Goal: Communication & Community: Answer question/provide support

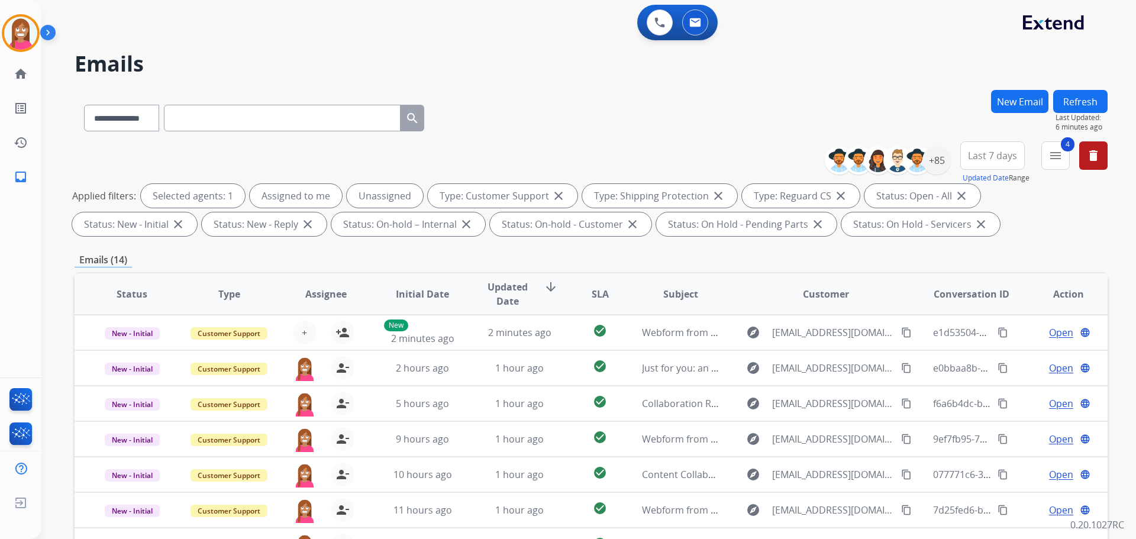
select select "**********"
click at [25, 36] on img at bounding box center [20, 33] width 33 height 33
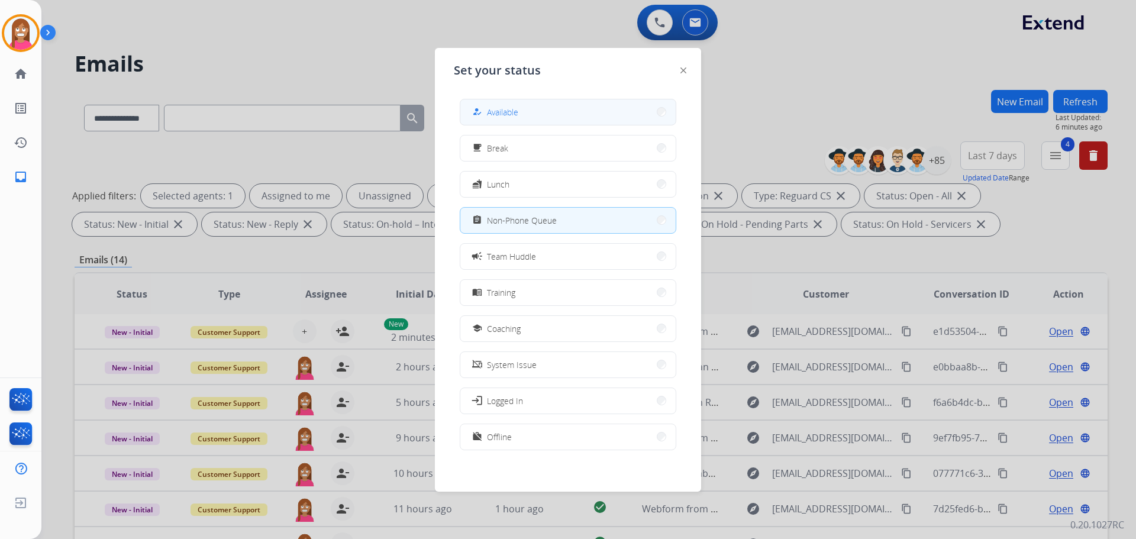
click at [478, 107] on mat-icon "how_to_reg" at bounding box center [477, 112] width 10 height 10
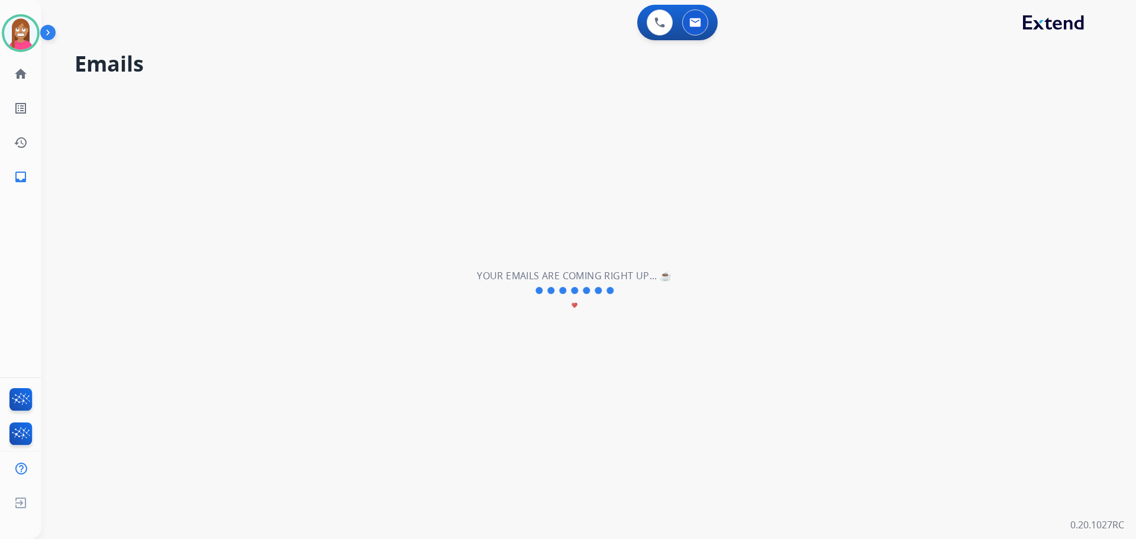
scroll to position [0, 0]
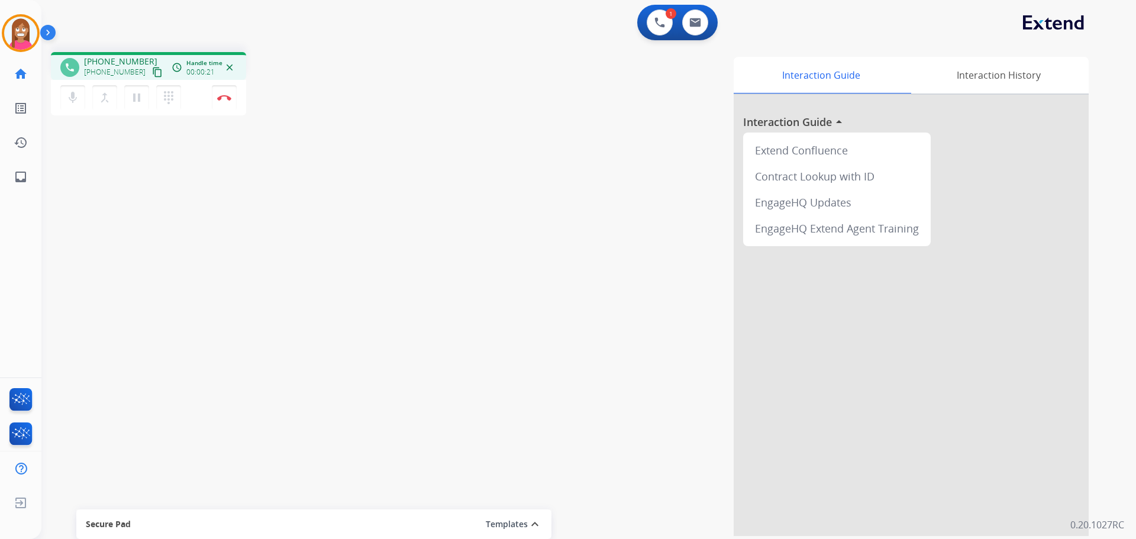
click at [152, 71] on mat-icon "content_copy" at bounding box center [157, 72] width 11 height 11
drag, startPoint x: 143, startPoint y: 71, endPoint x: 267, endPoint y: 72, distance: 124.3
click at [152, 71] on mat-icon "content_copy" at bounding box center [157, 72] width 11 height 11
click at [225, 104] on button "Disconnect" at bounding box center [224, 97] width 25 height 25
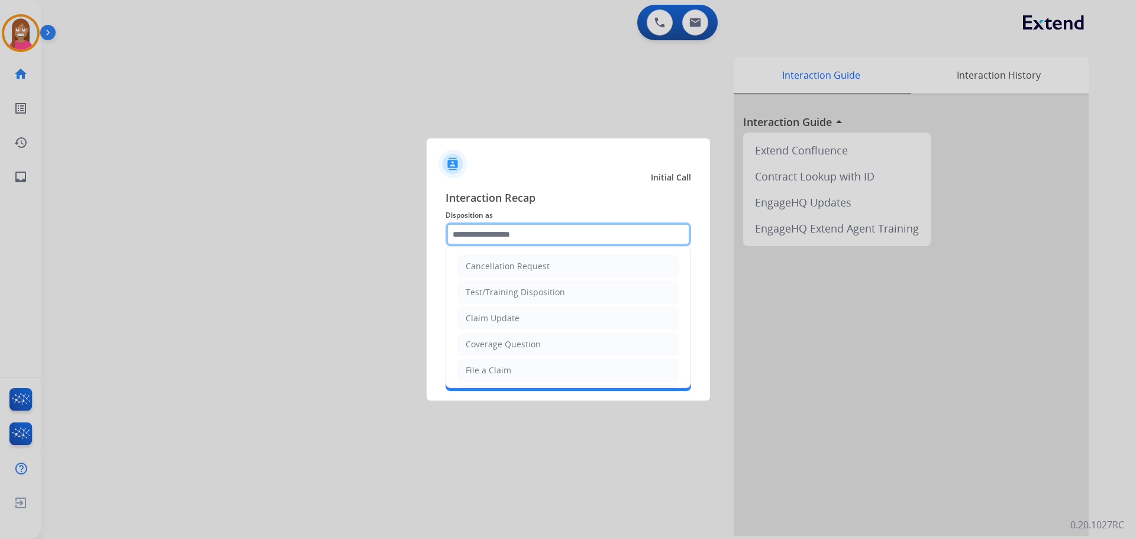
click at [521, 232] on input "text" at bounding box center [569, 234] width 246 height 24
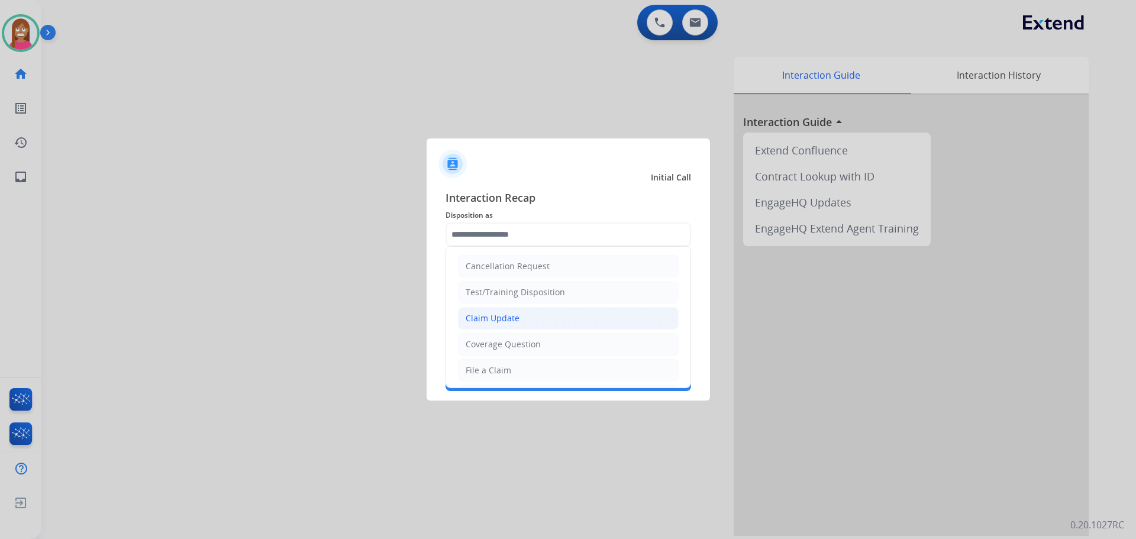
click at [483, 322] on div "Claim Update" at bounding box center [493, 318] width 54 height 12
type input "**********"
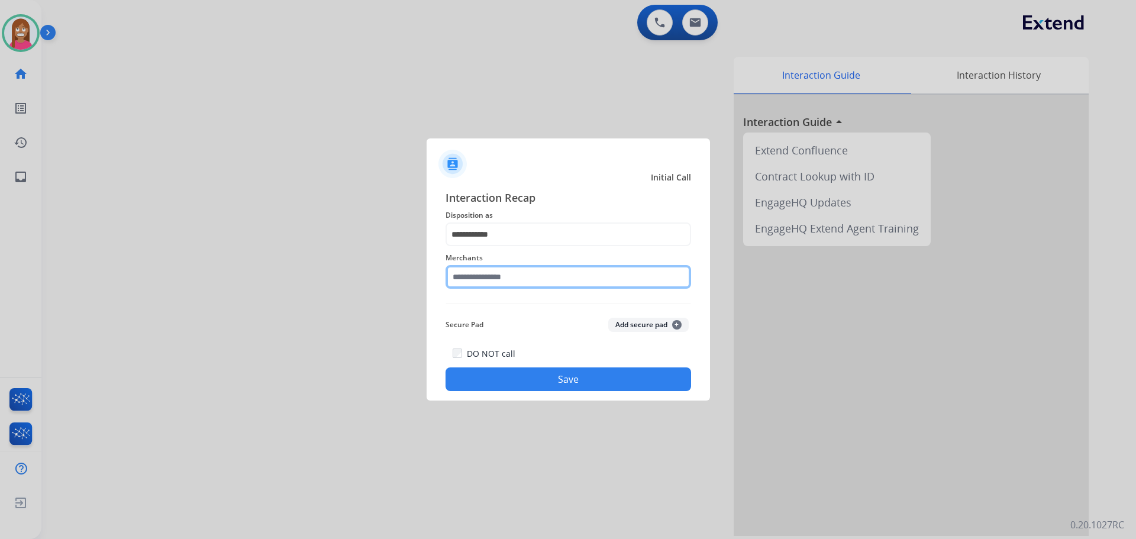
click at [482, 282] on input "text" at bounding box center [569, 277] width 246 height 24
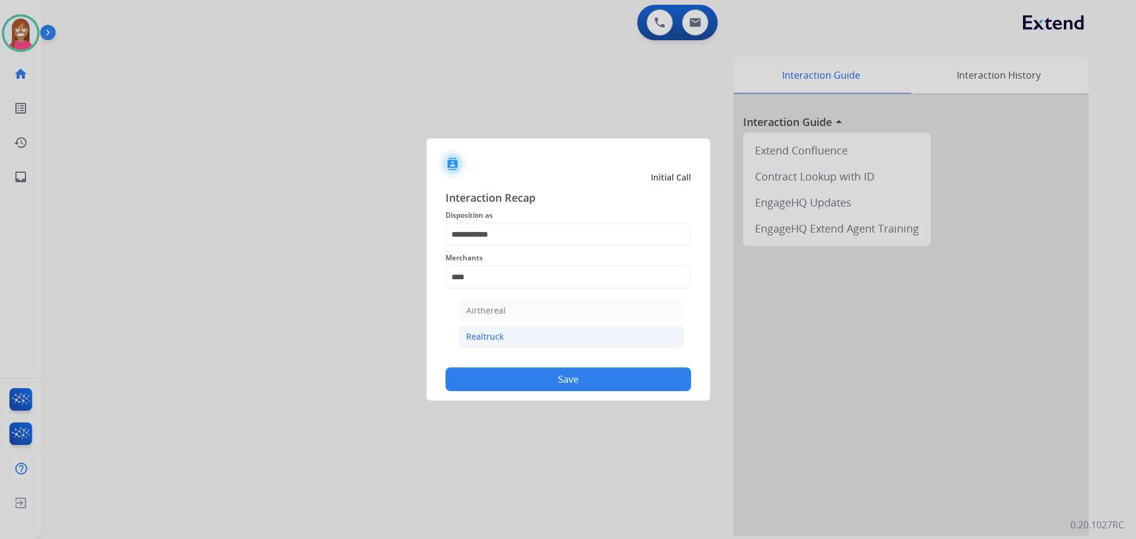
click at [585, 338] on li "Realtruck" at bounding box center [571, 336] width 225 height 22
type input "*********"
click at [583, 376] on button "Save" at bounding box center [569, 379] width 246 height 24
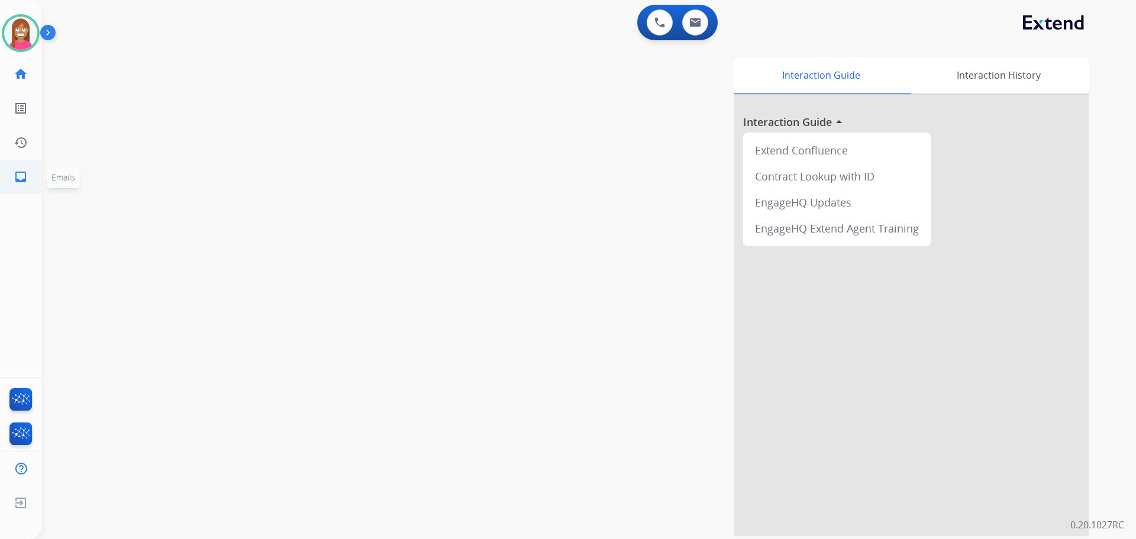
click at [32, 179] on link "inbox Emails" at bounding box center [20, 176] width 33 height 33
select select "**********"
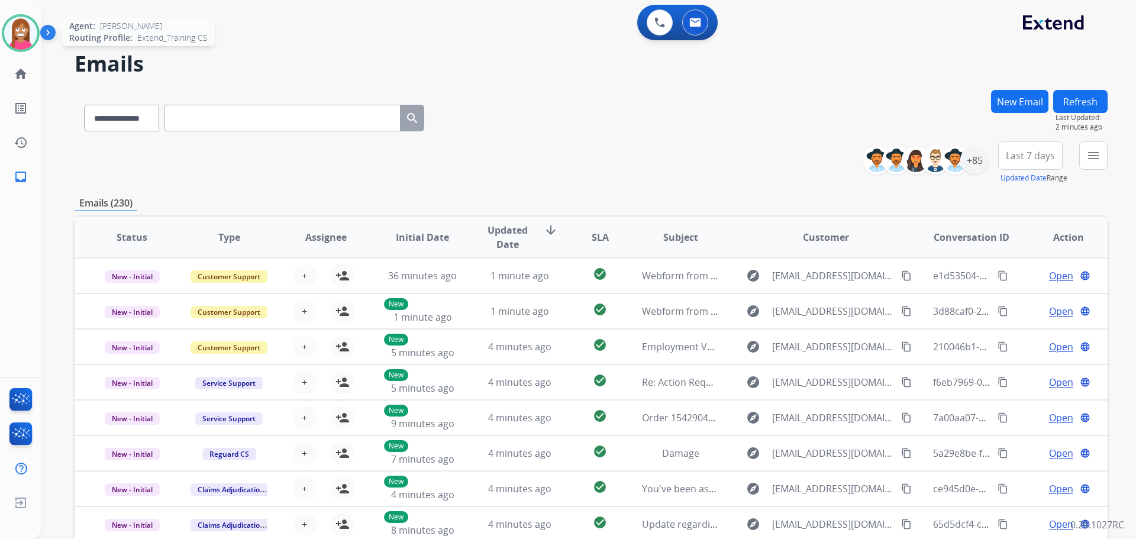
click at [20, 43] on img at bounding box center [20, 33] width 33 height 33
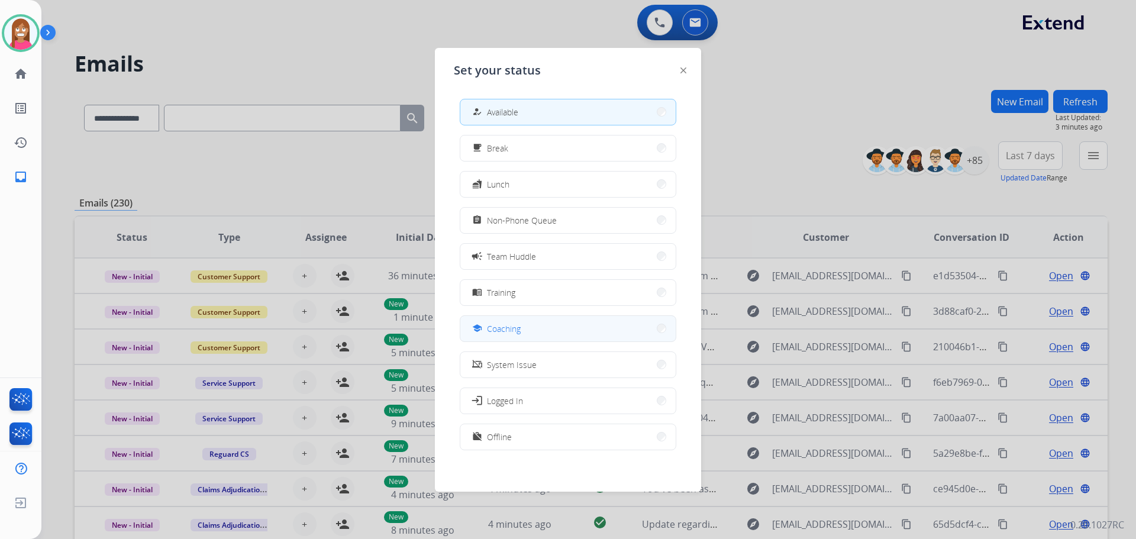
click at [485, 324] on div "school" at bounding box center [478, 328] width 17 height 14
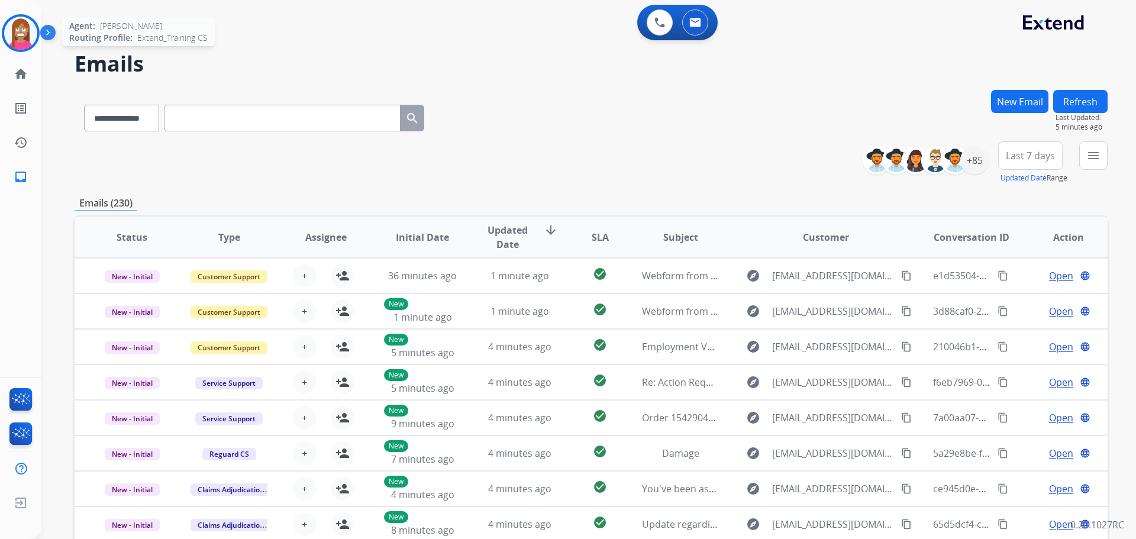
click at [16, 33] on img at bounding box center [20, 33] width 33 height 33
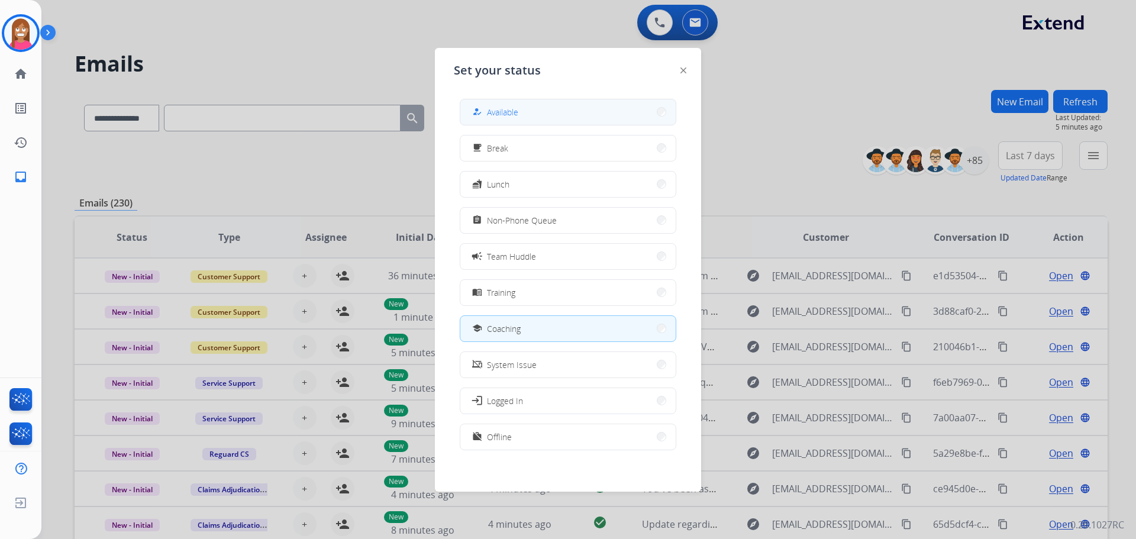
click at [478, 115] on mat-icon "how_to_reg" at bounding box center [477, 112] width 10 height 10
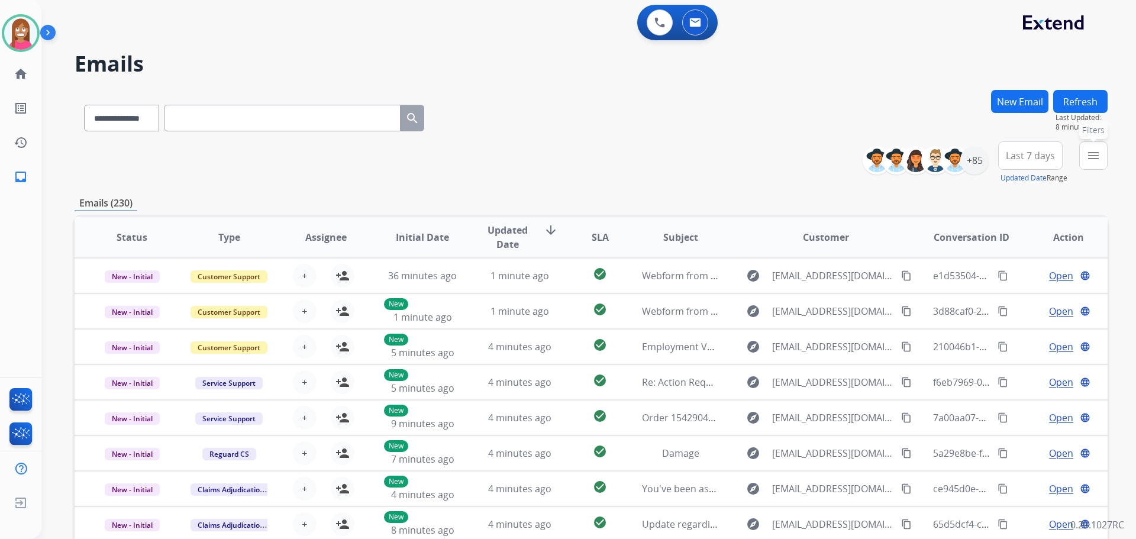
click at [1088, 155] on mat-icon "menu" at bounding box center [1093, 156] width 14 height 14
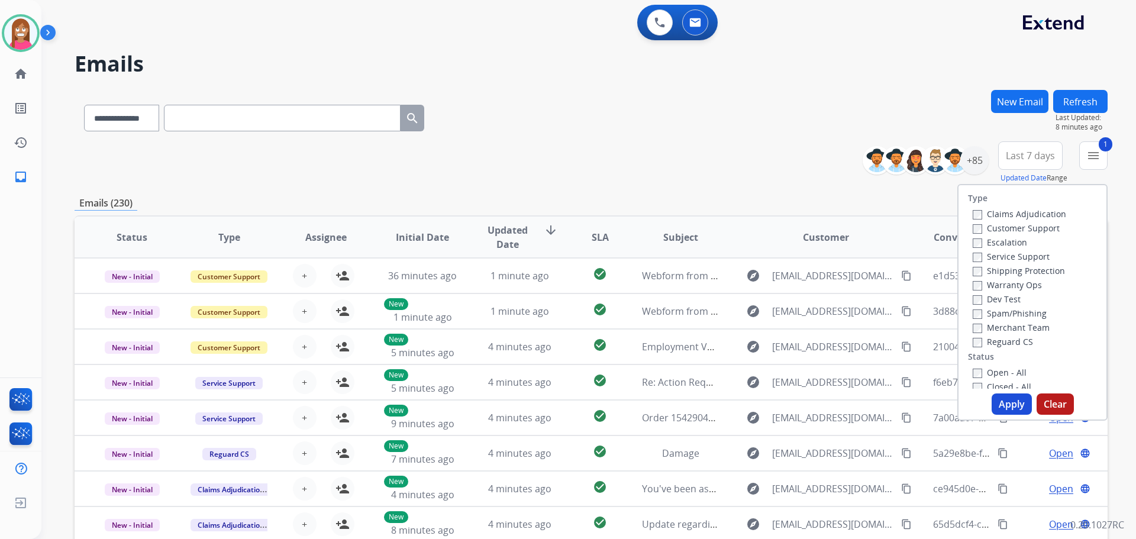
click at [984, 272] on label "Shipping Protection" at bounding box center [1019, 270] width 92 height 11
click at [983, 344] on label "Reguard CS" at bounding box center [1003, 341] width 60 height 11
click at [985, 370] on label "Open - All" at bounding box center [1000, 372] width 54 height 11
click at [1006, 401] on button "Apply" at bounding box center [1012, 403] width 40 height 21
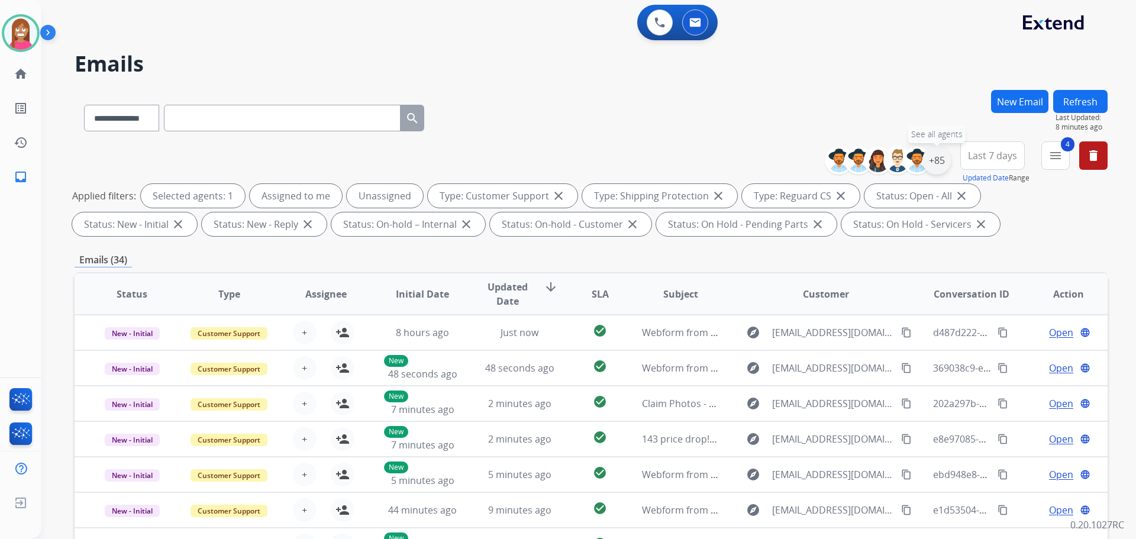
click at [935, 162] on div "+85" at bounding box center [936, 160] width 28 height 28
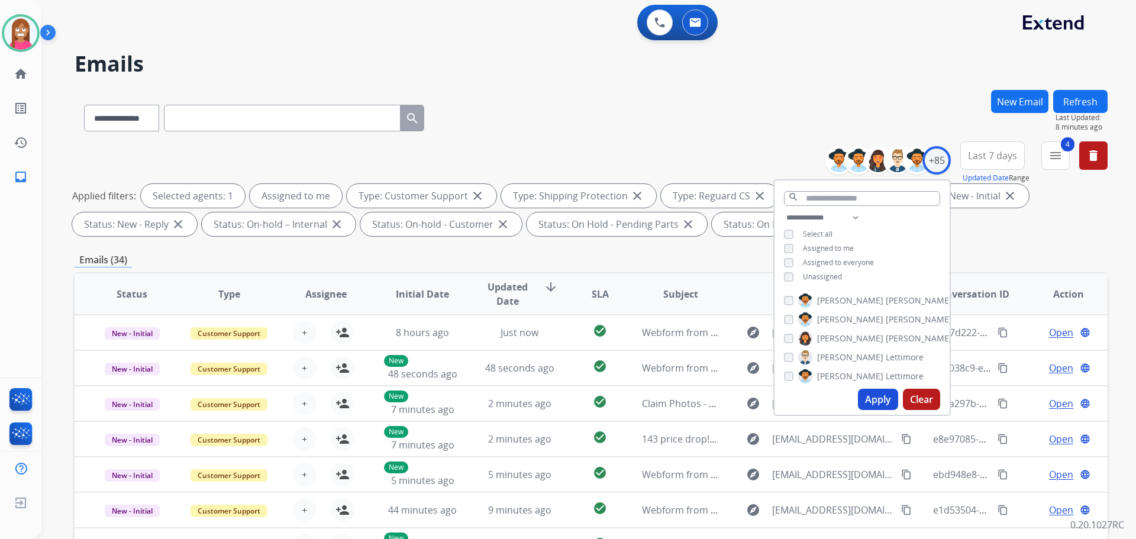
click at [867, 396] on button "Apply" at bounding box center [878, 399] width 40 height 21
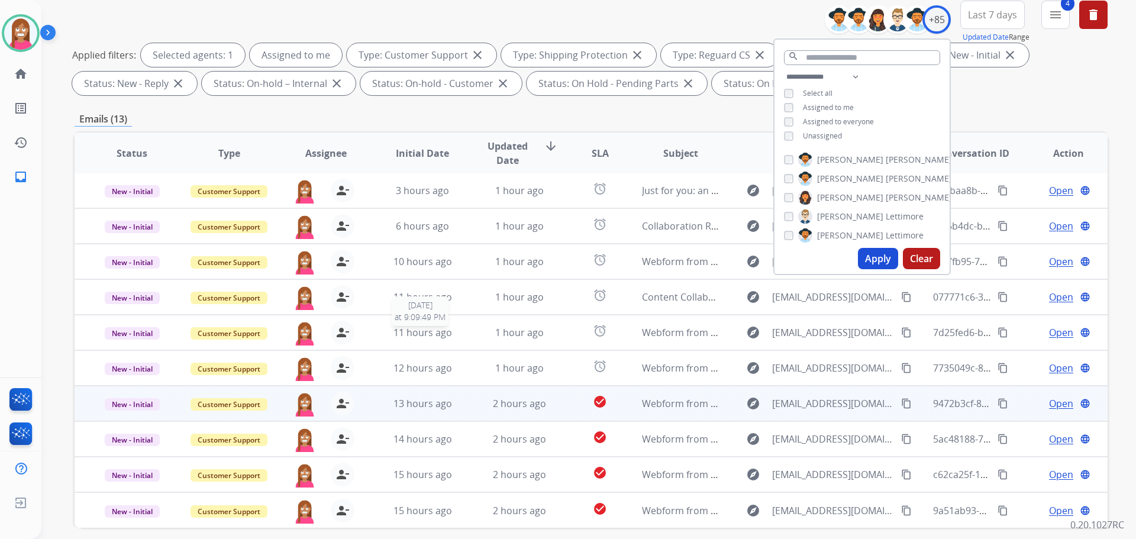
scroll to position [191, 0]
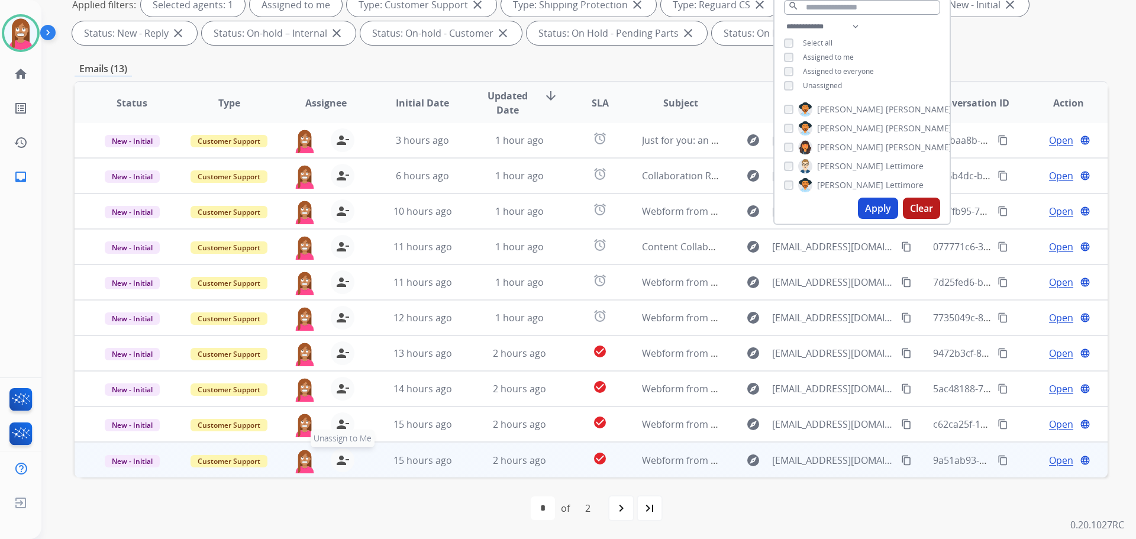
click at [337, 458] on mat-icon "person_remove" at bounding box center [343, 460] width 14 height 14
click at [337, 458] on mat-icon "person_add" at bounding box center [343, 460] width 14 height 14
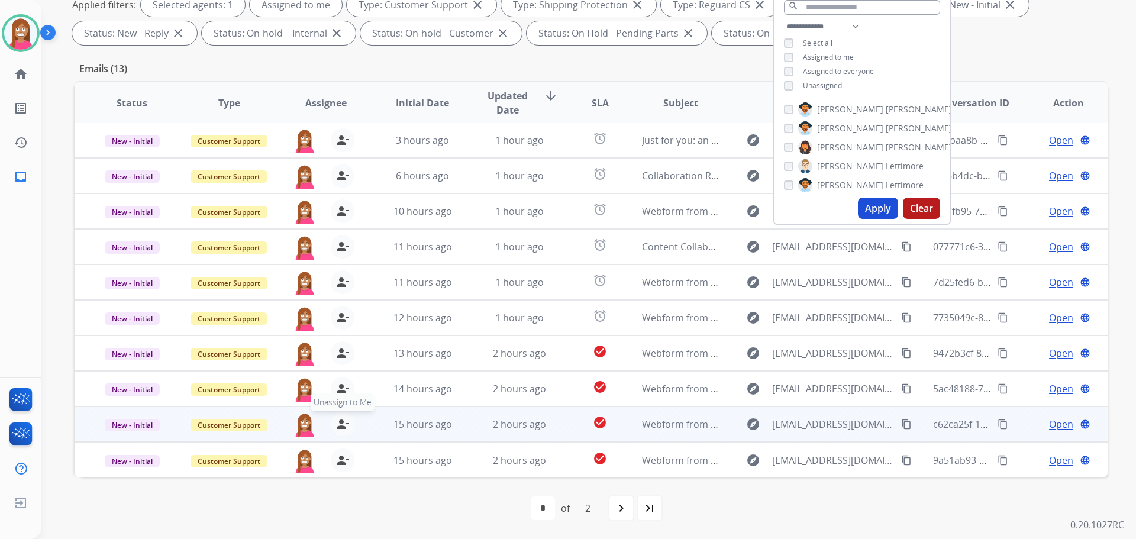
click at [341, 424] on mat-icon "person_remove" at bounding box center [343, 424] width 14 height 14
click at [341, 424] on mat-icon "person_add" at bounding box center [343, 424] width 14 height 14
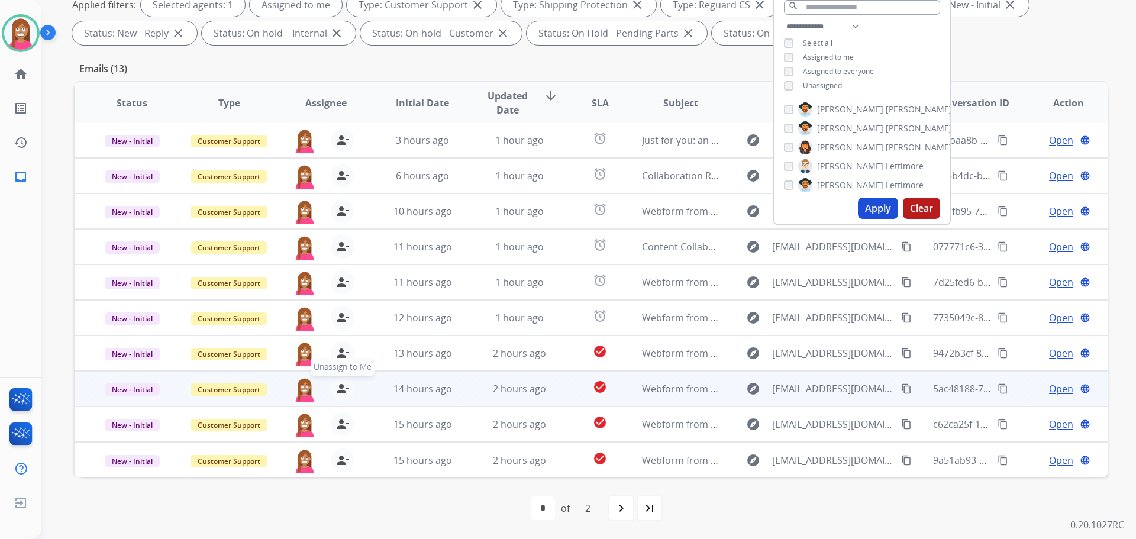
click at [340, 390] on mat-icon "person_remove" at bounding box center [343, 389] width 14 height 14
click at [340, 390] on mat-icon "person_add" at bounding box center [343, 389] width 14 height 14
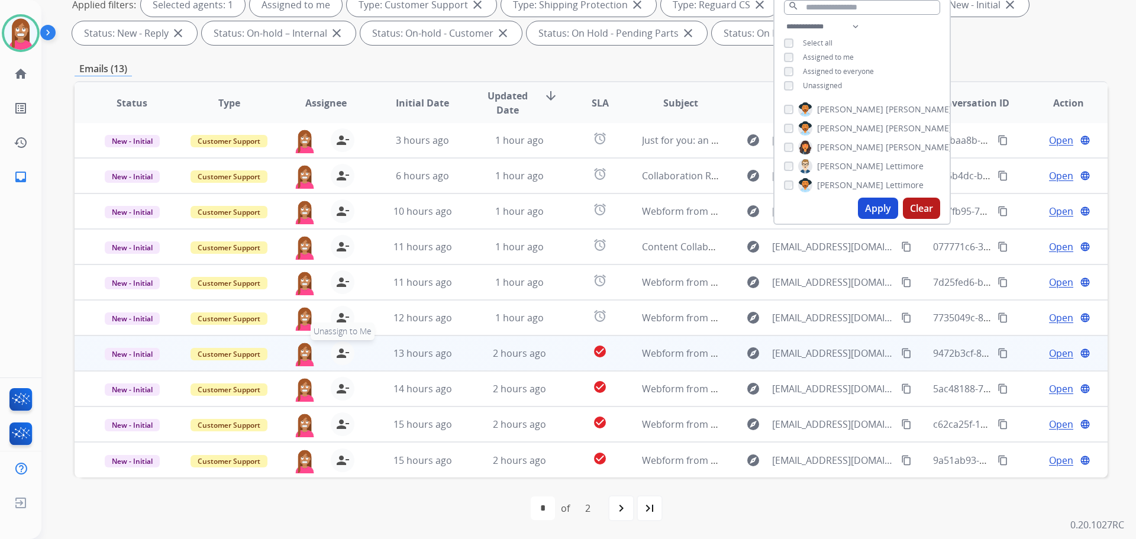
click at [340, 353] on mat-icon "person_remove" at bounding box center [343, 353] width 14 height 14
click at [340, 353] on mat-icon "person_add" at bounding box center [343, 353] width 14 height 14
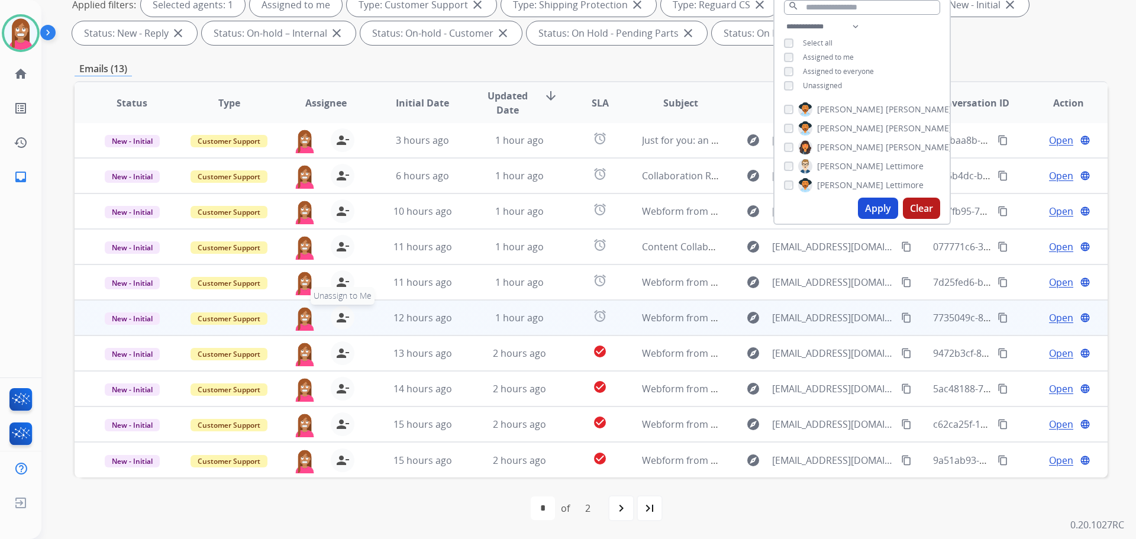
click at [340, 318] on mat-icon "person_remove" at bounding box center [343, 318] width 14 height 14
click at [340, 318] on mat-icon "person_add" at bounding box center [343, 318] width 14 height 14
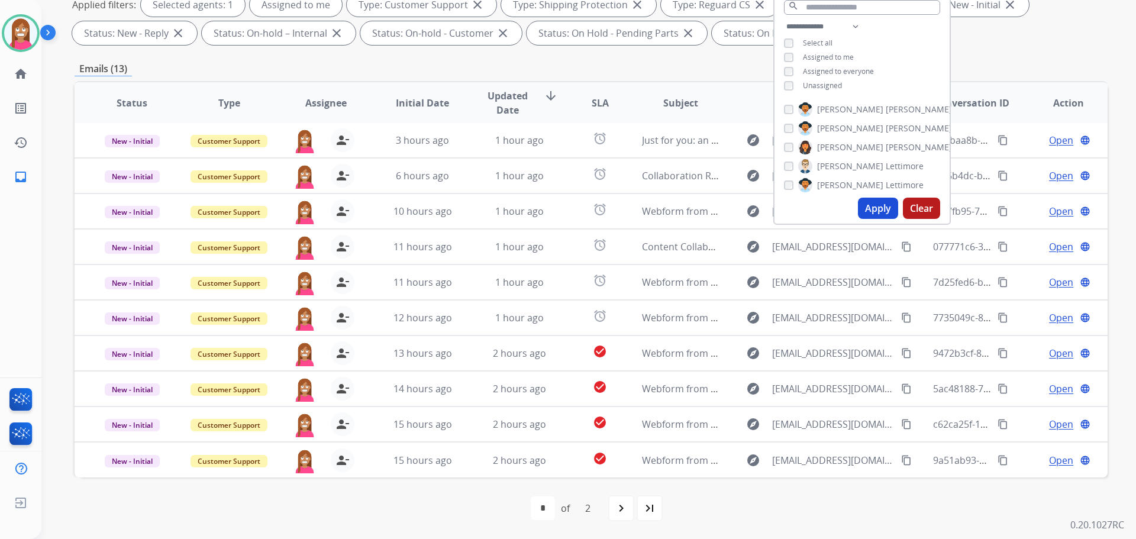
click at [498, 68] on div "Emails (13)" at bounding box center [591, 69] width 1033 height 15
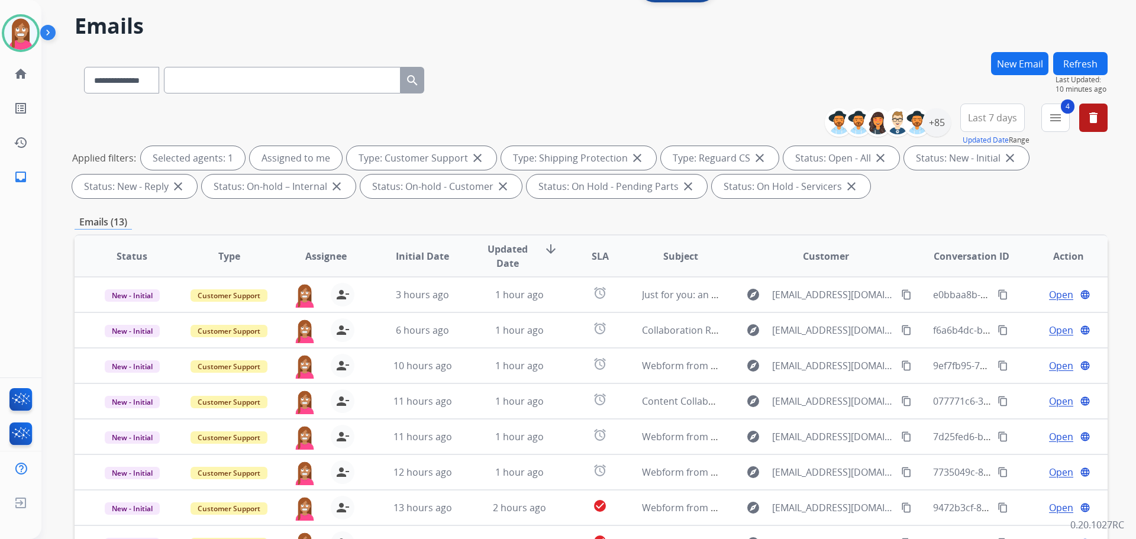
scroll to position [14, 0]
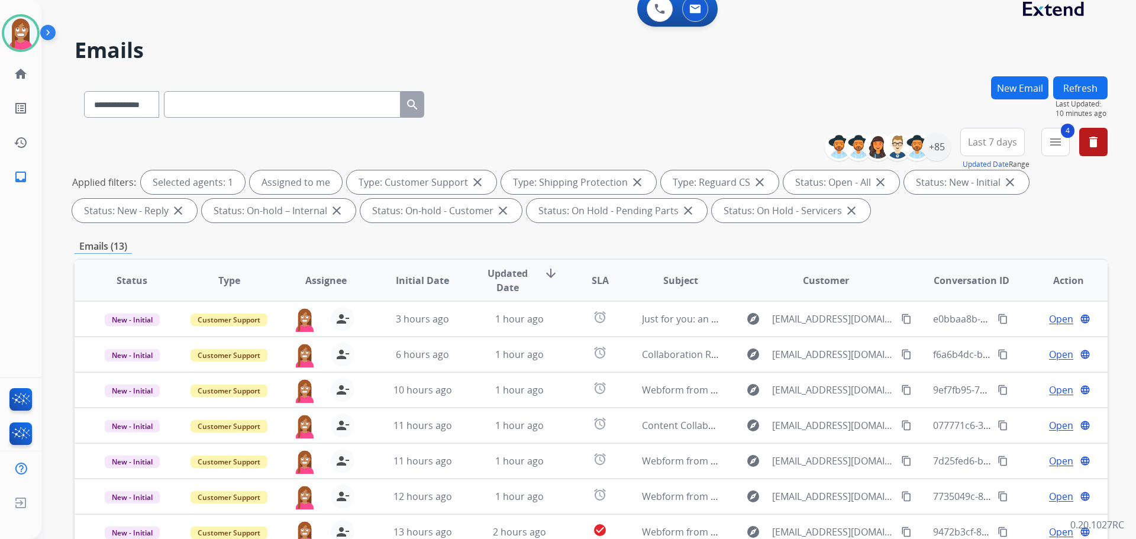
click at [1066, 91] on button "Refresh" at bounding box center [1080, 87] width 54 height 23
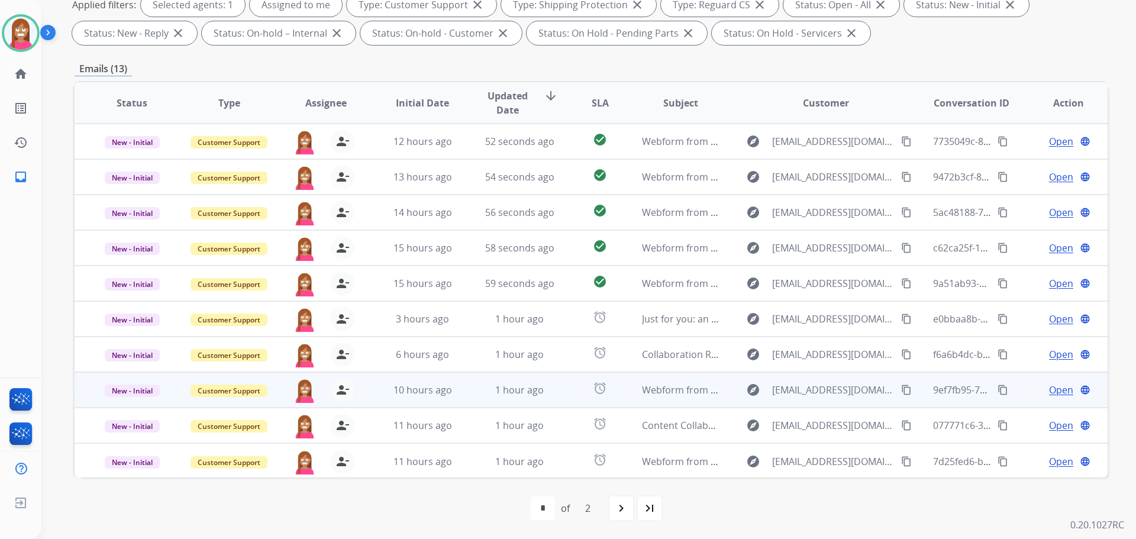
scroll to position [1, 0]
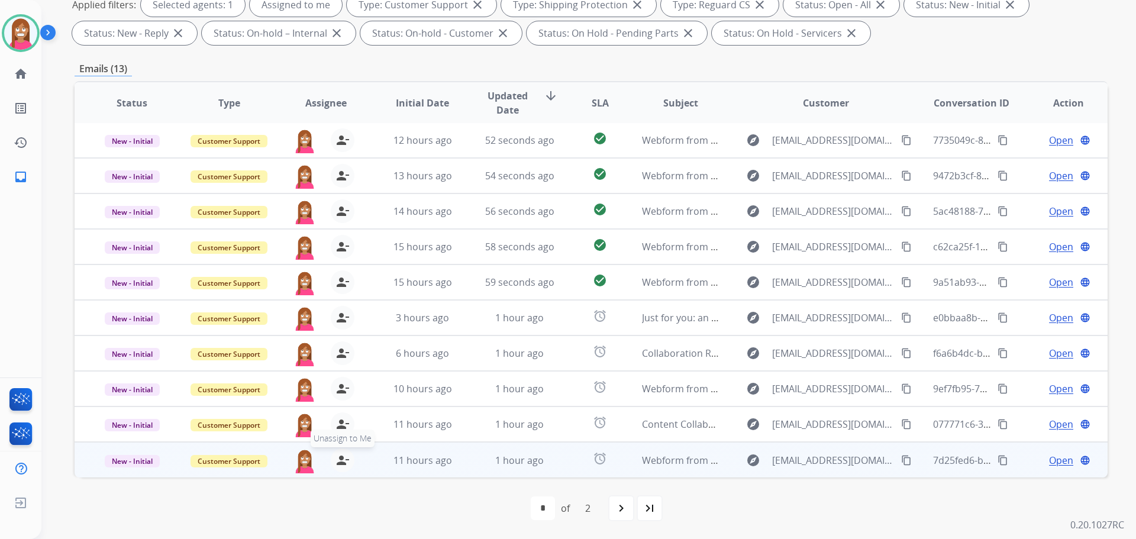
click at [336, 458] on mat-icon "person_remove" at bounding box center [343, 460] width 14 height 14
click at [343, 462] on mat-icon "person_add" at bounding box center [343, 460] width 14 height 14
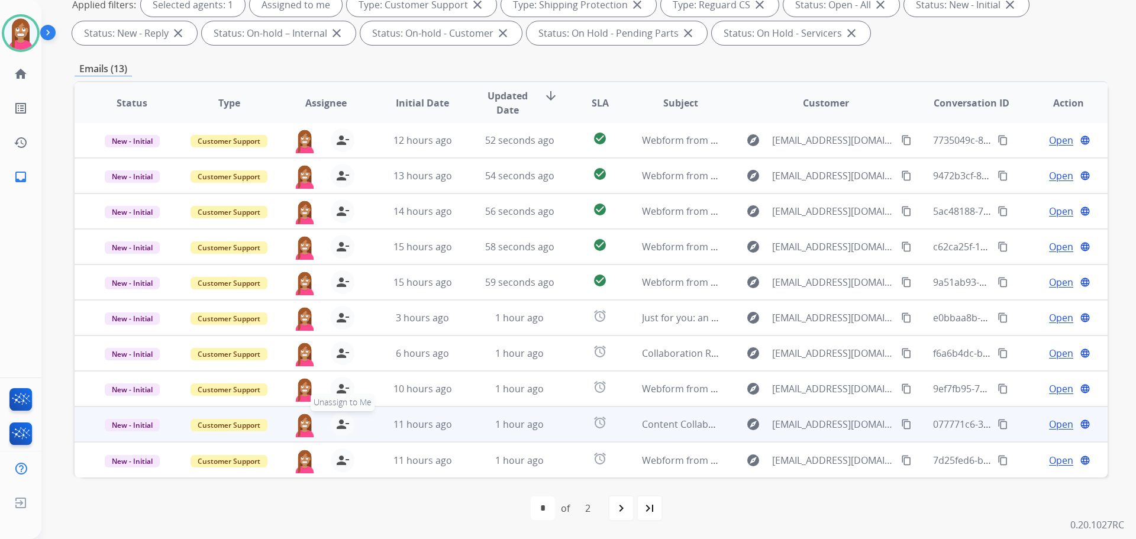
click at [338, 422] on mat-icon "person_remove" at bounding box center [343, 424] width 14 height 14
click at [338, 422] on mat-icon "person_add" at bounding box center [343, 424] width 14 height 14
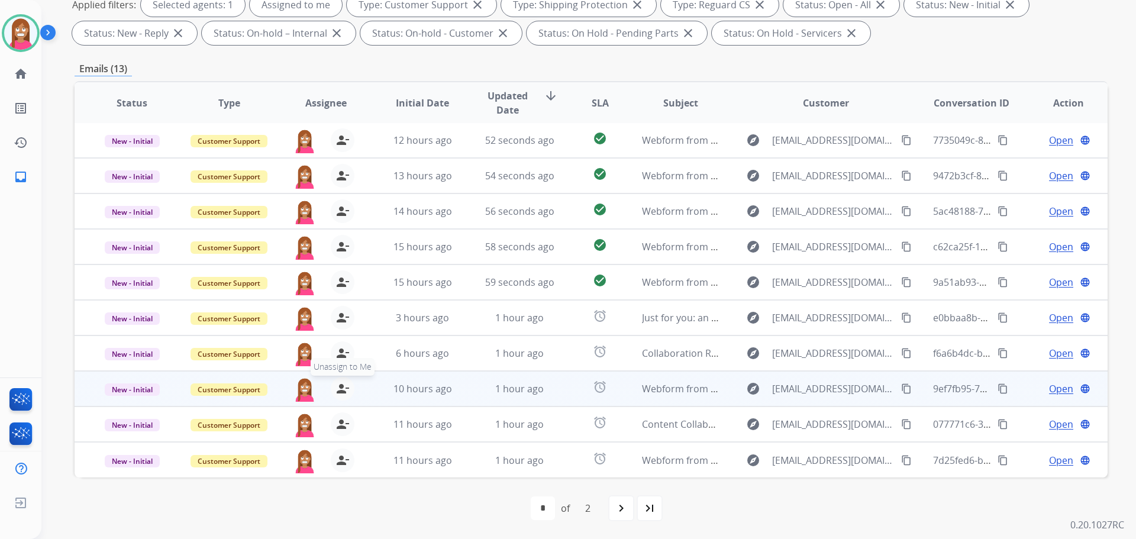
click at [338, 388] on mat-icon "person_remove" at bounding box center [343, 389] width 14 height 14
click at [338, 388] on mat-icon "person_add" at bounding box center [343, 389] width 14 height 14
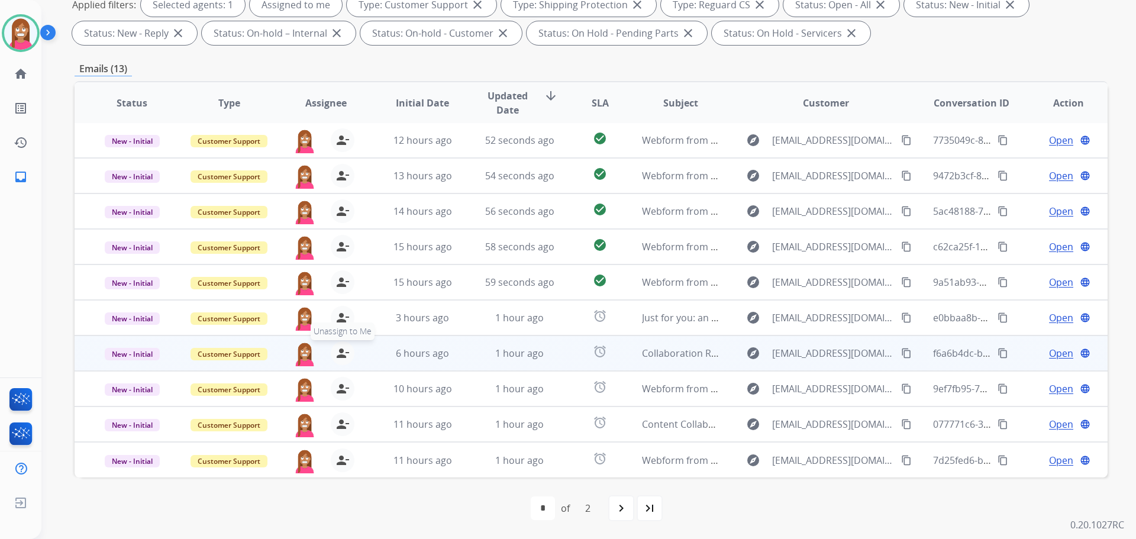
click at [339, 348] on mat-icon "person_remove" at bounding box center [343, 353] width 14 height 14
click at [339, 348] on mat-icon "person_add" at bounding box center [343, 353] width 14 height 14
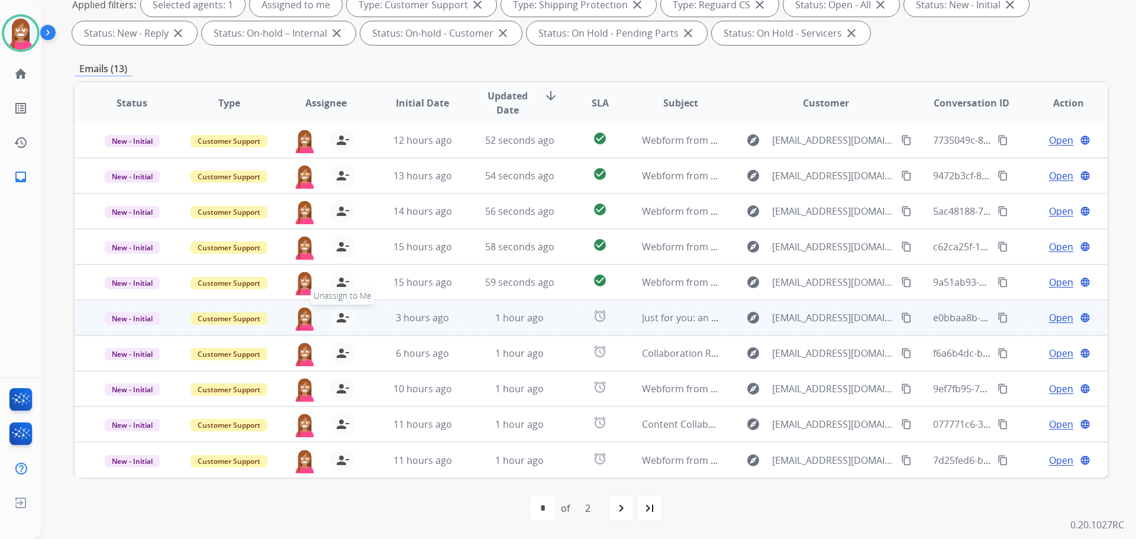
click at [338, 315] on mat-icon "person_remove" at bounding box center [343, 318] width 14 height 14
click at [338, 315] on mat-icon "person_add" at bounding box center [343, 318] width 14 height 14
click at [111, 321] on span "New - Initial" at bounding box center [132, 318] width 55 height 12
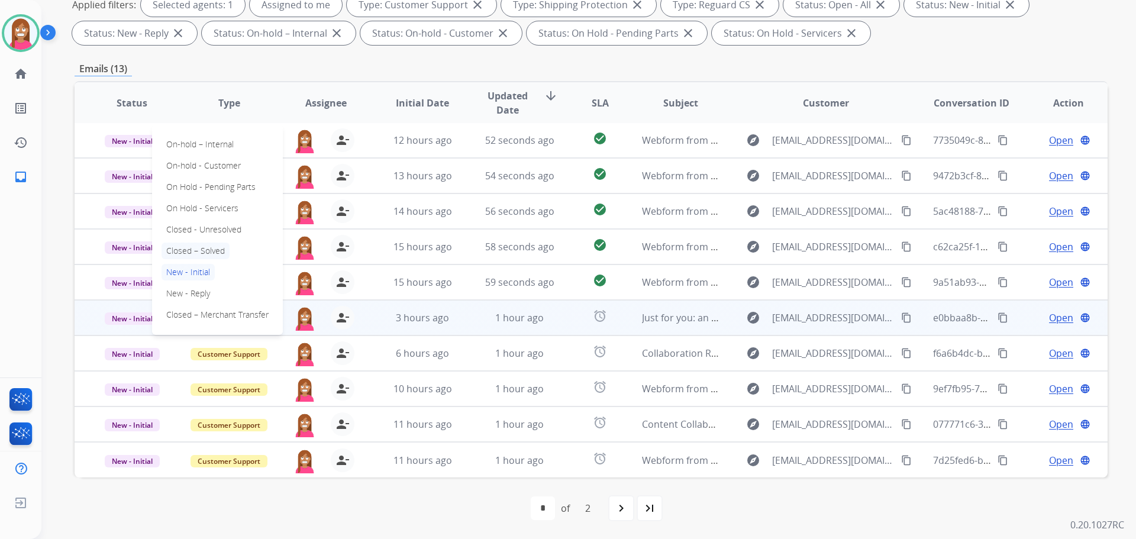
click at [196, 249] on p "Closed – Solved" at bounding box center [196, 251] width 68 height 17
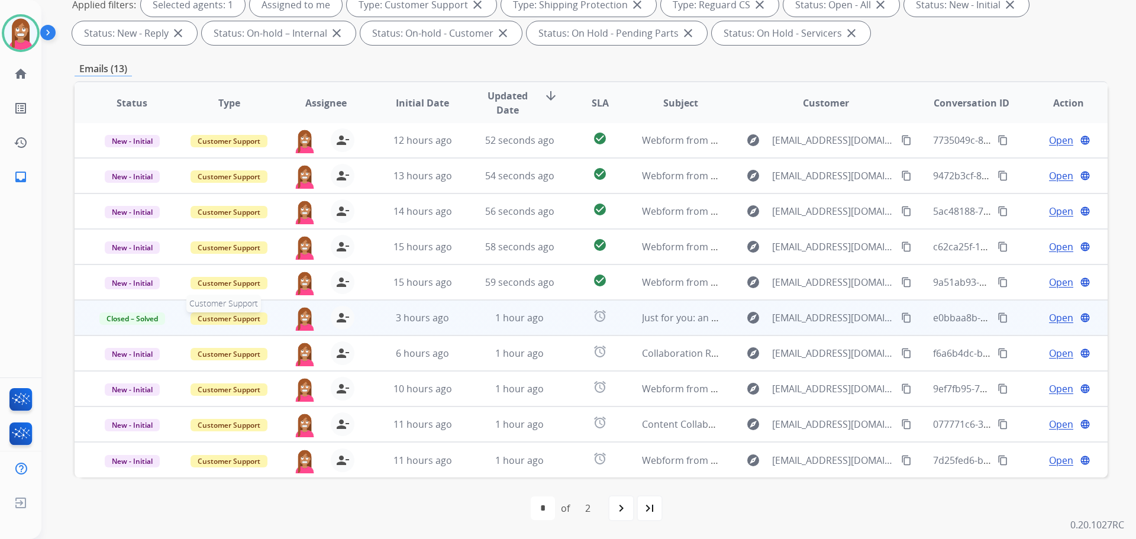
click at [233, 321] on span "Customer Support" at bounding box center [229, 318] width 77 height 12
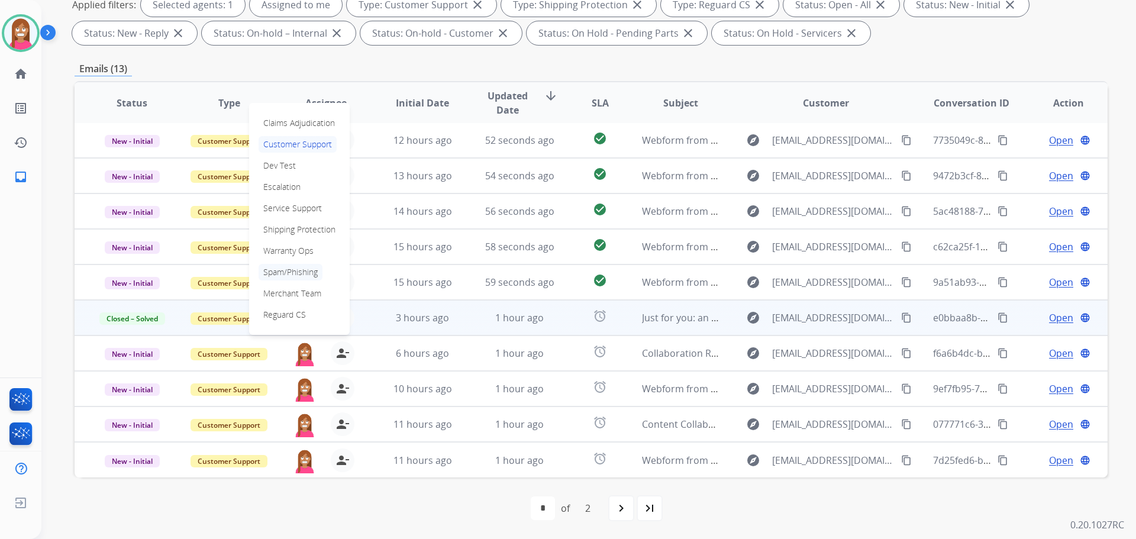
click at [281, 276] on p "Spam/Phishing" at bounding box center [291, 272] width 64 height 17
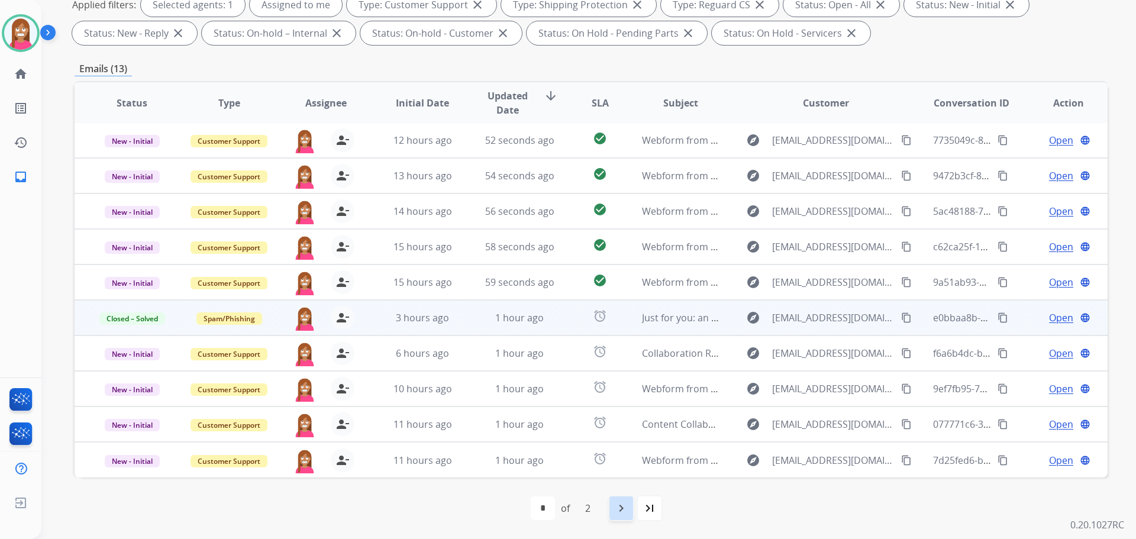
click at [620, 501] on mat-icon "navigate_next" at bounding box center [621, 508] width 14 height 14
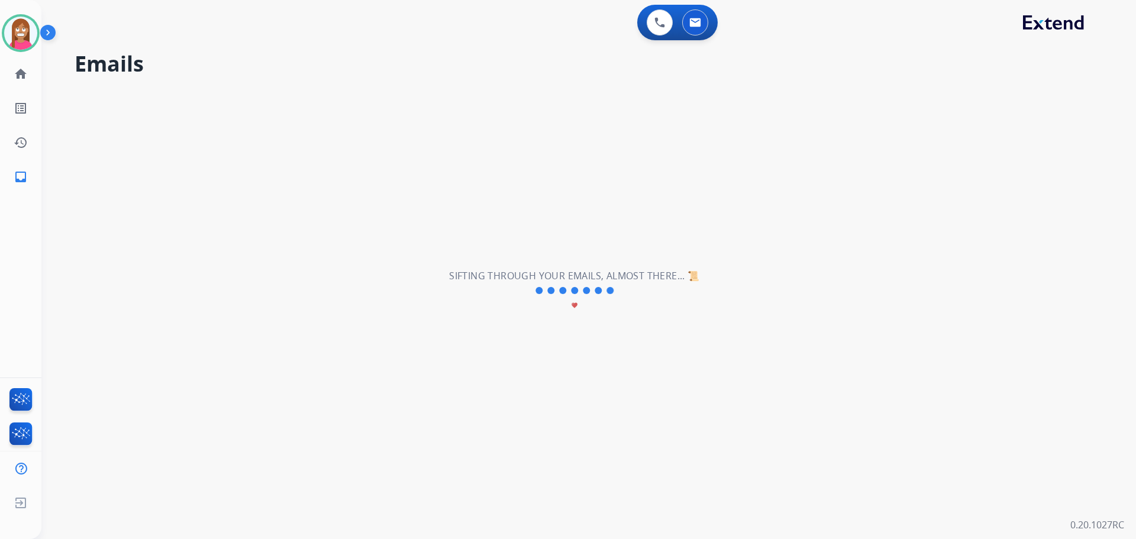
scroll to position [0, 0]
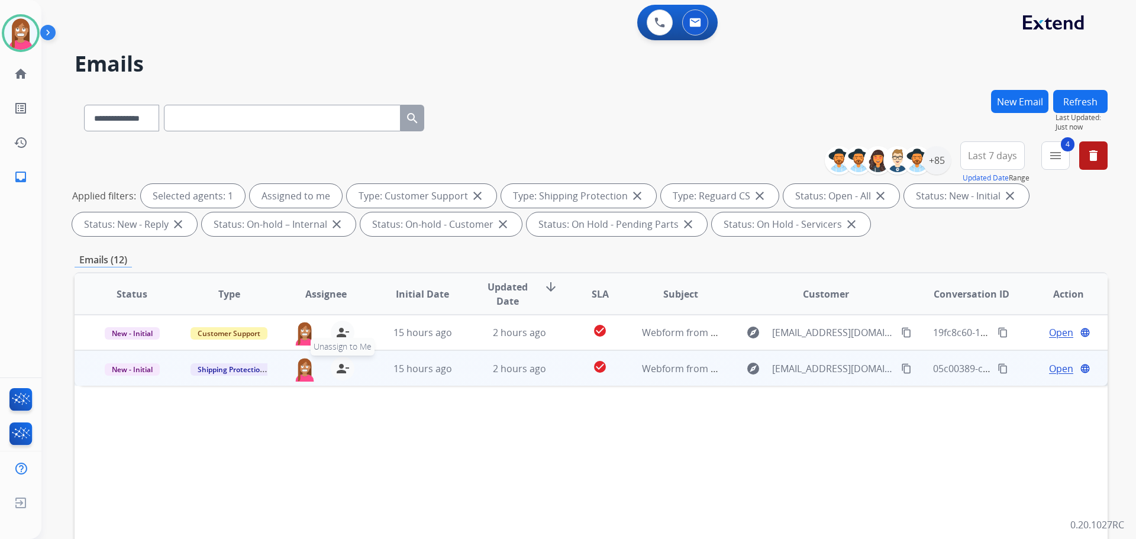
click at [336, 366] on mat-icon "person_remove" at bounding box center [343, 369] width 14 height 14
click at [336, 366] on mat-icon "person_add" at bounding box center [343, 369] width 14 height 14
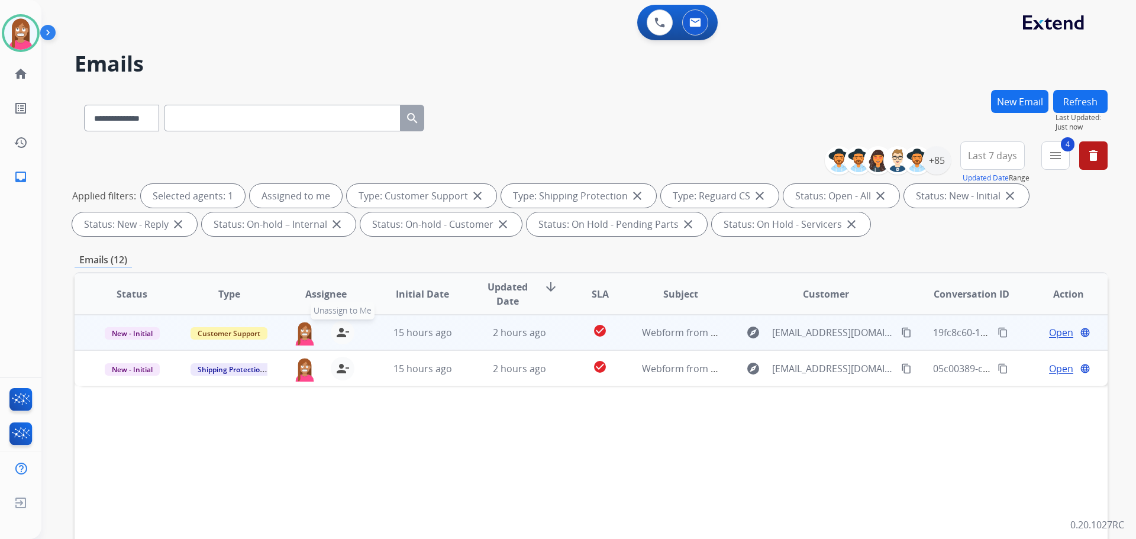
click at [343, 333] on mat-icon "person_remove" at bounding box center [343, 332] width 14 height 14
click at [343, 333] on mat-icon "person_add" at bounding box center [343, 332] width 14 height 14
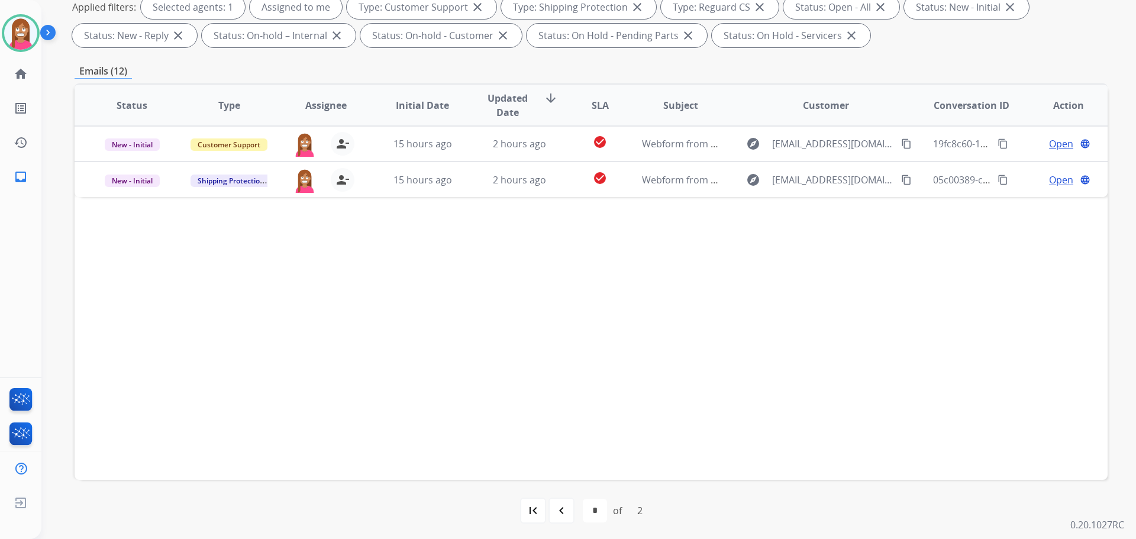
scroll to position [191, 0]
click at [558, 514] on mat-icon "navigate_before" at bounding box center [561, 508] width 14 height 14
select select "*"
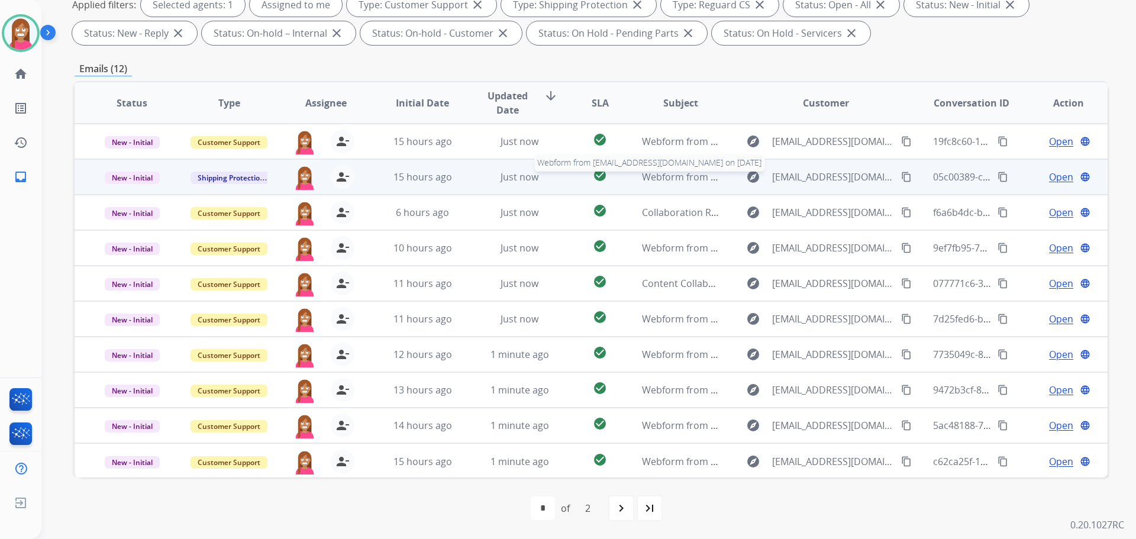
scroll to position [1, 0]
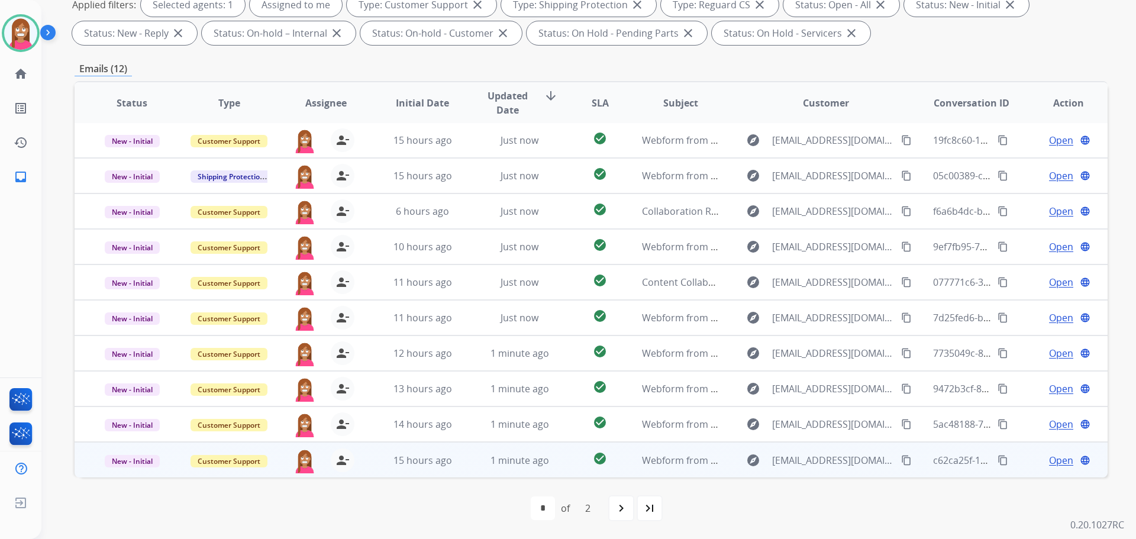
click at [462, 468] on td "1 minute ago" at bounding box center [510, 460] width 97 height 36
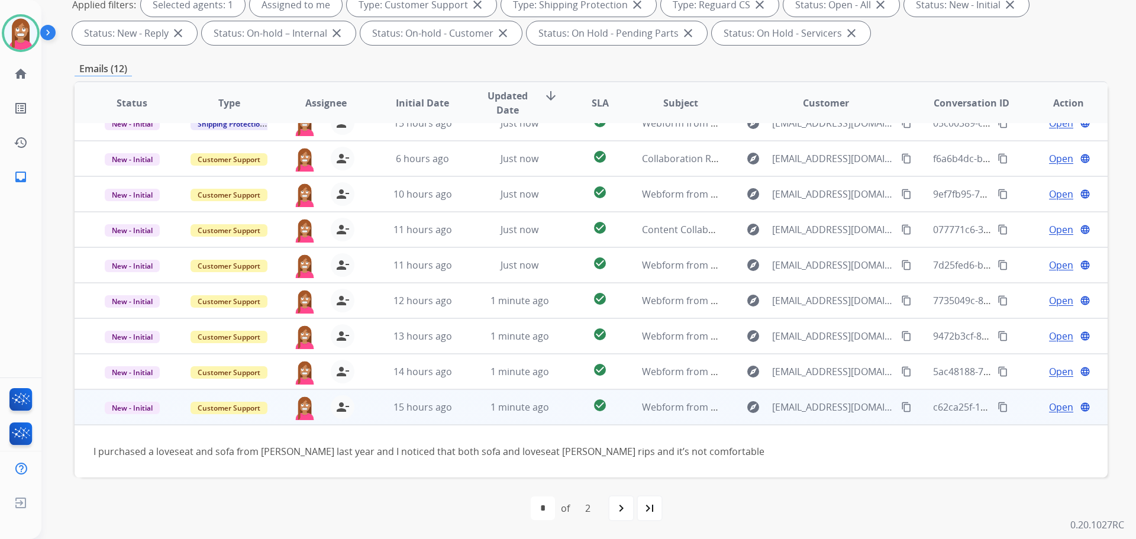
drag, startPoint x: 899, startPoint y: 405, endPoint x: 908, endPoint y: 393, distance: 14.8
click at [901, 405] on mat-icon "content_copy" at bounding box center [906, 407] width 11 height 11
click at [1049, 406] on span "Open" at bounding box center [1061, 407] width 24 height 14
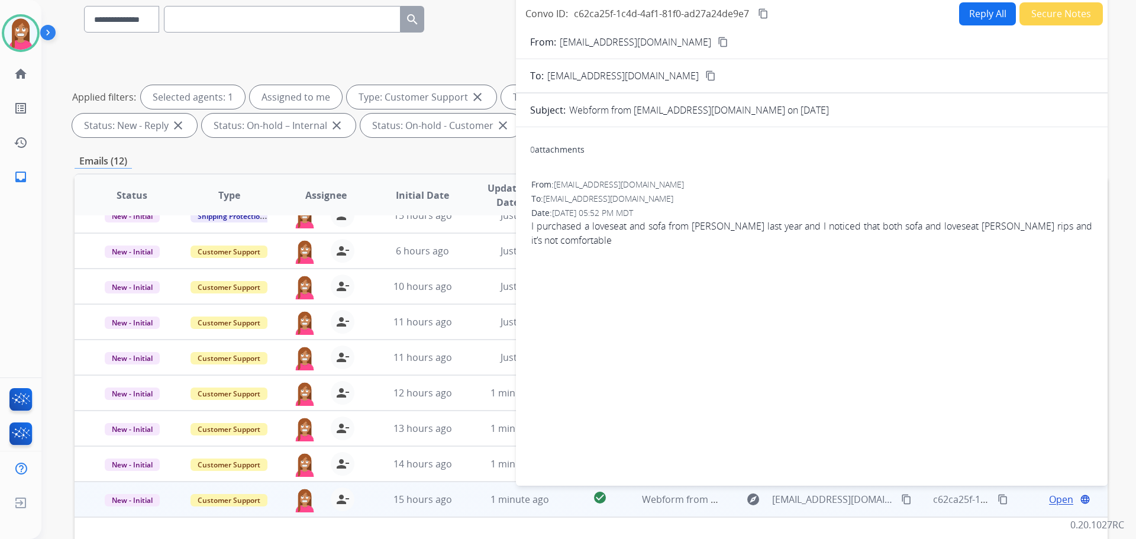
scroll to position [14, 0]
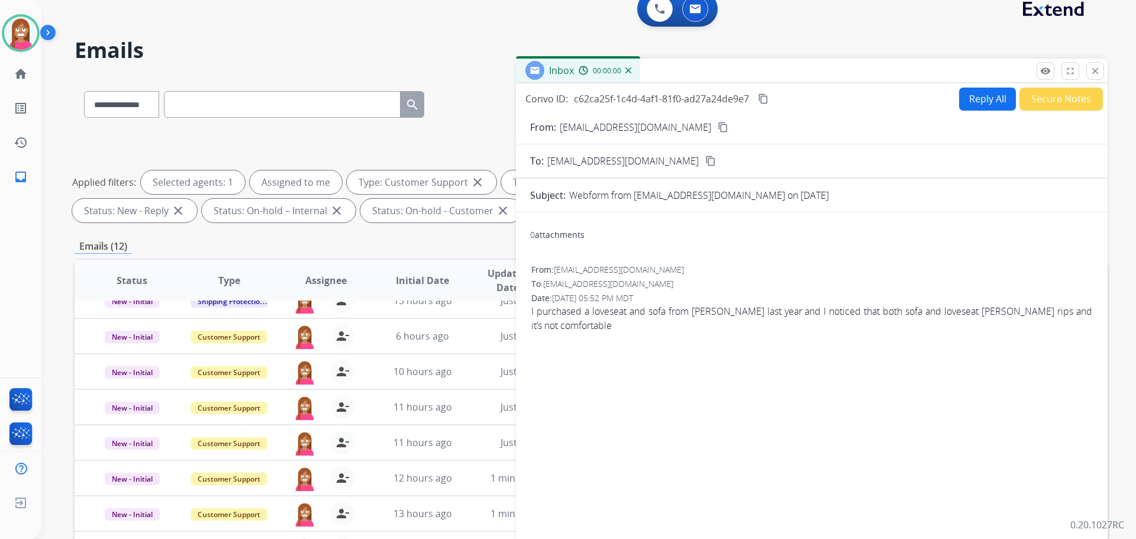
click at [976, 95] on button "Reply All" at bounding box center [987, 99] width 57 height 23
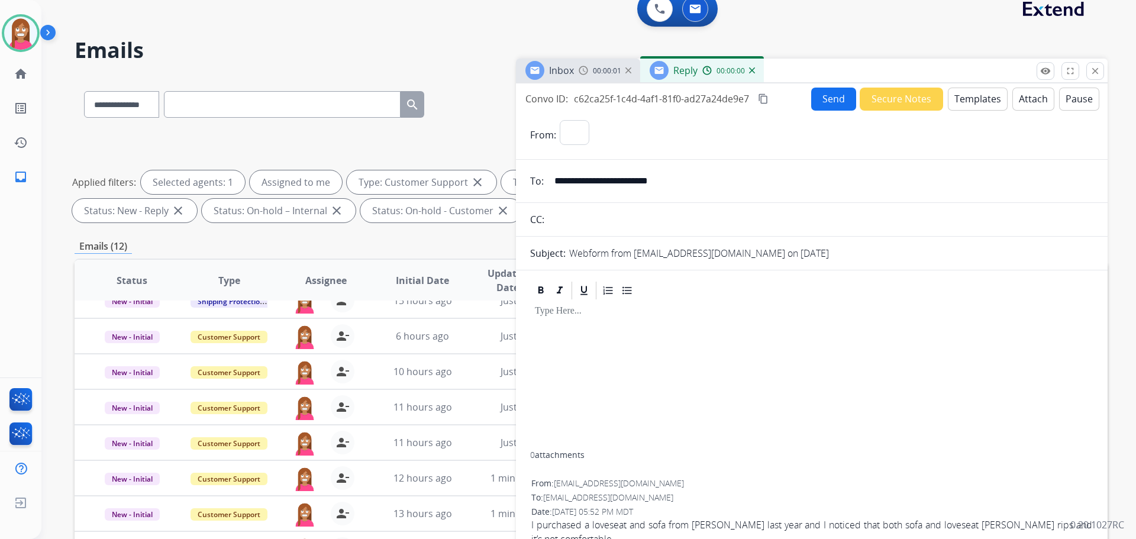
click at [980, 102] on button "Templates" at bounding box center [978, 99] width 60 height 23
select select "**********"
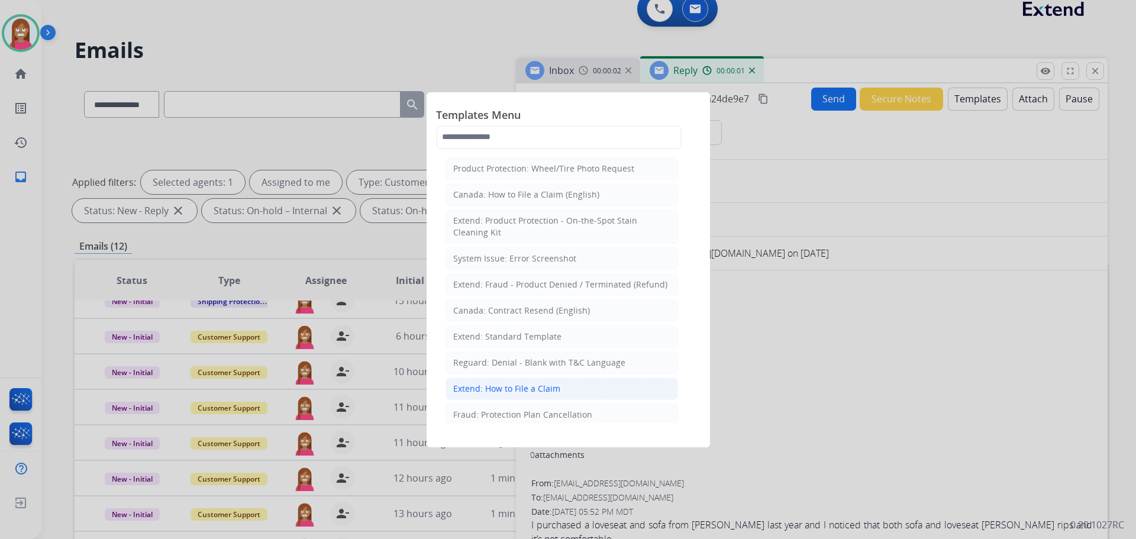
click at [488, 391] on div "Extend: How to File a Claim" at bounding box center [506, 389] width 107 height 12
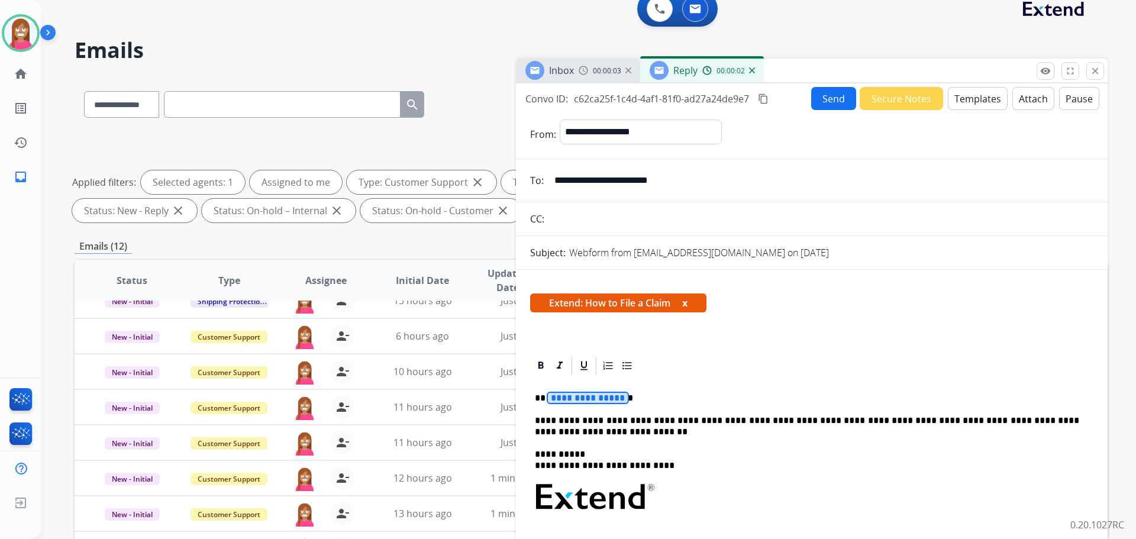
click at [574, 398] on span "**********" at bounding box center [588, 398] width 80 height 10
click at [831, 102] on button "Send" at bounding box center [833, 98] width 45 height 23
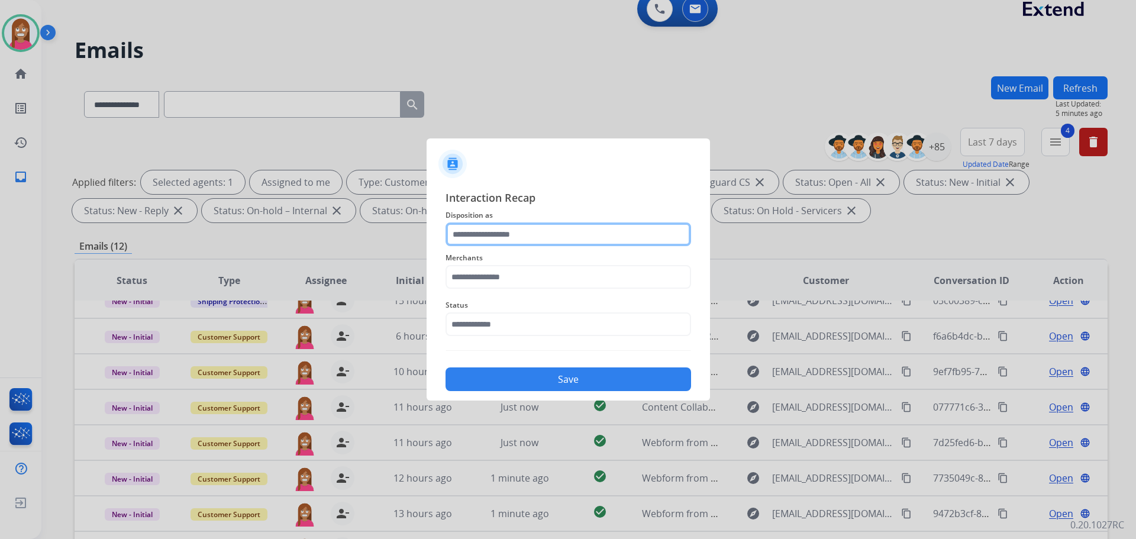
click at [514, 243] on input "text" at bounding box center [569, 234] width 246 height 24
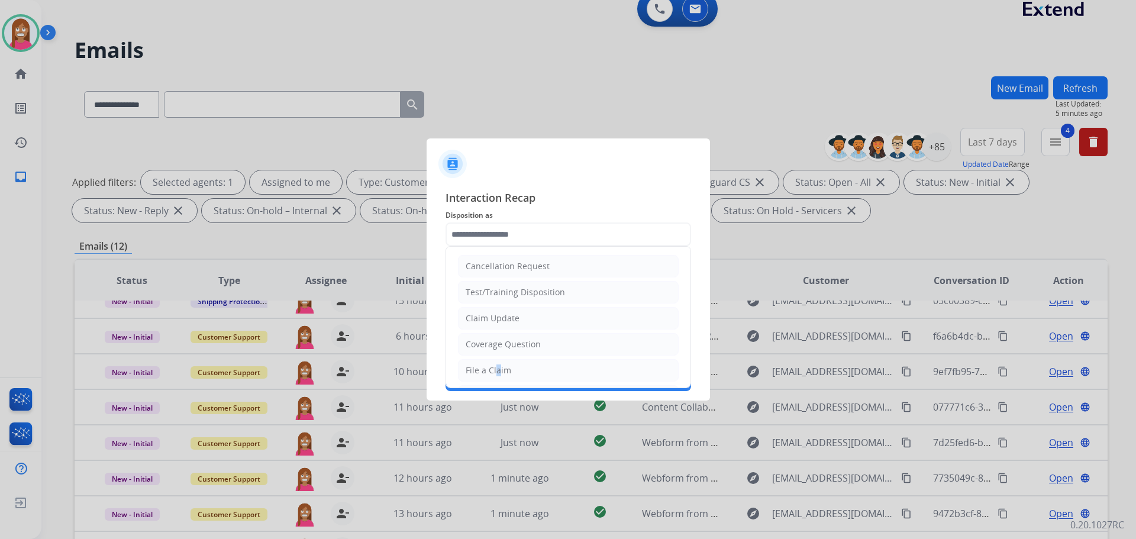
click at [495, 363] on li "File a Claim" at bounding box center [568, 370] width 221 height 22
type input "**********"
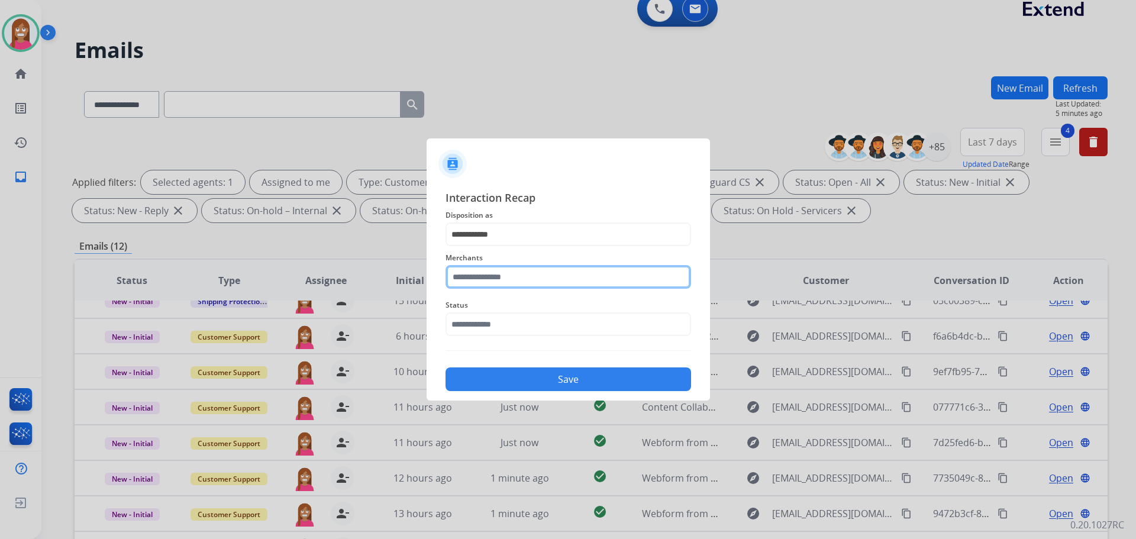
click at [478, 278] on input "text" at bounding box center [569, 277] width 246 height 24
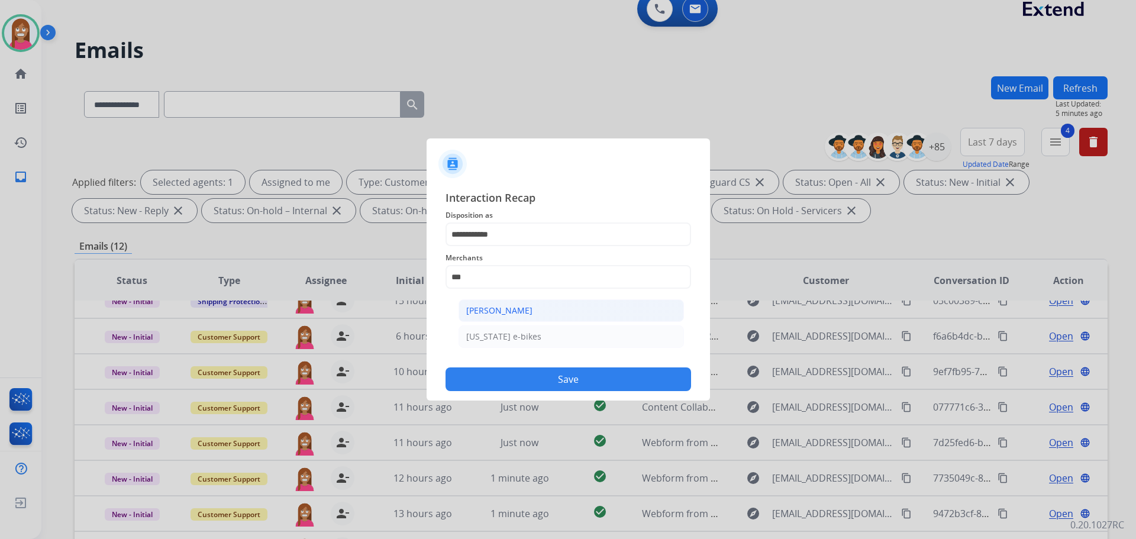
click at [544, 312] on li "[PERSON_NAME]" at bounding box center [571, 310] width 225 height 22
type input "**********"
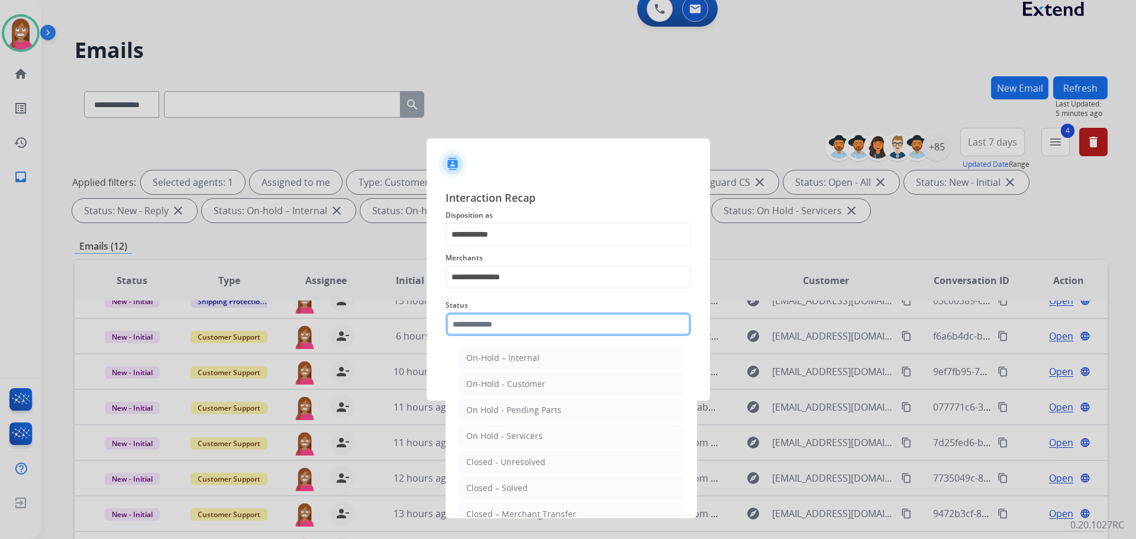
click at [521, 327] on input "text" at bounding box center [569, 324] width 246 height 24
click at [512, 496] on li "Closed – Solved" at bounding box center [571, 488] width 225 height 22
type input "**********"
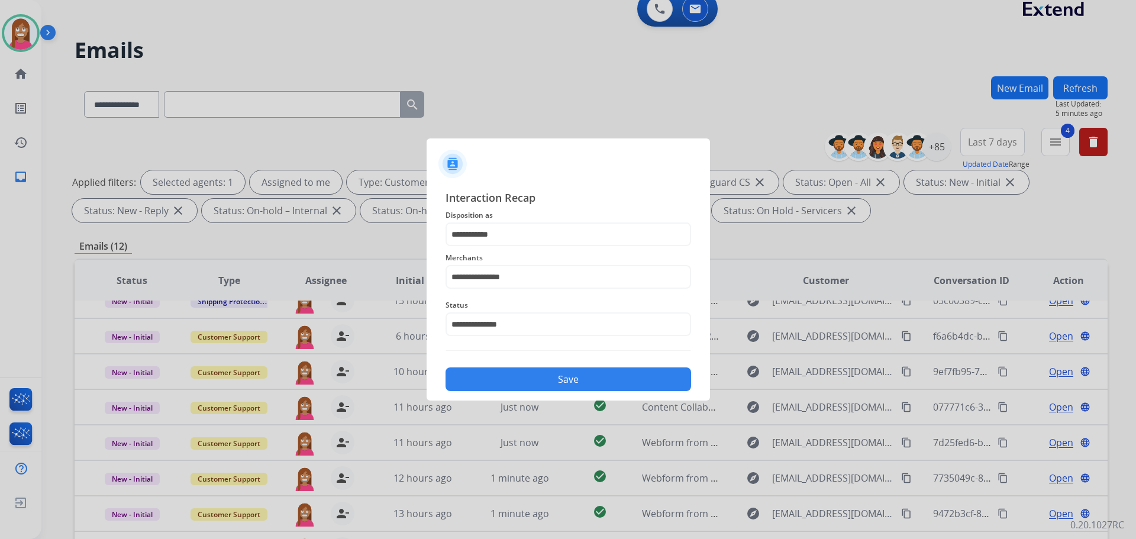
click at [520, 379] on button "Save" at bounding box center [569, 379] width 246 height 24
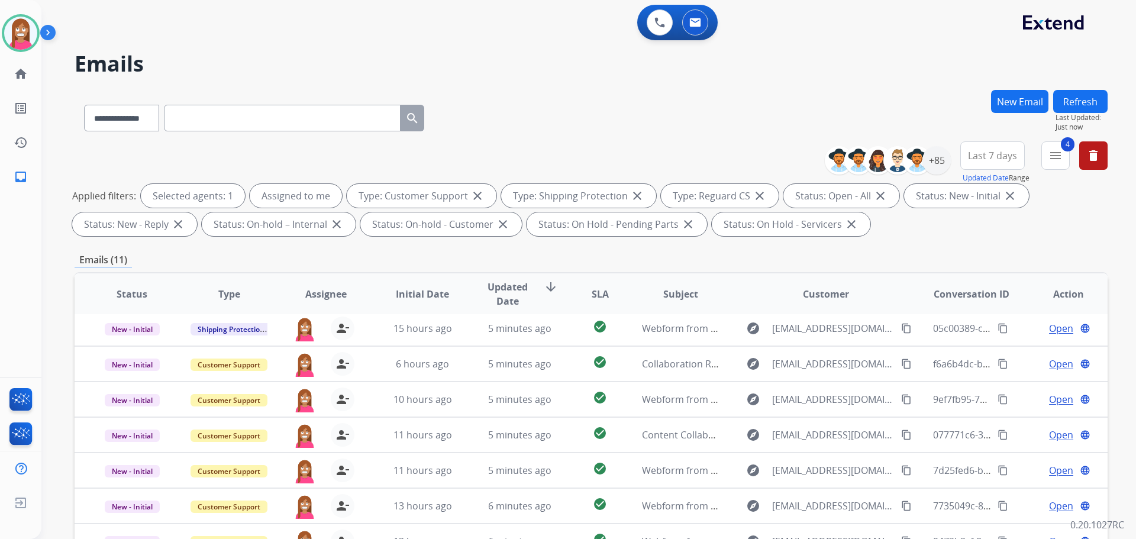
scroll to position [40, 0]
click at [1021, 99] on button "New Email" at bounding box center [1019, 101] width 57 height 23
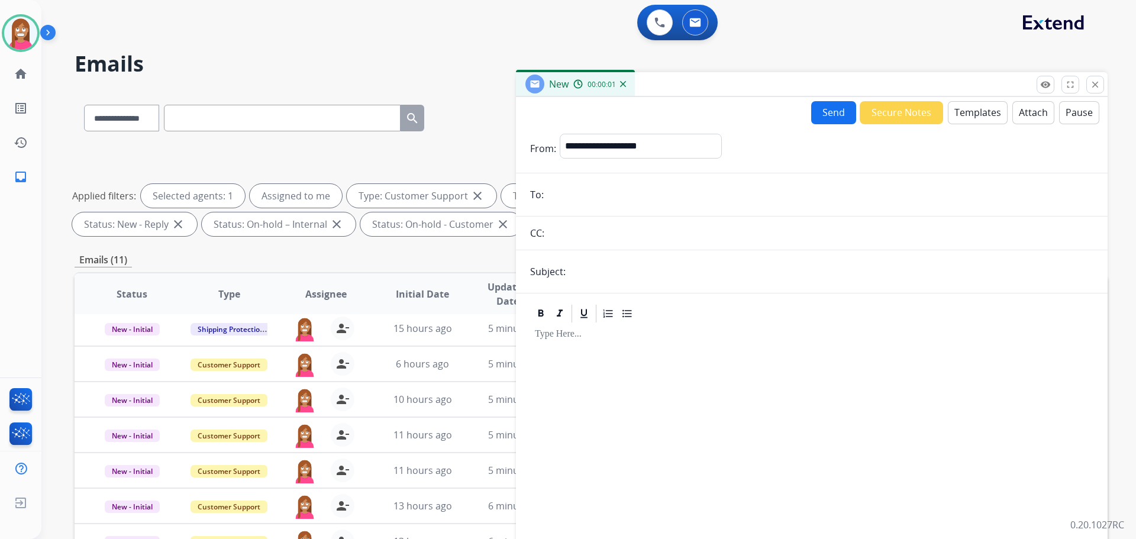
paste input "**********"
type input "**********"
click at [618, 141] on select "**********" at bounding box center [640, 146] width 161 height 24
select select "**********"
click at [560, 134] on select "**********" at bounding box center [640, 146] width 161 height 24
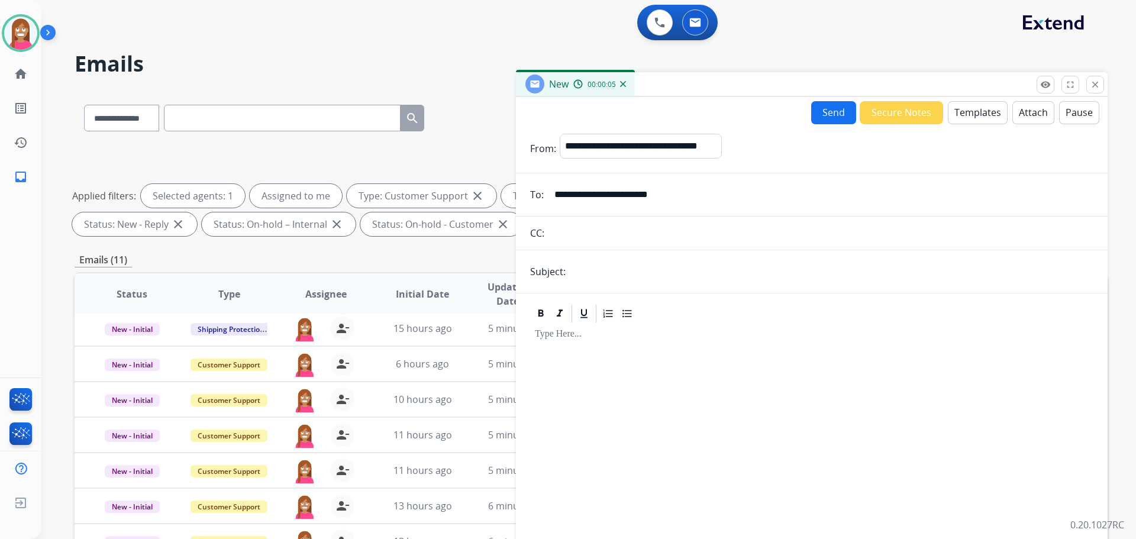
click at [954, 117] on button "Templates" at bounding box center [978, 112] width 60 height 23
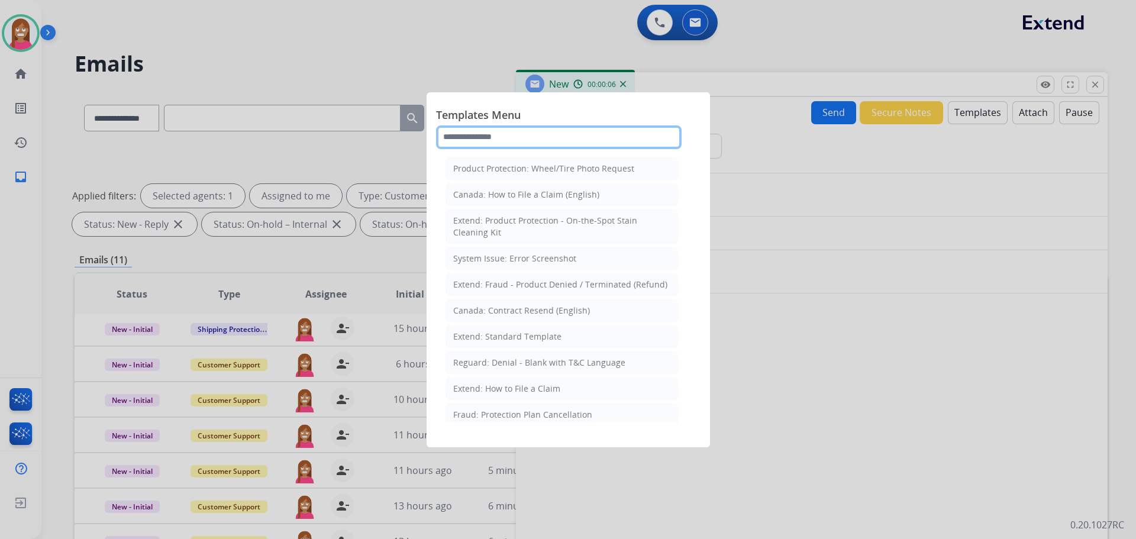
click at [509, 143] on input "text" at bounding box center [559, 137] width 246 height 24
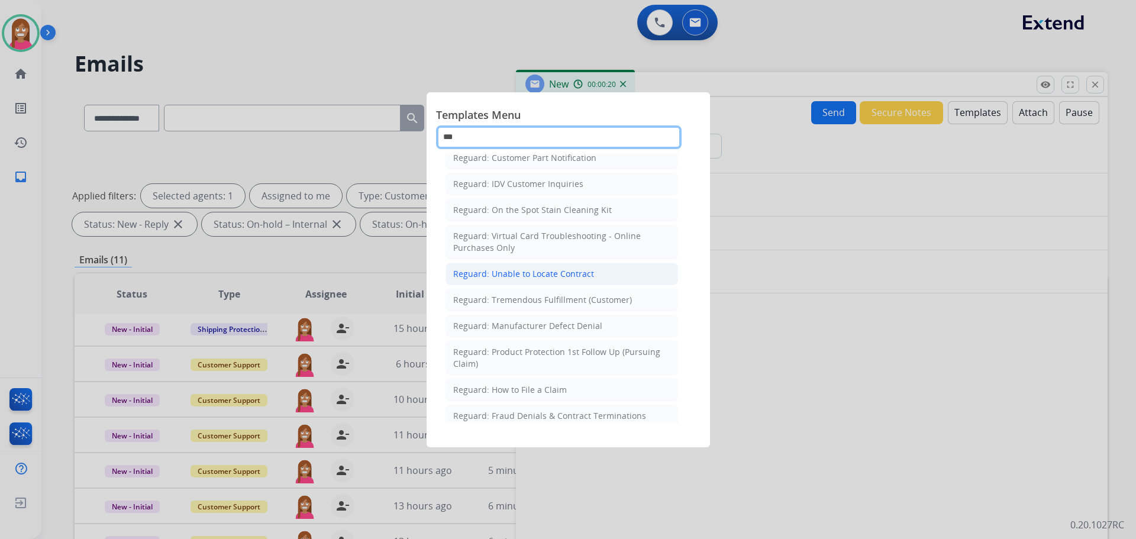
scroll to position [186, 0]
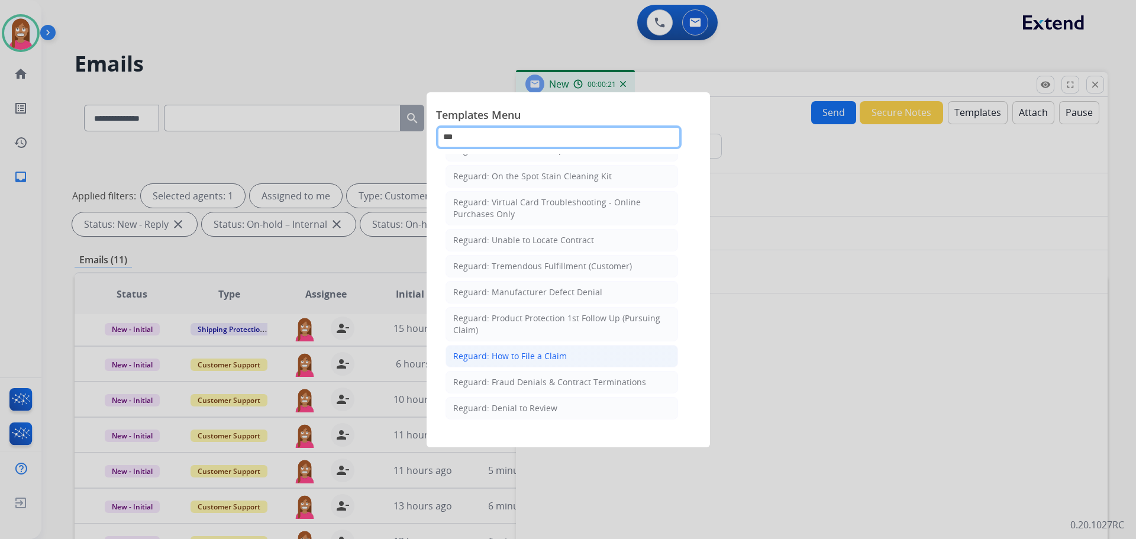
type input "***"
click at [501, 351] on div "Reguard: How to File a Claim" at bounding box center [510, 356] width 114 height 12
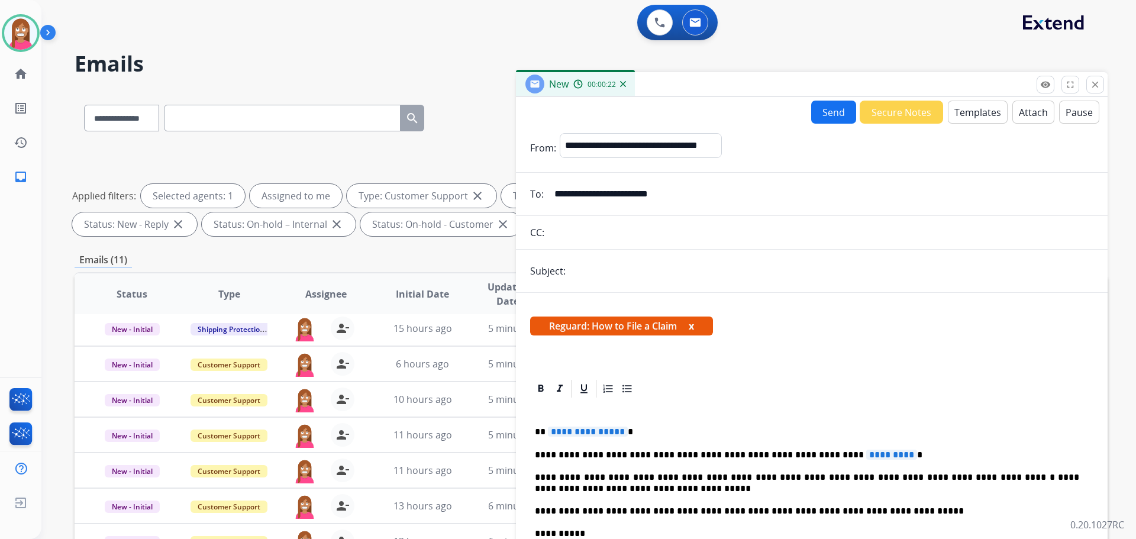
click at [584, 434] on span "**********" at bounding box center [588, 432] width 80 height 10
click at [866, 454] on span "*********" at bounding box center [891, 455] width 51 height 10
drag, startPoint x: 608, startPoint y: 259, endPoint x: 602, endPoint y: 269, distance: 12.0
click at [608, 258] on form "**********" at bounding box center [812, 399] width 592 height 550
click at [601, 274] on input "text" at bounding box center [831, 271] width 524 height 24
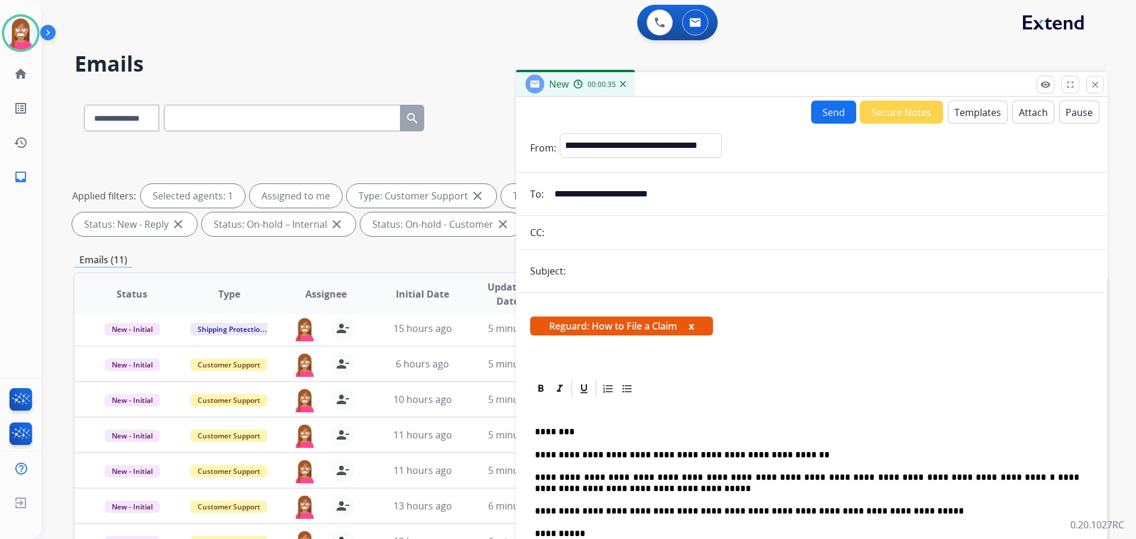
type input "**********"
click at [834, 121] on button "Send" at bounding box center [833, 112] width 45 height 23
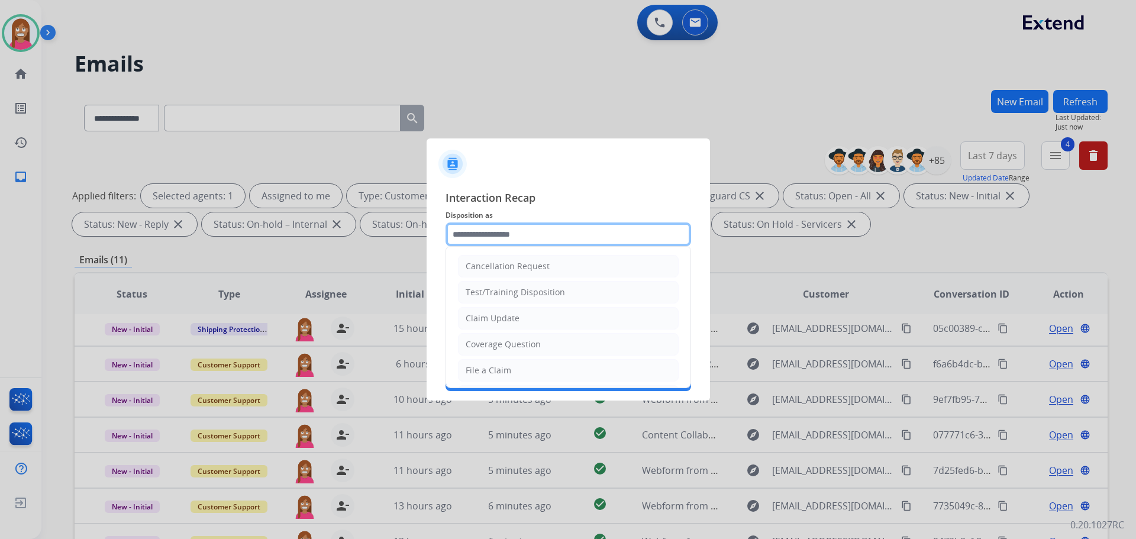
click at [488, 241] on input "text" at bounding box center [569, 234] width 246 height 24
click at [494, 371] on div "File a Claim" at bounding box center [489, 370] width 46 height 12
type input "**********"
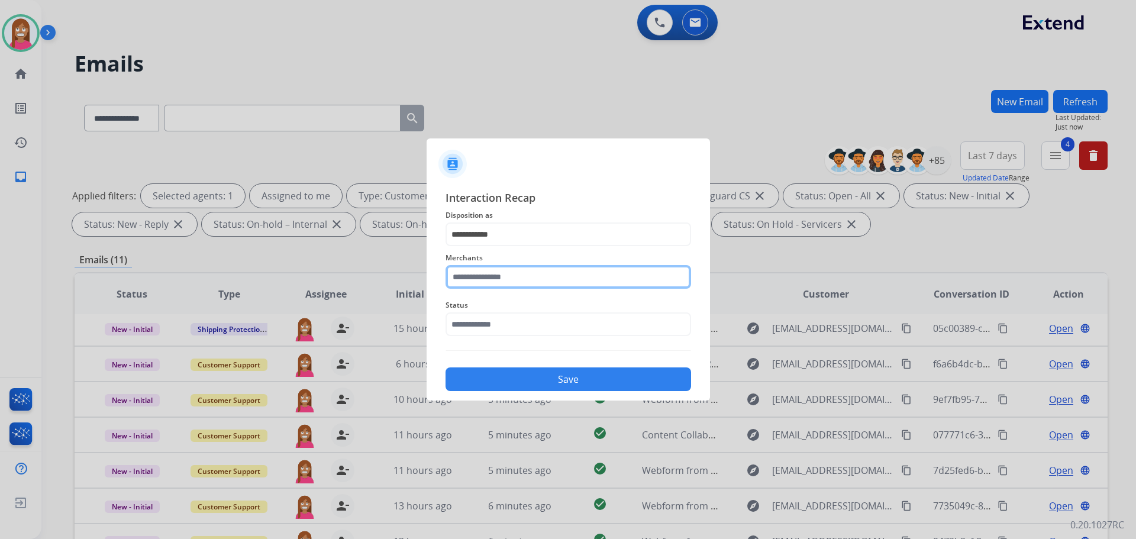
click at [488, 282] on input "text" at bounding box center [569, 277] width 246 height 24
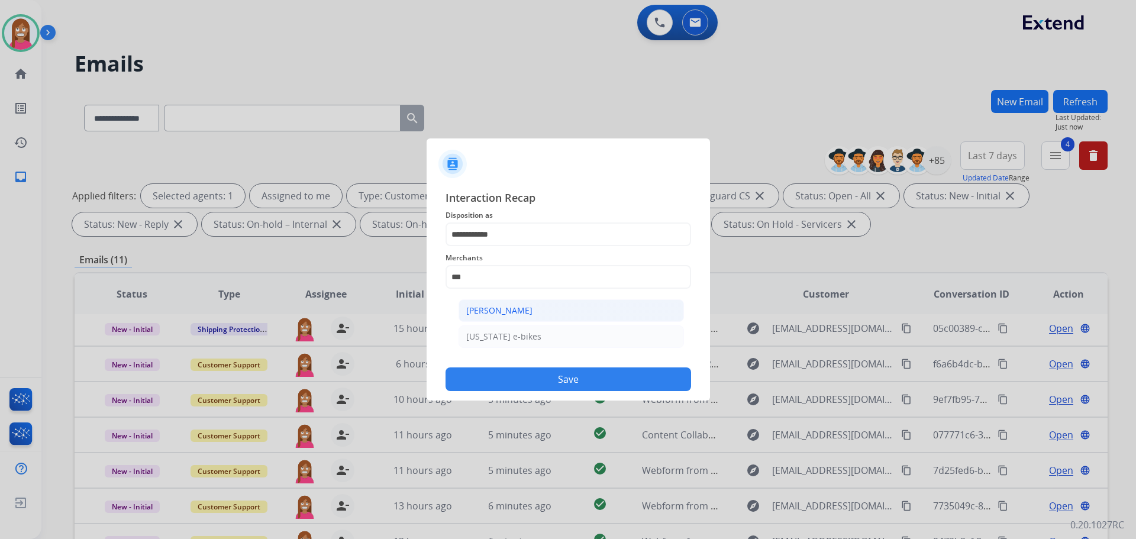
click at [523, 315] on div "[PERSON_NAME]" at bounding box center [499, 311] width 66 height 12
type input "**********"
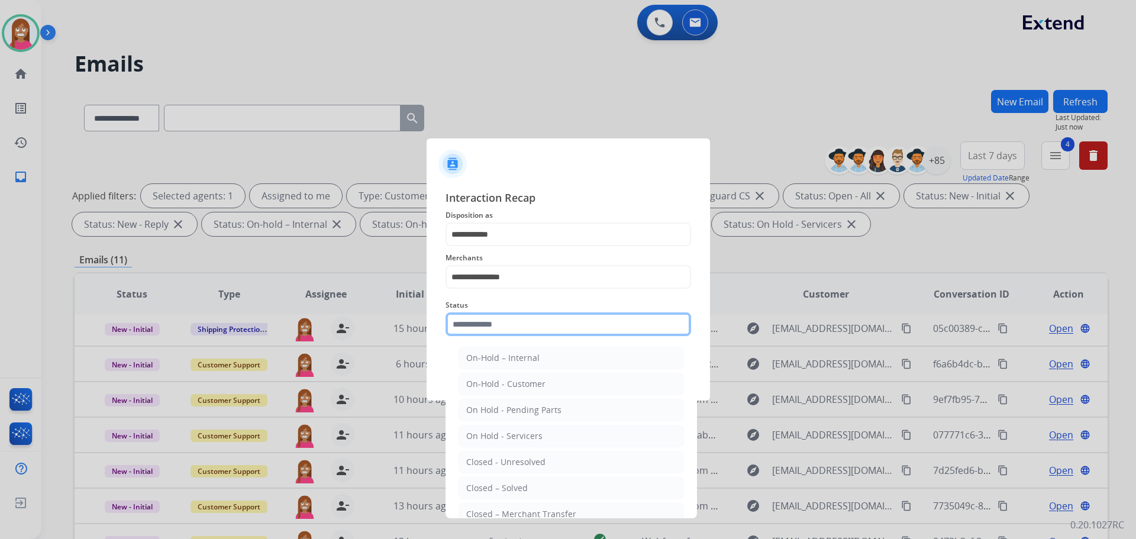
click at [490, 325] on input "text" at bounding box center [569, 324] width 246 height 24
drag, startPoint x: 478, startPoint y: 488, endPoint x: 491, endPoint y: 415, distance: 73.9
click at [479, 487] on div "Closed – Solved" at bounding box center [497, 488] width 62 height 12
type input "**********"
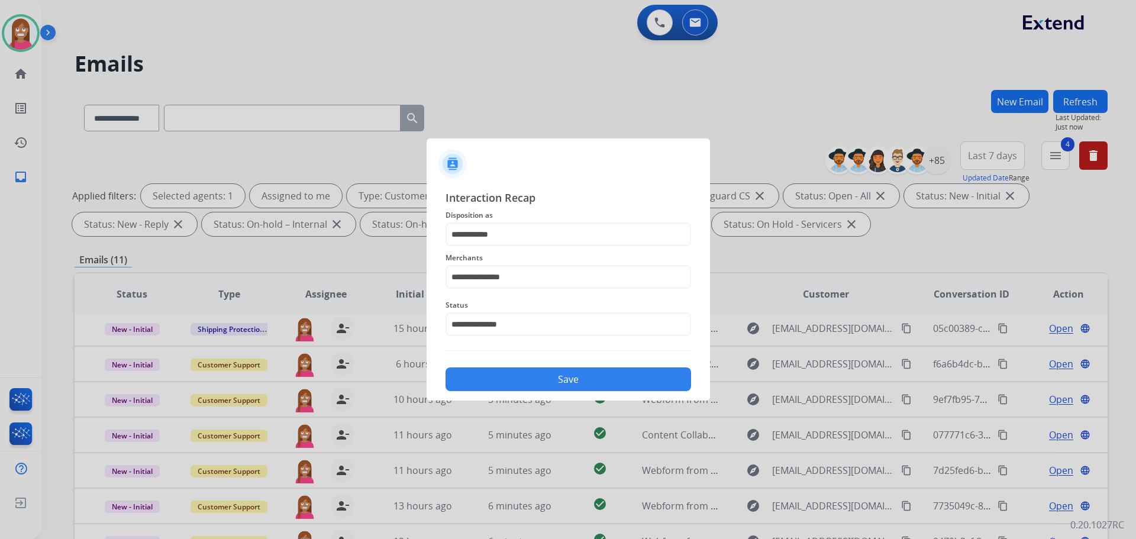
click at [495, 391] on div "**********" at bounding box center [568, 290] width 283 height 221
click at [497, 383] on button "Save" at bounding box center [569, 379] width 246 height 24
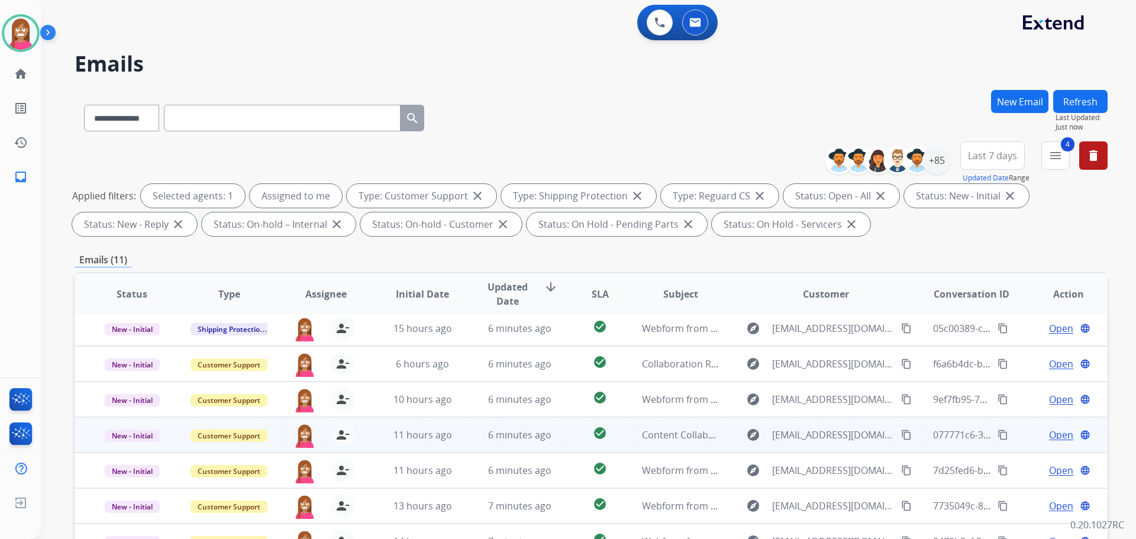
scroll to position [191, 0]
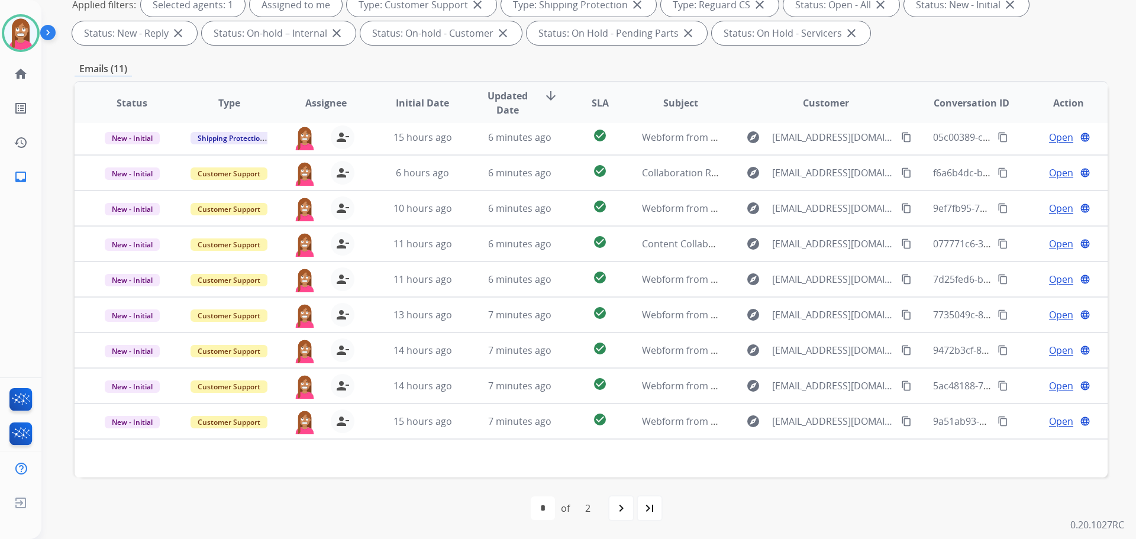
drag, startPoint x: 864, startPoint y: 508, endPoint x: 875, endPoint y: 509, distance: 10.7
click at [866, 508] on div "first_page navigate_before * * of 2 navigate_next last_page" at bounding box center [591, 508] width 1033 height 24
click at [12, 38] on img at bounding box center [20, 33] width 33 height 33
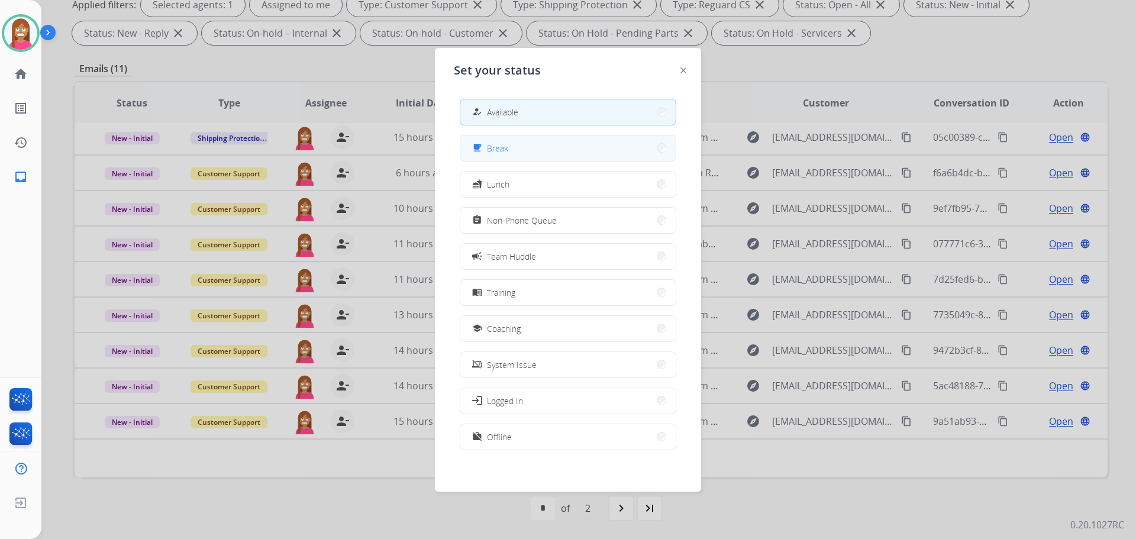
click at [502, 146] on span "Break" at bounding box center [497, 148] width 21 height 12
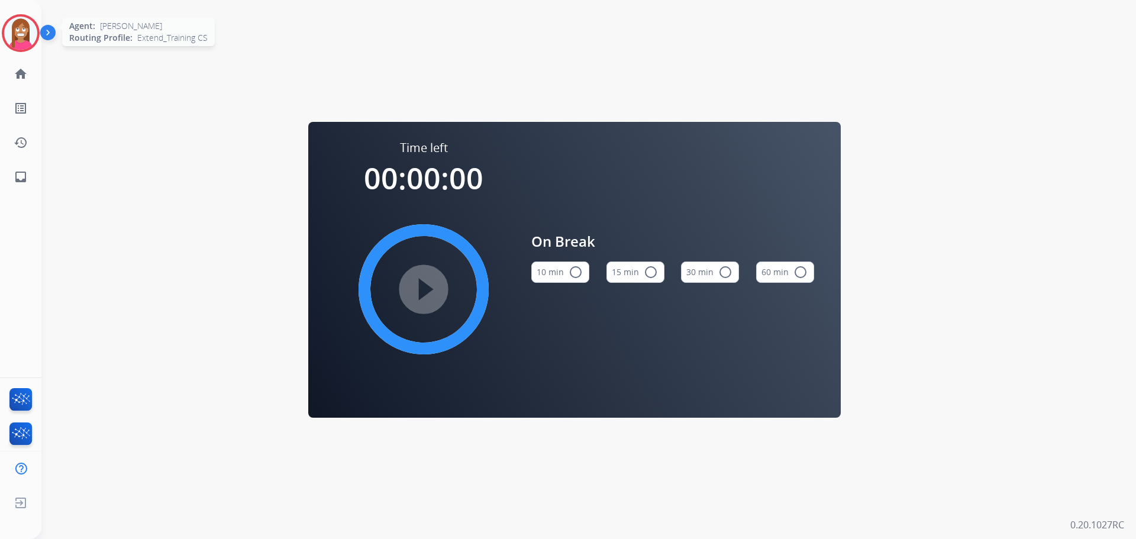
click at [20, 25] on img at bounding box center [20, 33] width 33 height 33
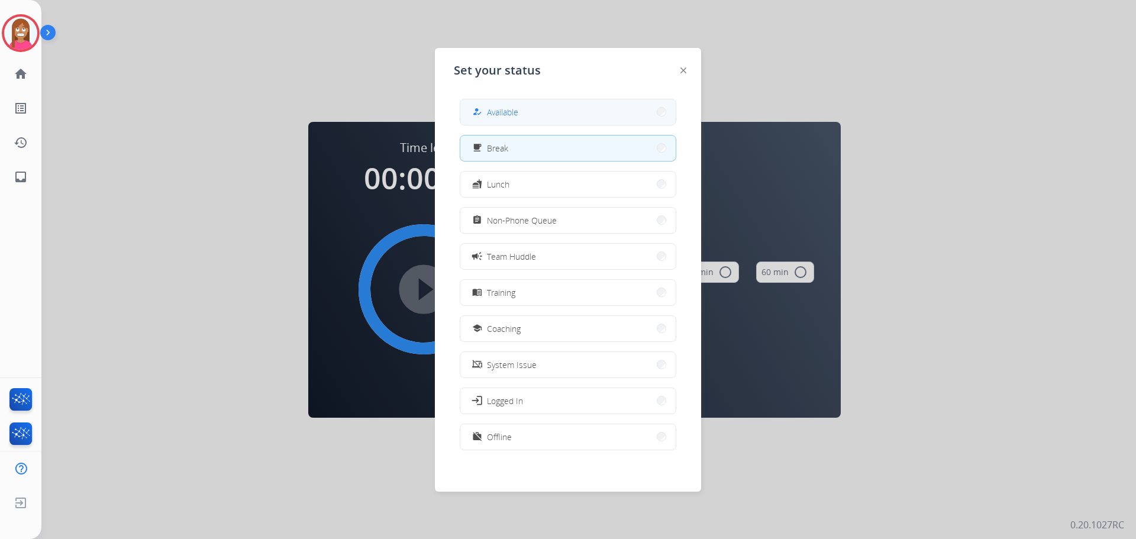
click at [510, 107] on span "Available" at bounding box center [502, 112] width 31 height 12
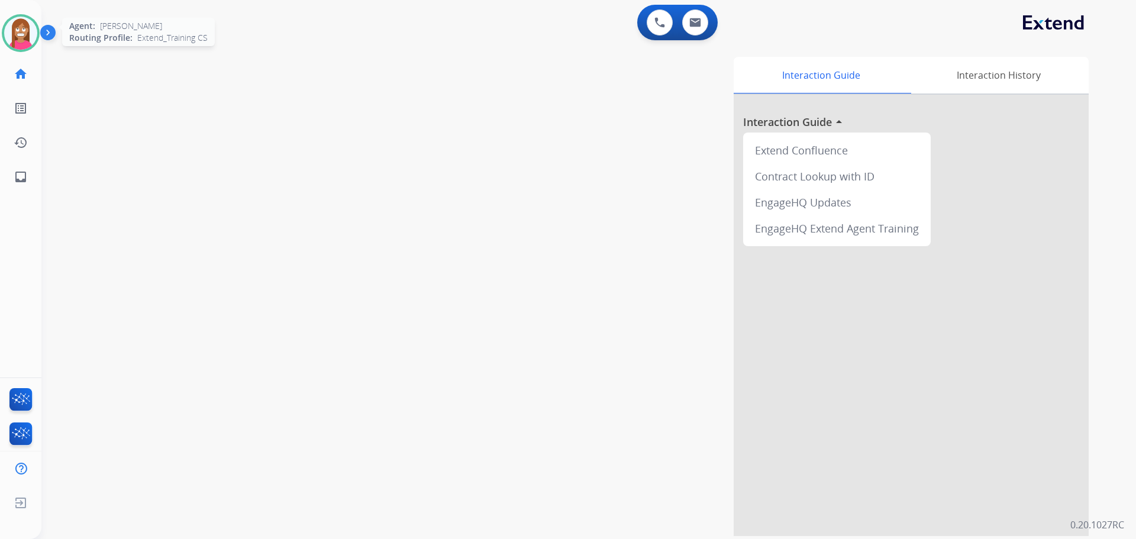
click at [19, 49] on img at bounding box center [20, 33] width 33 height 33
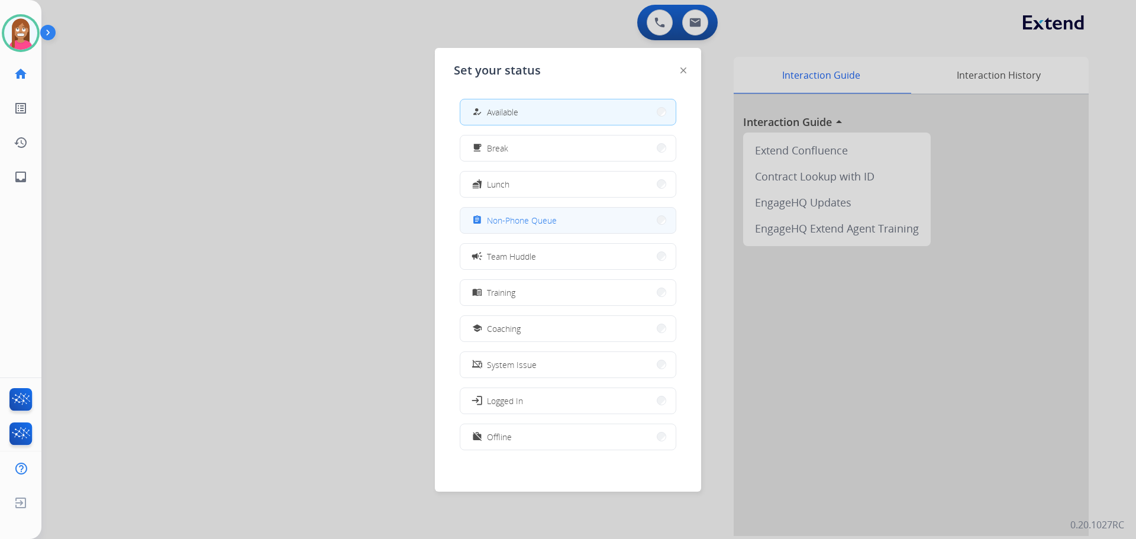
click at [512, 229] on button "assignment Non-Phone Queue" at bounding box center [567, 220] width 215 height 25
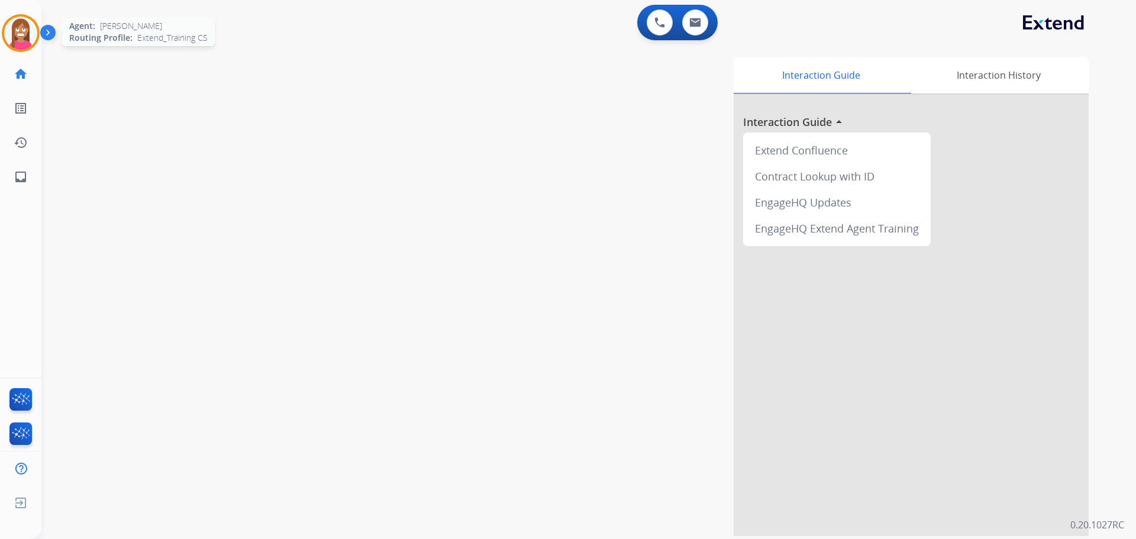
click at [7, 33] on img at bounding box center [20, 33] width 33 height 33
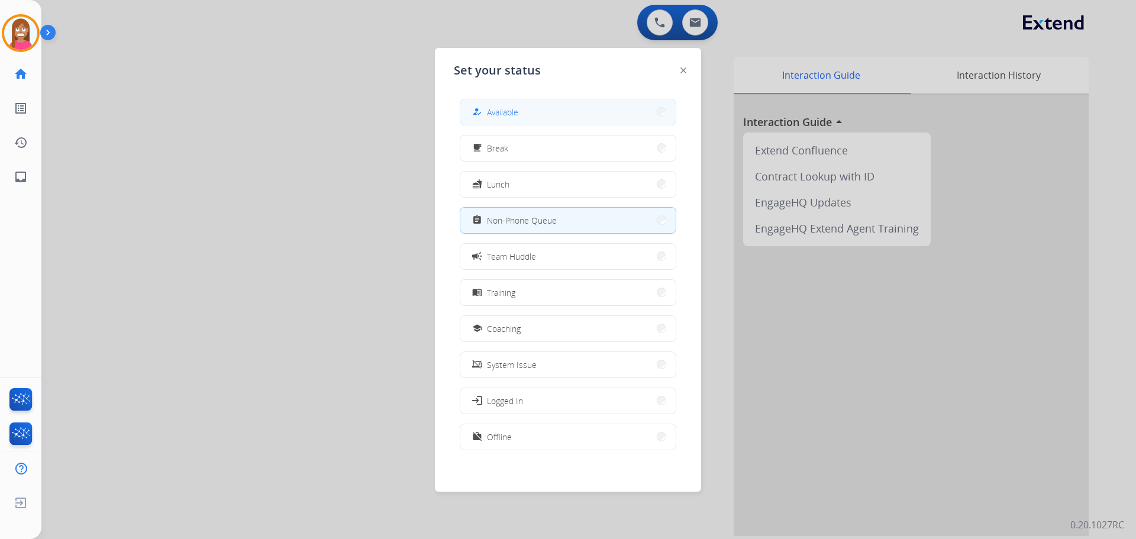
click at [492, 120] on button "how_to_reg Available" at bounding box center [567, 111] width 215 height 25
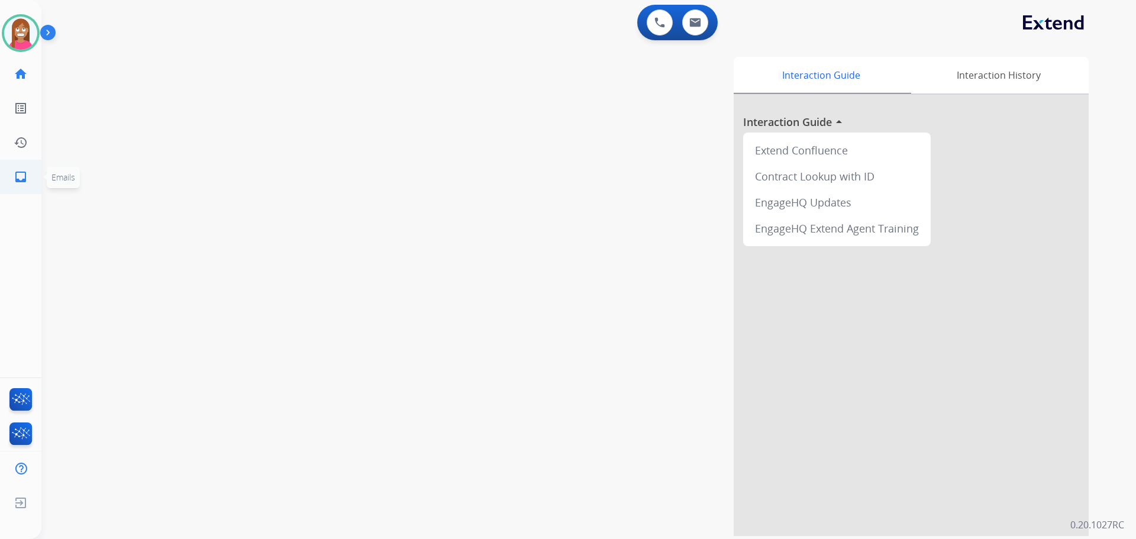
click at [17, 178] on mat-icon "inbox" at bounding box center [21, 177] width 14 height 14
select select "**********"
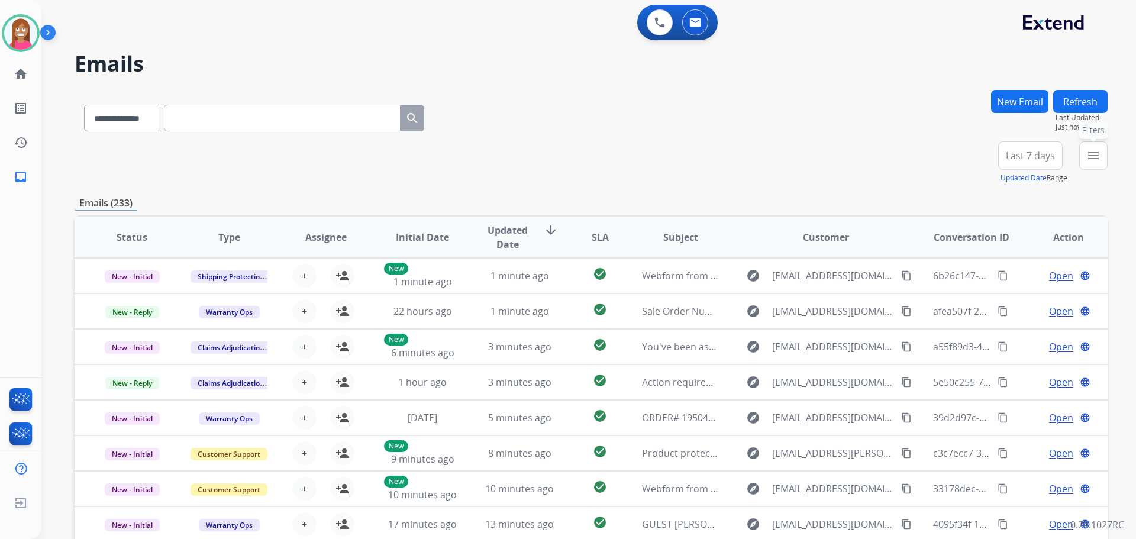
click at [1095, 156] on mat-icon "menu" at bounding box center [1093, 156] width 14 height 14
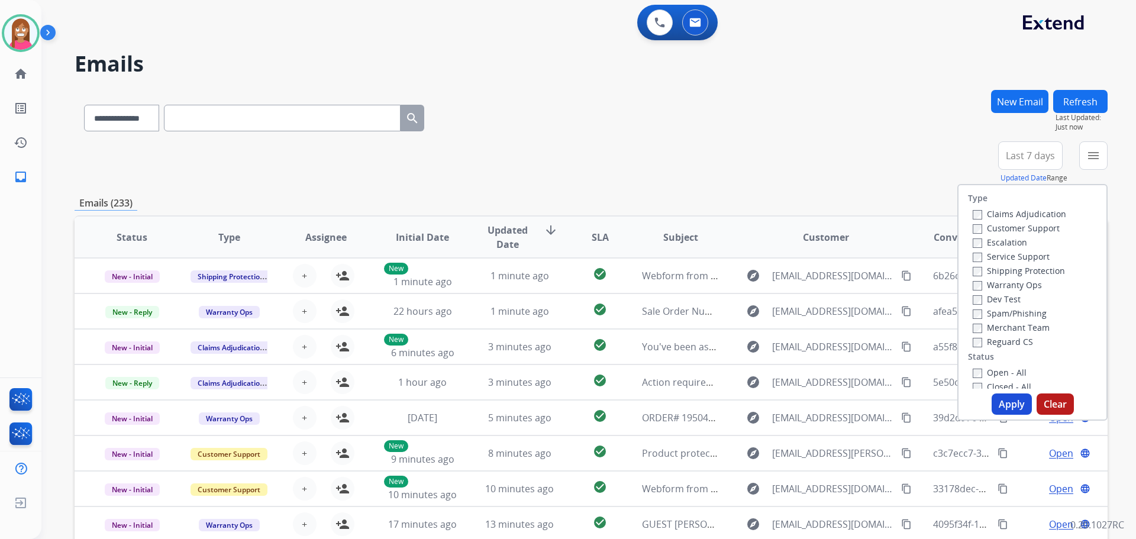
click at [973, 224] on label "Customer Support" at bounding box center [1016, 227] width 87 height 11
click at [991, 275] on label "Shipping Protection" at bounding box center [1019, 270] width 92 height 11
click at [988, 341] on label "Reguard CS" at bounding box center [1003, 341] width 60 height 11
click at [983, 367] on label "Open - All" at bounding box center [1000, 372] width 54 height 11
click at [999, 407] on button "Apply" at bounding box center [1012, 403] width 40 height 21
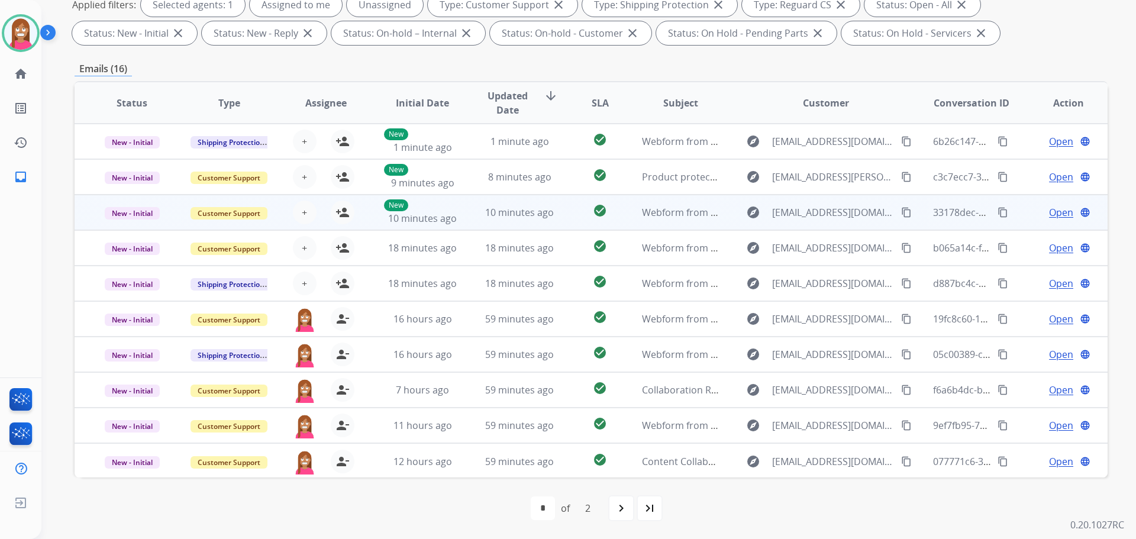
scroll to position [1, 0]
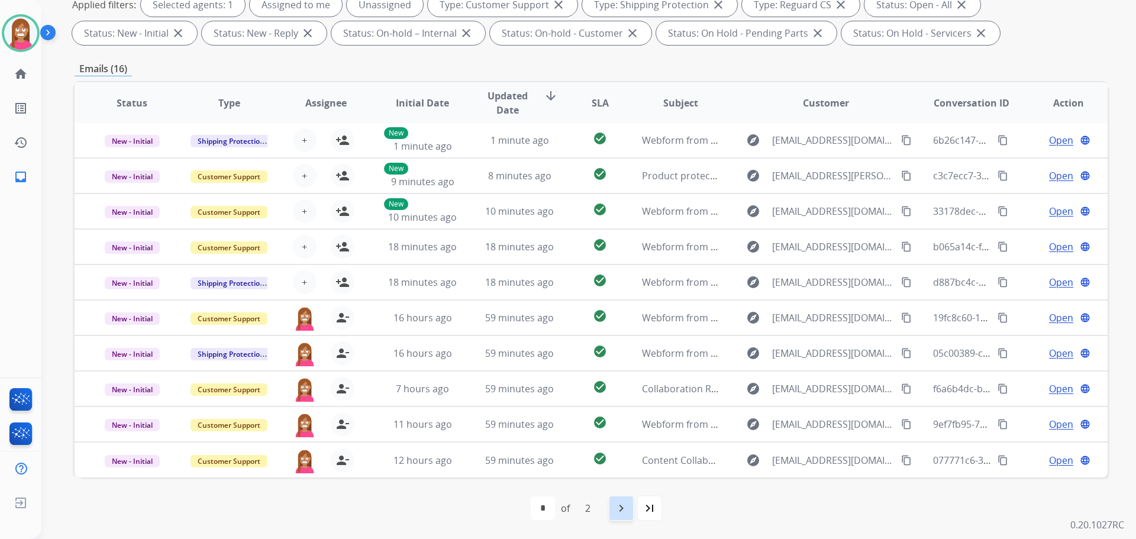
click at [614, 505] on mat-icon "navigate_next" at bounding box center [621, 508] width 14 height 14
select select "*"
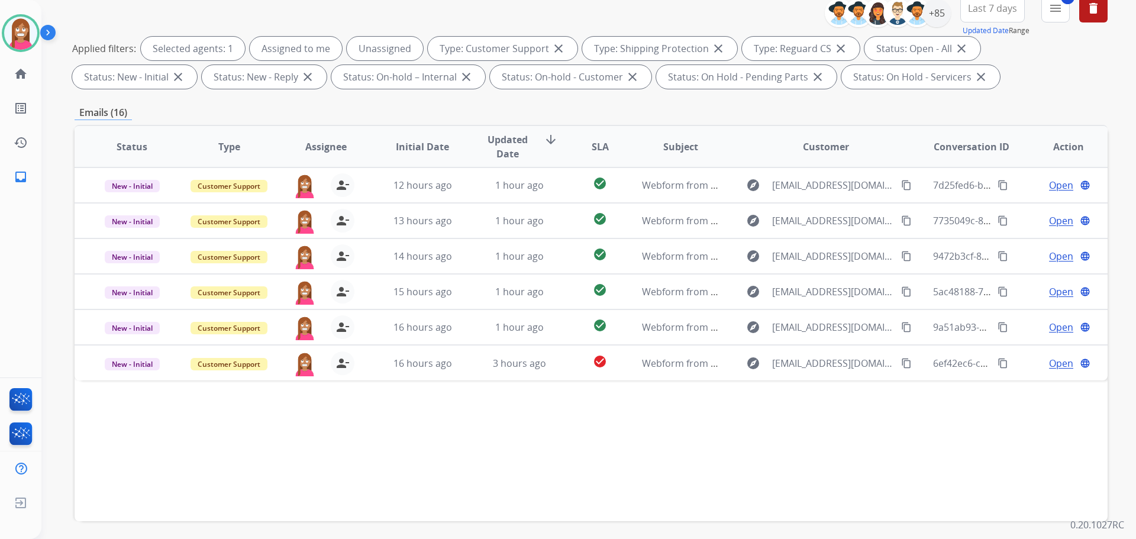
scroll to position [191, 0]
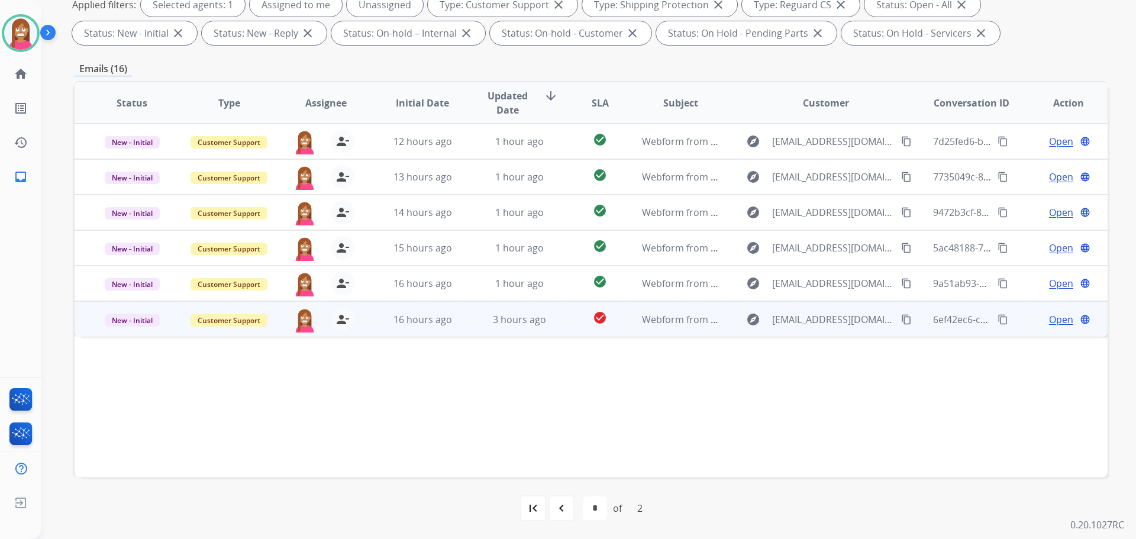
click at [469, 324] on td "3 hours ago" at bounding box center [510, 319] width 97 height 36
click at [1049, 321] on span "Open" at bounding box center [1061, 319] width 24 height 14
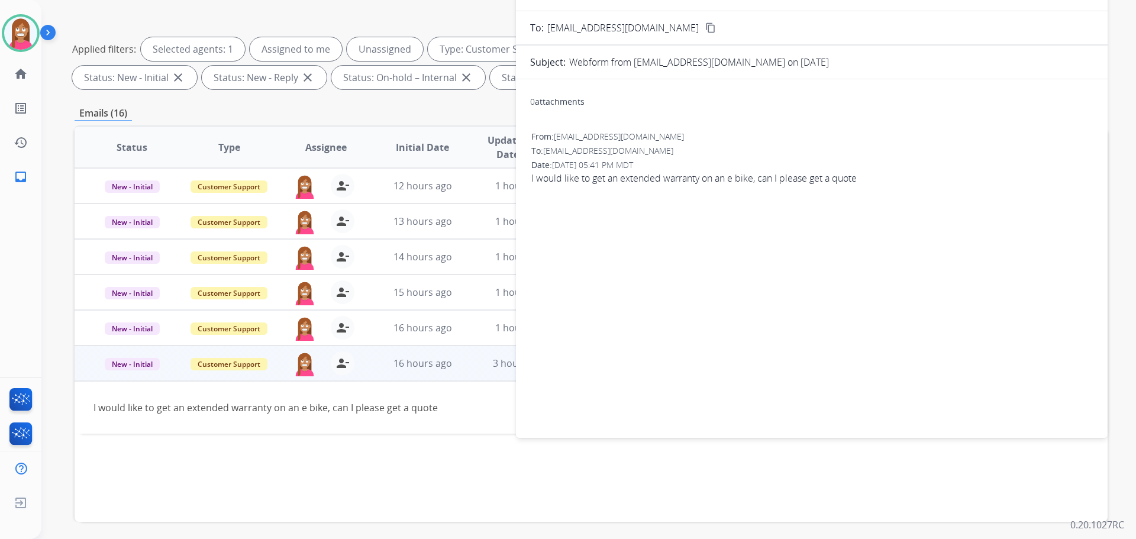
scroll to position [73, 0]
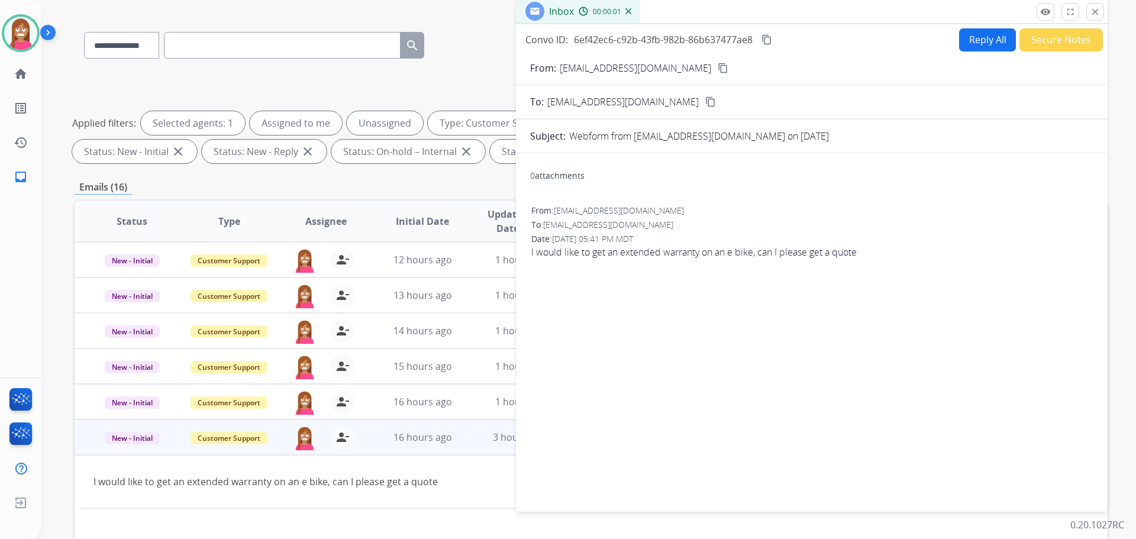
click at [980, 46] on button "Reply All" at bounding box center [987, 39] width 57 height 23
select select "**********"
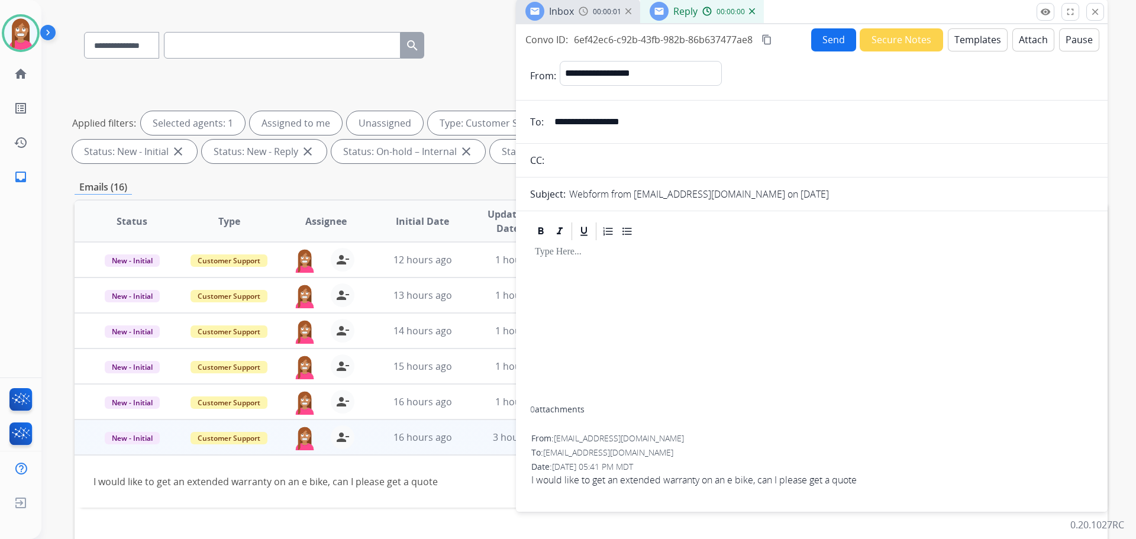
click at [980, 46] on button "Templates" at bounding box center [978, 39] width 60 height 23
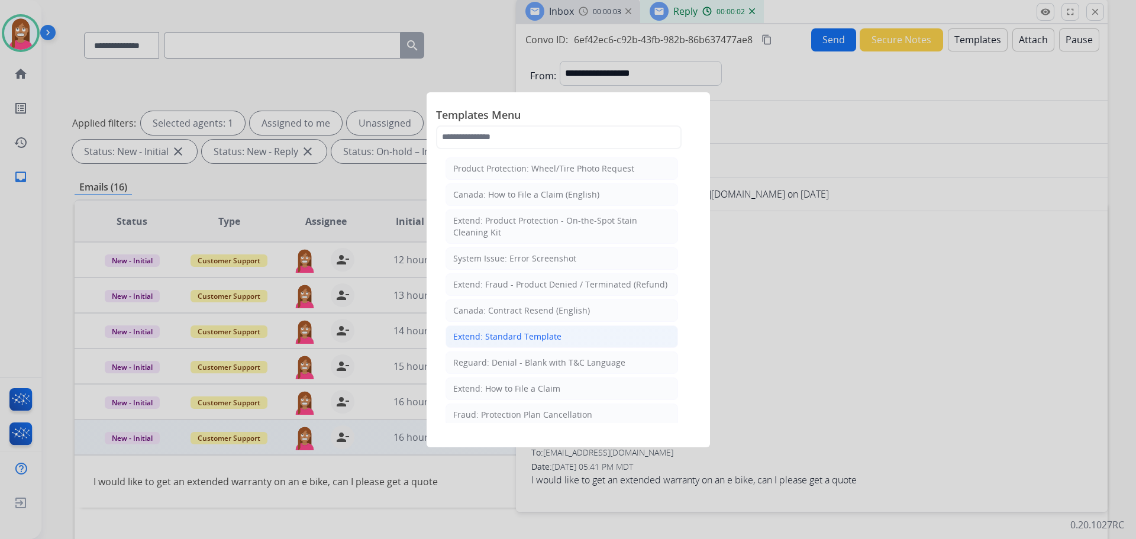
click at [507, 338] on div "Extend: Standard Template" at bounding box center [507, 337] width 108 height 12
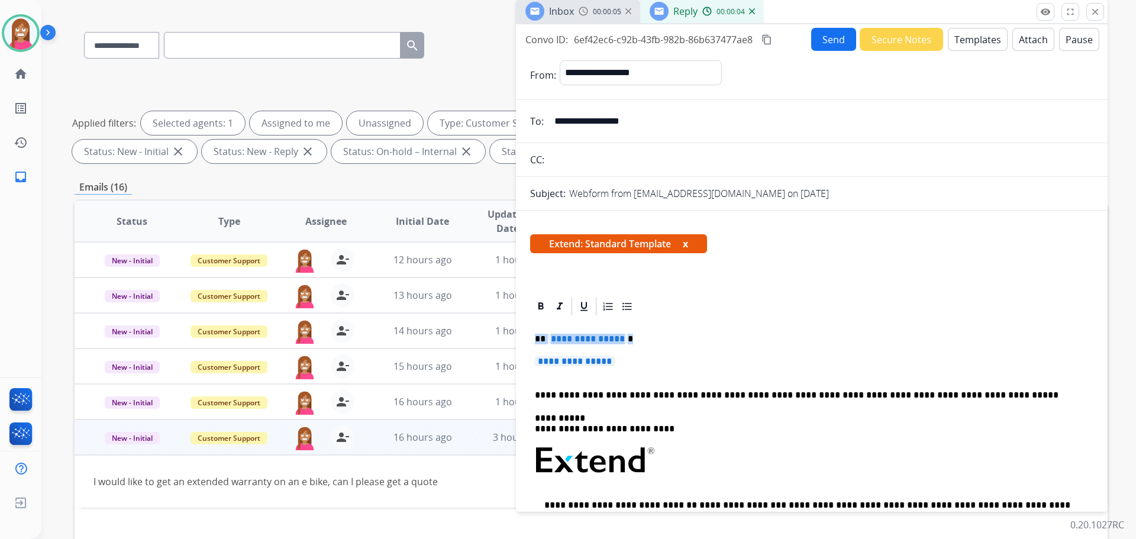
drag, startPoint x: 640, startPoint y: 366, endPoint x: 535, endPoint y: 344, distance: 107.1
click at [535, 344] on div "**********" at bounding box center [811, 492] width 563 height 350
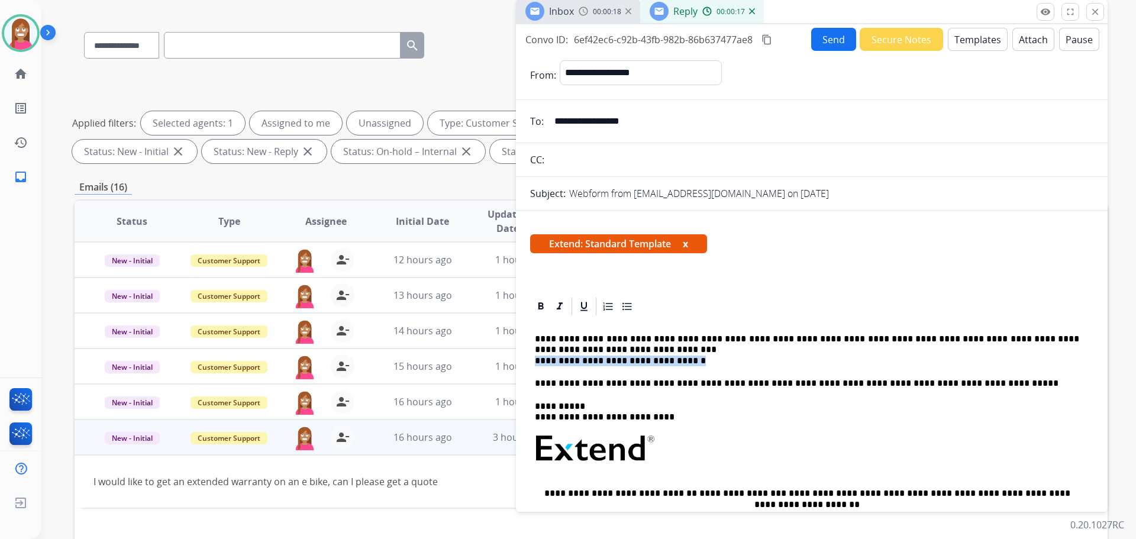
drag, startPoint x: 682, startPoint y: 360, endPoint x: 535, endPoint y: 362, distance: 147.3
click at [535, 362] on p "**********" at bounding box center [807, 350] width 544 height 33
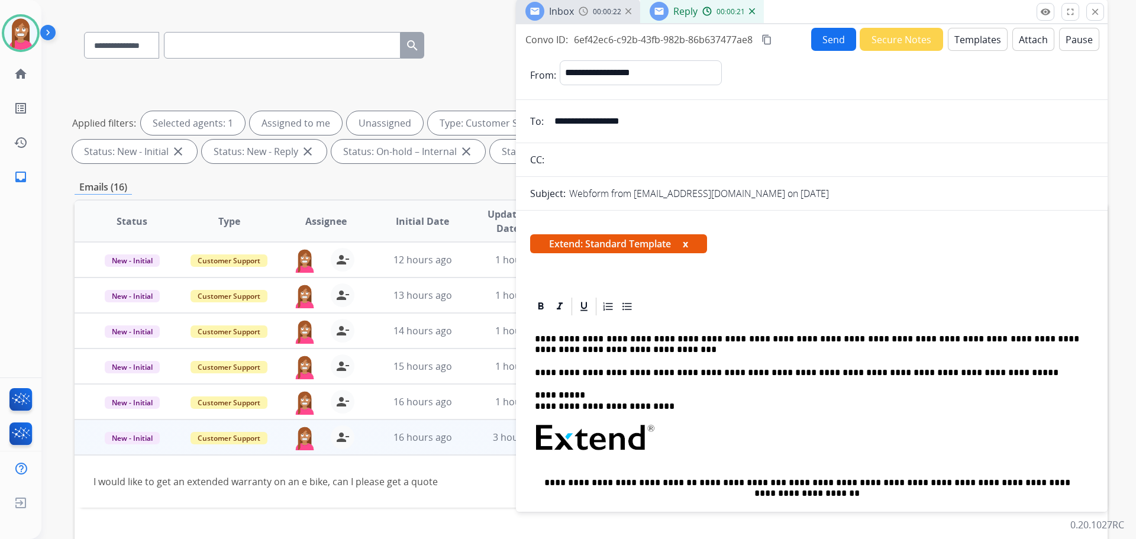
click at [579, 348] on p "**********" at bounding box center [807, 345] width 544 height 22
click at [812, 42] on button "Send" at bounding box center [833, 39] width 45 height 23
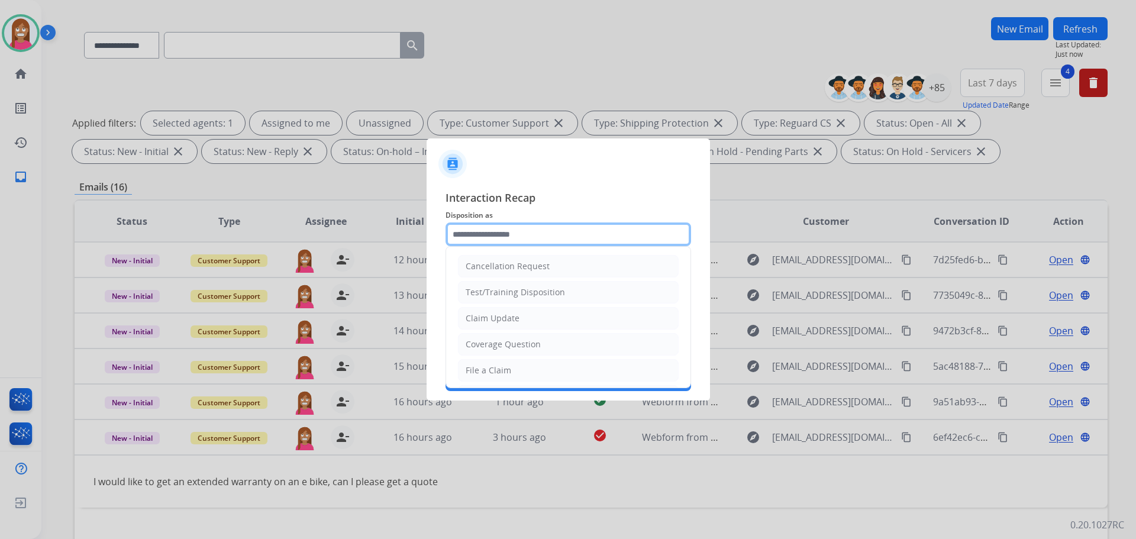
click at [461, 232] on input "text" at bounding box center [569, 234] width 246 height 24
click at [488, 349] on div "Coverage Question" at bounding box center [503, 344] width 75 height 12
type input "**********"
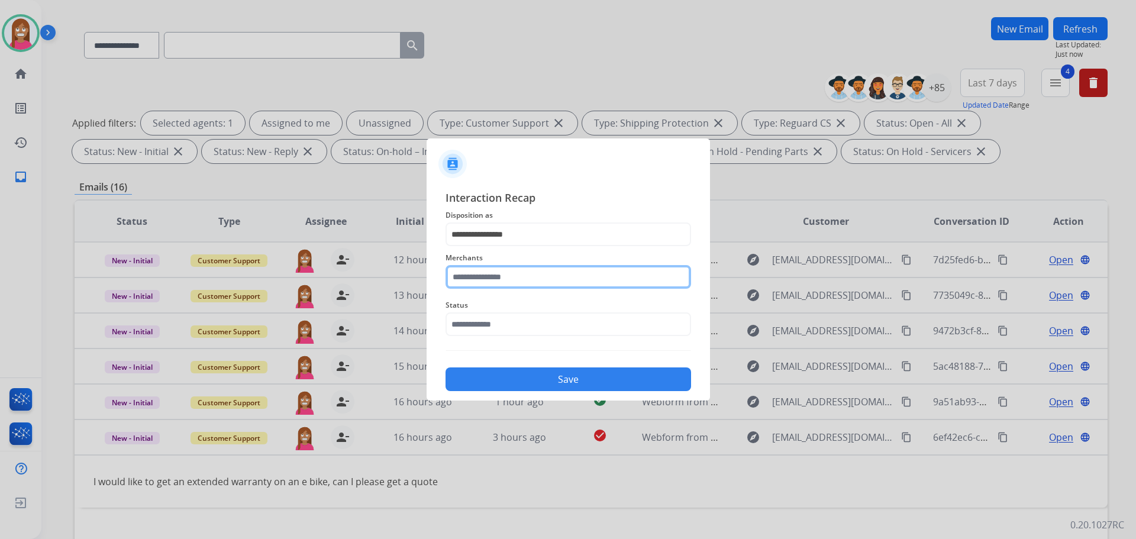
click at [463, 278] on input "text" at bounding box center [569, 277] width 246 height 24
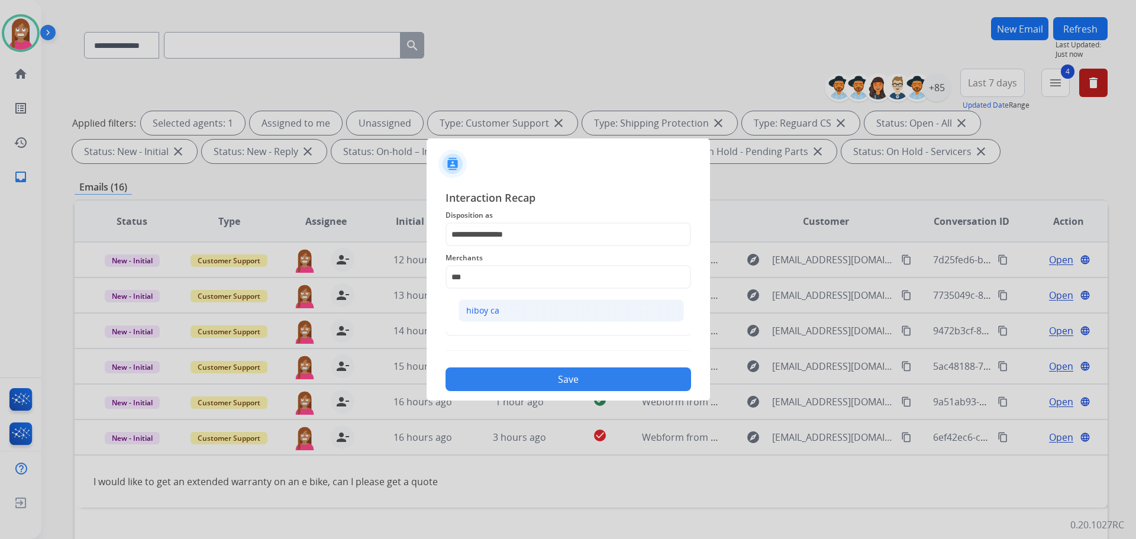
click at [547, 301] on li "hiboy ca" at bounding box center [571, 310] width 225 height 22
type input "********"
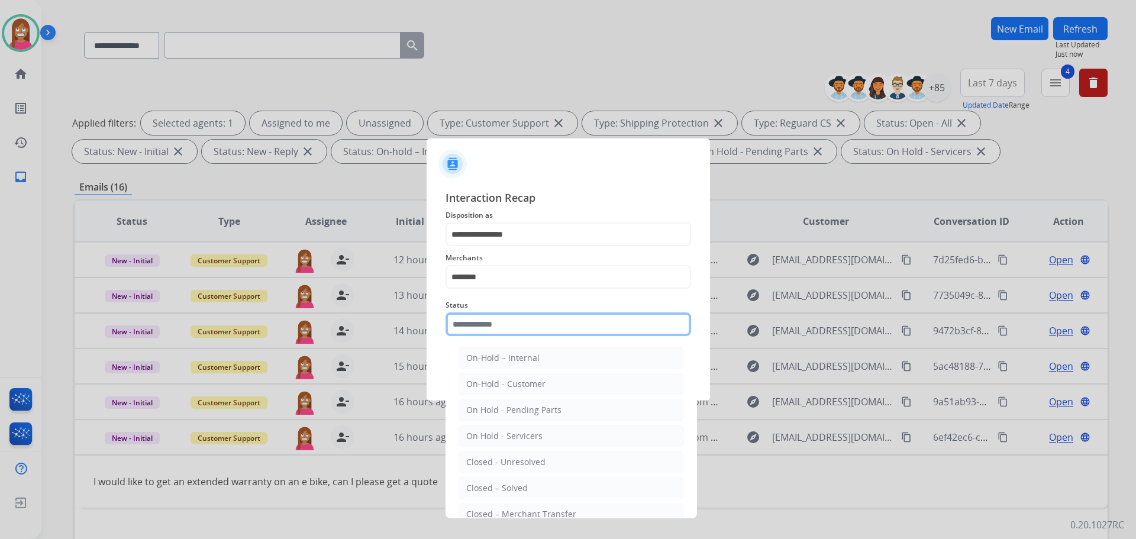
click at [507, 320] on input "text" at bounding box center [569, 324] width 246 height 24
click at [492, 483] on div "Closed – Solved" at bounding box center [497, 488] width 62 height 12
type input "**********"
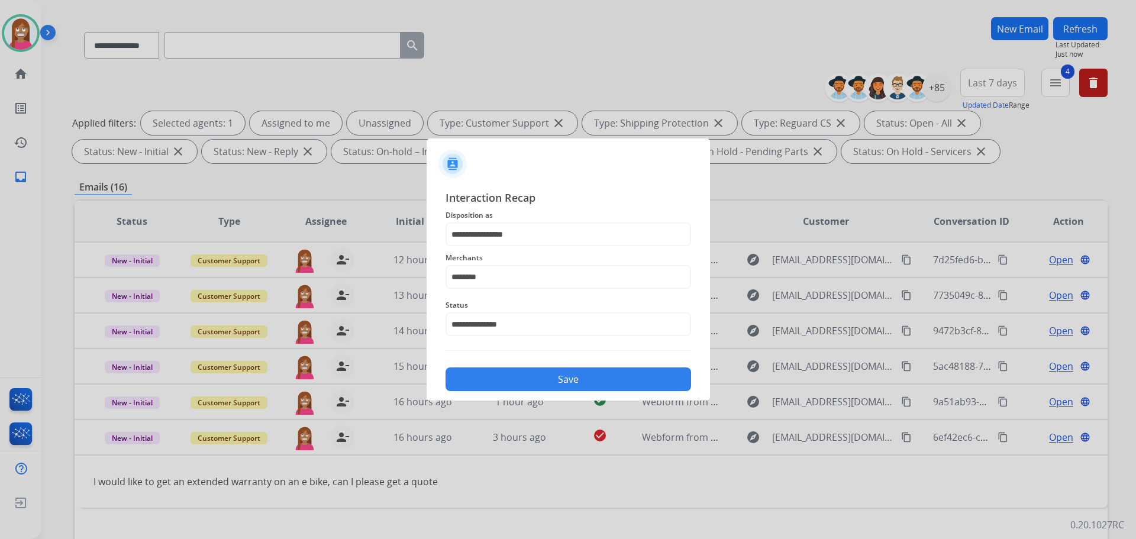
click at [499, 378] on button "Save" at bounding box center [569, 379] width 246 height 24
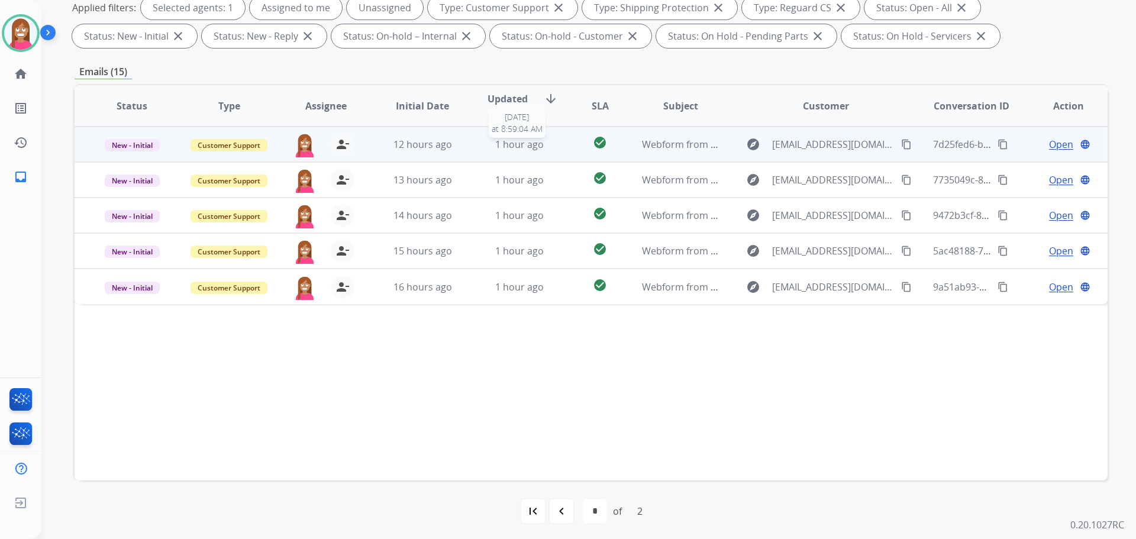
scroll to position [191, 0]
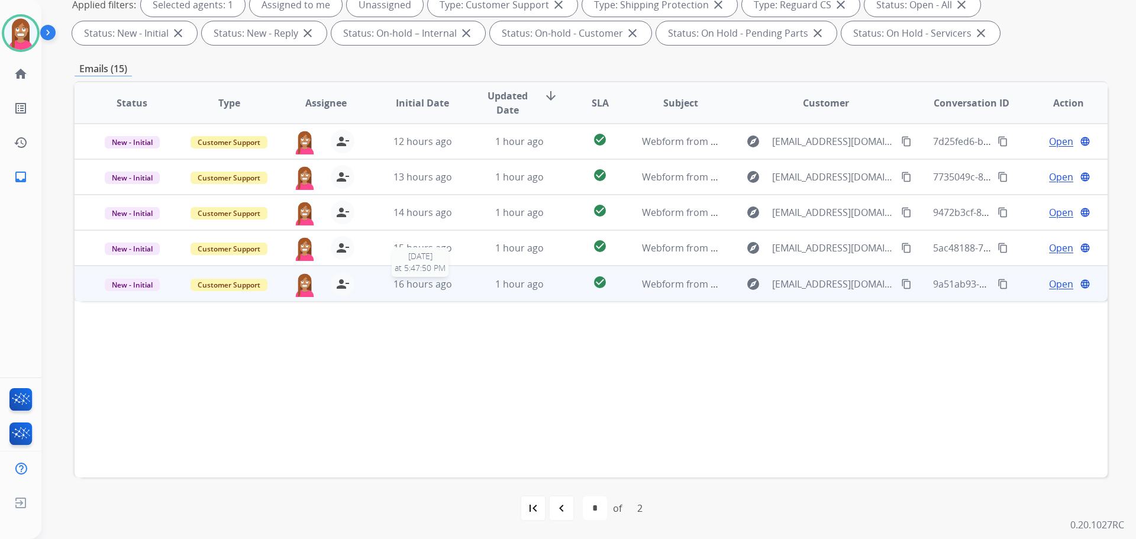
click at [457, 288] on div "16 hours ago" at bounding box center [423, 284] width 78 height 14
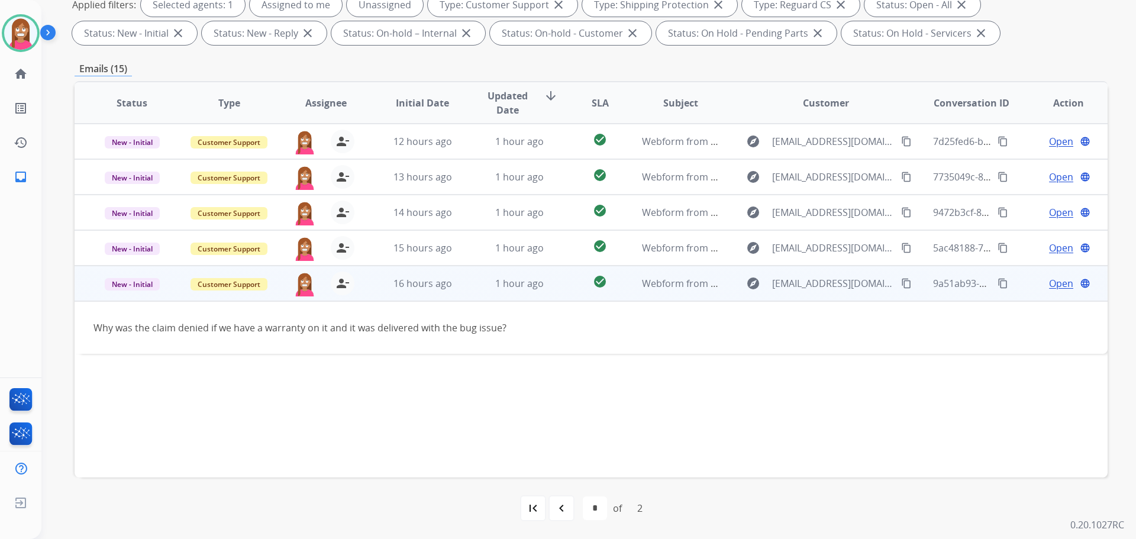
click at [1054, 288] on span "Open" at bounding box center [1061, 283] width 24 height 14
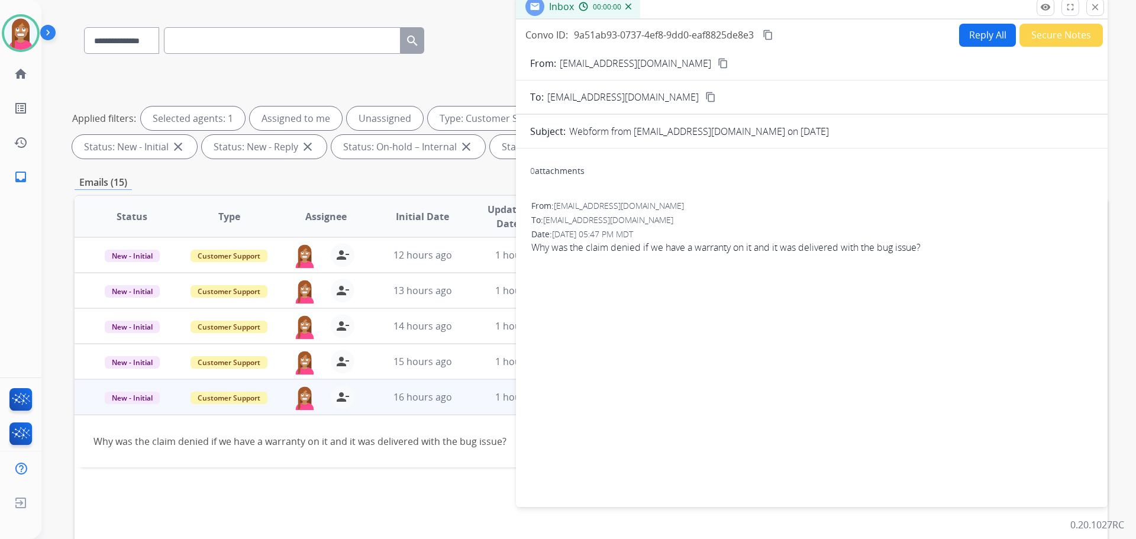
scroll to position [73, 0]
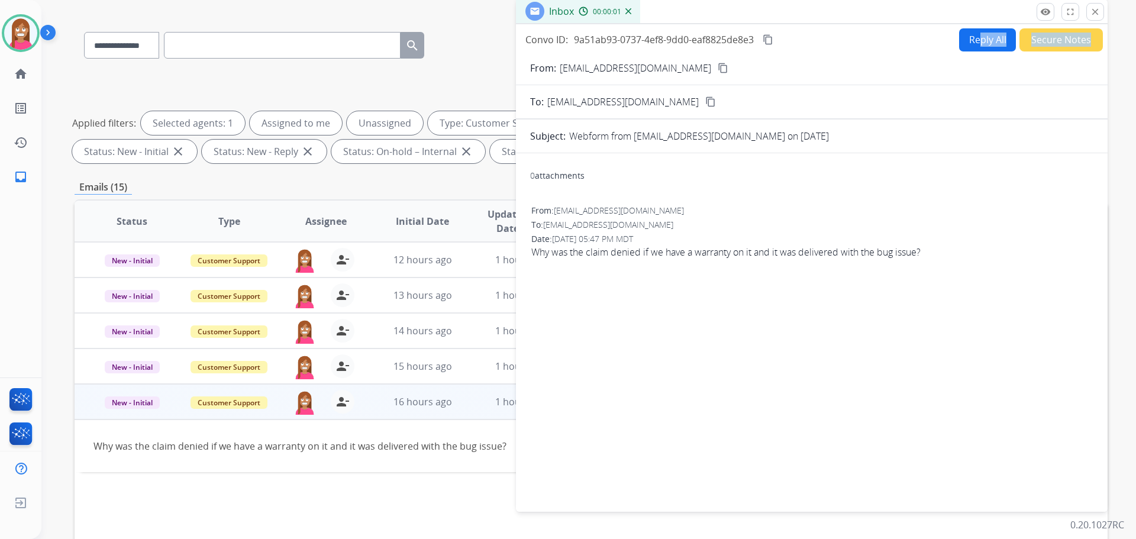
drag, startPoint x: 973, startPoint y: 52, endPoint x: 967, endPoint y: 44, distance: 10.2
click at [968, 44] on div "Convo ID: 9a51ab93-0737-4ef8-9dd0-eaf8825de8e3 content_copy Reply All Secure No…" at bounding box center [812, 265] width 592 height 483
click at [967, 44] on button "Reply All" at bounding box center [987, 39] width 57 height 23
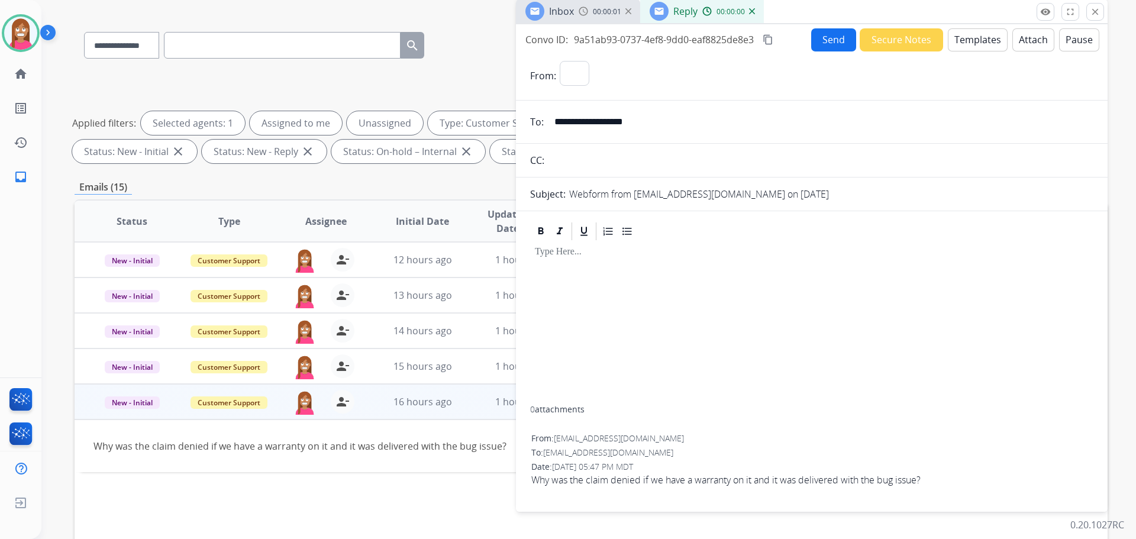
select select "**********"
click at [628, 72] on select "**********" at bounding box center [640, 73] width 161 height 24
click at [889, 76] on div "**********" at bounding box center [827, 76] width 534 height 30
click at [960, 46] on button "Templates" at bounding box center [978, 39] width 60 height 23
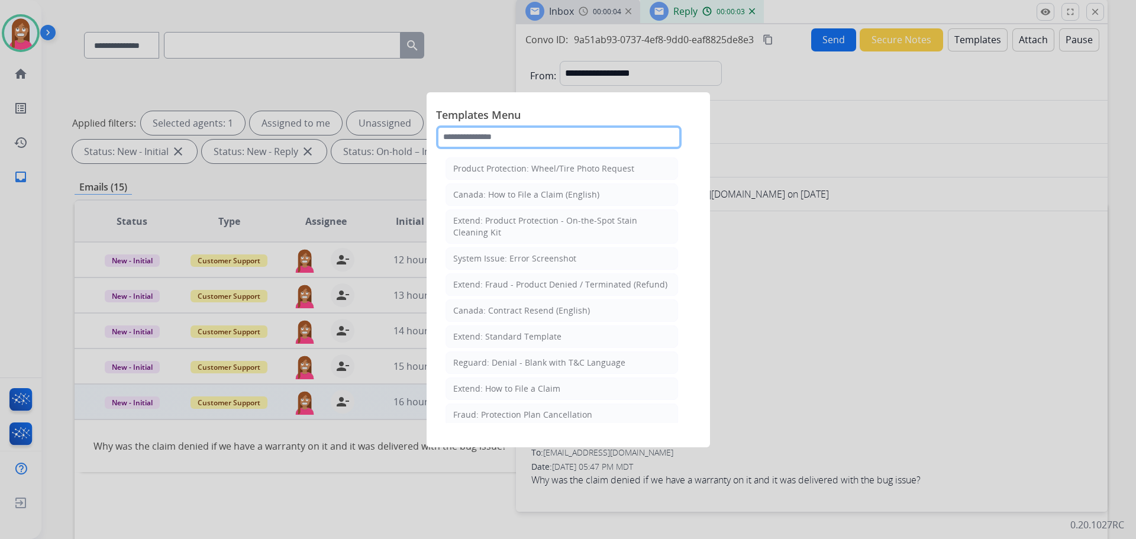
click at [483, 142] on input "text" at bounding box center [559, 137] width 246 height 24
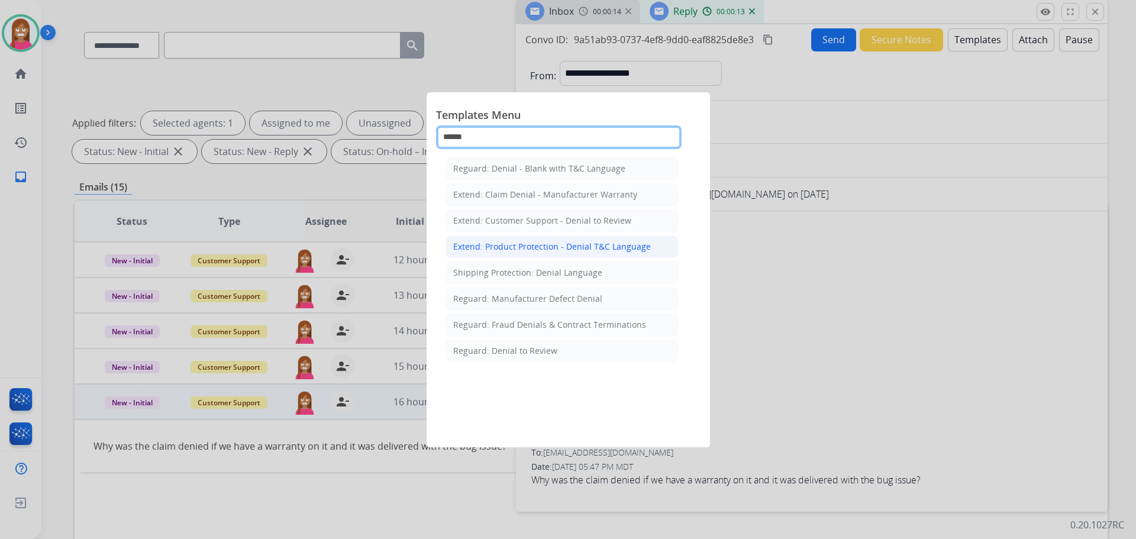
type input "******"
click at [533, 253] on li "Extend: Product Protection - Denial T&C Language" at bounding box center [562, 247] width 233 height 22
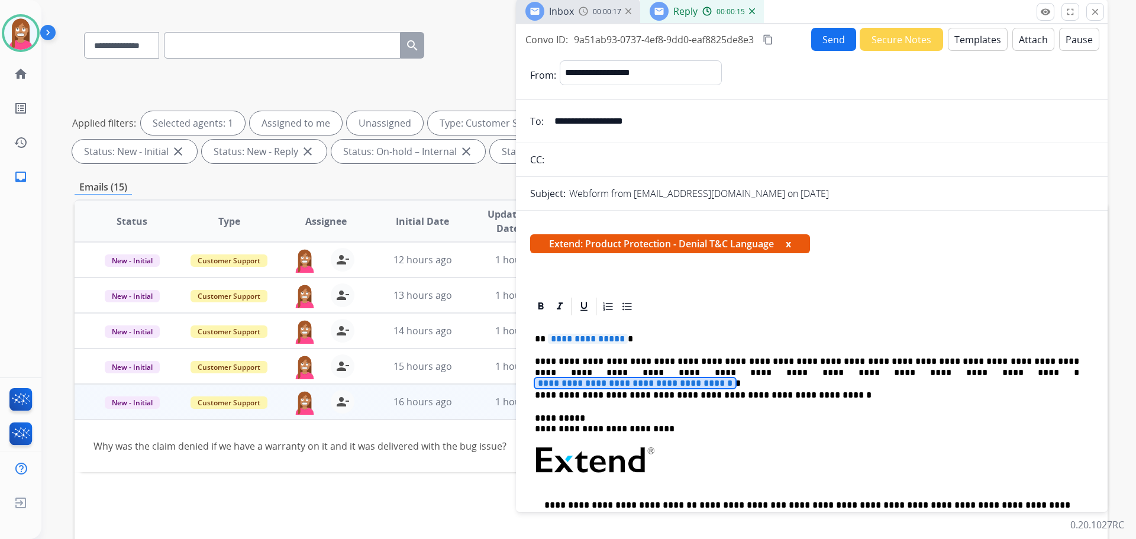
click at [735, 378] on span "**********" at bounding box center [635, 383] width 201 height 10
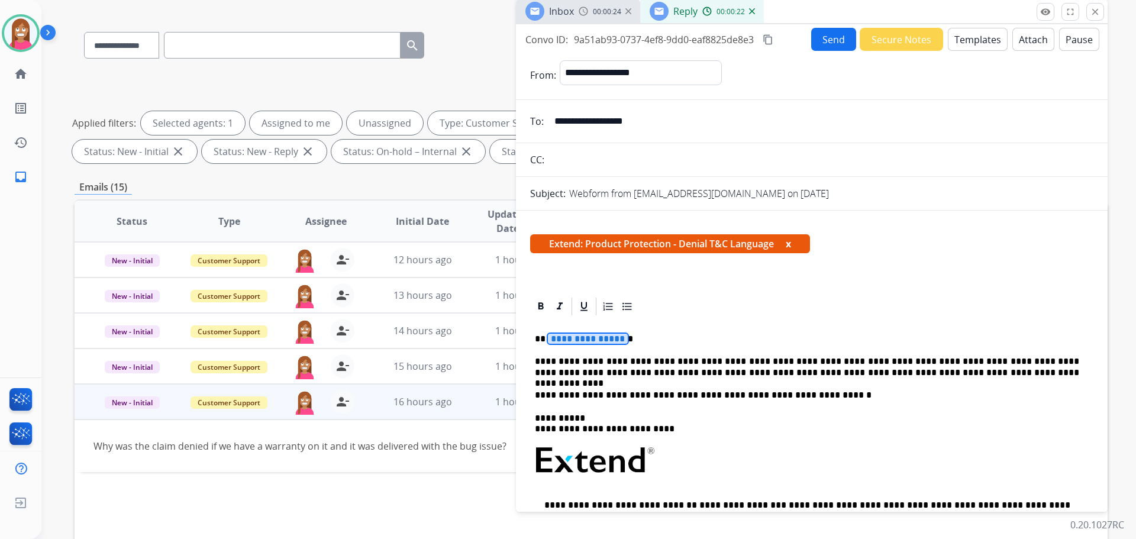
click at [571, 340] on span "**********" at bounding box center [588, 339] width 80 height 10
click at [834, 37] on button "Send" at bounding box center [833, 39] width 45 height 23
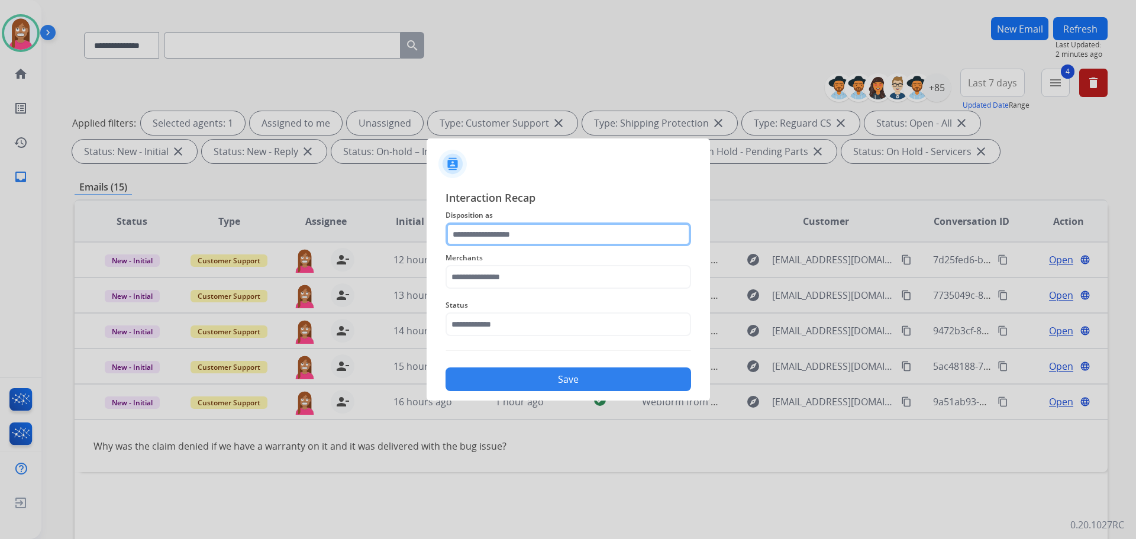
click at [485, 238] on input "text" at bounding box center [569, 234] width 246 height 24
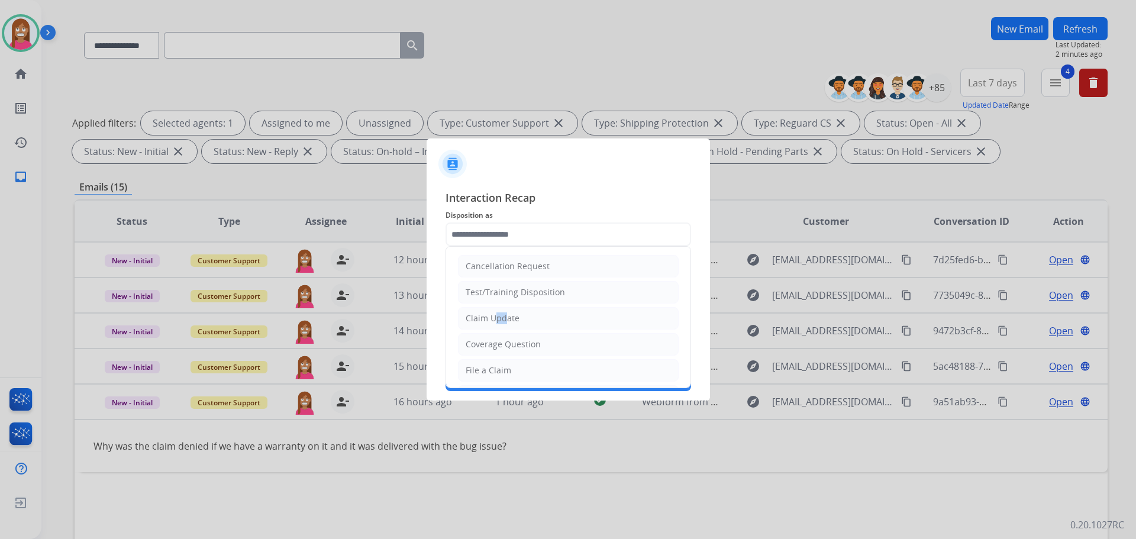
click at [499, 312] on div "Claim Update" at bounding box center [493, 318] width 54 height 12
type input "**********"
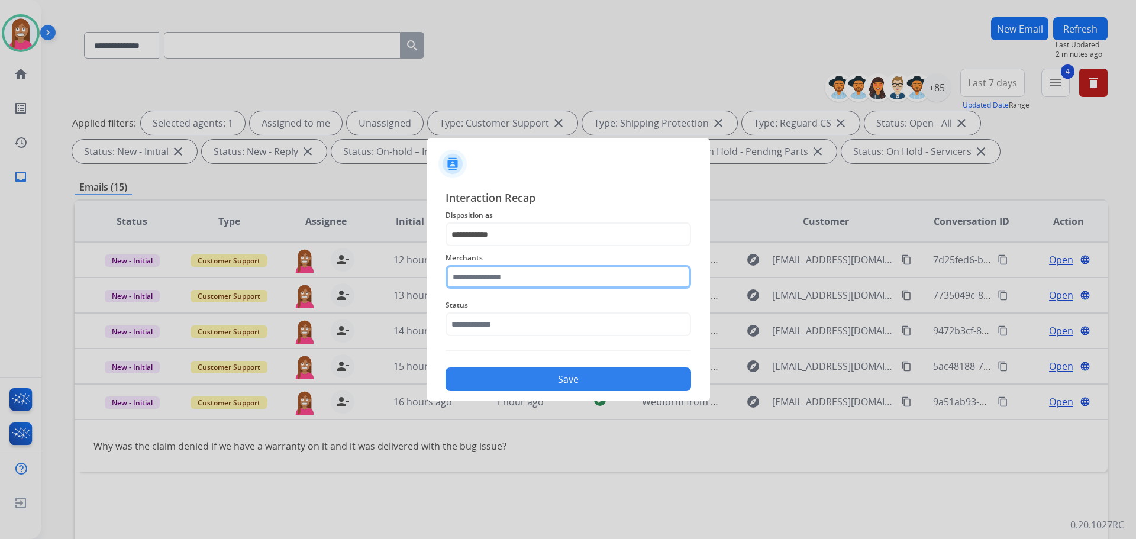
click at [493, 279] on input "text" at bounding box center [569, 277] width 246 height 24
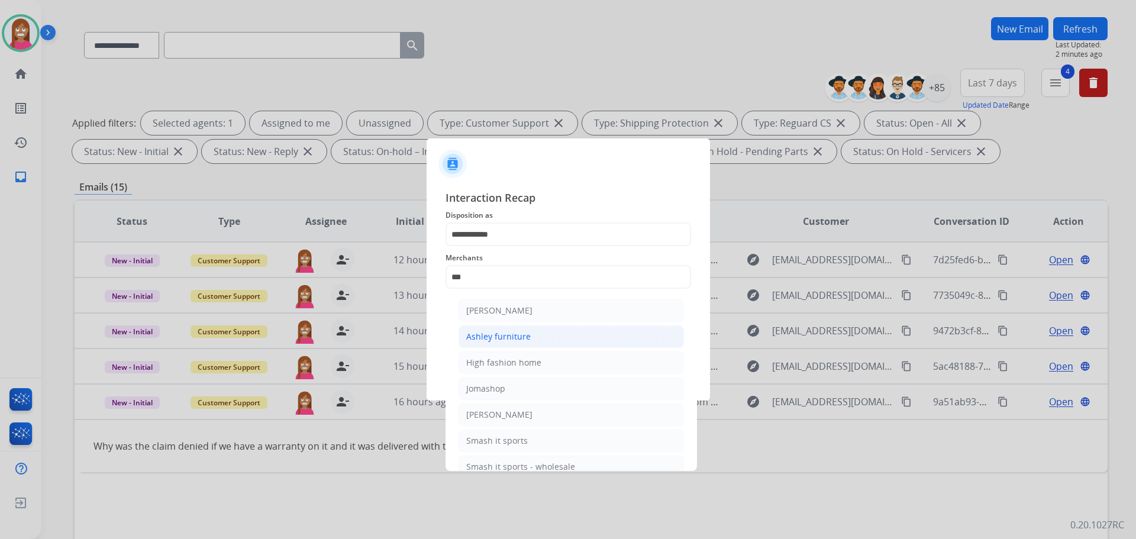
click at [506, 334] on div "Ashley furniture" at bounding box center [498, 337] width 64 height 12
type input "**********"
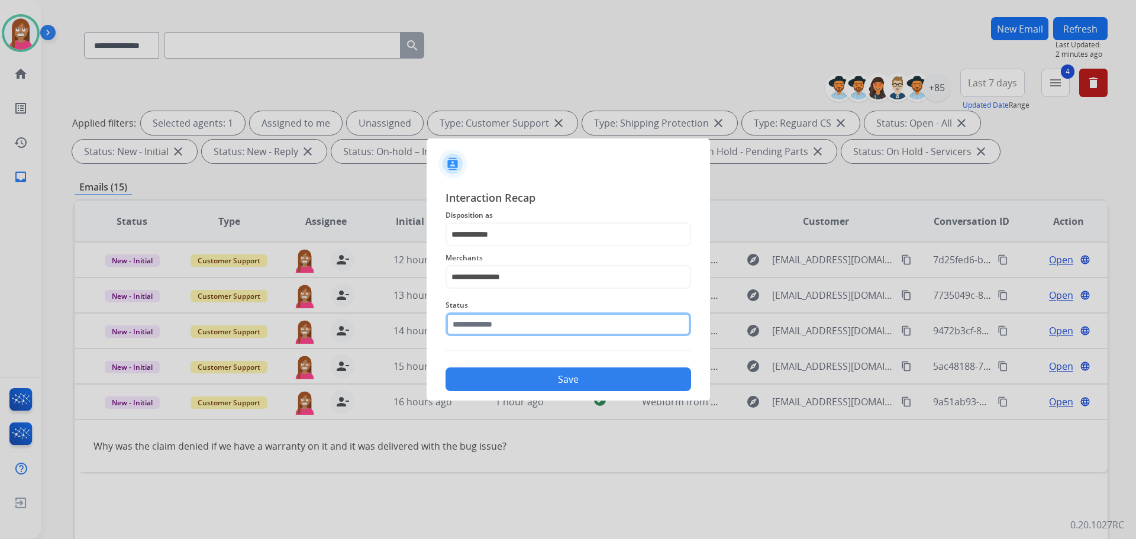
click at [504, 328] on input "text" at bounding box center [569, 324] width 246 height 24
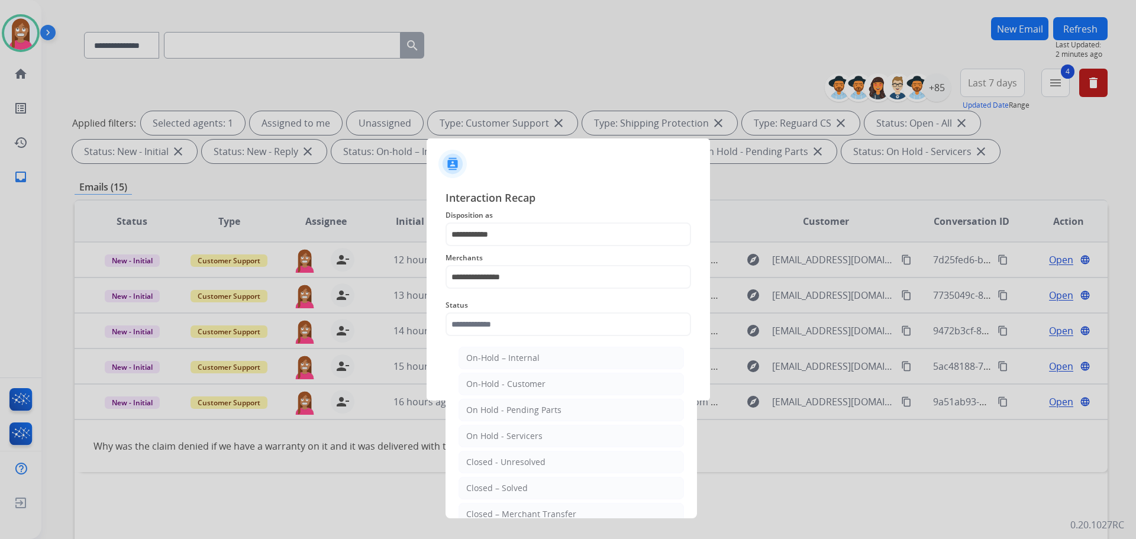
drag, startPoint x: 478, startPoint y: 487, endPoint x: 496, endPoint y: 466, distance: 27.7
click at [485, 484] on div "Closed – Solved" at bounding box center [497, 488] width 62 height 12
type input "**********"
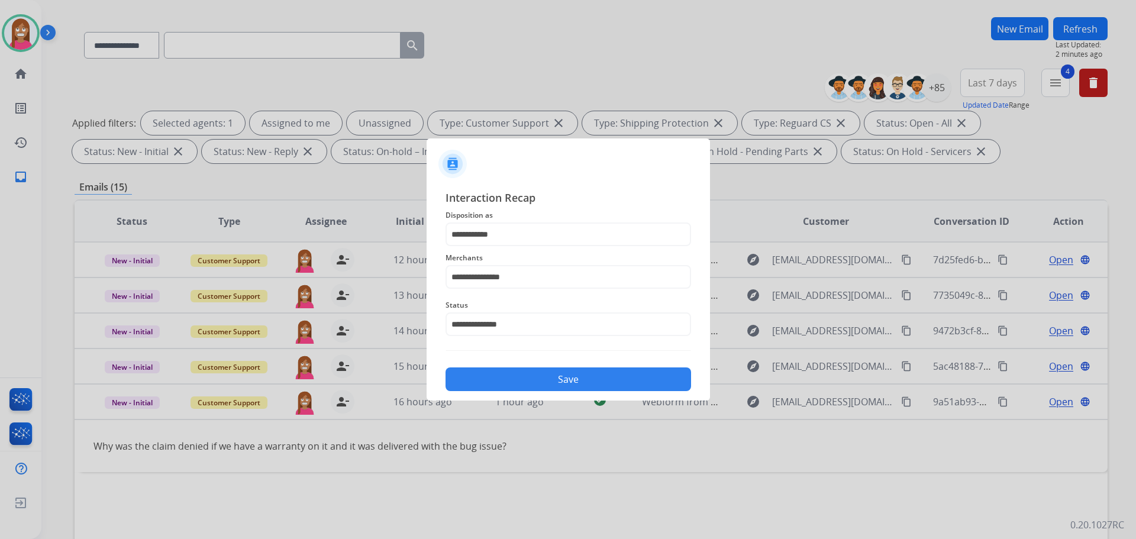
click at [497, 380] on button "Save" at bounding box center [569, 379] width 246 height 24
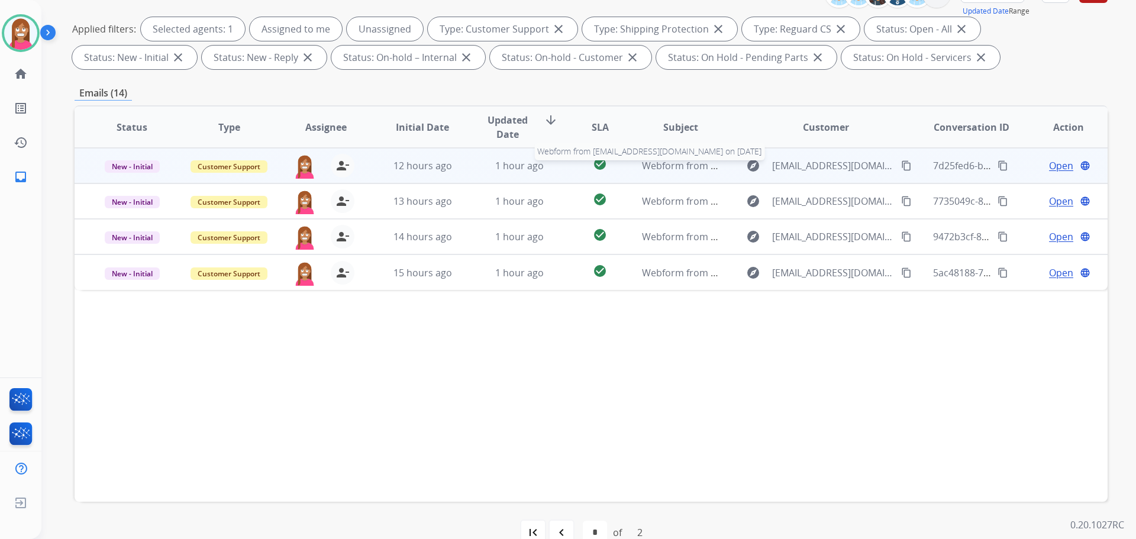
scroll to position [191, 0]
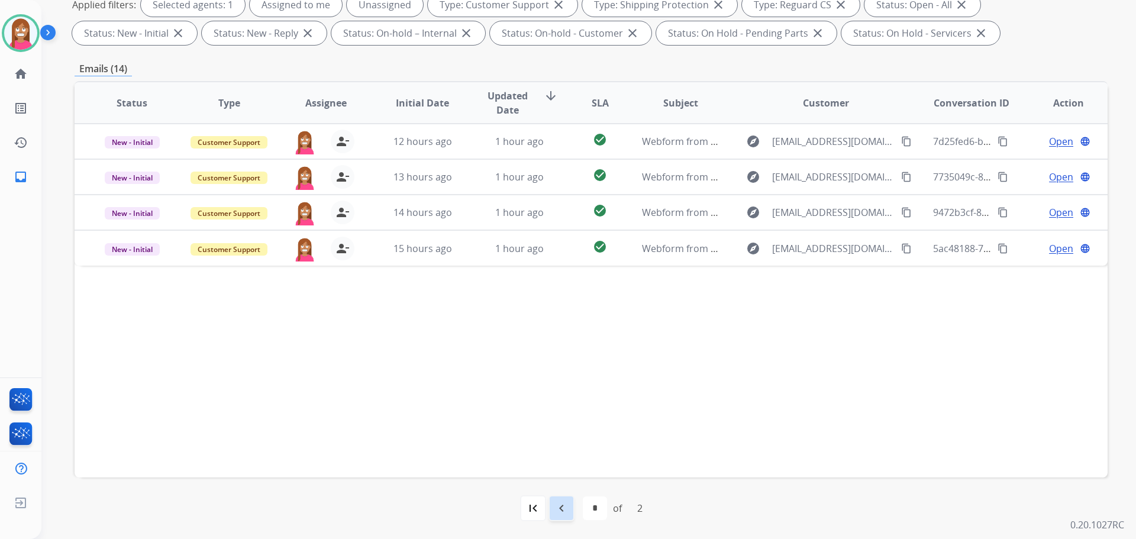
click at [568, 511] on div "navigate_before" at bounding box center [562, 508] width 26 height 26
select select "*"
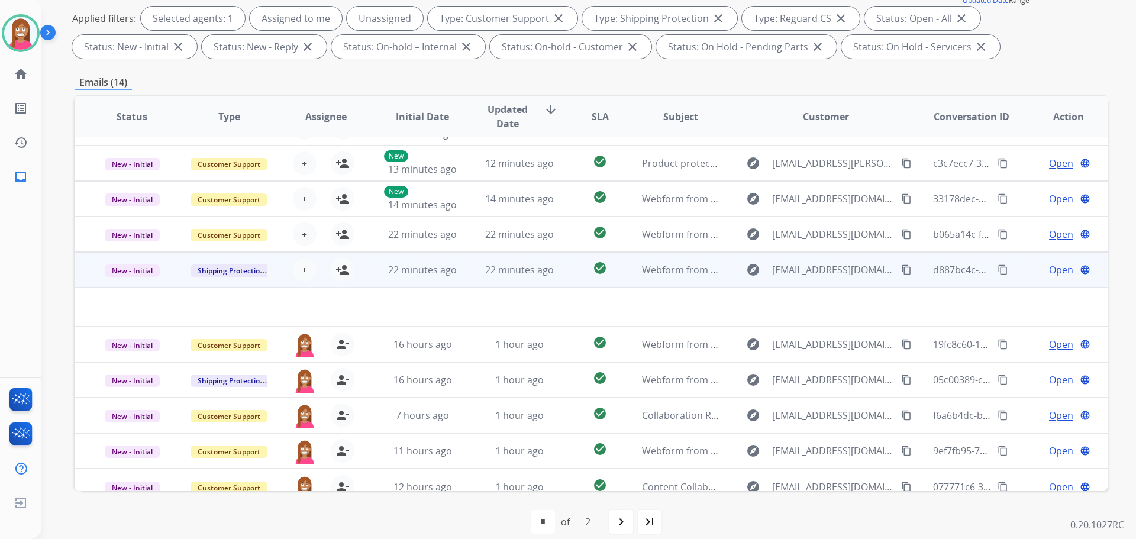
scroll to position [40, 0]
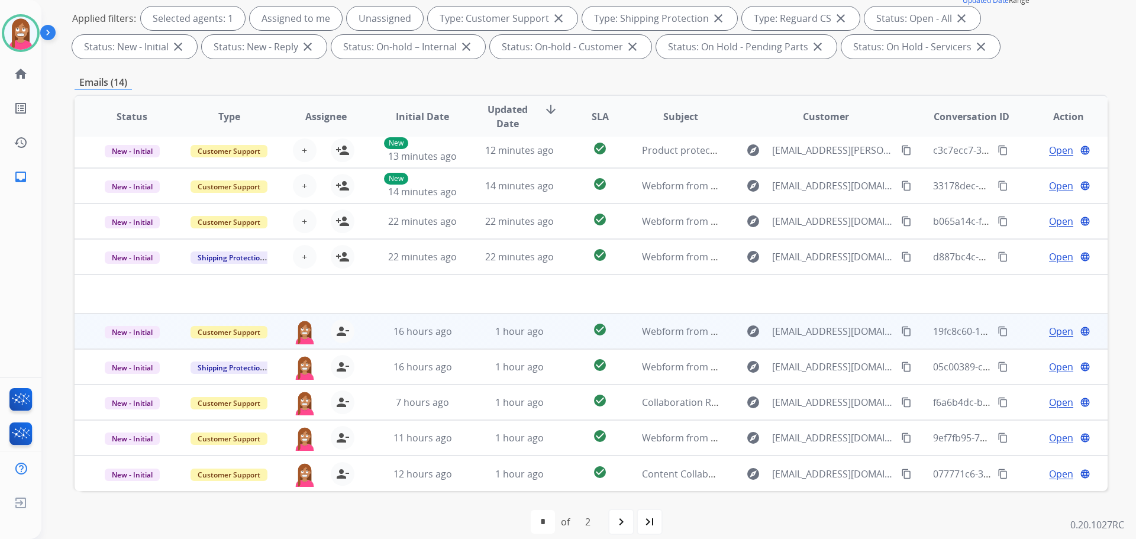
click at [478, 346] on td "1 hour ago" at bounding box center [510, 332] width 97 height 36
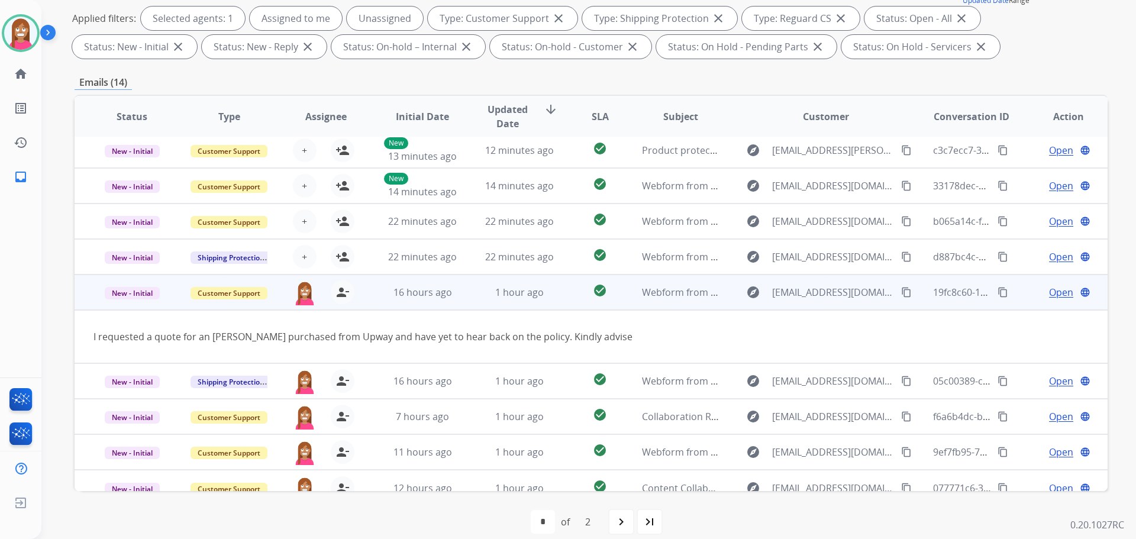
scroll to position [54, 0]
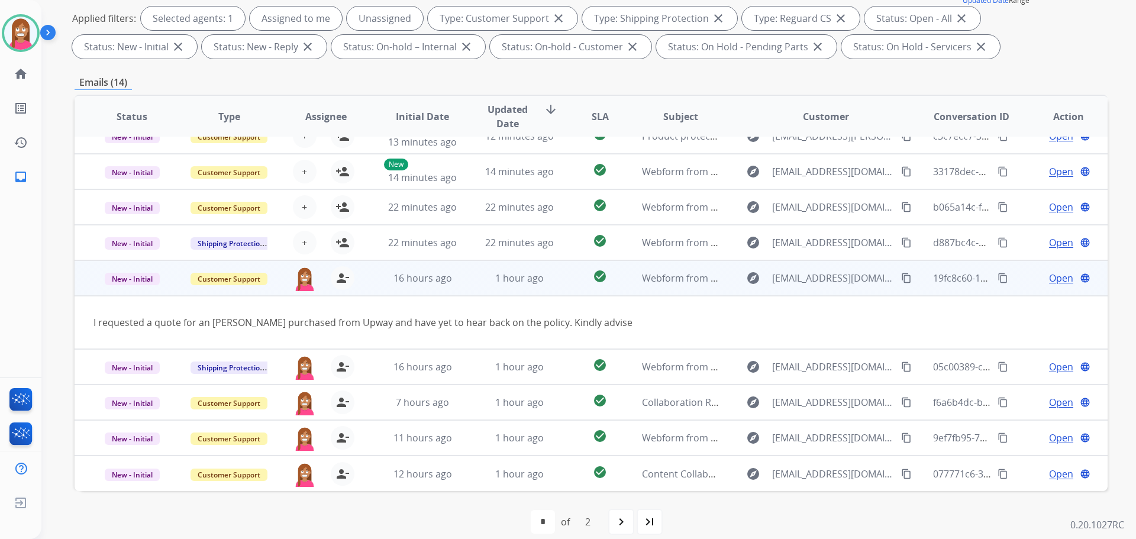
click at [1049, 276] on span "Open" at bounding box center [1061, 278] width 24 height 14
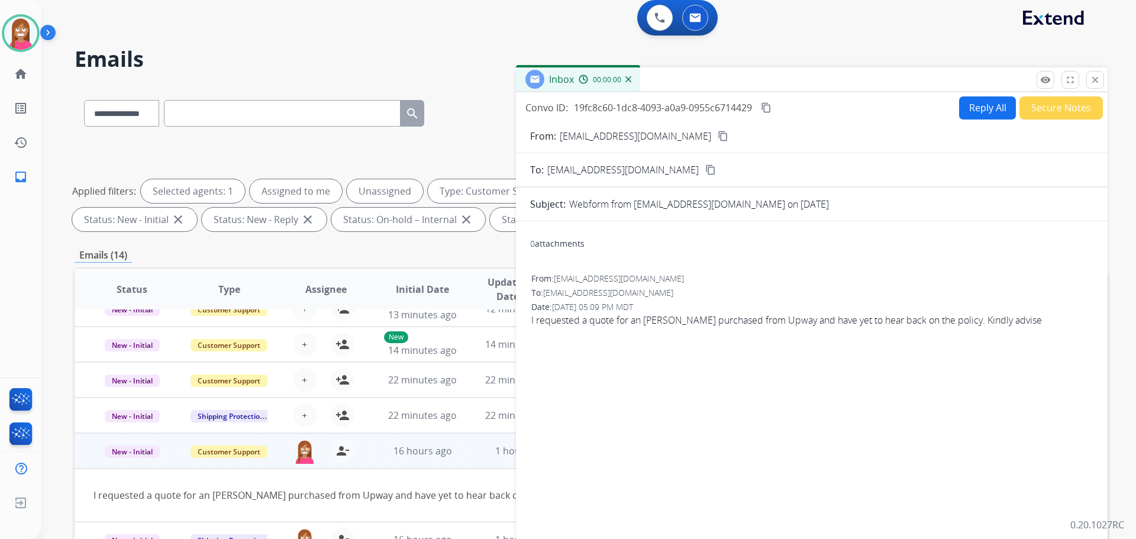
scroll to position [0, 0]
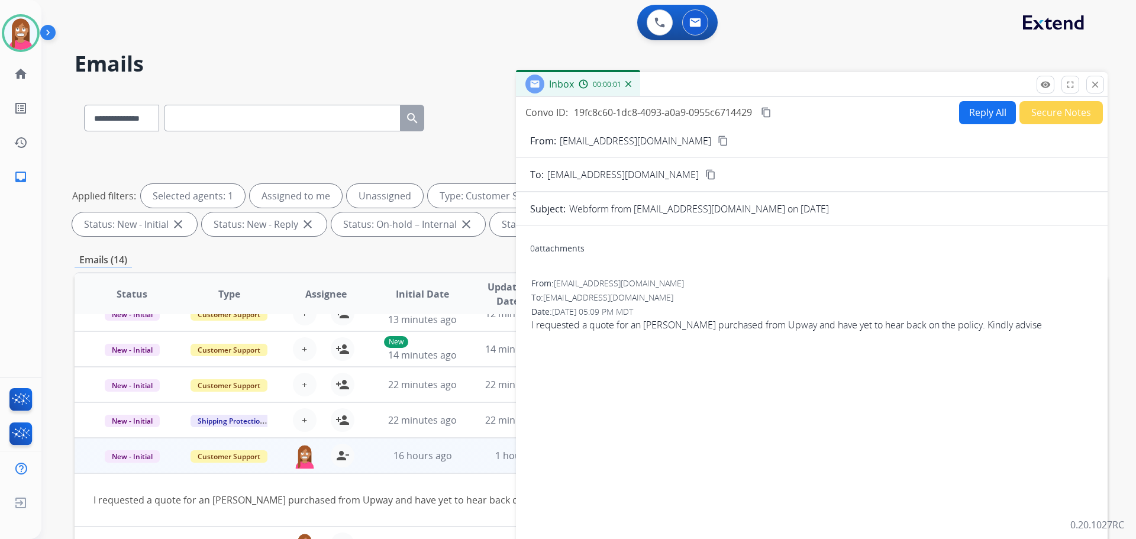
click at [922, 30] on div "0 Voice Interactions 0 Email Interactions" at bounding box center [582, 24] width 1052 height 38
click at [1091, 85] on mat-icon "close" at bounding box center [1095, 84] width 11 height 11
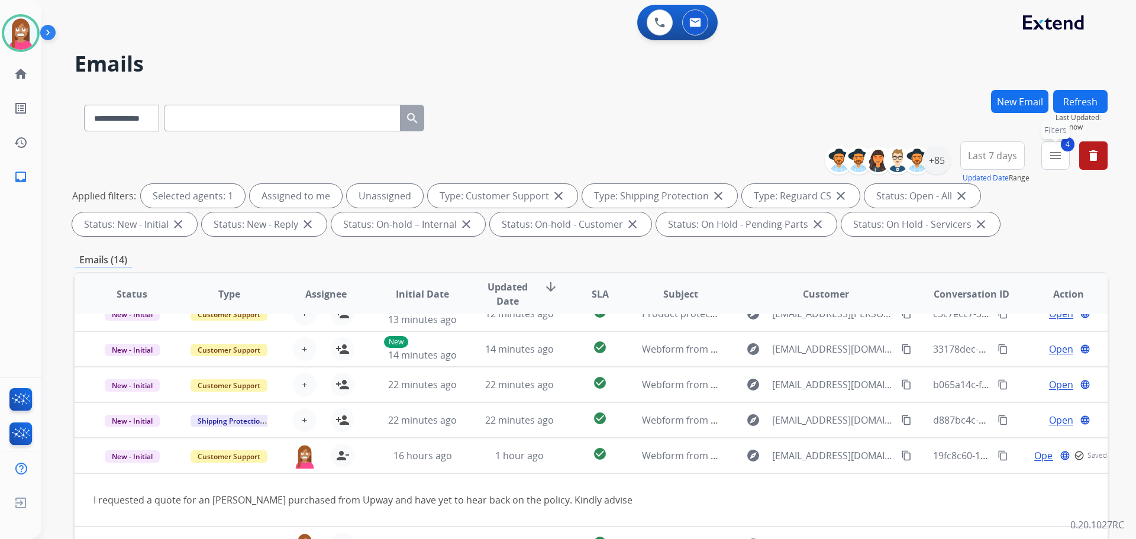
click at [1054, 161] on mat-icon "menu" at bounding box center [1056, 156] width 14 height 14
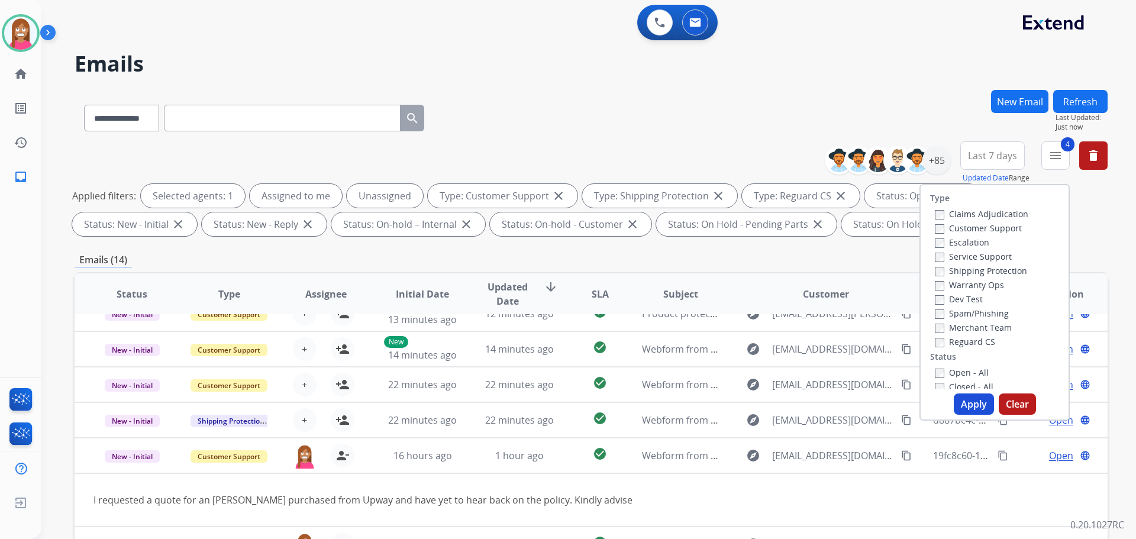
click at [935, 365] on div "Open - All" at bounding box center [997, 372] width 124 height 14
click at [935, 382] on label "Closed - All" at bounding box center [964, 386] width 59 height 11
click at [959, 398] on button "Apply" at bounding box center [974, 403] width 40 height 21
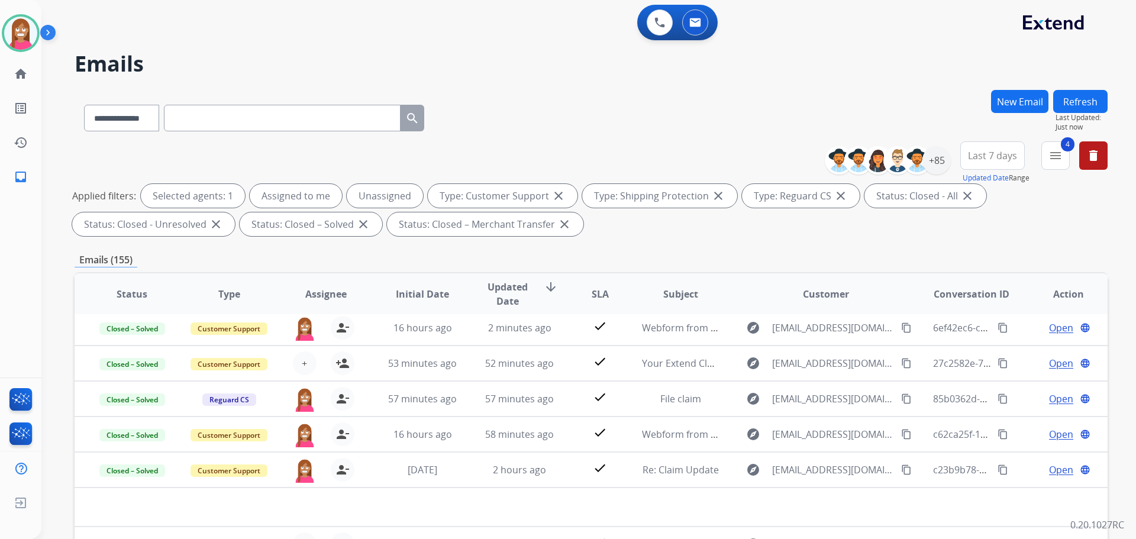
scroll to position [40, 0]
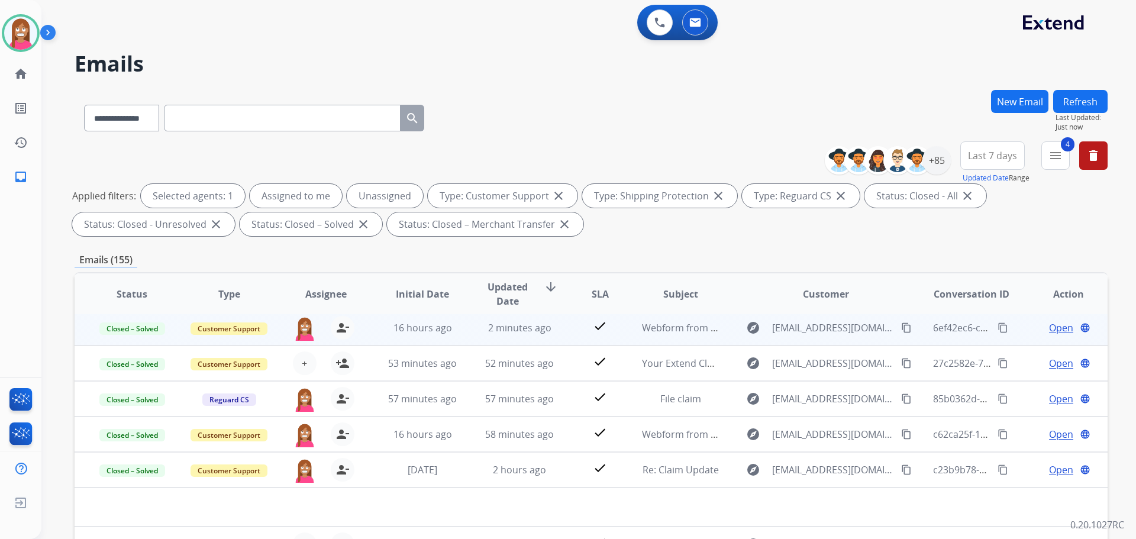
click at [464, 336] on td "2 minutes ago" at bounding box center [510, 328] width 97 height 36
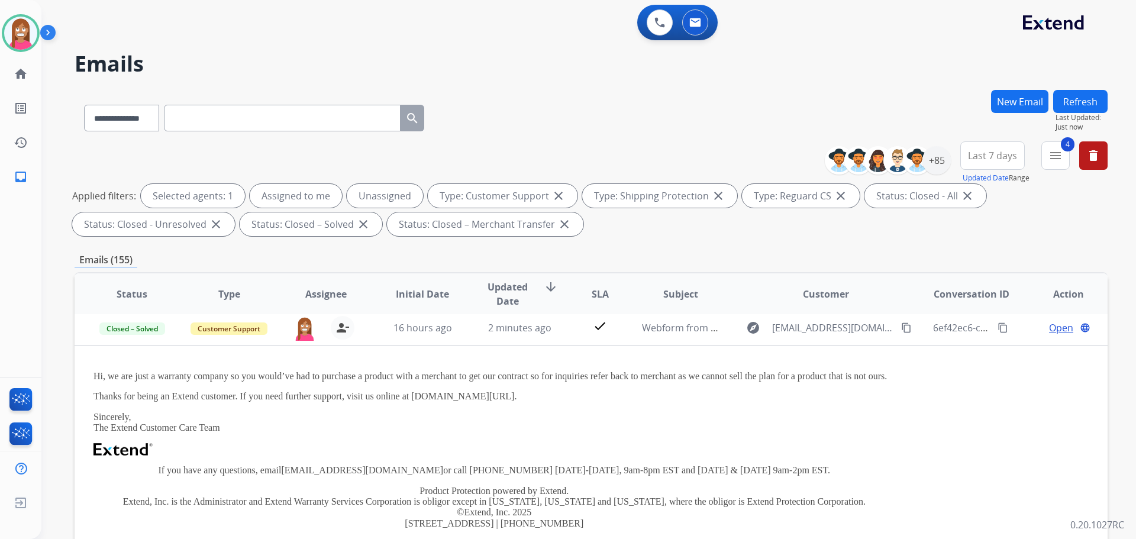
scroll to position [36, 0]
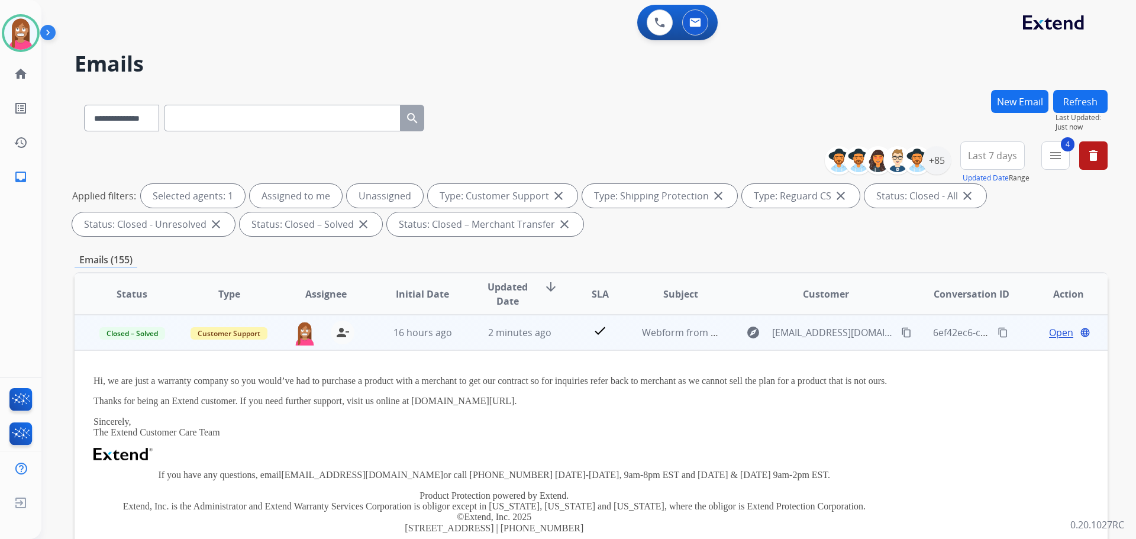
drag, startPoint x: 525, startPoint y: 402, endPoint x: 631, endPoint y: 387, distance: 107.0
click at [630, 388] on div "Hi, we are just a warranty company so you would’ve had to purchase a product wi…" at bounding box center [494, 479] width 802 height 206
click at [905, 385] on td "Hi, we are just a warranty company so you would’ve had to purchase a product wi…" at bounding box center [495, 478] width 840 height 257
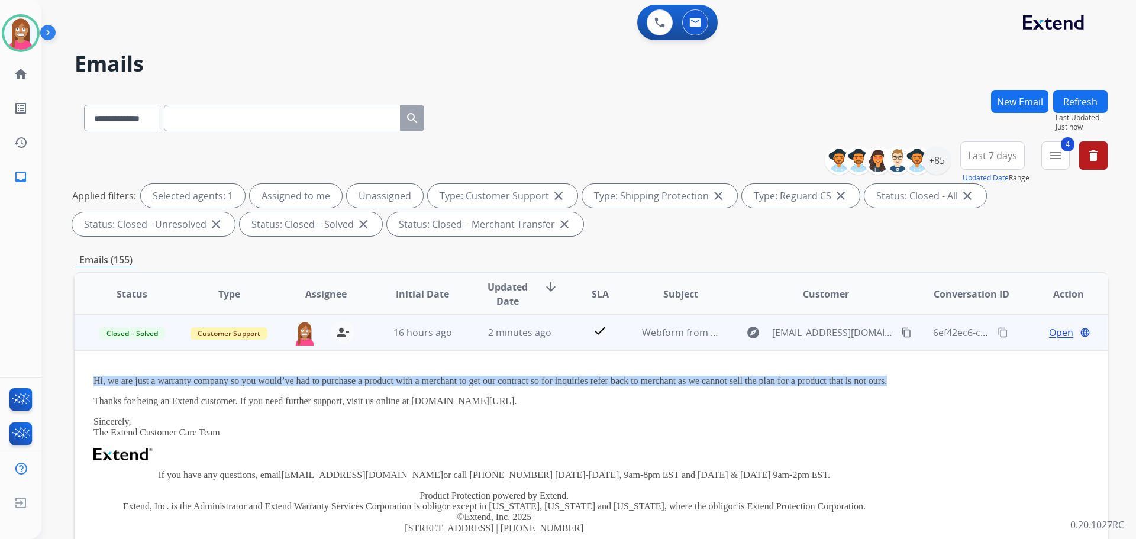
drag, startPoint x: 901, startPoint y: 378, endPoint x: 88, endPoint y: 378, distance: 813.0
click at [87, 378] on td "Hi, we are just a warranty company so you would’ve had to purchase a product wi…" at bounding box center [495, 478] width 840 height 257
copy p "Hi, we are just a warranty company so you would’ve had to purchase a product wi…"
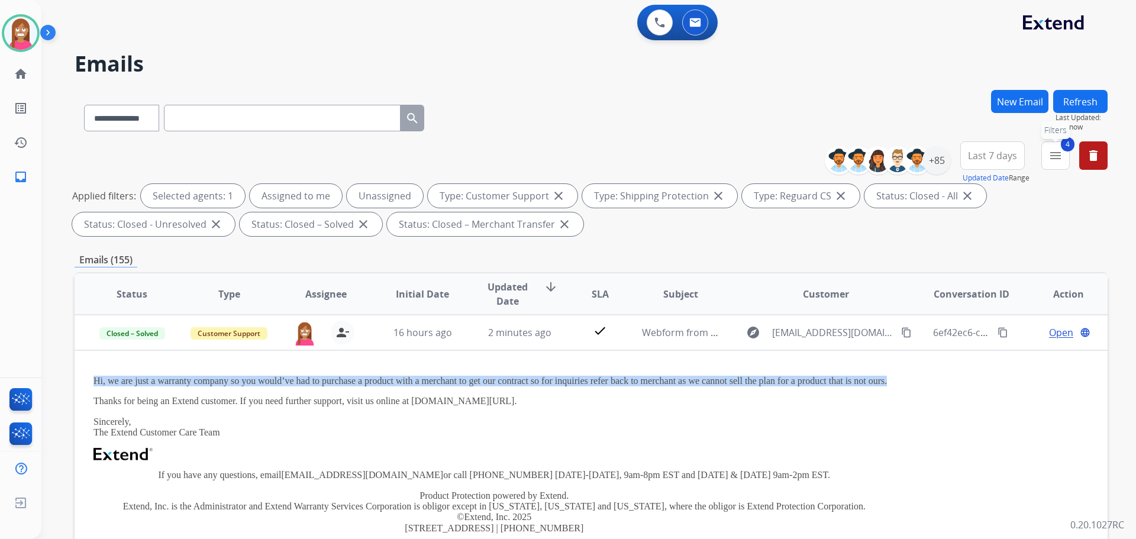
click at [1055, 153] on mat-icon "menu" at bounding box center [1056, 156] width 14 height 14
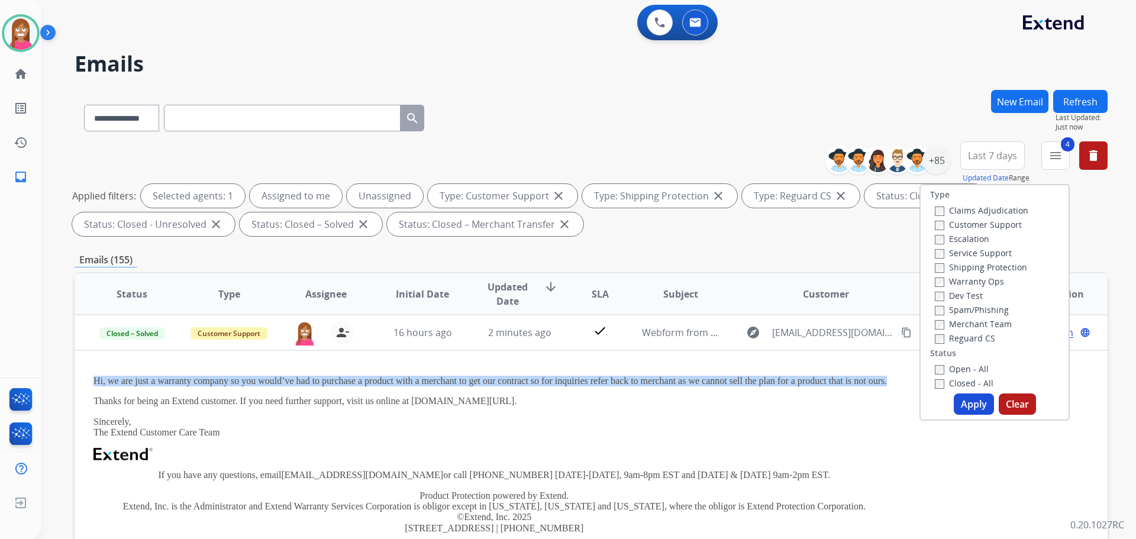
click at [969, 398] on button "Apply" at bounding box center [974, 403] width 40 height 21
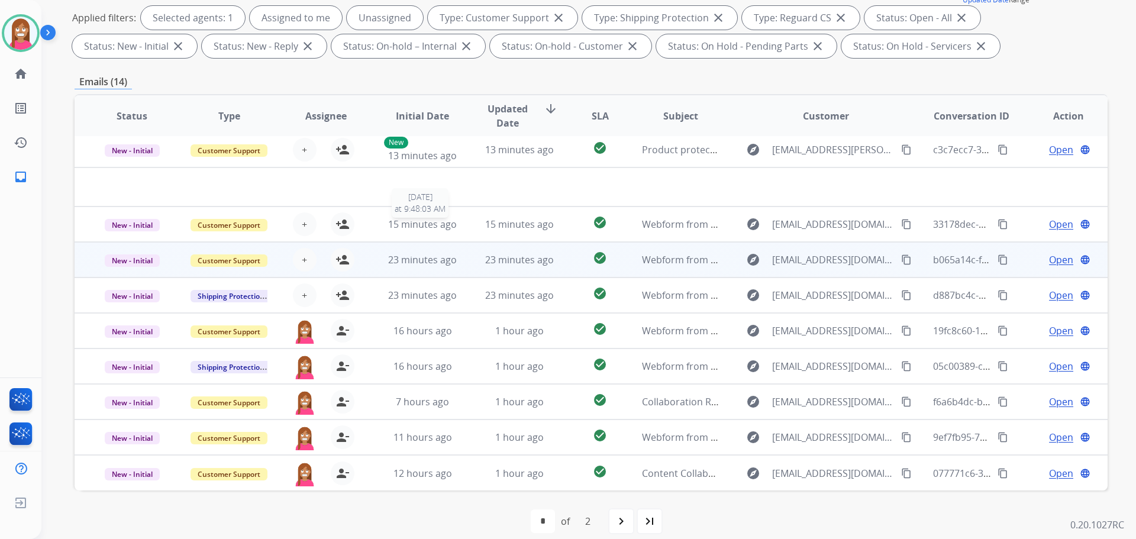
scroll to position [191, 0]
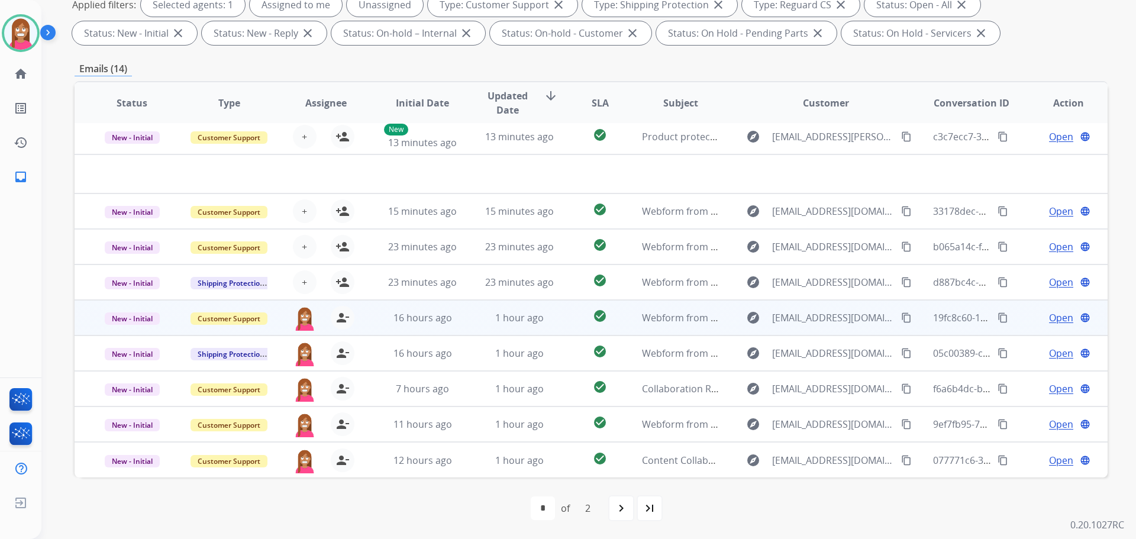
click at [475, 324] on td "1 hour ago" at bounding box center [510, 318] width 97 height 36
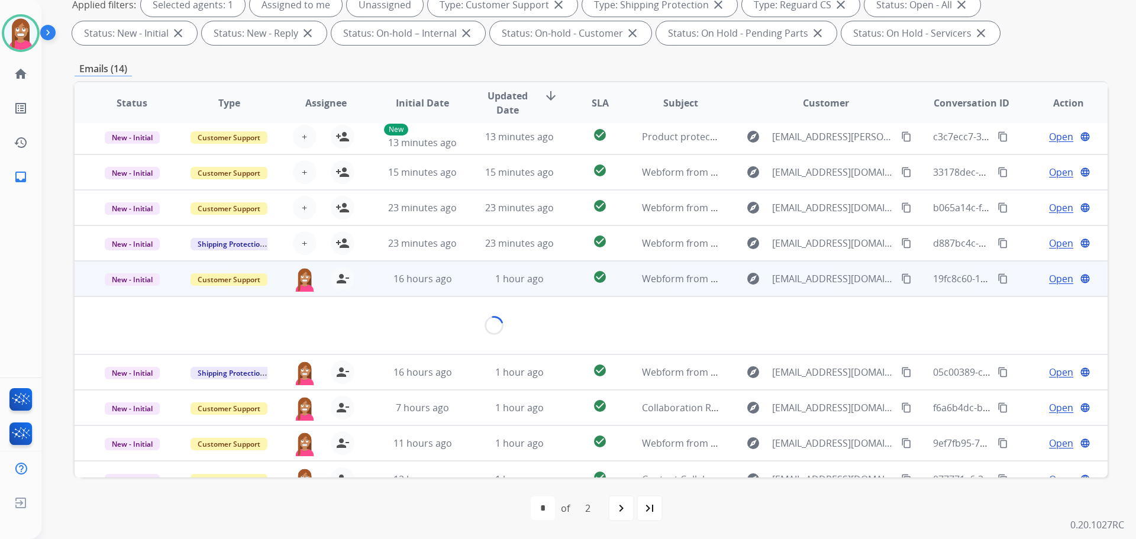
scroll to position [54, 0]
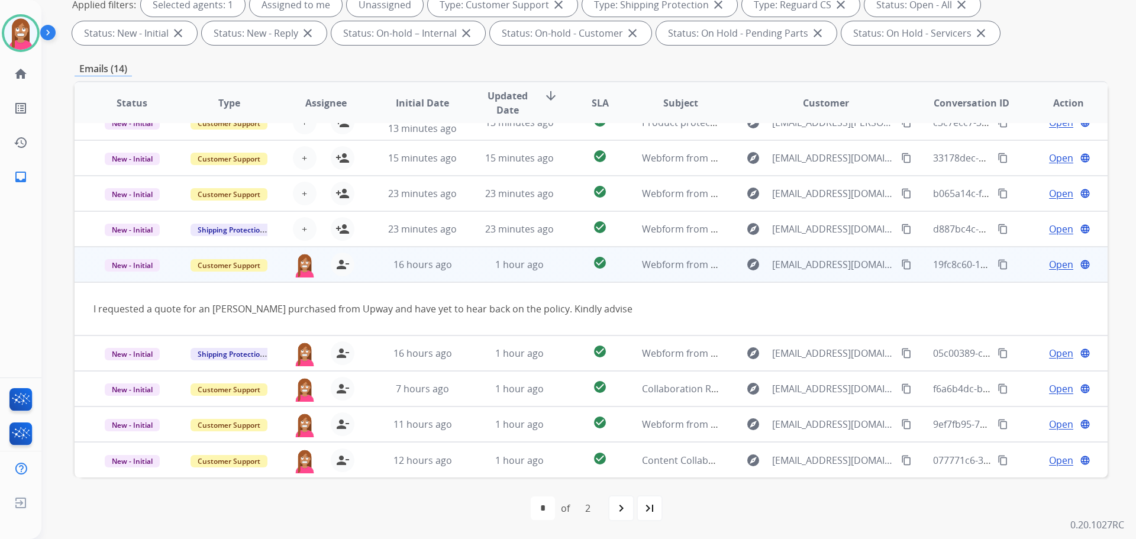
click at [1050, 267] on span "Open" at bounding box center [1061, 264] width 24 height 14
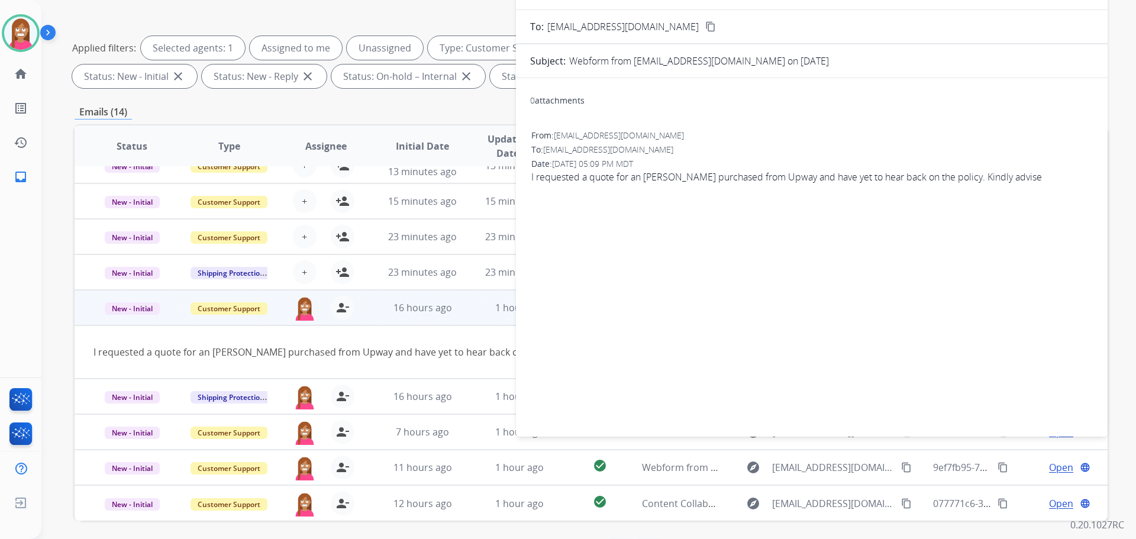
scroll to position [14, 0]
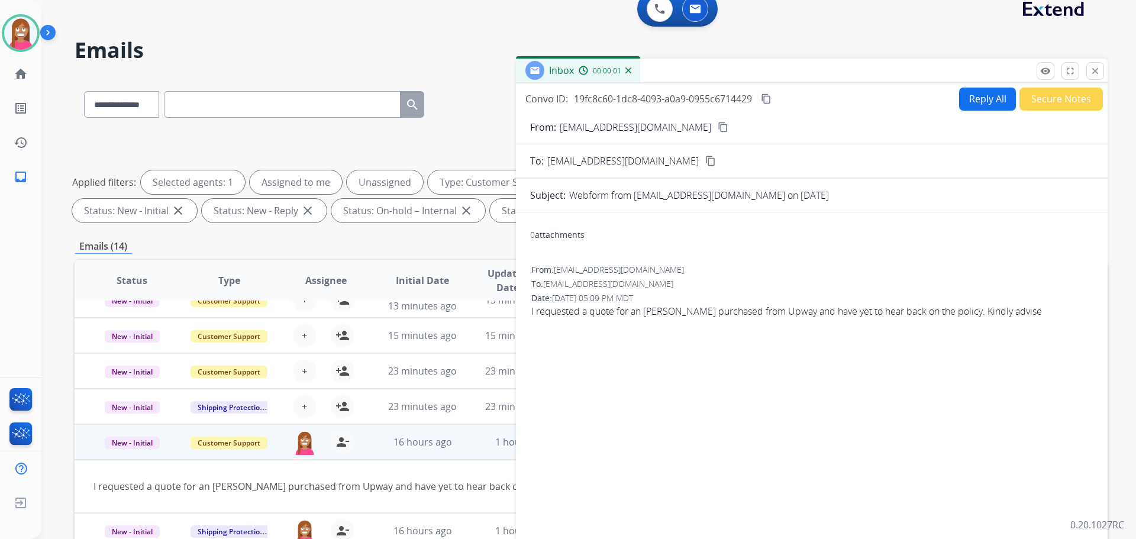
click at [966, 115] on form "From: adhis394752@gmail.com content_copy To: support@extend.com content_copy Su…" at bounding box center [812, 339] width 592 height 456
click at [964, 109] on button "Reply All" at bounding box center [987, 99] width 57 height 23
select select "**********"
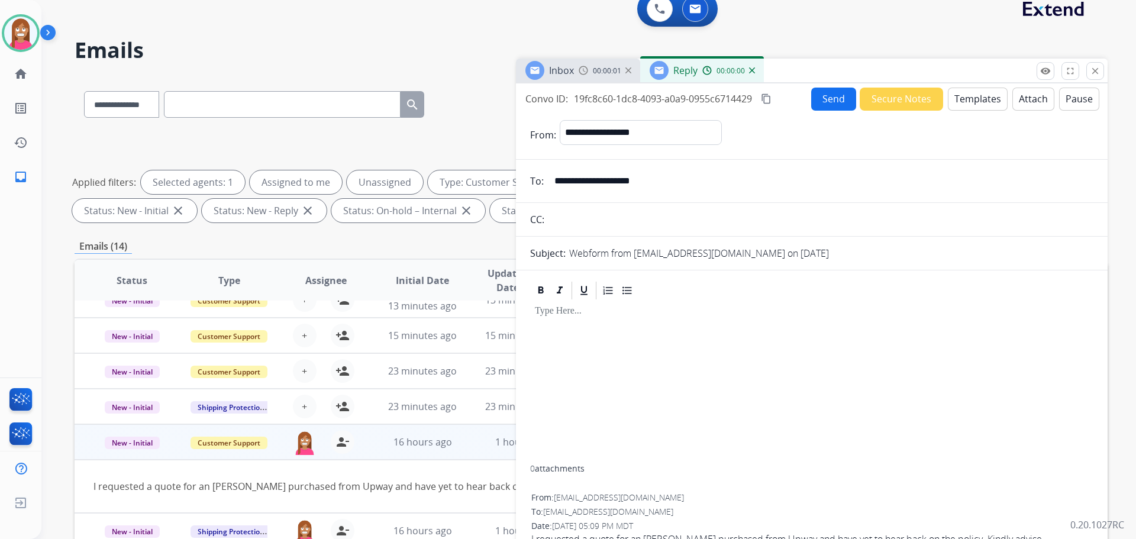
click at [972, 103] on button "Templates" at bounding box center [978, 99] width 60 height 23
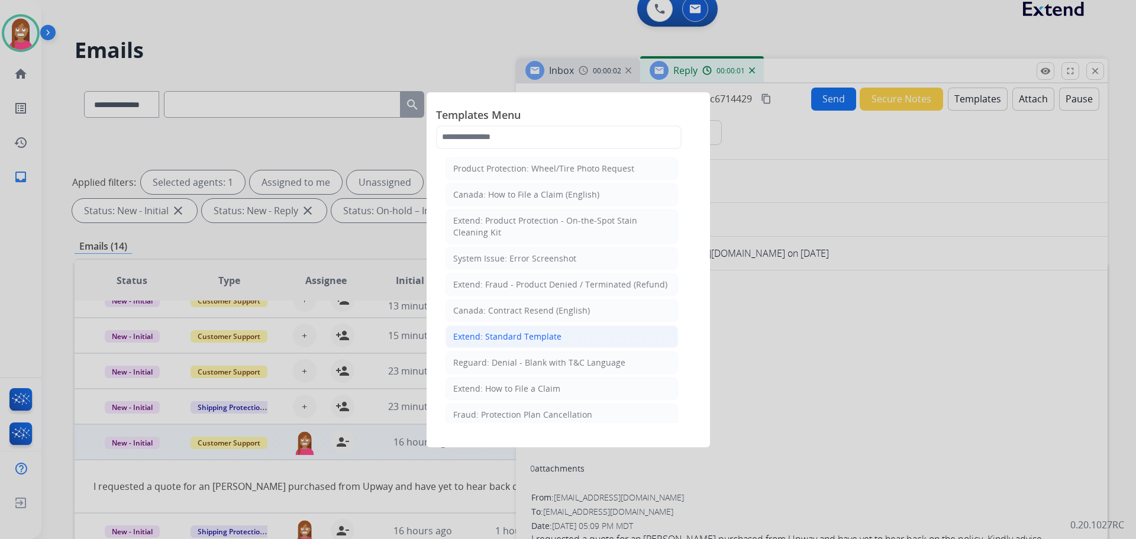
click at [485, 340] on div "Extend: Standard Template" at bounding box center [507, 337] width 108 height 12
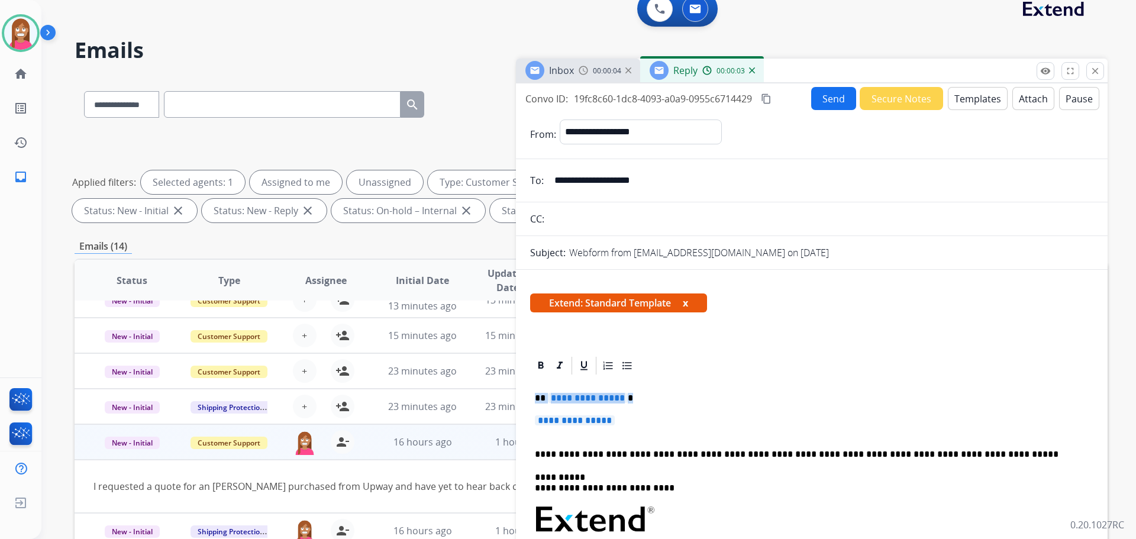
drag, startPoint x: 635, startPoint y: 424, endPoint x: 531, endPoint y: 392, distance: 108.9
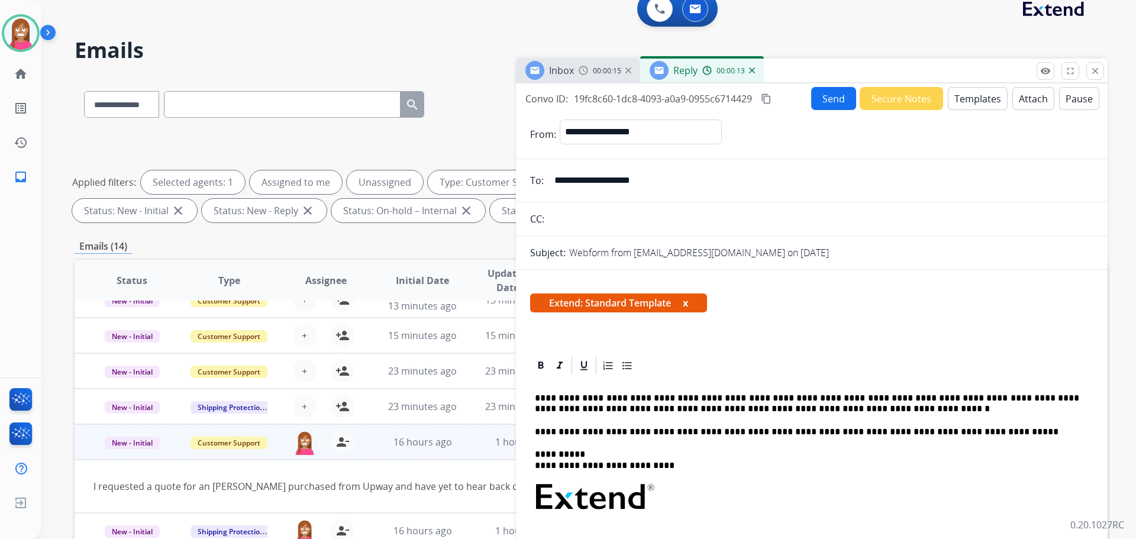
click at [827, 95] on button "Send" at bounding box center [833, 98] width 45 height 23
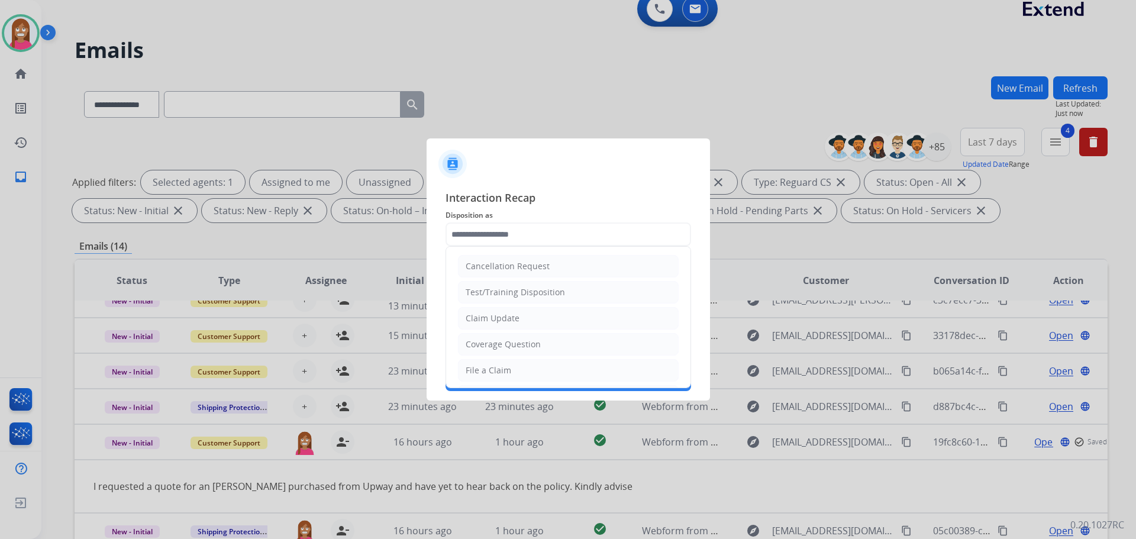
click at [476, 240] on input "text" at bounding box center [569, 234] width 246 height 24
click at [499, 326] on li "Claim Update" at bounding box center [568, 318] width 221 height 22
type input "**********"
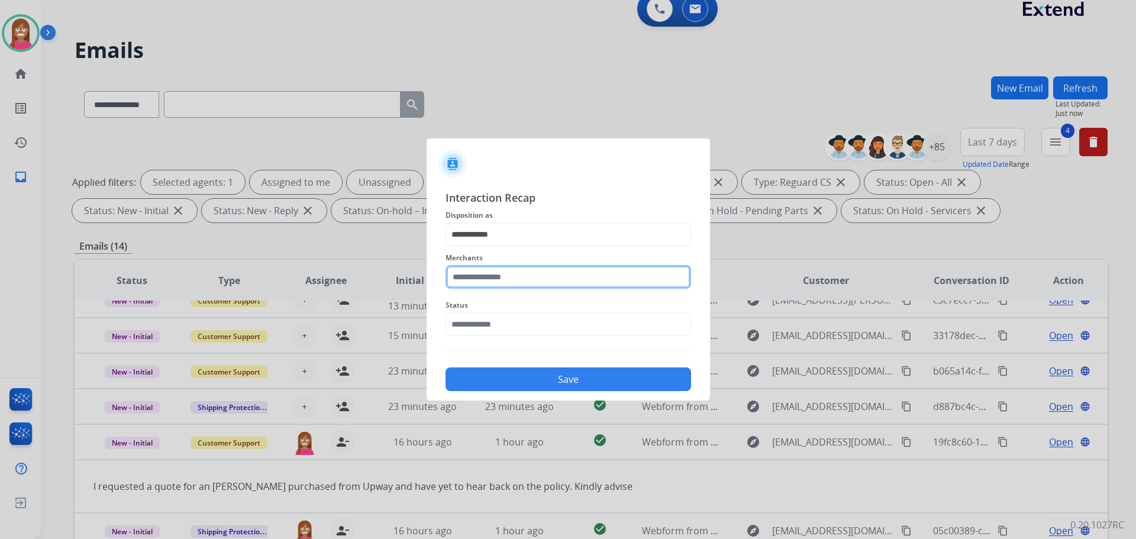
click at [471, 279] on input "text" at bounding box center [569, 277] width 246 height 24
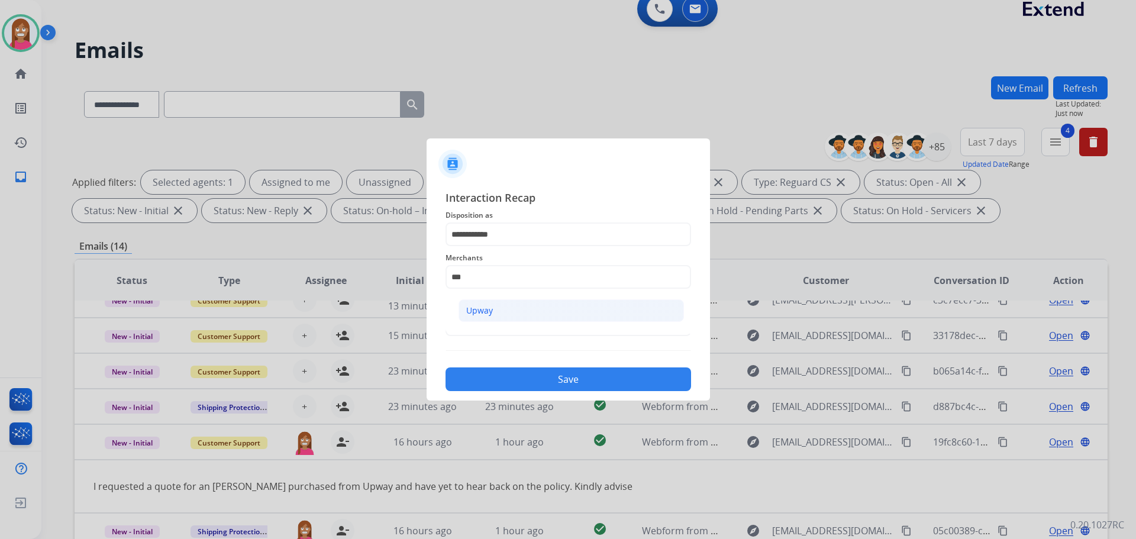
click at [496, 301] on li "Upway" at bounding box center [571, 310] width 225 height 22
type input "*****"
click at [486, 323] on input "text" at bounding box center [569, 324] width 246 height 24
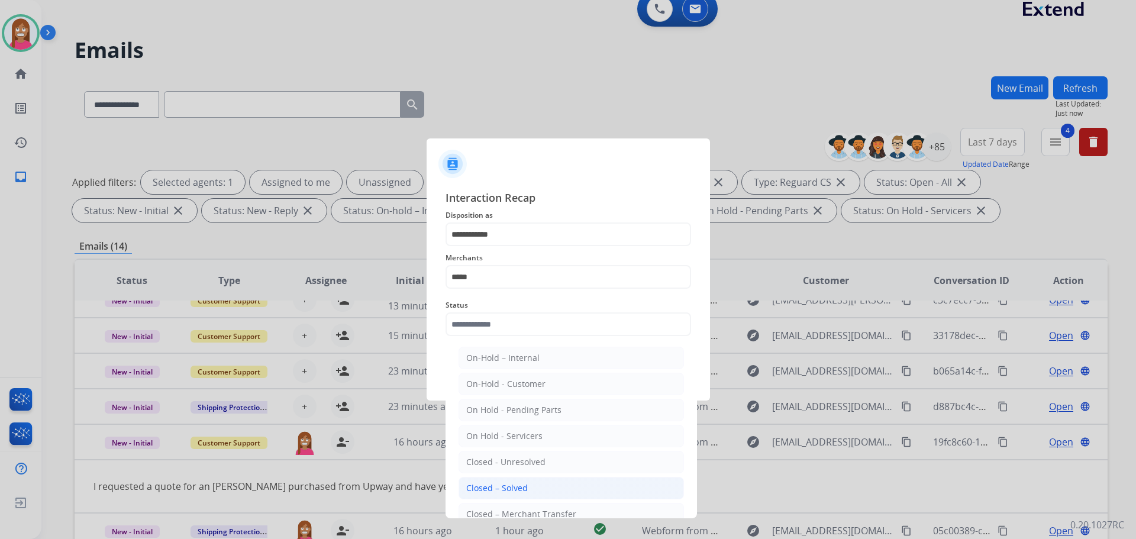
click at [468, 496] on li "Closed – Solved" at bounding box center [571, 488] width 225 height 22
type input "**********"
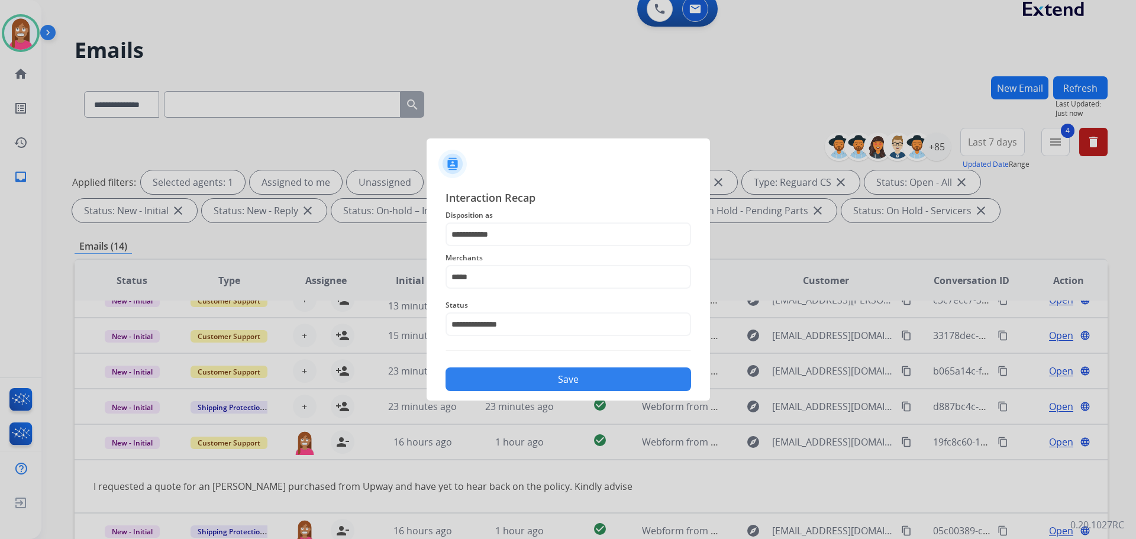
click at [476, 388] on button "Save" at bounding box center [569, 379] width 246 height 24
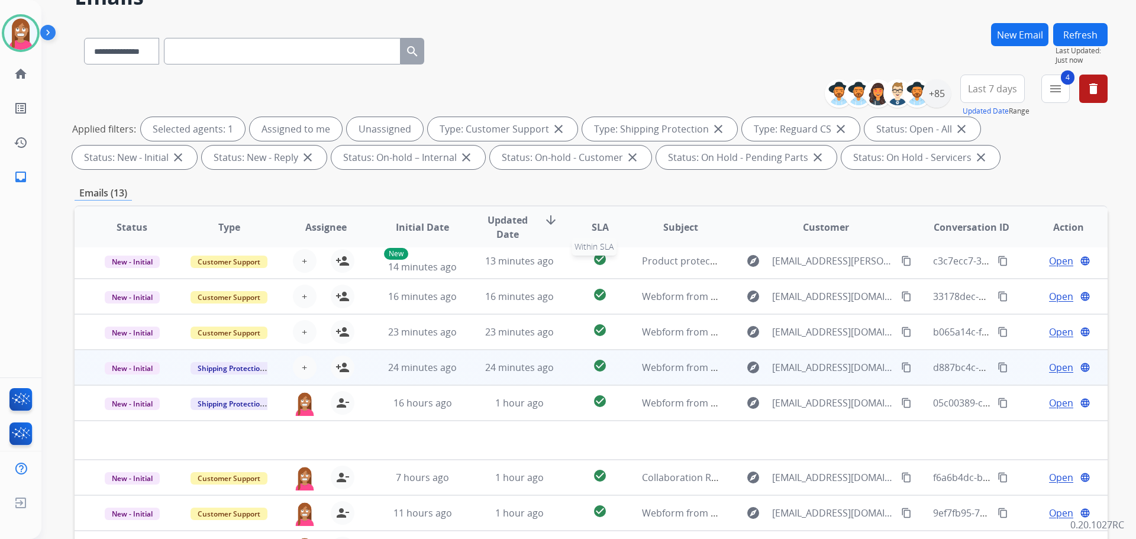
scroll to position [191, 0]
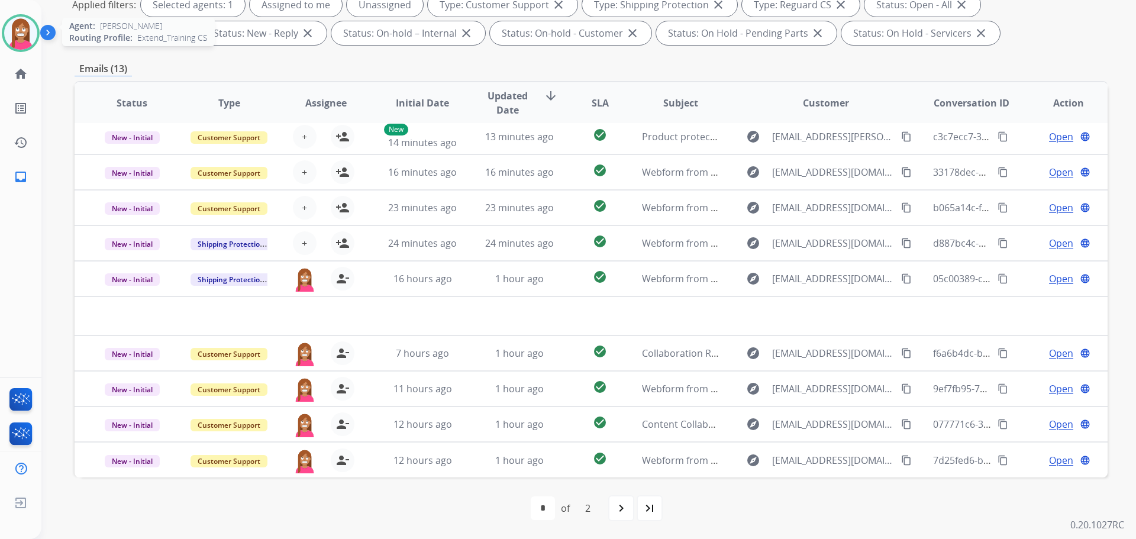
click at [7, 34] on img at bounding box center [20, 33] width 33 height 33
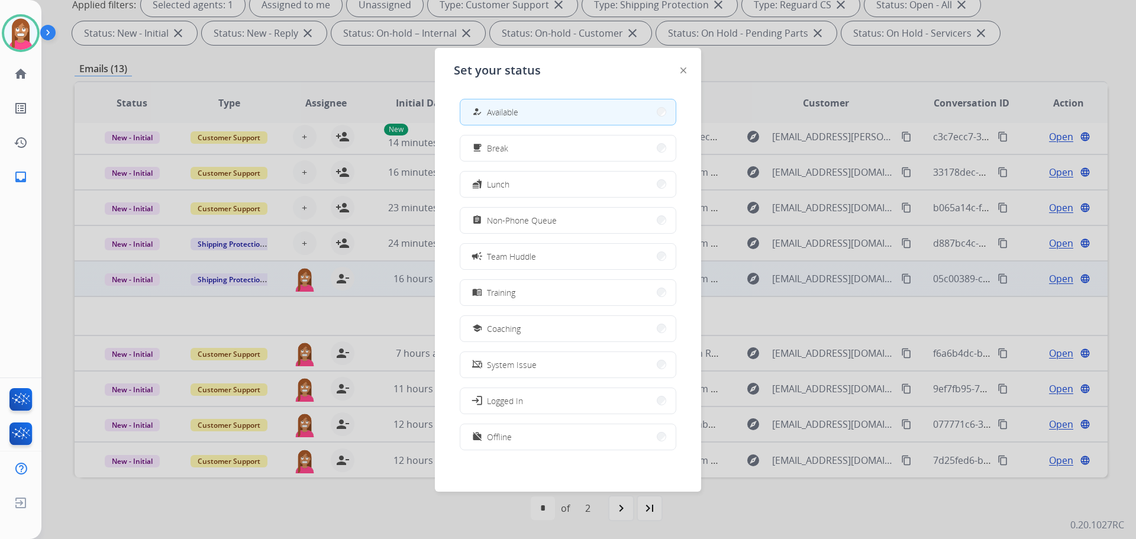
drag, startPoint x: 495, startPoint y: 328, endPoint x: 494, endPoint y: 317, distance: 11.3
click at [495, 322] on span "Coaching" at bounding box center [504, 328] width 34 height 12
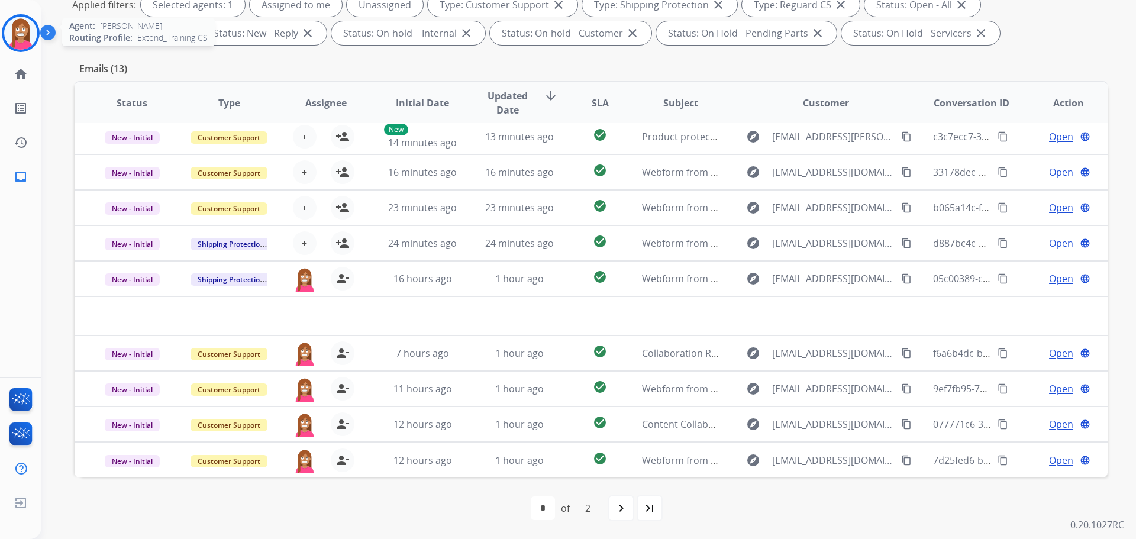
click at [12, 36] on img at bounding box center [20, 33] width 33 height 33
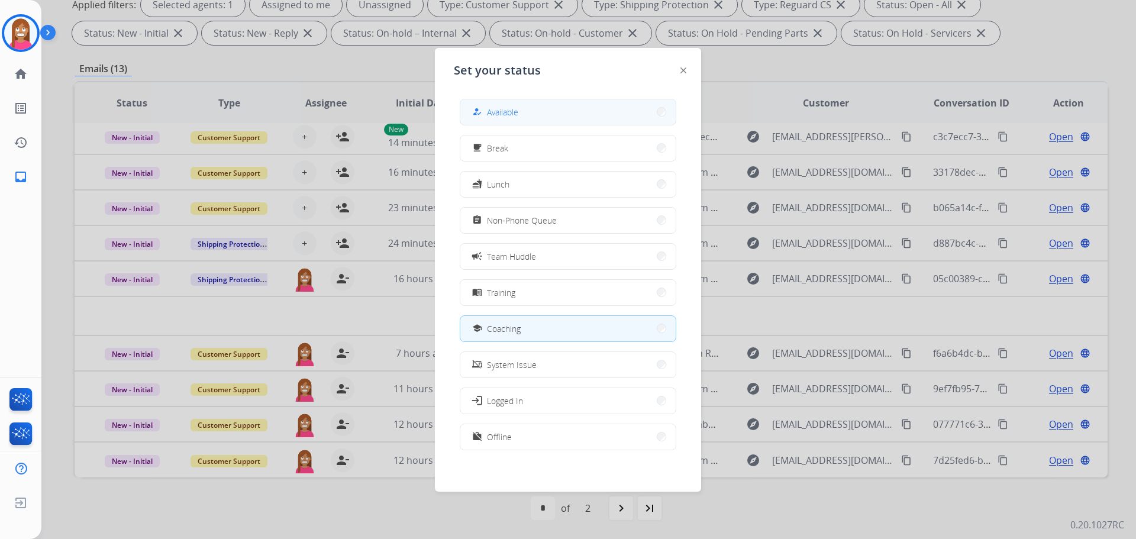
click at [569, 101] on button "how_to_reg Available" at bounding box center [567, 111] width 215 height 25
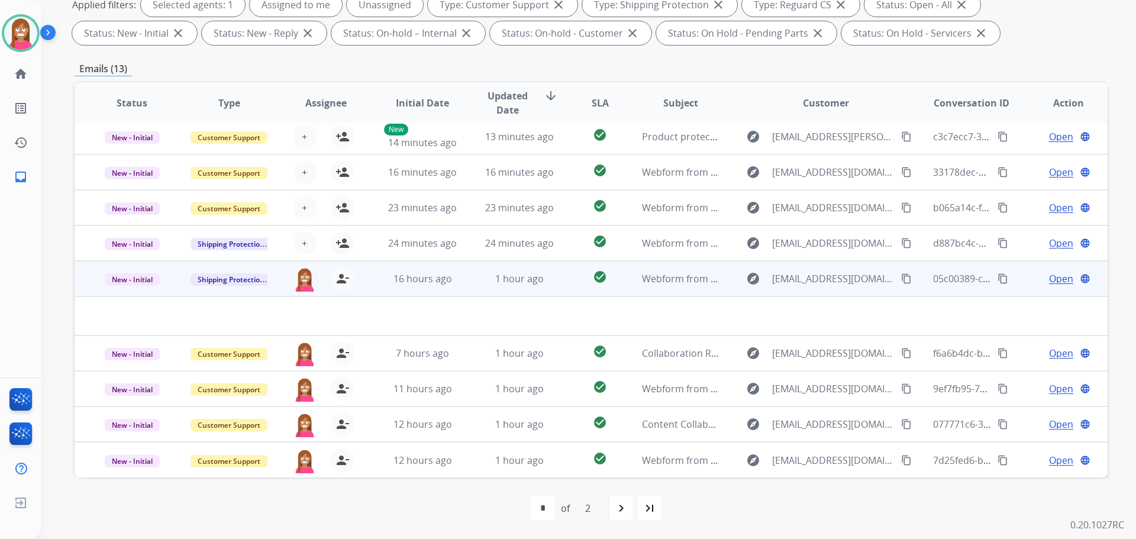
click at [465, 294] on td "1 hour ago" at bounding box center [510, 279] width 97 height 36
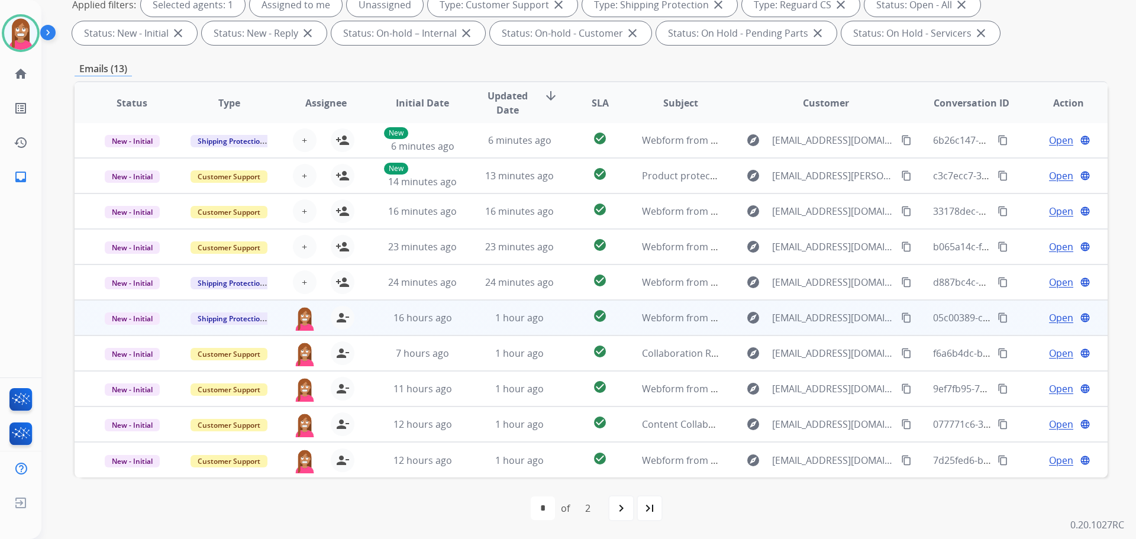
scroll to position [1, 0]
click at [471, 330] on td "1 hour ago" at bounding box center [510, 318] width 97 height 36
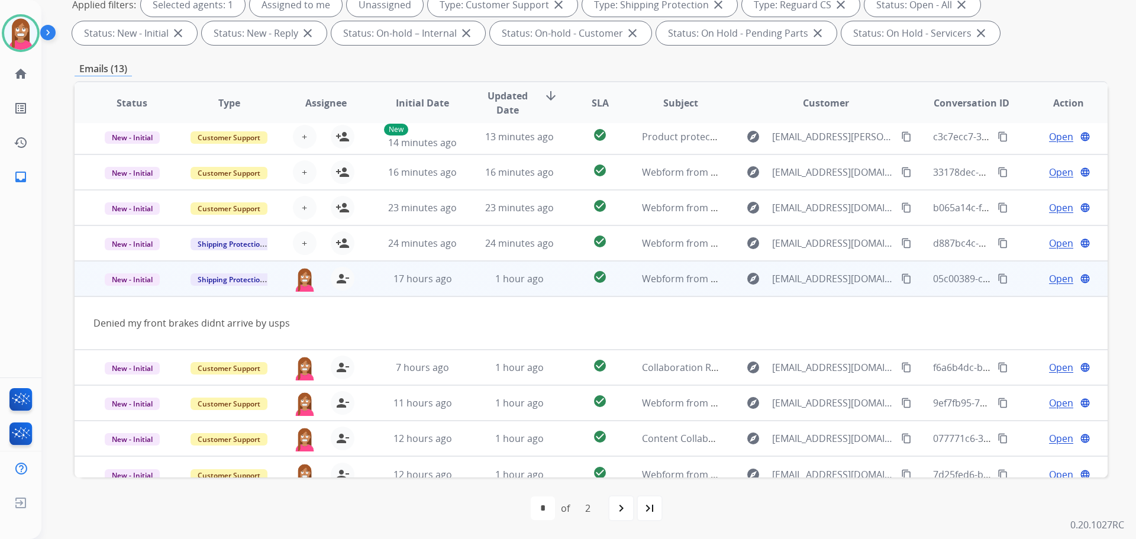
scroll to position [54, 0]
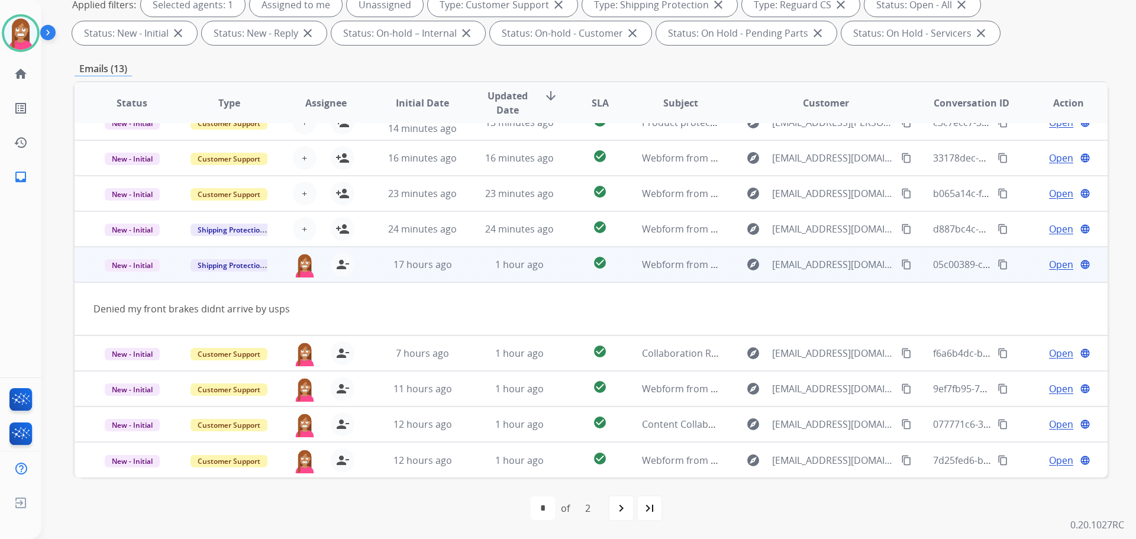
click at [1049, 264] on span "Open" at bounding box center [1061, 264] width 24 height 14
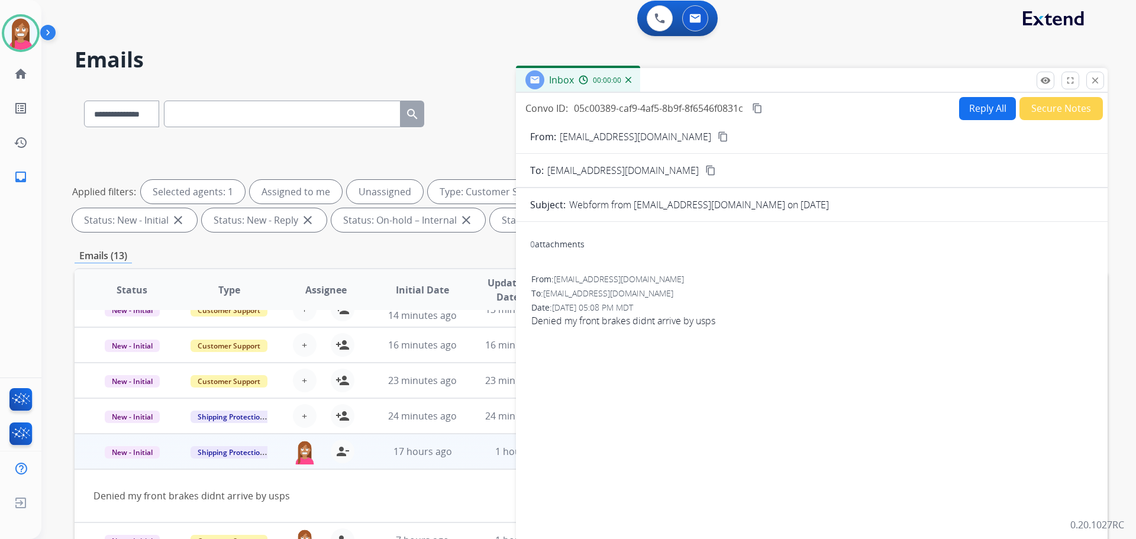
scroll to position [0, 0]
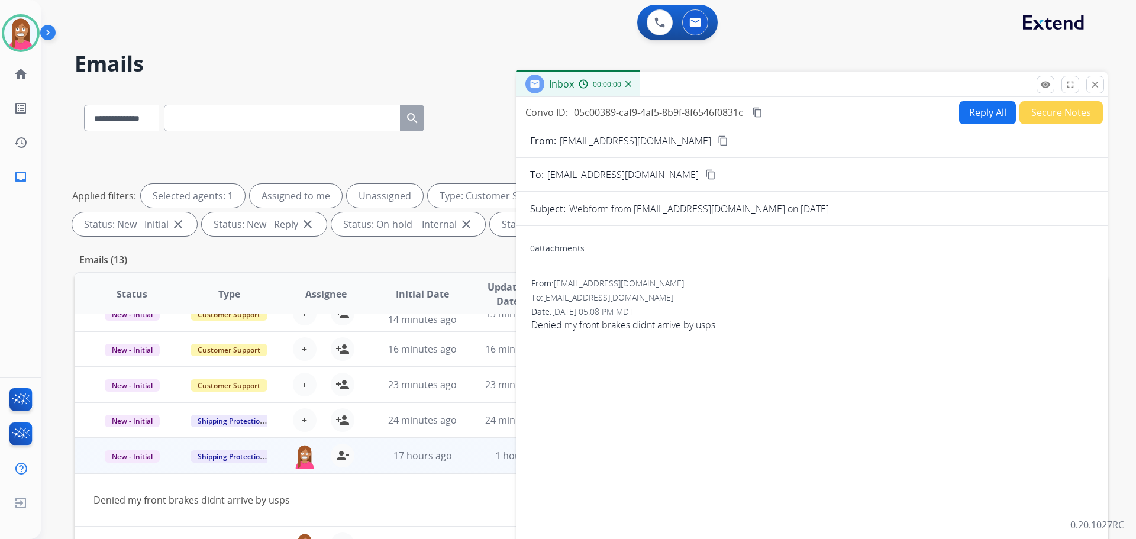
click at [976, 124] on form "From: Noweapon4@hotmail.com content_copy To: shipping@extend.com content_copy S…" at bounding box center [812, 352] width 592 height 456
click at [976, 117] on button "Reply All" at bounding box center [987, 112] width 57 height 23
select select "**********"
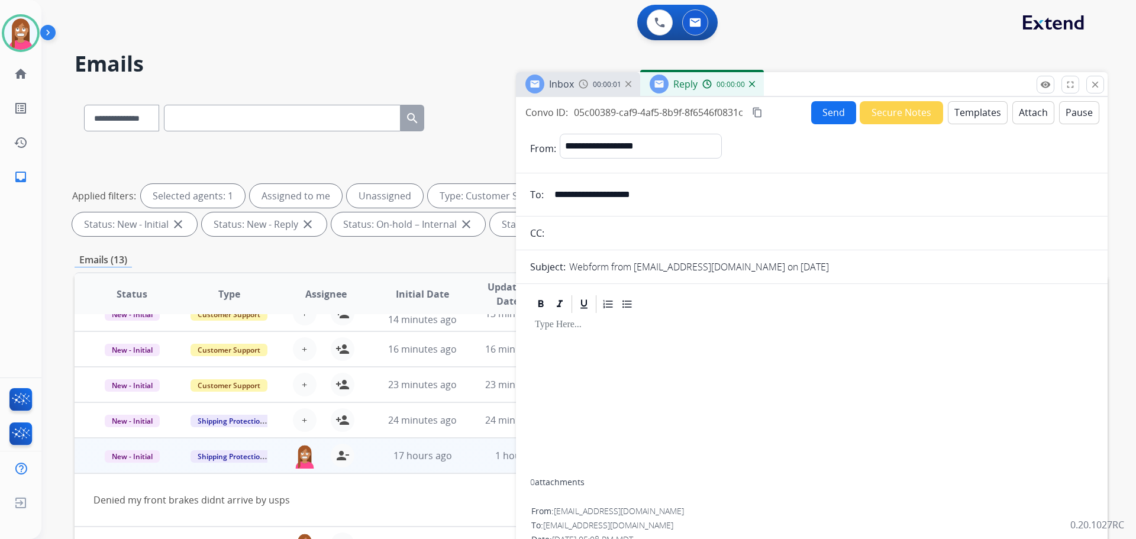
click at [976, 117] on button "Templates" at bounding box center [978, 112] width 60 height 23
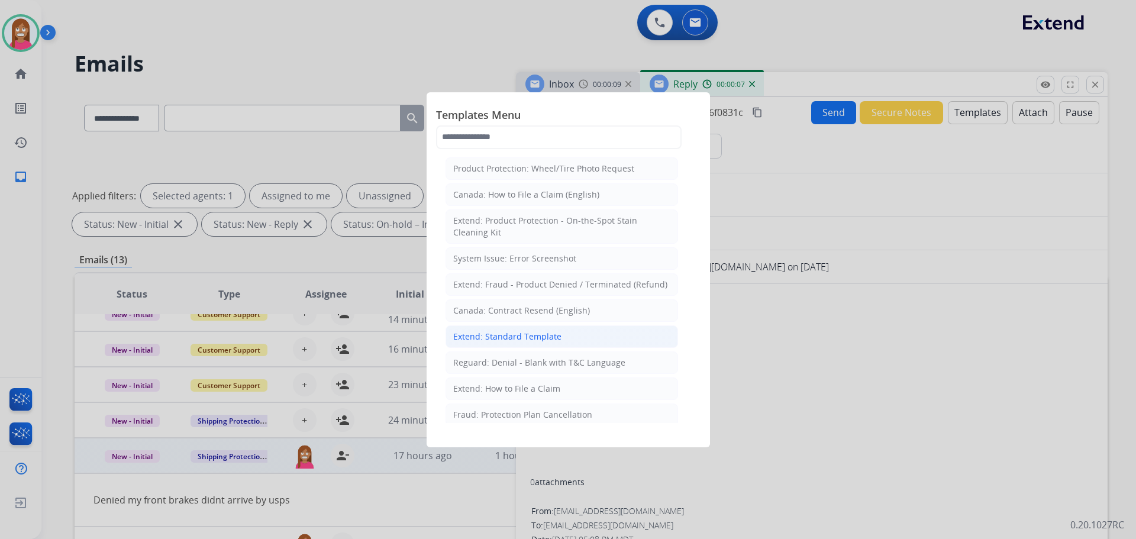
click at [509, 336] on div "Extend: Standard Template" at bounding box center [507, 337] width 108 height 12
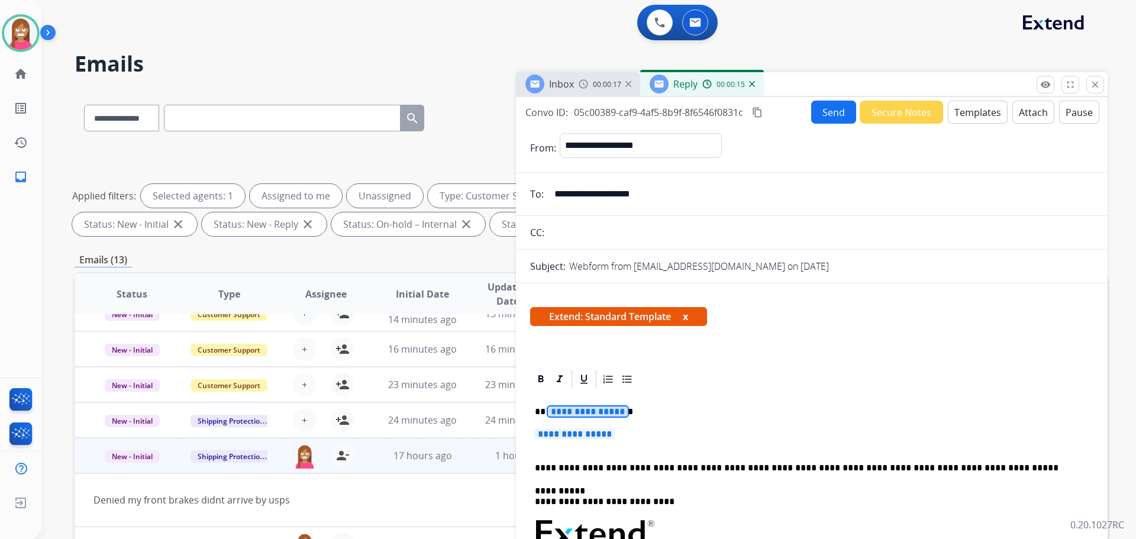
click at [588, 412] on span "**********" at bounding box center [588, 412] width 80 height 10
click at [590, 415] on span "**********" at bounding box center [588, 412] width 80 height 10
click at [567, 433] on span "**********" at bounding box center [575, 434] width 80 height 10
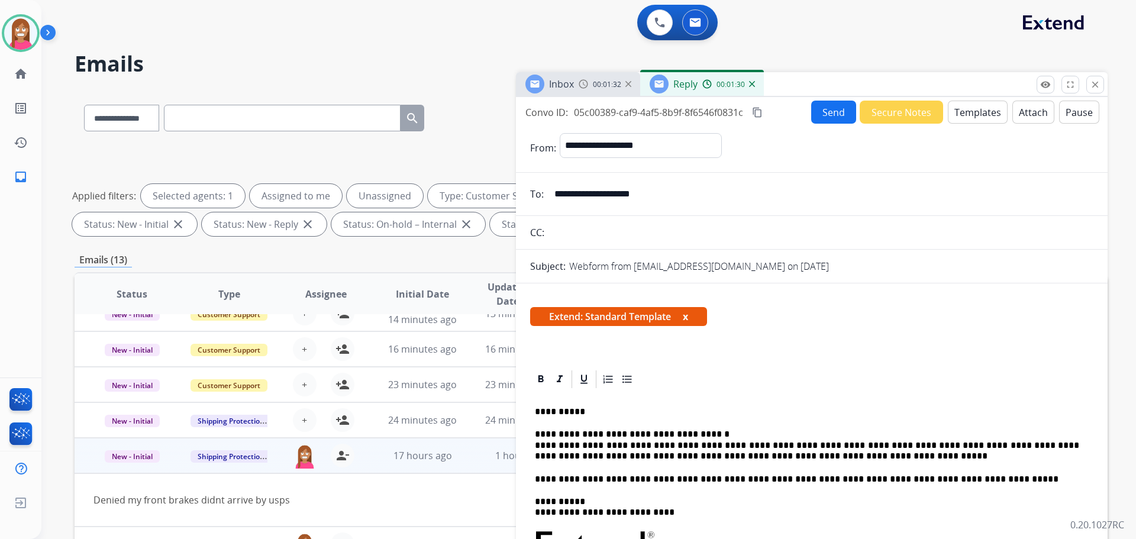
click at [815, 121] on button "Send" at bounding box center [833, 112] width 45 height 23
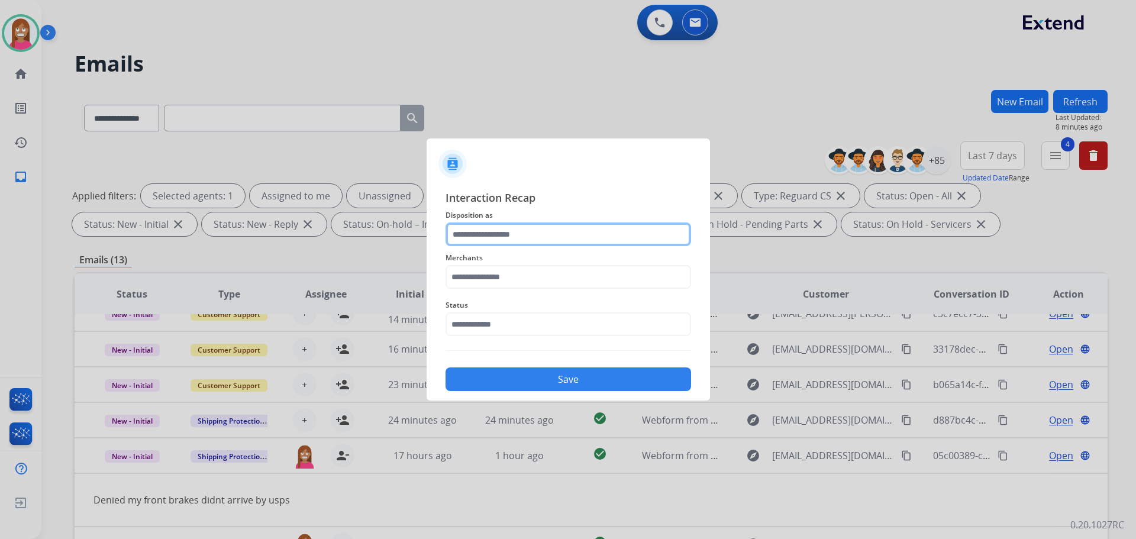
click at [475, 241] on input "text" at bounding box center [569, 234] width 246 height 24
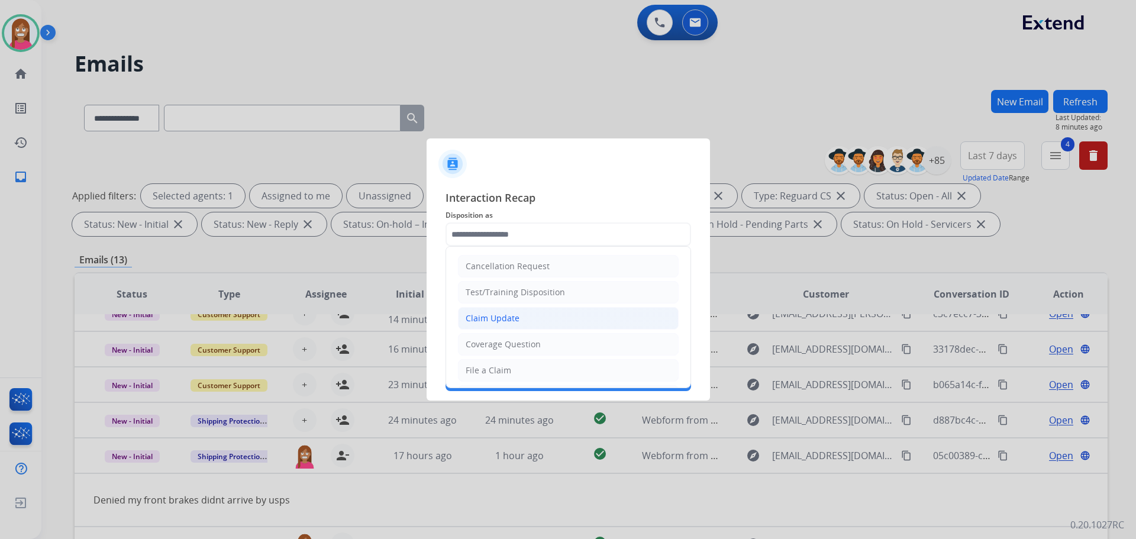
click at [478, 326] on li "Claim Update" at bounding box center [568, 318] width 221 height 22
type input "**********"
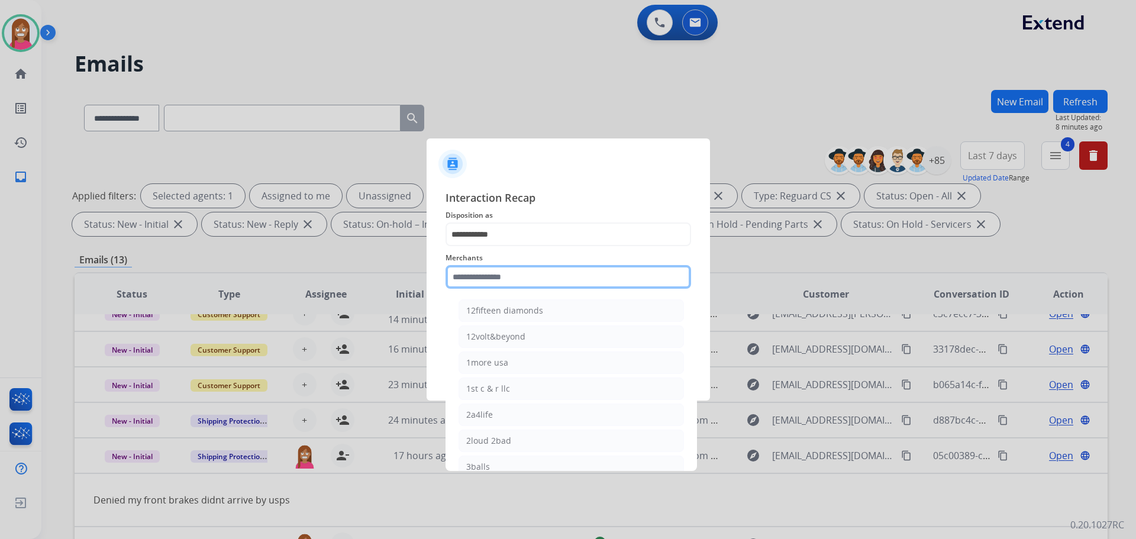
click at [473, 273] on input "text" at bounding box center [569, 277] width 246 height 24
click at [538, 317] on div "12fifteen diamonds" at bounding box center [504, 311] width 77 height 12
type input "**********"
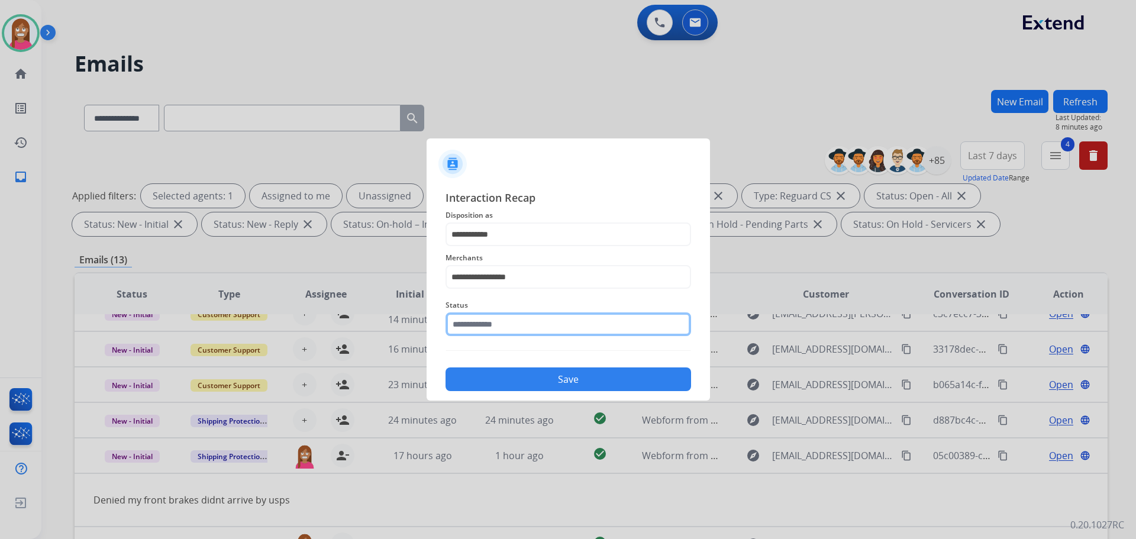
click at [517, 327] on input "text" at bounding box center [569, 324] width 246 height 24
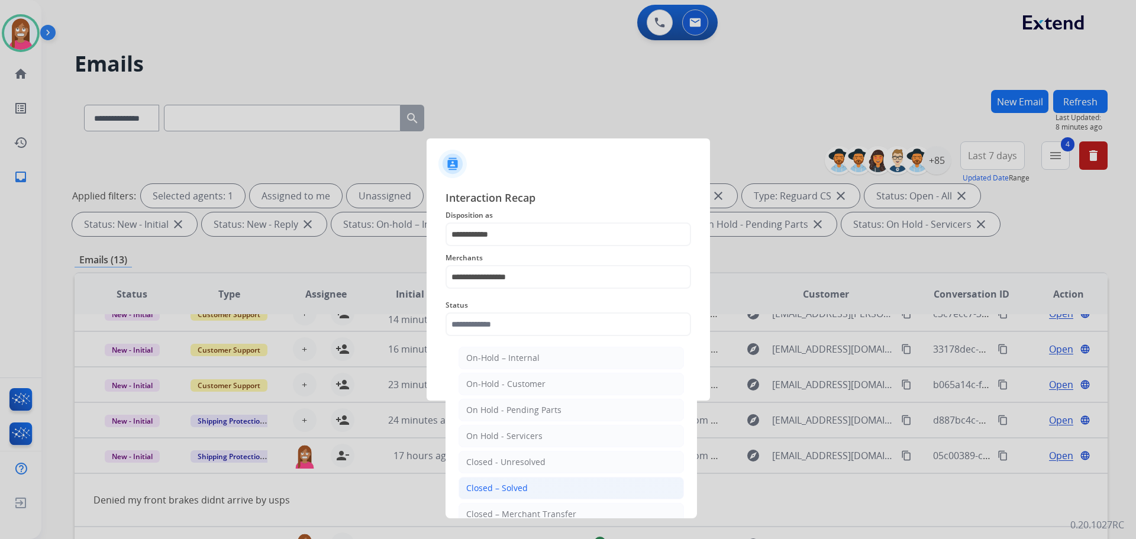
click at [469, 493] on div "Closed – Solved" at bounding box center [497, 488] width 62 height 12
type input "**********"
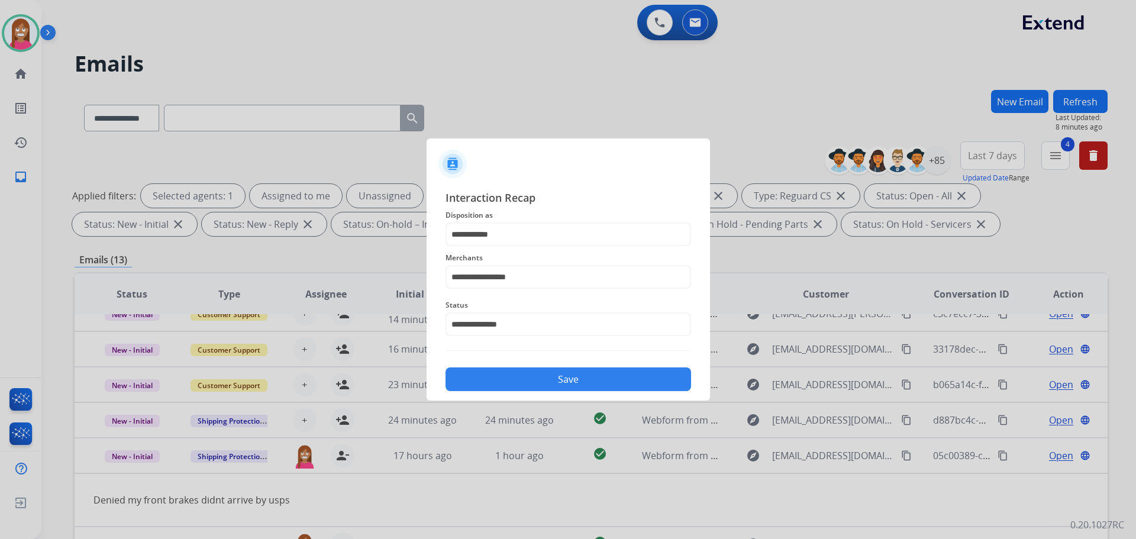
drag, startPoint x: 483, startPoint y: 378, endPoint x: 474, endPoint y: 394, distance: 19.1
click at [483, 379] on button "Save" at bounding box center [569, 379] width 246 height 24
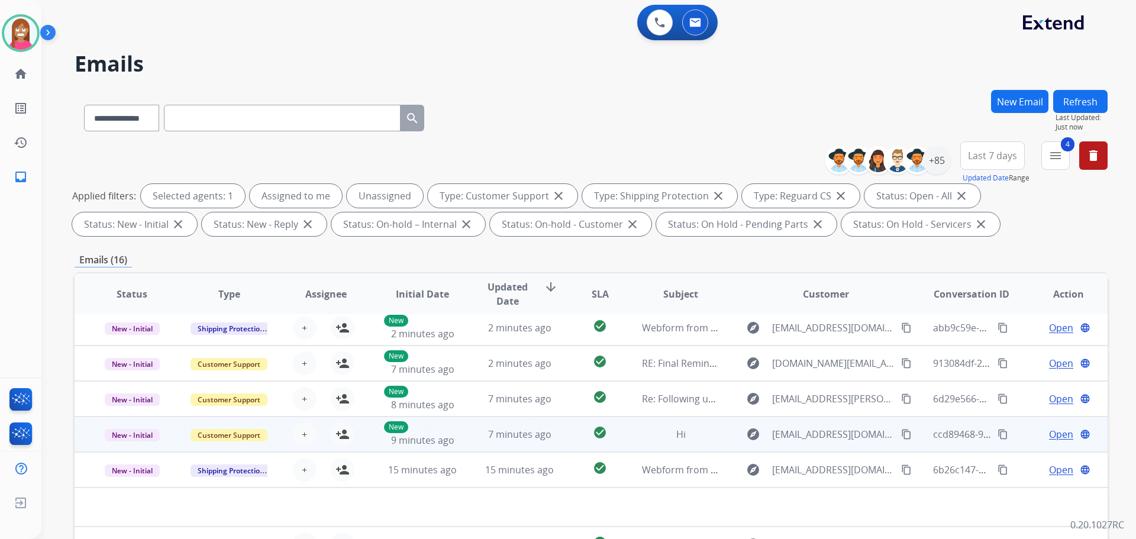
scroll to position [191, 0]
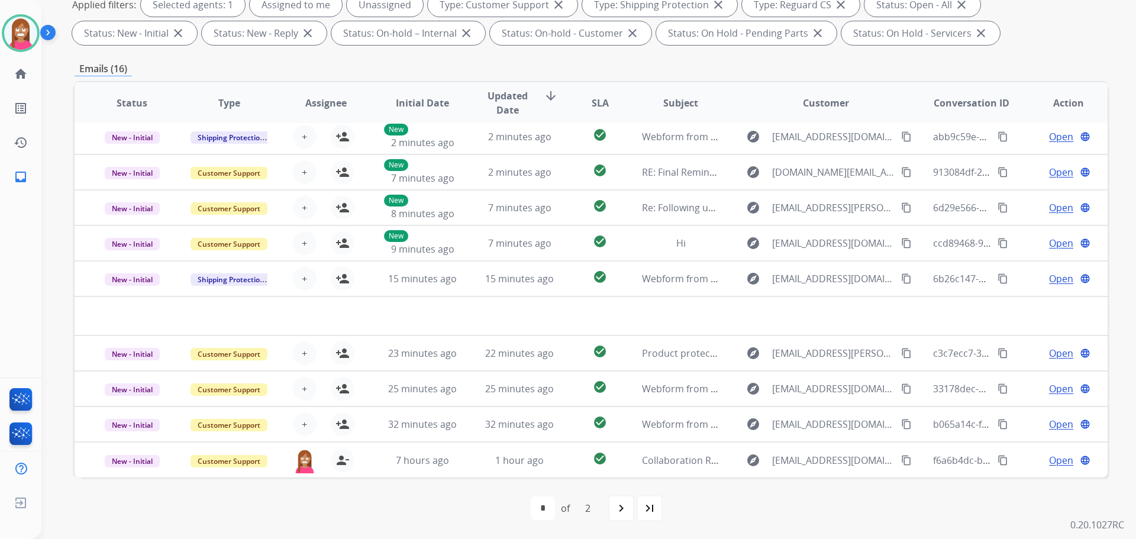
click at [627, 522] on div "first_page navigate_before * * of 2 navigate_next last_page" at bounding box center [591, 509] width 1033 height 62
click at [621, 520] on div "navigate_next" at bounding box center [621, 508] width 26 height 26
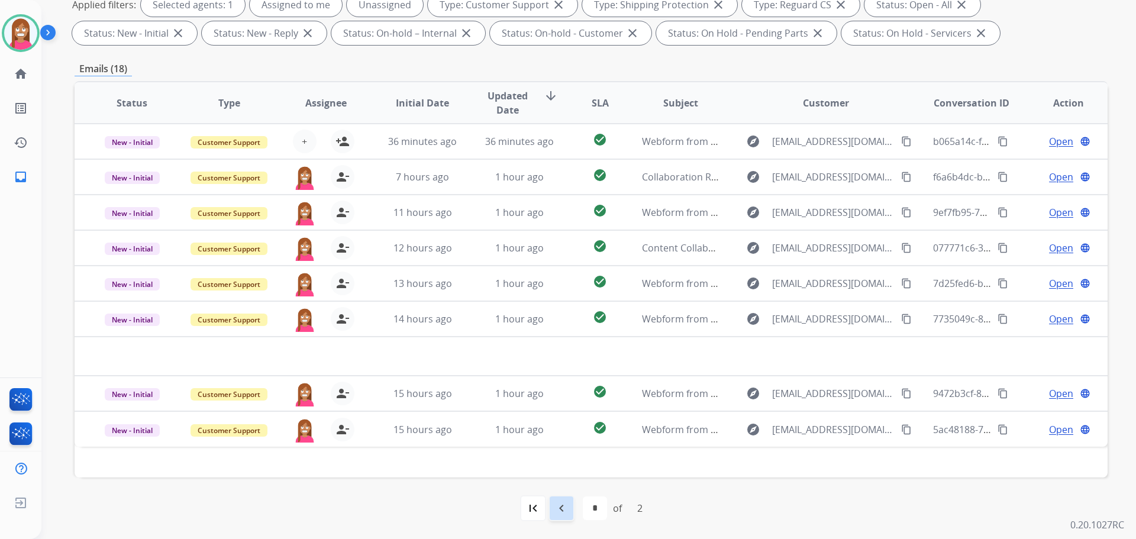
click at [562, 501] on mat-icon "navigate_before" at bounding box center [561, 508] width 14 height 14
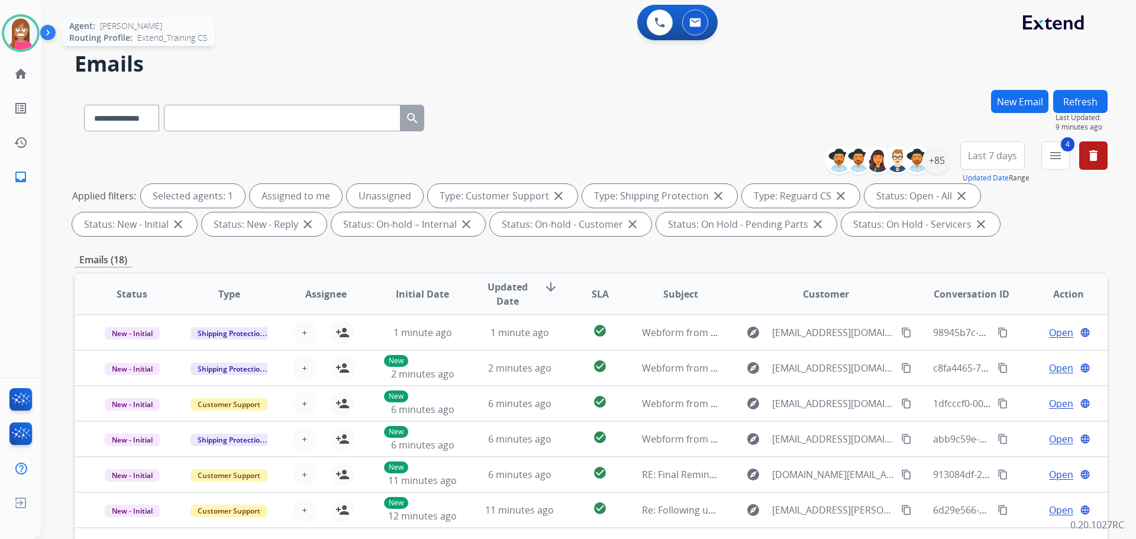
click at [17, 50] on div at bounding box center [21, 33] width 38 height 38
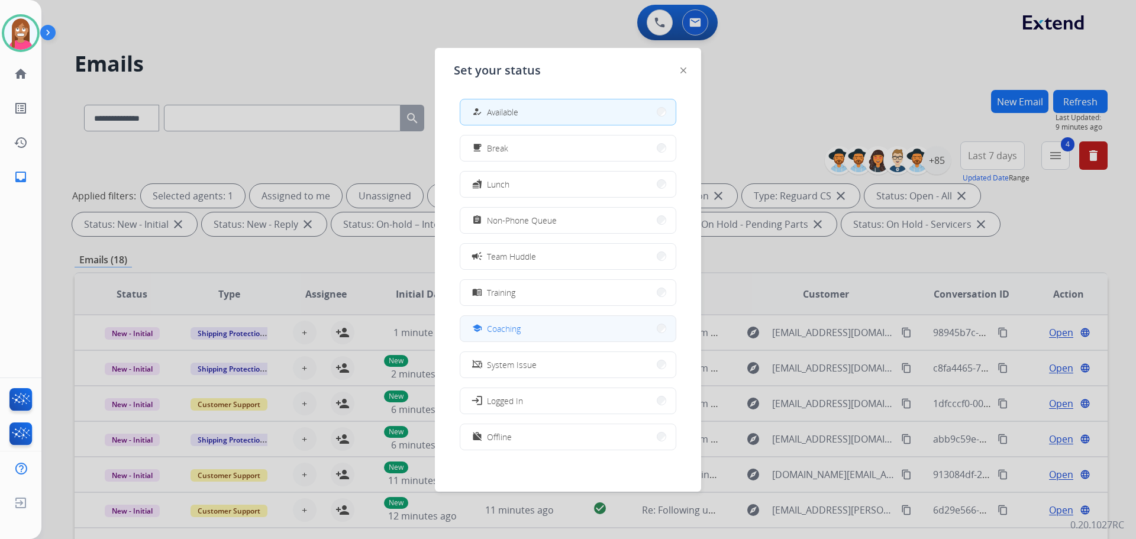
click at [491, 323] on span "Coaching" at bounding box center [504, 328] width 34 height 12
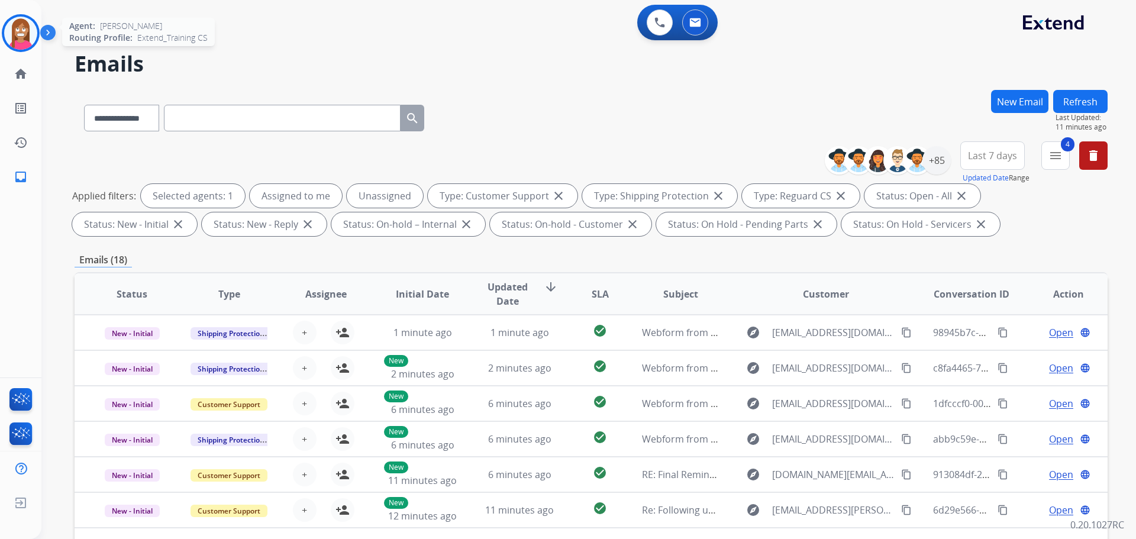
click at [14, 40] on img at bounding box center [20, 33] width 33 height 33
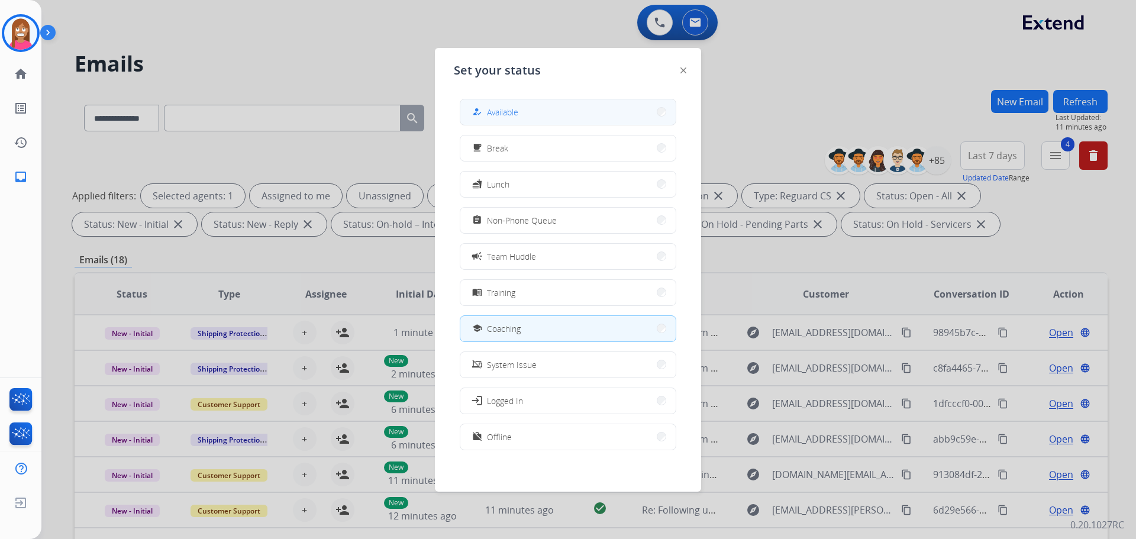
click at [478, 107] on mat-icon "how_to_reg" at bounding box center [477, 112] width 10 height 10
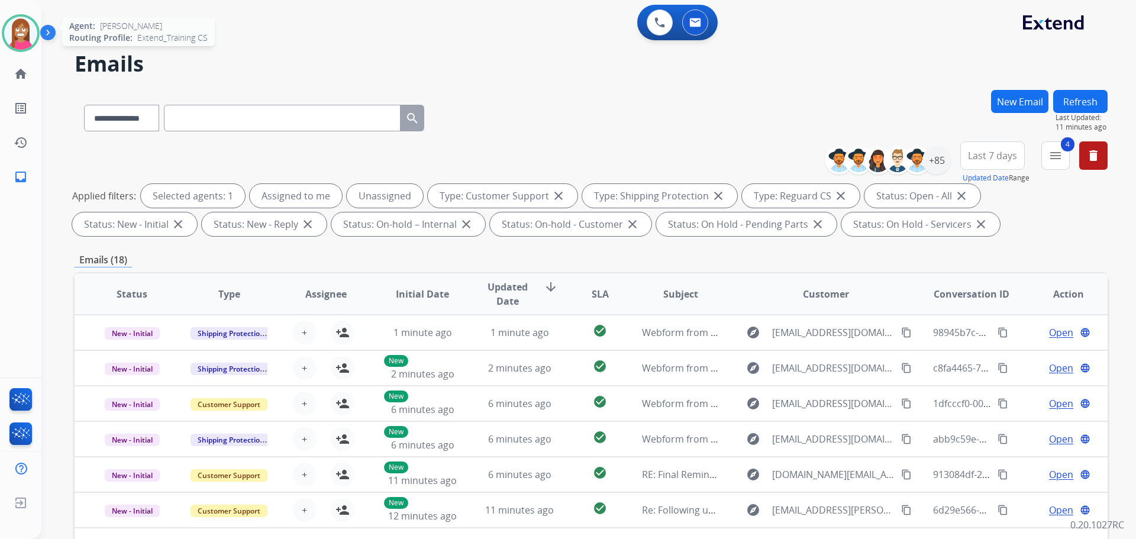
click at [11, 41] on img at bounding box center [20, 33] width 33 height 33
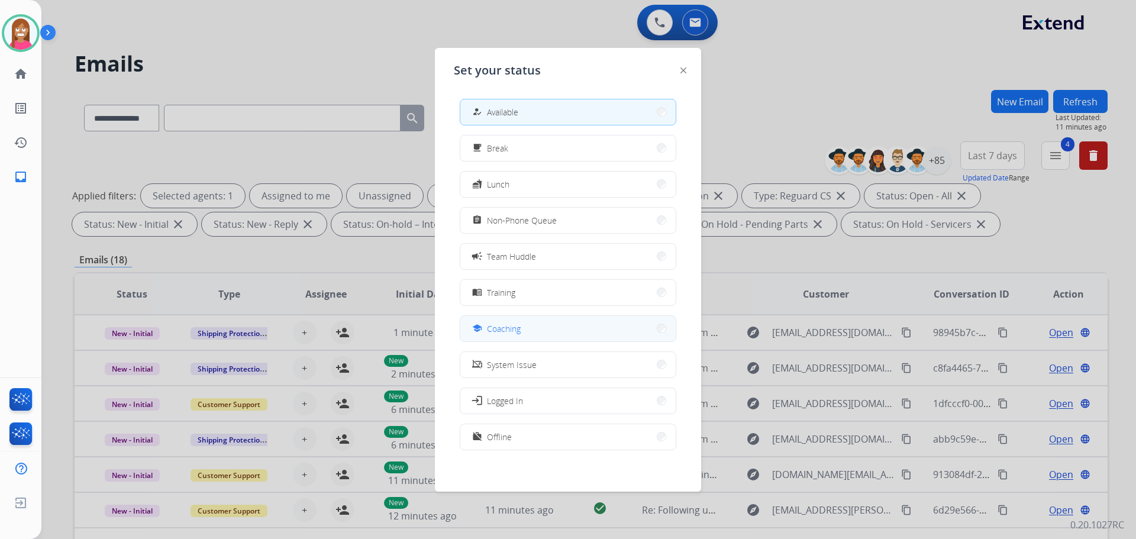
click at [501, 335] on div "school Coaching" at bounding box center [495, 328] width 51 height 14
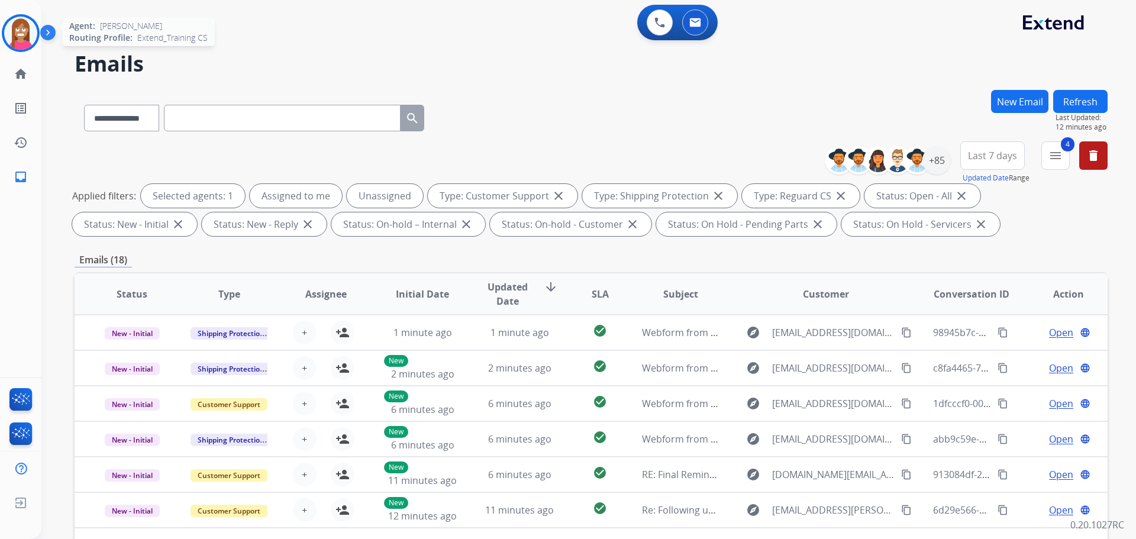
click at [24, 42] on img at bounding box center [20, 33] width 33 height 33
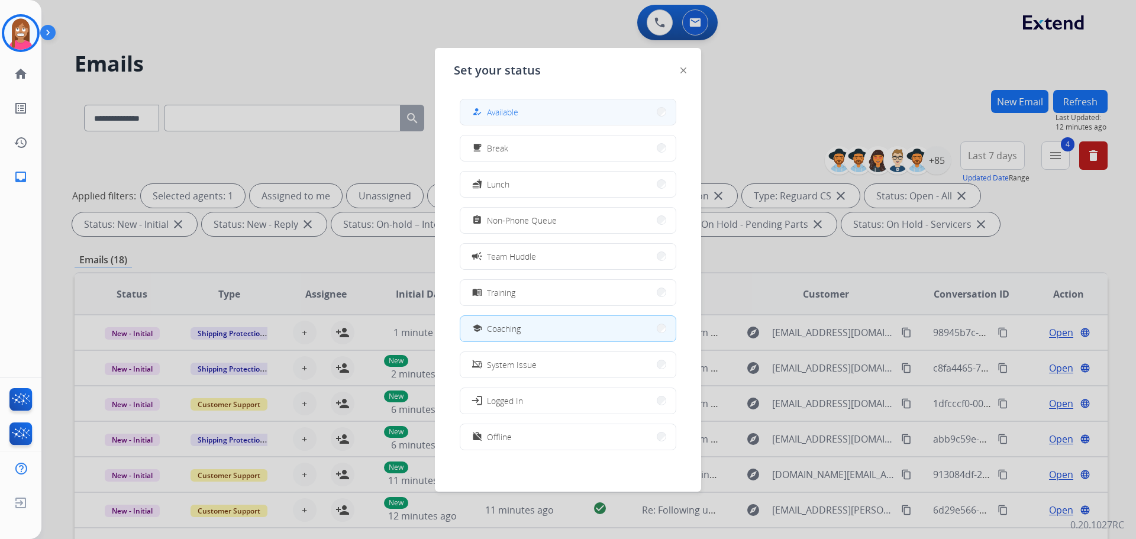
click at [491, 105] on div "how_to_reg Available" at bounding box center [494, 112] width 49 height 14
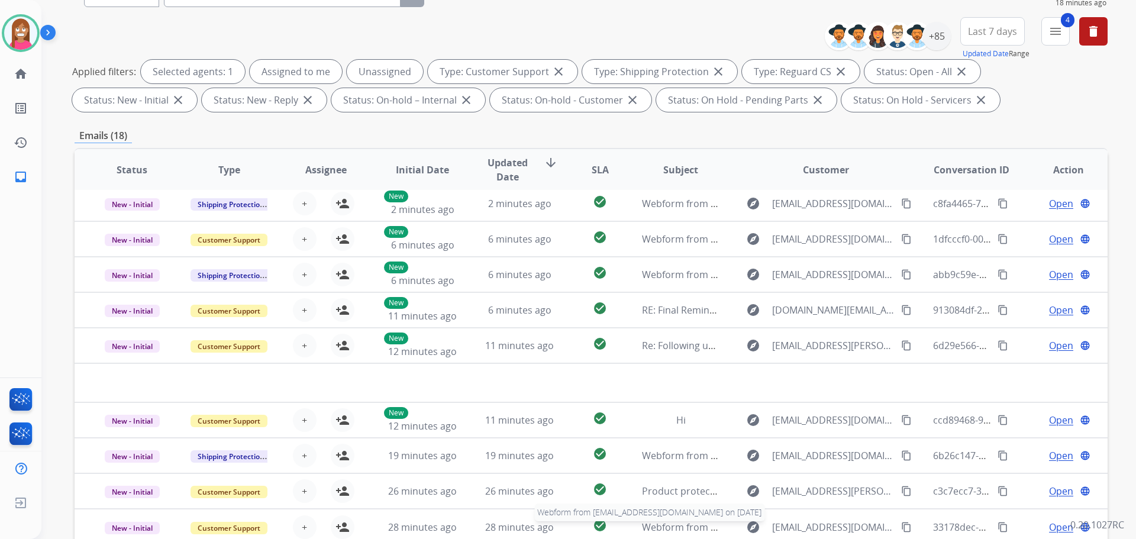
scroll to position [191, 0]
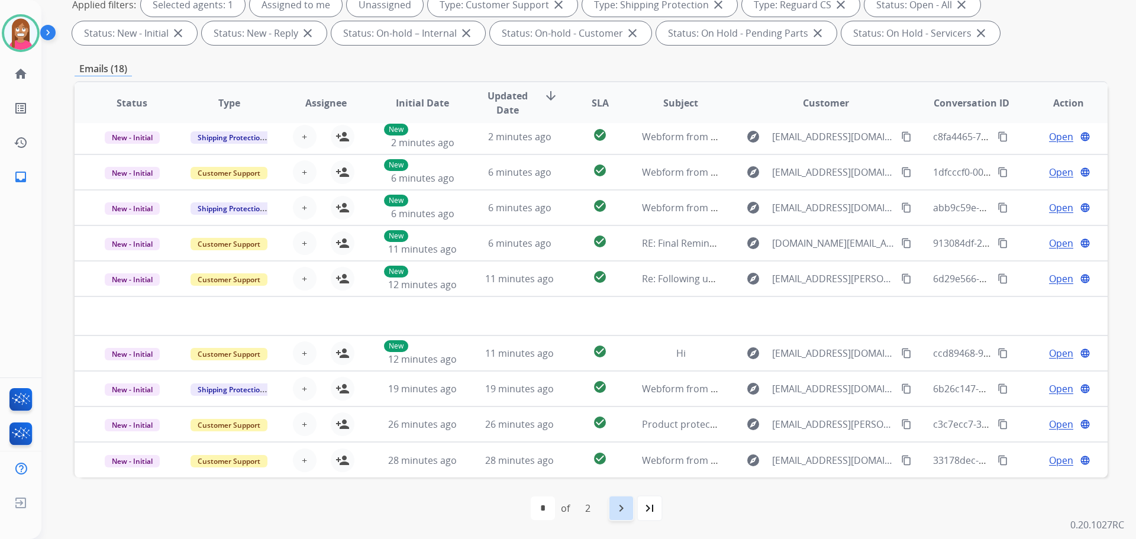
click at [618, 504] on mat-icon "navigate_next" at bounding box center [621, 508] width 14 height 14
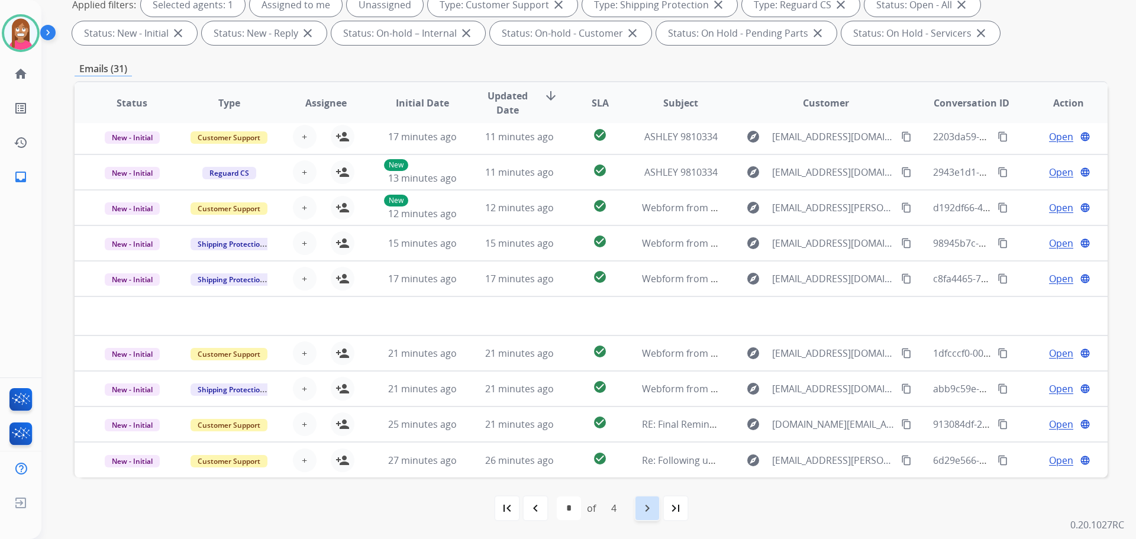
click at [642, 515] on mat-icon "navigate_next" at bounding box center [647, 508] width 14 height 14
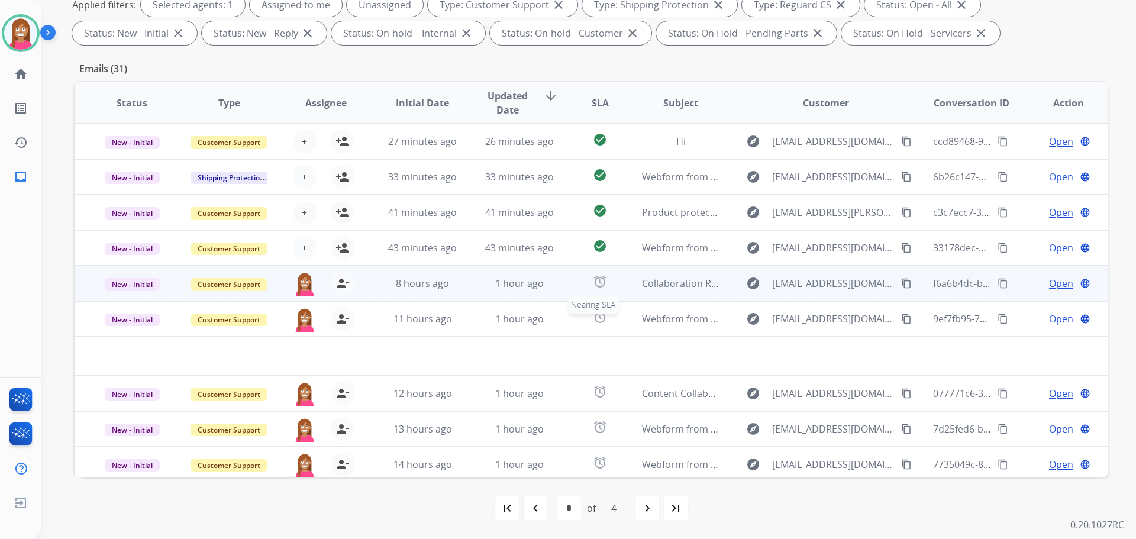
scroll to position [14, 0]
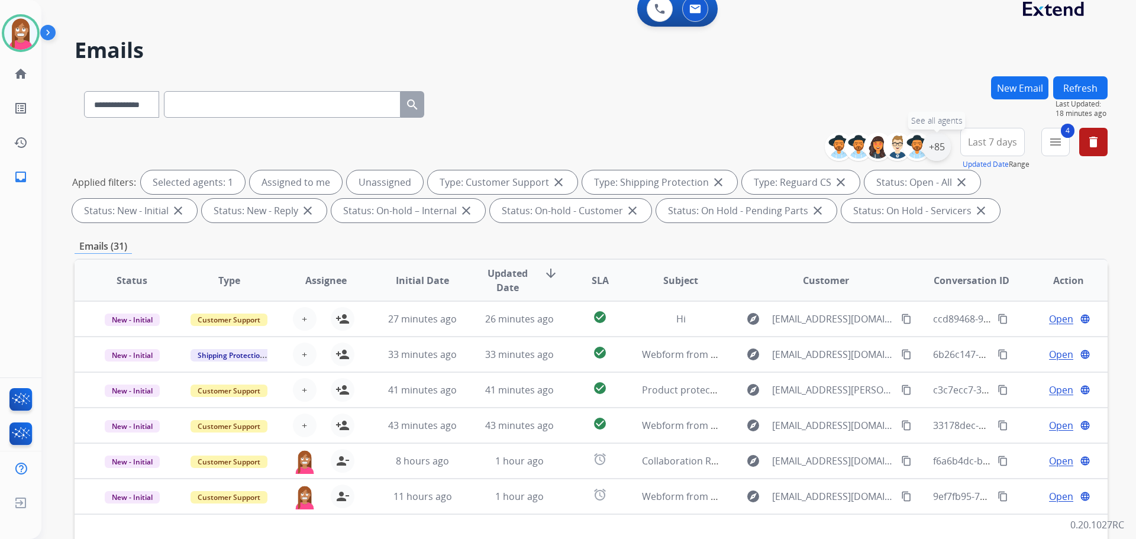
click at [934, 151] on div "+85" at bounding box center [936, 147] width 28 height 28
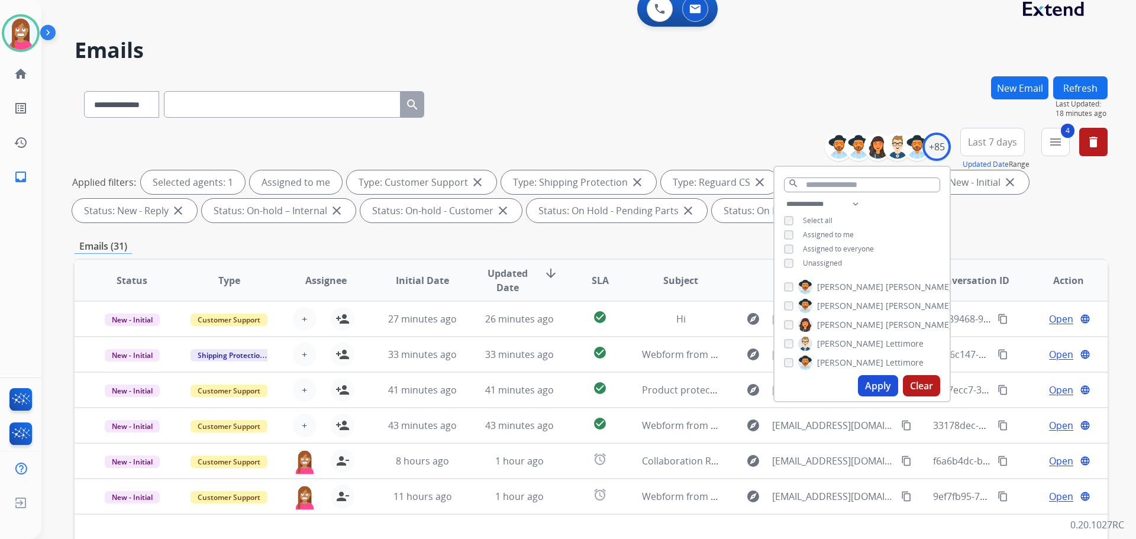
click at [866, 375] on button "Apply" at bounding box center [878, 385] width 40 height 21
select select "*"
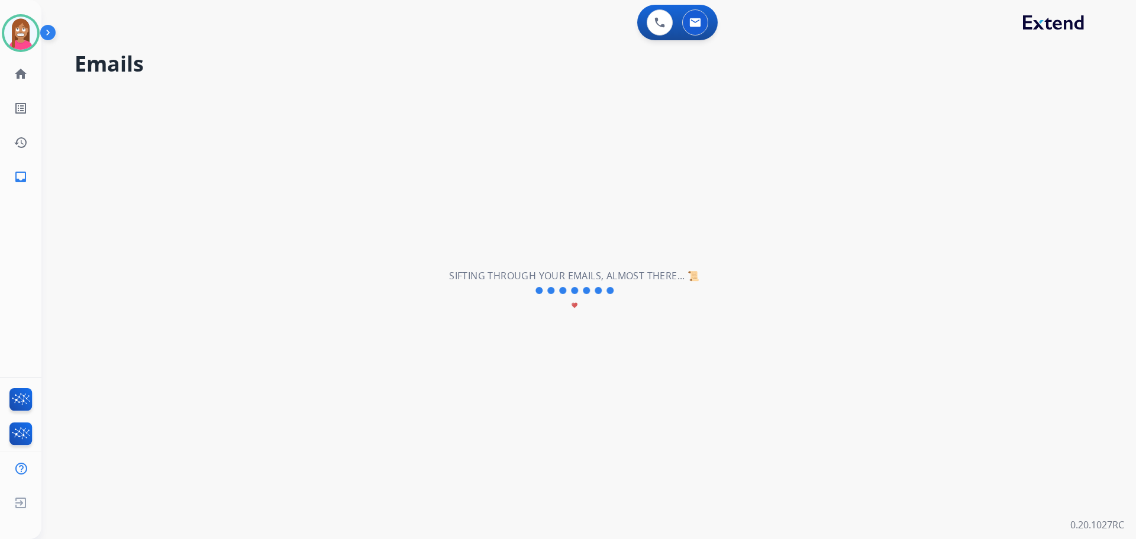
scroll to position [0, 0]
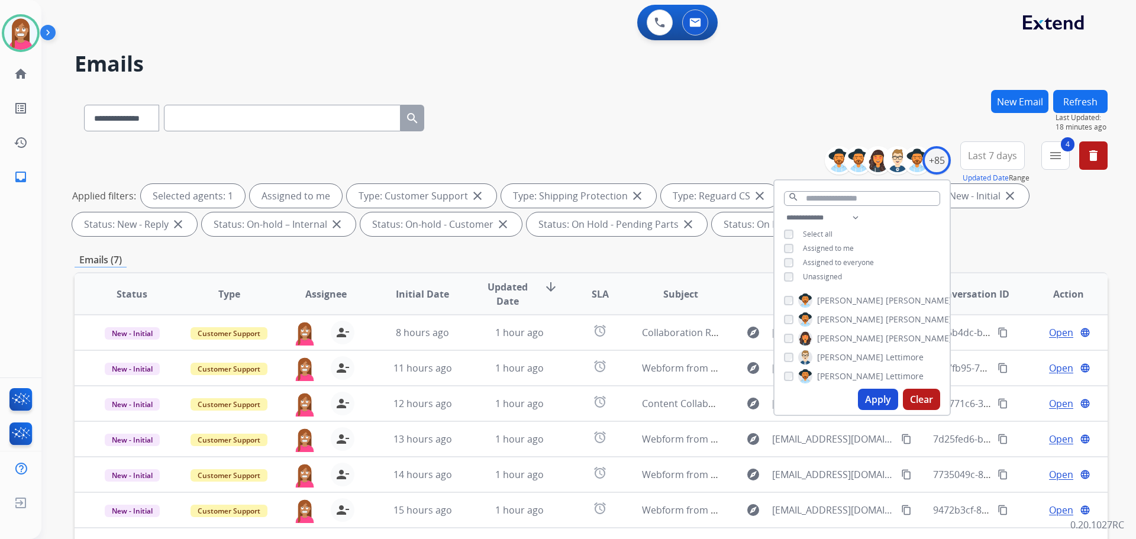
click at [549, 70] on h2 "Emails" at bounding box center [591, 64] width 1033 height 24
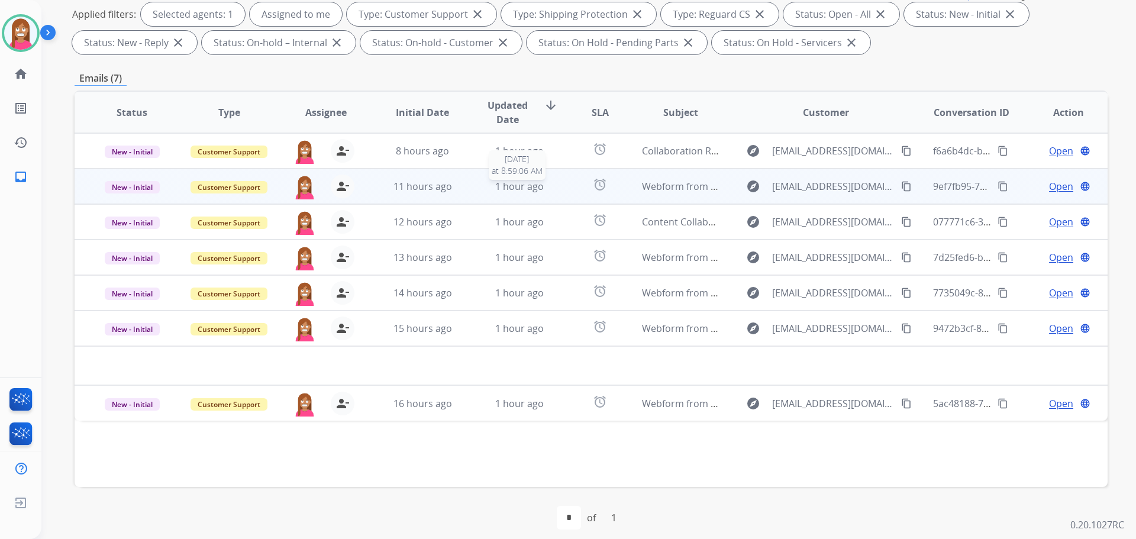
scroll to position [191, 0]
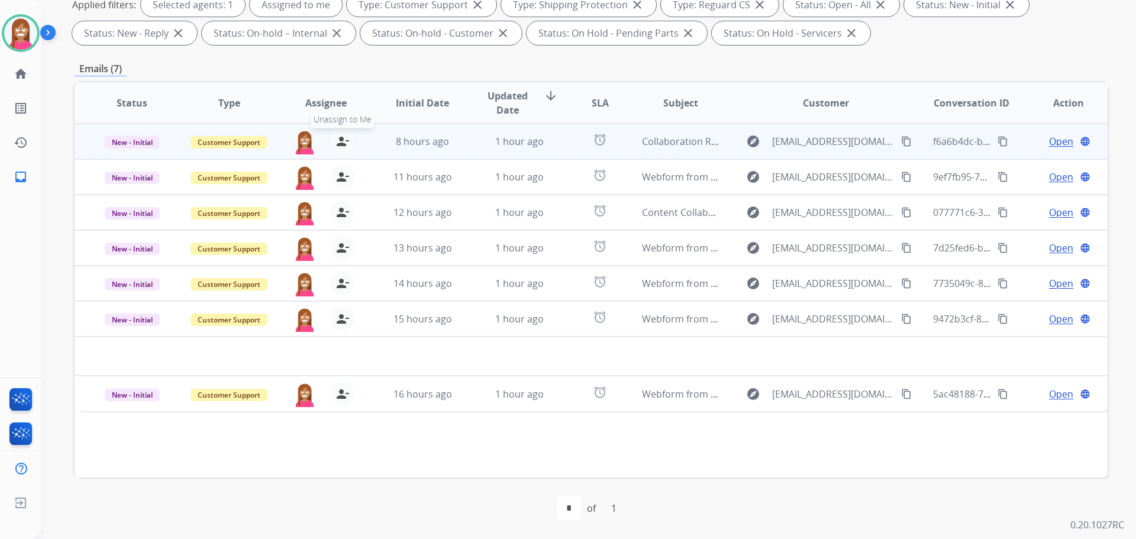
click at [336, 145] on mat-icon "person_remove" at bounding box center [343, 141] width 14 height 14
click at [336, 145] on mat-icon "person_add" at bounding box center [343, 141] width 14 height 14
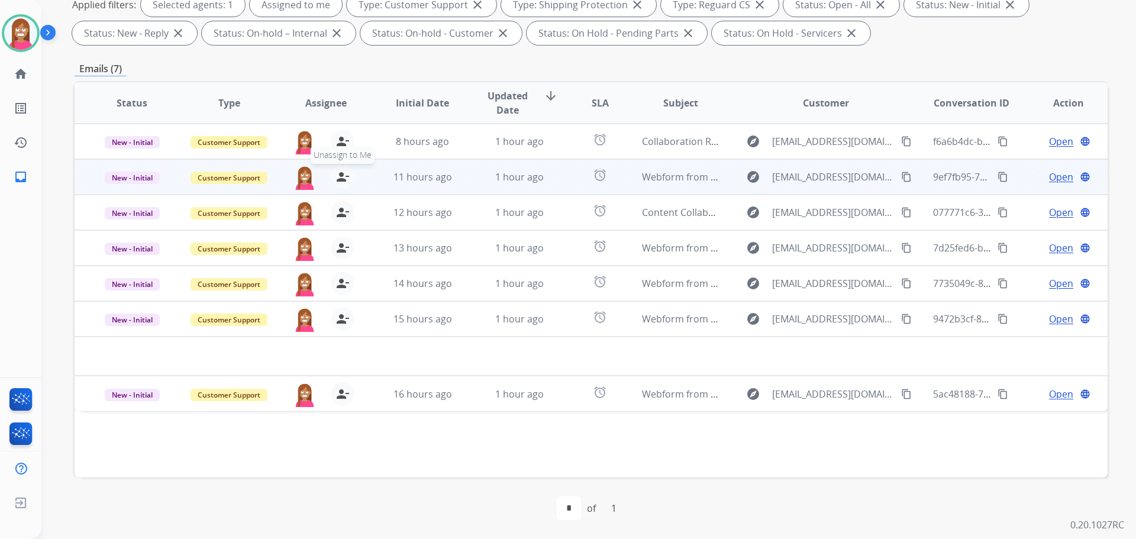
click at [339, 179] on mat-icon "person_remove" at bounding box center [343, 177] width 14 height 14
click at [339, 179] on mat-icon "person_add" at bounding box center [343, 177] width 14 height 14
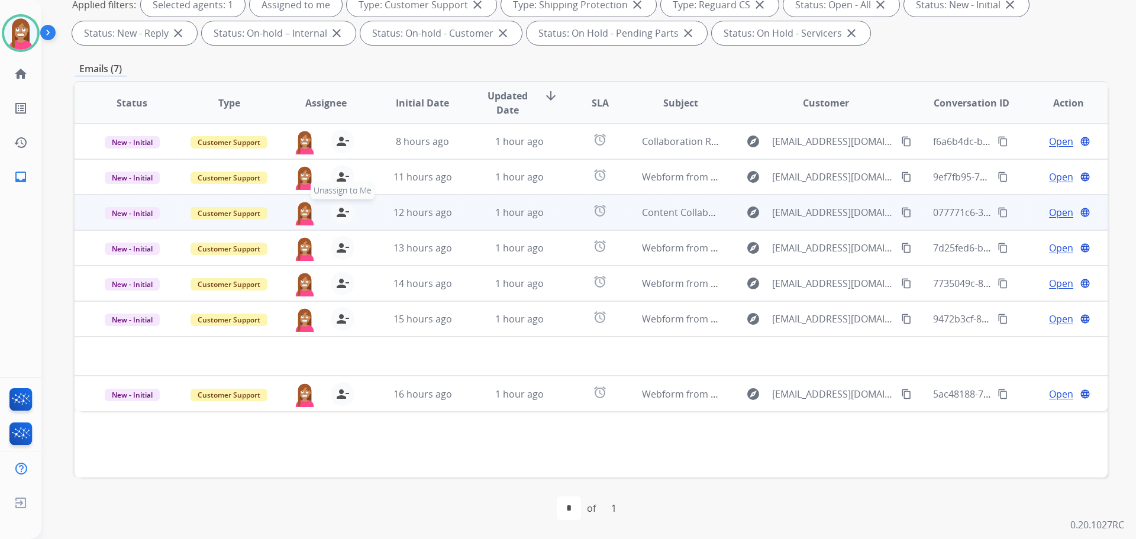
click at [336, 219] on mat-icon "person_remove" at bounding box center [343, 212] width 14 height 14
click at [336, 219] on mat-icon "person_add" at bounding box center [343, 212] width 14 height 14
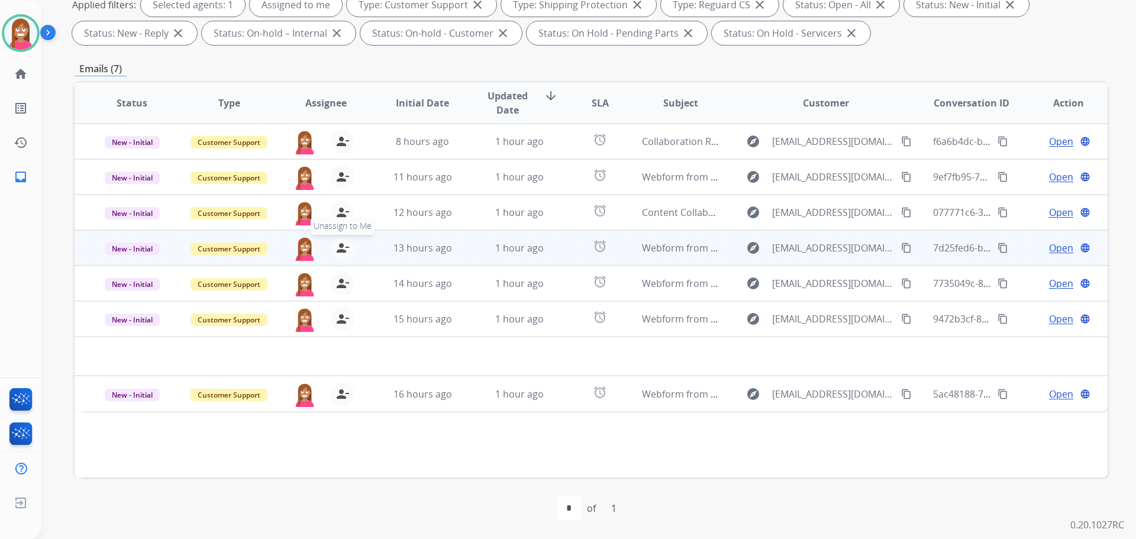
click at [337, 250] on mat-icon "person_remove" at bounding box center [343, 248] width 14 height 14
click at [337, 250] on mat-icon "person_add" at bounding box center [343, 248] width 14 height 14
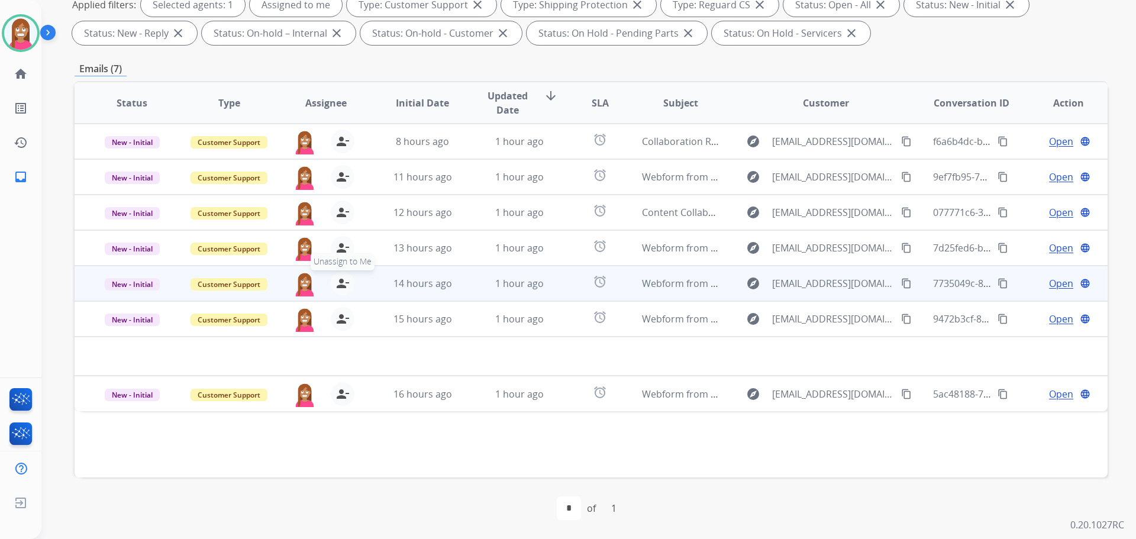
click at [341, 289] on mat-icon "person_remove" at bounding box center [343, 283] width 14 height 14
click at [341, 288] on mat-icon "person_add" at bounding box center [343, 283] width 14 height 14
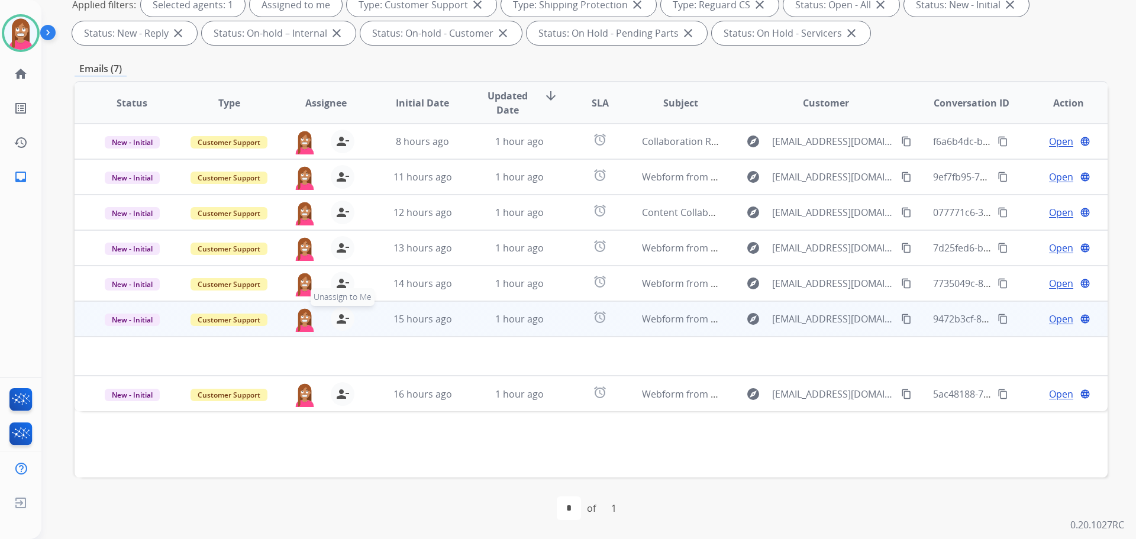
click at [340, 316] on mat-icon "person_remove" at bounding box center [343, 319] width 14 height 14
click at [340, 316] on mat-icon "person_add" at bounding box center [343, 319] width 14 height 14
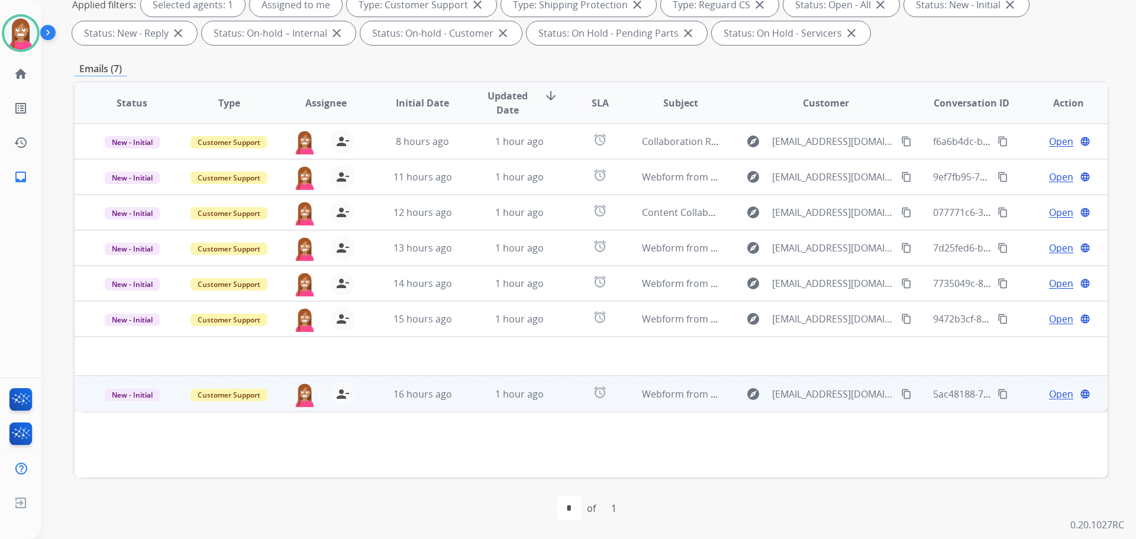
click at [464, 409] on td "1 hour ago" at bounding box center [510, 394] width 97 height 36
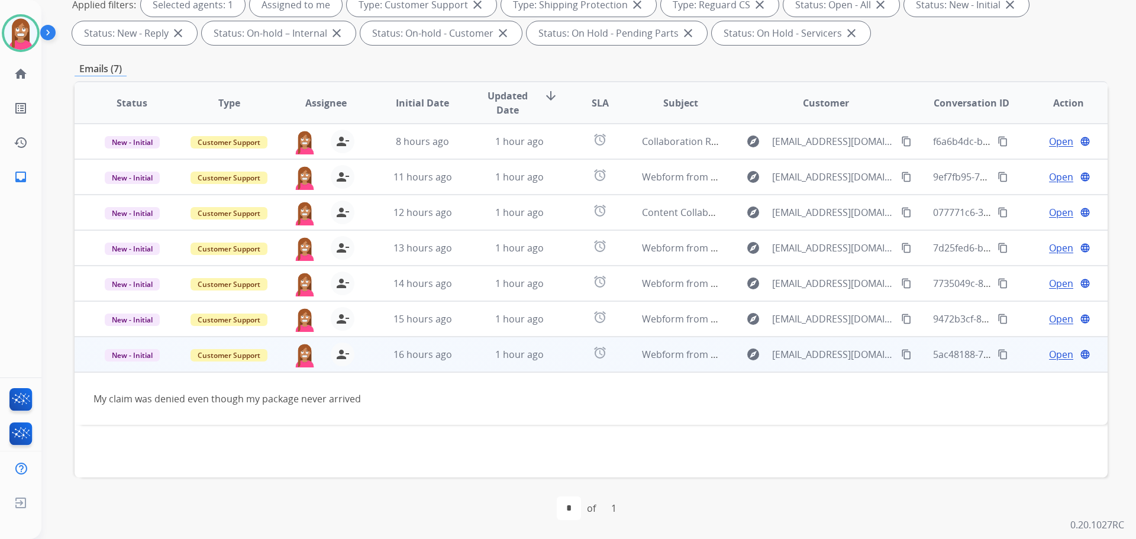
click at [891, 353] on div "explore katiebugthompson50@gmail.com content_copy" at bounding box center [826, 354] width 174 height 19
click at [901, 352] on mat-icon "content_copy" at bounding box center [906, 355] width 11 height 11
click at [1049, 357] on span "Open" at bounding box center [1061, 355] width 24 height 14
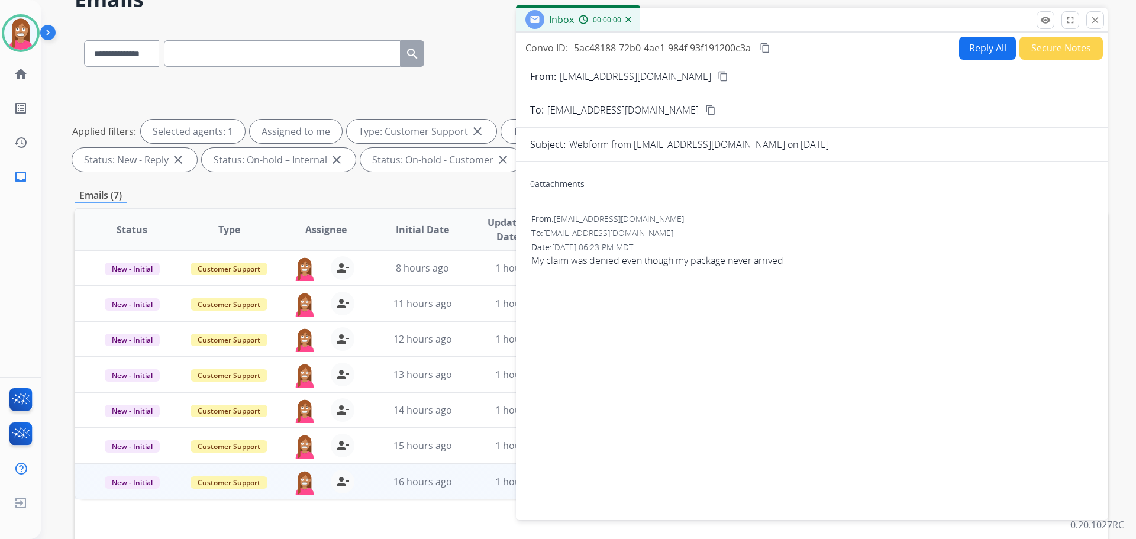
scroll to position [14, 0]
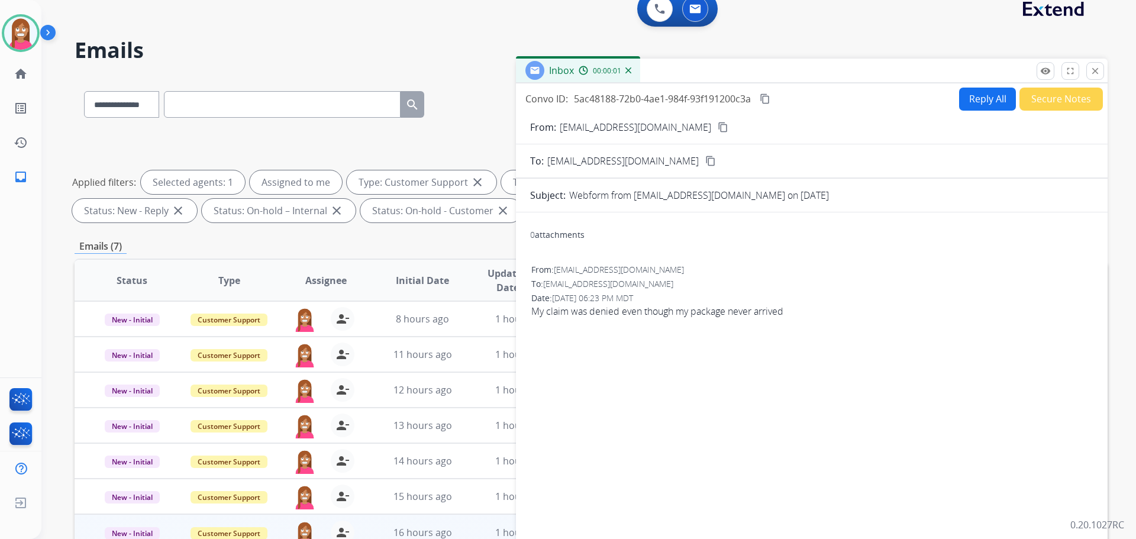
click at [964, 101] on button "Reply All" at bounding box center [987, 99] width 57 height 23
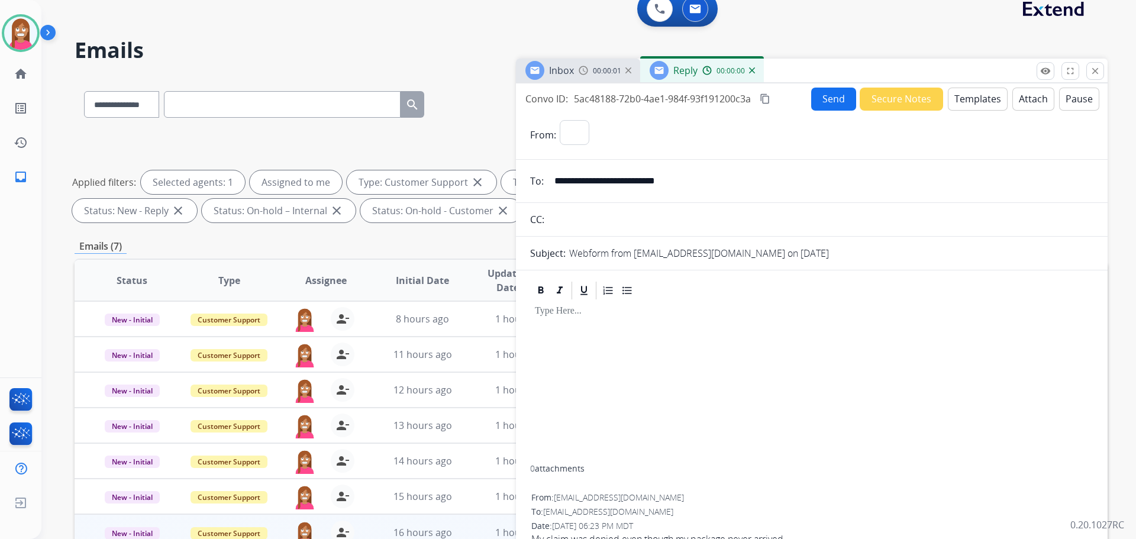
select select "**********"
click at [964, 93] on button "Templates" at bounding box center [978, 99] width 60 height 23
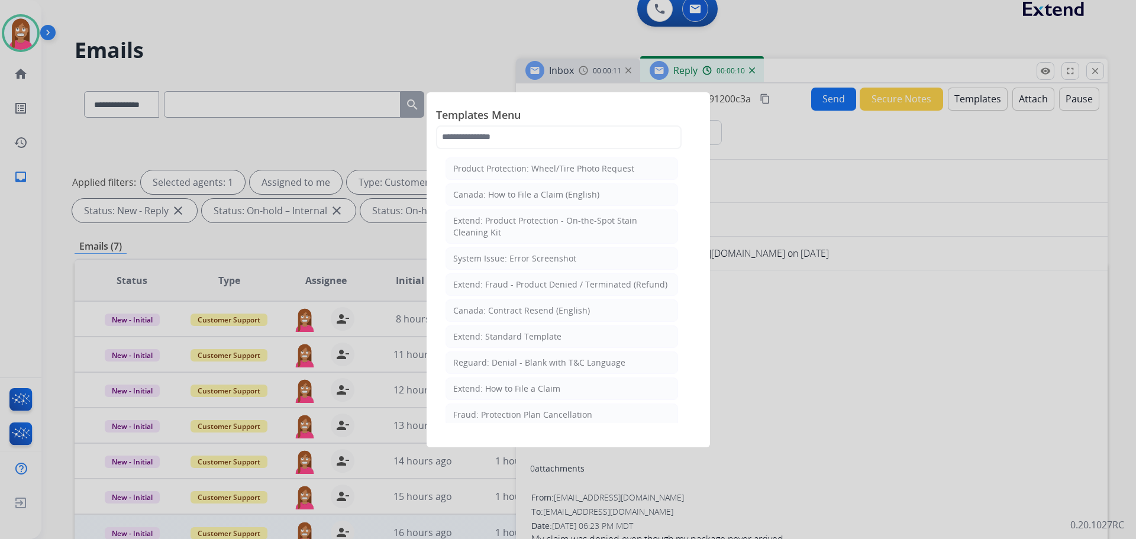
click at [521, 337] on div "Extend: Standard Template" at bounding box center [507, 337] width 108 height 12
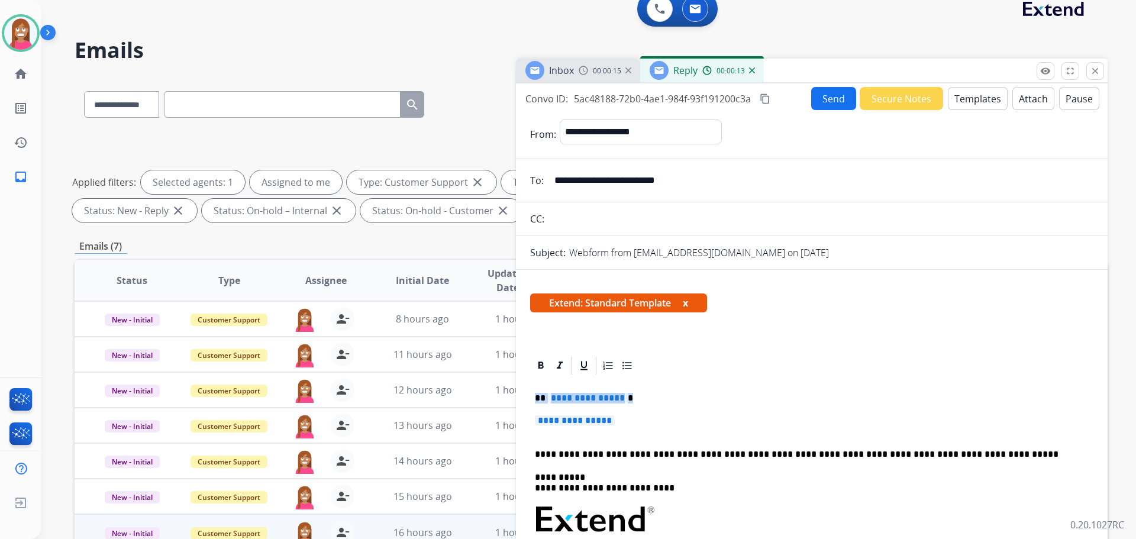
drag, startPoint x: 644, startPoint y: 421, endPoint x: 535, endPoint y: 393, distance: 112.2
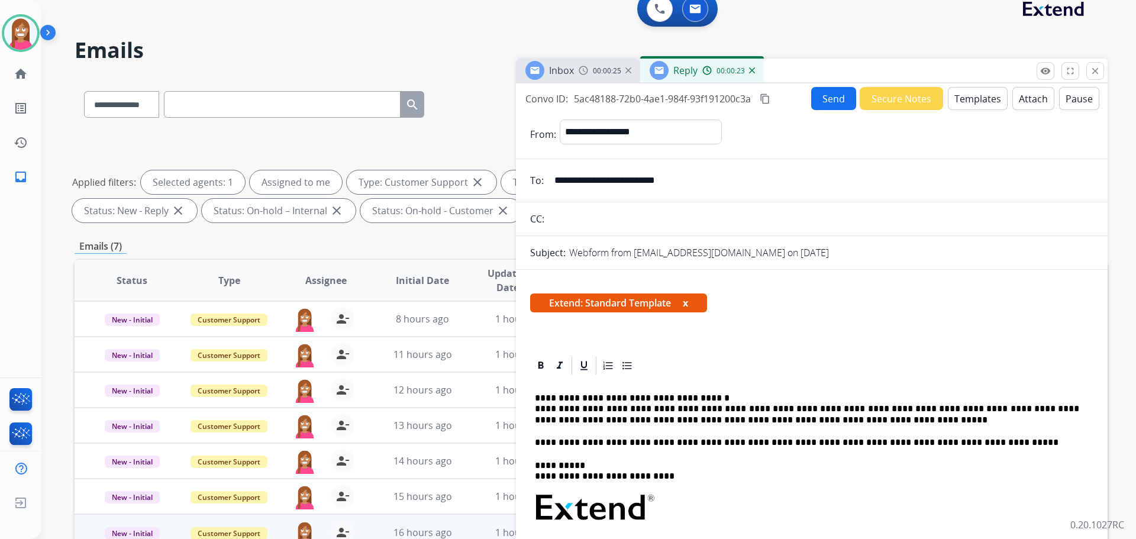
scroll to position [0, 0]
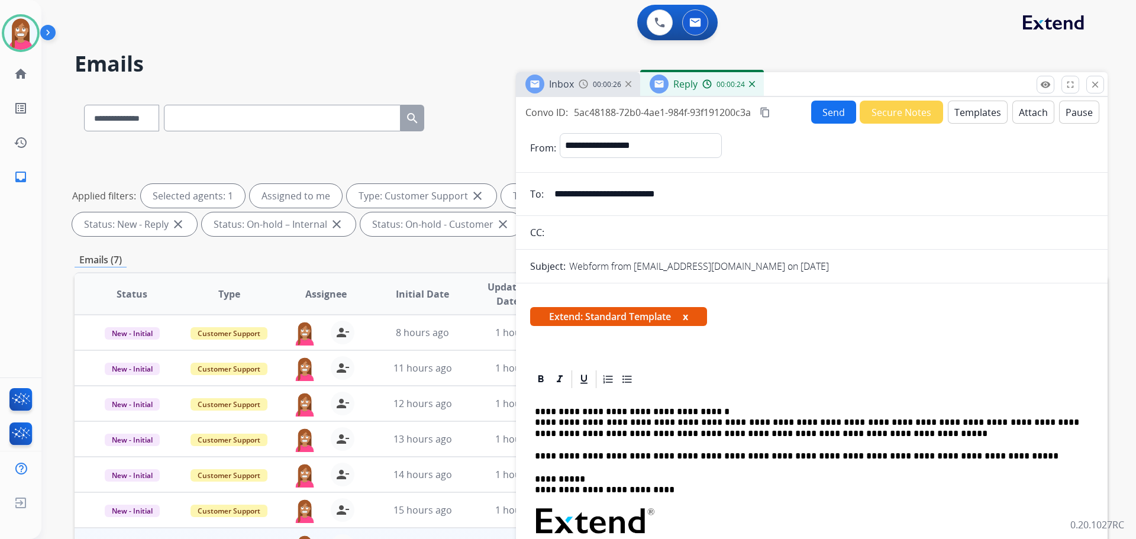
click at [820, 111] on button "Send" at bounding box center [833, 112] width 45 height 23
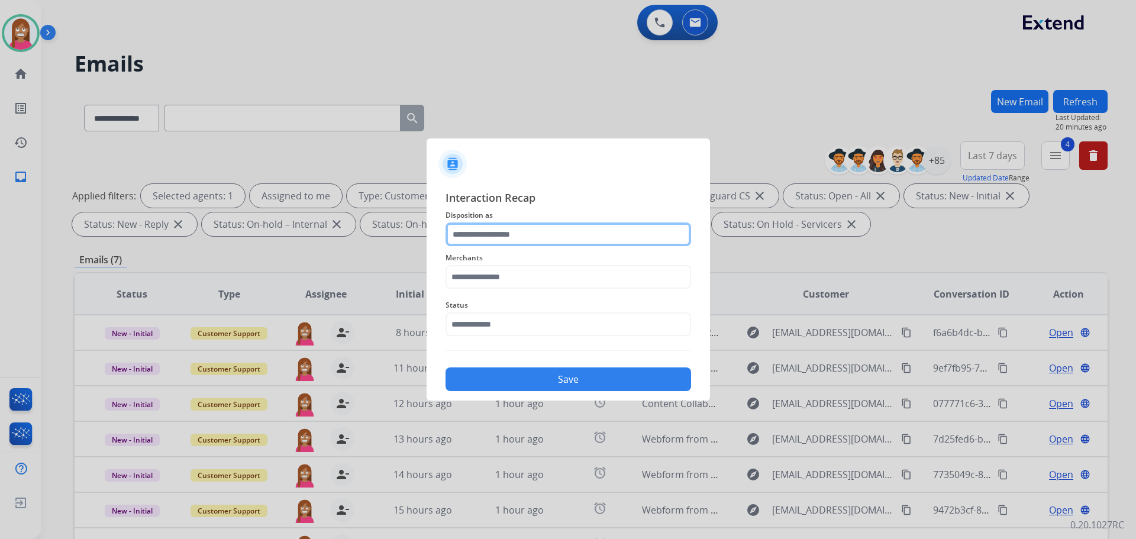
click at [466, 232] on input "text" at bounding box center [569, 234] width 246 height 24
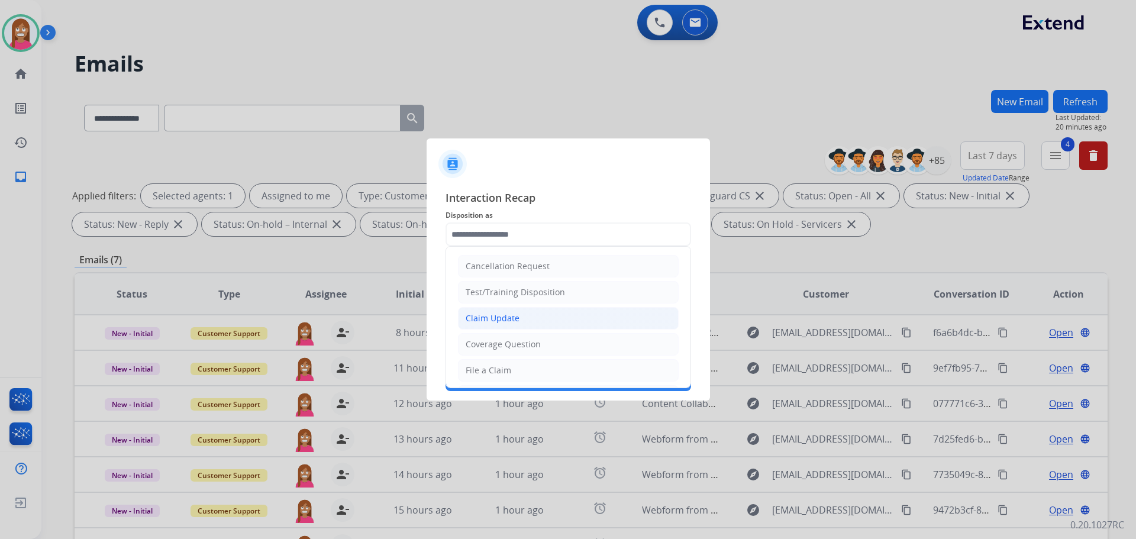
click at [493, 320] on div "Claim Update" at bounding box center [493, 318] width 54 height 12
type input "**********"
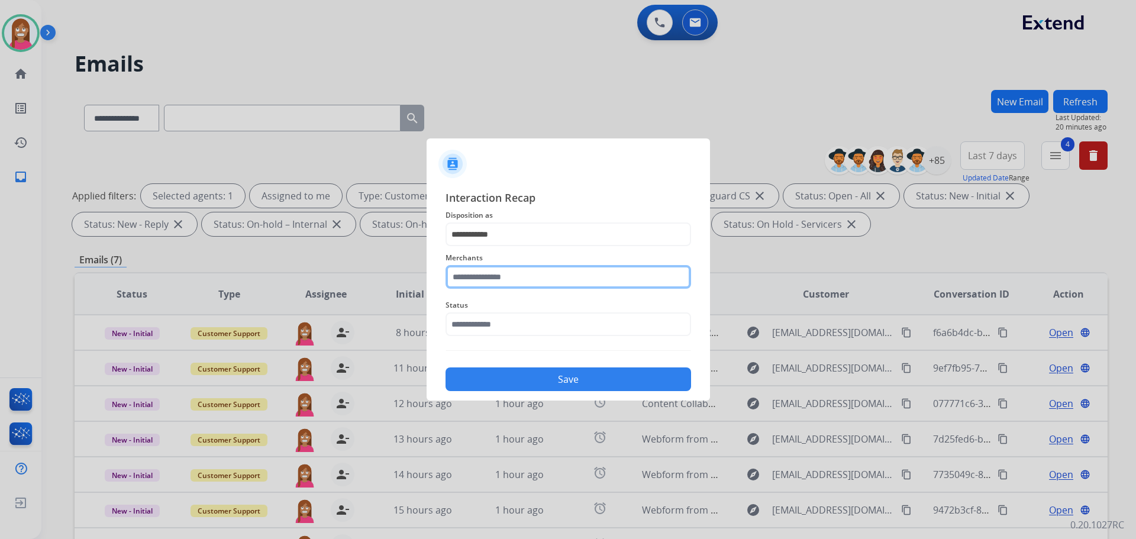
click at [482, 273] on input "text" at bounding box center [569, 277] width 246 height 24
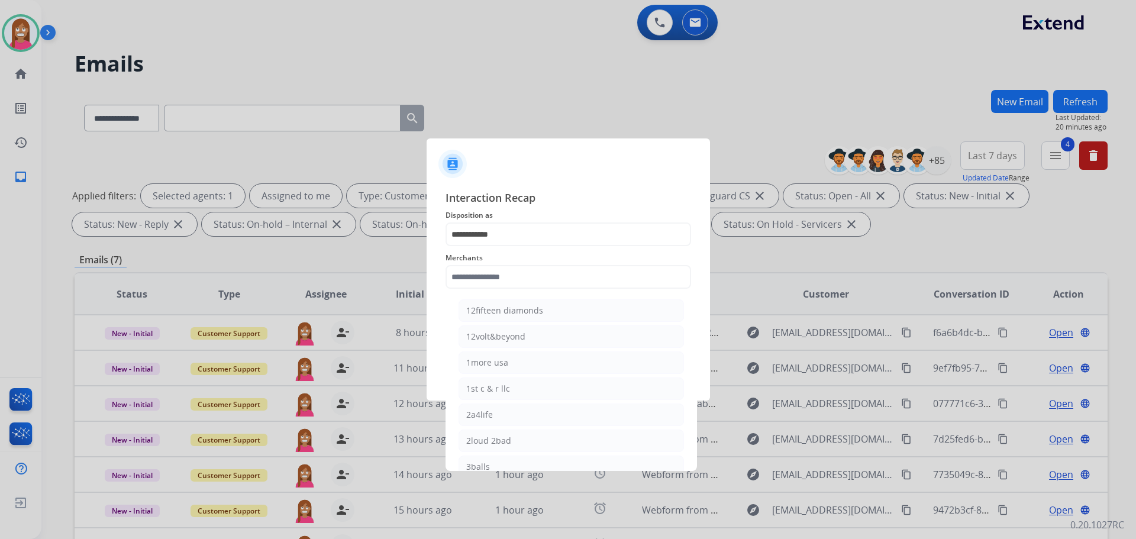
click at [496, 361] on div "1more usa" at bounding box center [487, 363] width 42 height 12
type input "*********"
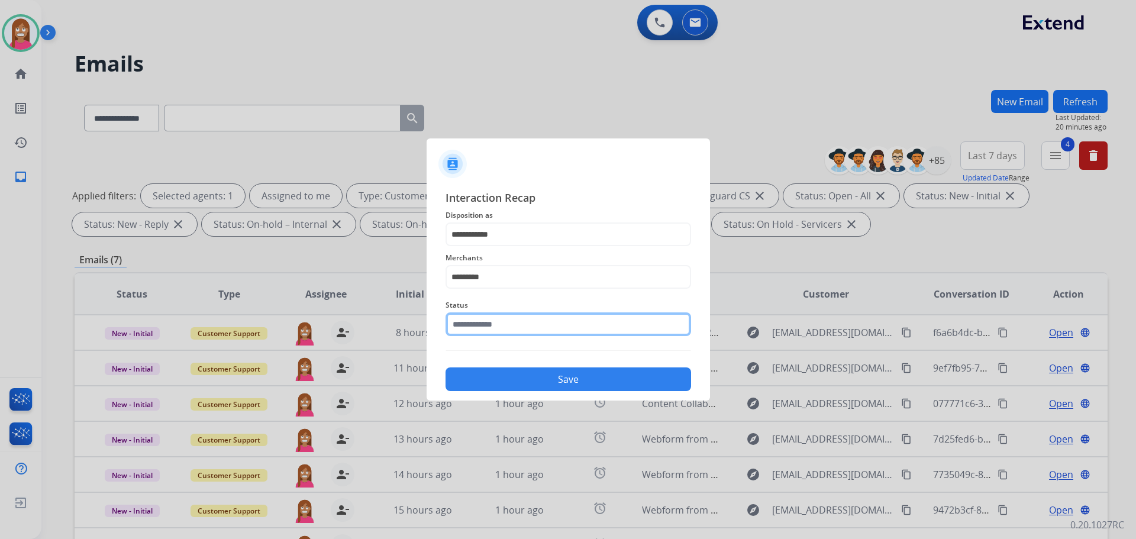
click at [495, 326] on input "text" at bounding box center [569, 324] width 246 height 24
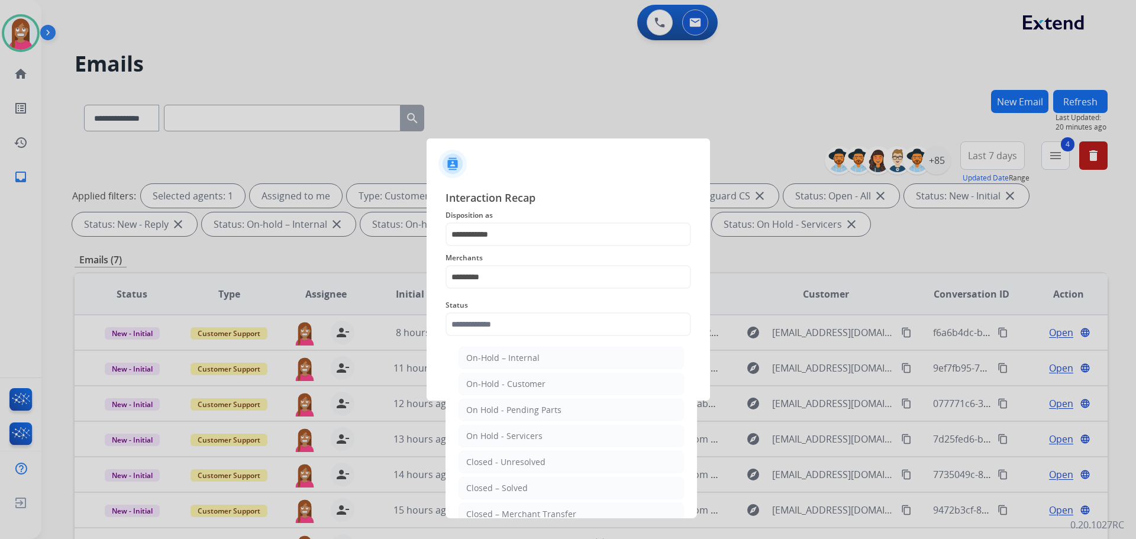
drag, startPoint x: 517, startPoint y: 489, endPoint x: 524, endPoint y: 474, distance: 16.4
click at [518, 487] on div "Closed – Solved" at bounding box center [497, 488] width 62 height 12
type input "**********"
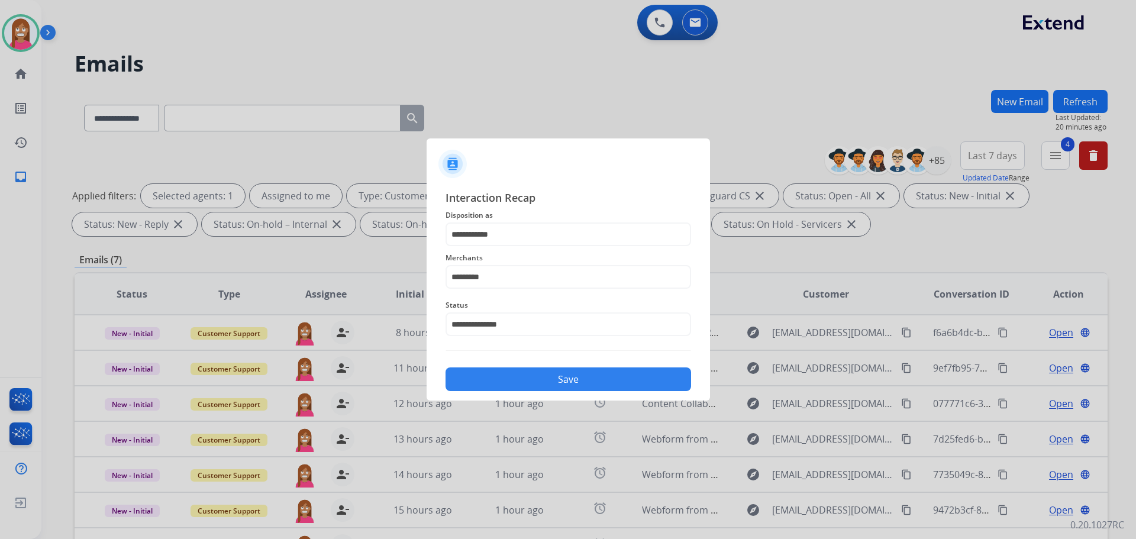
drag, startPoint x: 534, startPoint y: 396, endPoint x: 531, endPoint y: 386, distance: 9.9
click at [534, 395] on div "**********" at bounding box center [568, 290] width 283 height 221
click at [531, 380] on button "Save" at bounding box center [569, 379] width 246 height 24
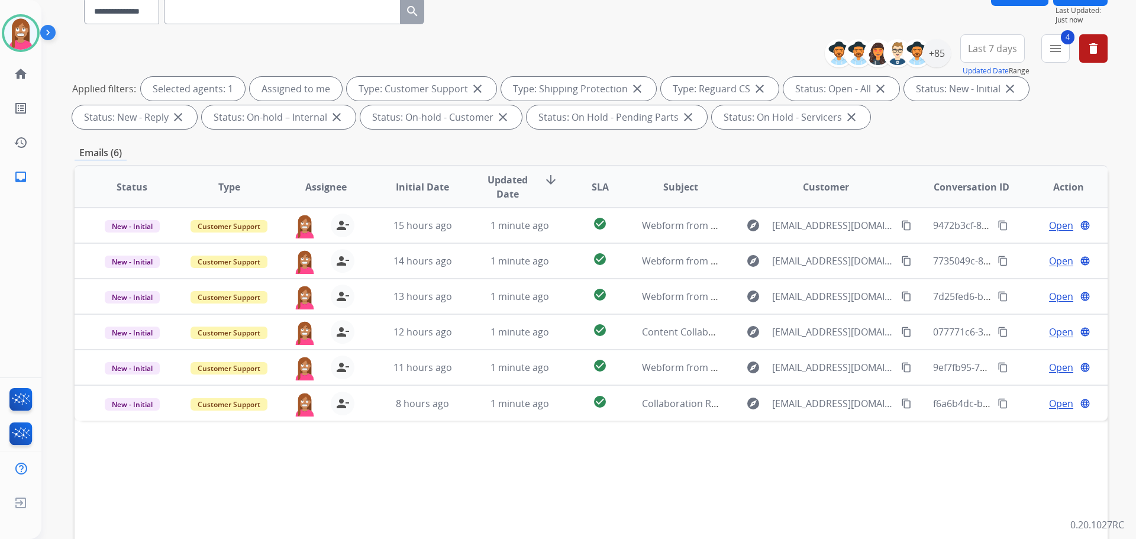
scroll to position [14, 0]
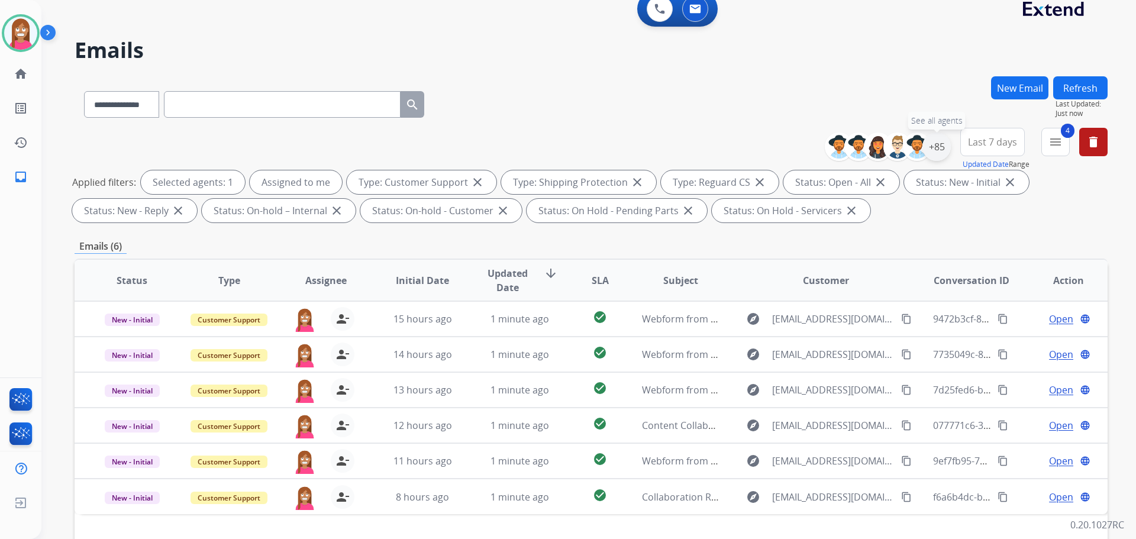
click at [935, 149] on div "+85" at bounding box center [936, 147] width 28 height 28
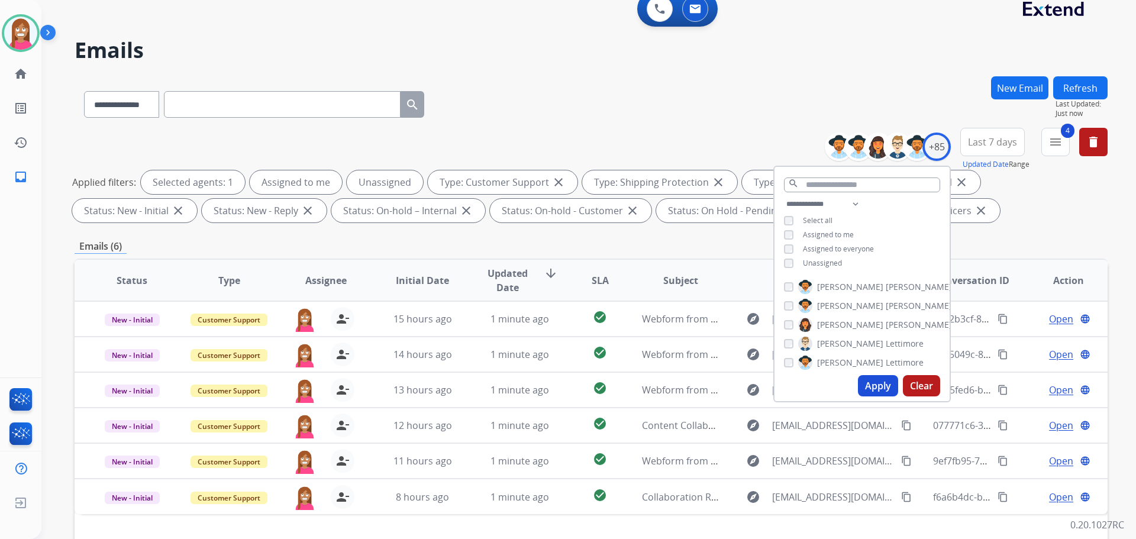
click at [865, 389] on button "Apply" at bounding box center [878, 385] width 40 height 21
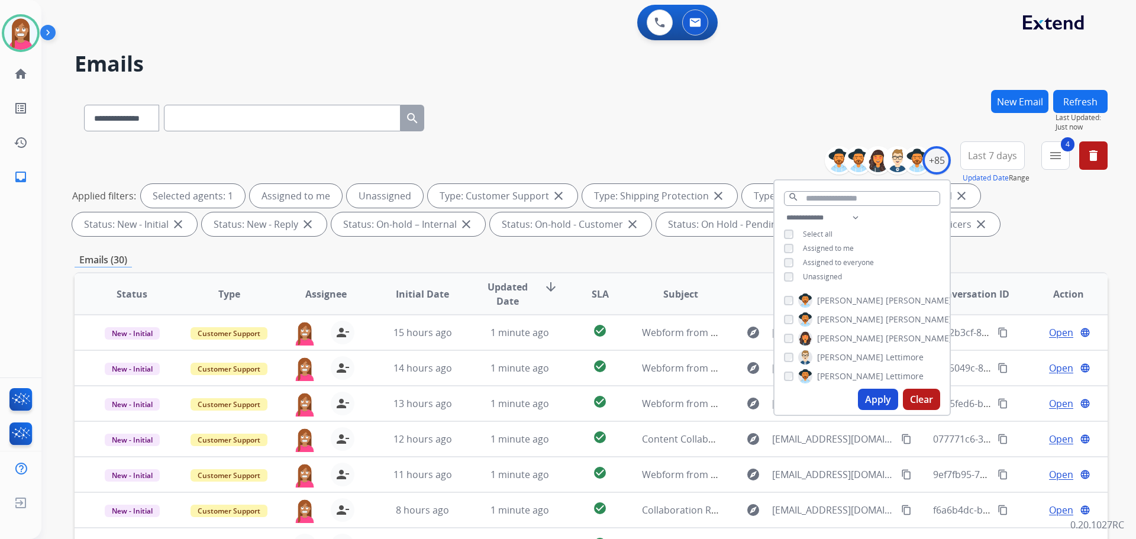
click at [564, 125] on div "**********" at bounding box center [591, 115] width 1033 height 51
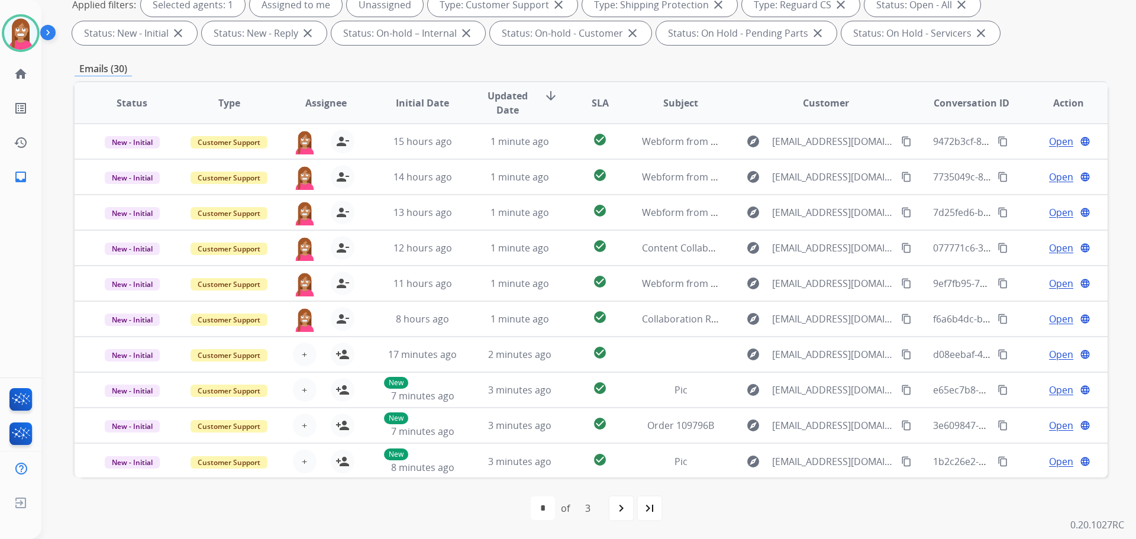
scroll to position [1, 0]
click at [654, 512] on mat-icon "last_page" at bounding box center [650, 508] width 14 height 14
select select "*"
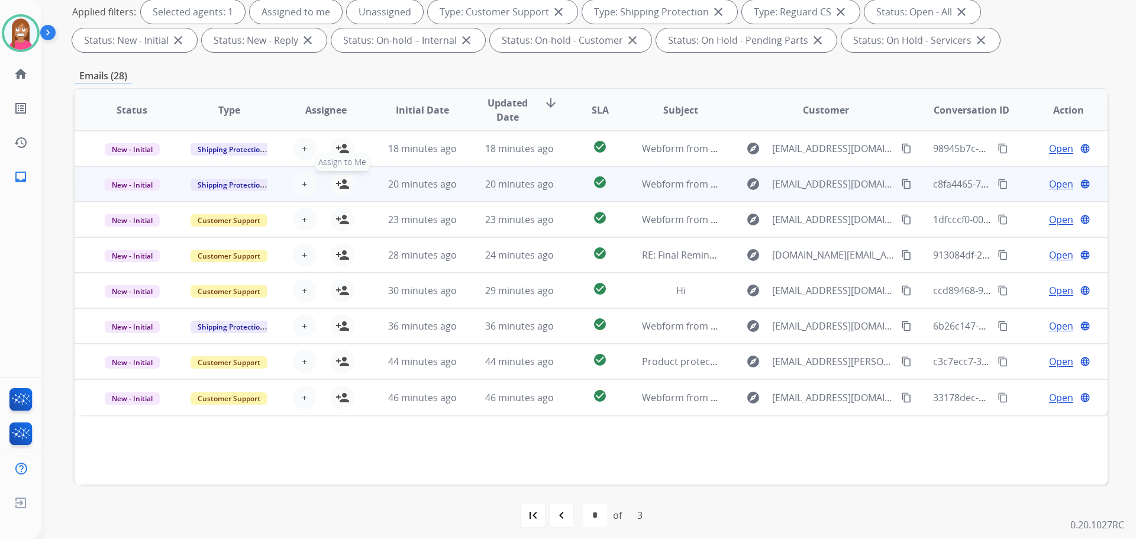
scroll to position [191, 0]
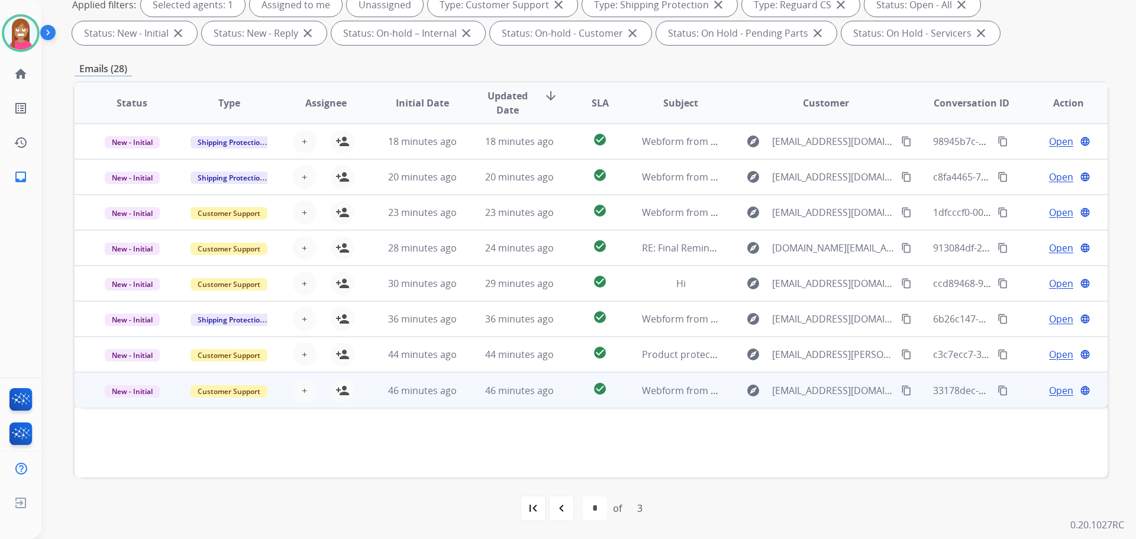
click at [475, 399] on td "46 minutes ago" at bounding box center [510, 390] width 97 height 36
click at [901, 393] on mat-icon "content_copy" at bounding box center [906, 390] width 11 height 11
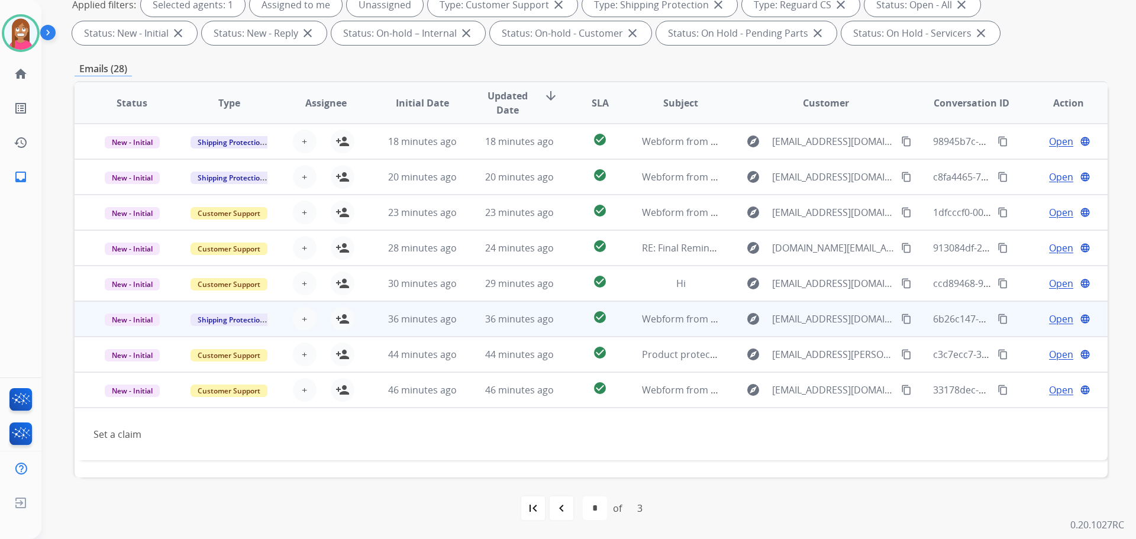
click at [471, 324] on td "36 minutes ago" at bounding box center [510, 319] width 97 height 36
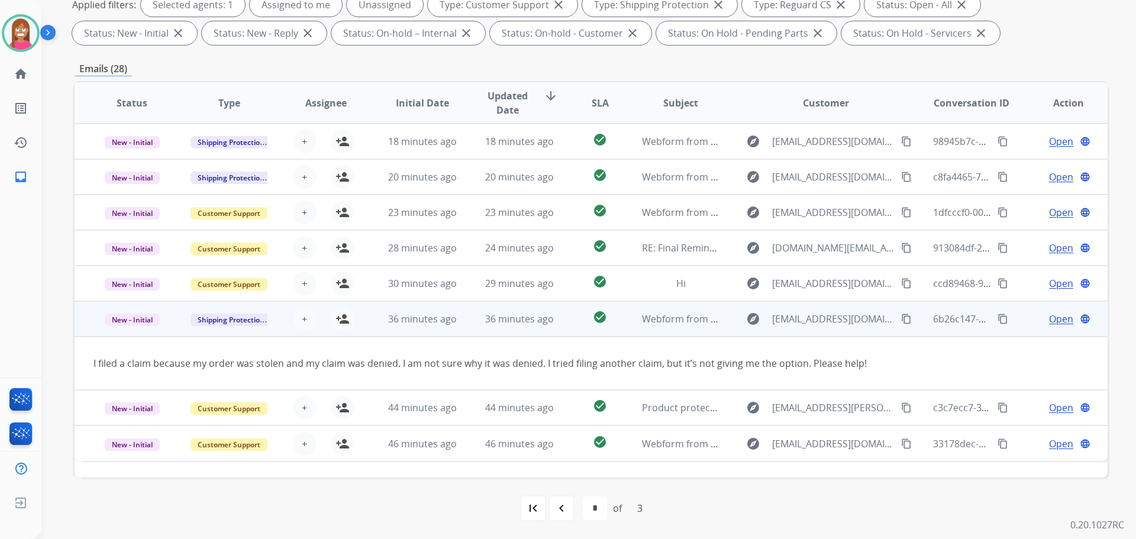
click at [901, 319] on mat-icon "content_copy" at bounding box center [906, 319] width 11 height 11
click at [341, 322] on mat-icon "person_add" at bounding box center [343, 319] width 14 height 14
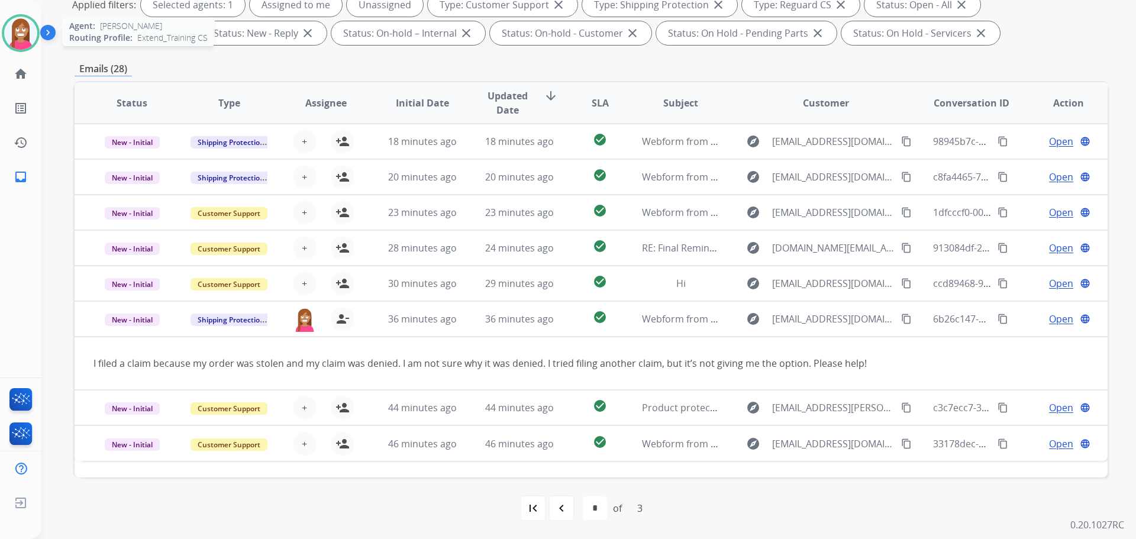
click at [11, 43] on img at bounding box center [20, 33] width 33 height 33
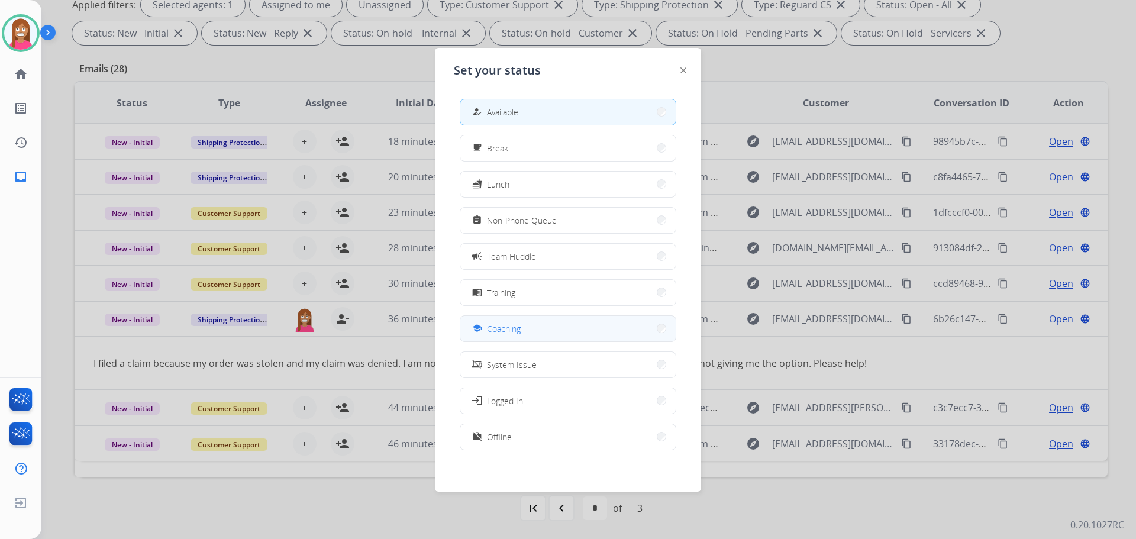
click at [492, 322] on span "Coaching" at bounding box center [504, 328] width 34 height 12
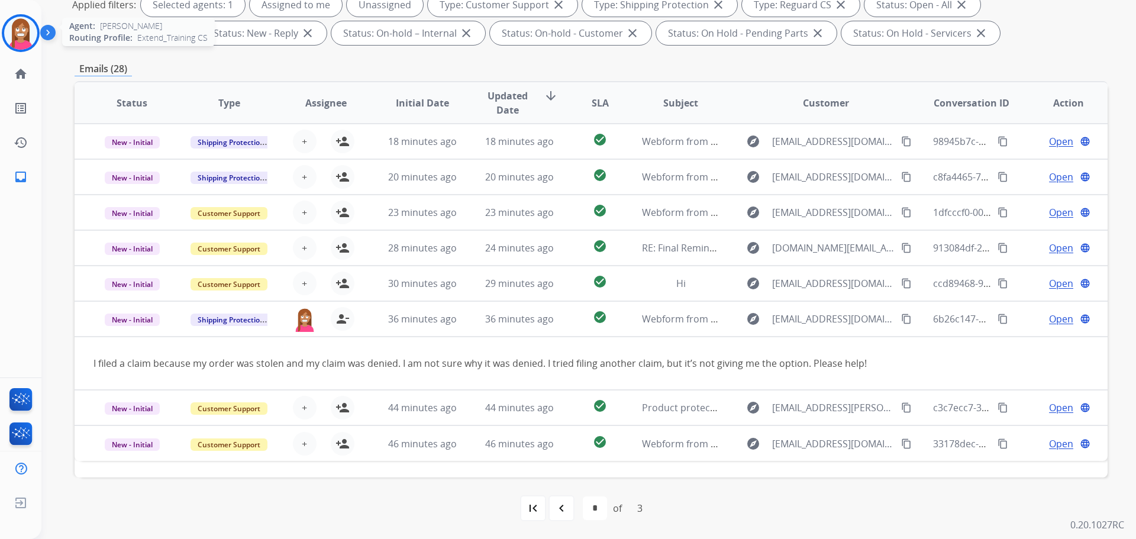
click at [23, 41] on img at bounding box center [20, 33] width 33 height 33
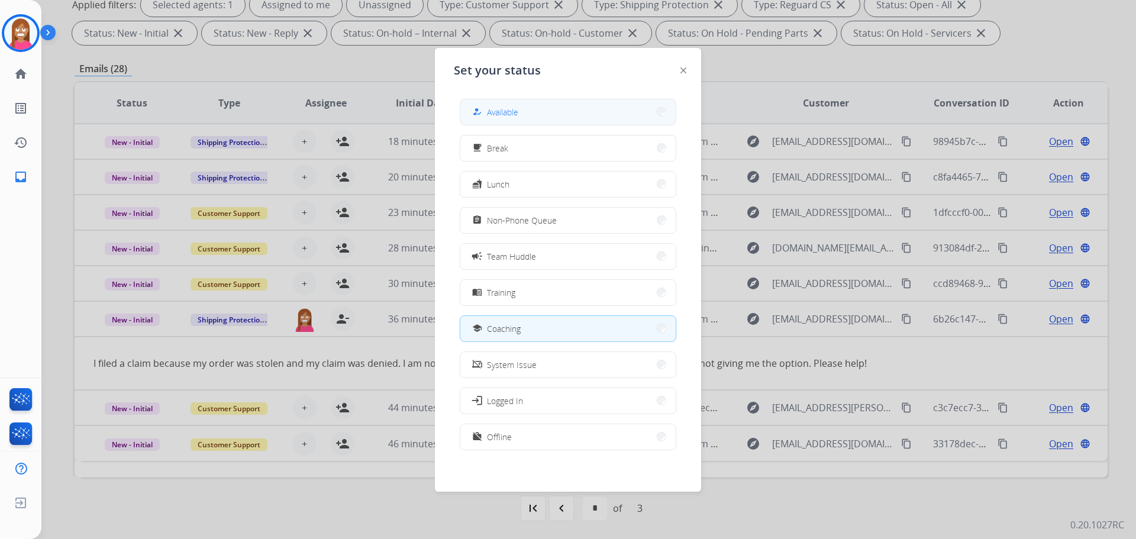
click at [499, 108] on span "Available" at bounding box center [502, 112] width 31 height 12
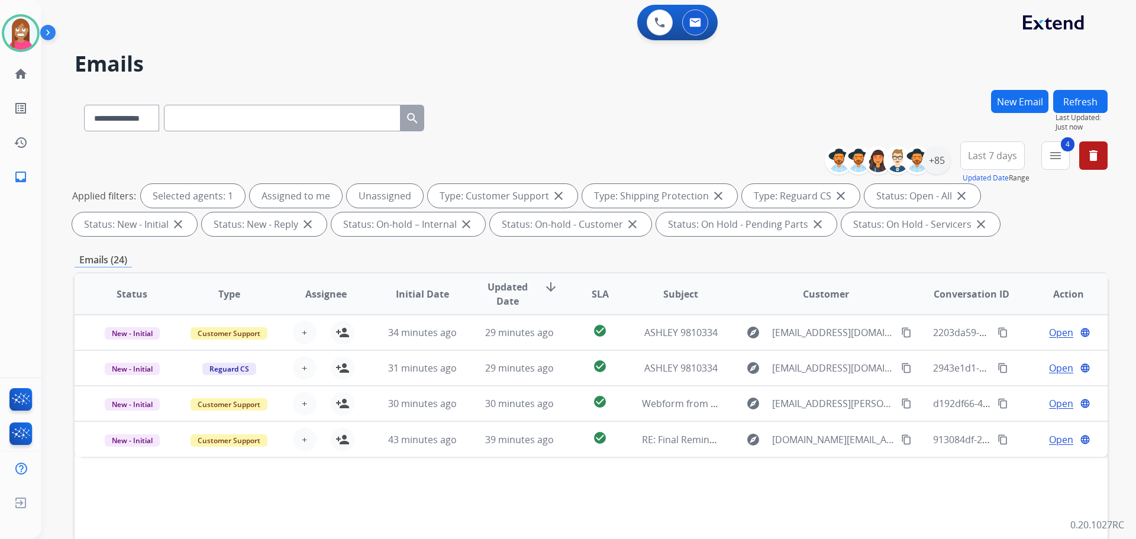
scroll to position [178, 0]
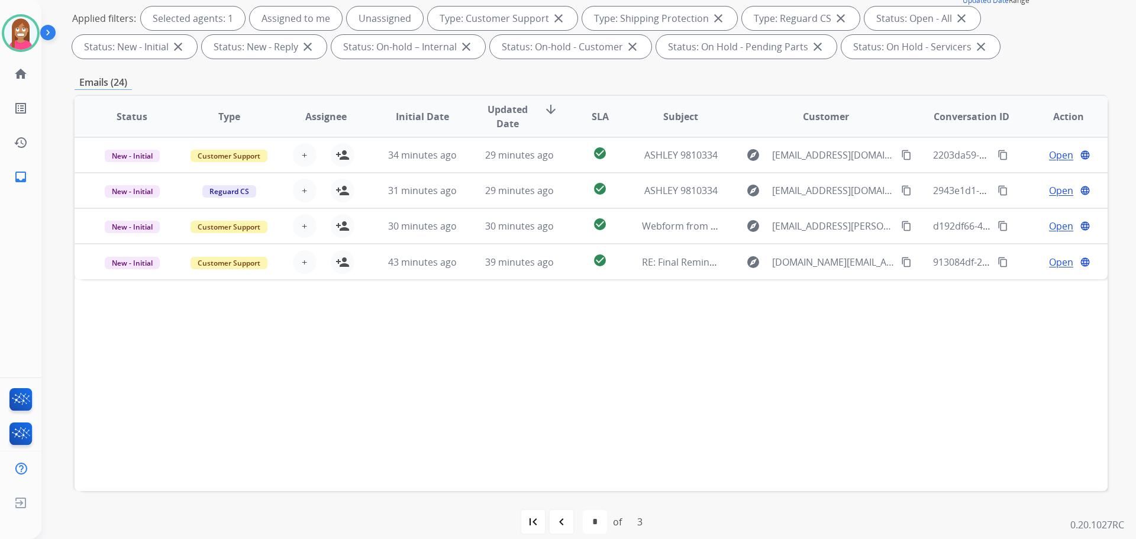
click at [559, 512] on div "navigate_before" at bounding box center [562, 522] width 26 height 26
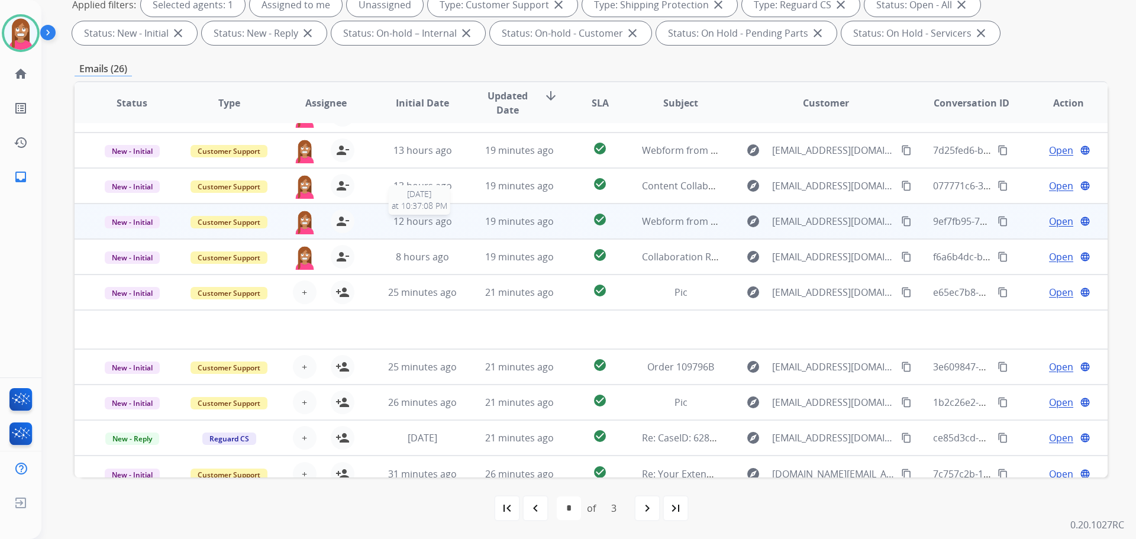
scroll to position [40, 0]
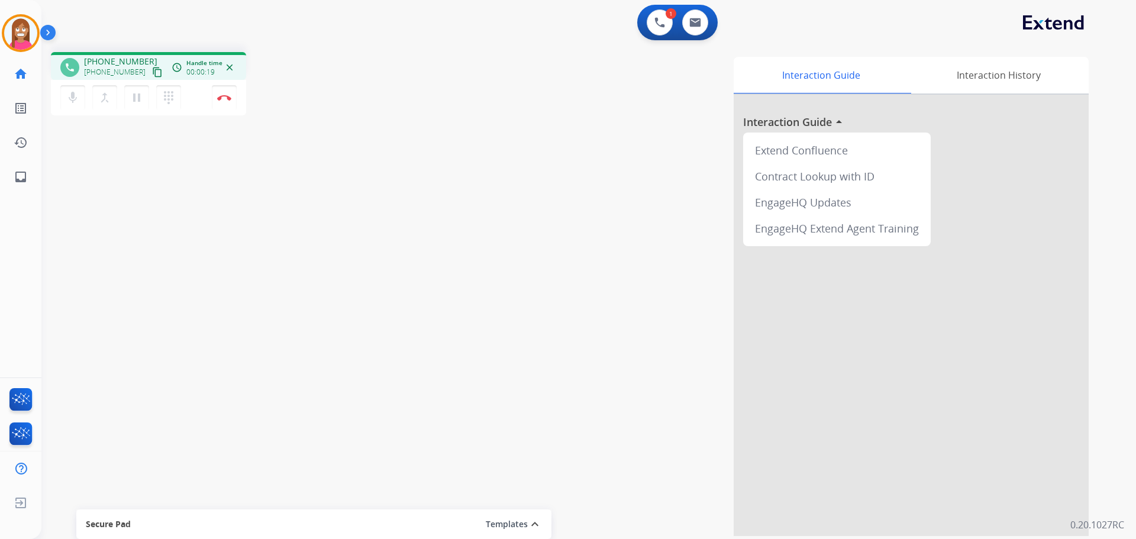
drag, startPoint x: 141, startPoint y: 75, endPoint x: 149, endPoint y: 76, distance: 8.4
click at [152, 75] on mat-icon "content_copy" at bounding box center [157, 72] width 11 height 11
click at [221, 105] on button "Disconnect" at bounding box center [224, 97] width 25 height 25
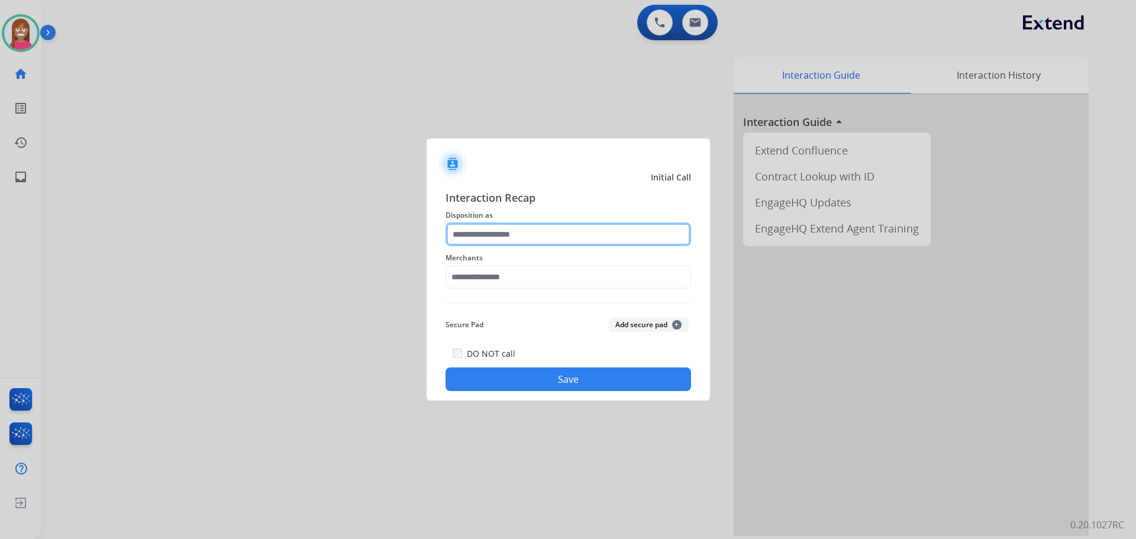
click at [500, 241] on input "text" at bounding box center [569, 234] width 246 height 24
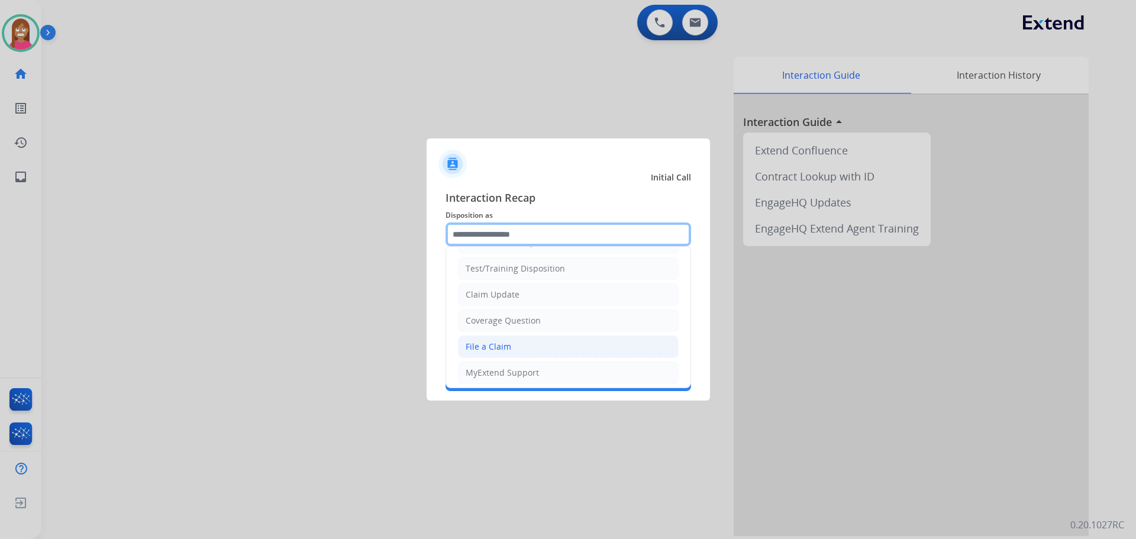
scroll to position [59, 0]
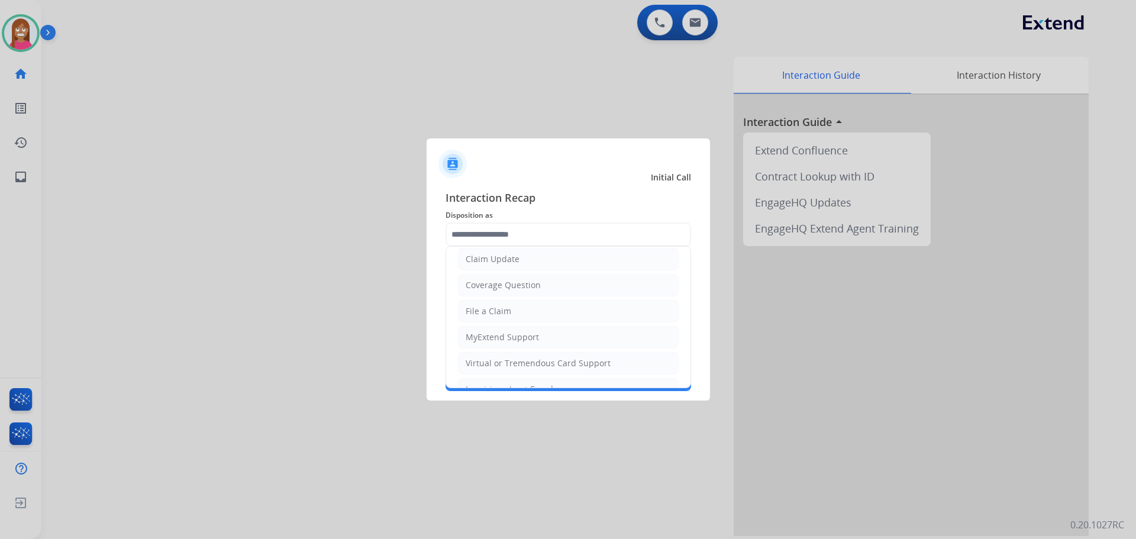
click at [487, 354] on li "Virtual or Tremendous Card Support" at bounding box center [568, 363] width 221 height 22
type input "**********"
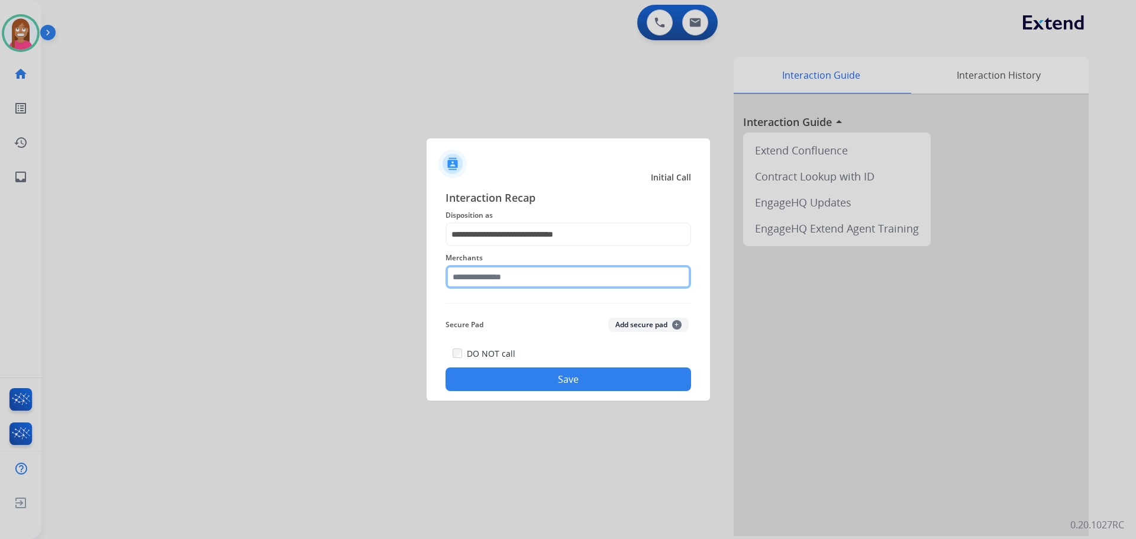
click at [477, 271] on input "text" at bounding box center [569, 277] width 246 height 24
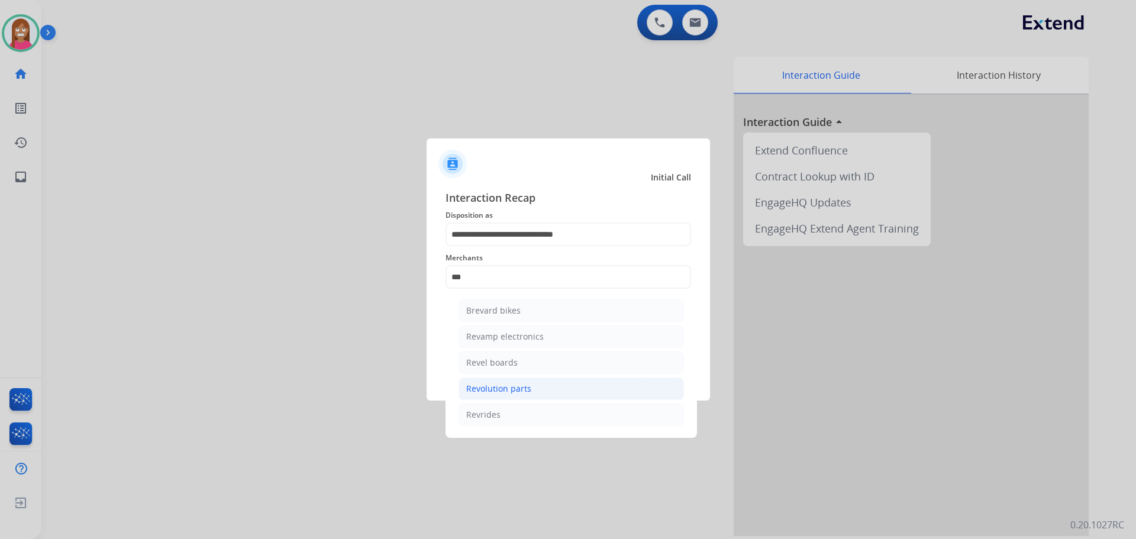
click at [492, 391] on div "Revolution parts" at bounding box center [498, 389] width 65 height 12
type input "**********"
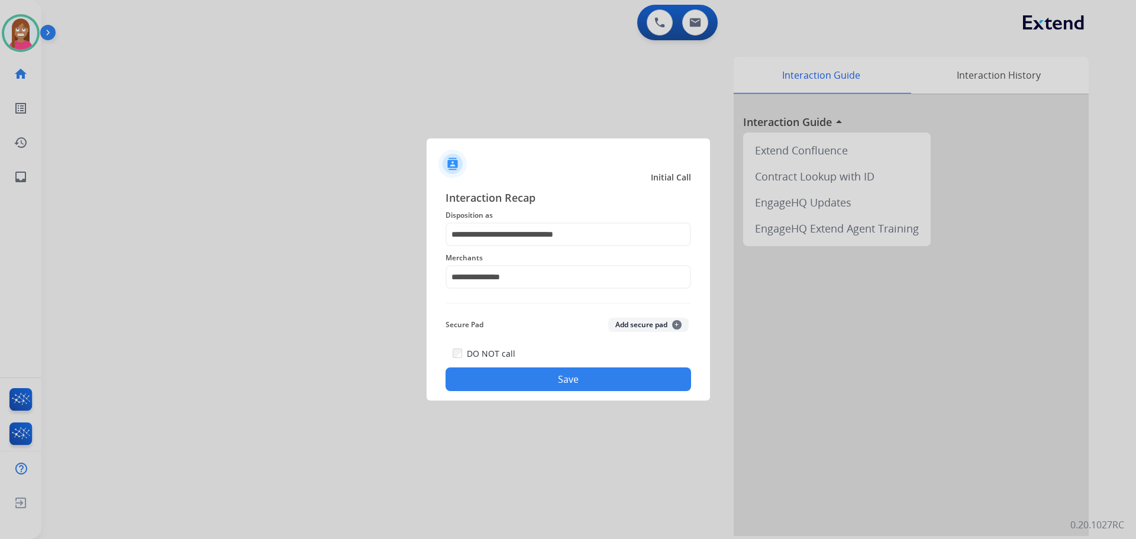
drag, startPoint x: 491, startPoint y: 367, endPoint x: 516, endPoint y: 381, distance: 28.6
click at [509, 368] on button "Save" at bounding box center [569, 379] width 246 height 24
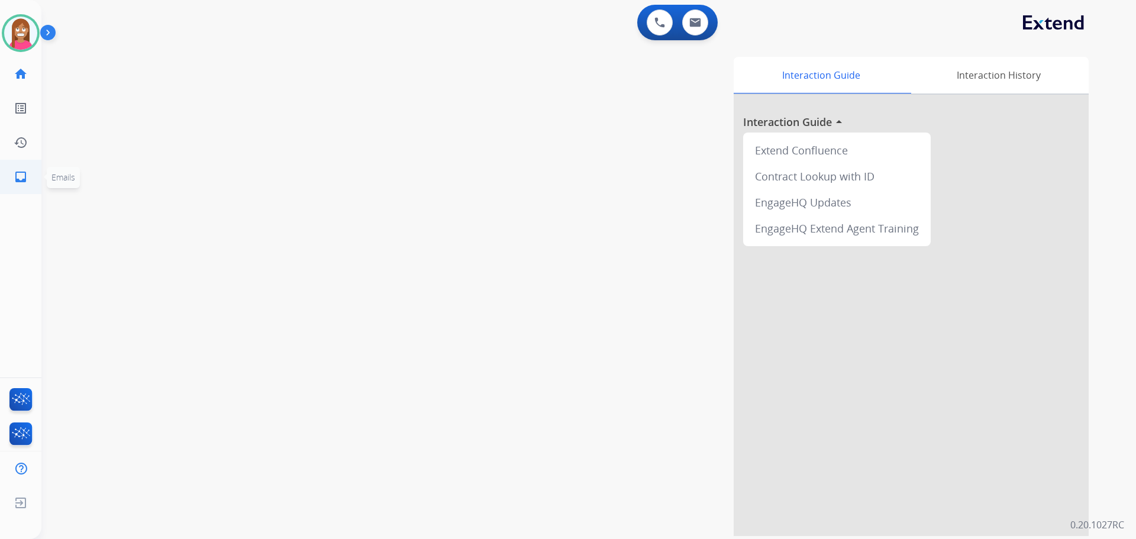
click at [12, 179] on link "inbox Emails" at bounding box center [20, 176] width 33 height 33
select select "**********"
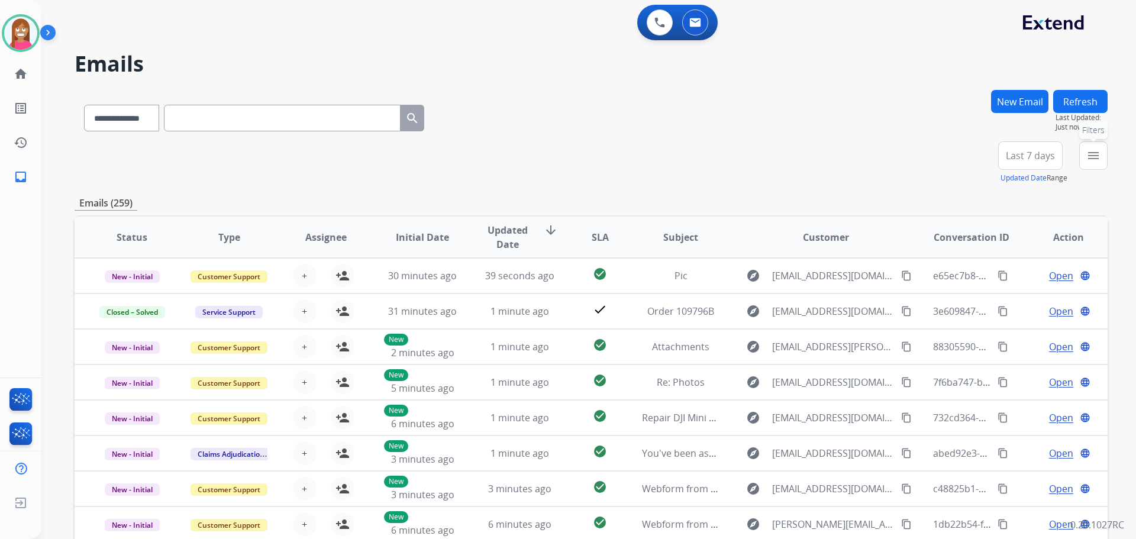
click at [1085, 160] on button "menu Filters" at bounding box center [1093, 155] width 28 height 28
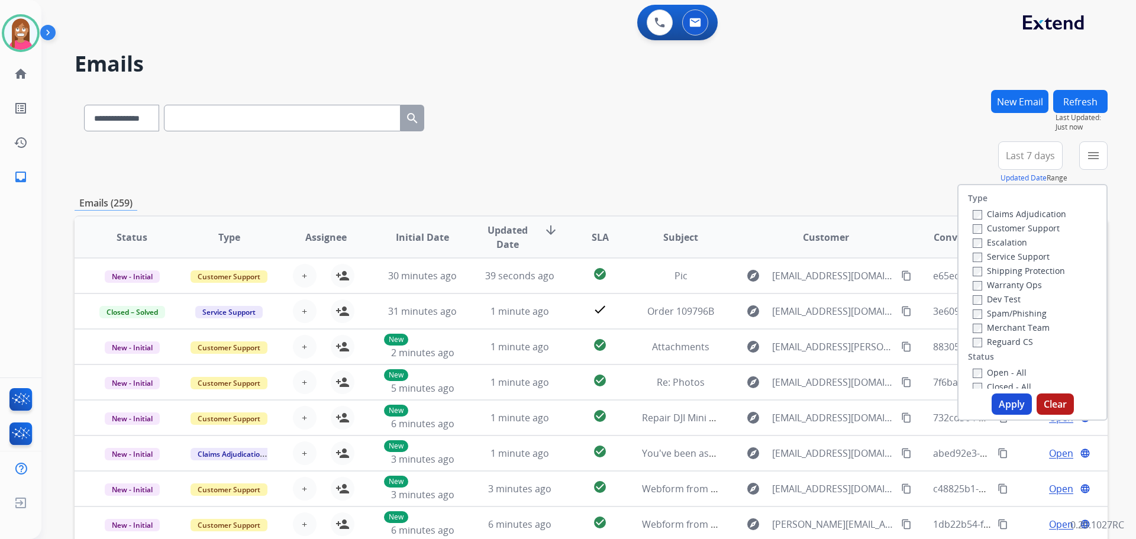
click at [1009, 227] on label "Customer Support" at bounding box center [1016, 227] width 87 height 11
click at [989, 266] on label "Shipping Protection" at bounding box center [1019, 270] width 92 height 11
click at [983, 339] on label "Reguard CS" at bounding box center [1003, 341] width 60 height 11
click at [976, 372] on label "Open - All" at bounding box center [1000, 372] width 54 height 11
click at [992, 395] on button "Apply" at bounding box center [1012, 403] width 40 height 21
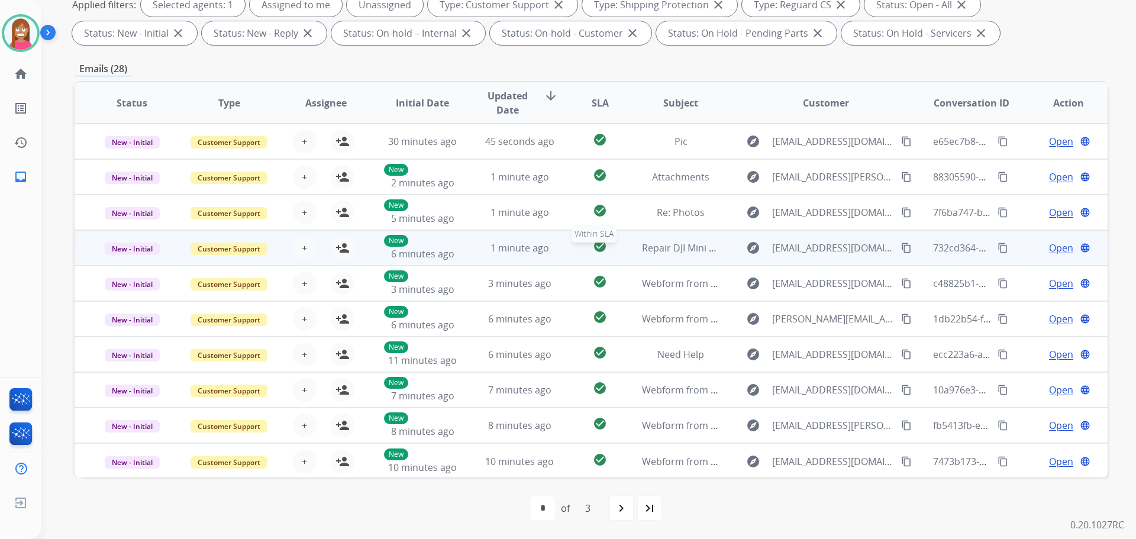
scroll to position [1, 0]
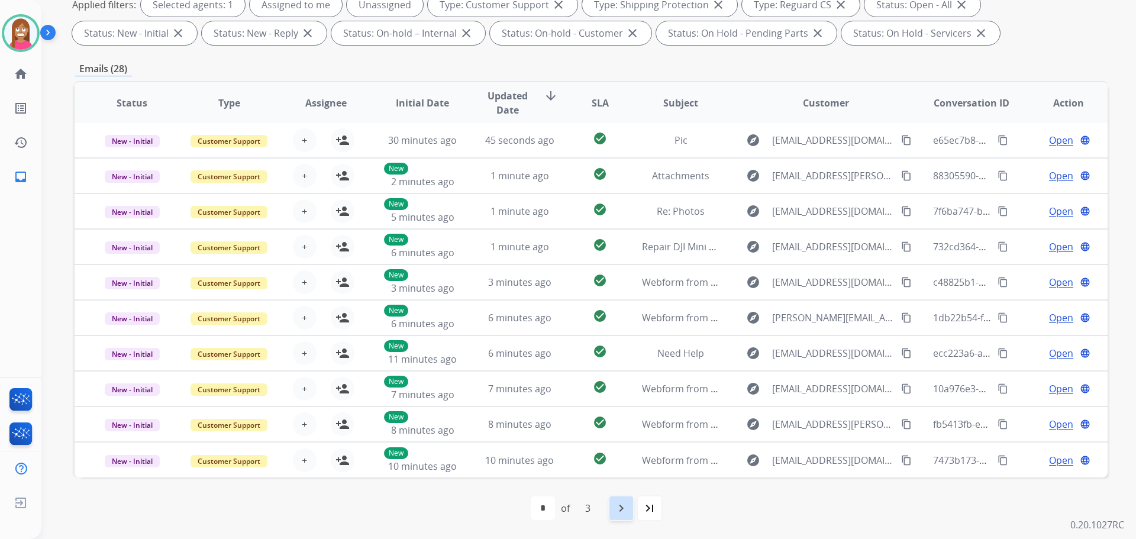
click at [625, 512] on mat-icon "navigate_next" at bounding box center [621, 508] width 14 height 14
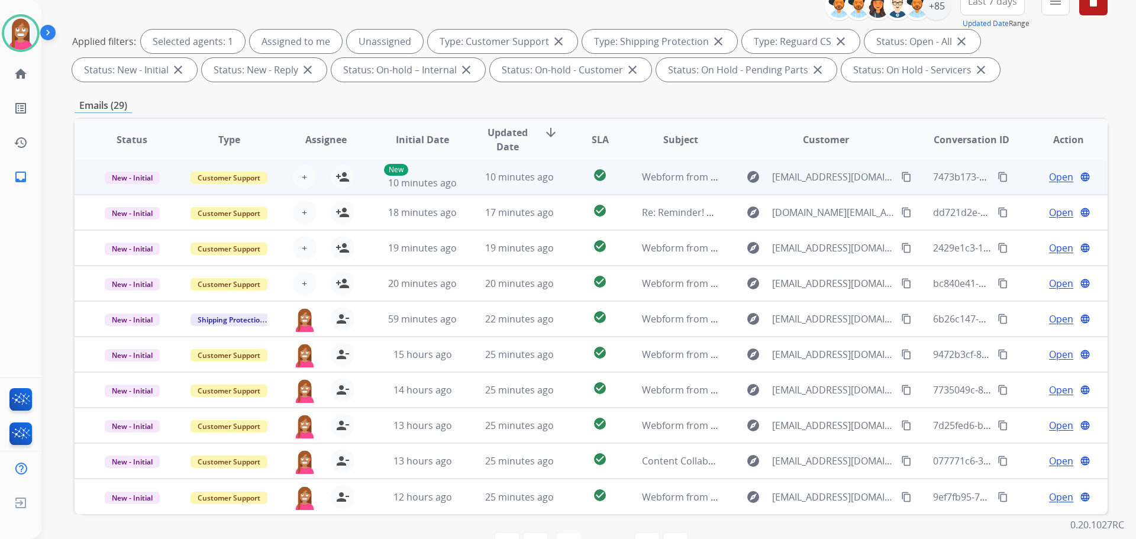
scroll to position [191, 0]
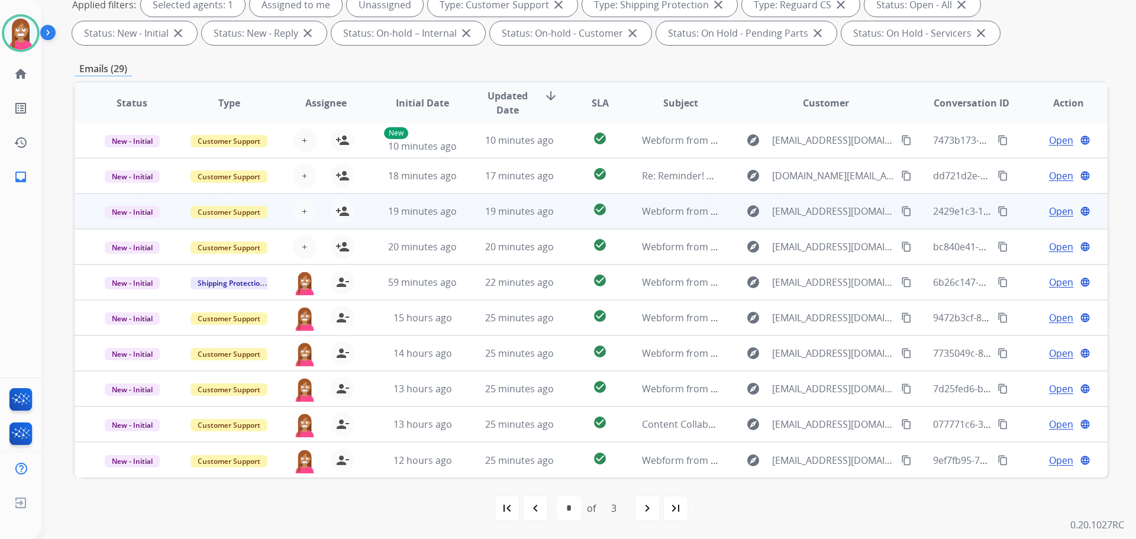
click at [466, 209] on td "19 minutes ago" at bounding box center [510, 211] width 97 height 36
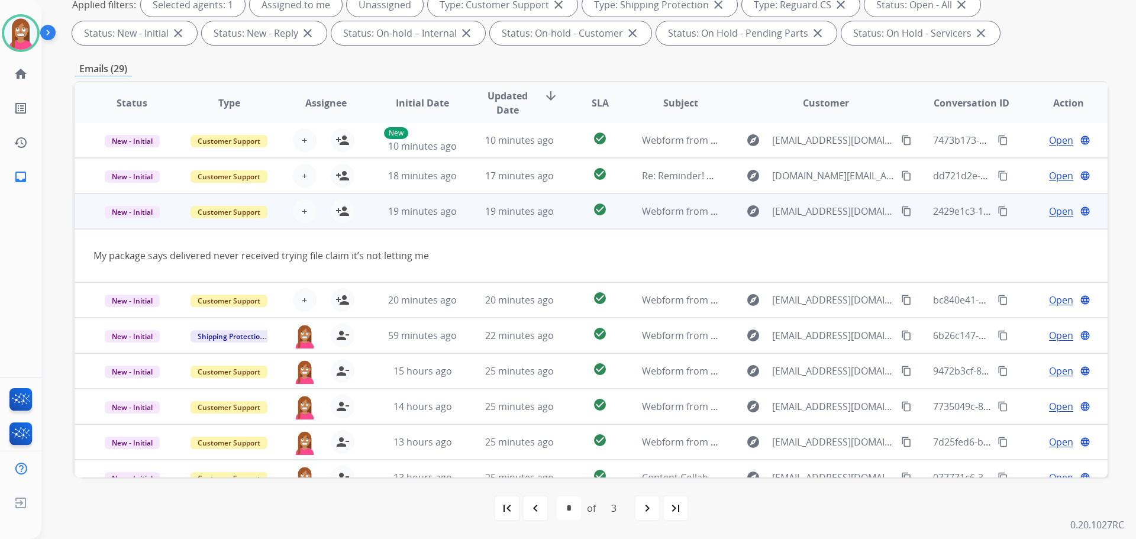
scroll to position [54, 0]
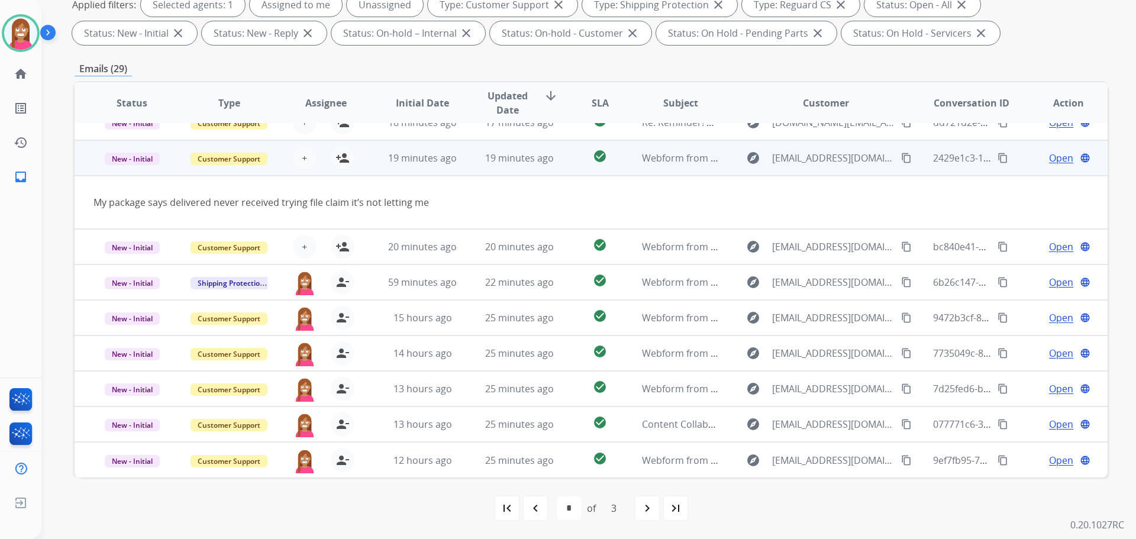
click at [905, 155] on button "content_copy" at bounding box center [906, 158] width 14 height 14
click at [341, 160] on mat-icon "person_add" at bounding box center [343, 158] width 14 height 14
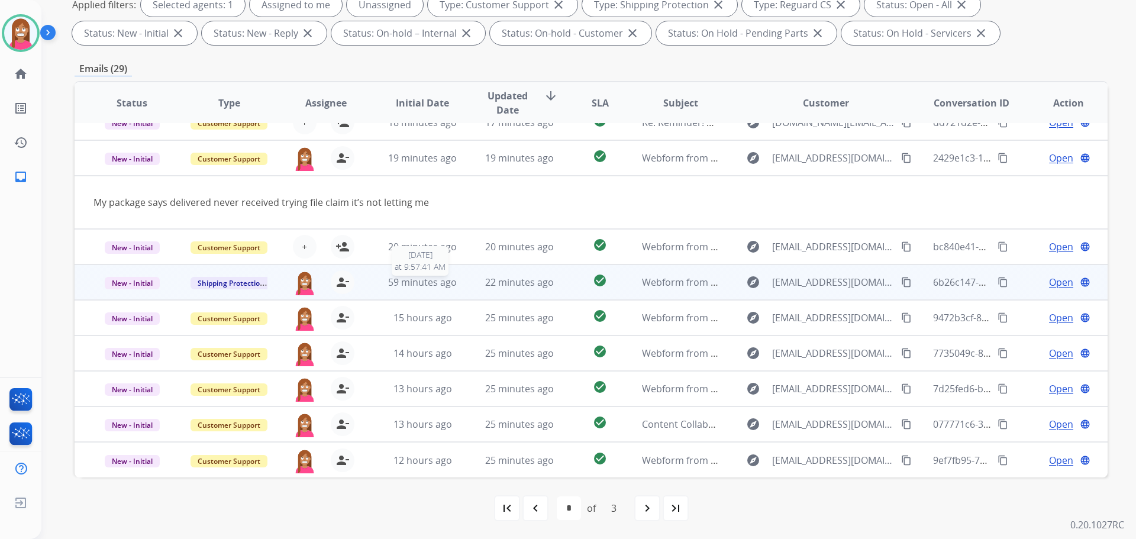
scroll to position [0, 0]
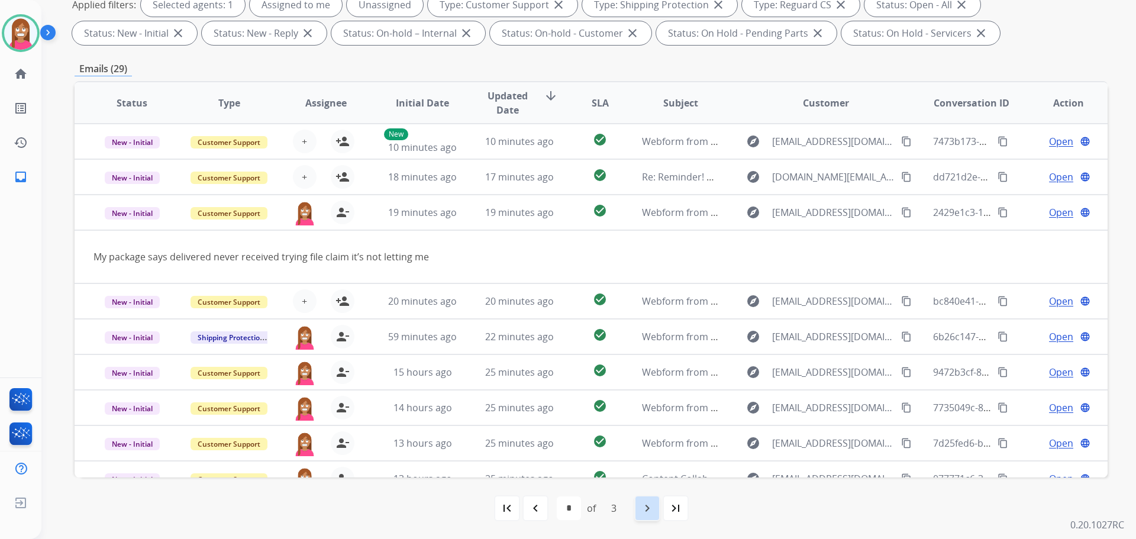
click at [658, 509] on div "navigate_next" at bounding box center [647, 508] width 26 height 26
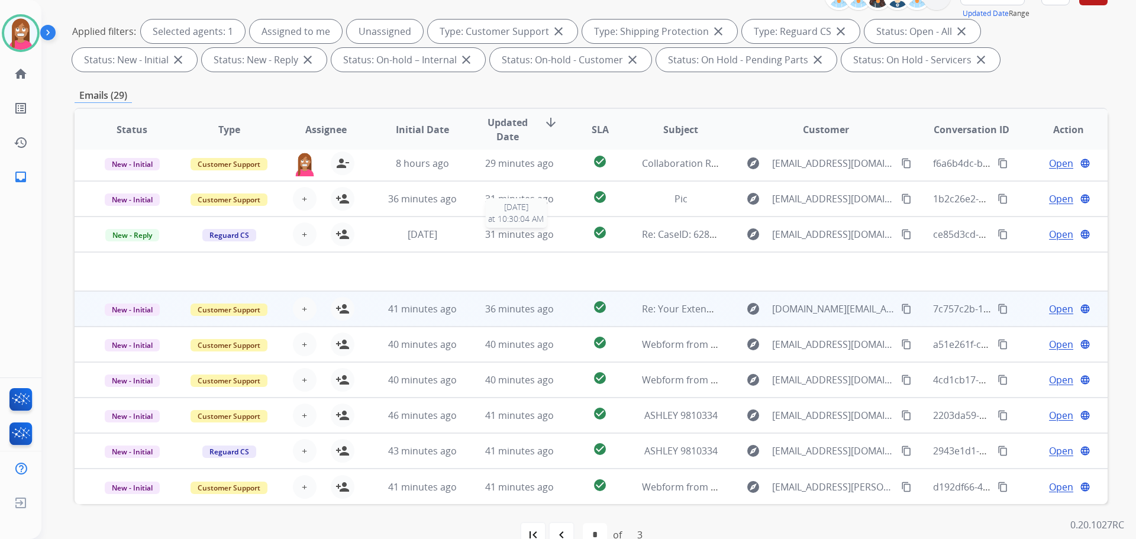
scroll to position [191, 0]
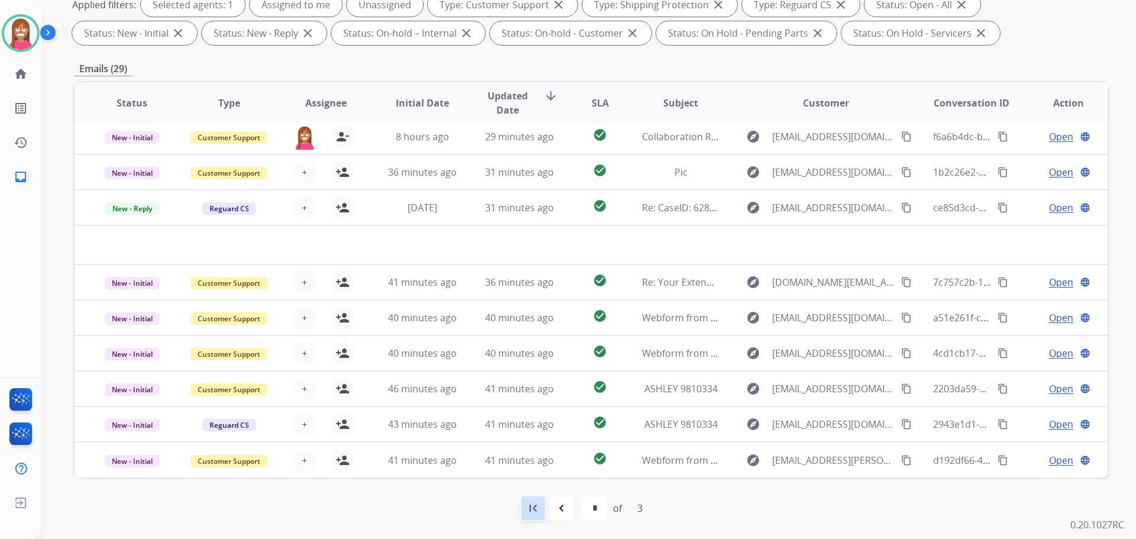
click at [540, 517] on div "first_page" at bounding box center [533, 508] width 26 height 26
select select "*"
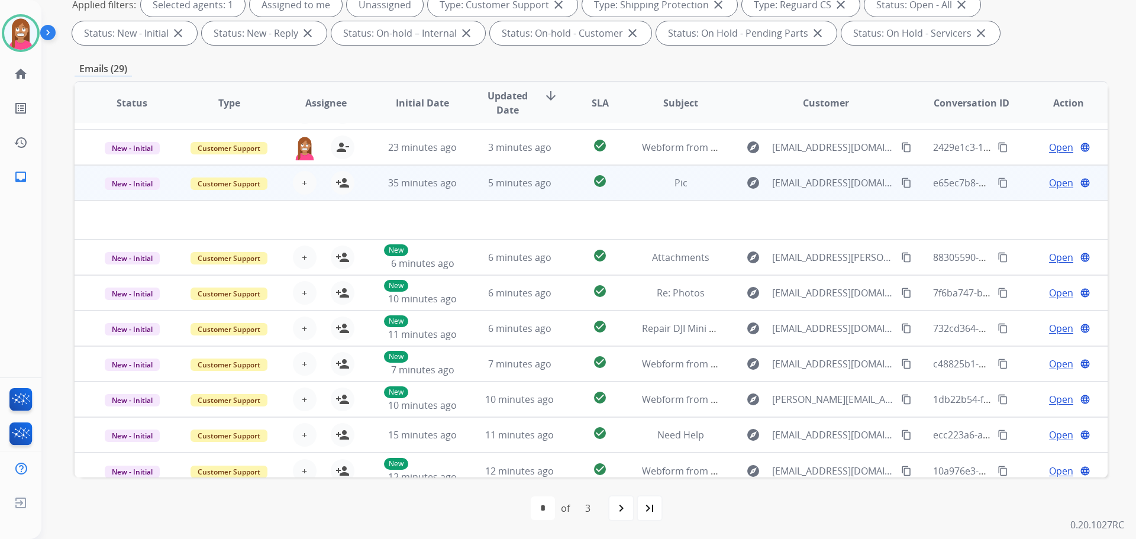
scroll to position [40, 0]
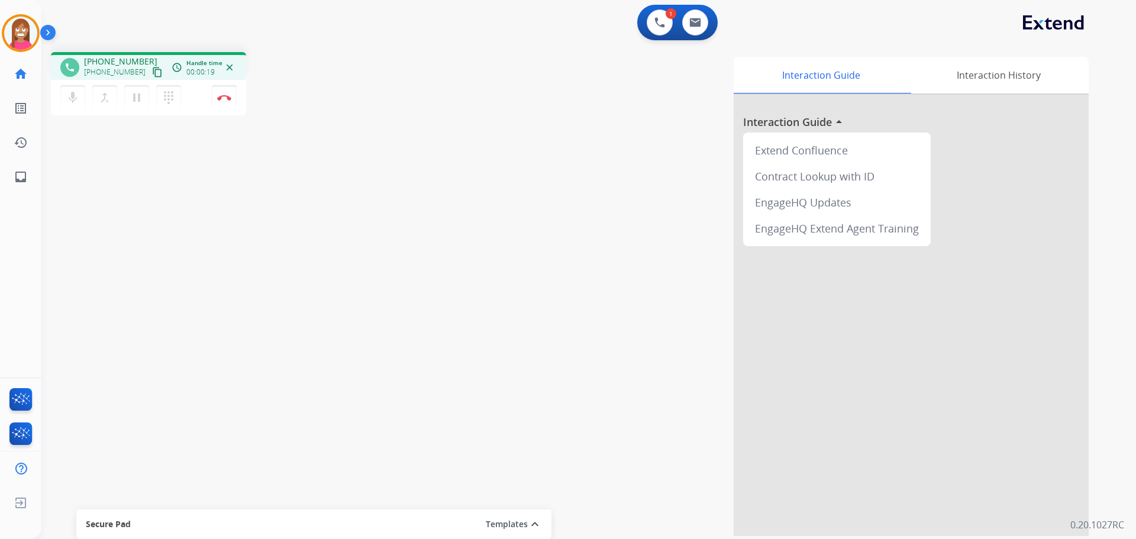
drag, startPoint x: 140, startPoint y: 72, endPoint x: 153, endPoint y: 76, distance: 13.5
click at [152, 72] on mat-icon "content_copy" at bounding box center [157, 72] width 11 height 11
click at [225, 92] on button "Disconnect" at bounding box center [224, 97] width 25 height 25
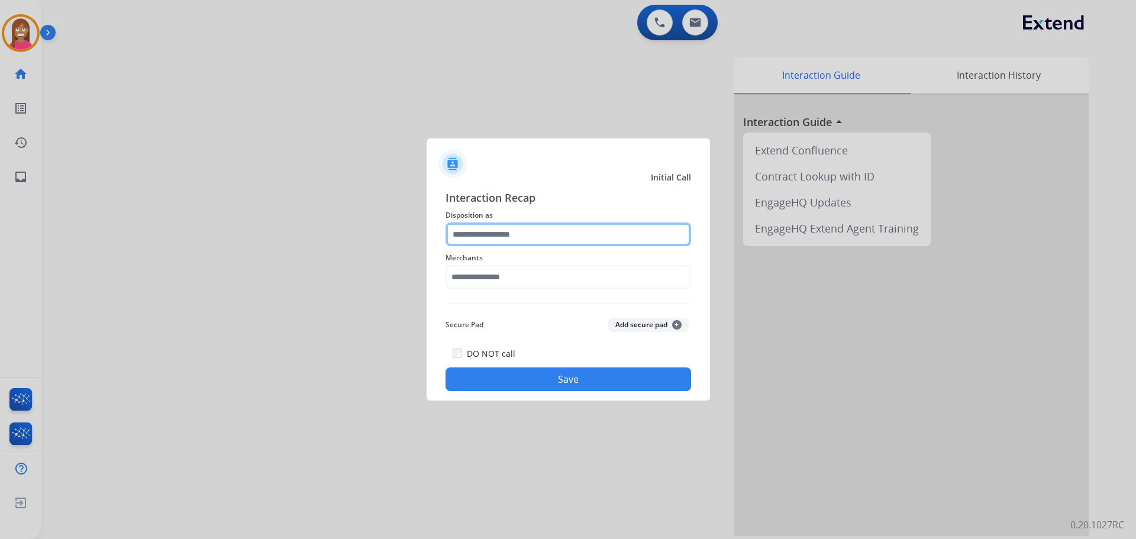
click at [490, 227] on input "text" at bounding box center [569, 234] width 246 height 24
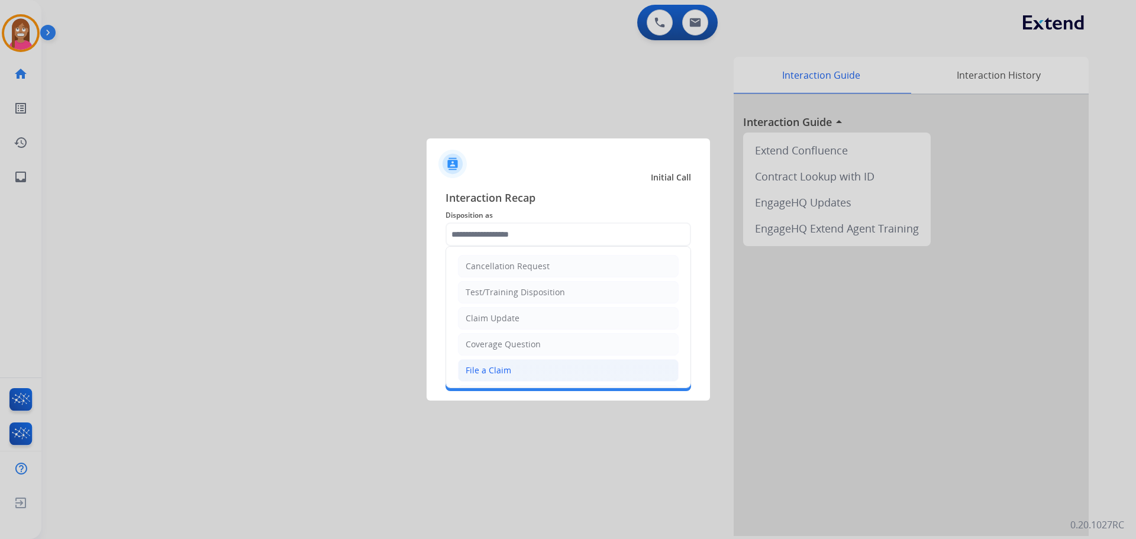
click at [505, 369] on div "File a Claim" at bounding box center [489, 370] width 46 height 12
type input "**********"
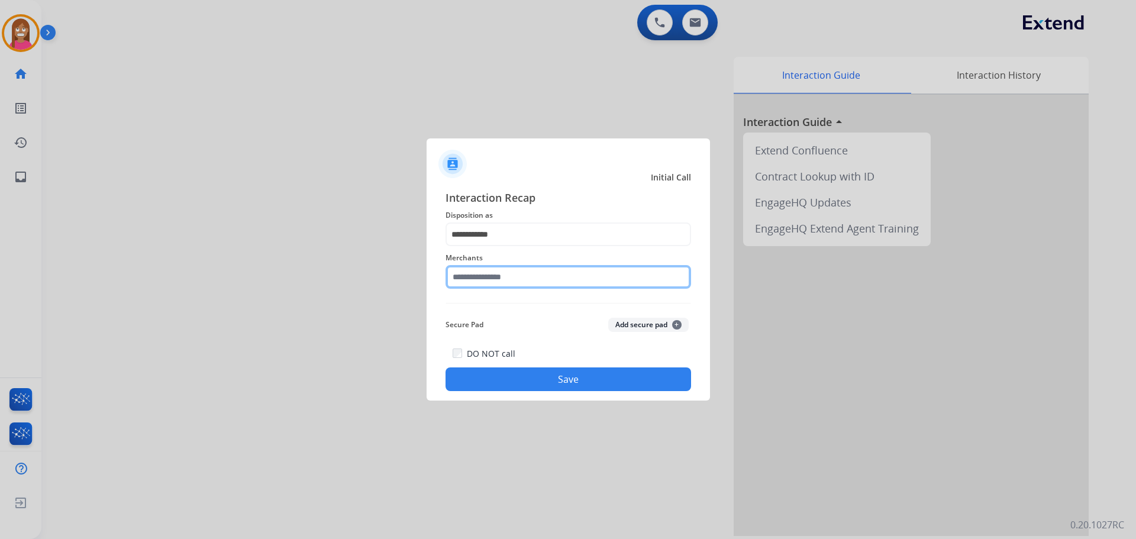
click at [475, 274] on input "text" at bounding box center [569, 277] width 246 height 24
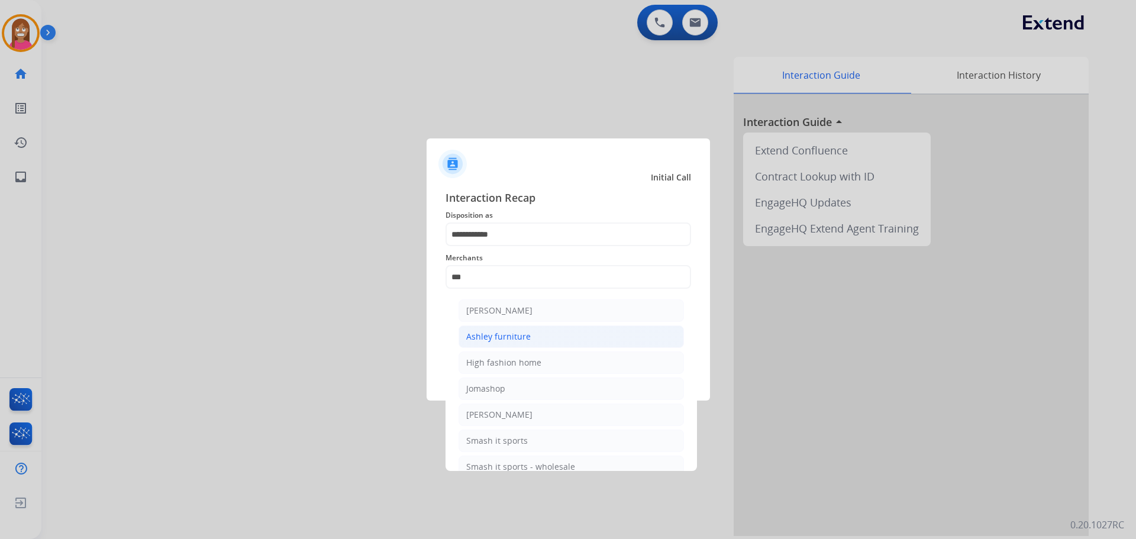
click at [496, 343] on div "Ashley furniture" at bounding box center [498, 337] width 64 height 12
type input "**********"
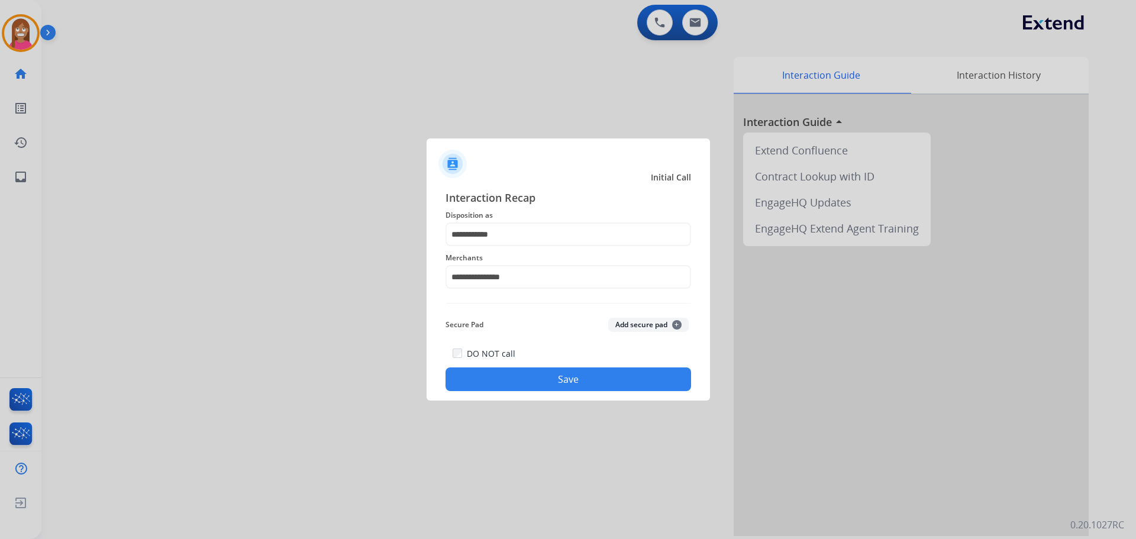
click at [495, 379] on button "Save" at bounding box center [569, 379] width 246 height 24
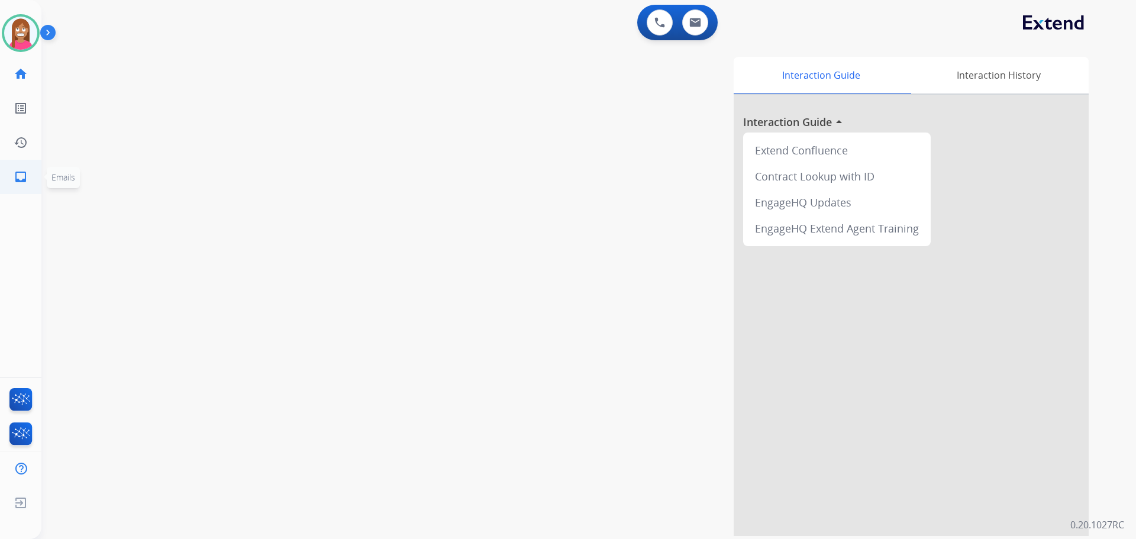
click at [30, 183] on link "inbox Emails" at bounding box center [20, 176] width 33 height 33
select select "**********"
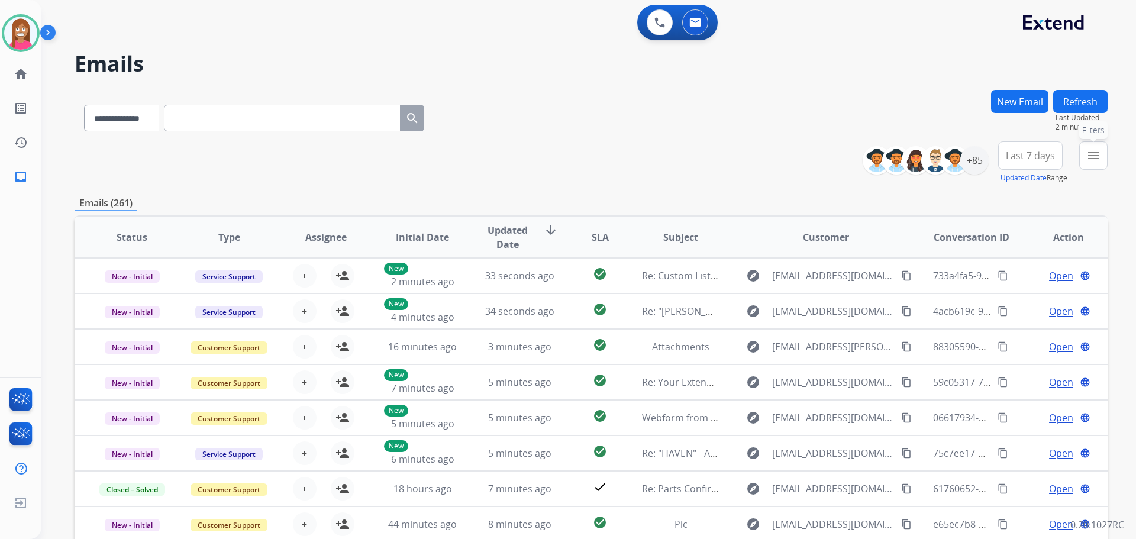
click at [1097, 163] on button "menu Filters" at bounding box center [1093, 155] width 28 height 28
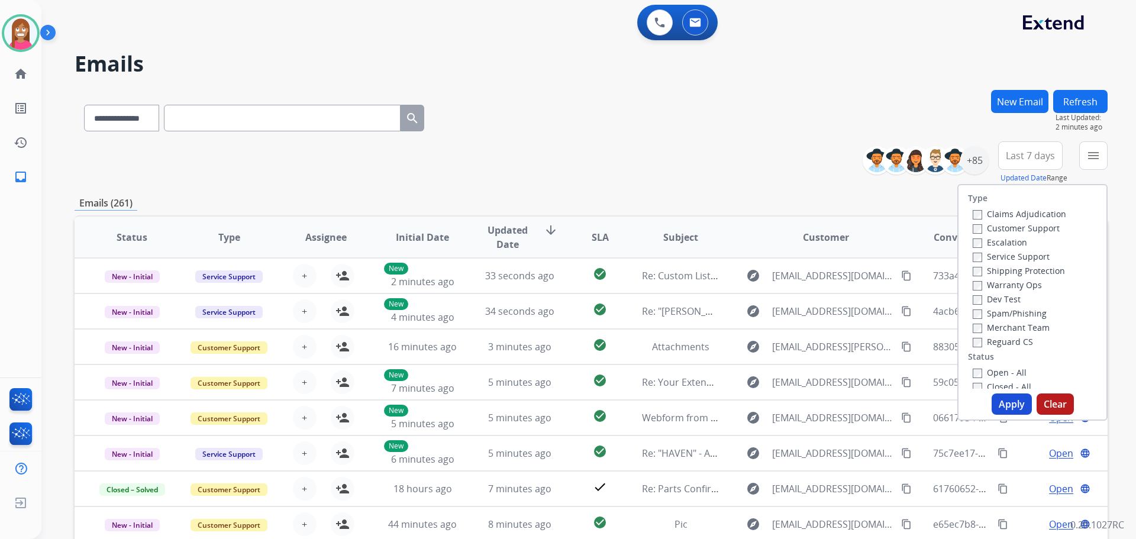
click at [977, 228] on label "Customer Support" at bounding box center [1016, 227] width 87 height 11
click at [976, 273] on label "Shipping Protection" at bounding box center [1019, 270] width 92 height 11
click at [995, 348] on div "Reguard CS" at bounding box center [1019, 341] width 93 height 14
click at [995, 344] on label "Reguard CS" at bounding box center [1003, 341] width 60 height 11
drag, startPoint x: 998, startPoint y: 372, endPoint x: 993, endPoint y: 380, distance: 8.7
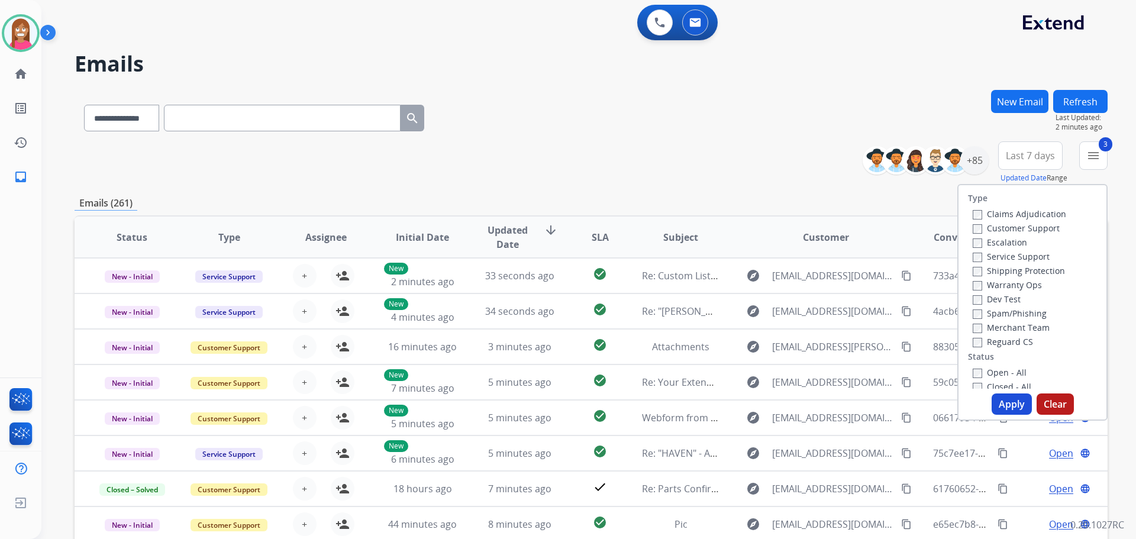
click at [996, 372] on label "Open - All" at bounding box center [1000, 372] width 54 height 11
click at [999, 401] on button "Apply" at bounding box center [1012, 403] width 40 height 21
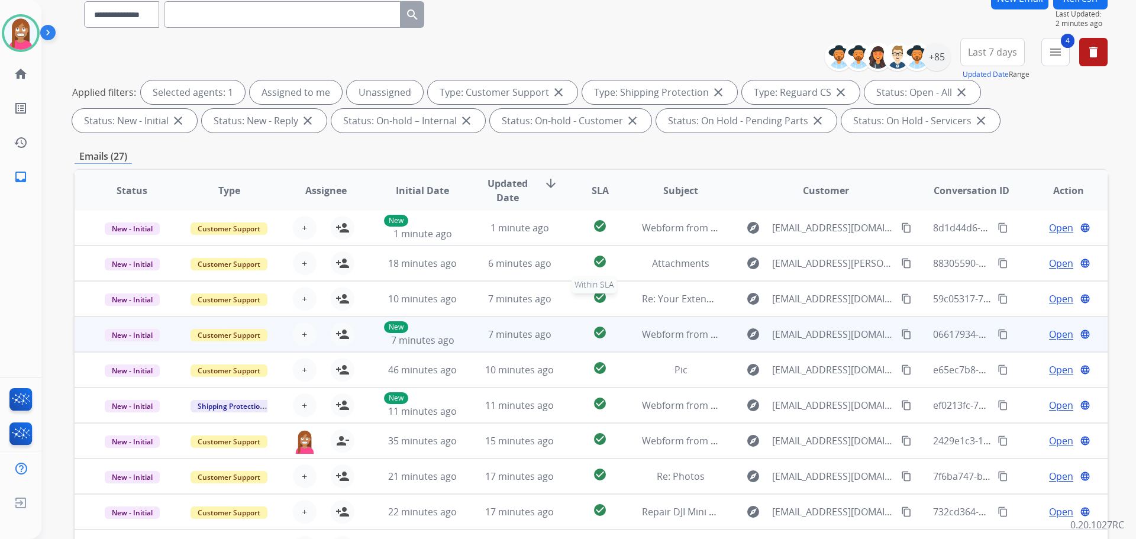
scroll to position [191, 0]
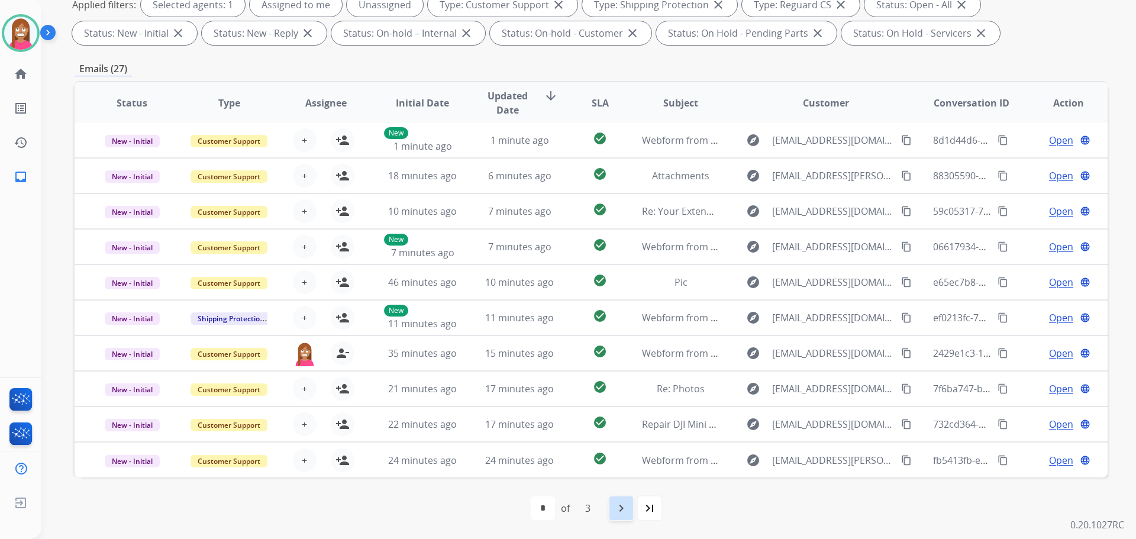
click at [621, 515] on div "navigate_next" at bounding box center [621, 508] width 26 height 26
select select "*"
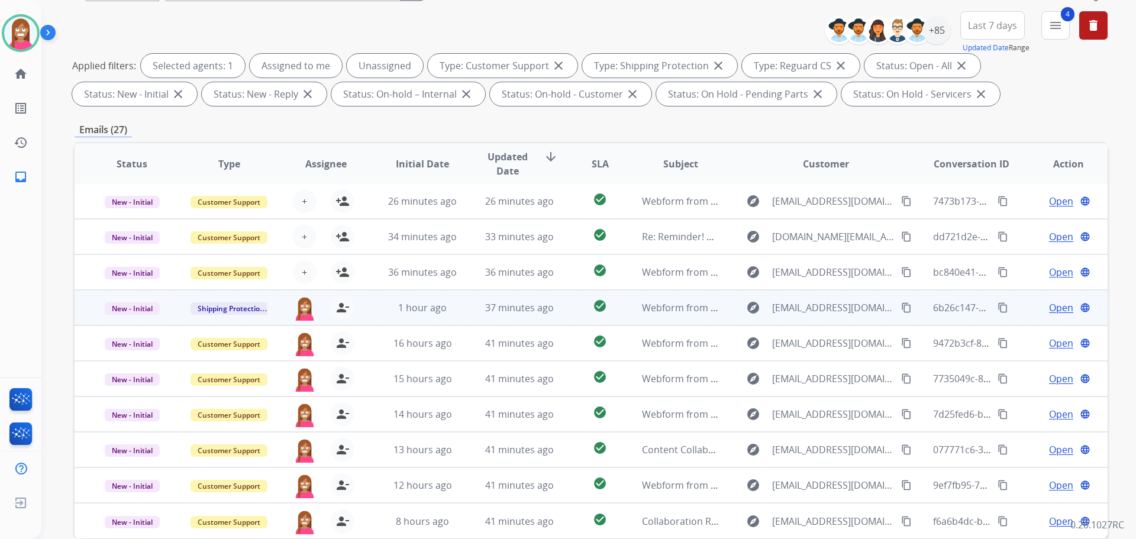
scroll to position [178, 0]
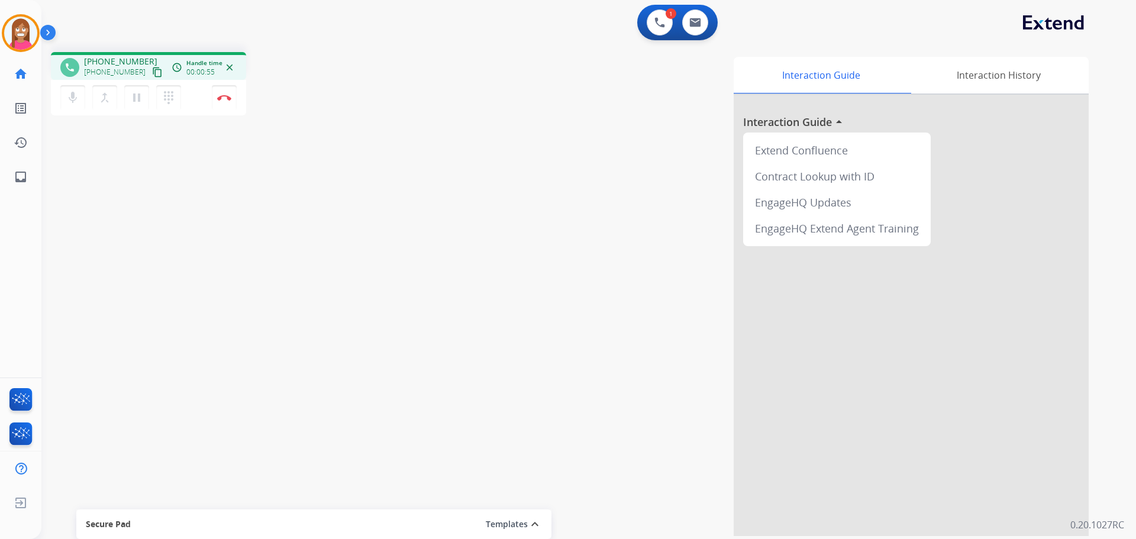
click at [152, 72] on mat-icon "content_copy" at bounding box center [157, 72] width 11 height 11
click at [226, 101] on button "Disconnect" at bounding box center [224, 97] width 25 height 25
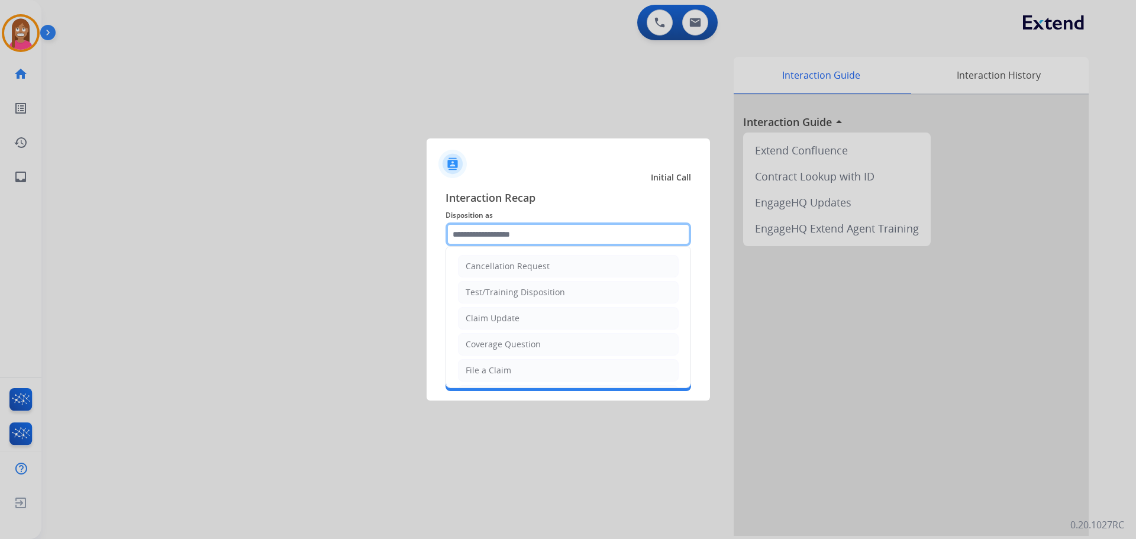
click at [478, 233] on input "text" at bounding box center [569, 234] width 246 height 24
click at [488, 320] on div "Claim Update" at bounding box center [493, 318] width 54 height 12
type input "**********"
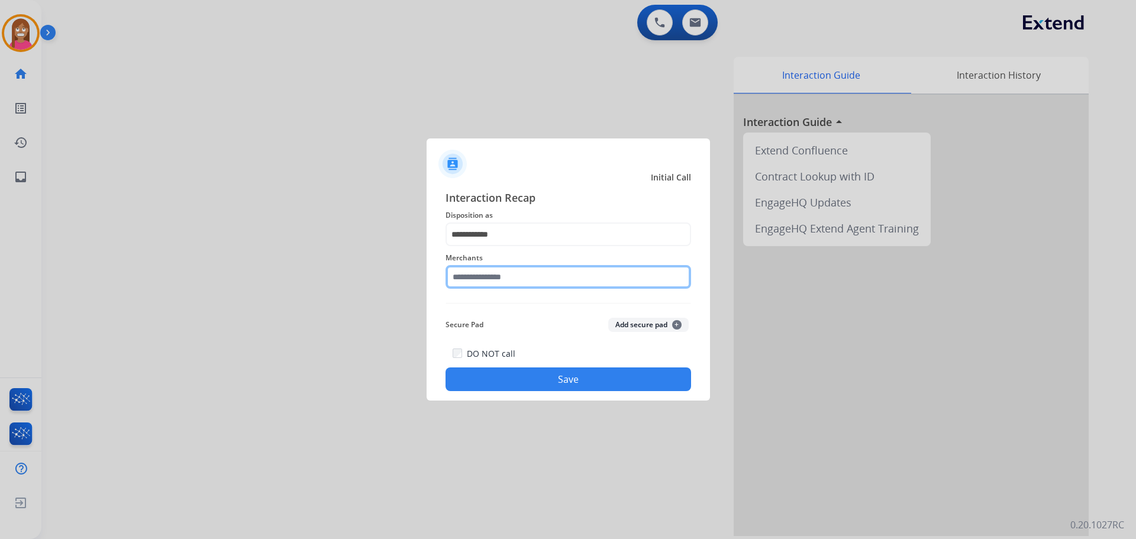
click at [479, 276] on input "text" at bounding box center [569, 277] width 246 height 24
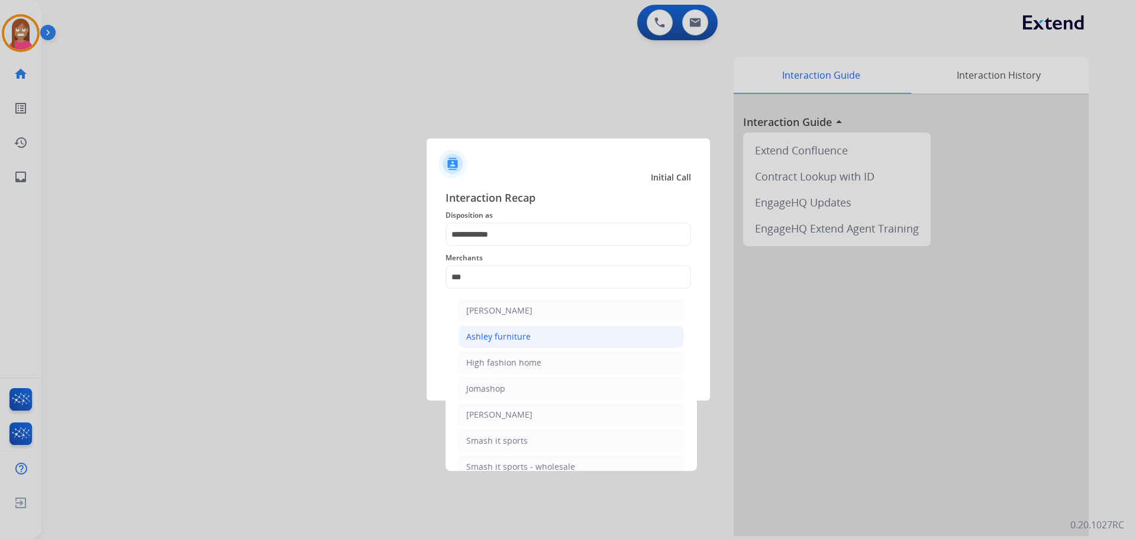
click at [511, 328] on li "Ashley furniture" at bounding box center [571, 336] width 225 height 22
type input "**********"
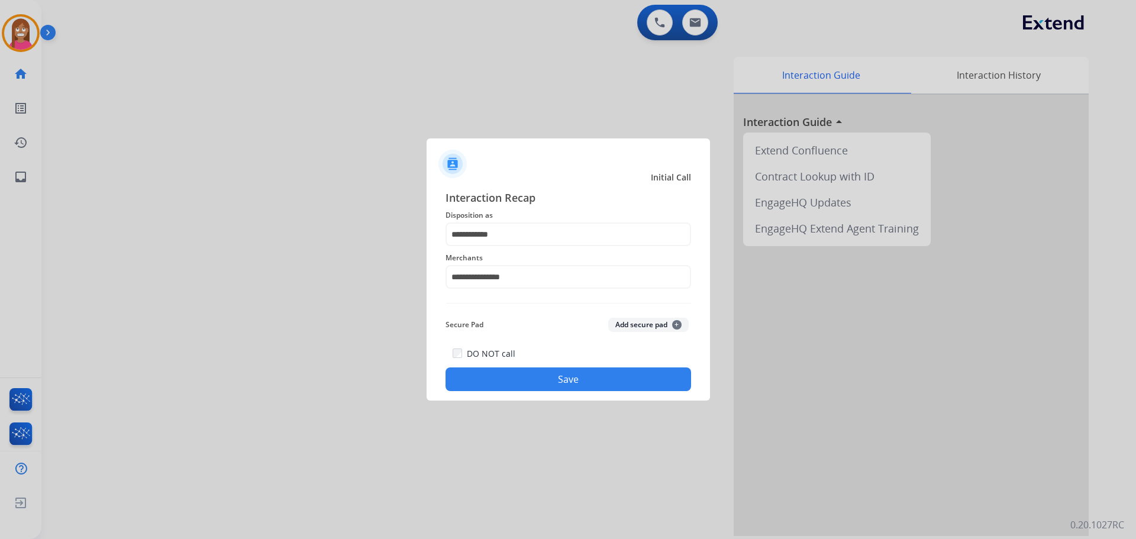
click at [513, 378] on button "Save" at bounding box center [569, 379] width 246 height 24
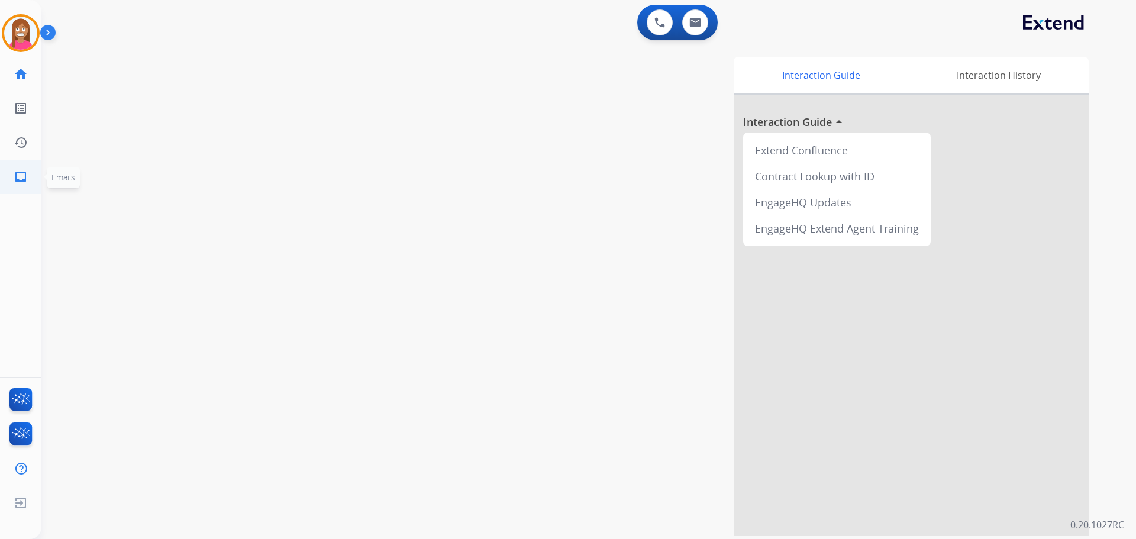
click at [36, 179] on link "inbox Emails" at bounding box center [20, 176] width 33 height 33
select select "**********"
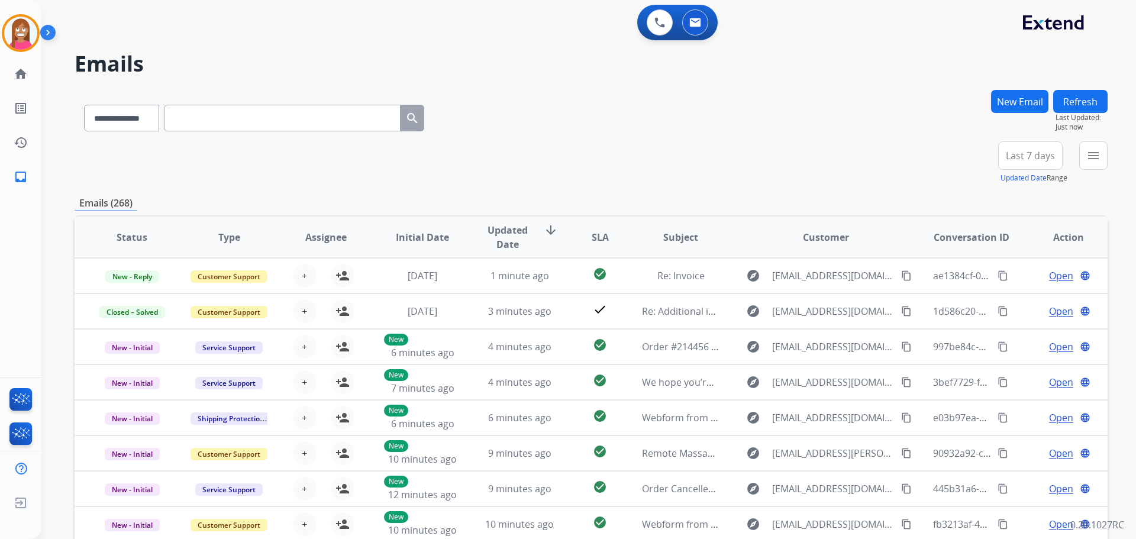
click at [1107, 155] on div "menu Type Claims Adjudication Customer Support Escalation Service Support Shipp…" at bounding box center [1093, 162] width 28 height 43
click at [1107, 155] on div "menu Filters Type Claims Adjudication Customer Support Escalation Service Suppo…" at bounding box center [1093, 162] width 28 height 43
click at [1091, 161] on mat-icon "menu" at bounding box center [1093, 156] width 14 height 14
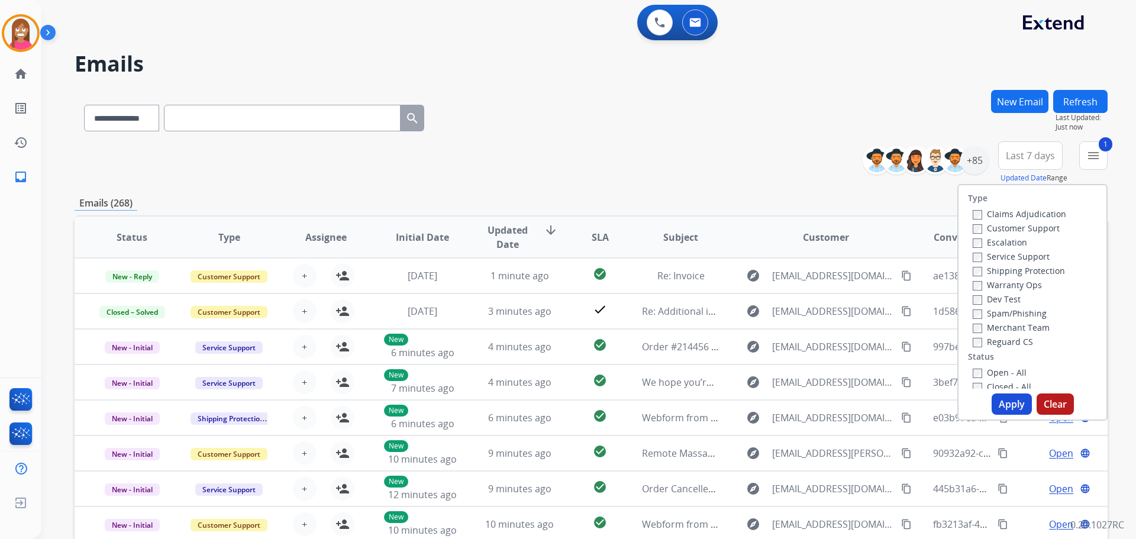
click at [995, 273] on label "Shipping Protection" at bounding box center [1019, 270] width 92 height 11
click at [975, 345] on label "Reguard CS" at bounding box center [1003, 341] width 60 height 11
click at [980, 379] on div "Open - All" at bounding box center [1035, 372] width 124 height 14
click at [980, 373] on label "Open - All" at bounding box center [1000, 372] width 54 height 11
click at [1001, 401] on button "Apply" at bounding box center [1012, 403] width 40 height 21
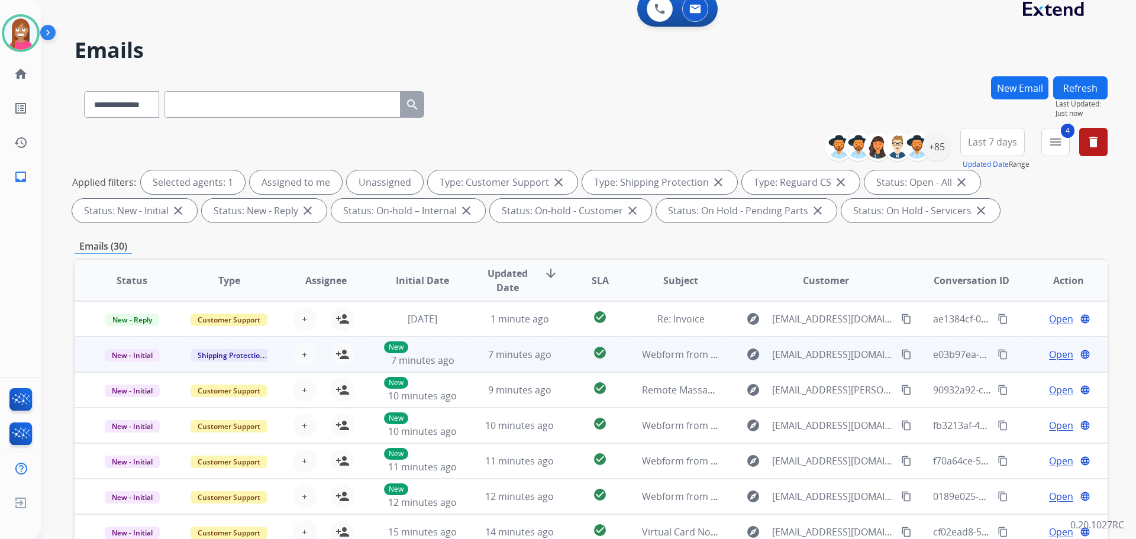
scroll to position [1, 0]
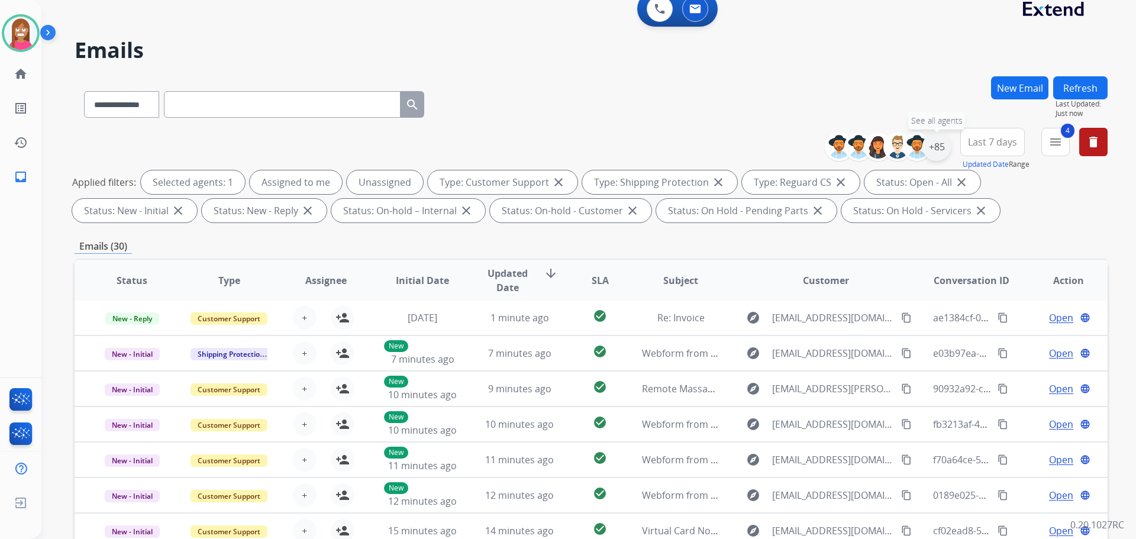
click at [934, 153] on div "+85" at bounding box center [936, 147] width 28 height 28
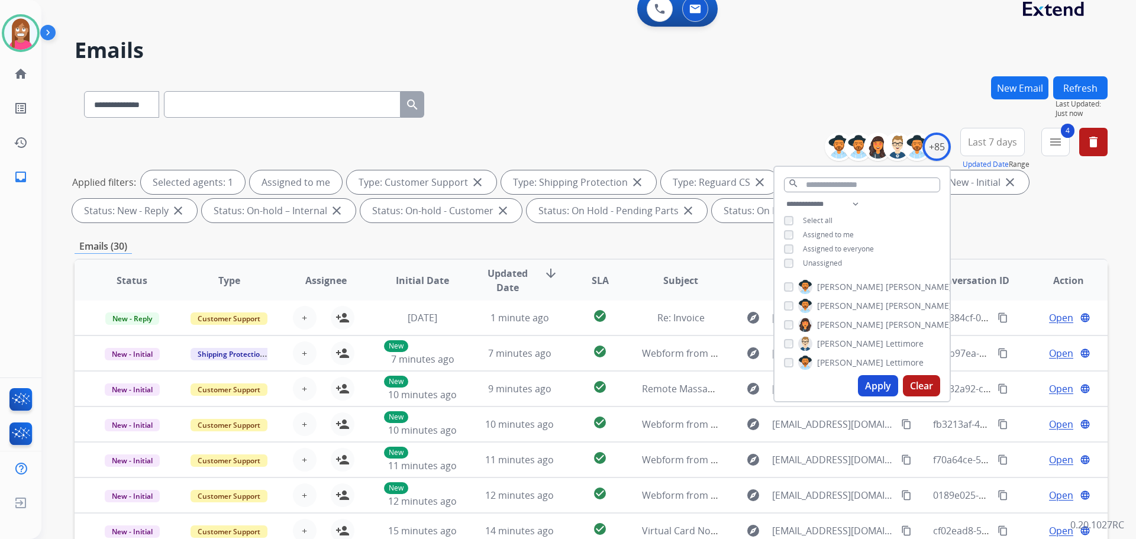
click at [863, 386] on button "Apply" at bounding box center [878, 385] width 40 height 21
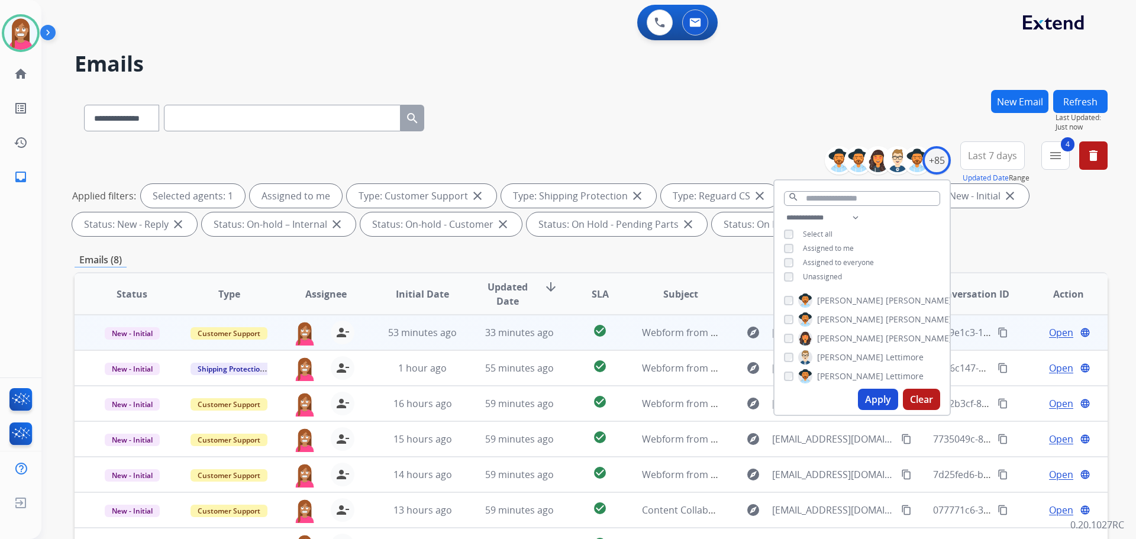
scroll to position [0, 0]
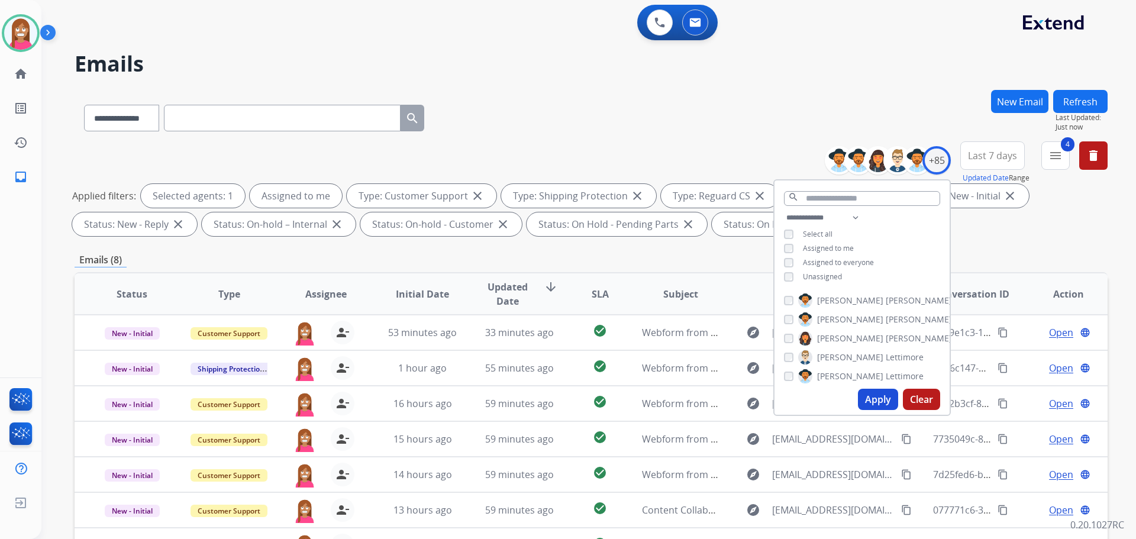
click at [539, 128] on div "**********" at bounding box center [591, 115] width 1033 height 51
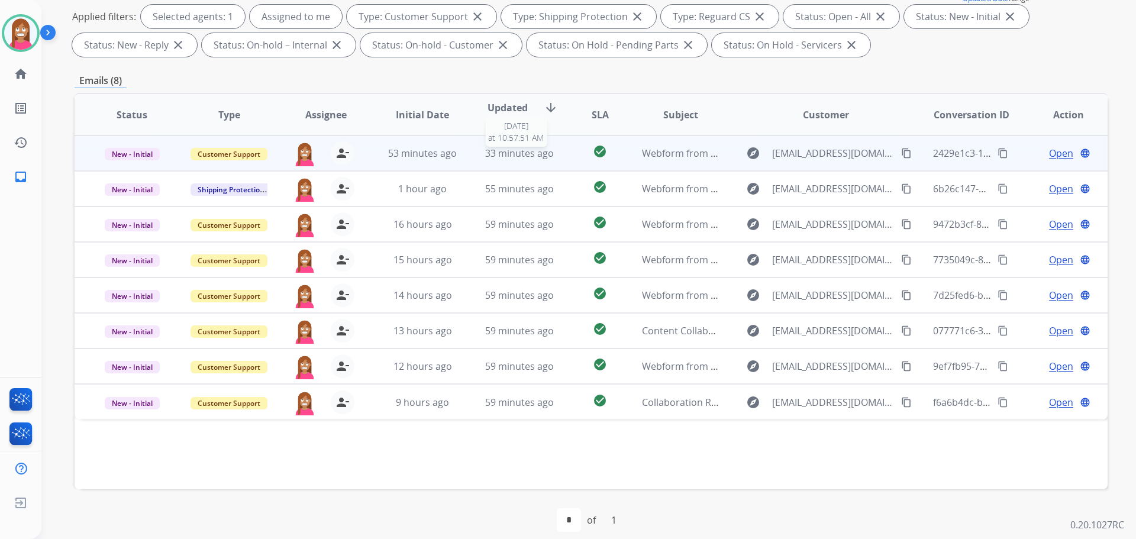
scroll to position [191, 0]
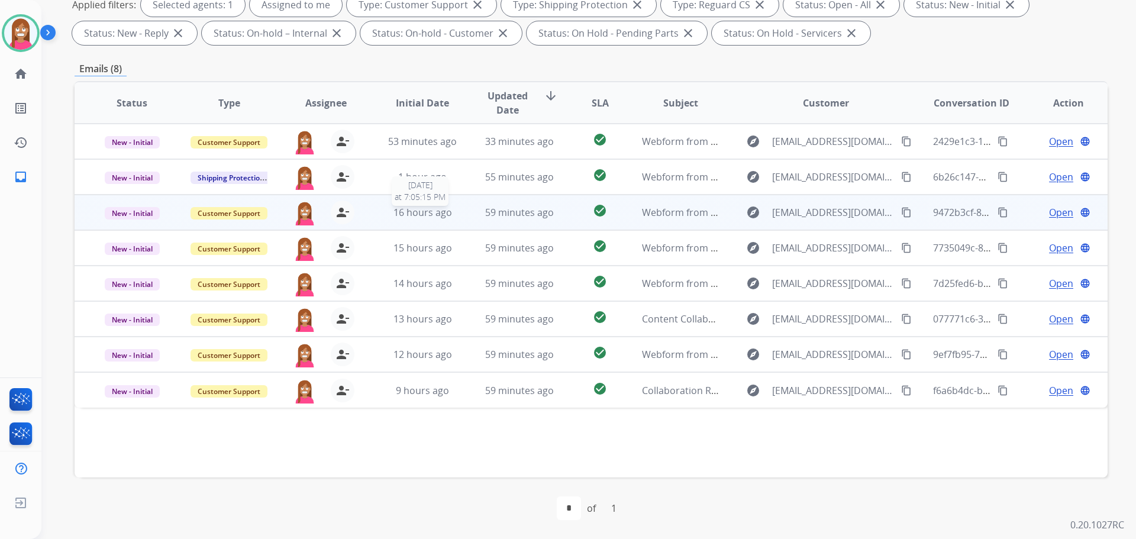
click at [385, 219] on div "16 hours ago" at bounding box center [423, 212] width 78 height 14
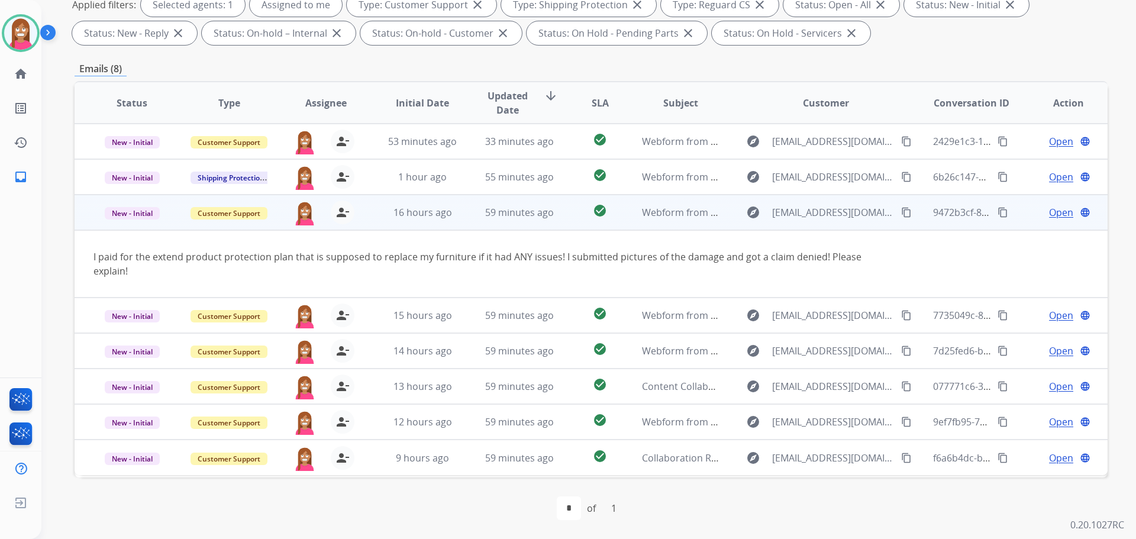
click at [1049, 211] on span "Open" at bounding box center [1061, 212] width 24 height 14
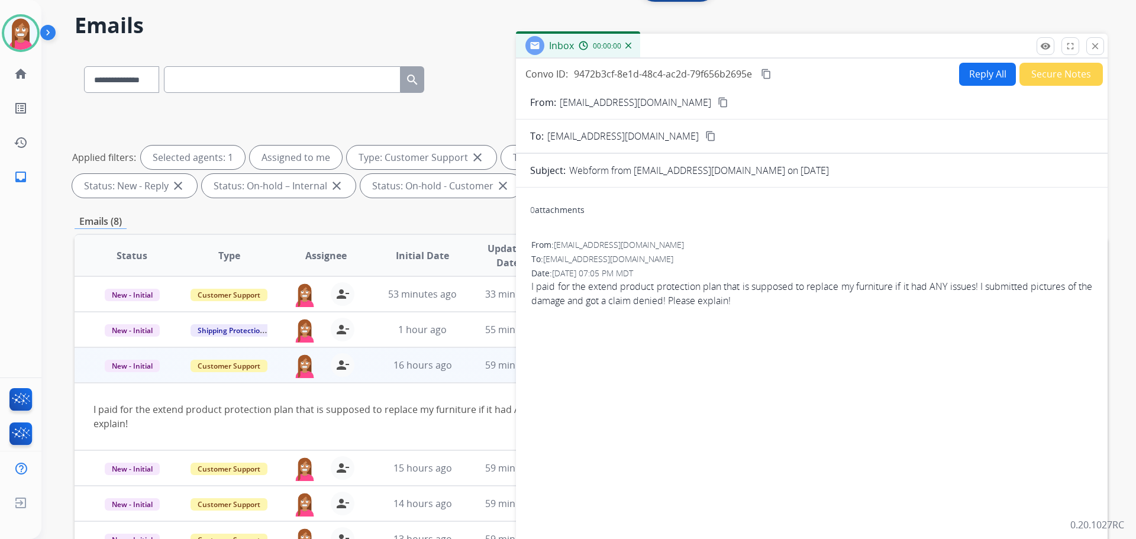
scroll to position [14, 0]
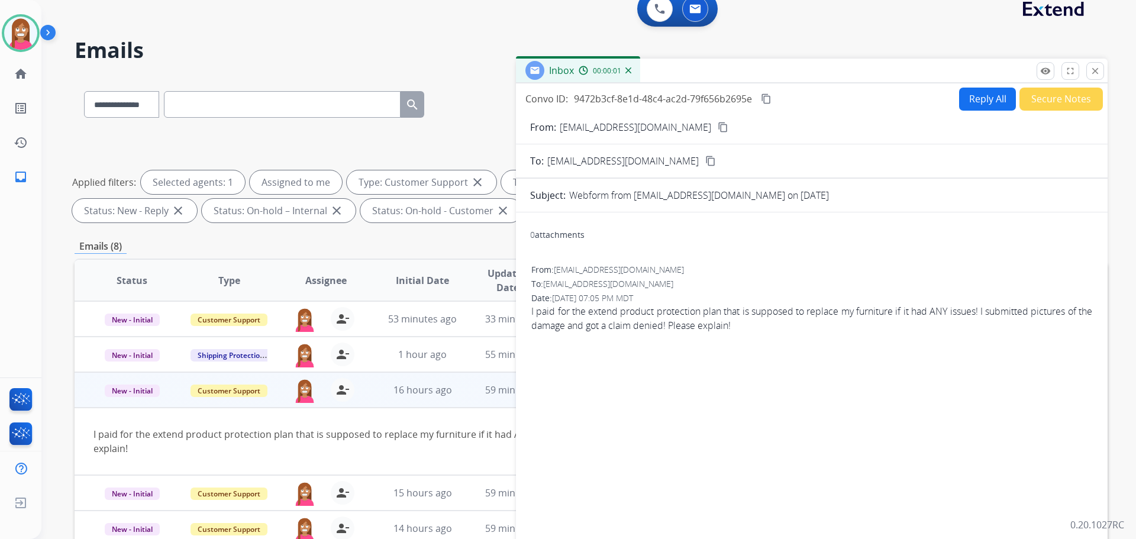
click at [963, 109] on button "Reply All" at bounding box center [987, 99] width 57 height 23
select select "**********"
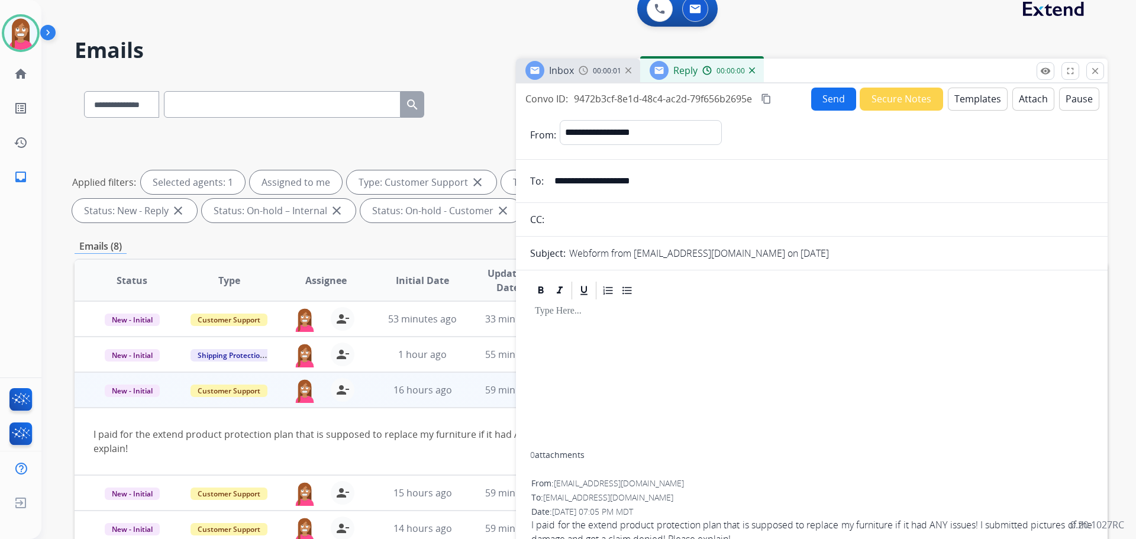
click at [962, 105] on button "Templates" at bounding box center [978, 99] width 60 height 23
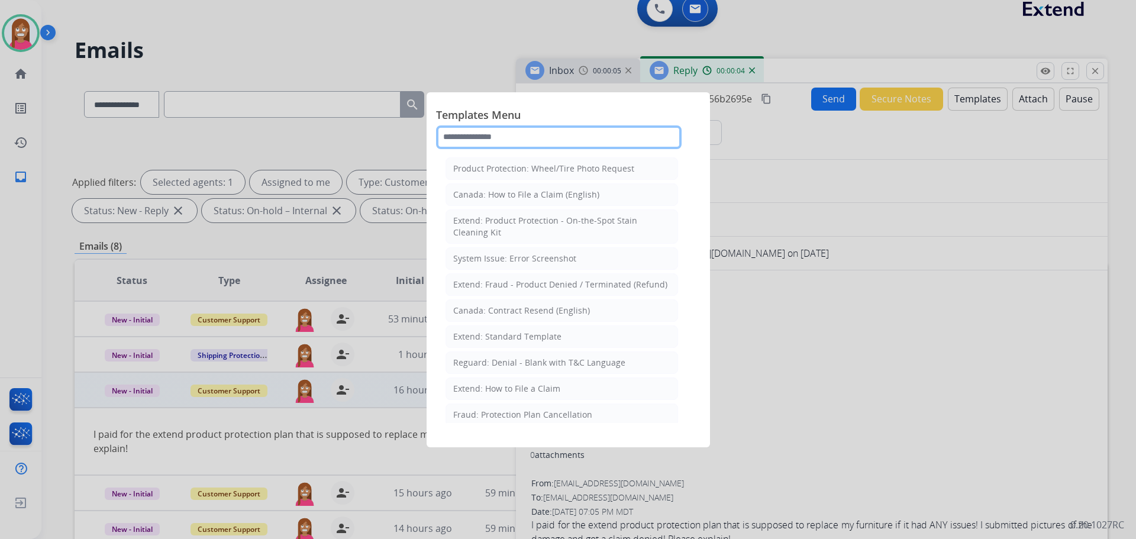
click at [498, 140] on input "text" at bounding box center [559, 137] width 246 height 24
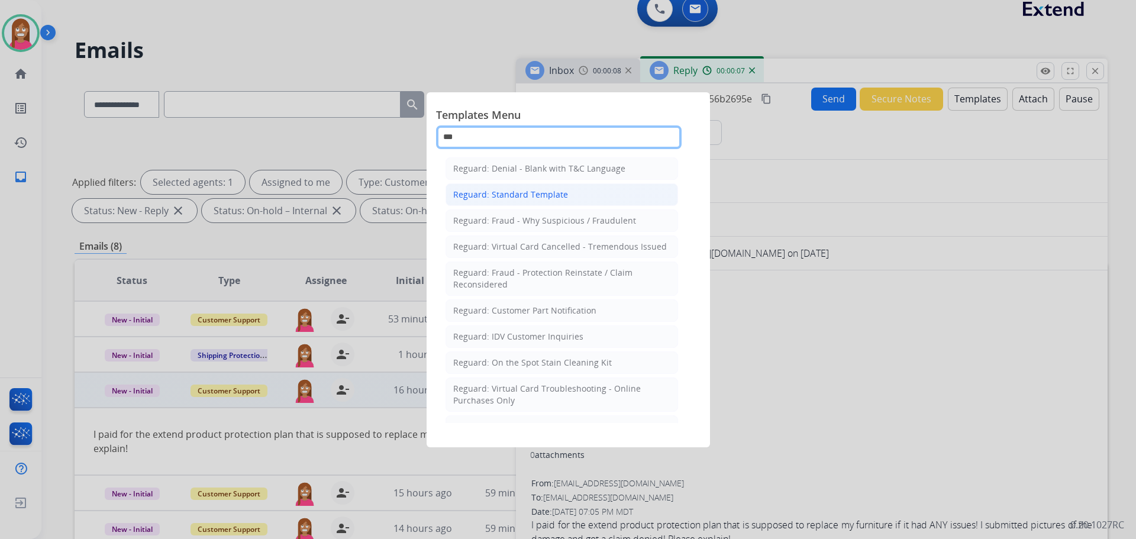
type input "***"
click at [489, 193] on div "Reguard: Standard Template" at bounding box center [510, 195] width 115 height 12
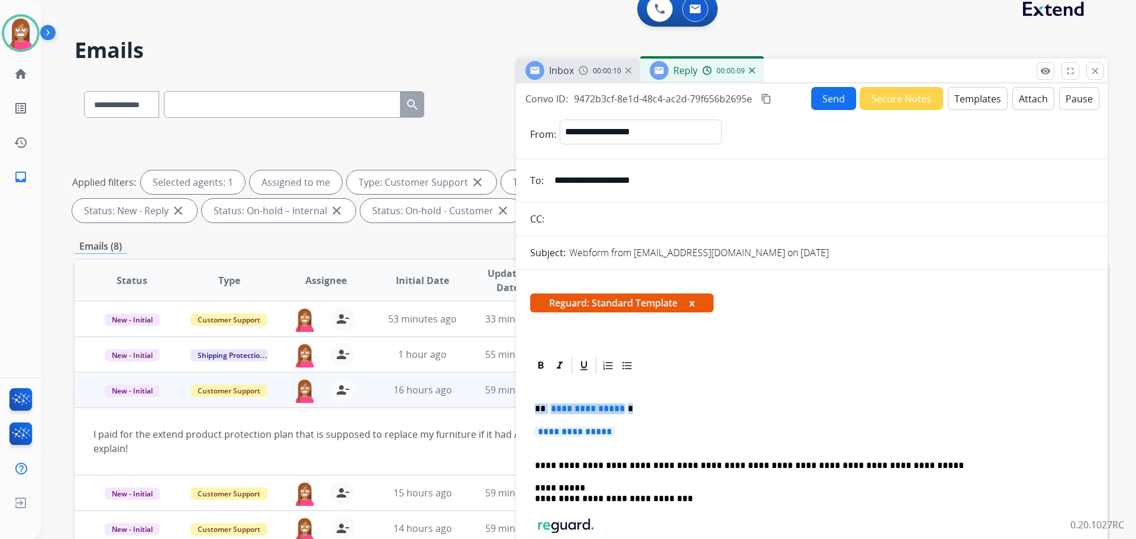
drag, startPoint x: 635, startPoint y: 438, endPoint x: 525, endPoint y: 399, distance: 117.0
click at [525, 399] on div "**********" at bounding box center [812, 547] width 592 height 385
click at [656, 439] on p "**********" at bounding box center [812, 438] width 554 height 22
drag, startPoint x: 647, startPoint y: 431, endPoint x: 530, endPoint y: 408, distance: 120.1
click at [530, 408] on div "**********" at bounding box center [812, 547] width 592 height 385
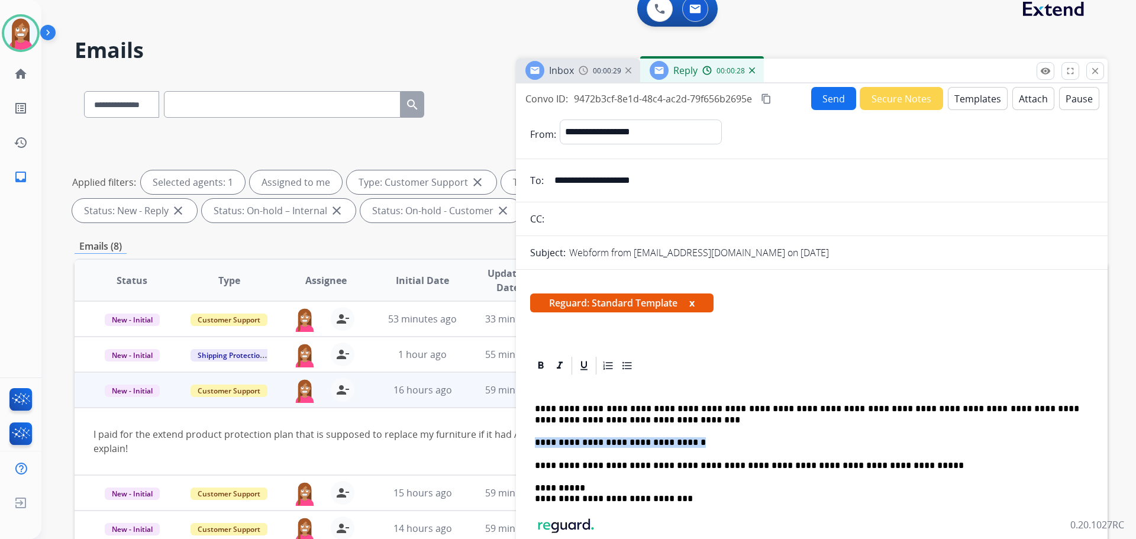
drag, startPoint x: 689, startPoint y: 440, endPoint x: 534, endPoint y: 436, distance: 155.1
click at [534, 436] on div "**********" at bounding box center [811, 503] width 563 height 254
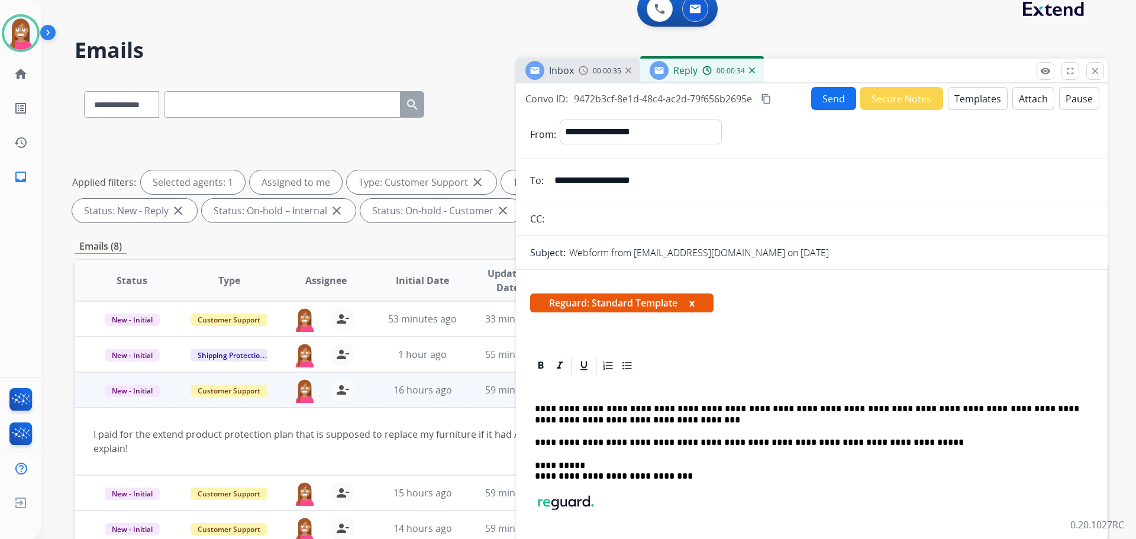
click at [819, 96] on button "Send" at bounding box center [833, 98] width 45 height 23
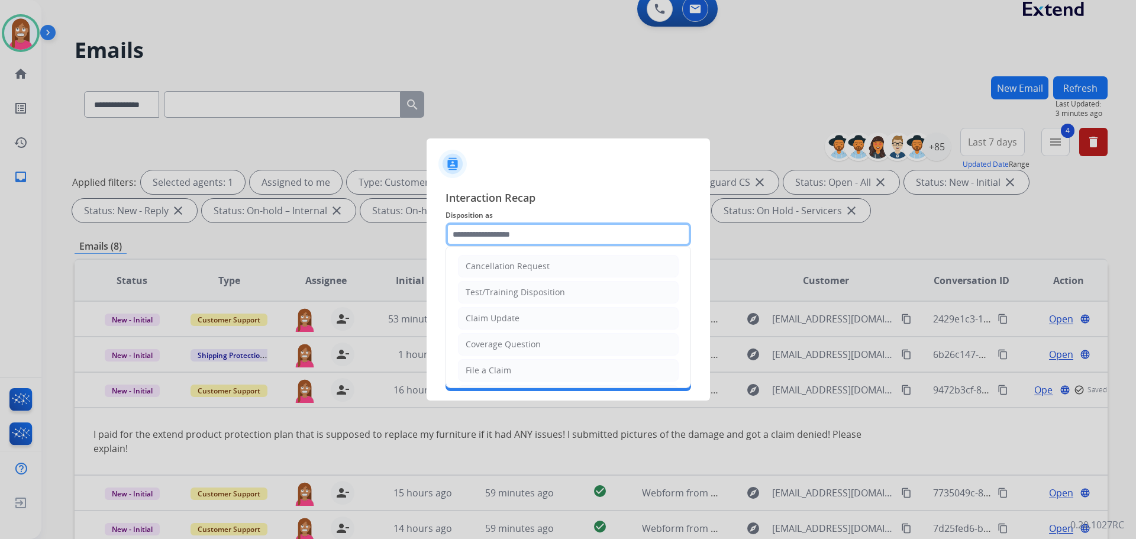
click at [487, 240] on input "text" at bounding box center [569, 234] width 246 height 24
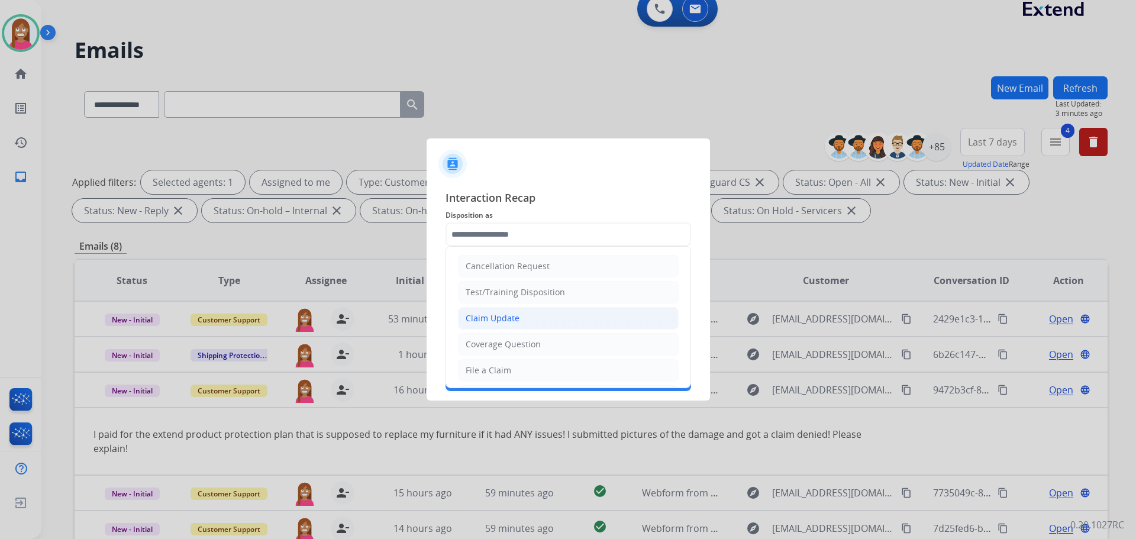
click at [499, 314] on div "Claim Update" at bounding box center [493, 318] width 54 height 12
type input "**********"
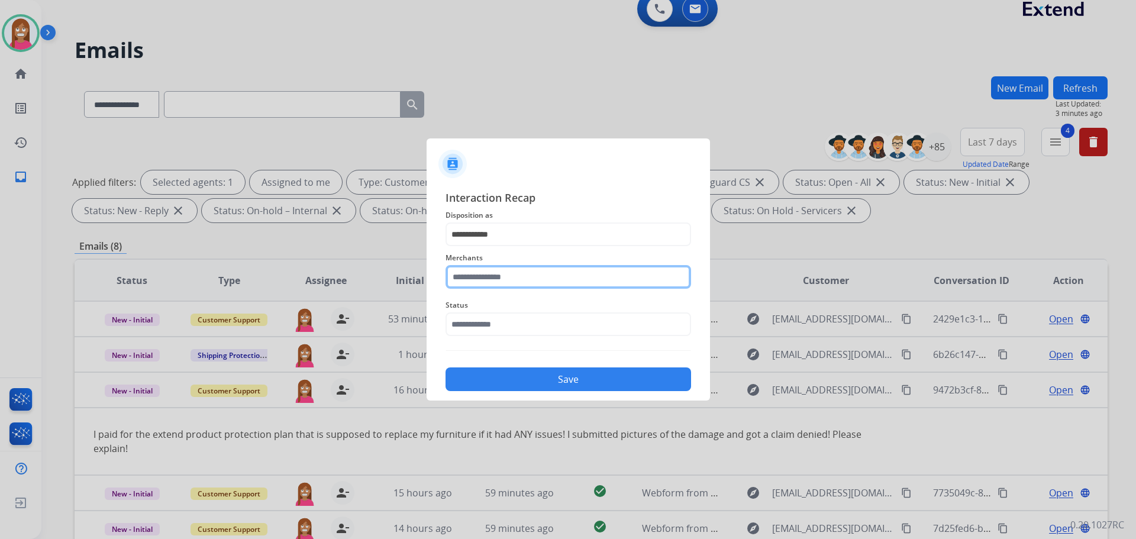
click at [489, 278] on input "text" at bounding box center [569, 277] width 246 height 24
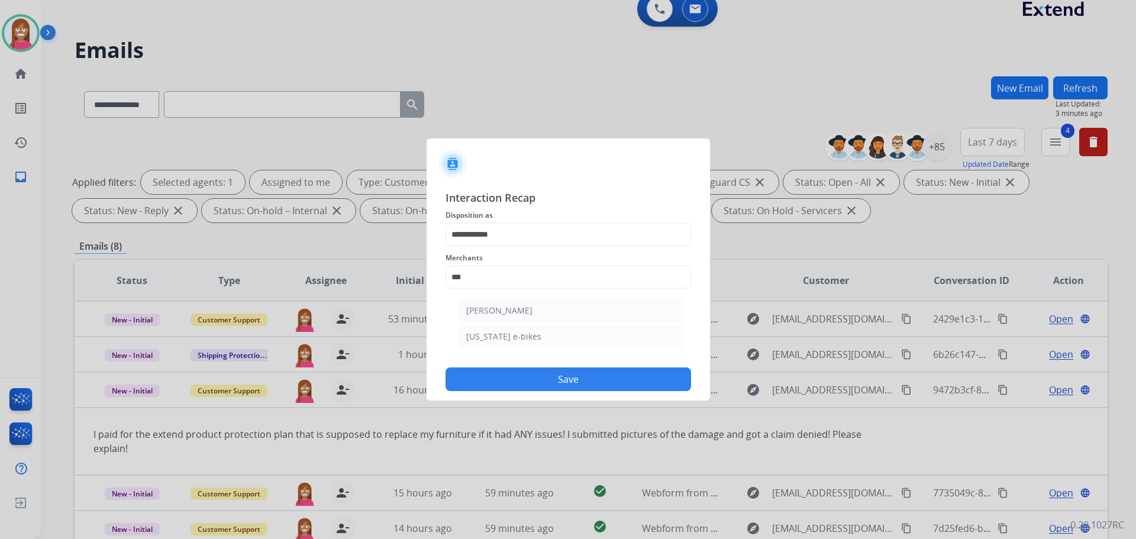
click at [473, 305] on div "[PERSON_NAME]" at bounding box center [499, 311] width 66 height 12
type input "**********"
click at [466, 321] on input "text" at bounding box center [569, 324] width 246 height 24
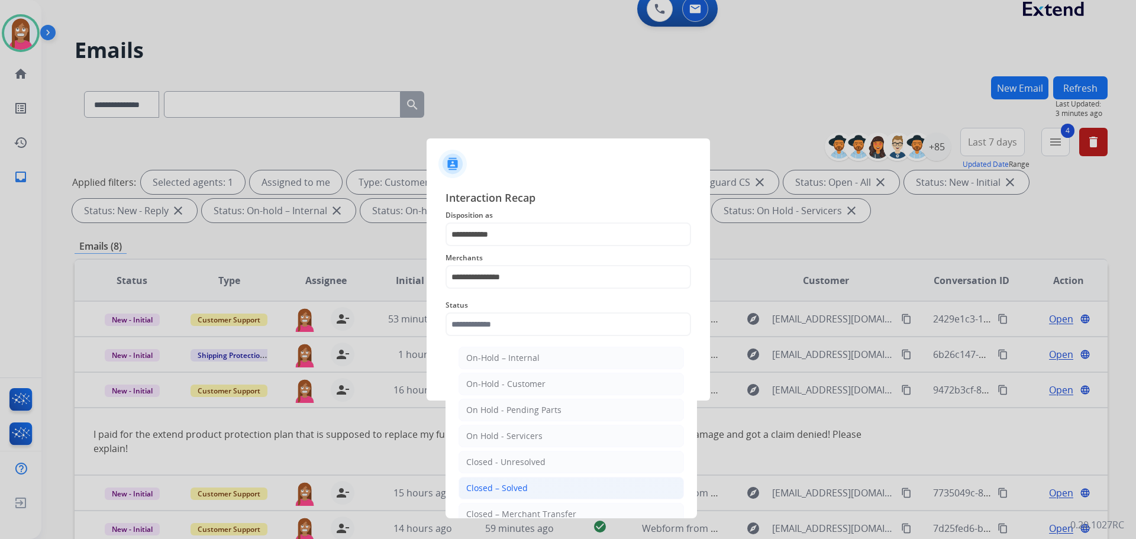
click at [504, 482] on li "Closed – Solved" at bounding box center [571, 488] width 225 height 22
type input "**********"
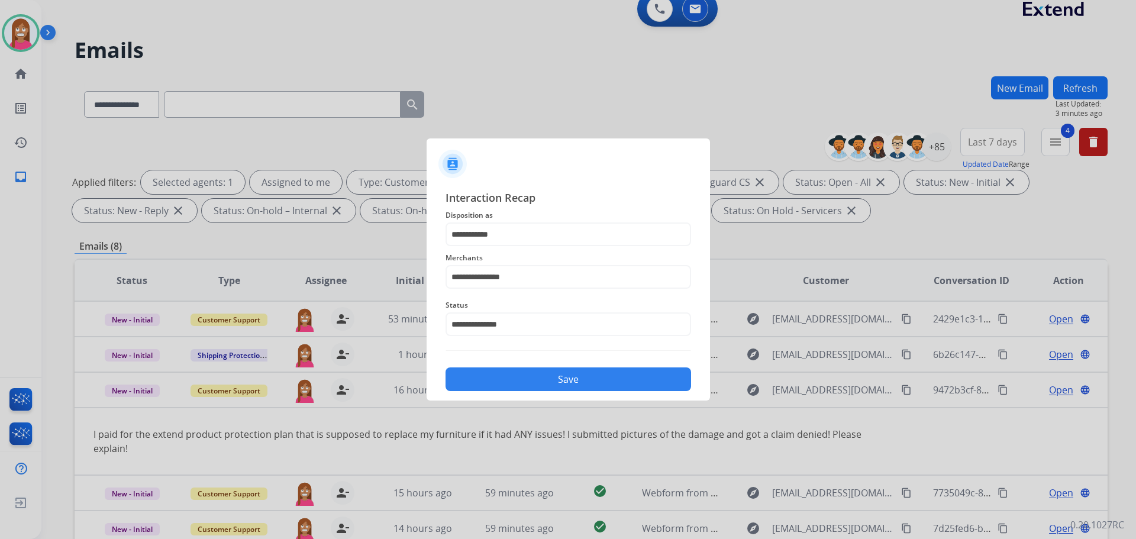
click at [534, 367] on div "Save" at bounding box center [569, 375] width 246 height 31
click at [534, 376] on button "Save" at bounding box center [569, 379] width 246 height 24
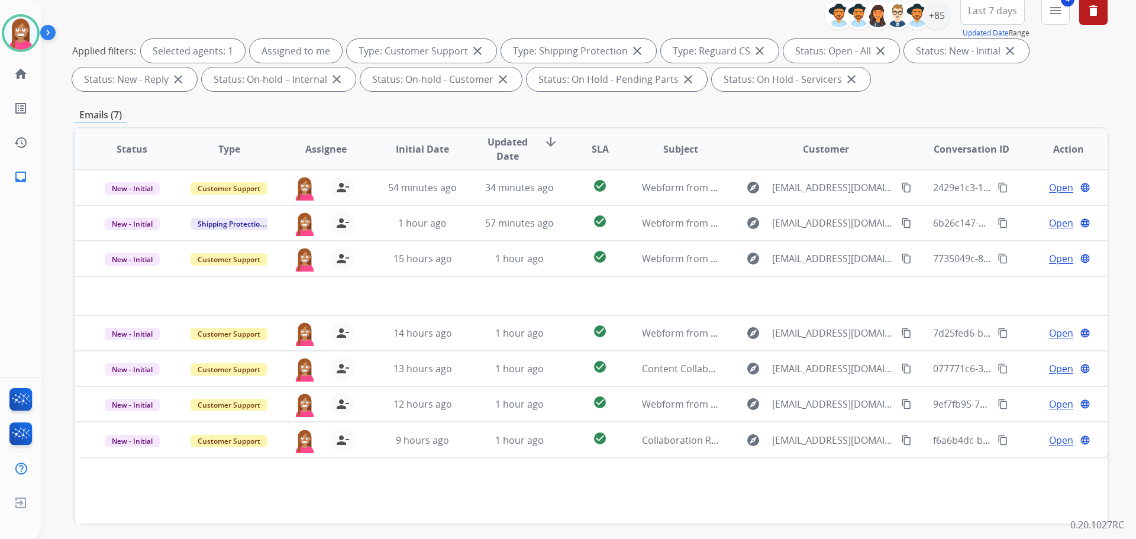
scroll to position [132, 0]
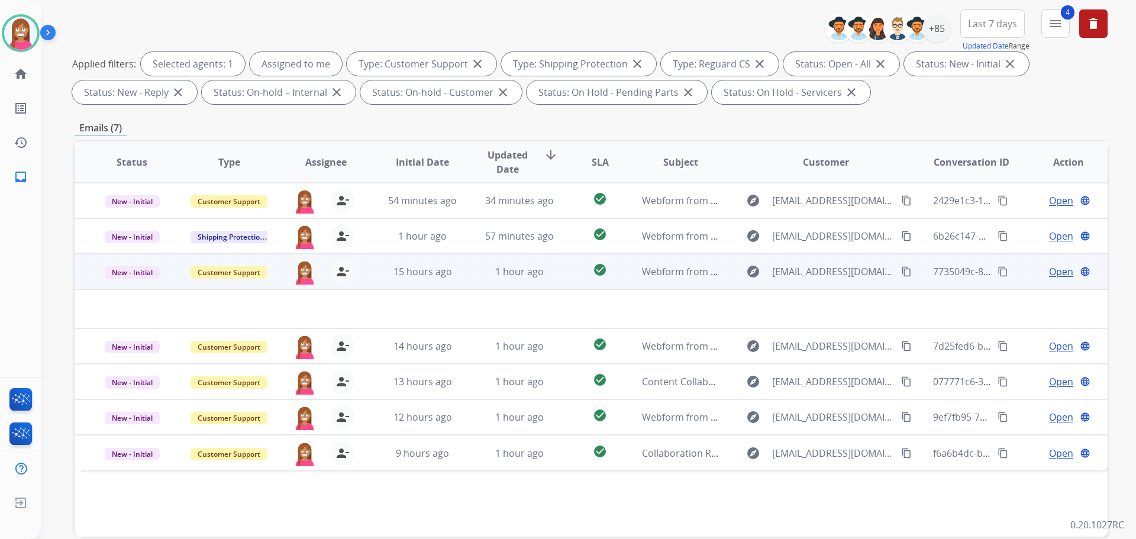
click at [466, 278] on td "1 hour ago" at bounding box center [510, 272] width 97 height 36
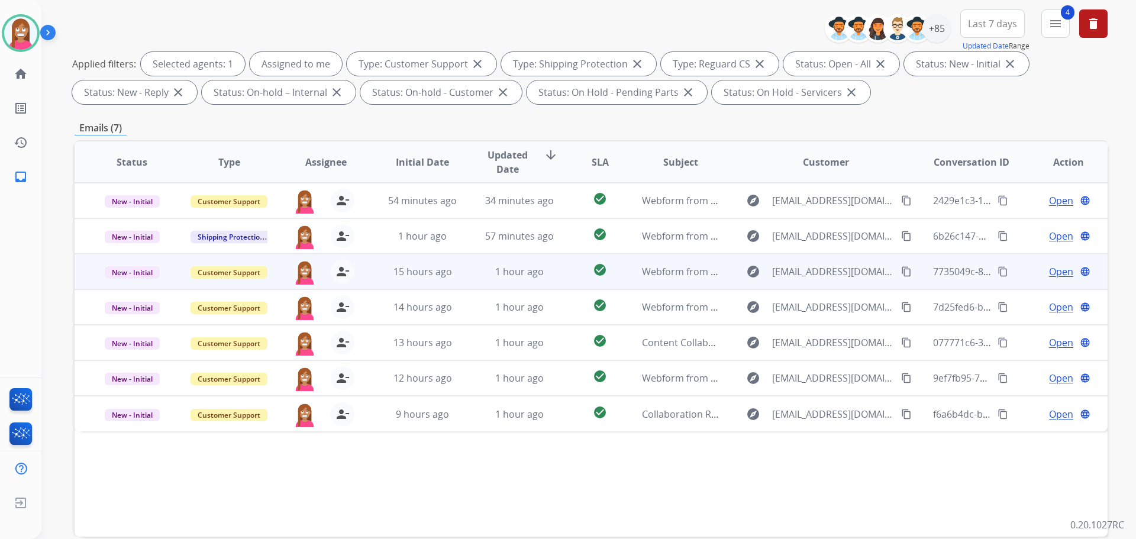
click at [466, 278] on td "1 hour ago" at bounding box center [510, 272] width 97 height 36
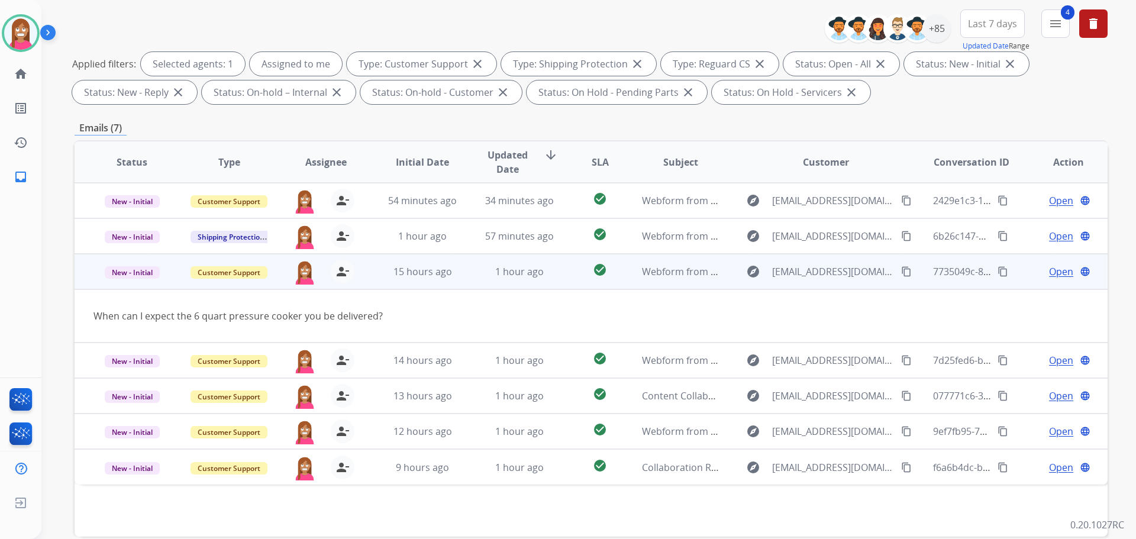
click at [901, 270] on mat-icon "content_copy" at bounding box center [906, 271] width 11 height 11
click at [1050, 266] on span "Open" at bounding box center [1061, 271] width 24 height 14
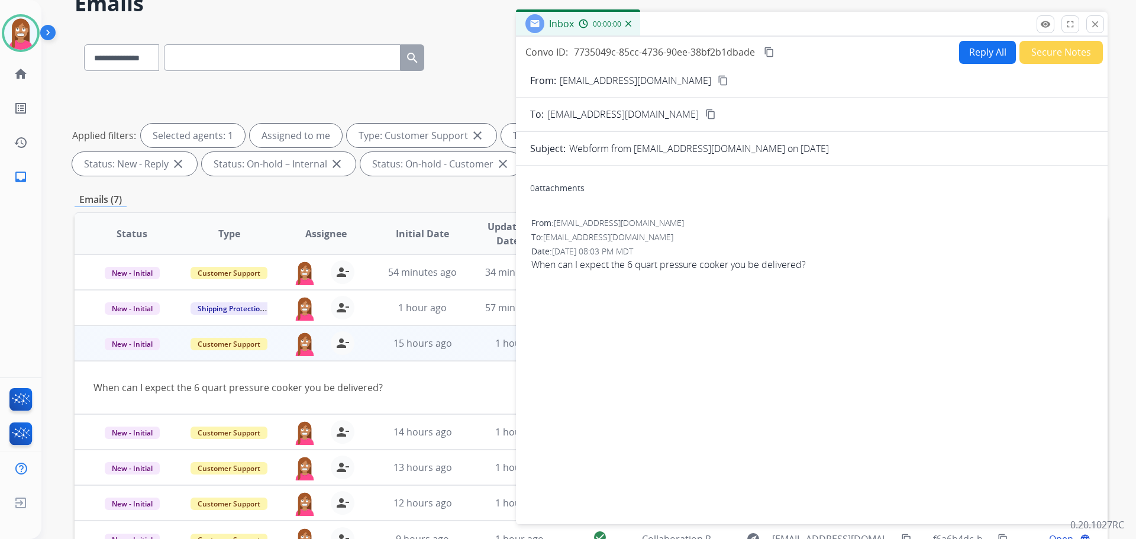
scroll to position [0, 0]
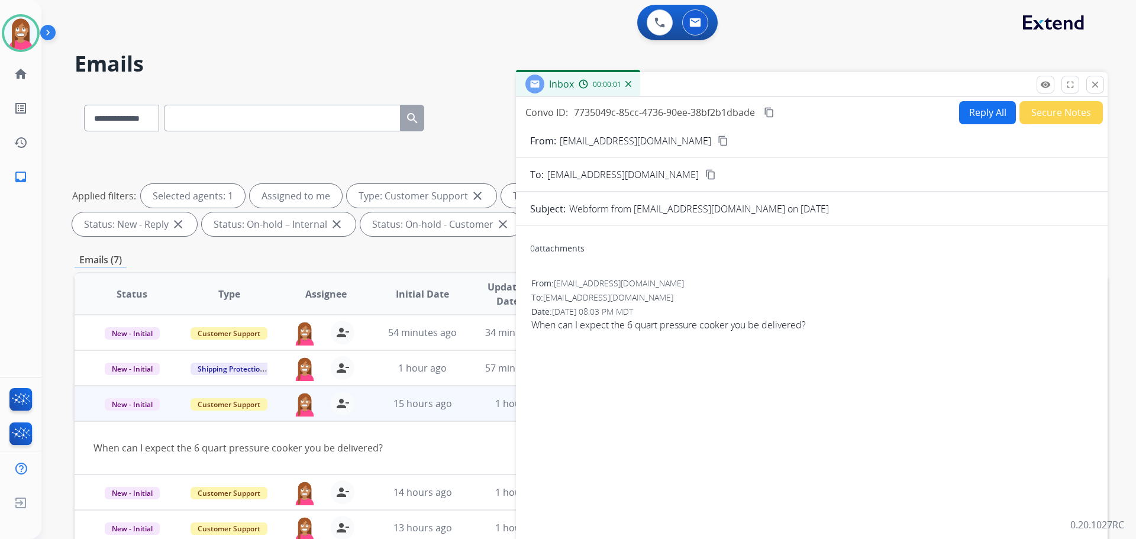
click at [969, 115] on button "Reply All" at bounding box center [987, 112] width 57 height 23
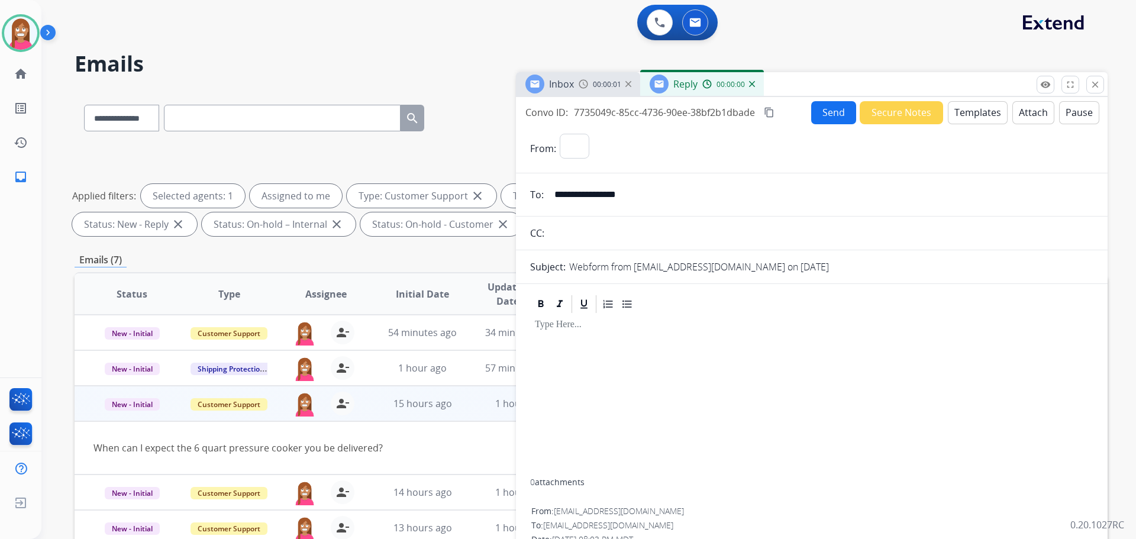
select select "**********"
click at [969, 115] on button "Templates" at bounding box center [978, 112] width 60 height 23
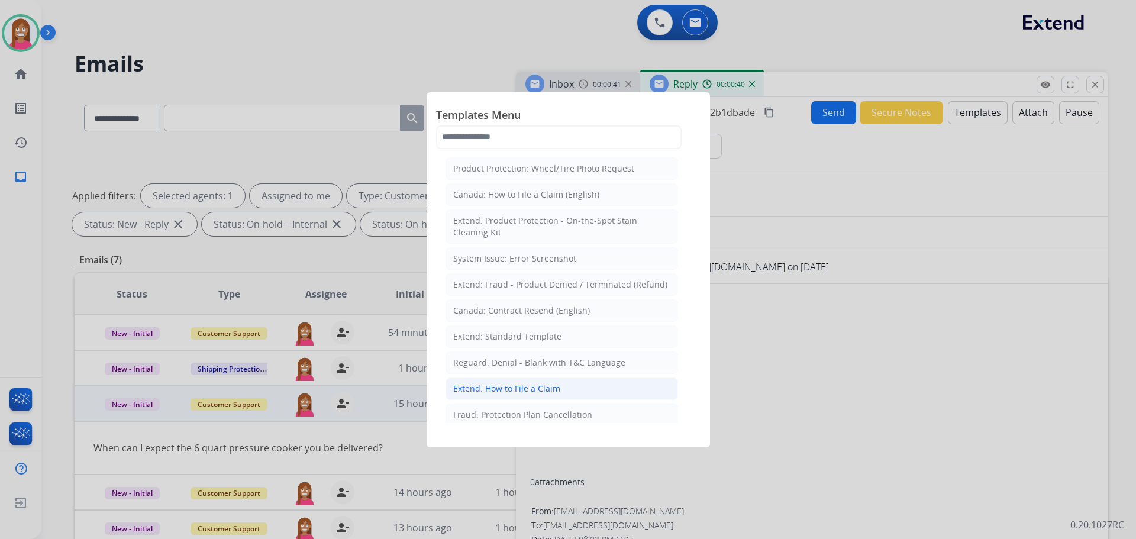
click at [512, 384] on div "Extend: How to File a Claim" at bounding box center [506, 389] width 107 height 12
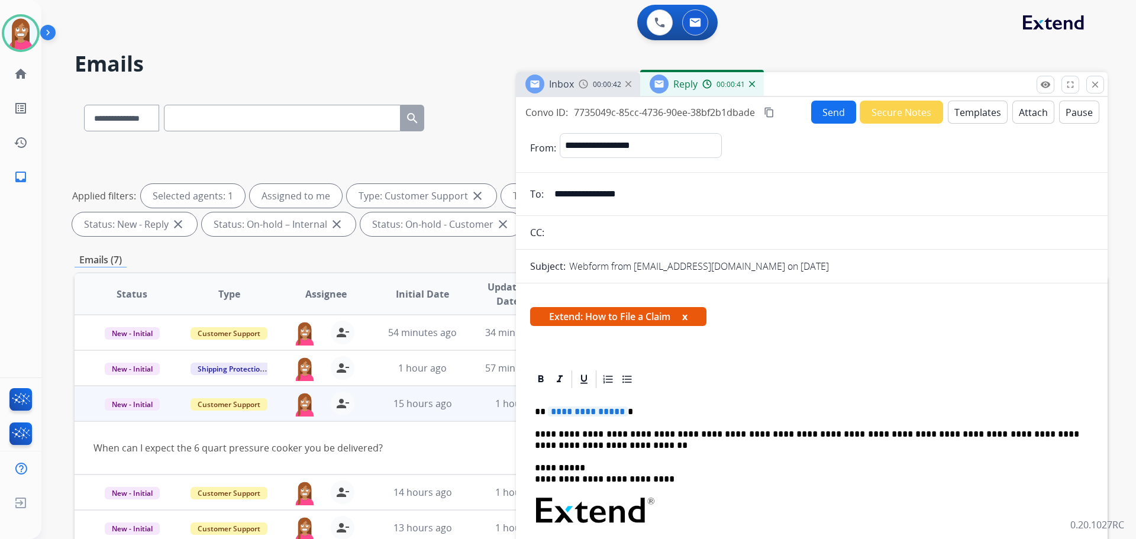
click at [825, 115] on button "Send" at bounding box center [833, 112] width 45 height 23
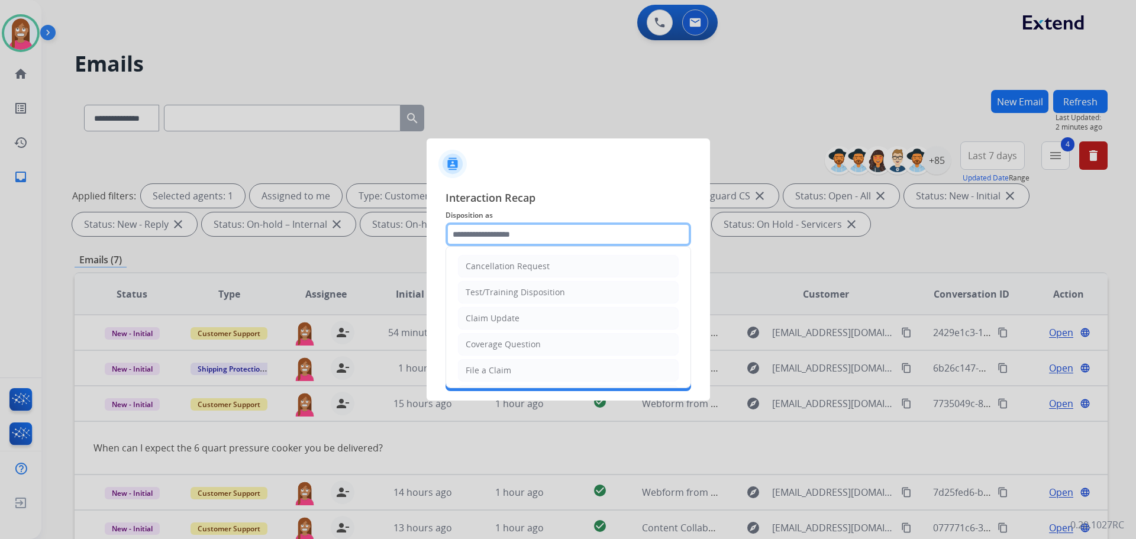
click at [461, 237] on input "text" at bounding box center [569, 234] width 246 height 24
click at [488, 367] on div "File a Claim" at bounding box center [489, 370] width 46 height 12
type input "**********"
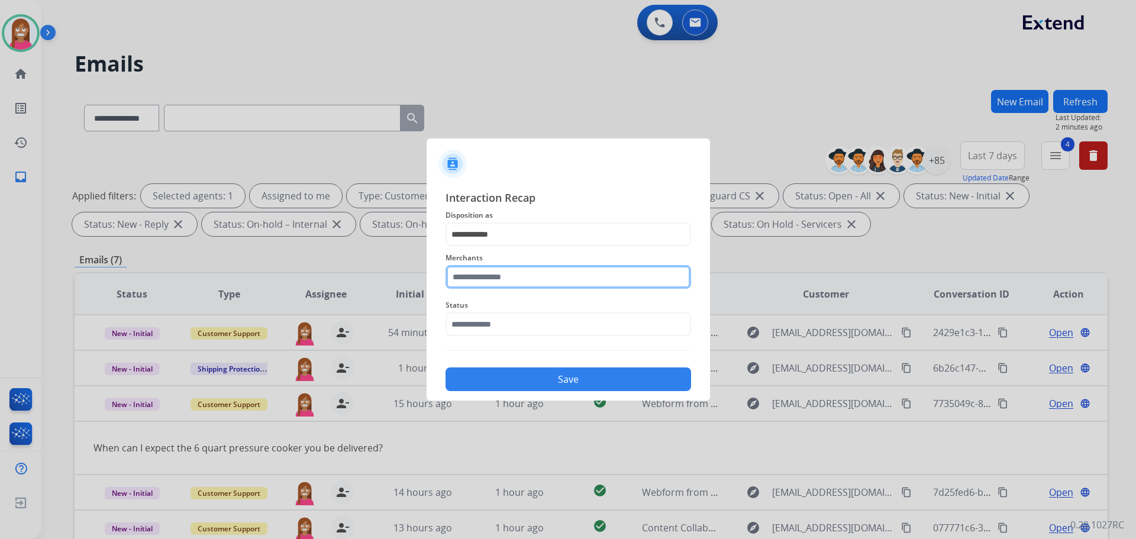
click at [496, 279] on input "text" at bounding box center [569, 277] width 246 height 24
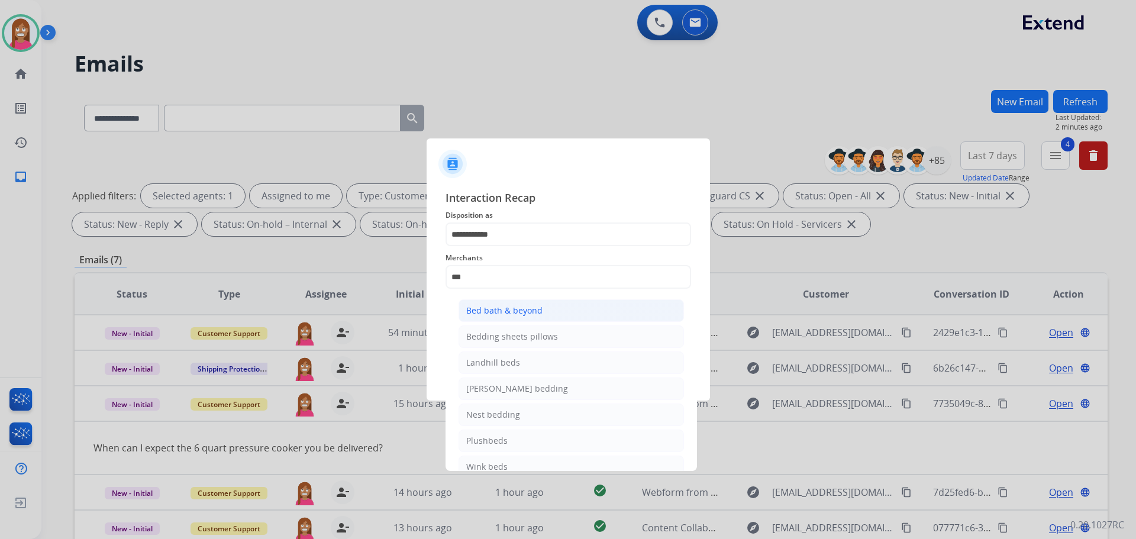
click at [482, 310] on div "Bed bath & beyond" at bounding box center [504, 311] width 76 height 12
type input "**********"
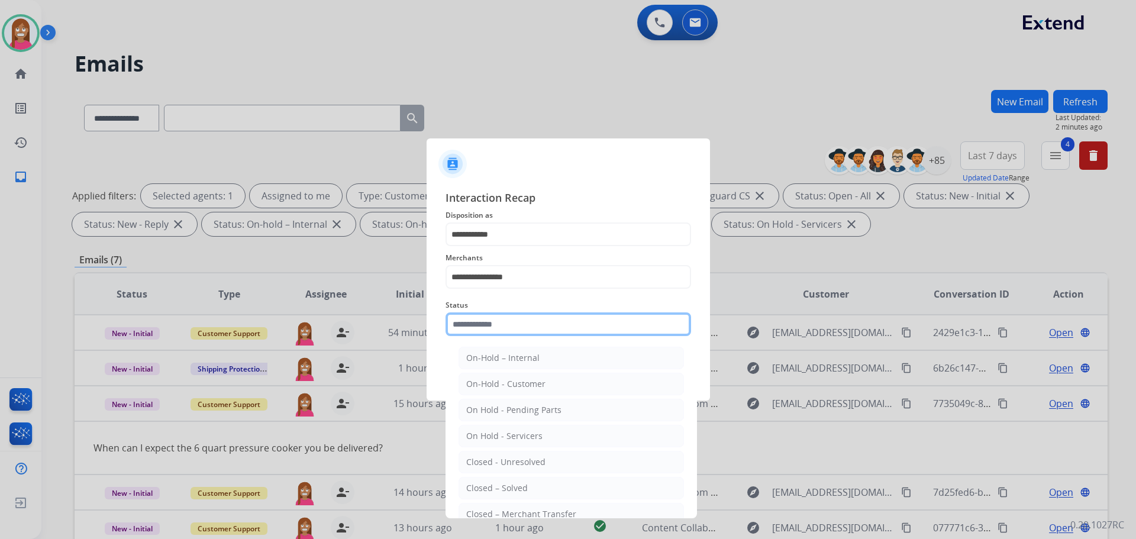
click at [469, 327] on input "text" at bounding box center [569, 324] width 246 height 24
click at [479, 483] on div "Closed – Solved" at bounding box center [497, 488] width 62 height 12
type input "**********"
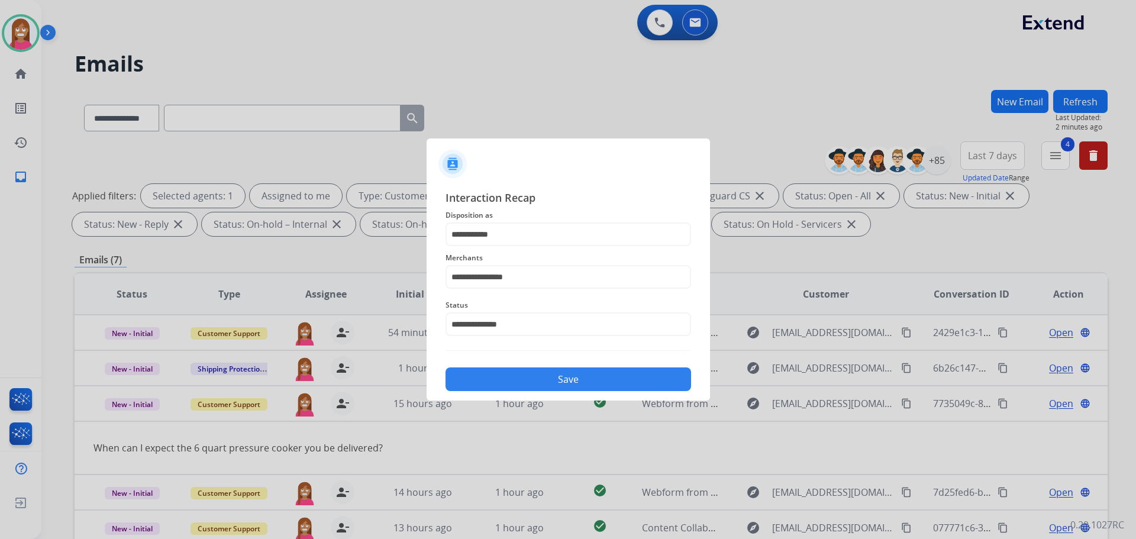
click at [474, 382] on button "Save" at bounding box center [569, 379] width 246 height 24
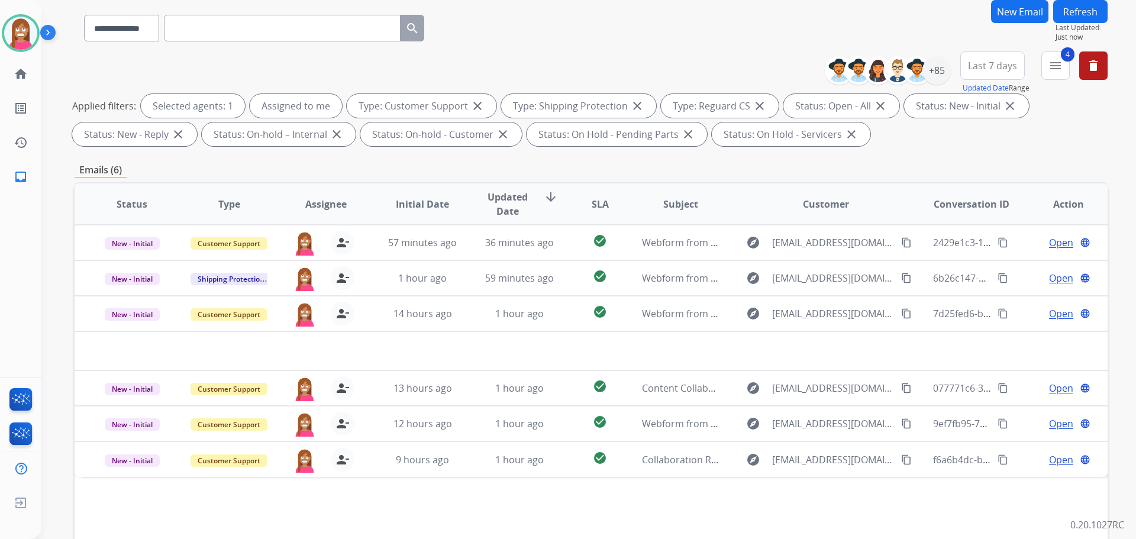
scroll to position [191, 0]
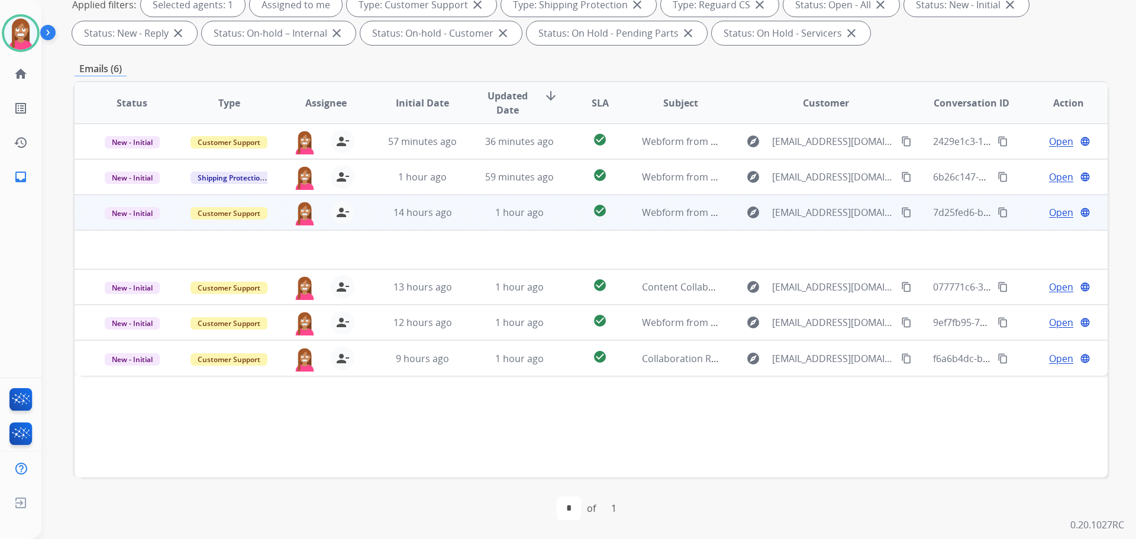
click at [476, 222] on td "1 hour ago" at bounding box center [510, 213] width 97 height 36
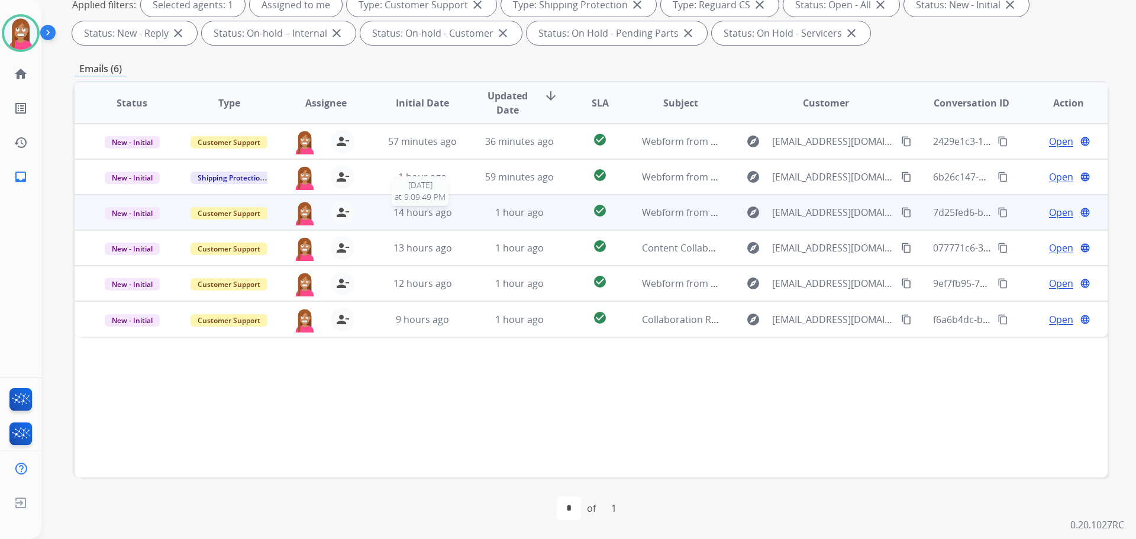
click at [456, 218] on div "14 hours ago" at bounding box center [423, 212] width 78 height 14
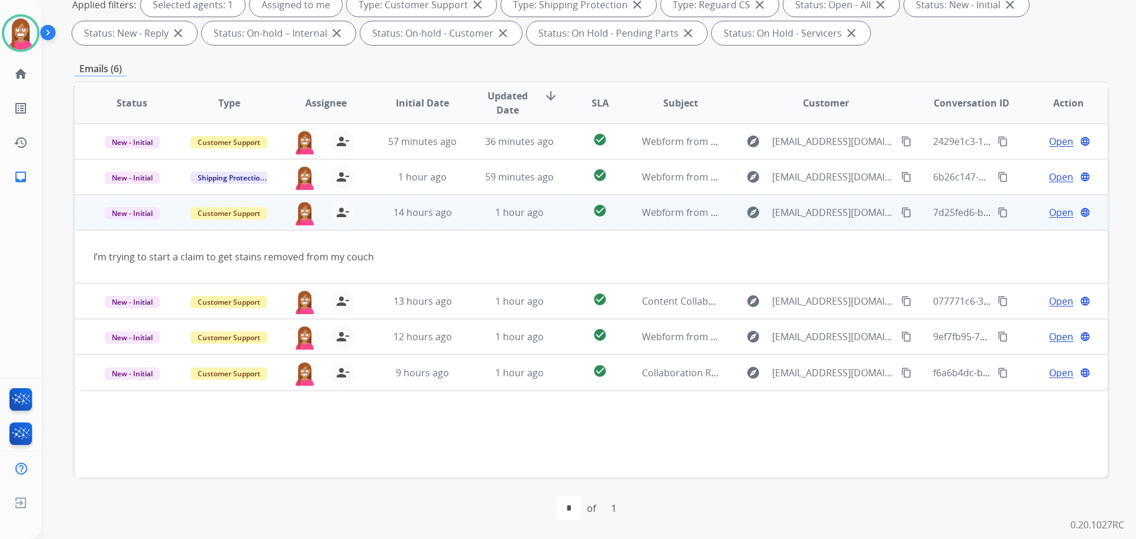
drag, startPoint x: 895, startPoint y: 214, endPoint x: 905, endPoint y: 212, distance: 9.6
click at [901, 212] on mat-icon "content_copy" at bounding box center [906, 212] width 11 height 11
click at [1049, 214] on span "Open" at bounding box center [1061, 212] width 24 height 14
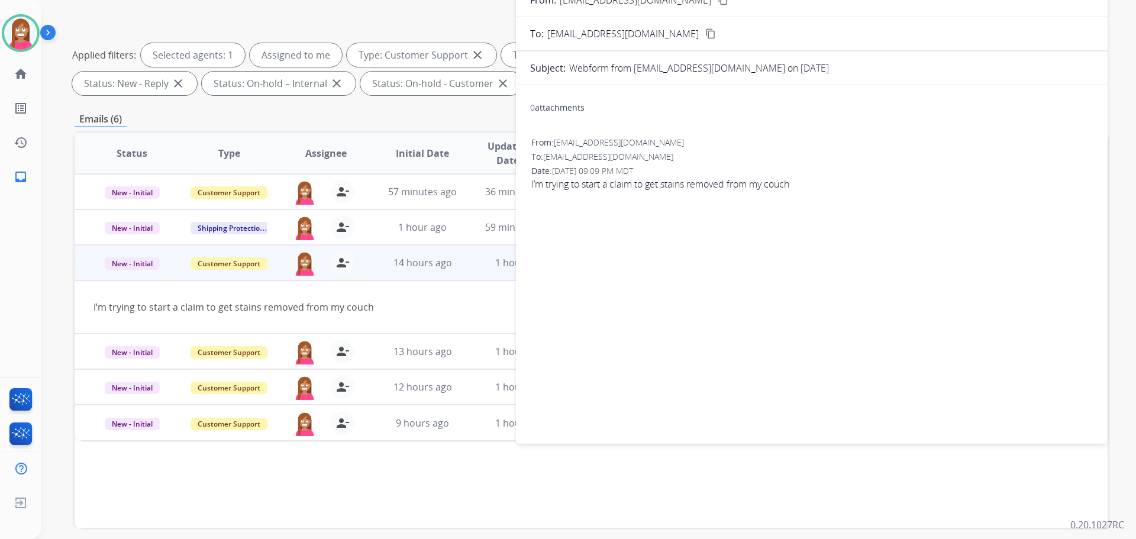
scroll to position [73, 0]
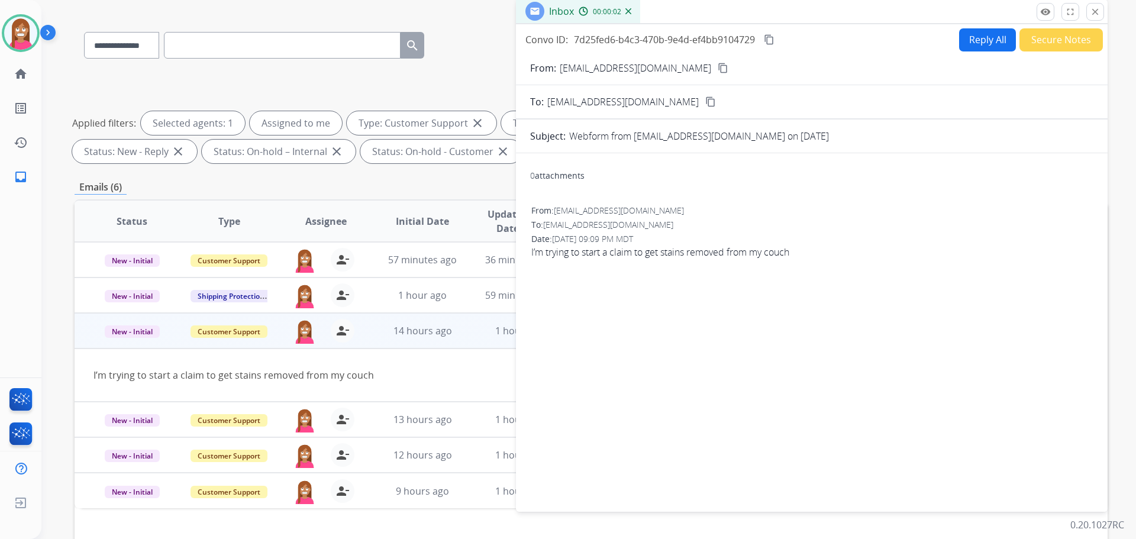
click at [1045, 41] on button "Secure Notes" at bounding box center [1061, 39] width 83 height 23
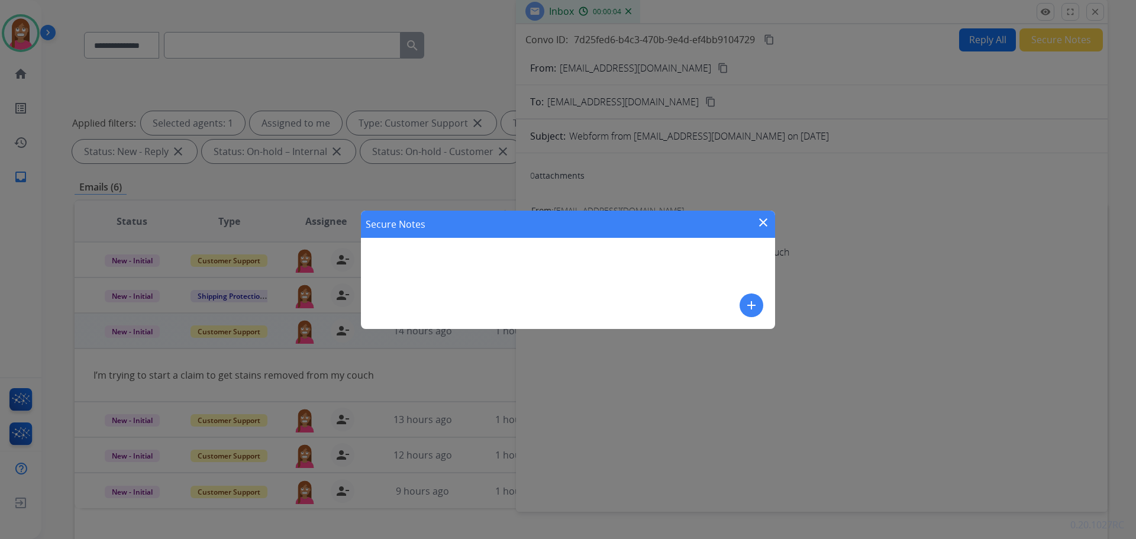
click at [753, 305] on mat-icon "add" at bounding box center [751, 305] width 14 height 14
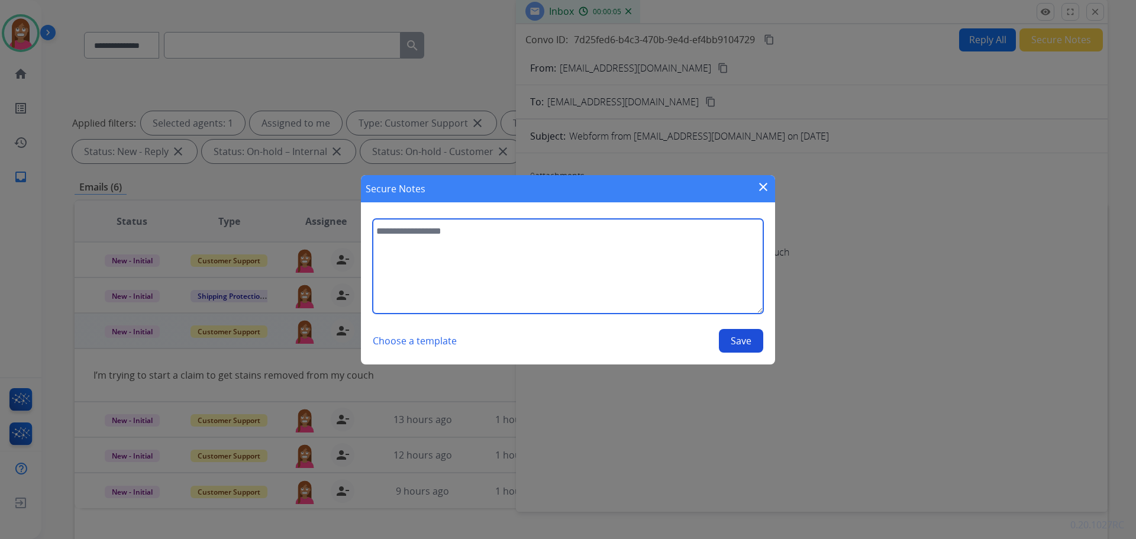
click at [416, 253] on textarea at bounding box center [568, 266] width 391 height 95
type textarea "**********"
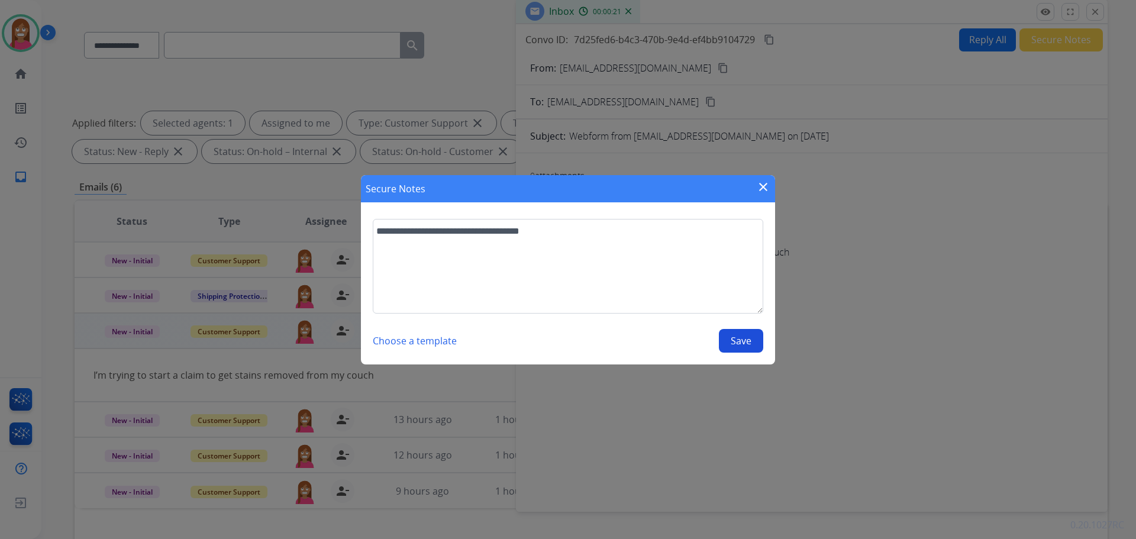
click at [734, 333] on button "Save" at bounding box center [741, 341] width 44 height 24
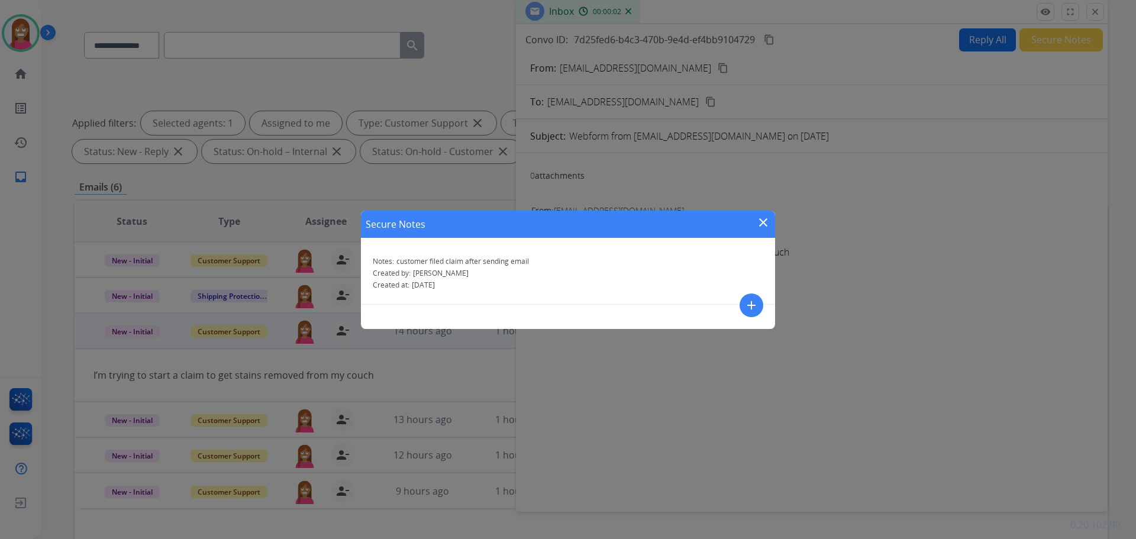
click at [764, 226] on mat-icon "close" at bounding box center [763, 222] width 14 height 14
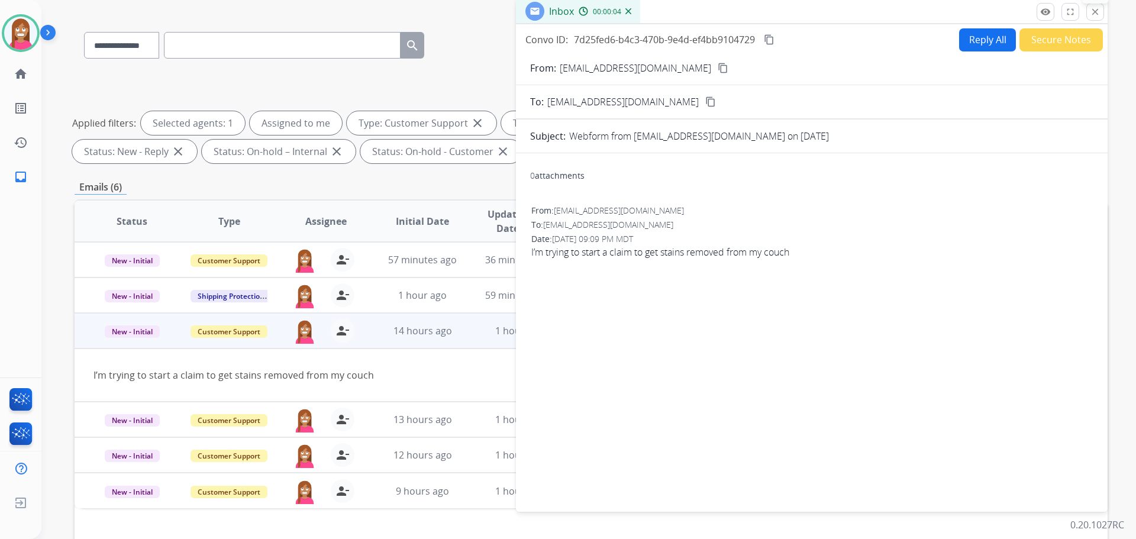
click at [1091, 14] on mat-icon "close" at bounding box center [1095, 12] width 11 height 11
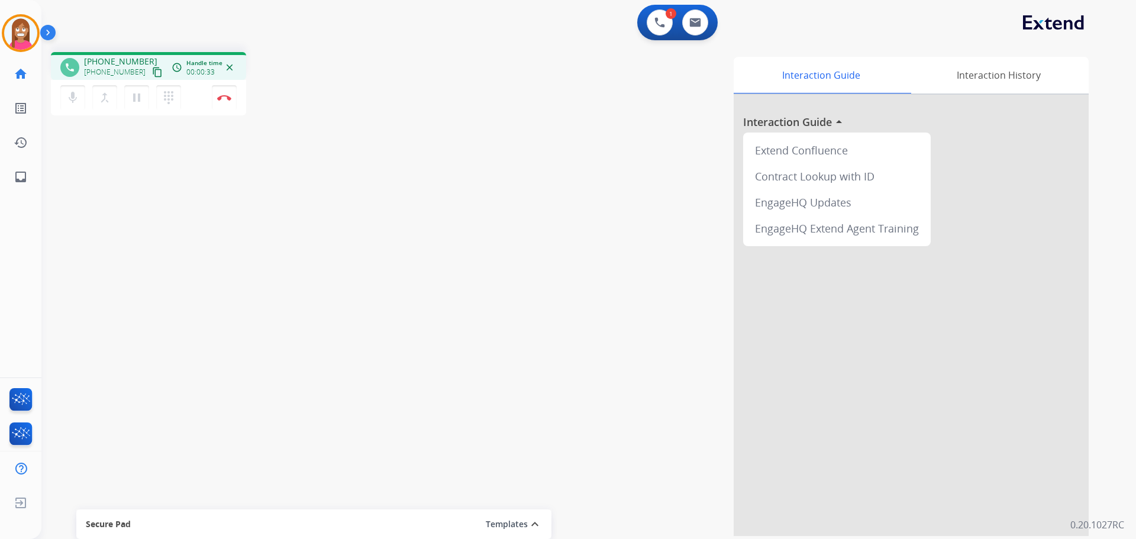
click at [152, 73] on mat-icon "content_copy" at bounding box center [157, 72] width 11 height 11
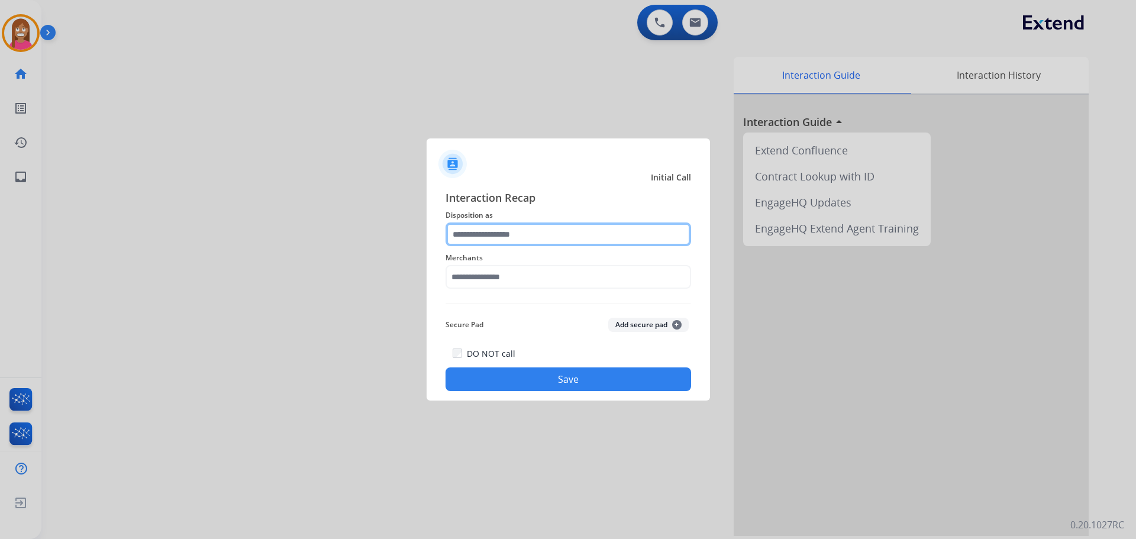
click at [495, 235] on input "text" at bounding box center [569, 234] width 246 height 24
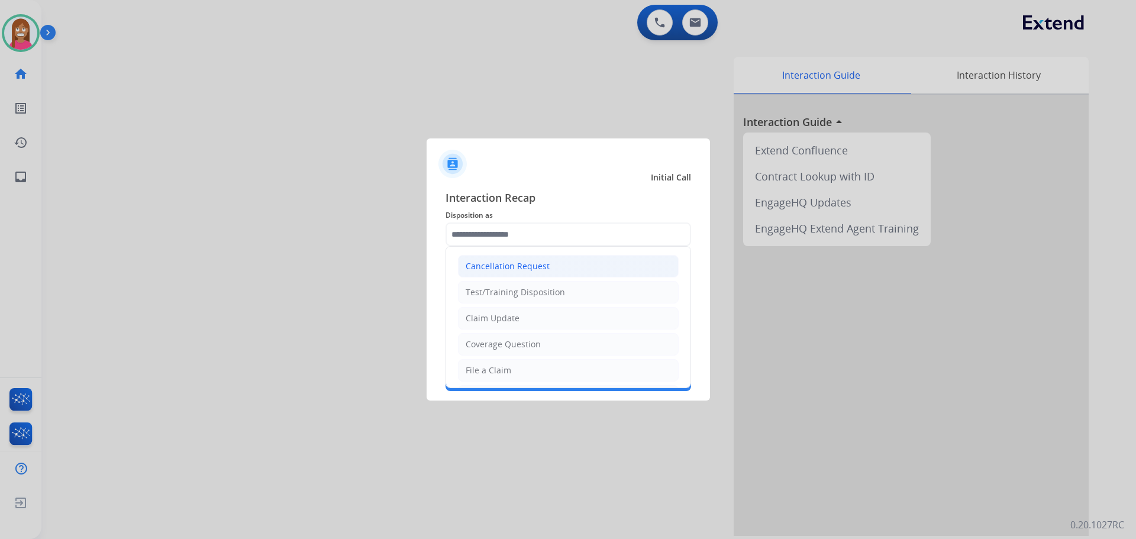
click at [470, 270] on div "Cancellation Request" at bounding box center [508, 266] width 84 height 12
type input "**********"
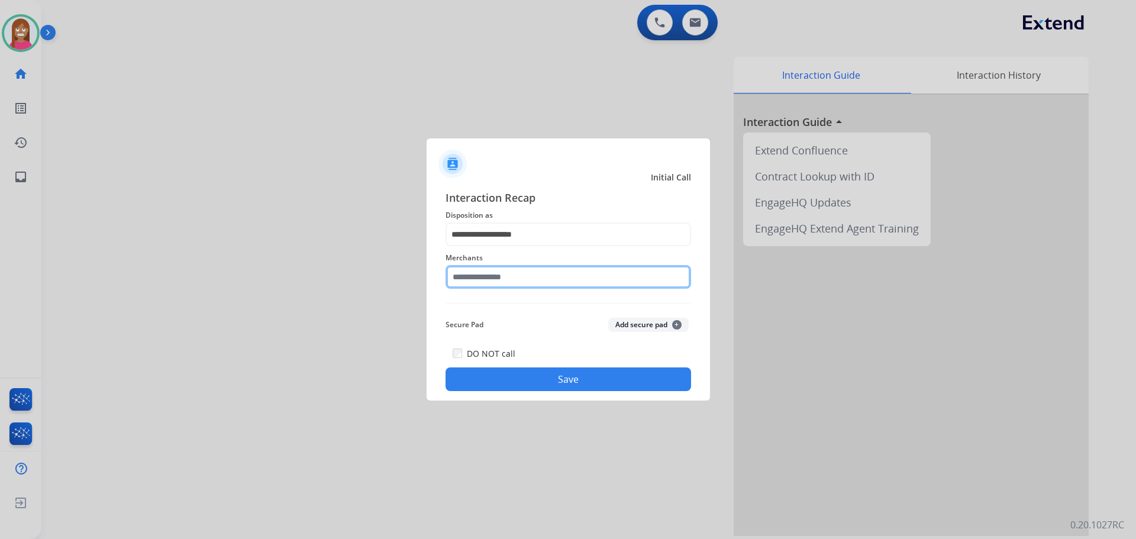
click at [483, 278] on input "text" at bounding box center [569, 277] width 246 height 24
click at [462, 278] on input "text" at bounding box center [569, 277] width 246 height 24
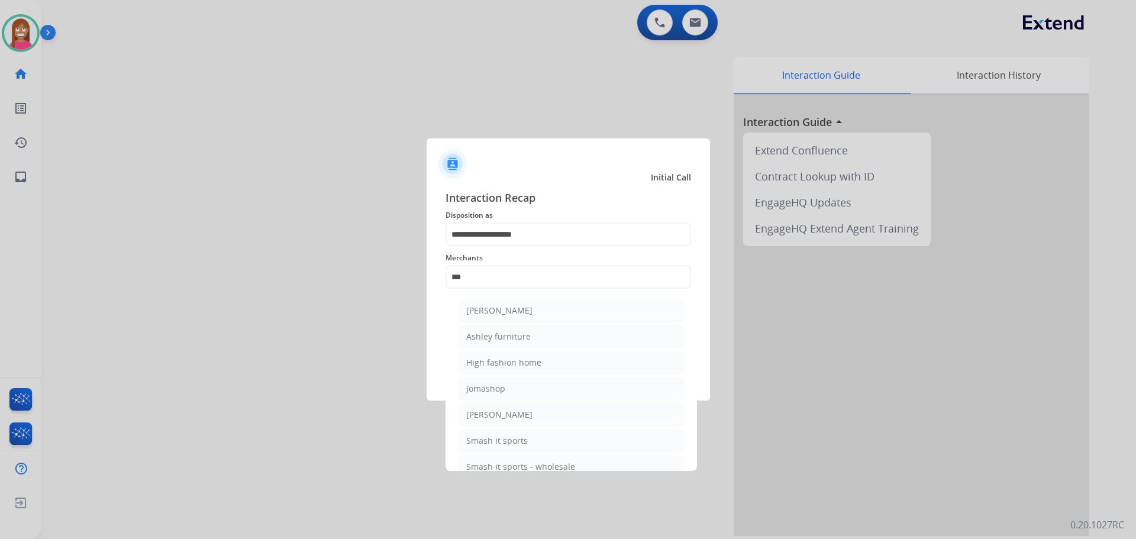
click at [530, 340] on li "Ashley furniture" at bounding box center [571, 336] width 225 height 22
type input "**********"
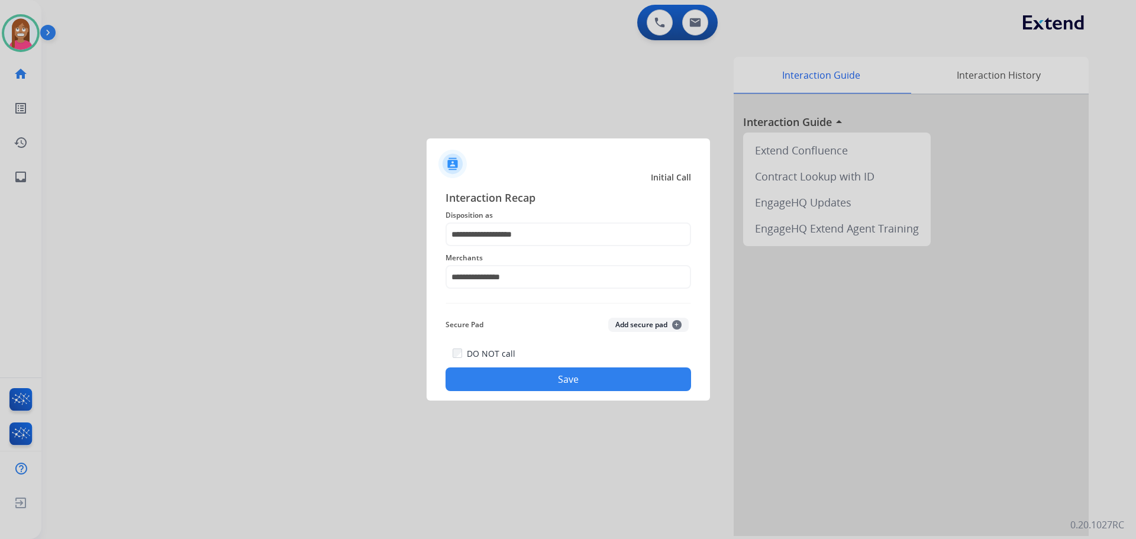
click at [526, 377] on button "Save" at bounding box center [569, 379] width 246 height 24
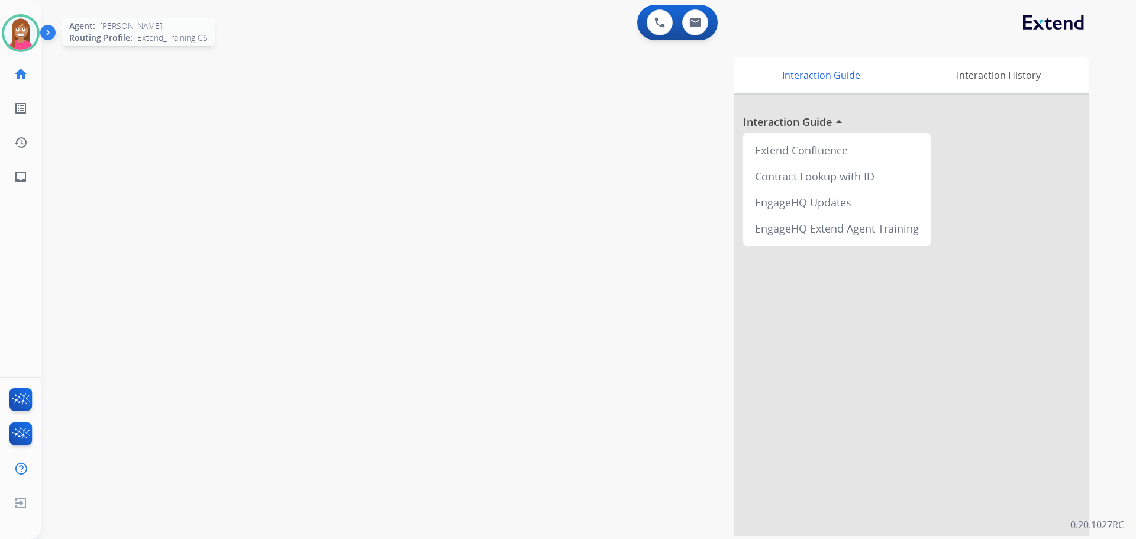
click at [24, 33] on img at bounding box center [20, 33] width 33 height 33
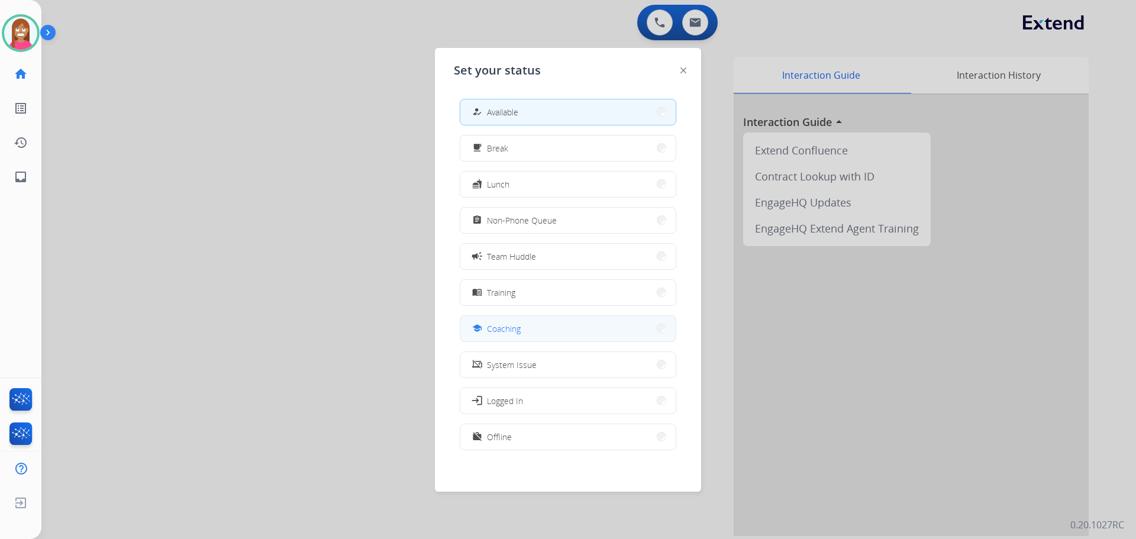
click at [488, 330] on div "school Coaching" at bounding box center [495, 328] width 51 height 14
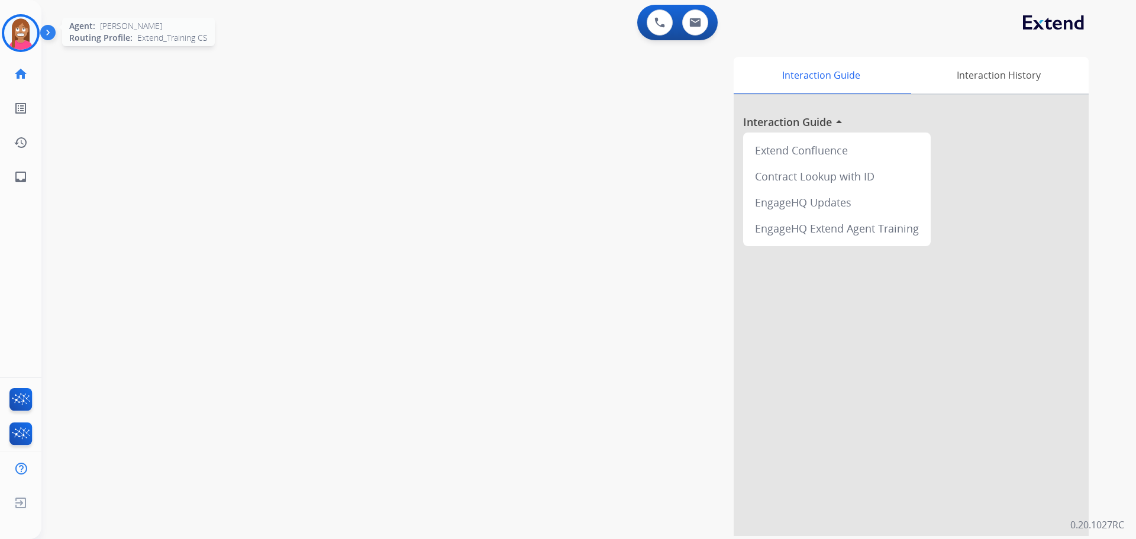
click at [7, 48] on div "Agent: Christopher Routing Profile: Extend_Training CS" at bounding box center [21, 33] width 38 height 38
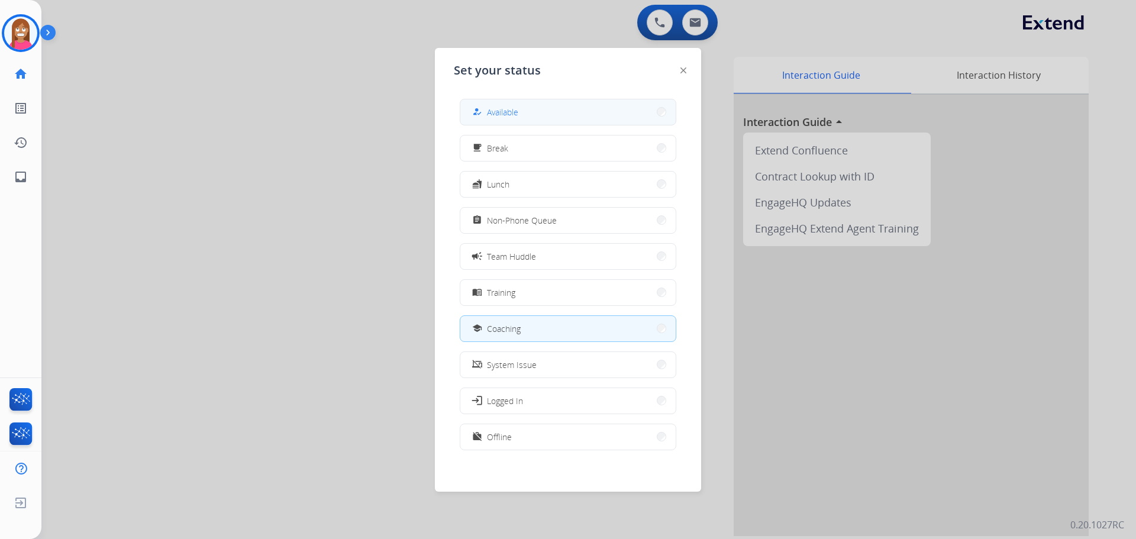
click at [476, 112] on div "how_to_reg" at bounding box center [478, 112] width 17 height 14
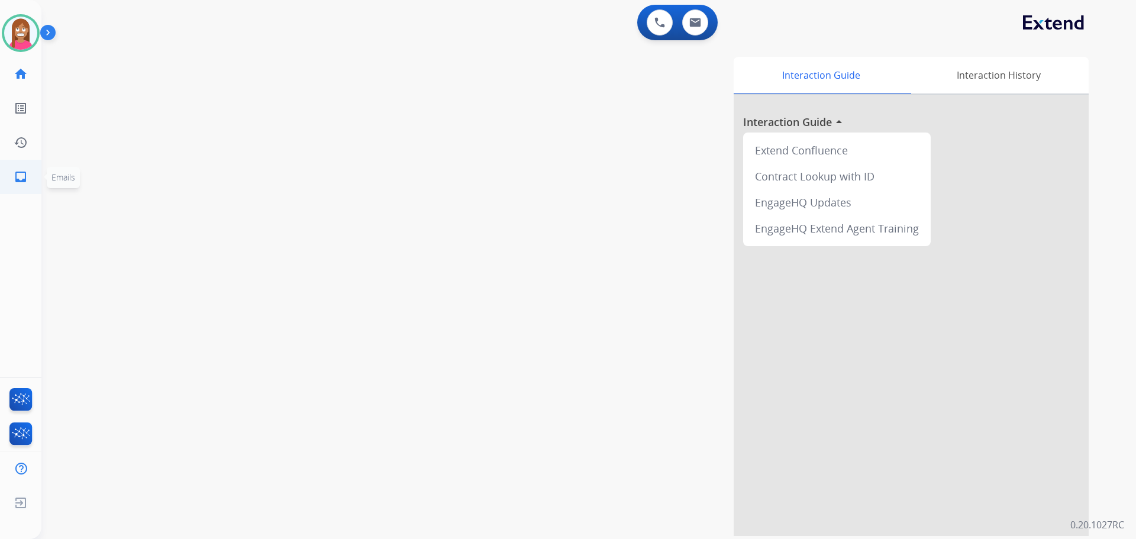
click at [20, 179] on mat-icon "inbox" at bounding box center [21, 177] width 14 height 14
select select "**********"
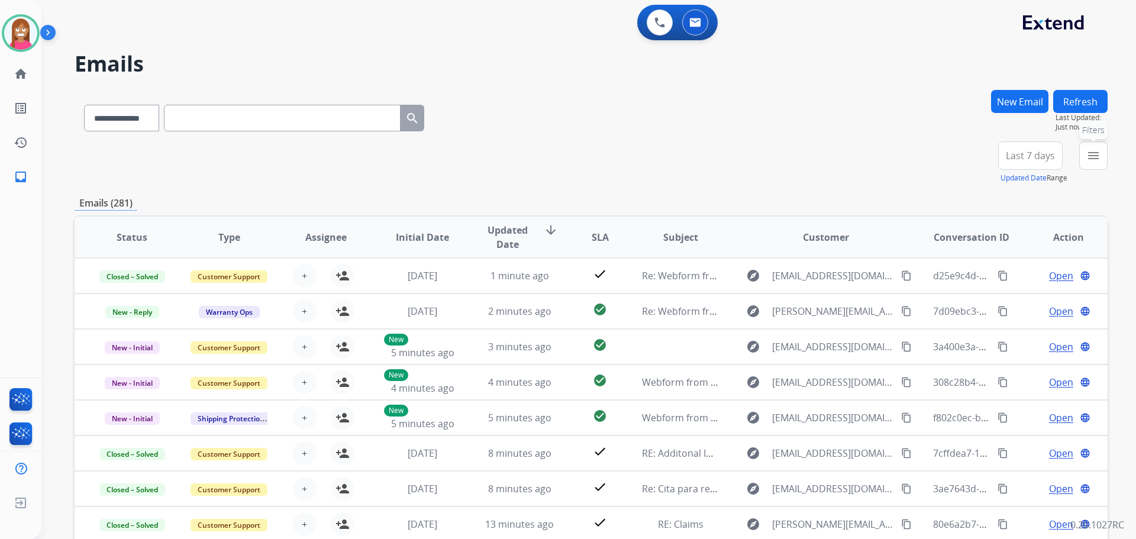
click at [1101, 153] on button "menu Filters" at bounding box center [1093, 155] width 28 height 28
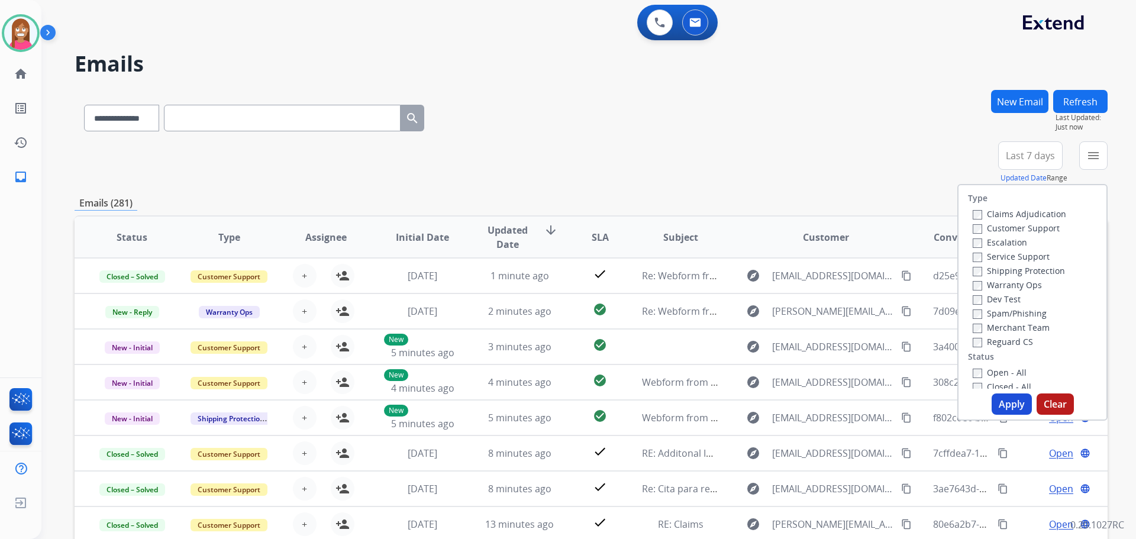
click at [1001, 228] on label "Customer Support" at bounding box center [1016, 227] width 87 height 11
click at [982, 274] on label "Shipping Protection" at bounding box center [1019, 270] width 92 height 11
click at [979, 343] on label "Reguard CS" at bounding box center [1003, 341] width 60 height 11
click at [985, 371] on label "Open - All" at bounding box center [1000, 372] width 54 height 11
click at [996, 407] on button "Apply" at bounding box center [1012, 403] width 40 height 21
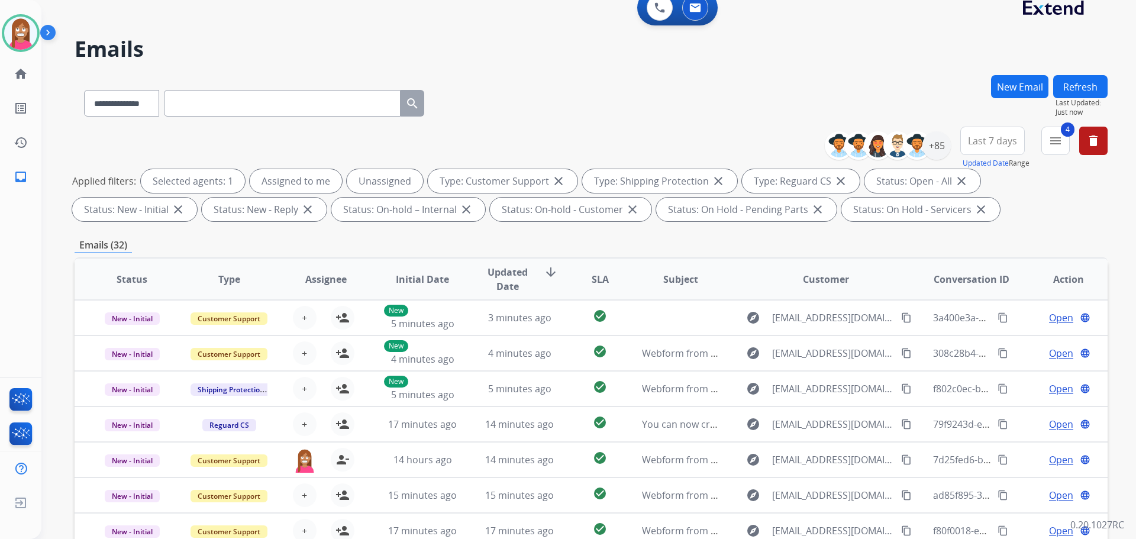
scroll to position [14, 0]
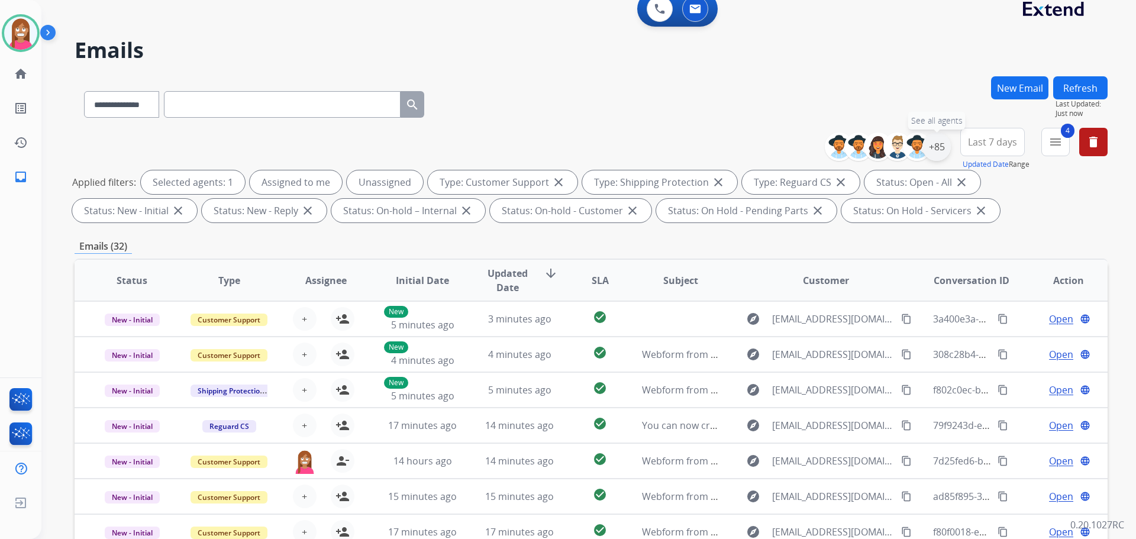
click at [935, 154] on div "+85" at bounding box center [936, 147] width 28 height 28
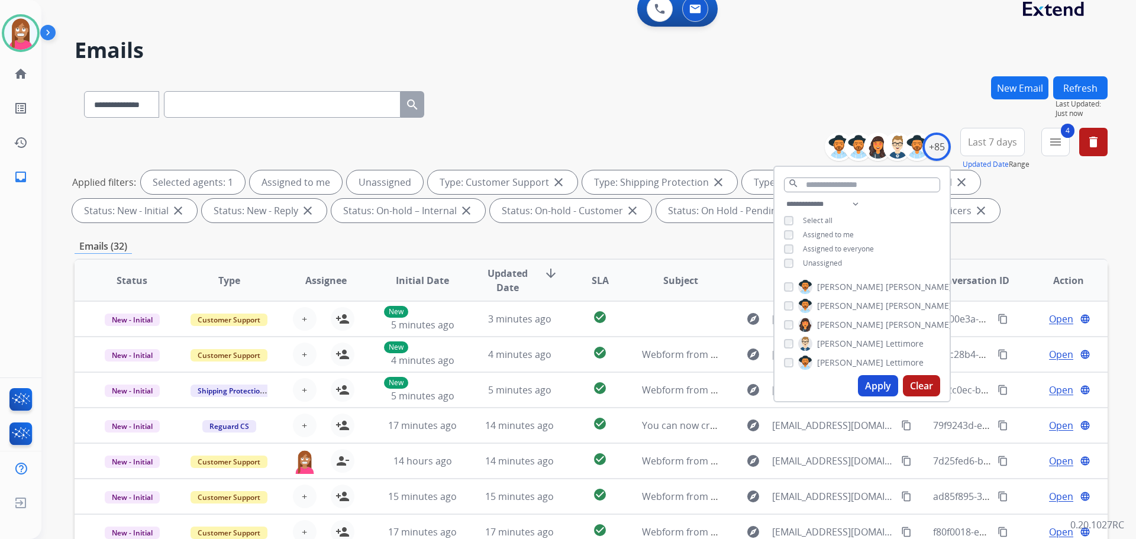
click at [788, 267] on div "**********" at bounding box center [862, 235] width 175 height 76
click at [878, 391] on button "Apply" at bounding box center [878, 385] width 40 height 21
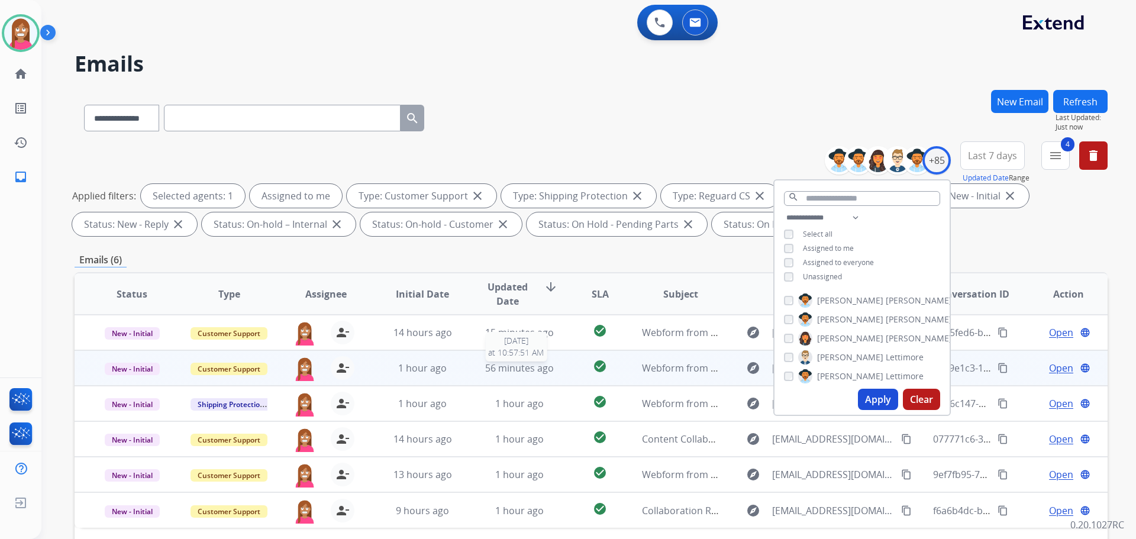
scroll to position [191, 0]
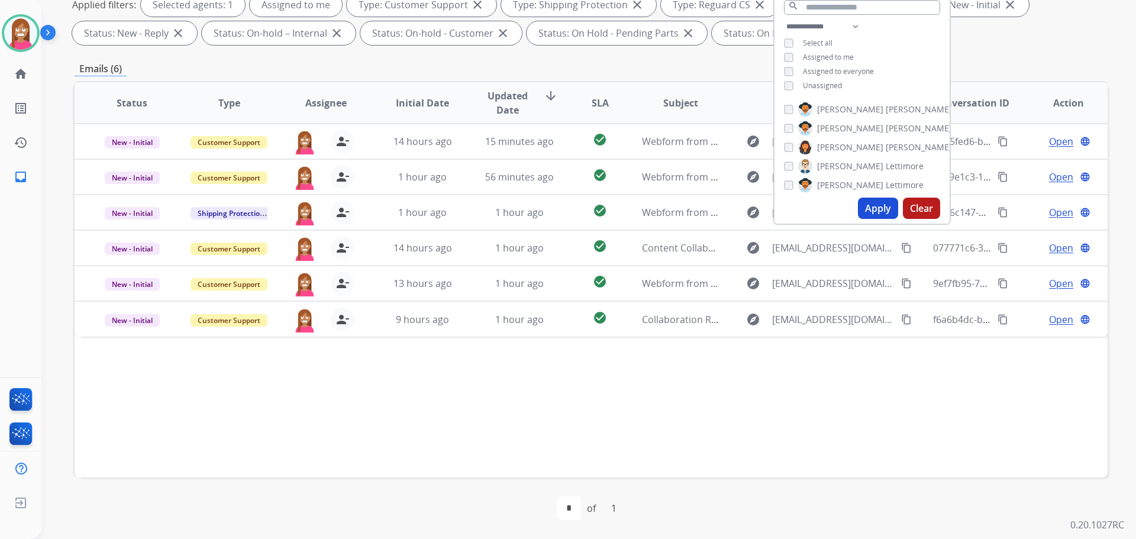
drag, startPoint x: 556, startPoint y: 393, endPoint x: 556, endPoint y: 385, distance: 8.3
click at [556, 385] on div "Status Type Assignee Initial Date Updated Date arrow_downward SLA Subject Custo…" at bounding box center [591, 279] width 1033 height 396
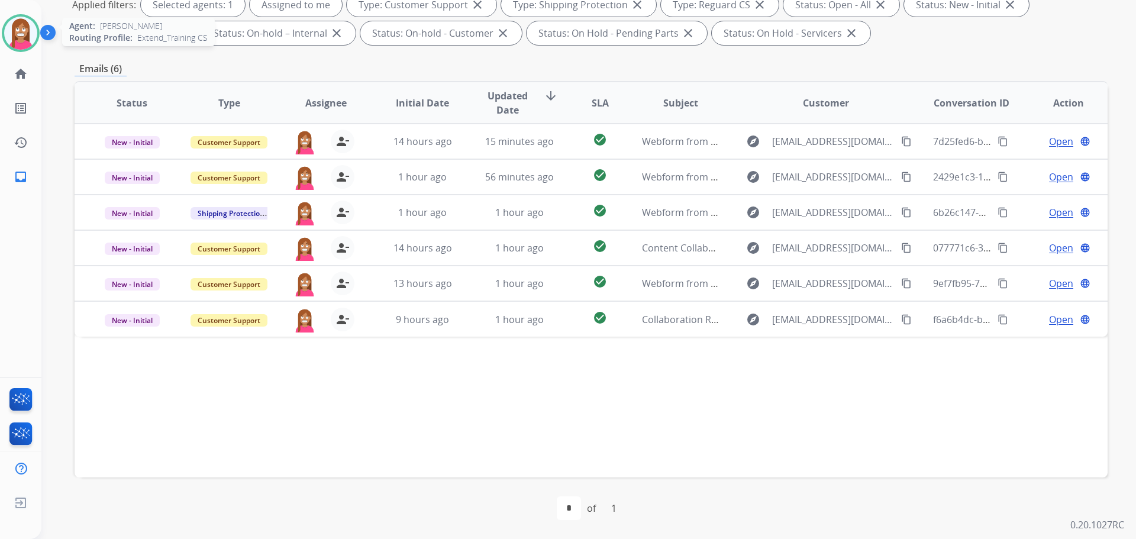
click at [26, 47] on img at bounding box center [20, 33] width 33 height 33
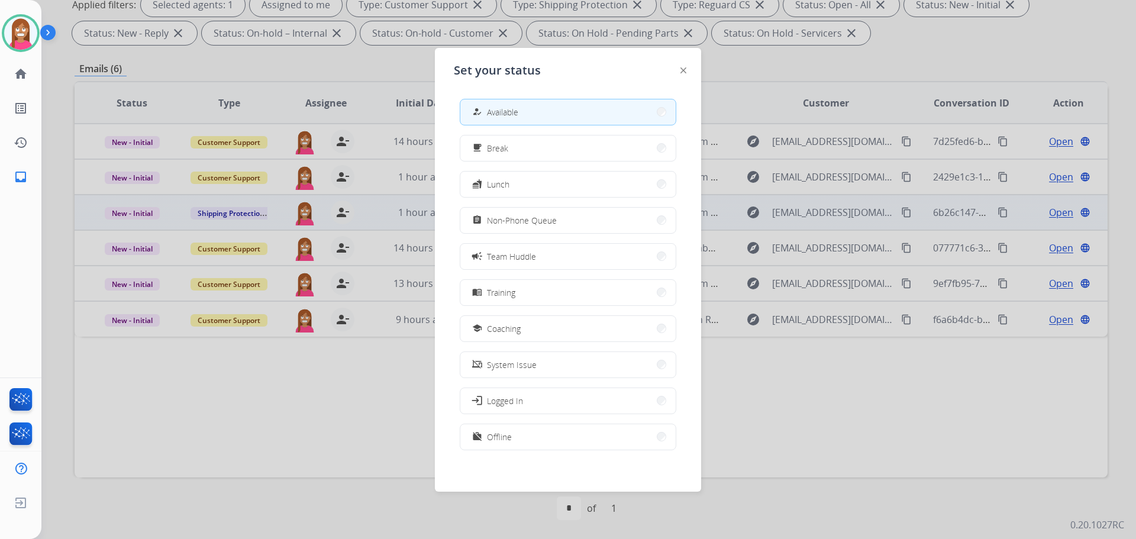
drag, startPoint x: 498, startPoint y: 327, endPoint x: 467, endPoint y: 197, distance: 133.8
click at [496, 328] on span "Coaching" at bounding box center [504, 328] width 34 height 12
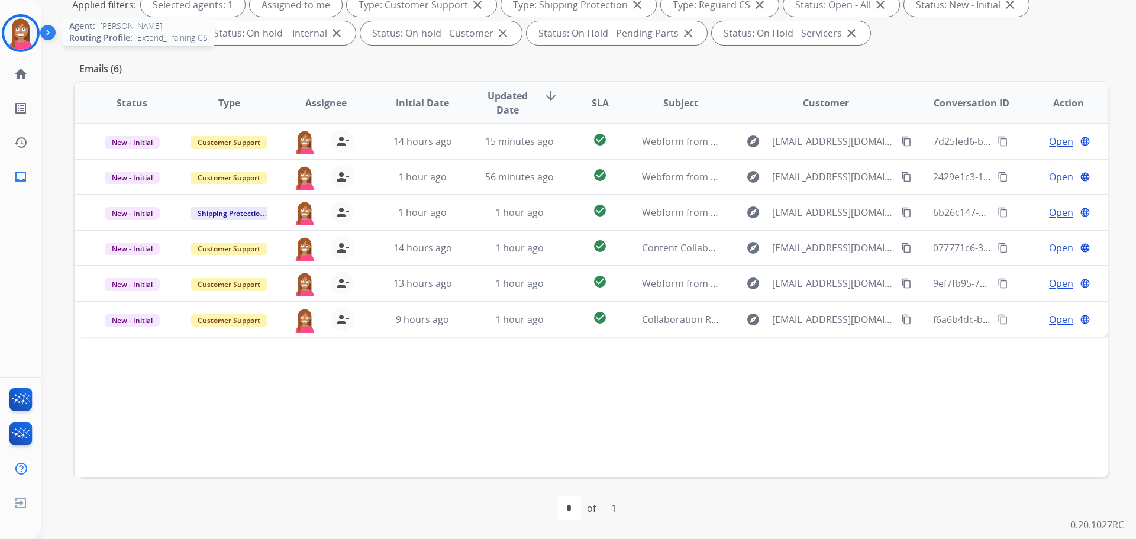
click at [17, 35] on img at bounding box center [20, 33] width 33 height 33
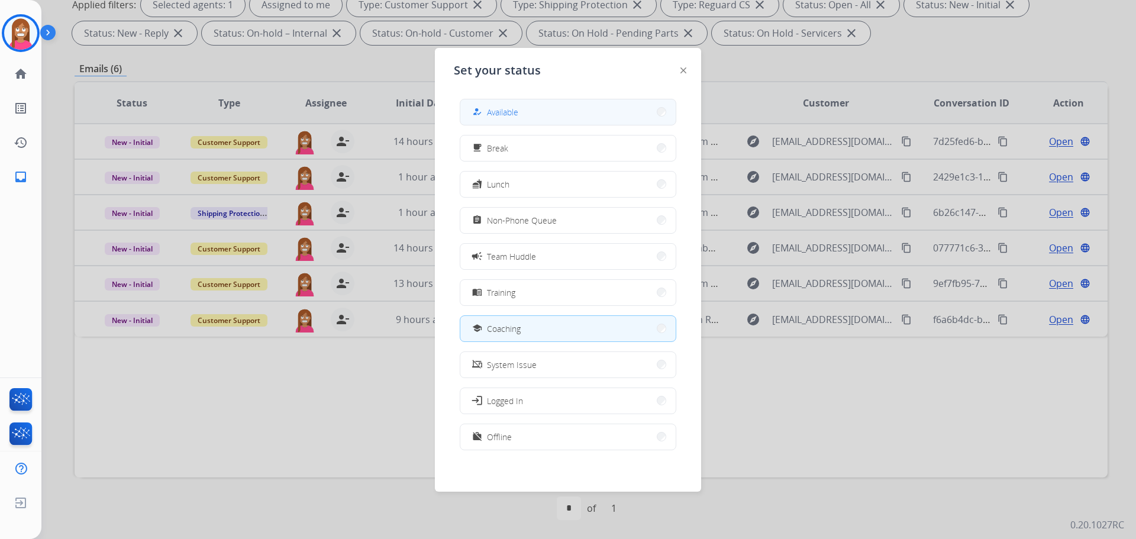
click at [469, 104] on button "how_to_reg Available" at bounding box center [567, 111] width 215 height 25
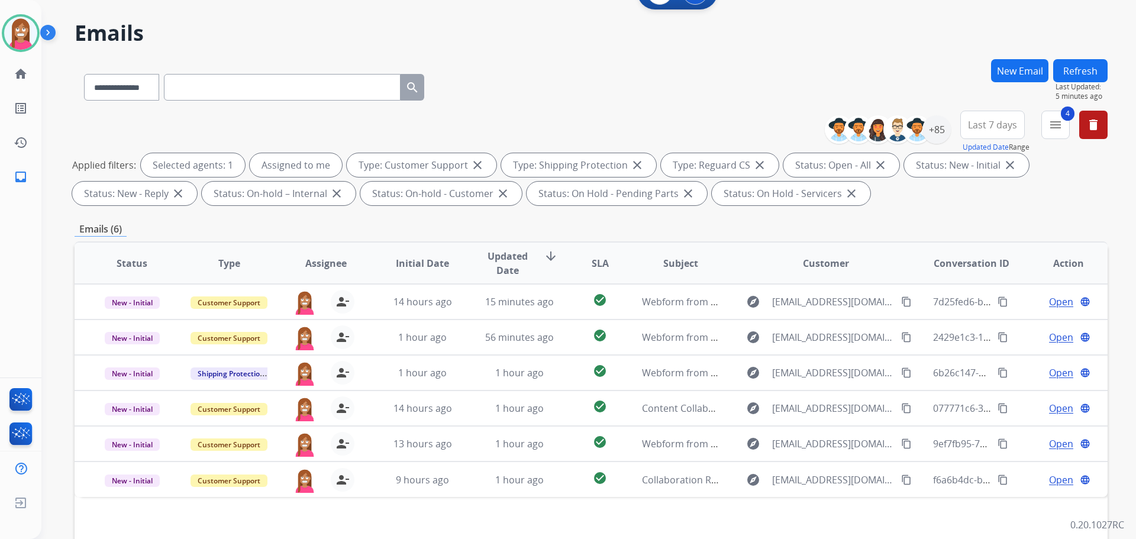
scroll to position [0, 0]
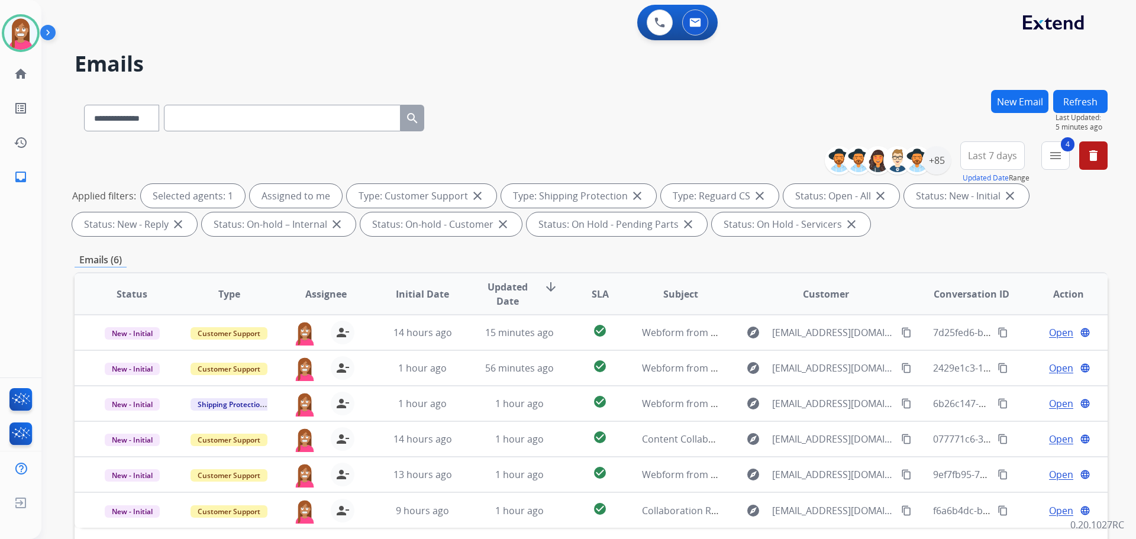
click at [1007, 95] on button "New Email" at bounding box center [1019, 101] width 57 height 23
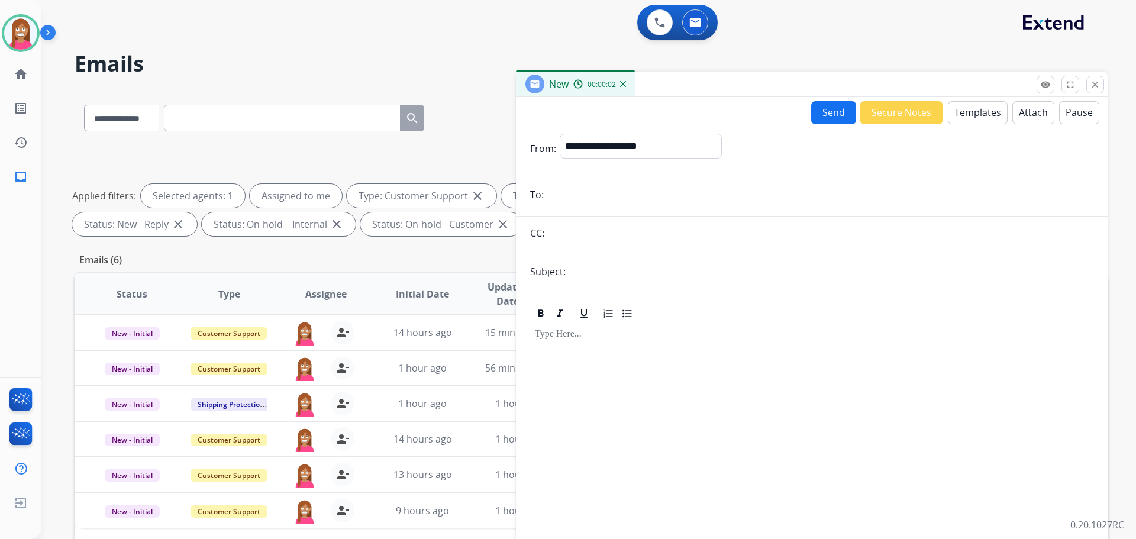
paste input "**********"
type input "**********"
click at [586, 146] on select "**********" at bounding box center [640, 146] width 161 height 24
select select "**********"
click at [560, 134] on select "**********" at bounding box center [640, 146] width 161 height 24
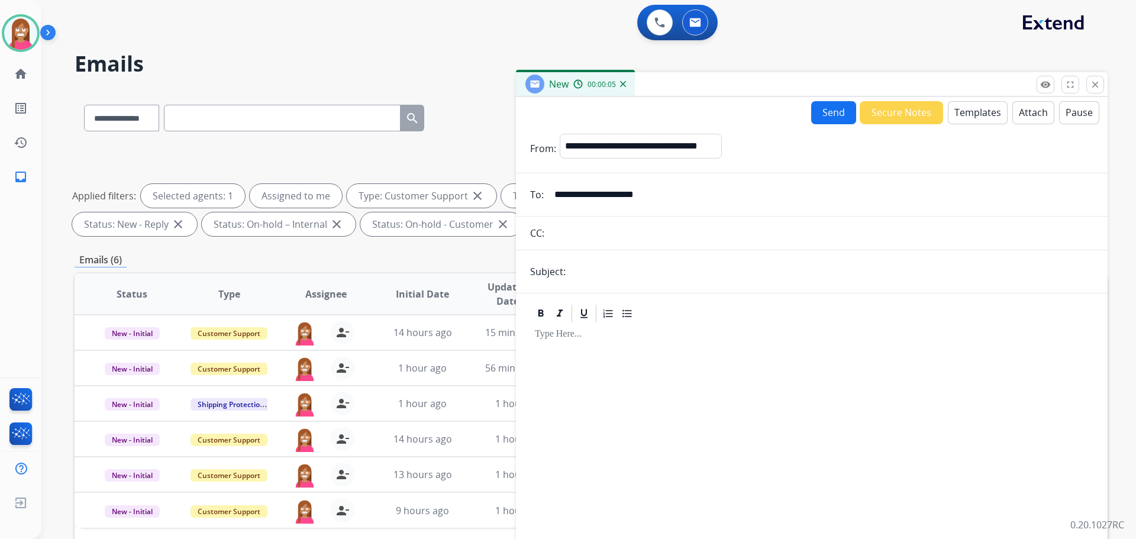
click at [962, 119] on button "Templates" at bounding box center [978, 112] width 60 height 23
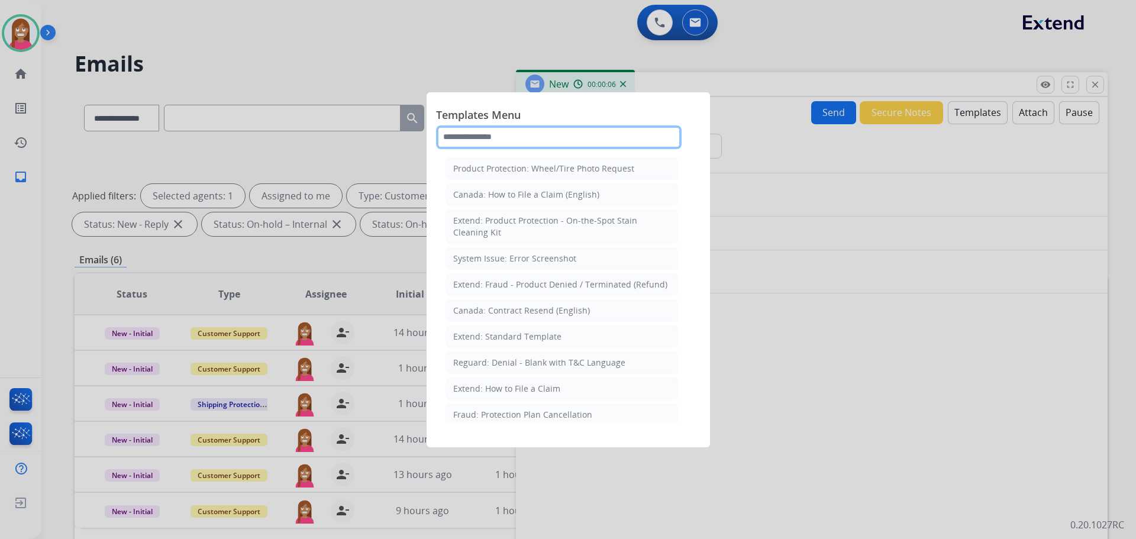
click at [500, 140] on input "text" at bounding box center [559, 137] width 246 height 24
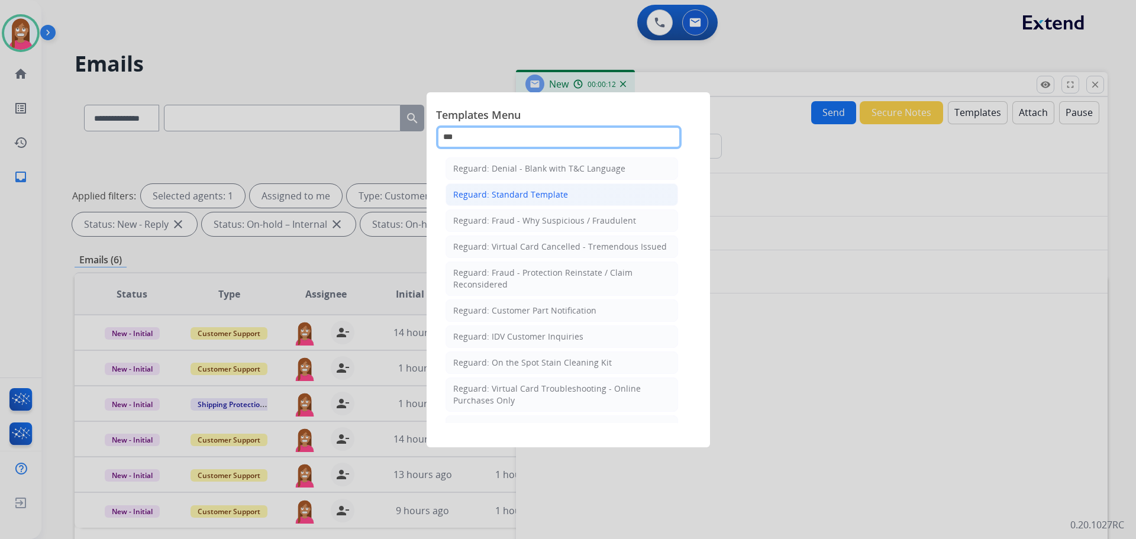
type input "***"
click at [482, 202] on li "Reguard: Standard Template" at bounding box center [562, 194] width 233 height 22
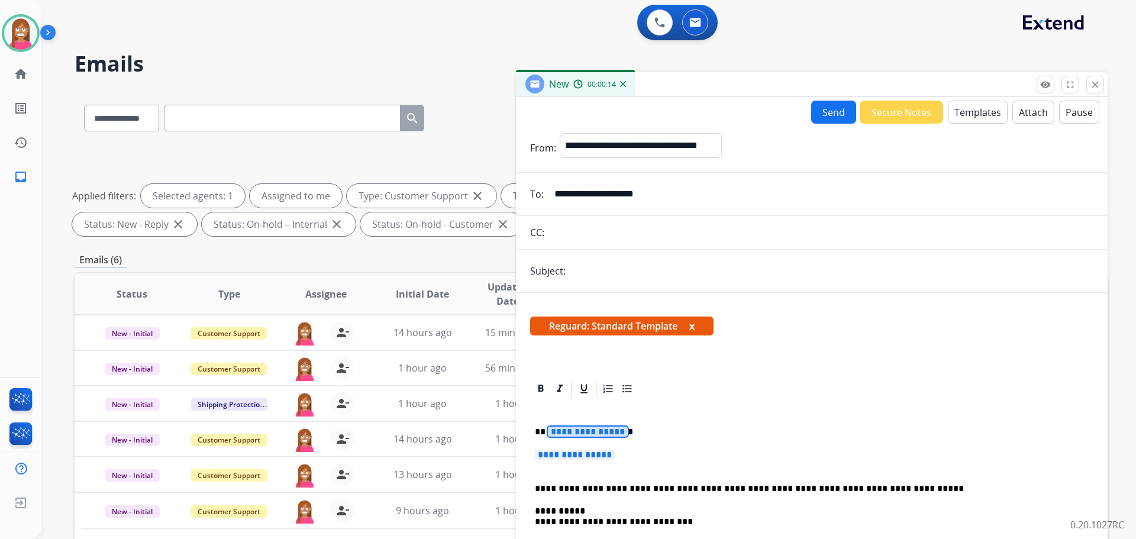
click at [579, 433] on span "**********" at bounding box center [588, 432] width 80 height 10
click at [575, 456] on span "**********" at bounding box center [575, 455] width 80 height 10
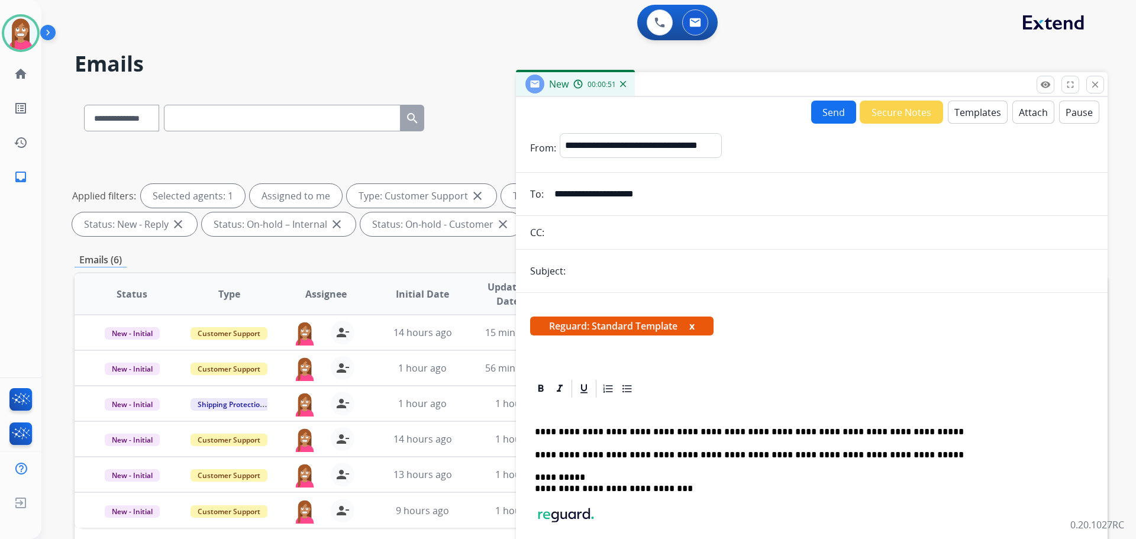
click at [825, 104] on button "Send" at bounding box center [833, 112] width 45 height 23
click at [585, 269] on input "text" at bounding box center [831, 271] width 524 height 25
type input "**********"
click at [830, 115] on button "Send" at bounding box center [833, 112] width 45 height 23
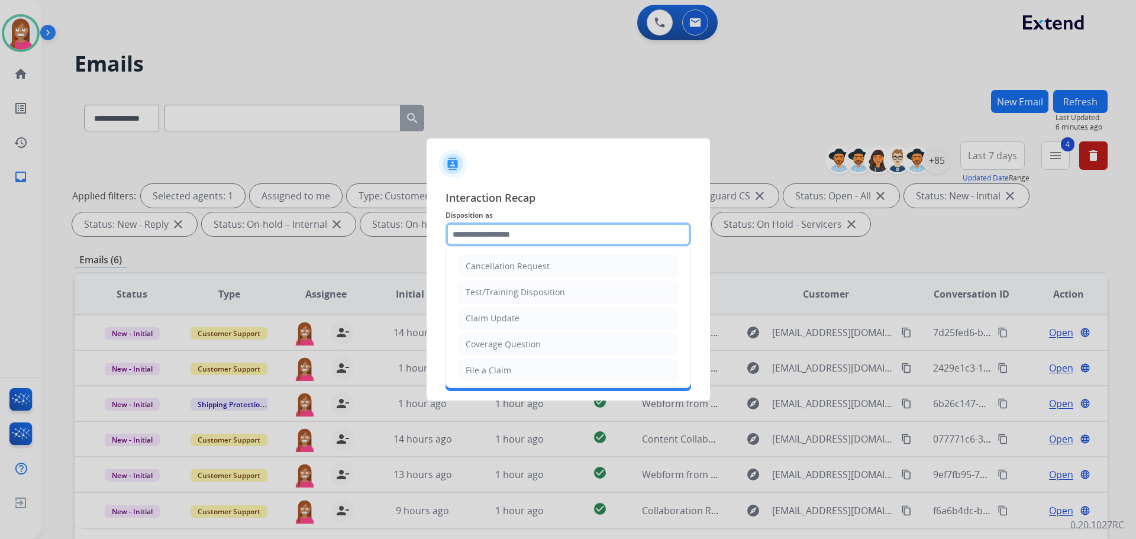
click at [470, 234] on input "text" at bounding box center [569, 234] width 246 height 24
click at [482, 320] on div "Claim Update" at bounding box center [493, 318] width 54 height 12
type input "**********"
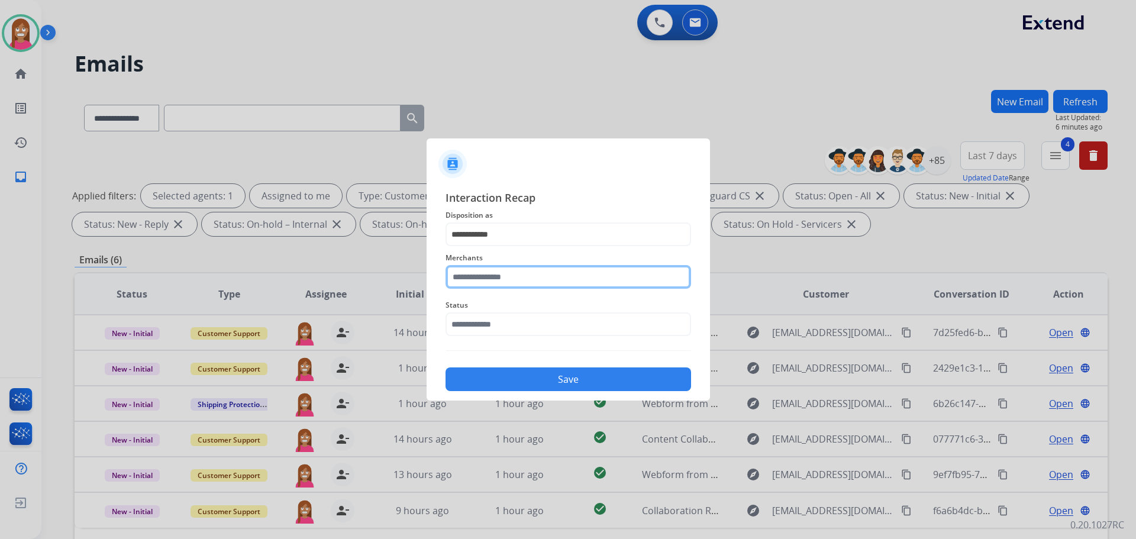
click at [491, 276] on input "text" at bounding box center [569, 277] width 246 height 24
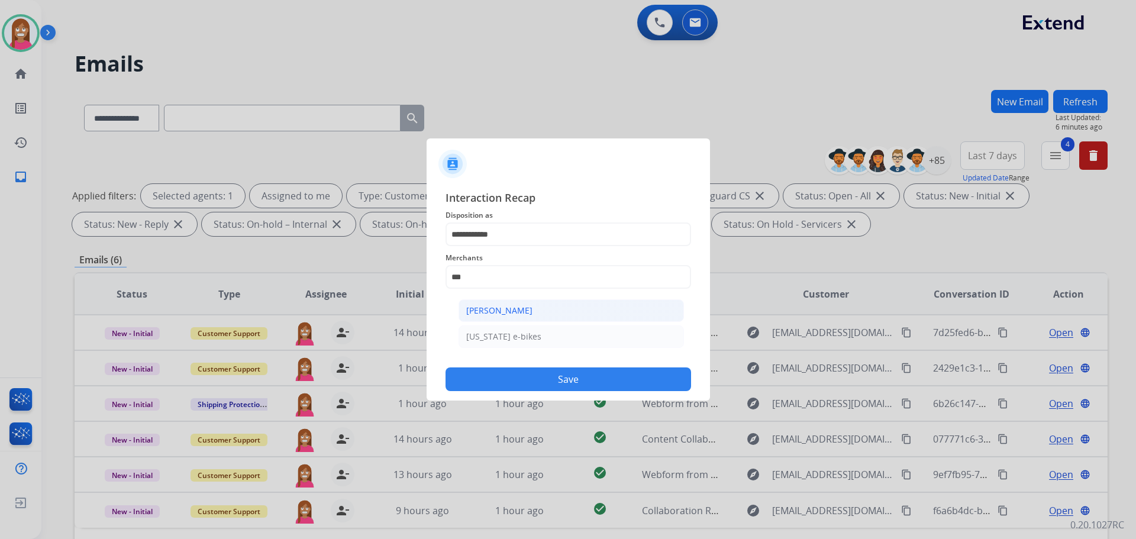
click at [486, 309] on div "[PERSON_NAME]" at bounding box center [499, 311] width 66 height 12
type input "**********"
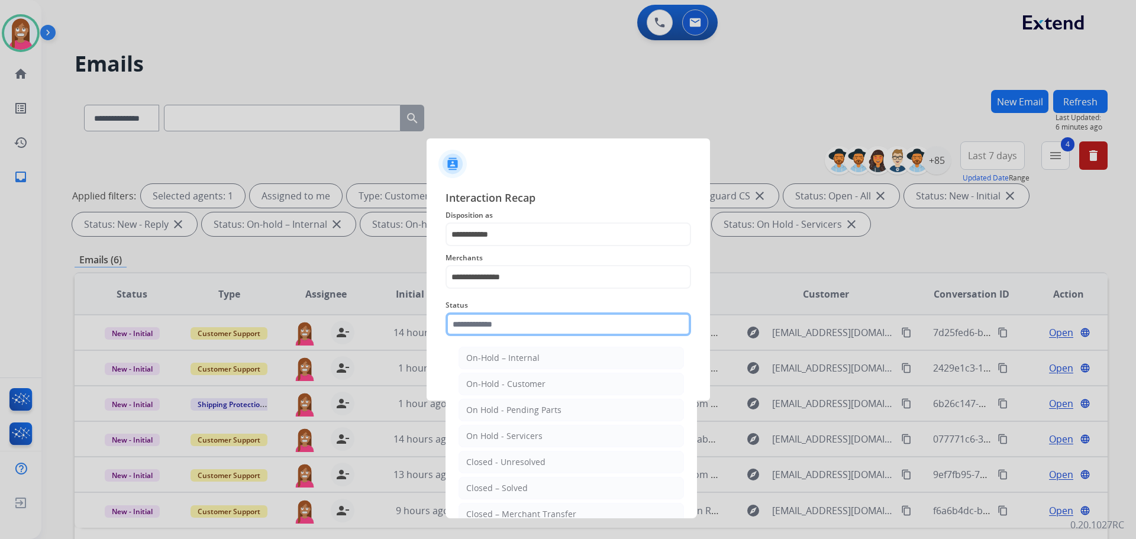
click at [481, 325] on input "text" at bounding box center [569, 324] width 246 height 24
click at [475, 483] on div "Closed – Solved" at bounding box center [497, 488] width 62 height 12
type input "**********"
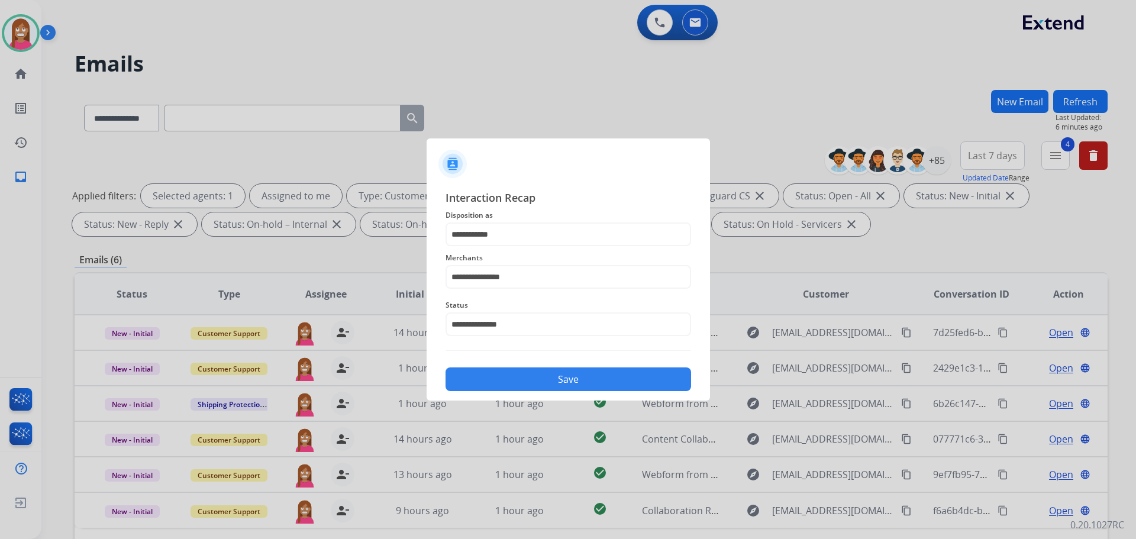
click at [522, 383] on button "Save" at bounding box center [569, 379] width 246 height 24
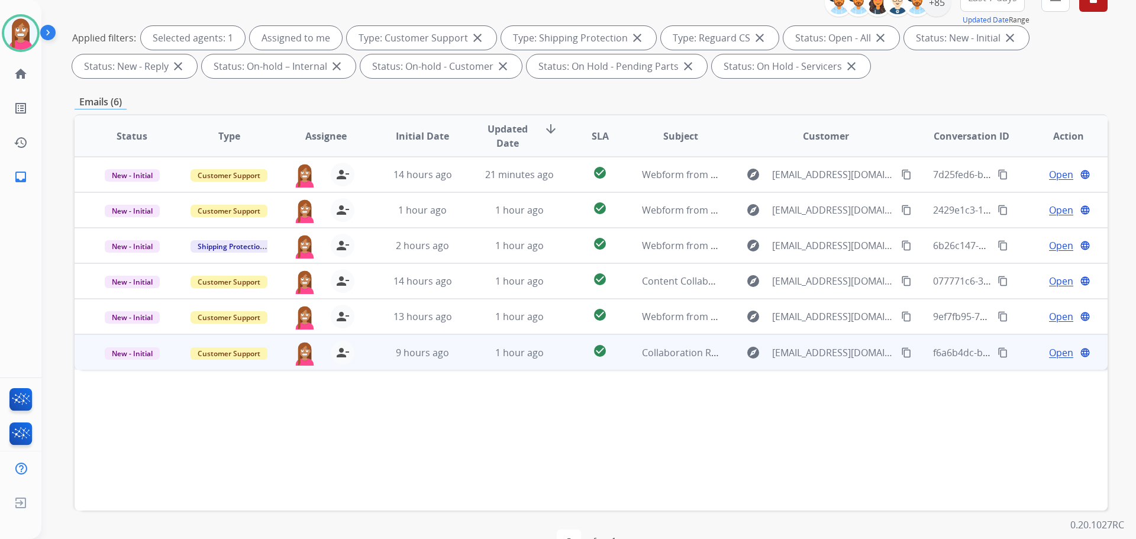
scroll to position [191, 0]
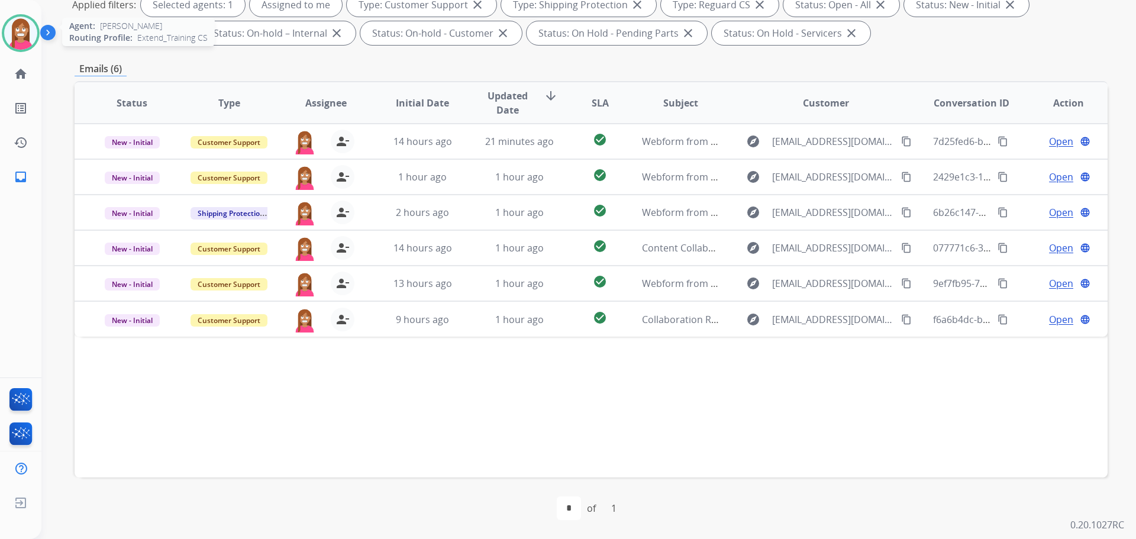
click at [19, 38] on img at bounding box center [20, 33] width 33 height 33
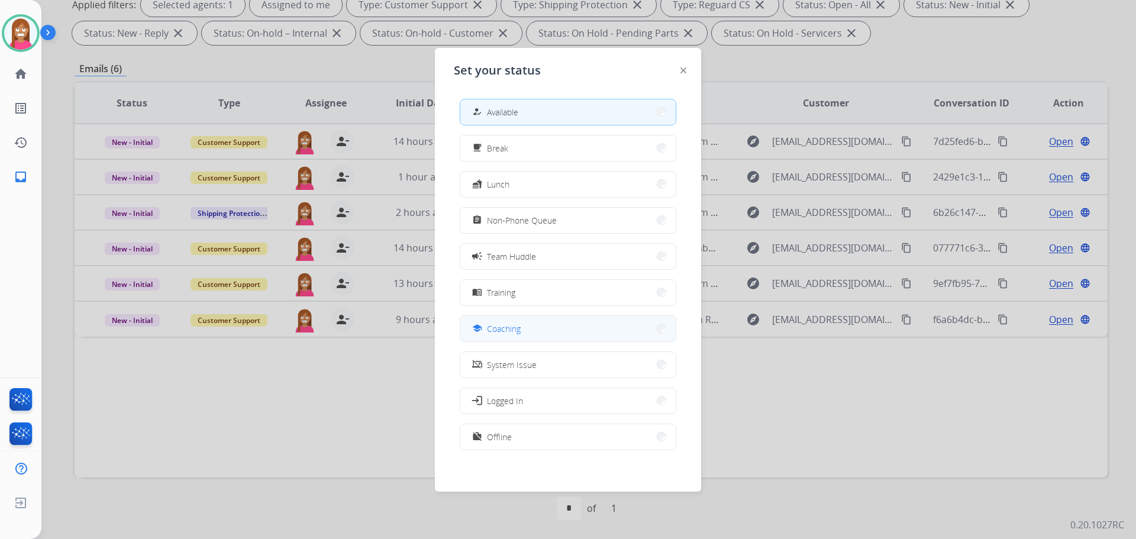
click at [534, 323] on button "school Coaching" at bounding box center [567, 328] width 215 height 25
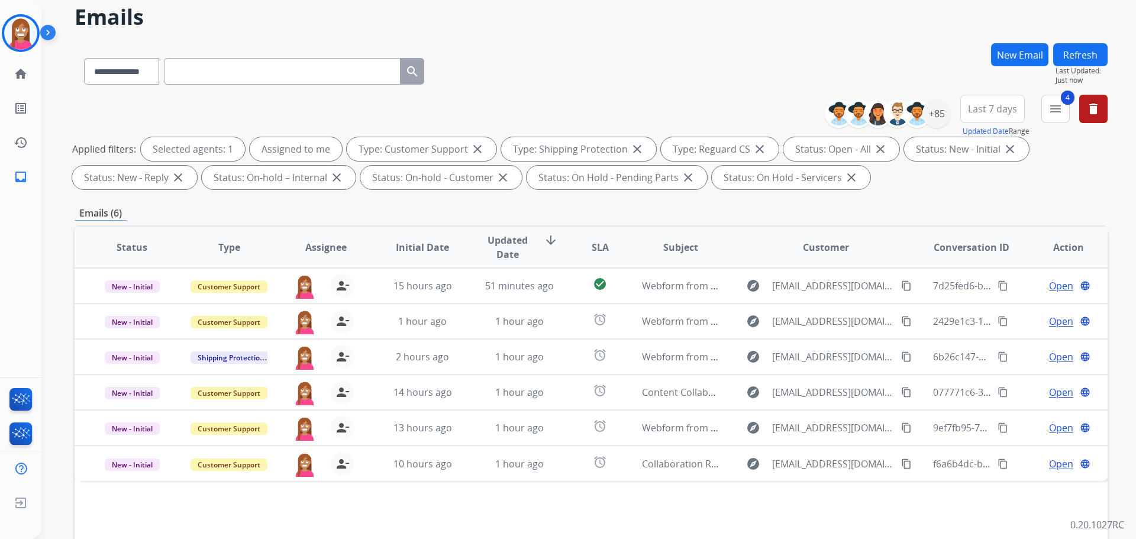
scroll to position [59, 0]
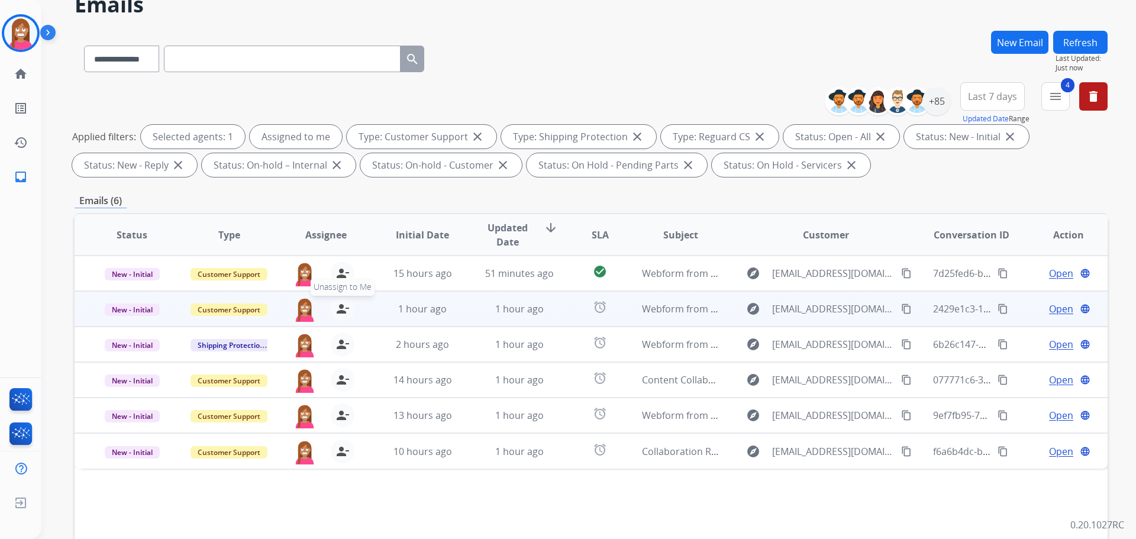
click at [338, 311] on mat-icon "person_remove" at bounding box center [343, 309] width 14 height 14
click at [338, 311] on mat-icon "person_add" at bounding box center [343, 309] width 14 height 14
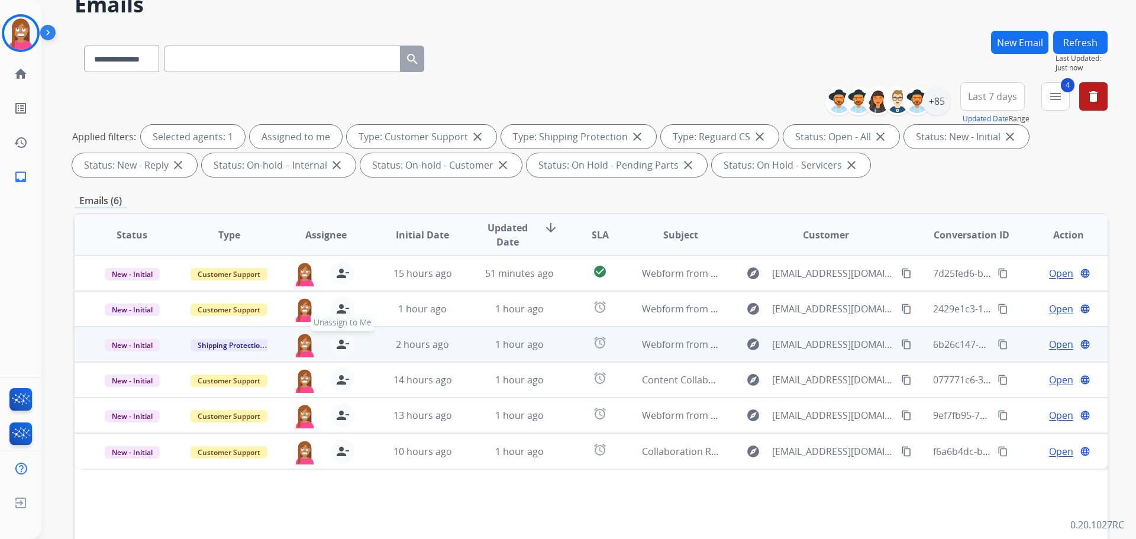
click at [337, 342] on mat-icon "person_remove" at bounding box center [343, 344] width 14 height 14
click at [337, 342] on mat-icon "person_add" at bounding box center [343, 344] width 14 height 14
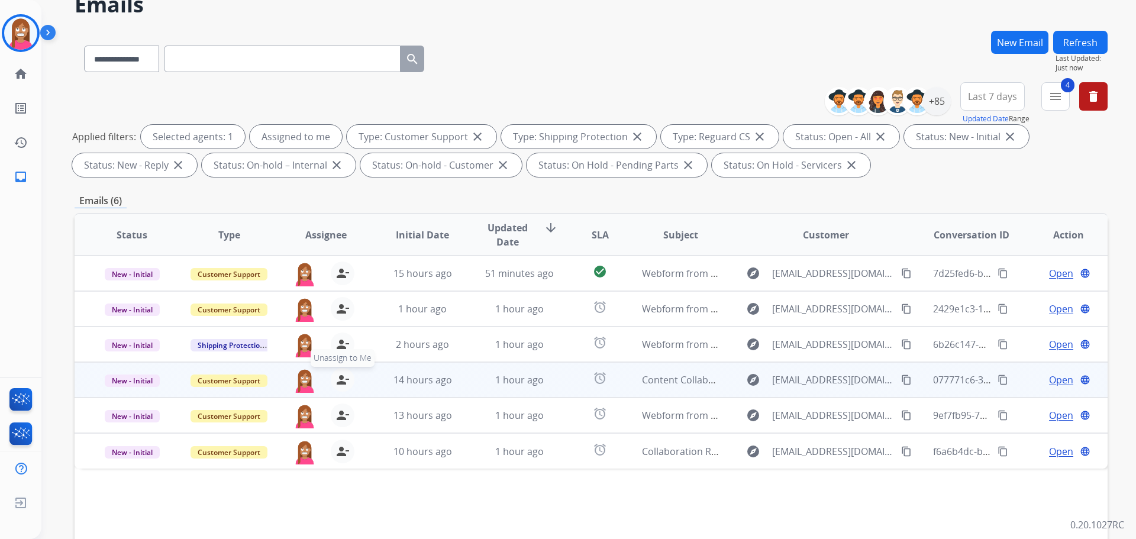
click at [338, 373] on mat-icon "person_remove" at bounding box center [343, 380] width 14 height 14
click at [338, 373] on mat-icon "person_add" at bounding box center [343, 380] width 14 height 14
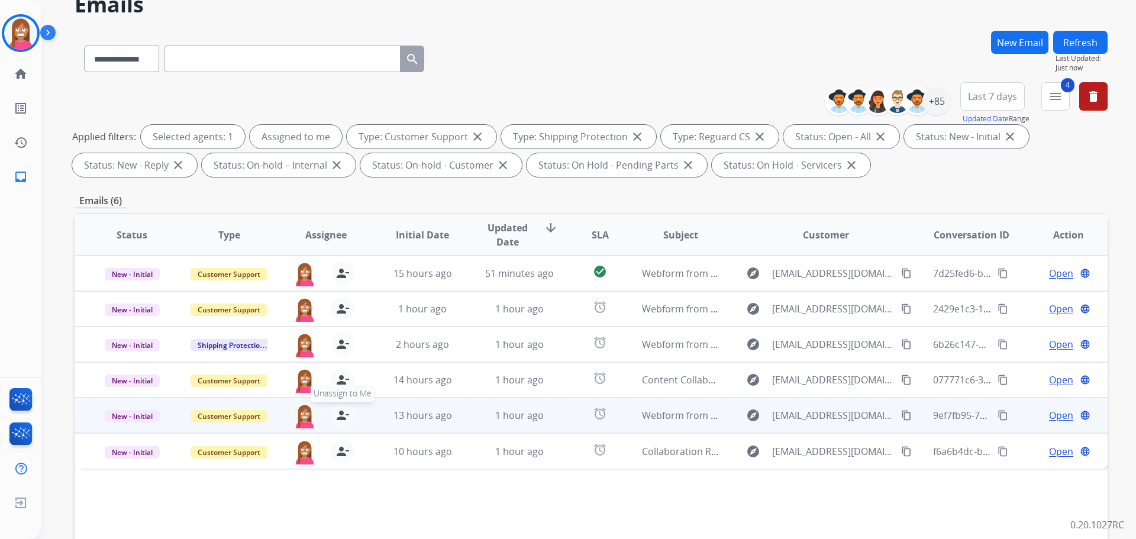
click at [336, 412] on mat-icon "person_remove" at bounding box center [343, 415] width 14 height 14
drag, startPoint x: 336, startPoint y: 412, endPoint x: 346, endPoint y: 430, distance: 19.9
click at [337, 412] on mat-icon "person_add" at bounding box center [343, 415] width 14 height 14
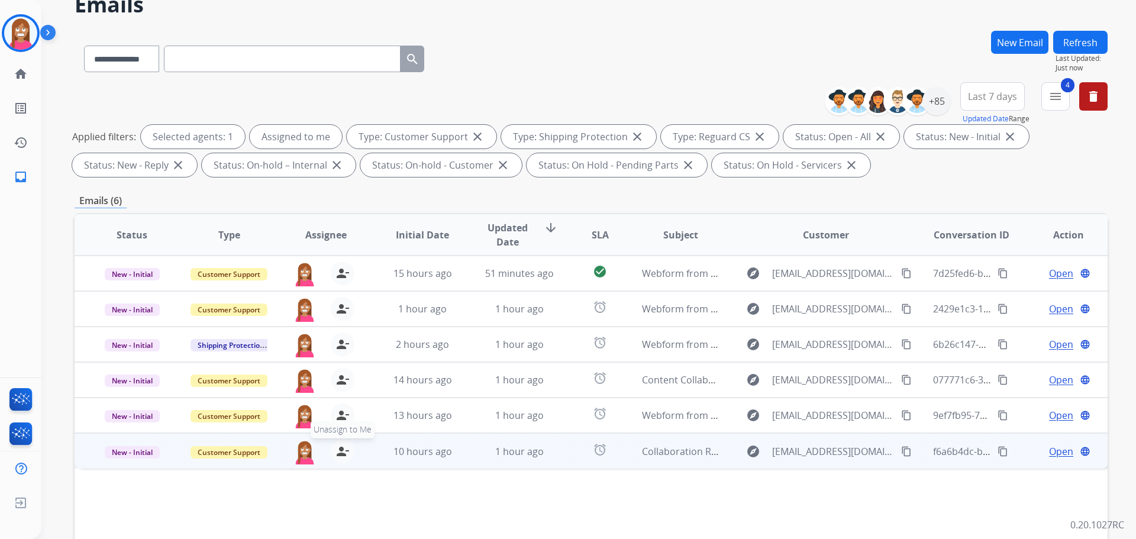
click at [344, 452] on mat-icon "person_remove" at bounding box center [343, 451] width 14 height 14
click at [344, 452] on mat-icon "person_add" at bounding box center [343, 451] width 14 height 14
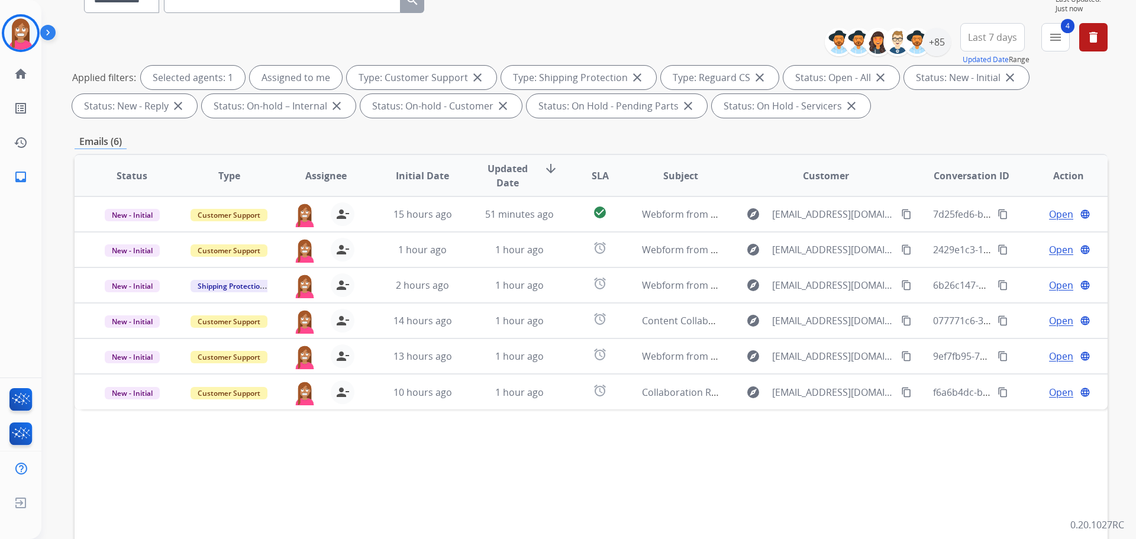
scroll to position [191, 0]
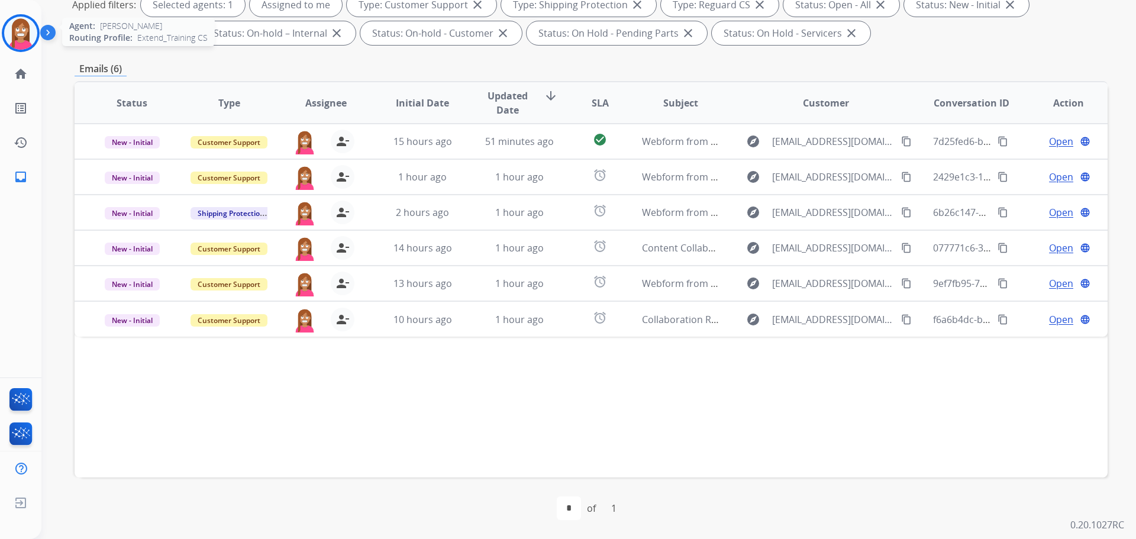
drag, startPoint x: 13, startPoint y: 33, endPoint x: 30, endPoint y: 32, distance: 16.6
click at [13, 33] on img at bounding box center [20, 33] width 33 height 33
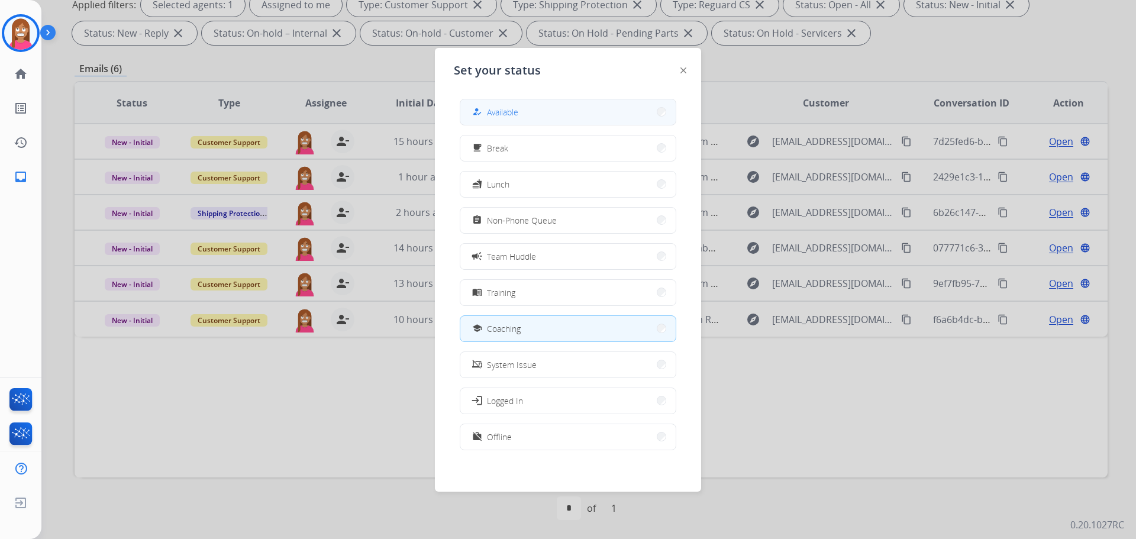
click at [493, 113] on span "Available" at bounding box center [502, 112] width 31 height 12
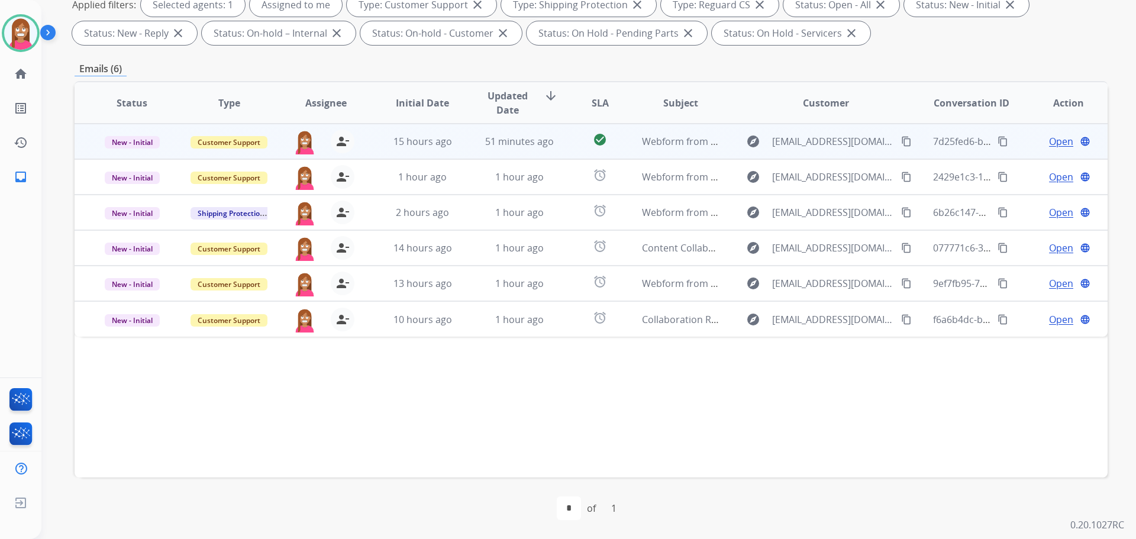
click at [455, 153] on td "15 hours ago" at bounding box center [413, 142] width 97 height 36
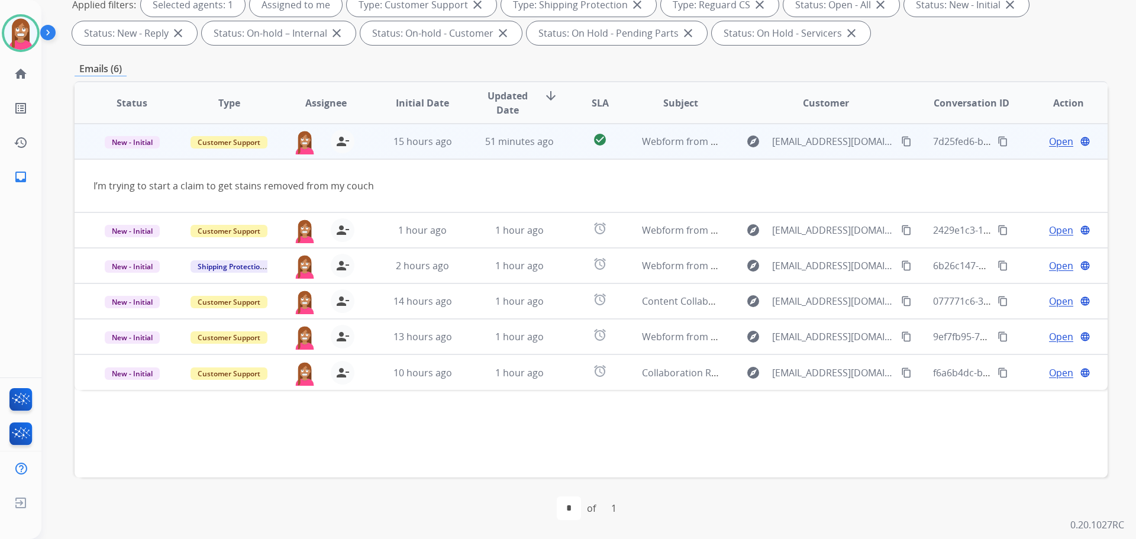
click at [1041, 134] on td "Open language" at bounding box center [1059, 142] width 97 height 36
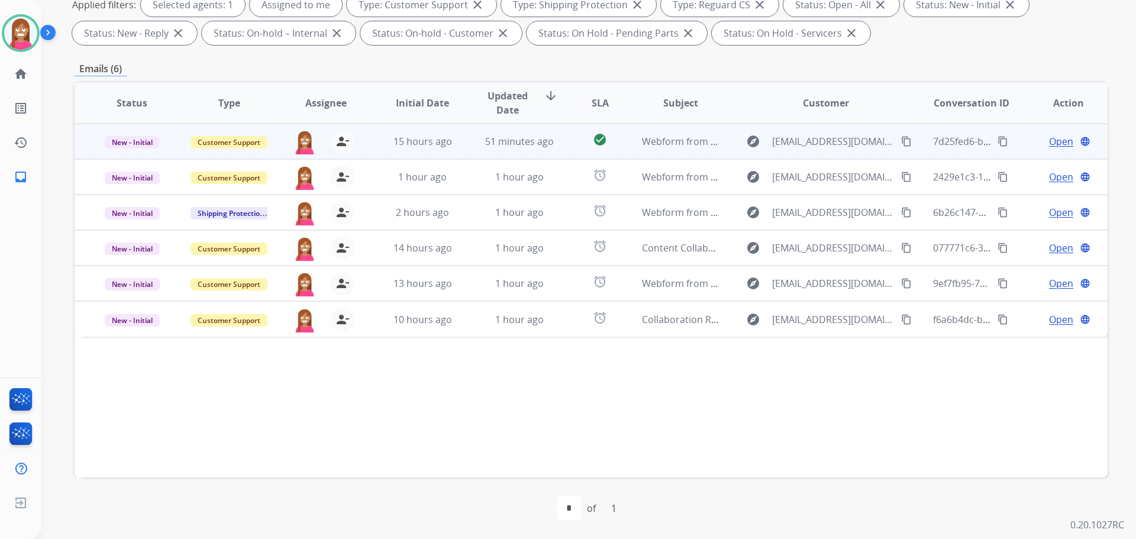
click at [1049, 143] on span "Open" at bounding box center [1061, 141] width 24 height 14
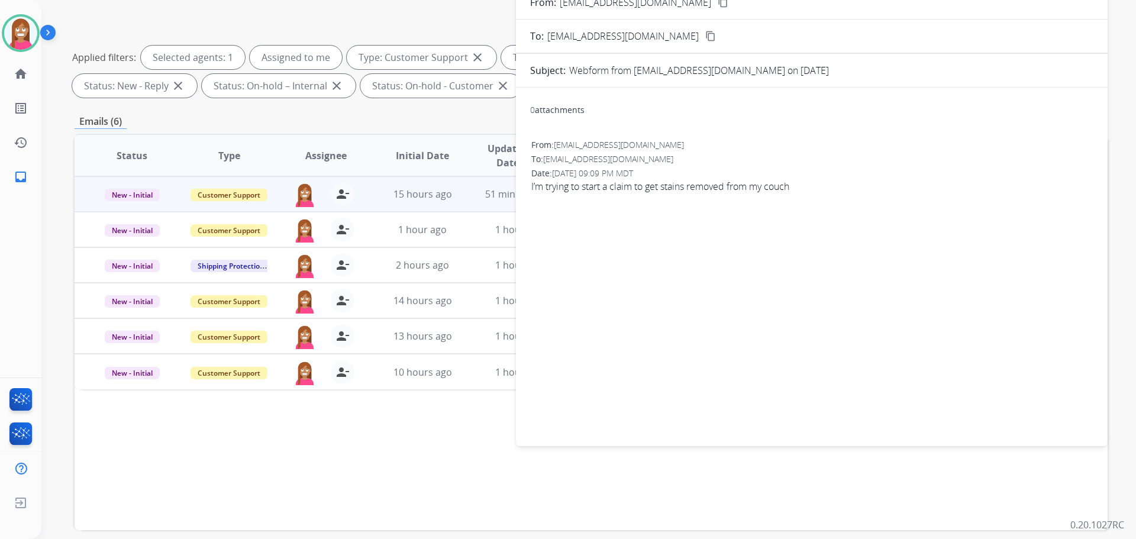
scroll to position [73, 0]
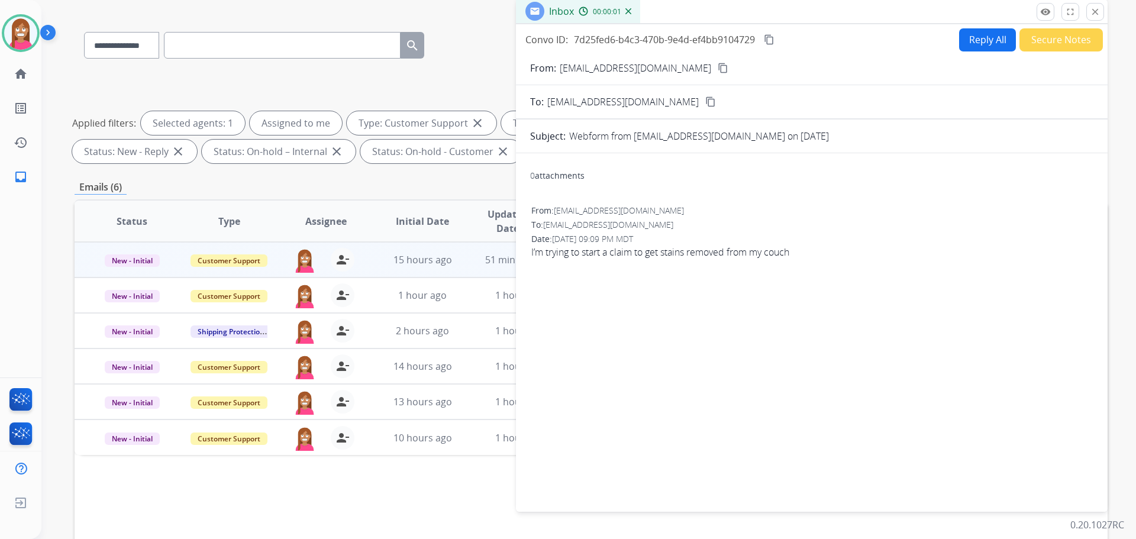
click at [1022, 47] on button "Secure Notes" at bounding box center [1061, 39] width 83 height 23
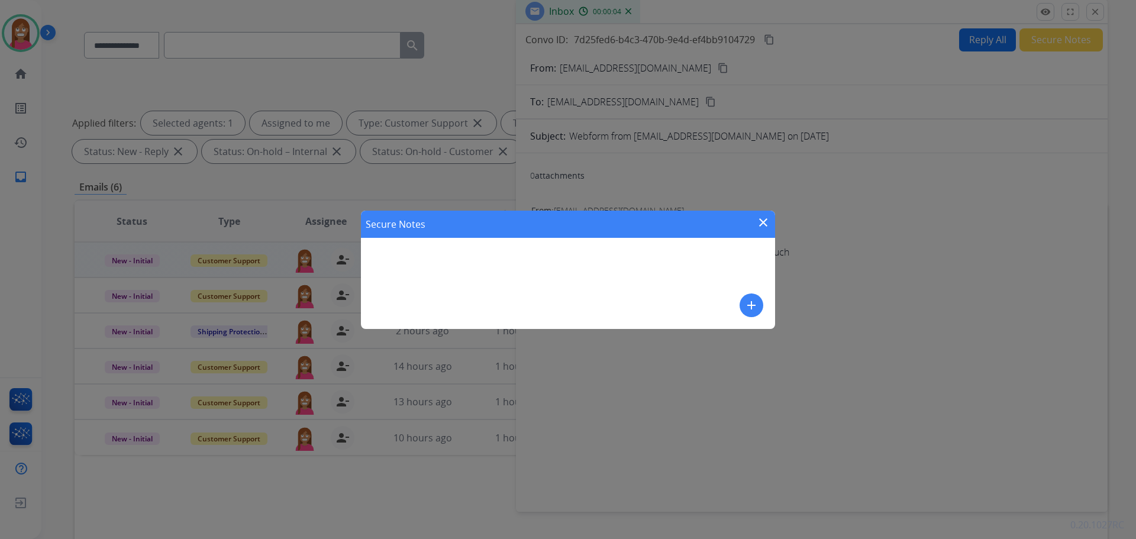
click at [759, 227] on mat-icon "close" at bounding box center [763, 222] width 14 height 14
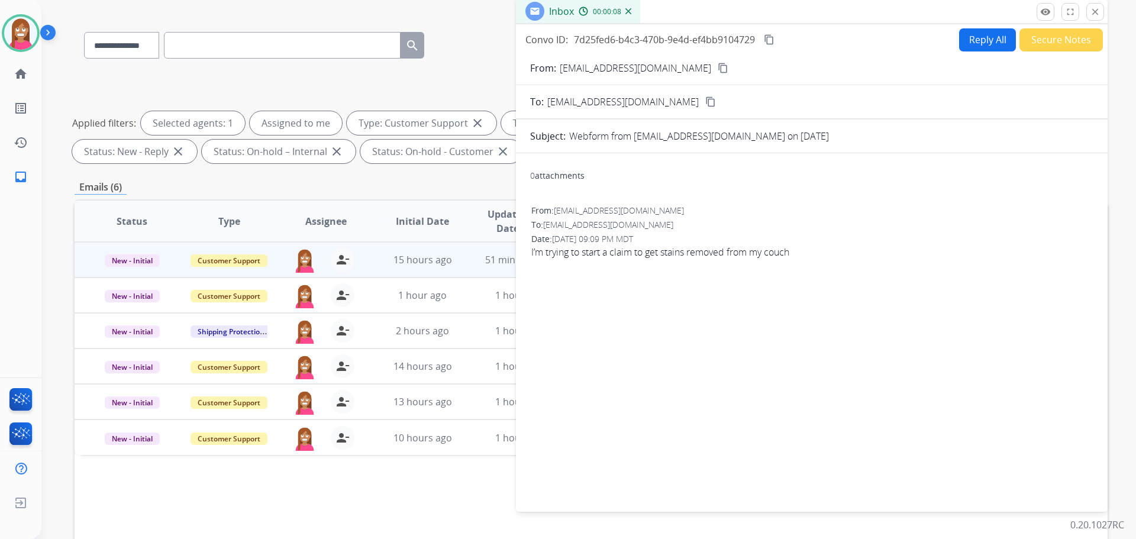
click at [1054, 38] on button "Secure Notes" at bounding box center [1061, 39] width 83 height 23
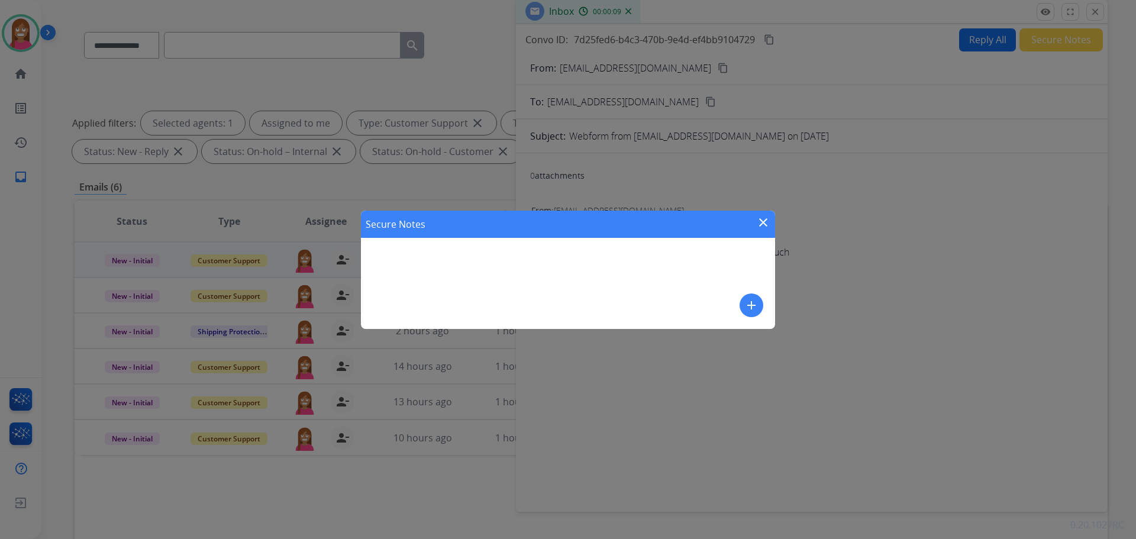
click at [750, 305] on mat-icon "add" at bounding box center [751, 305] width 14 height 14
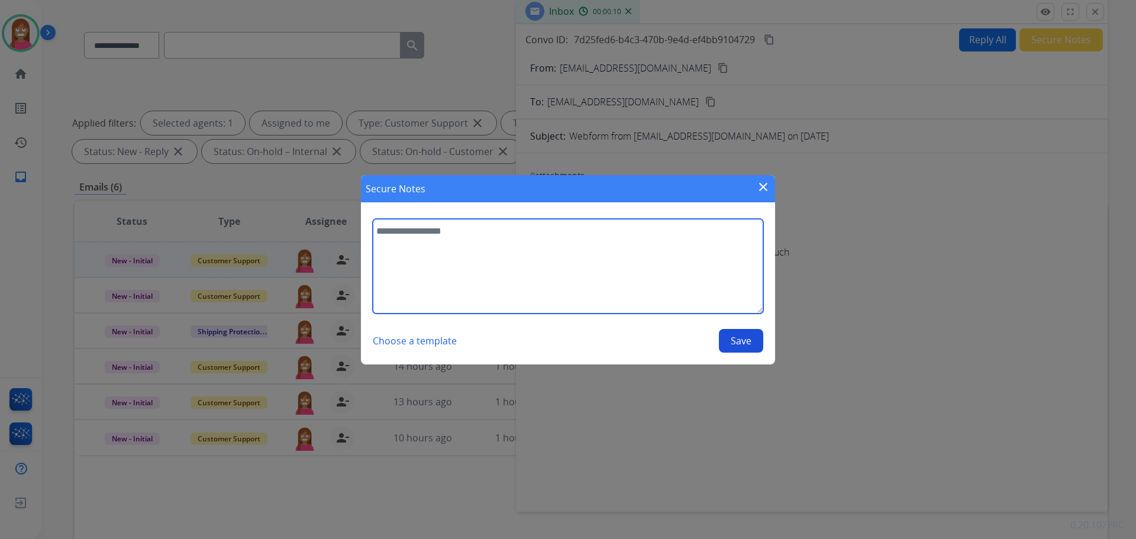
click at [406, 253] on textarea at bounding box center [568, 266] width 391 height 95
type textarea "**********"
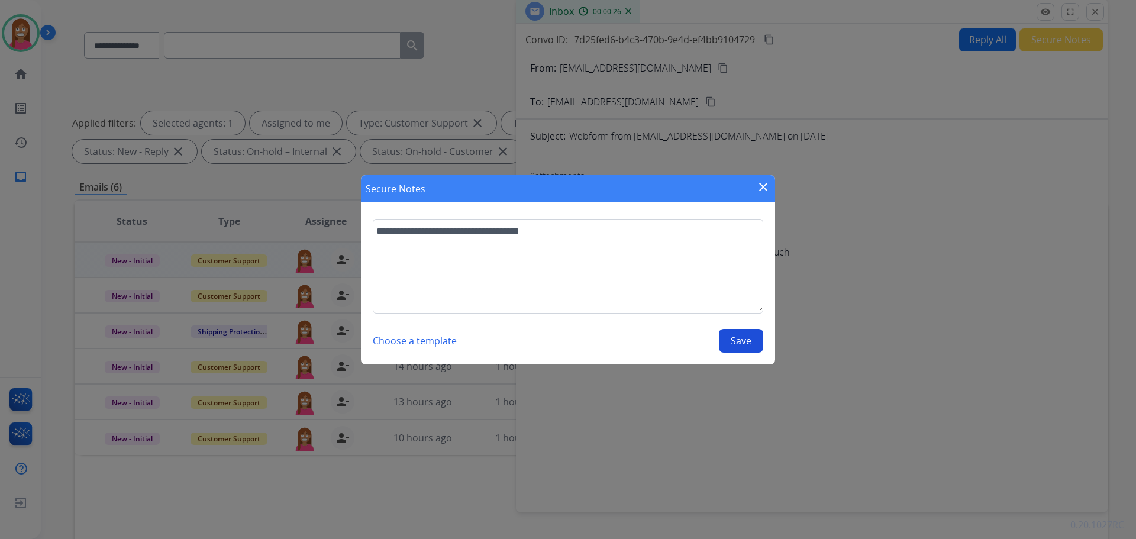
click at [734, 337] on button "Save" at bounding box center [741, 341] width 44 height 24
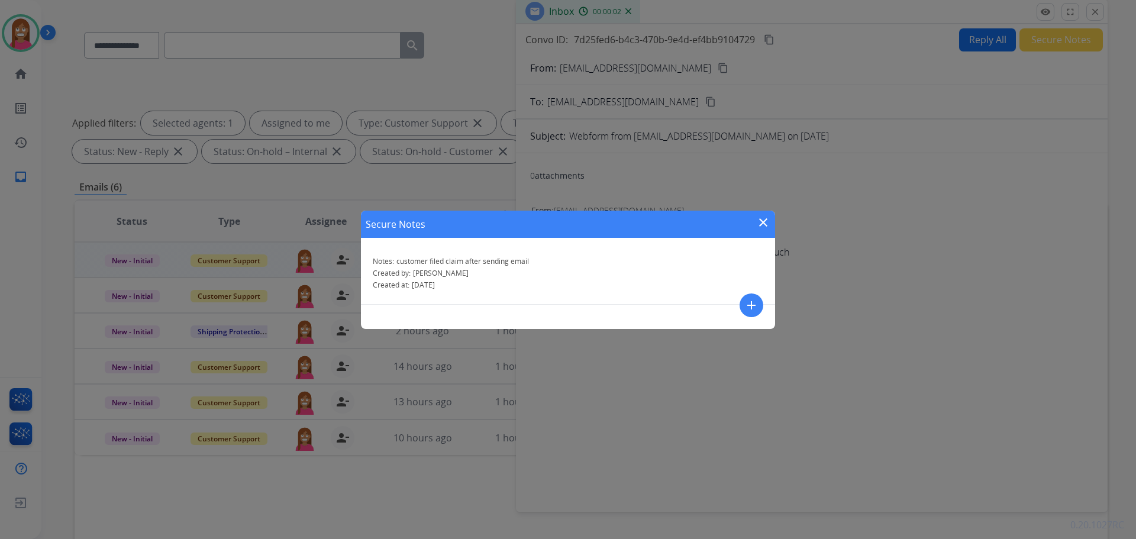
click at [762, 220] on mat-icon "close" at bounding box center [763, 222] width 14 height 14
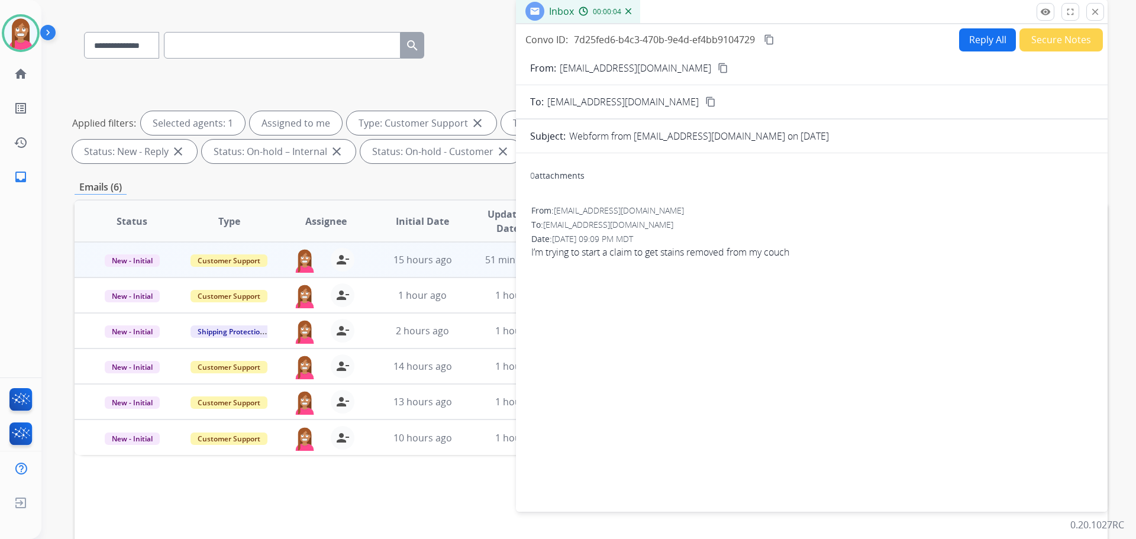
click at [1049, 43] on button "Secure Notes" at bounding box center [1061, 39] width 83 height 23
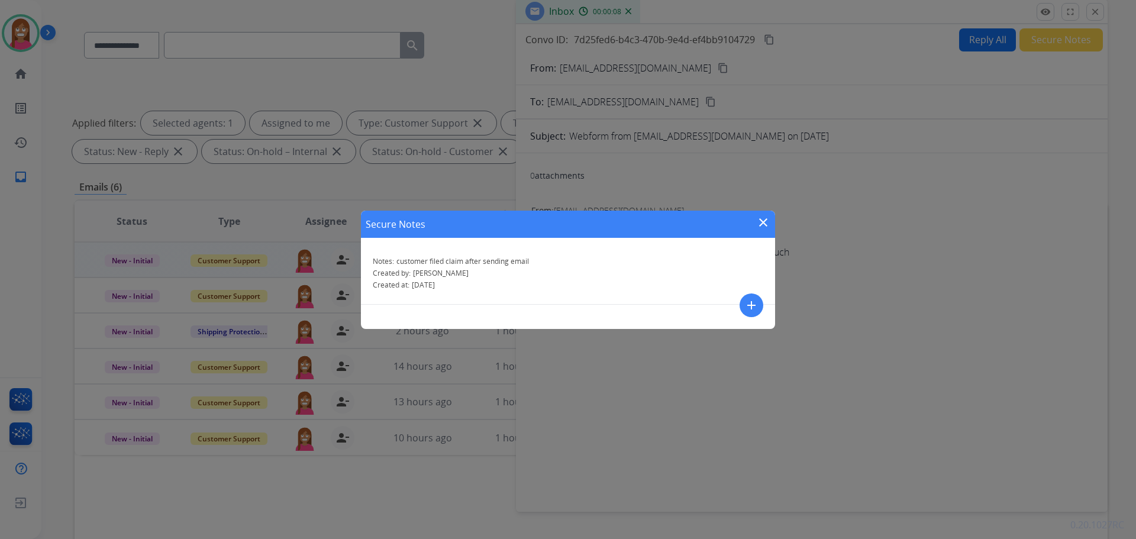
click at [766, 222] on mat-icon "close" at bounding box center [763, 222] width 14 height 14
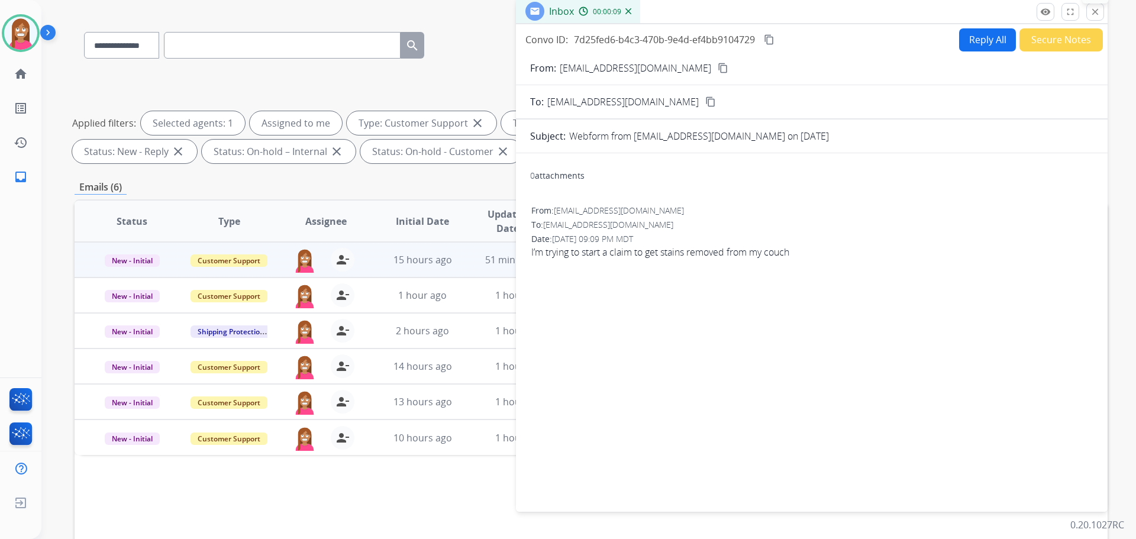
click at [1092, 16] on mat-icon "close" at bounding box center [1095, 12] width 11 height 11
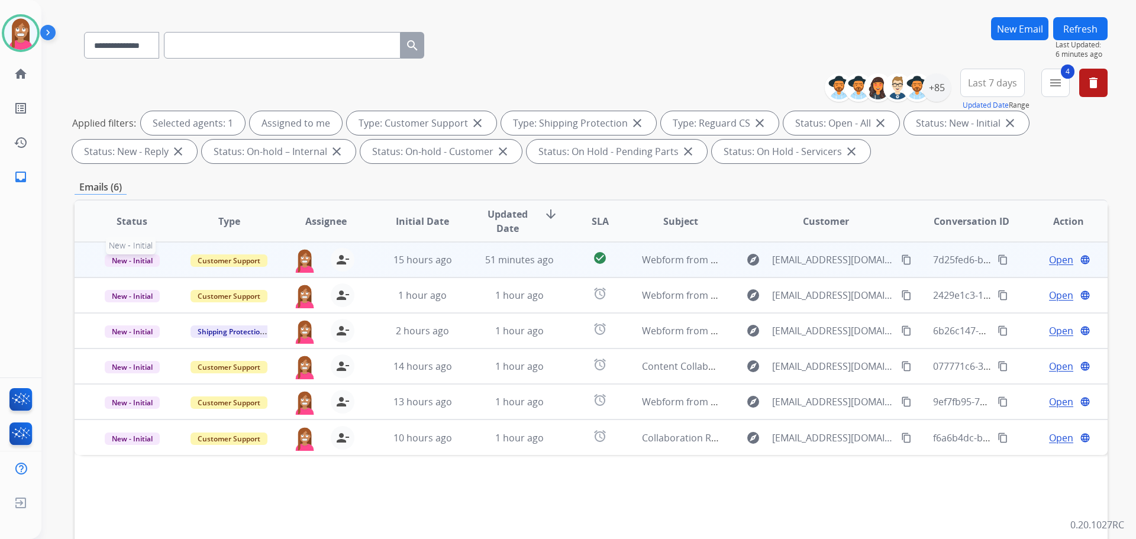
click at [134, 261] on span "New - Initial" at bounding box center [132, 260] width 55 height 12
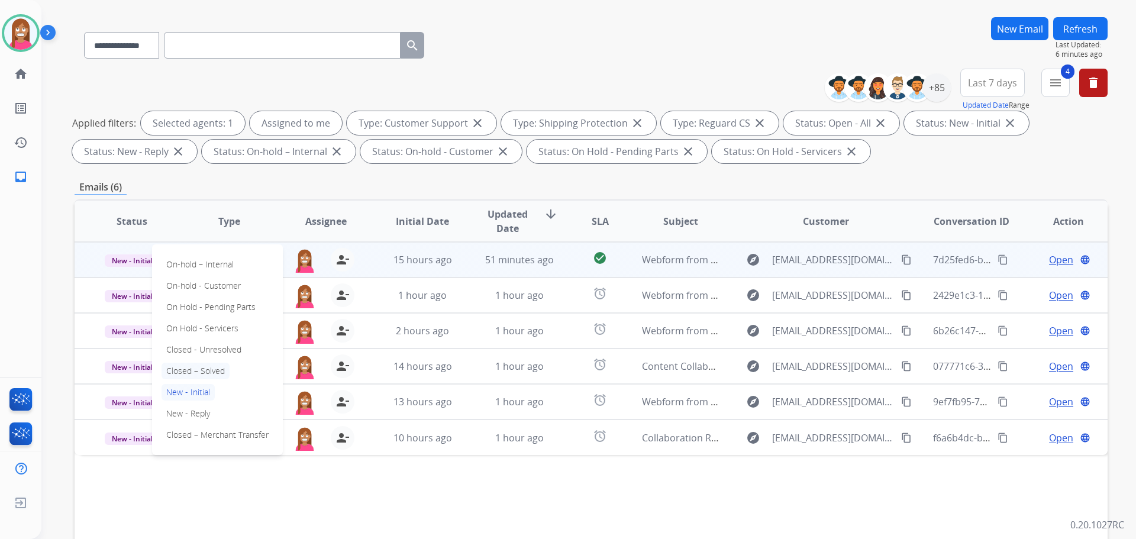
click at [175, 369] on p "Closed – Solved" at bounding box center [196, 371] width 68 height 17
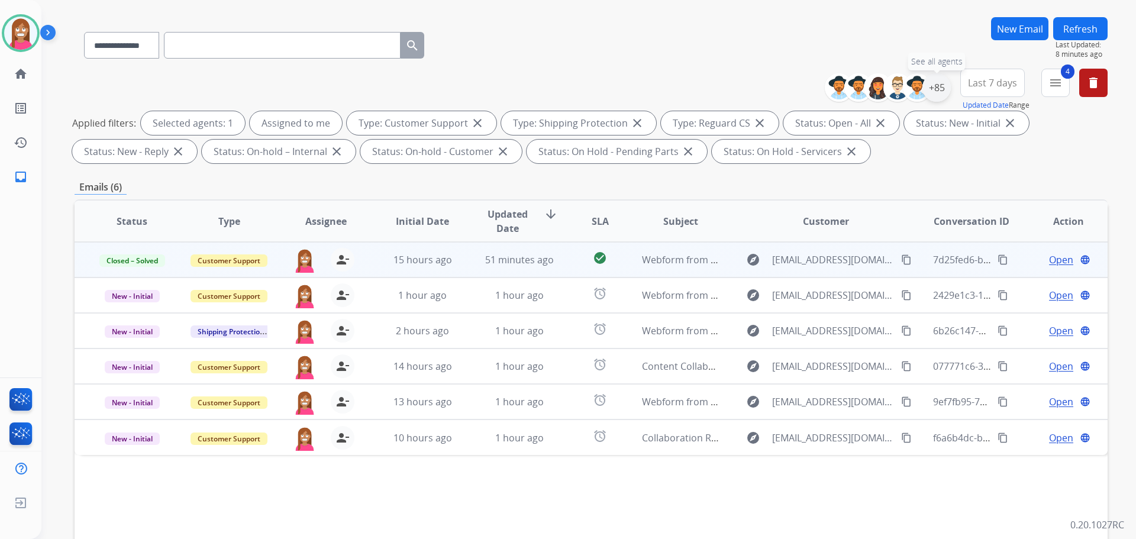
click at [940, 89] on div "+85" at bounding box center [936, 87] width 28 height 28
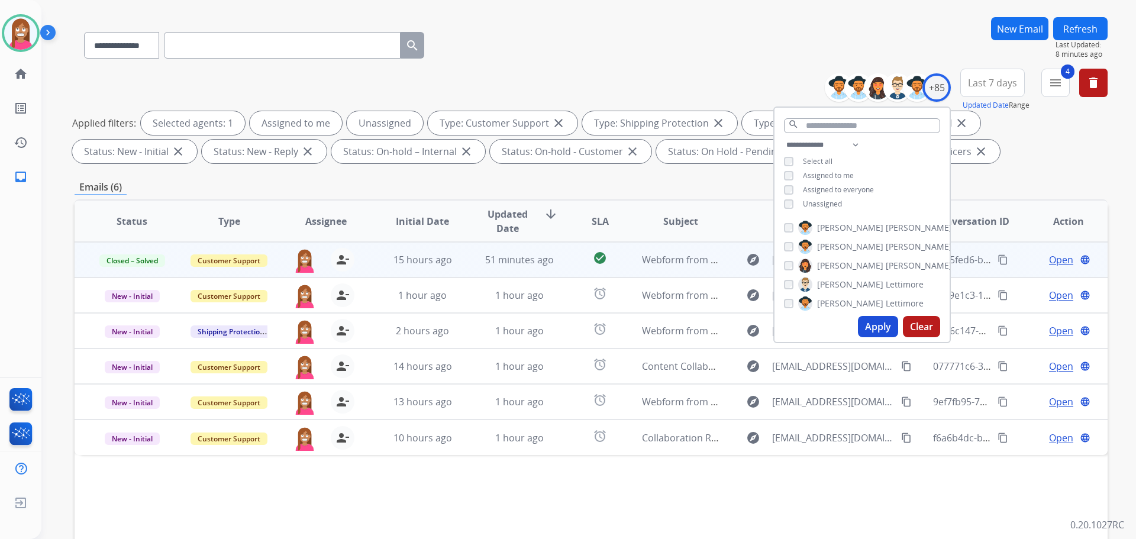
click at [873, 325] on button "Apply" at bounding box center [878, 326] width 40 height 21
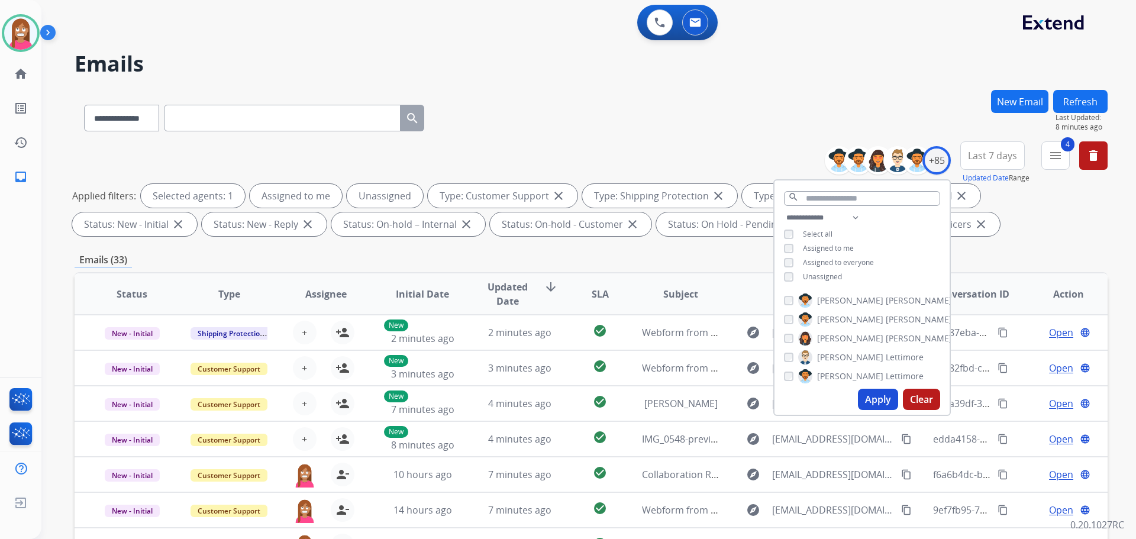
click at [633, 153] on div "**********" at bounding box center [591, 190] width 1033 height 99
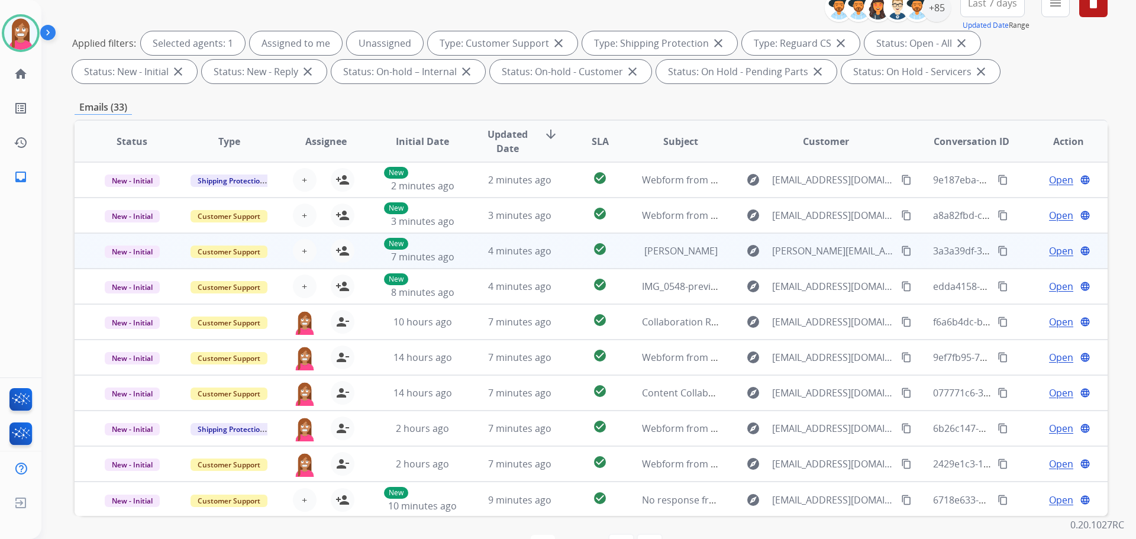
scroll to position [132, 0]
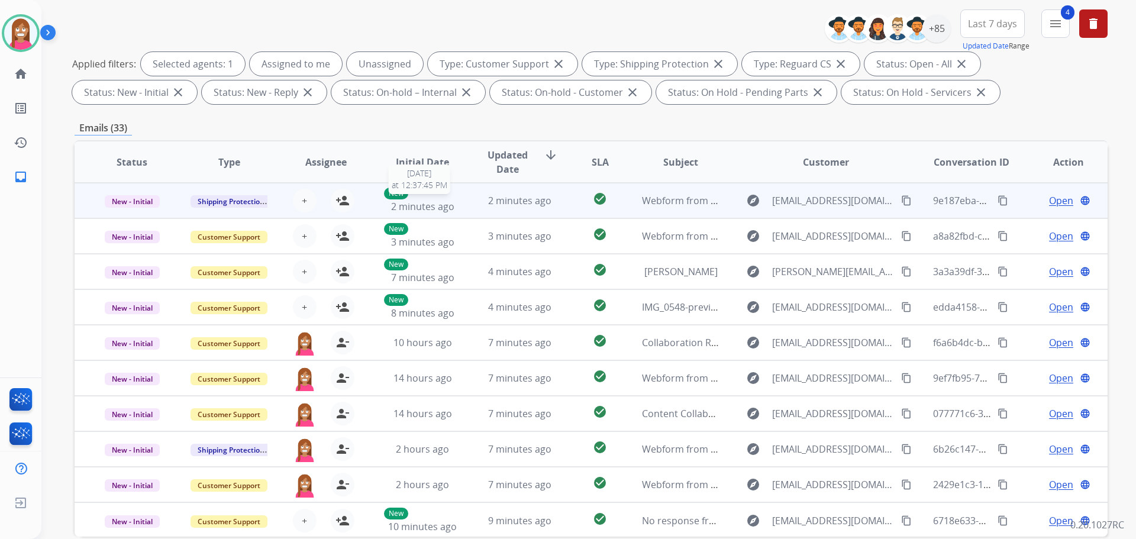
click at [454, 210] on div "New 2 minutes ago" at bounding box center [423, 201] width 78 height 26
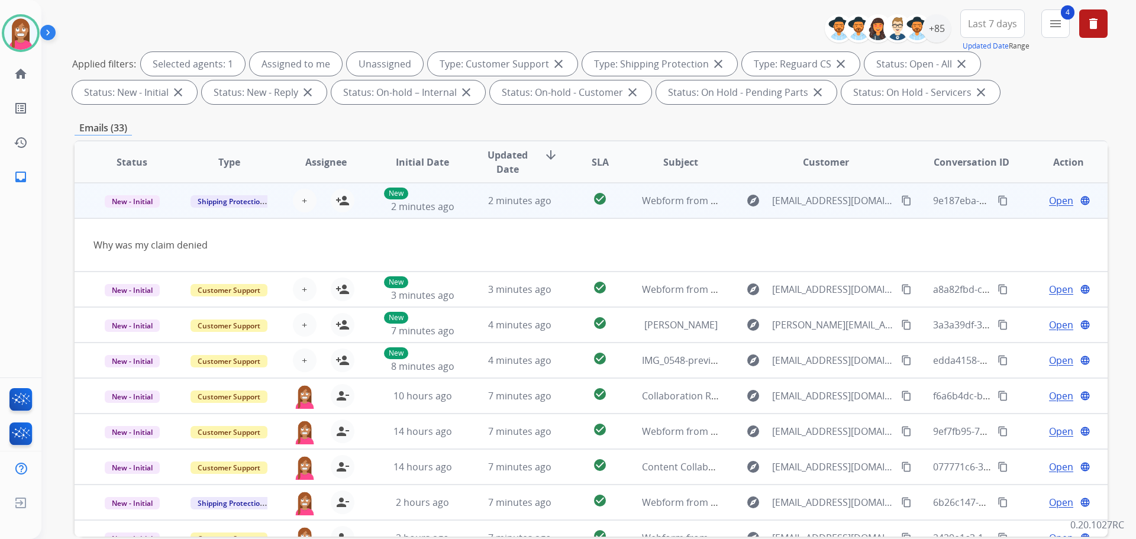
click at [901, 199] on mat-icon "content_copy" at bounding box center [906, 200] width 11 height 11
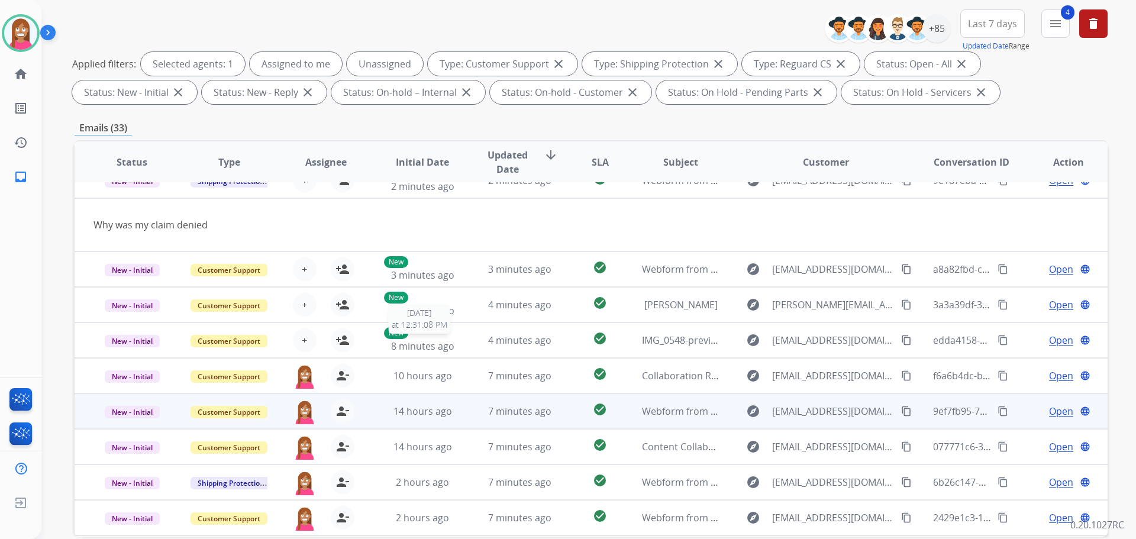
scroll to position [54, 0]
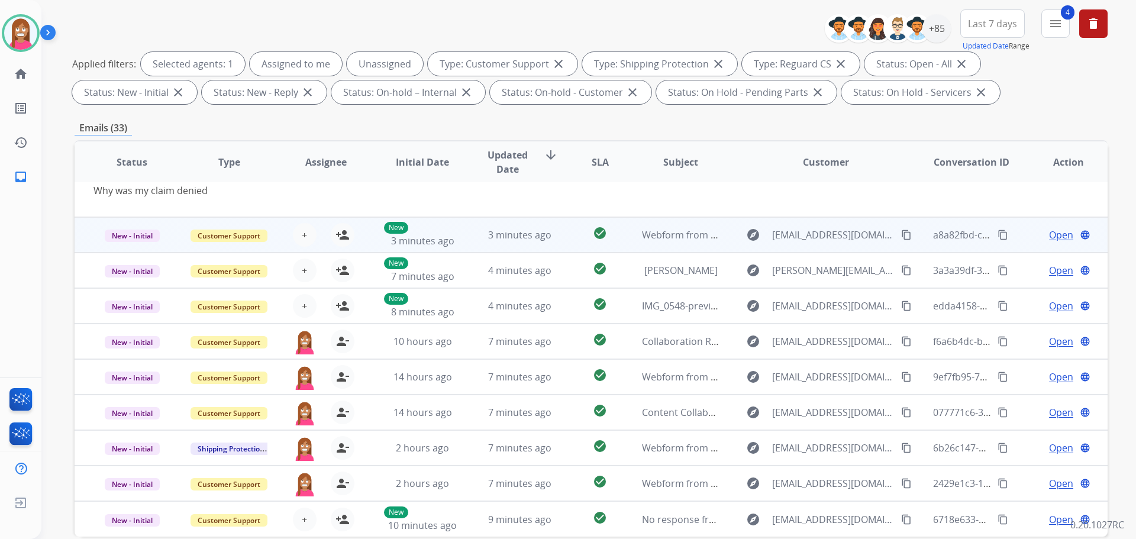
click at [468, 242] on td "3 minutes ago" at bounding box center [510, 235] width 97 height 36
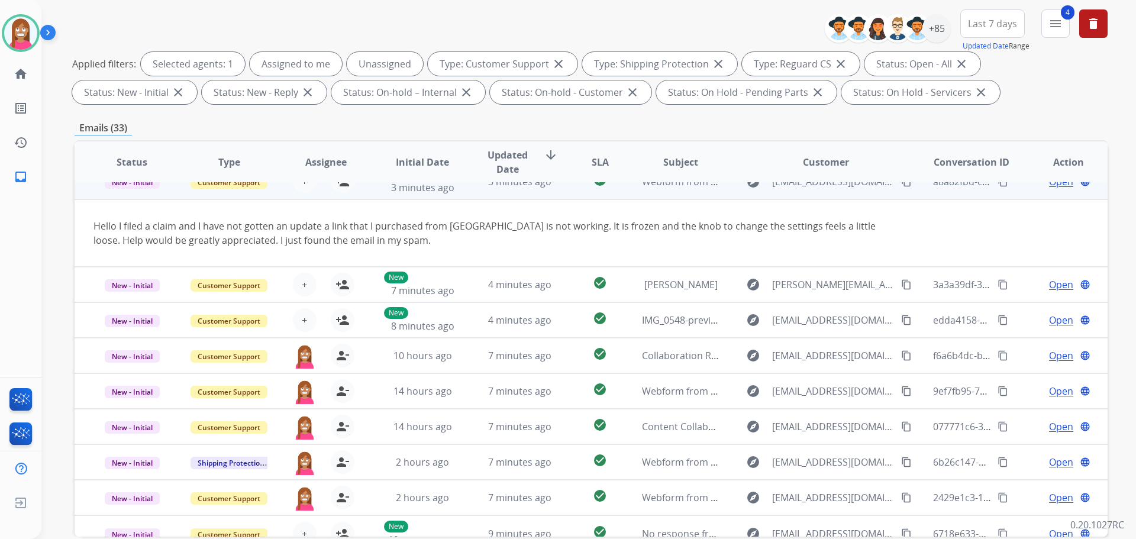
scroll to position [36, 0]
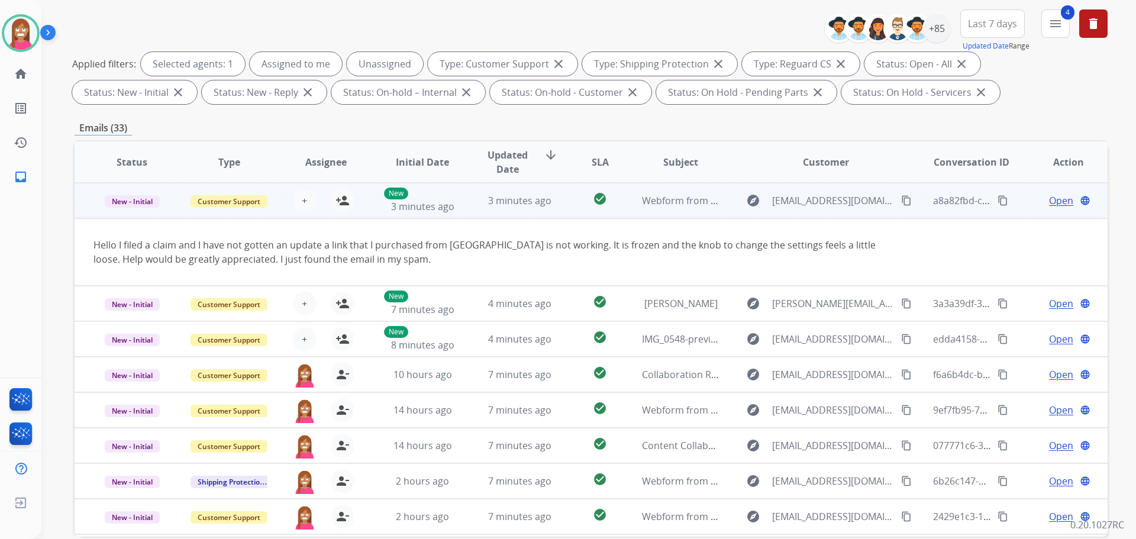
click at [901, 201] on mat-icon "content_copy" at bounding box center [906, 200] width 11 height 11
click at [340, 205] on mat-icon "person_add" at bounding box center [343, 200] width 14 height 14
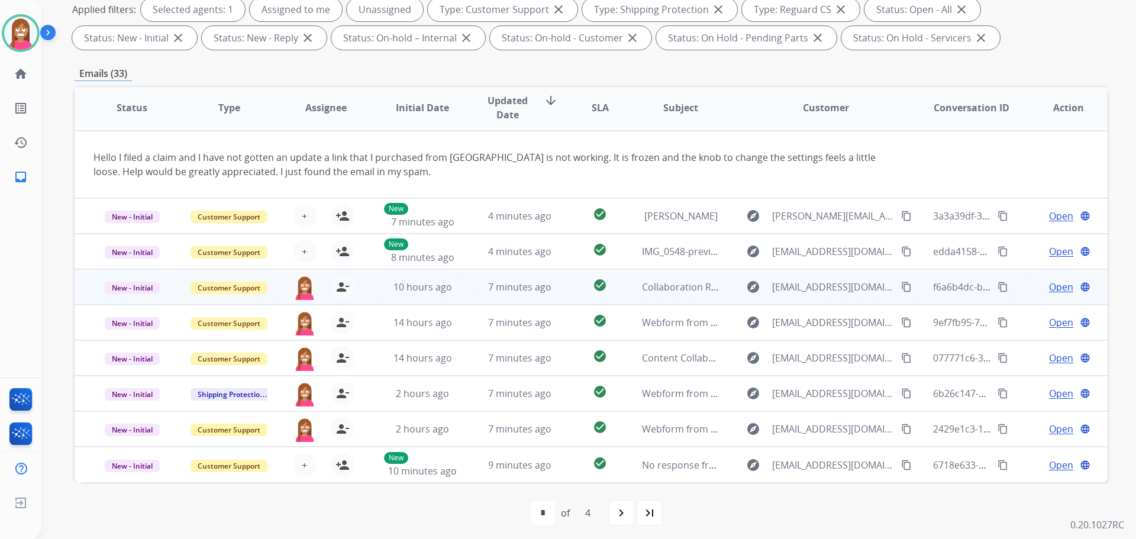
scroll to position [191, 0]
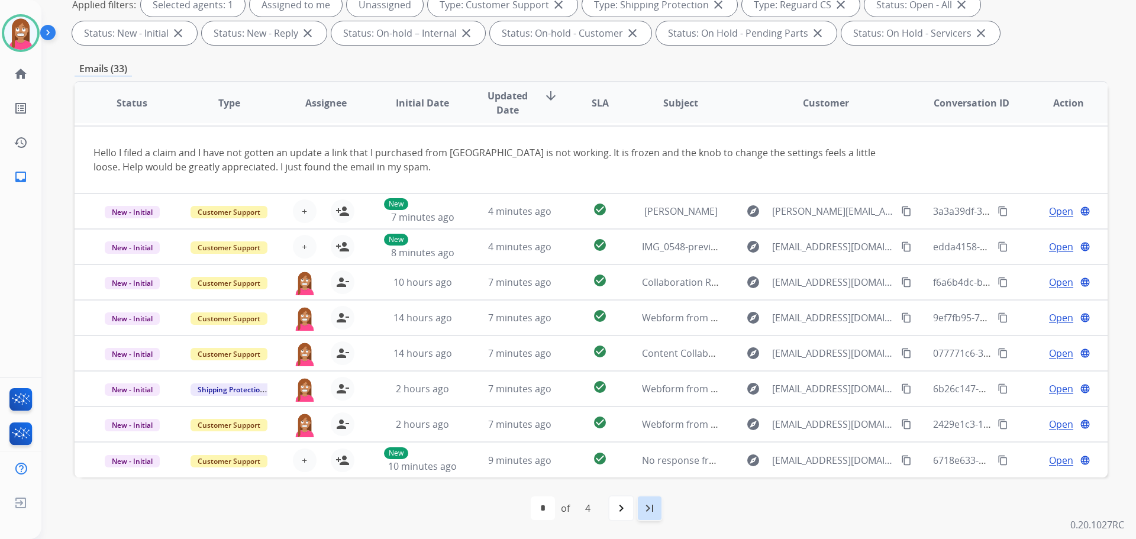
click at [641, 515] on div "last_page" at bounding box center [650, 508] width 26 height 26
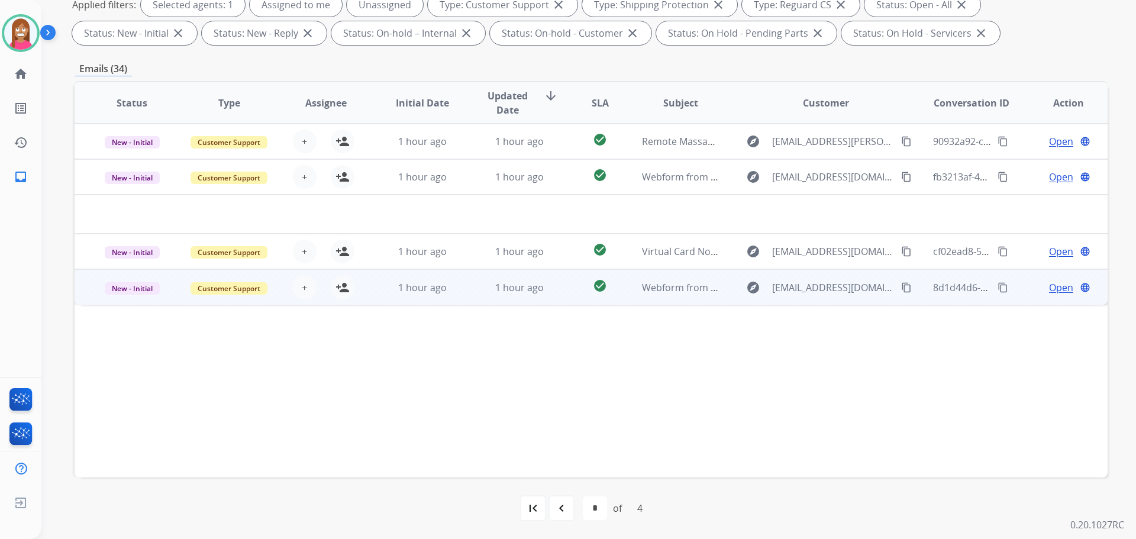
click at [470, 296] on td "1 hour ago" at bounding box center [510, 287] width 97 height 36
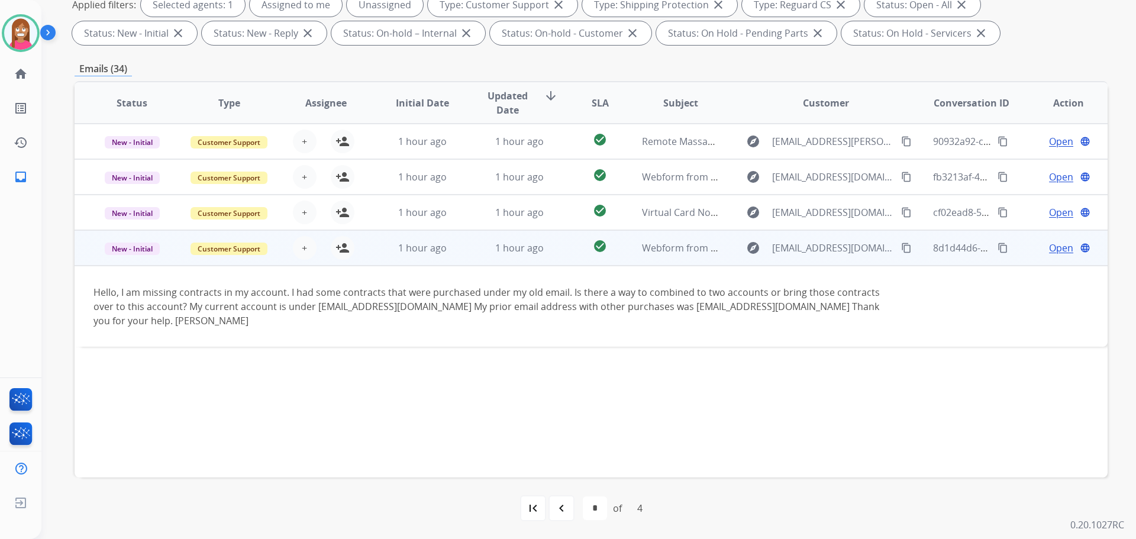
click at [901, 250] on mat-icon "content_copy" at bounding box center [906, 248] width 11 height 11
click at [340, 243] on mat-icon "person_add" at bounding box center [343, 248] width 14 height 14
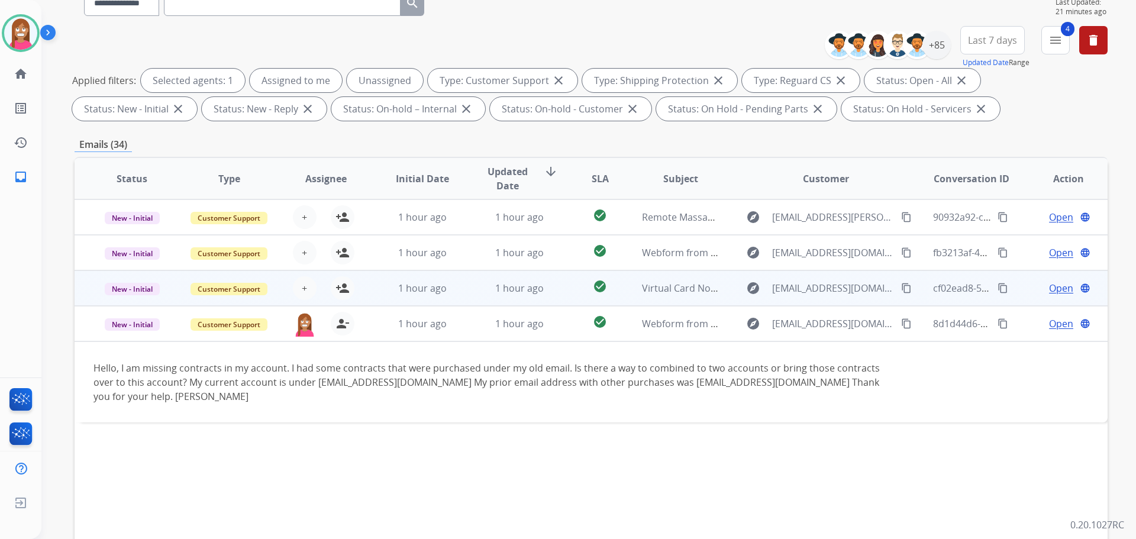
scroll to position [73, 0]
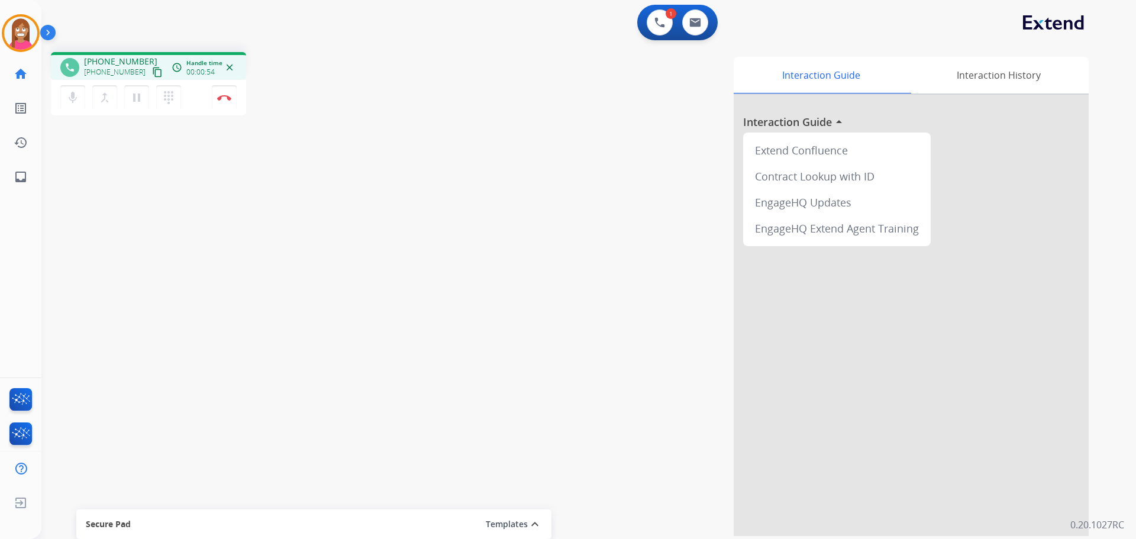
drag, startPoint x: 141, startPoint y: 78, endPoint x: 153, endPoint y: 79, distance: 11.8
click at [150, 78] on button "content_copy" at bounding box center [157, 72] width 14 height 14
click at [129, 99] on button "pause Hold" at bounding box center [136, 97] width 25 height 25
click at [143, 100] on mat-icon "play_arrow" at bounding box center [137, 98] width 14 height 14
click at [228, 99] on img at bounding box center [224, 98] width 14 height 6
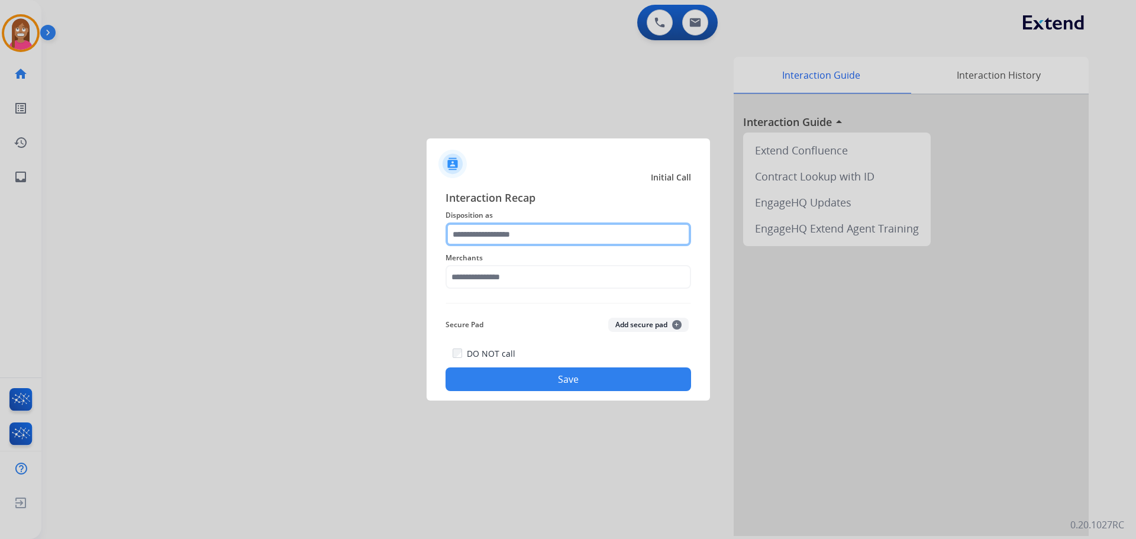
click at [522, 236] on input "text" at bounding box center [569, 234] width 246 height 24
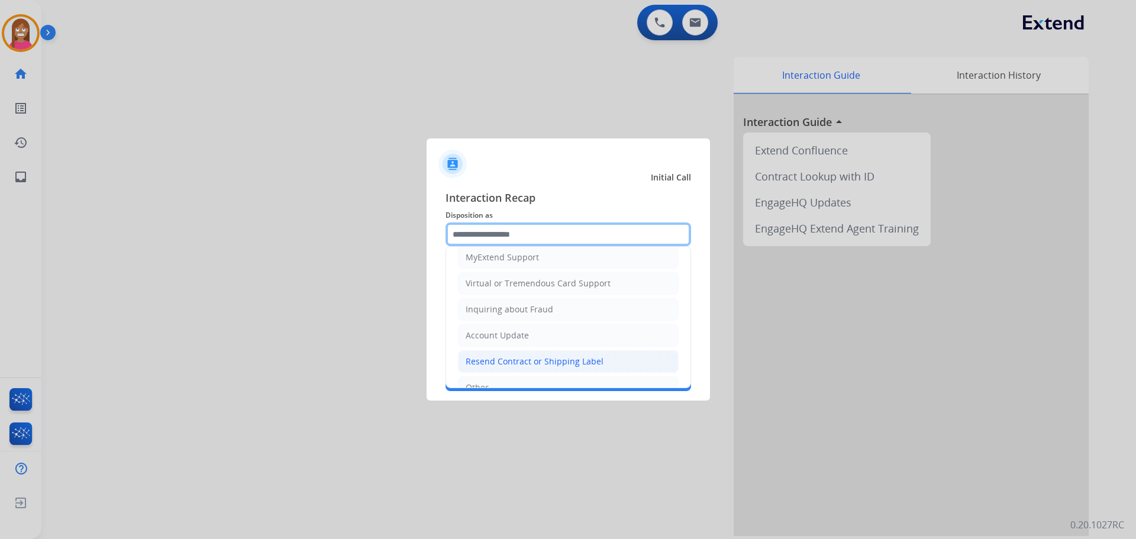
scroll to position [118, 0]
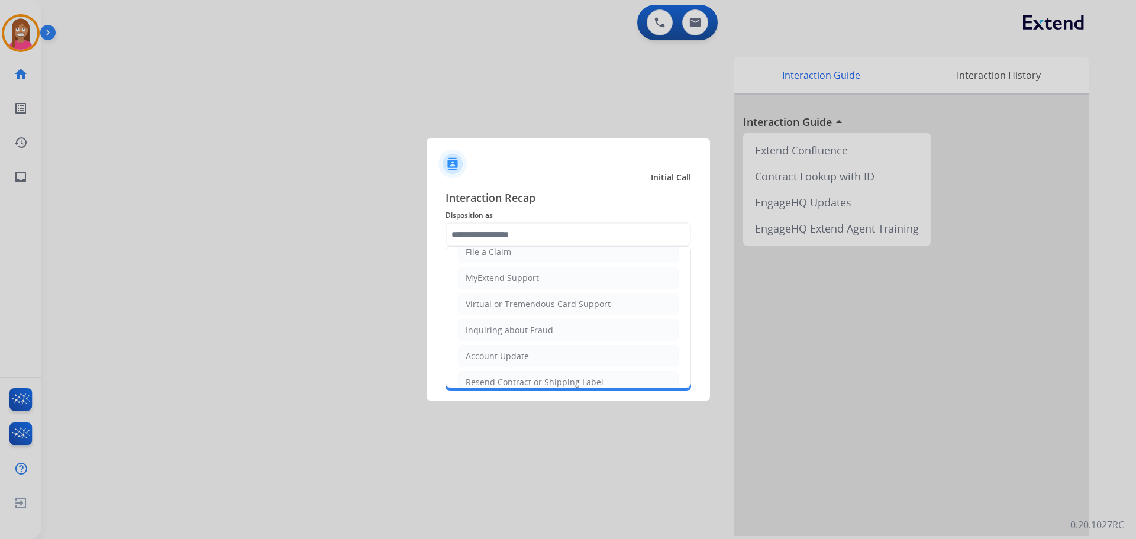
click at [485, 312] on li "Virtual or Tremendous Card Support" at bounding box center [568, 304] width 221 height 22
type input "**********"
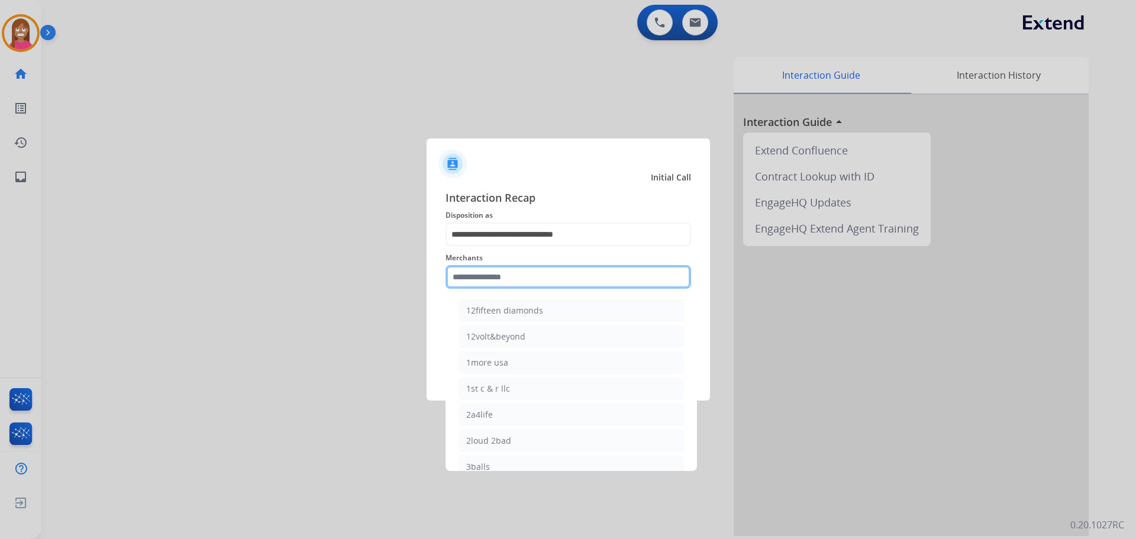
click at [479, 280] on input "text" at bounding box center [569, 277] width 246 height 24
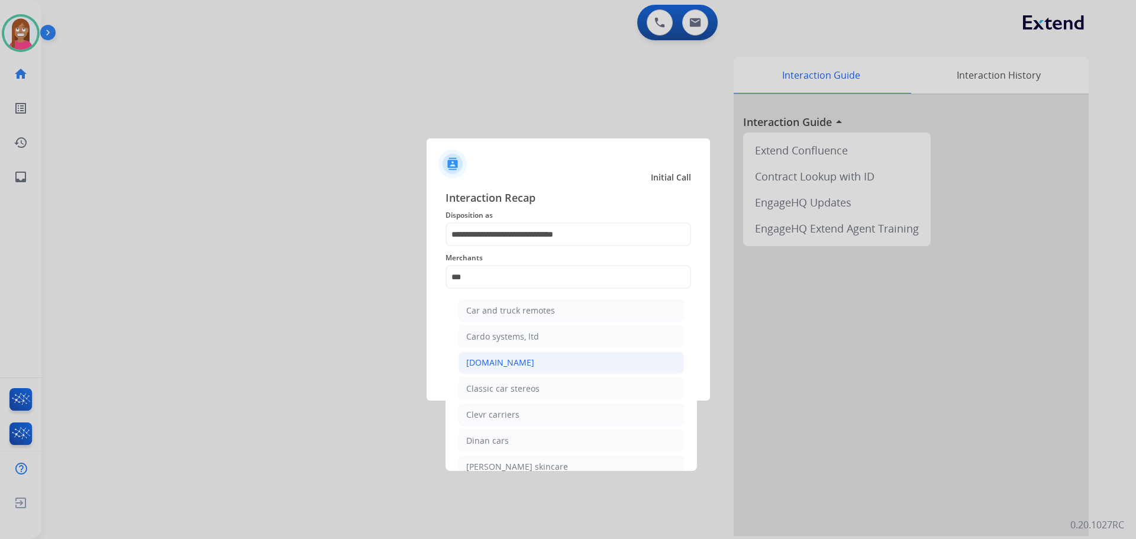
click at [480, 364] on div "[DOMAIN_NAME]" at bounding box center [500, 363] width 68 height 12
type input "**********"
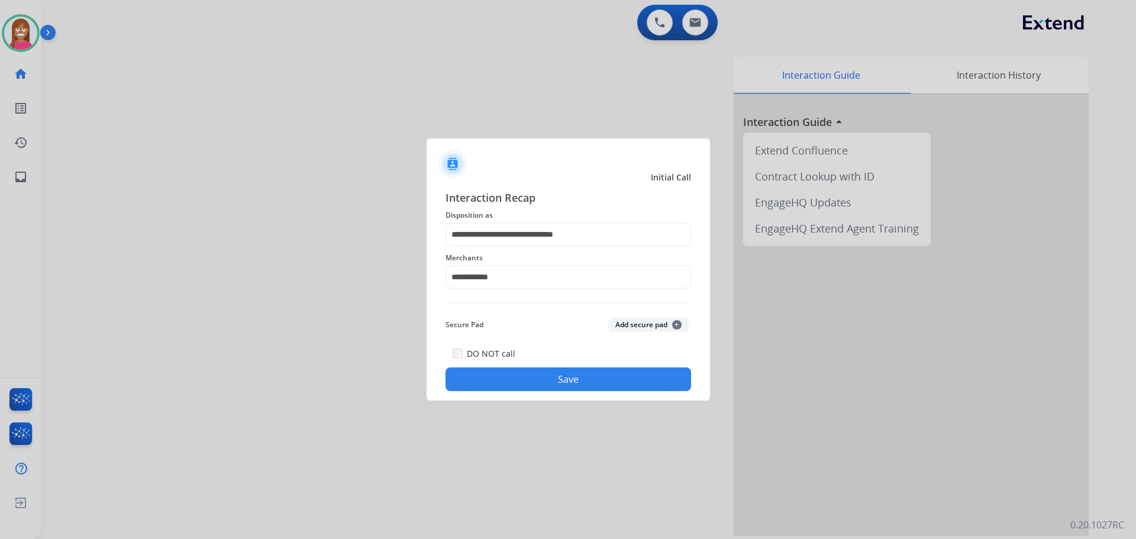
click at [492, 384] on button "Save" at bounding box center [569, 379] width 246 height 24
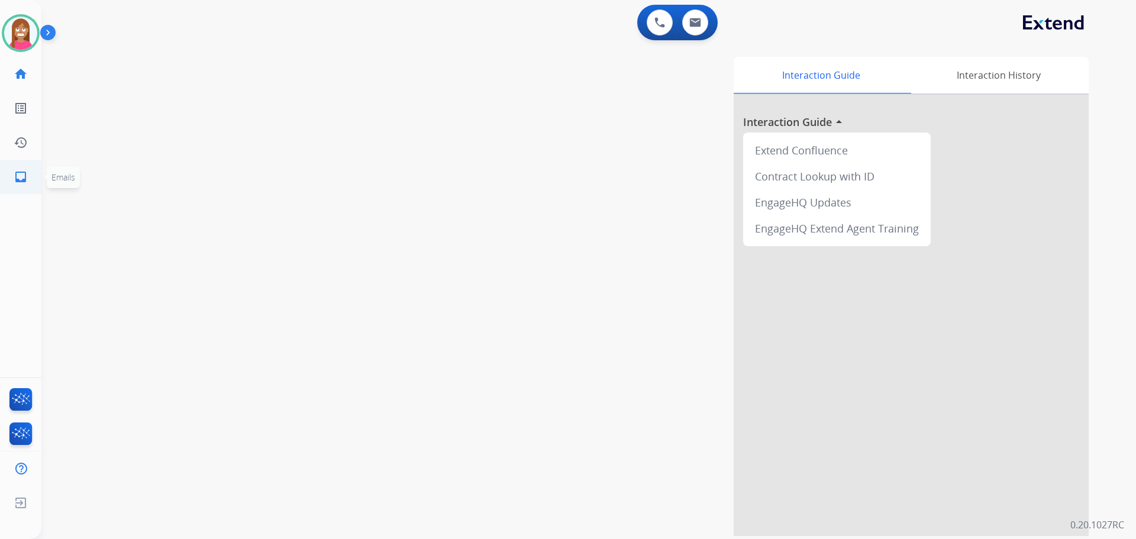
click at [8, 188] on link "inbox Emails" at bounding box center [20, 176] width 33 height 33
select select "**********"
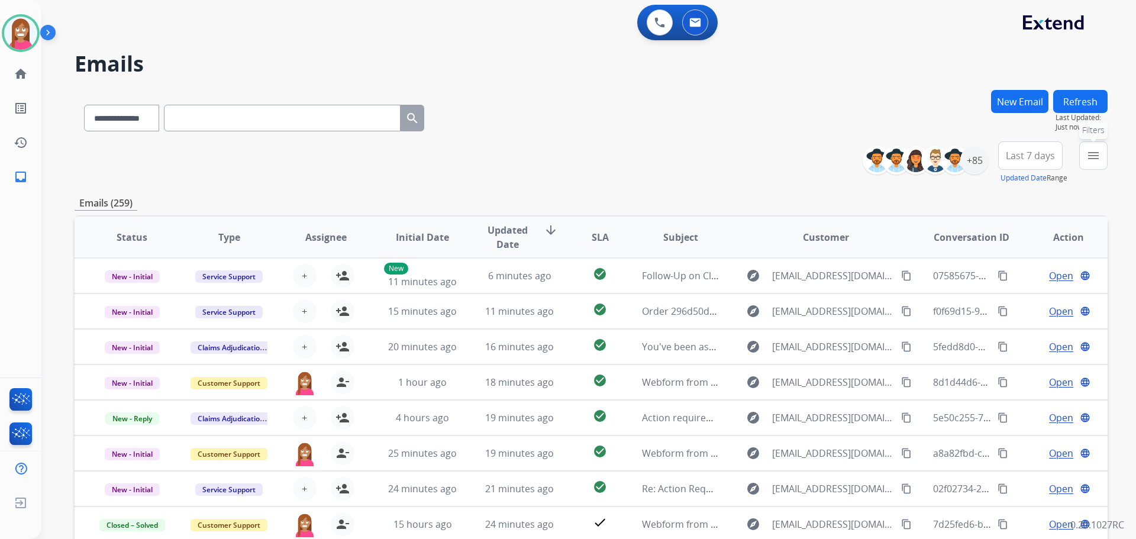
click at [1091, 163] on button "menu Filters" at bounding box center [1093, 155] width 28 height 28
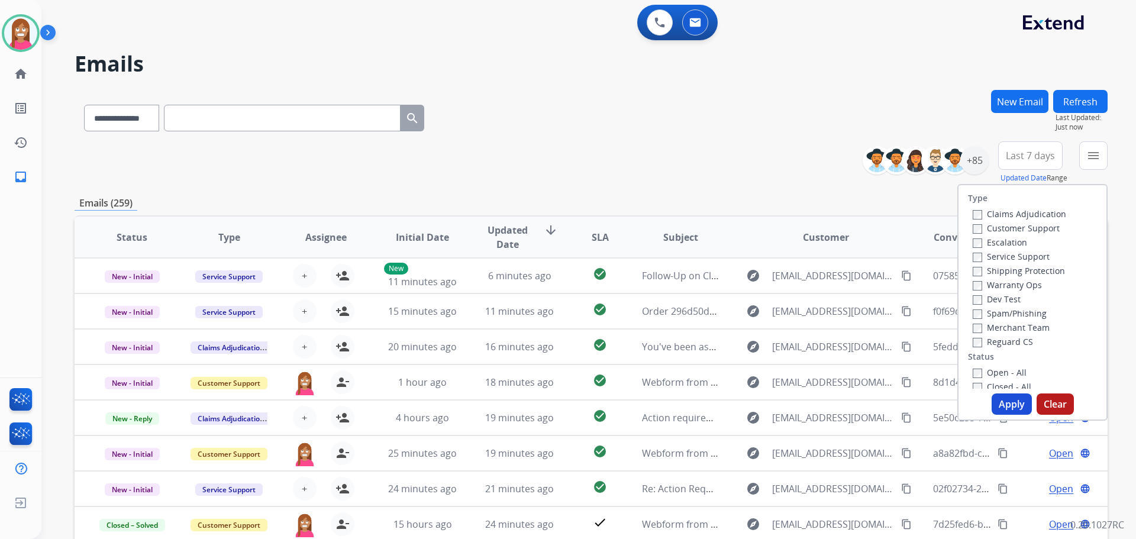
click at [993, 228] on label "Customer Support" at bounding box center [1016, 227] width 87 height 11
click at [994, 275] on label "Shipping Protection" at bounding box center [1019, 270] width 92 height 11
click at [982, 372] on label "Open - All" at bounding box center [1000, 372] width 54 height 11
click at [996, 405] on button "Apply" at bounding box center [1012, 403] width 40 height 21
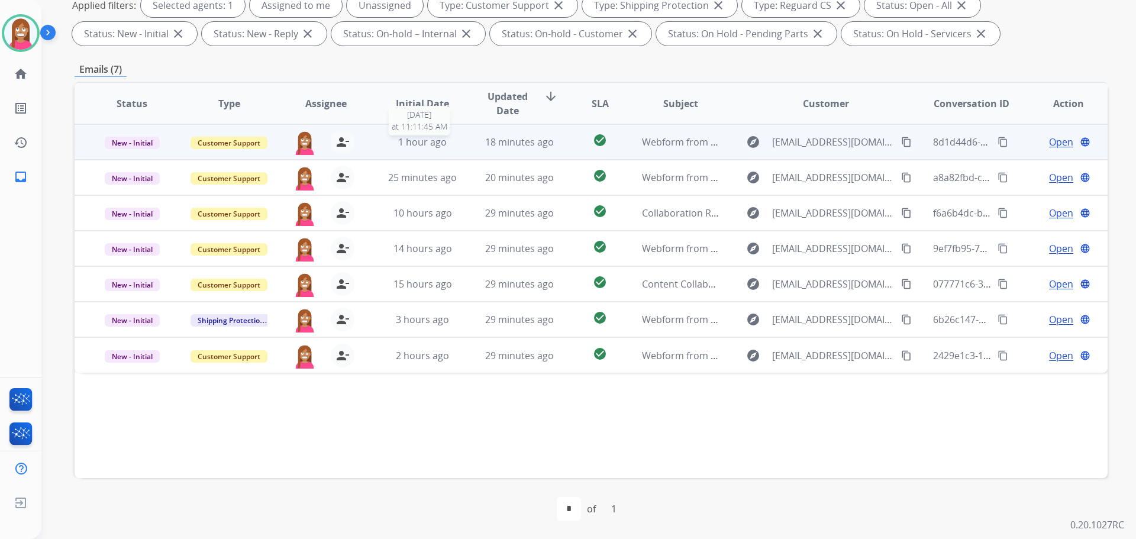
scroll to position [191, 0]
click at [470, 149] on td "18 minutes ago" at bounding box center [510, 142] width 97 height 36
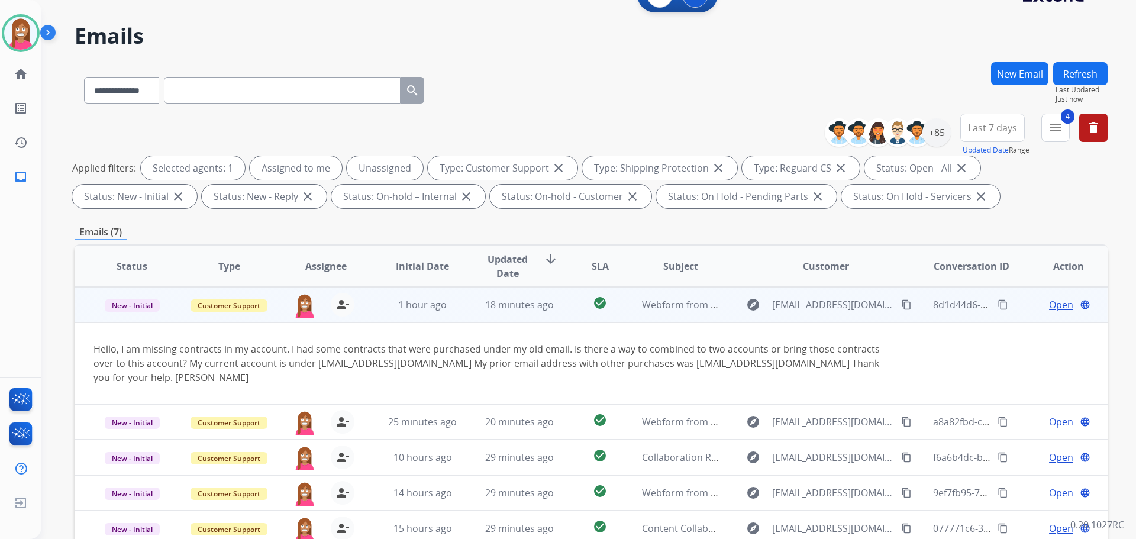
scroll to position [14, 0]
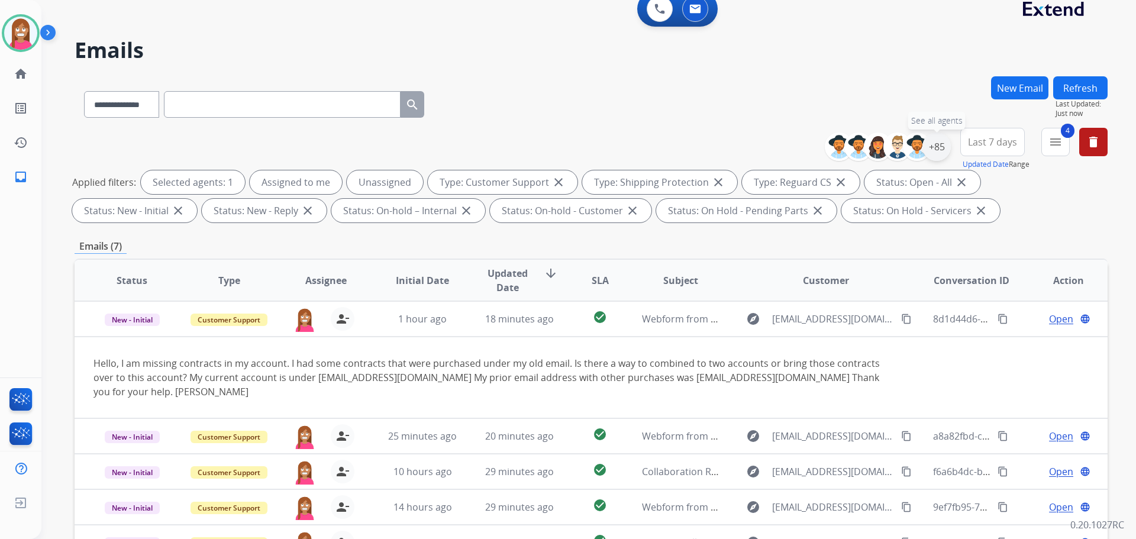
click at [931, 148] on div "+85" at bounding box center [936, 147] width 28 height 28
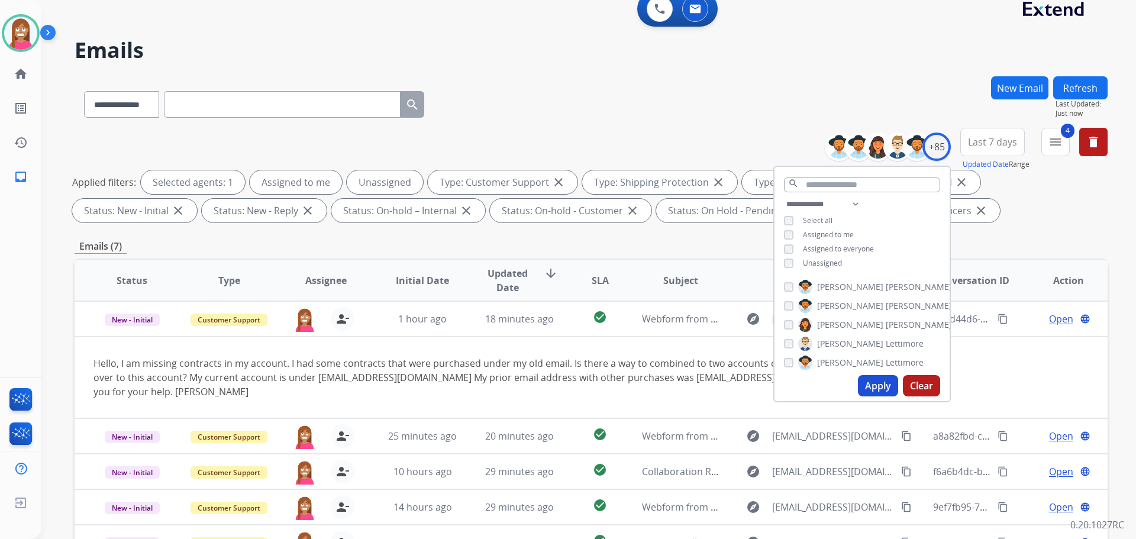
click at [725, 140] on div "**********" at bounding box center [591, 177] width 1033 height 99
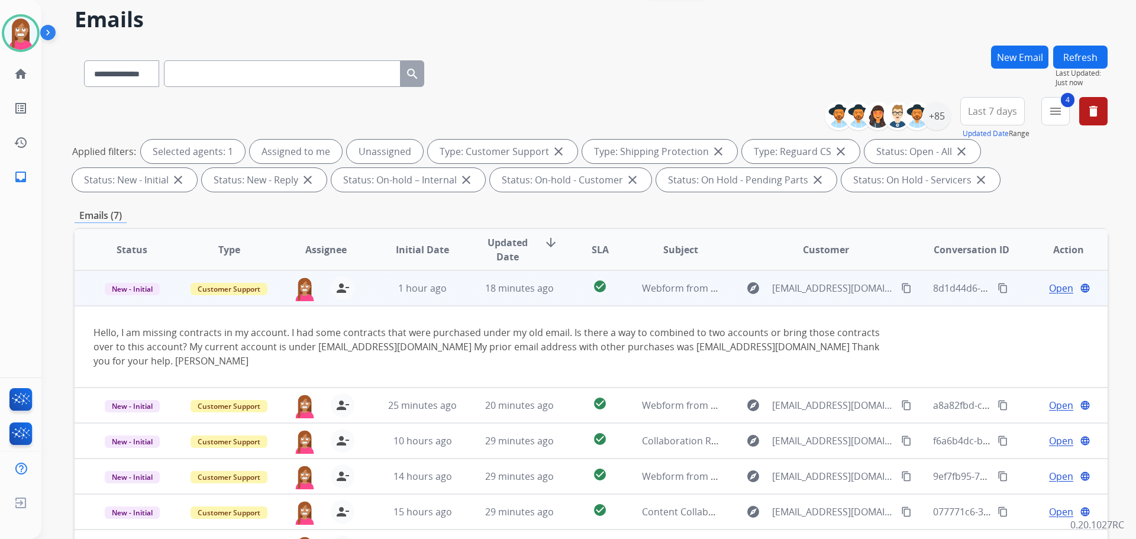
scroll to position [191, 0]
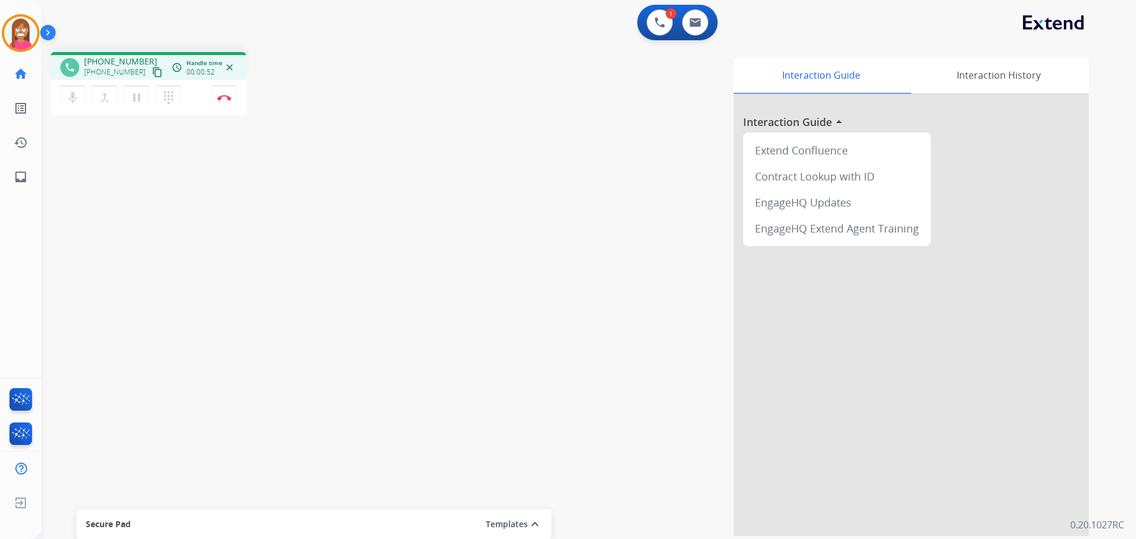
click at [152, 75] on mat-icon "content_copy" at bounding box center [157, 72] width 11 height 11
click at [220, 97] on img at bounding box center [224, 98] width 14 height 6
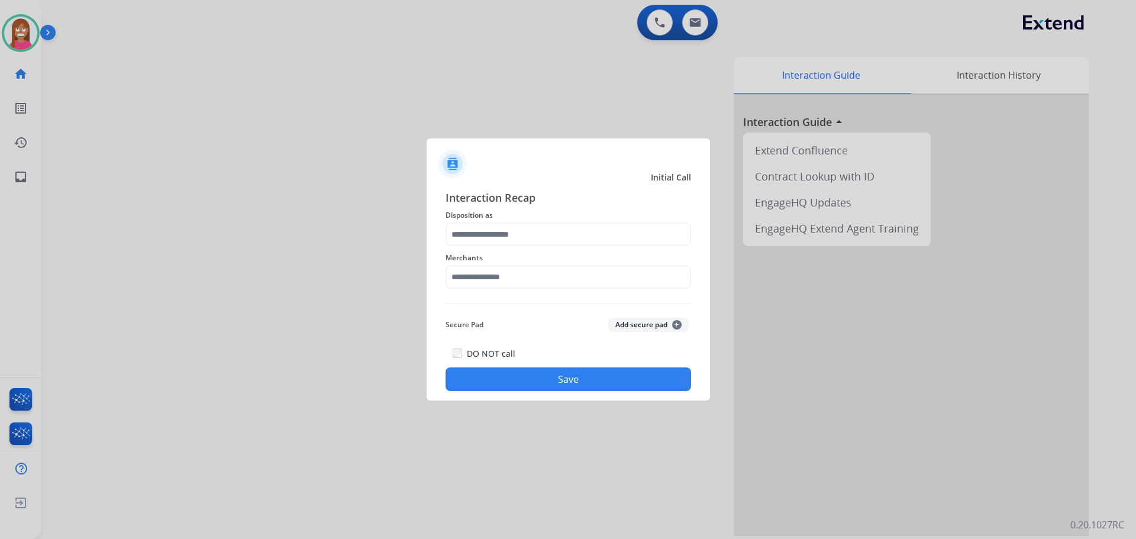
click at [467, 249] on div "Merchants" at bounding box center [569, 269] width 246 height 47
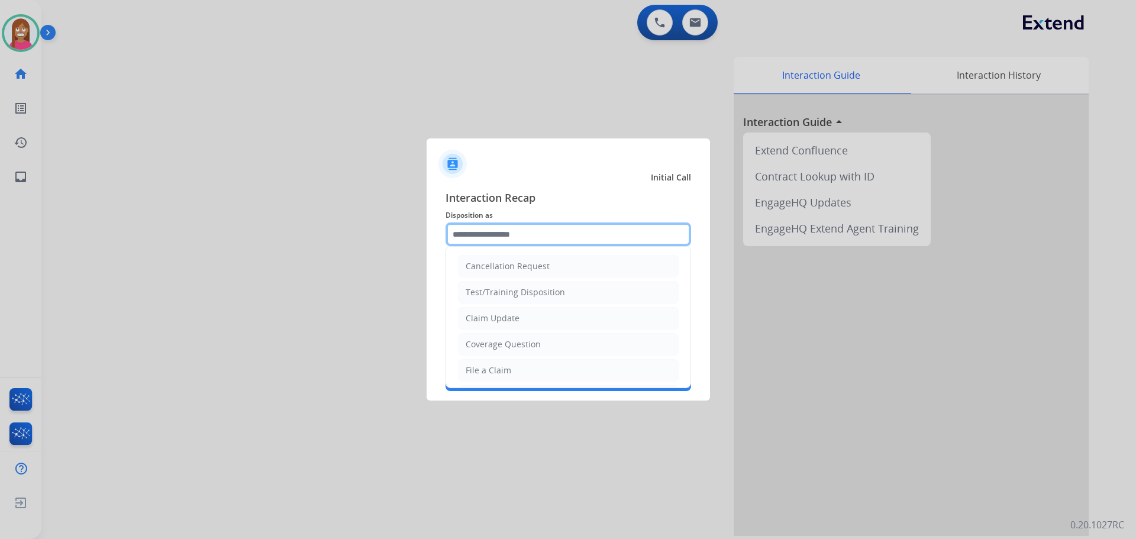
click at [469, 241] on input "text" at bounding box center [569, 234] width 246 height 24
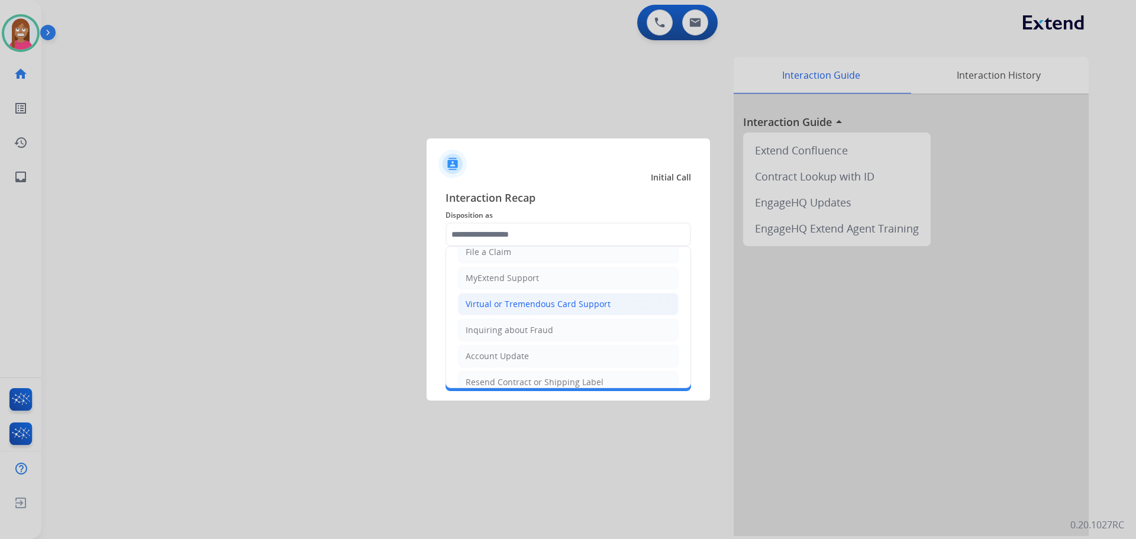
click at [482, 314] on li "Virtual or Tremendous Card Support" at bounding box center [568, 304] width 221 height 22
type input "**********"
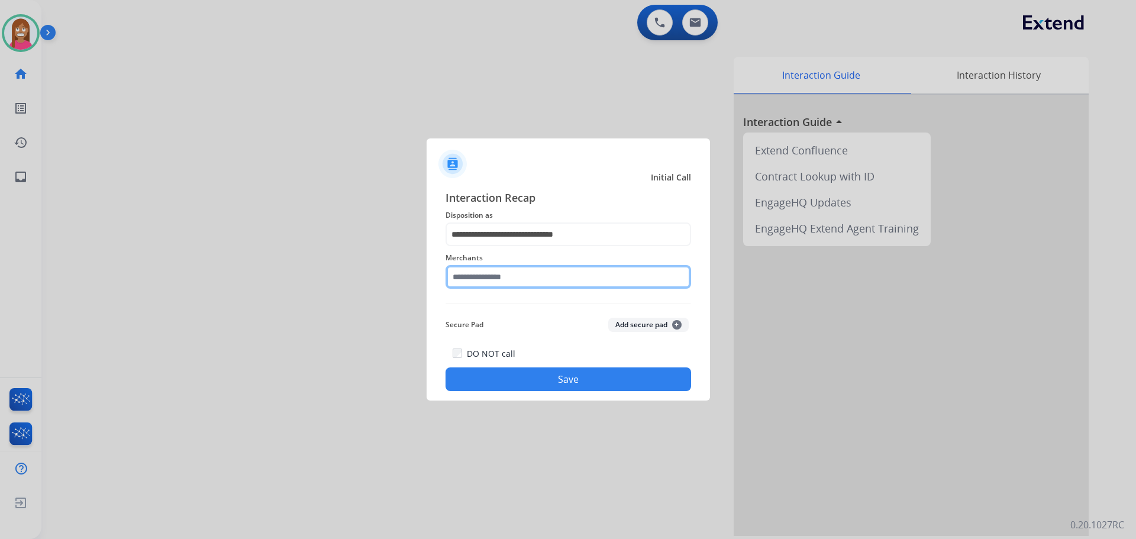
click at [488, 282] on input "text" at bounding box center [569, 277] width 246 height 24
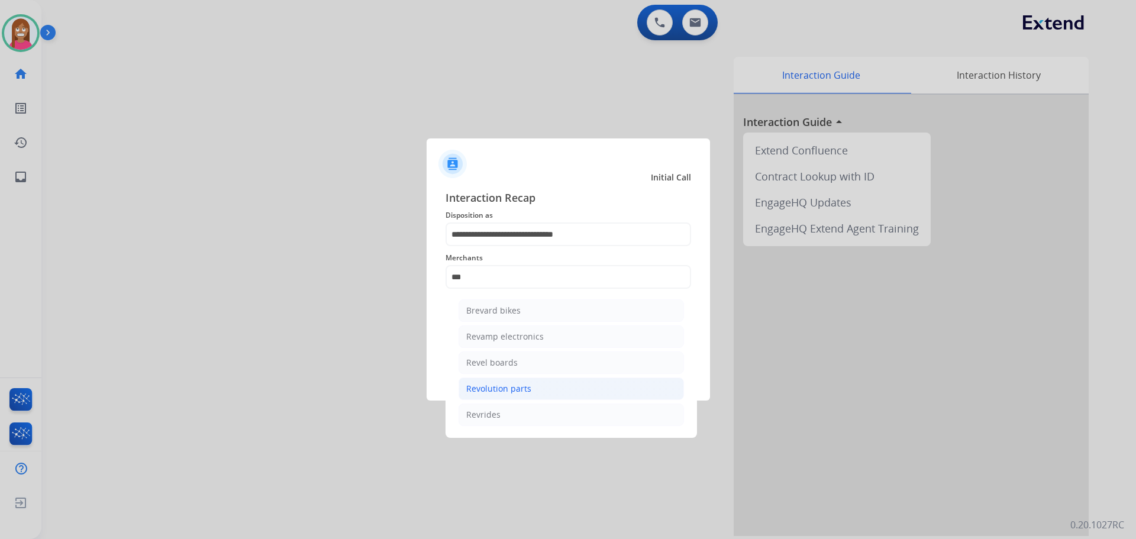
click at [495, 398] on li "Revolution parts" at bounding box center [571, 389] width 225 height 22
type input "**********"
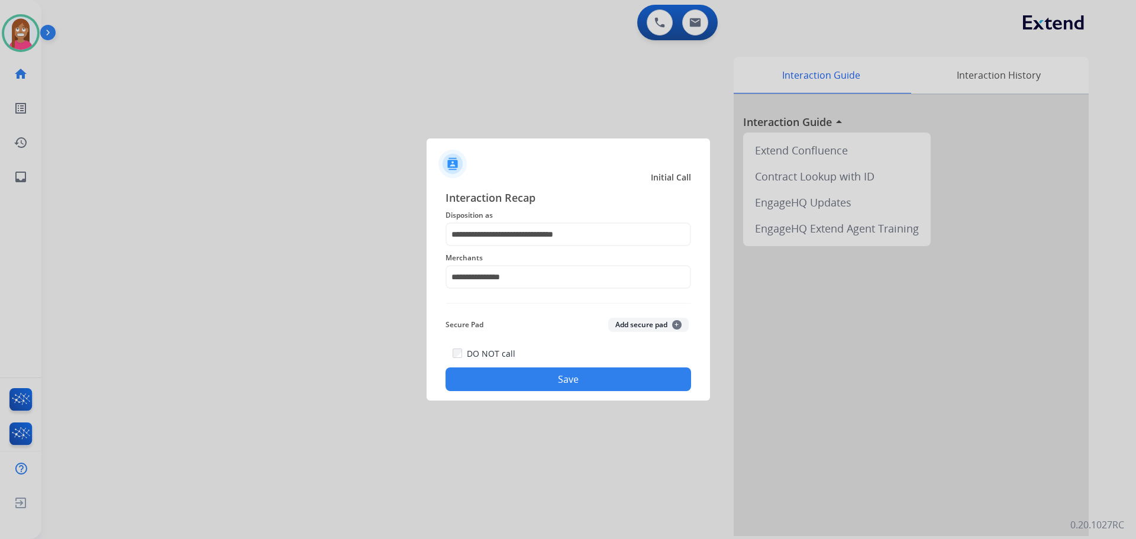
click at [491, 382] on button "Save" at bounding box center [569, 379] width 246 height 24
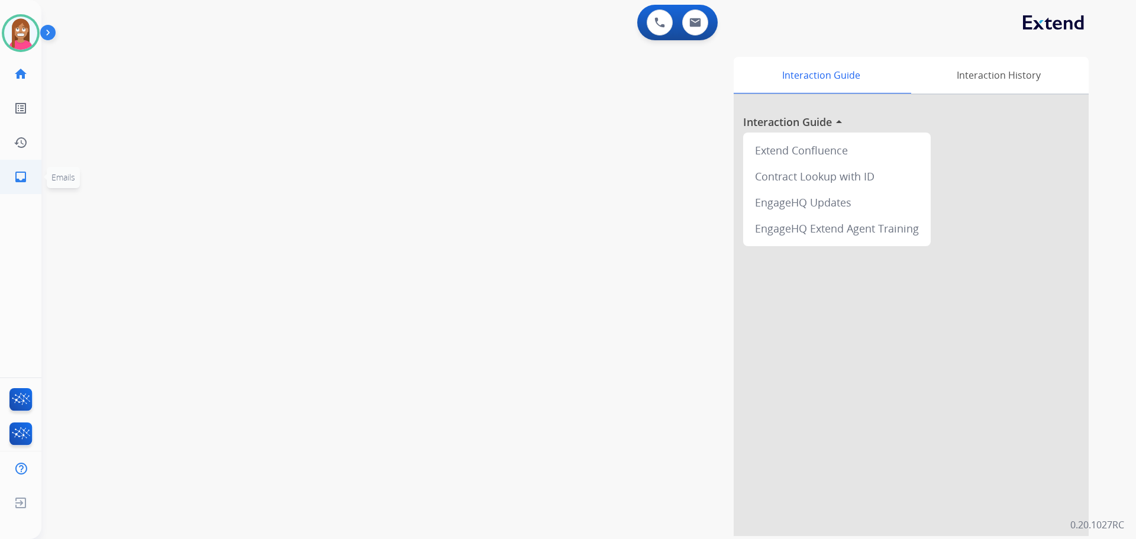
click at [20, 188] on link "inbox Emails" at bounding box center [20, 176] width 33 height 33
select select "**********"
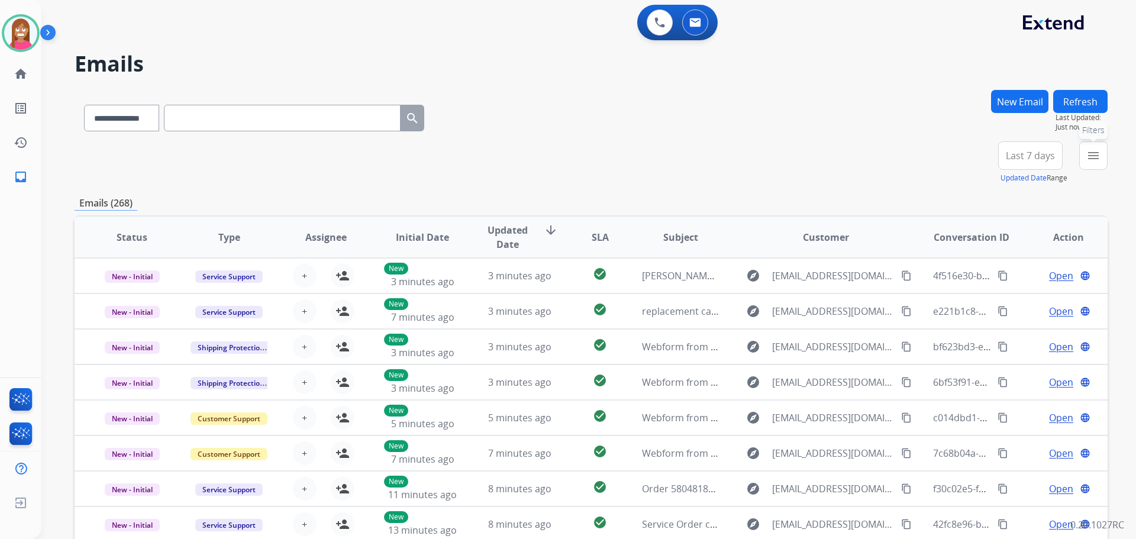
click at [1099, 151] on mat-icon "menu" at bounding box center [1093, 156] width 14 height 14
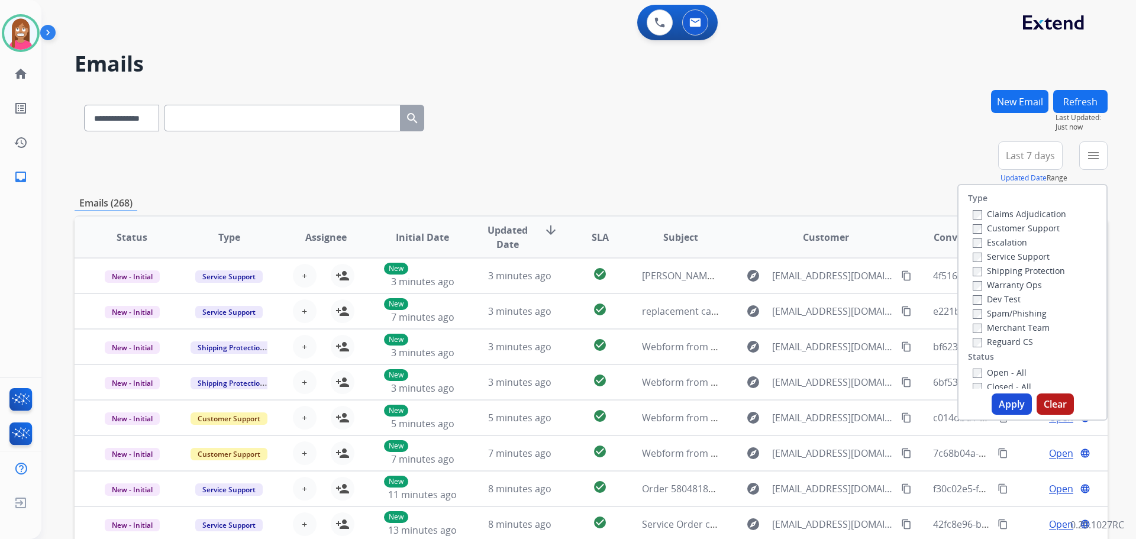
click at [980, 227] on label "Customer Support" at bounding box center [1016, 227] width 87 height 11
click at [993, 266] on label "Shipping Protection" at bounding box center [1019, 270] width 92 height 11
click at [978, 343] on label "Reguard CS" at bounding box center [1003, 341] width 60 height 11
click at [982, 373] on label "Open - All" at bounding box center [1000, 372] width 54 height 11
click at [1004, 404] on button "Apply" at bounding box center [1012, 403] width 40 height 21
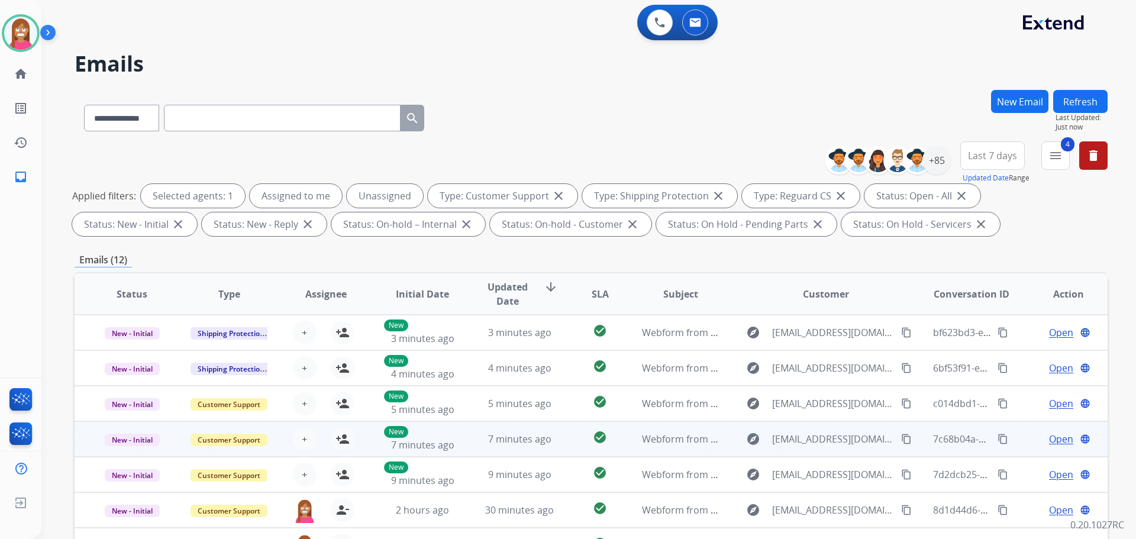
scroll to position [191, 0]
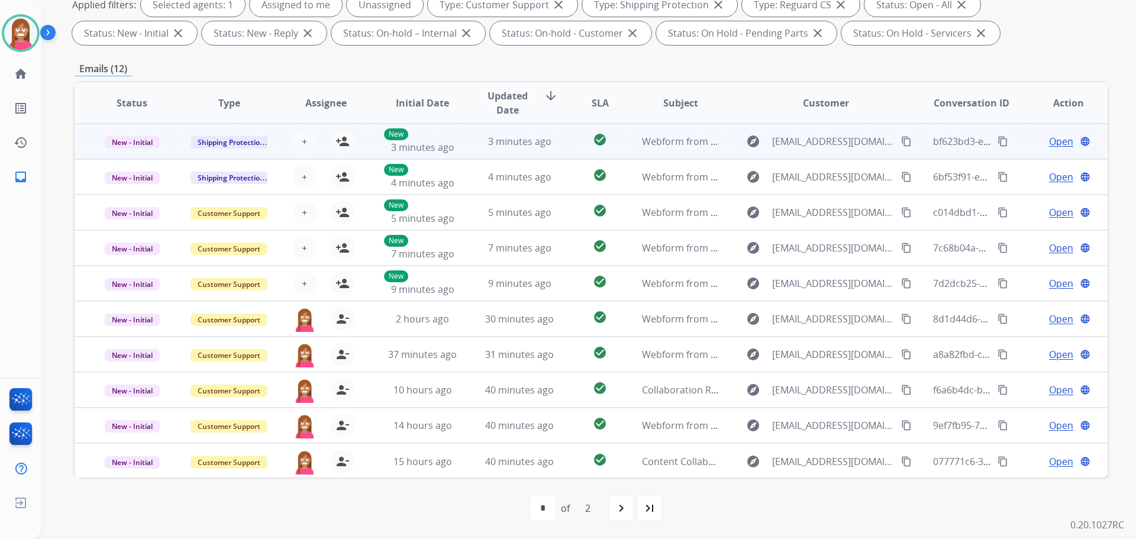
click at [479, 152] on td "3 minutes ago" at bounding box center [510, 142] width 97 height 36
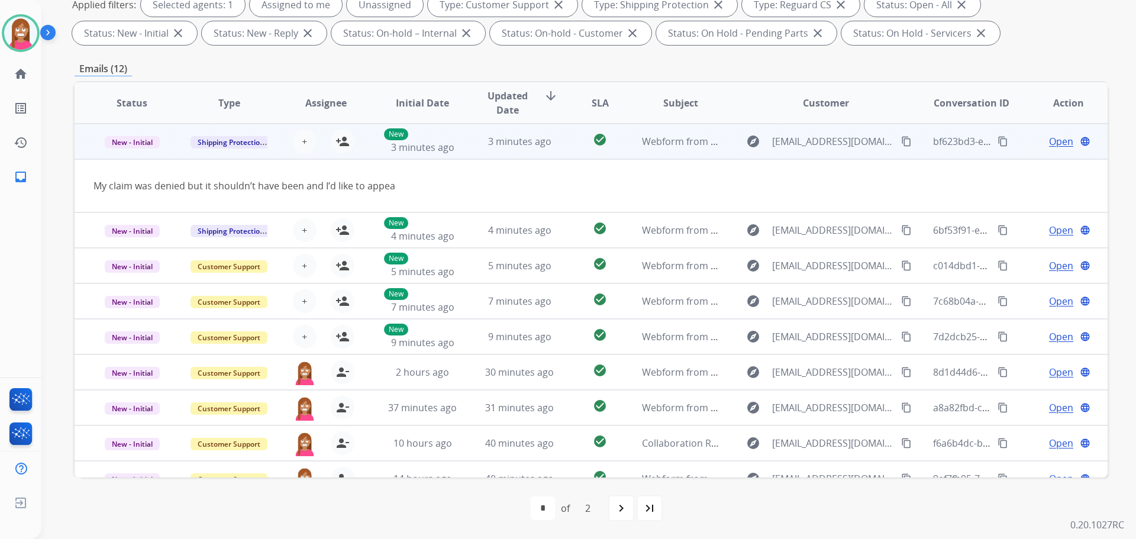
click at [901, 142] on mat-icon "content_copy" at bounding box center [906, 141] width 11 height 11
click at [344, 139] on mat-icon "person_add" at bounding box center [343, 141] width 14 height 14
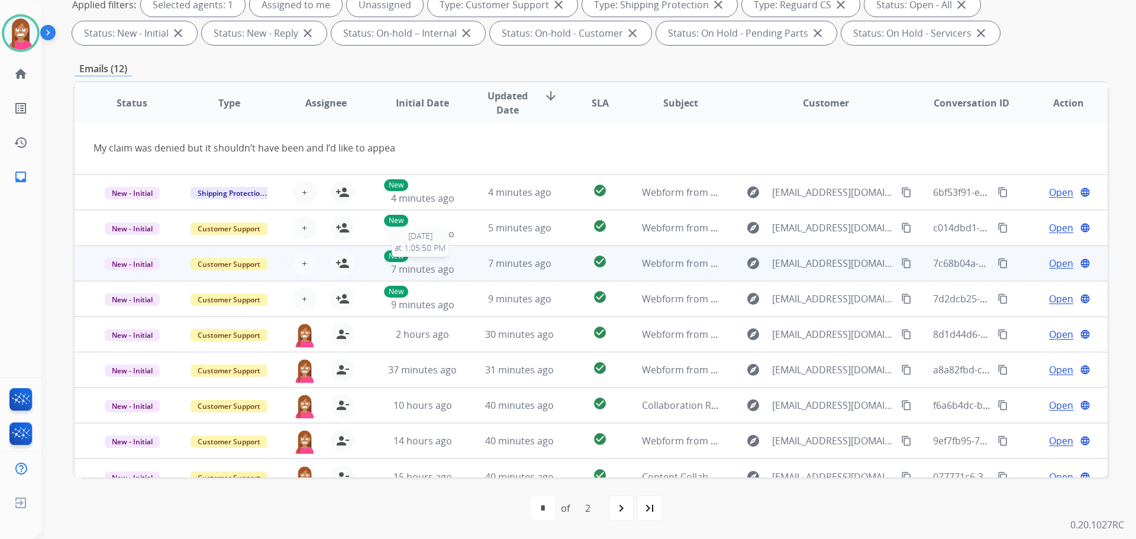
scroll to position [54, 0]
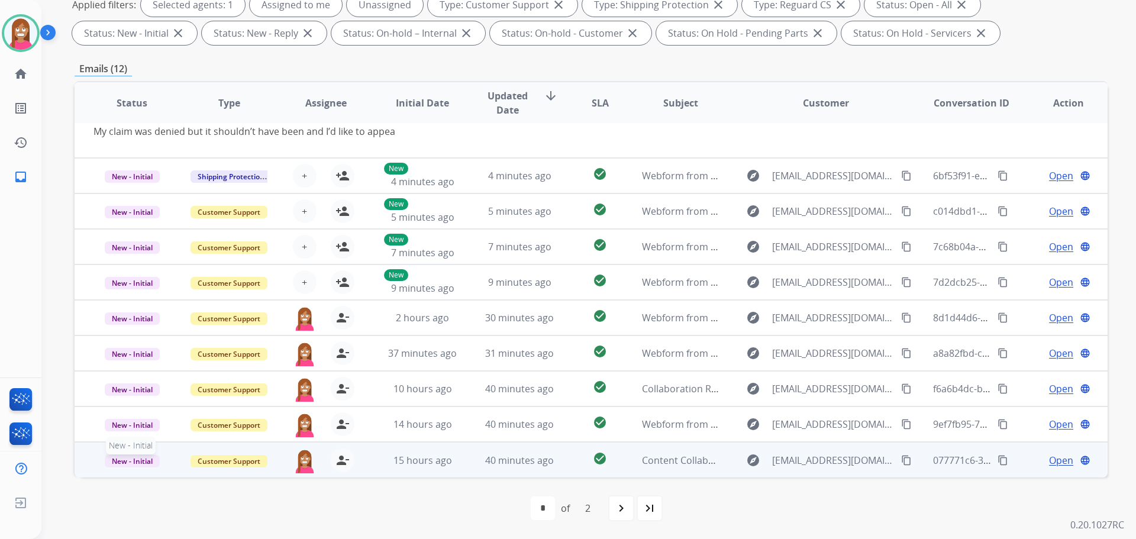
click at [124, 462] on span "New - Initial" at bounding box center [132, 461] width 55 height 12
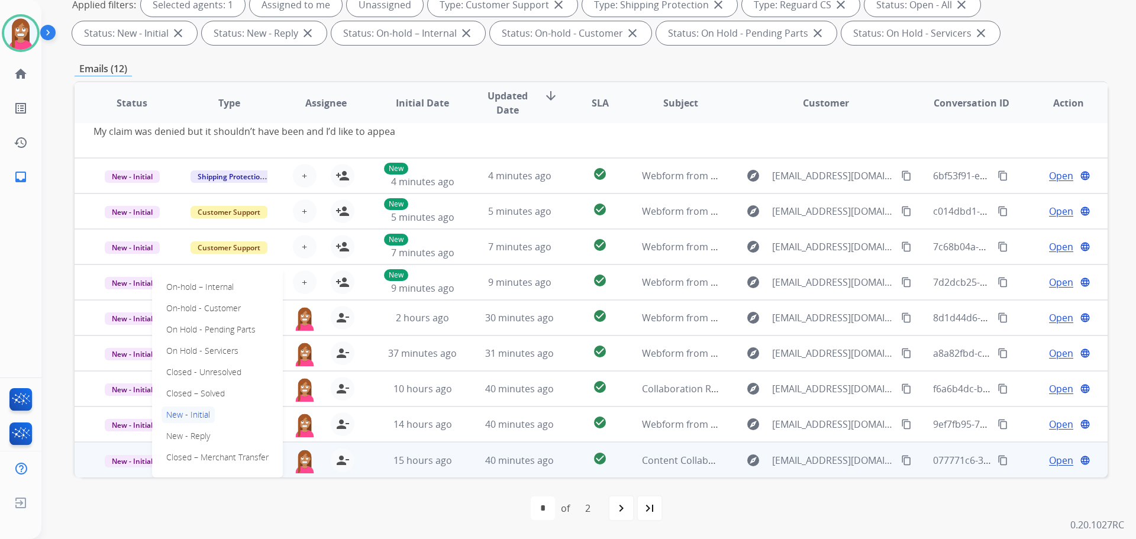
drag, startPoint x: 320, startPoint y: 521, endPoint x: 376, endPoint y: 496, distance: 61.2
click at [328, 521] on div "first_page navigate_before * * of 2 navigate_next last_page" at bounding box center [591, 509] width 1033 height 62
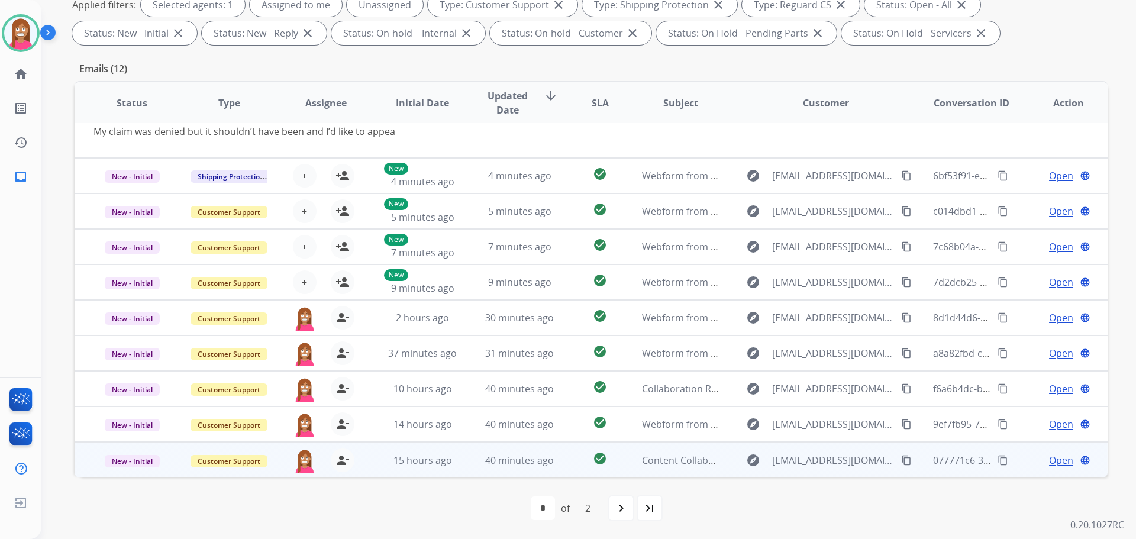
click at [466, 472] on td "40 minutes ago" at bounding box center [510, 460] width 97 height 36
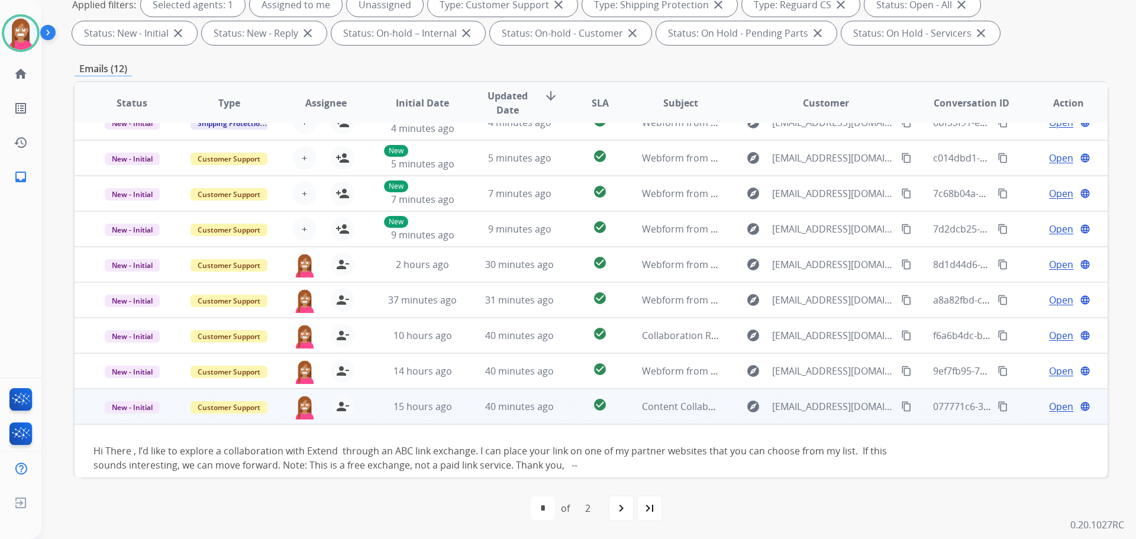
scroll to position [68, 0]
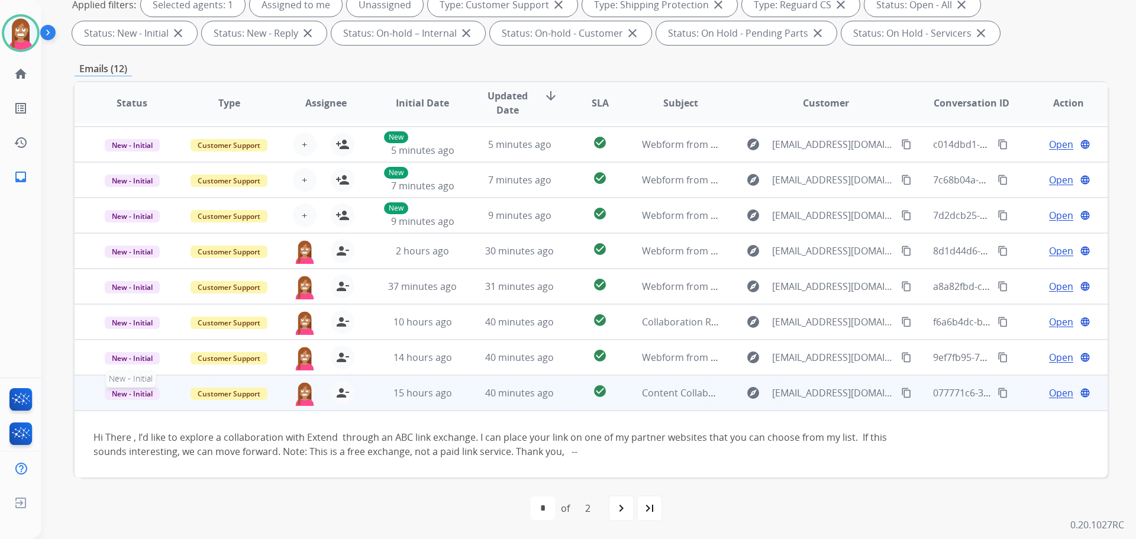
click at [143, 397] on span "New - Initial" at bounding box center [132, 394] width 55 height 12
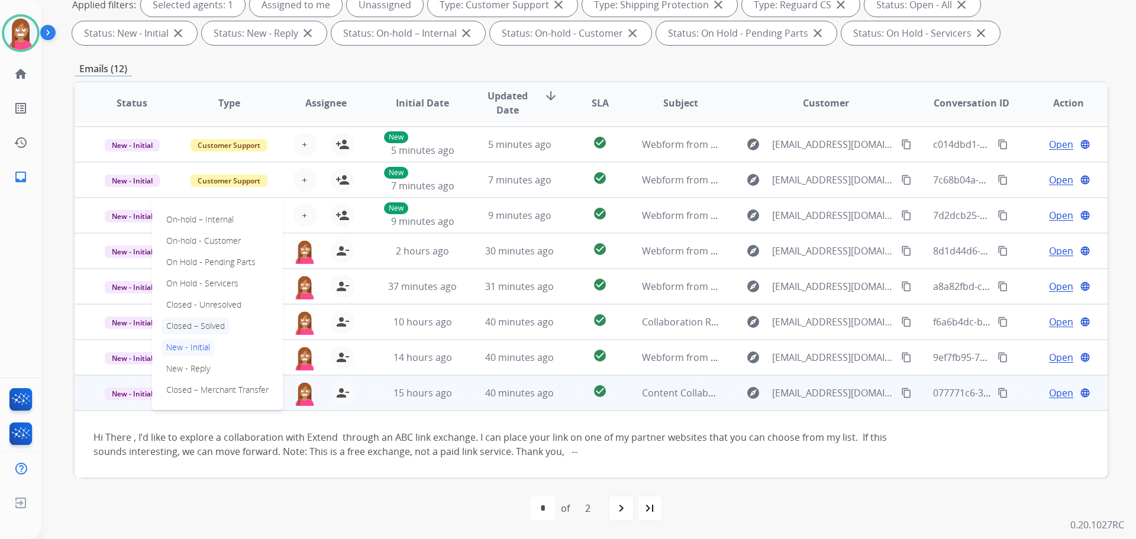
click at [193, 325] on p "Closed – Solved" at bounding box center [196, 326] width 68 height 17
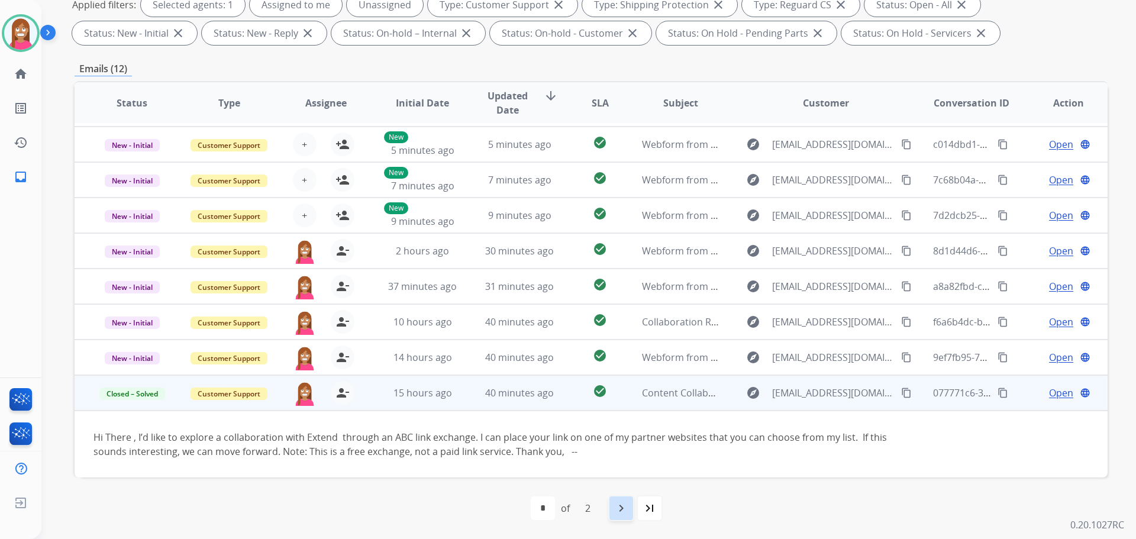
click at [612, 514] on div "navigate_next" at bounding box center [621, 508] width 26 height 26
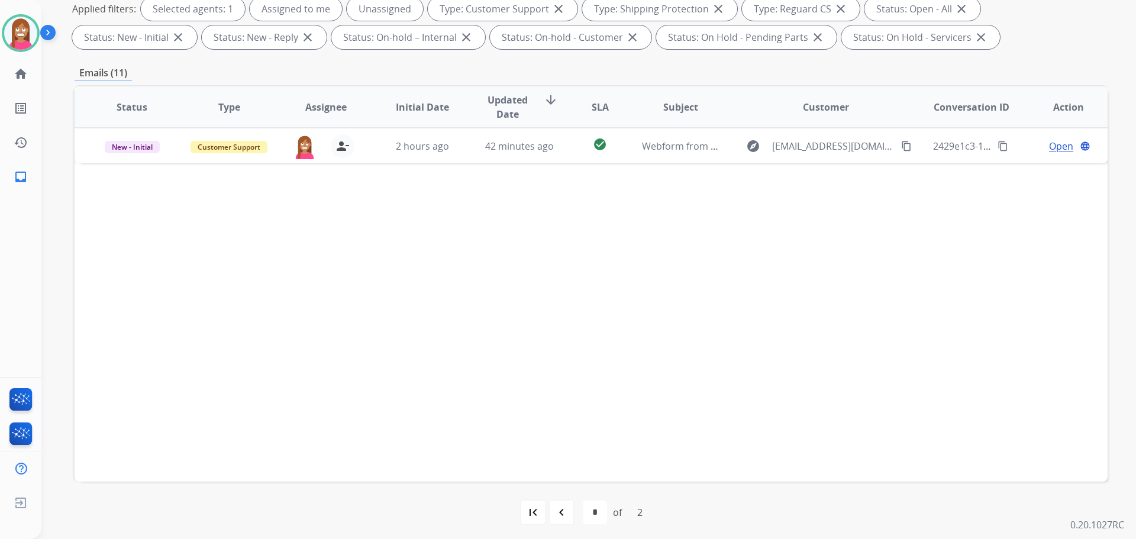
scroll to position [191, 0]
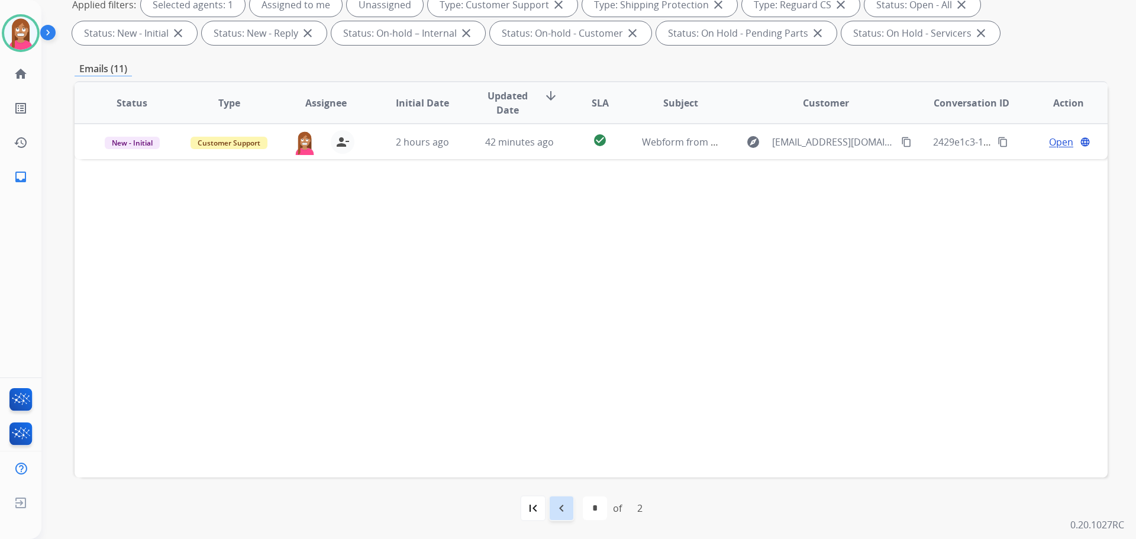
click at [563, 507] on mat-icon "navigate_before" at bounding box center [561, 508] width 14 height 14
select select "*"
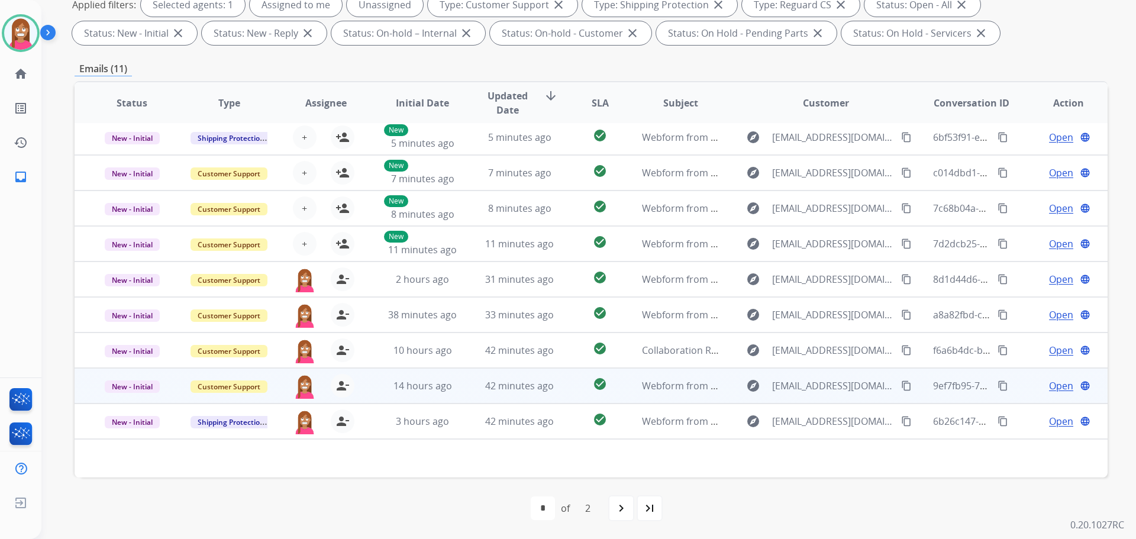
click at [476, 395] on td "42 minutes ago" at bounding box center [510, 386] width 97 height 36
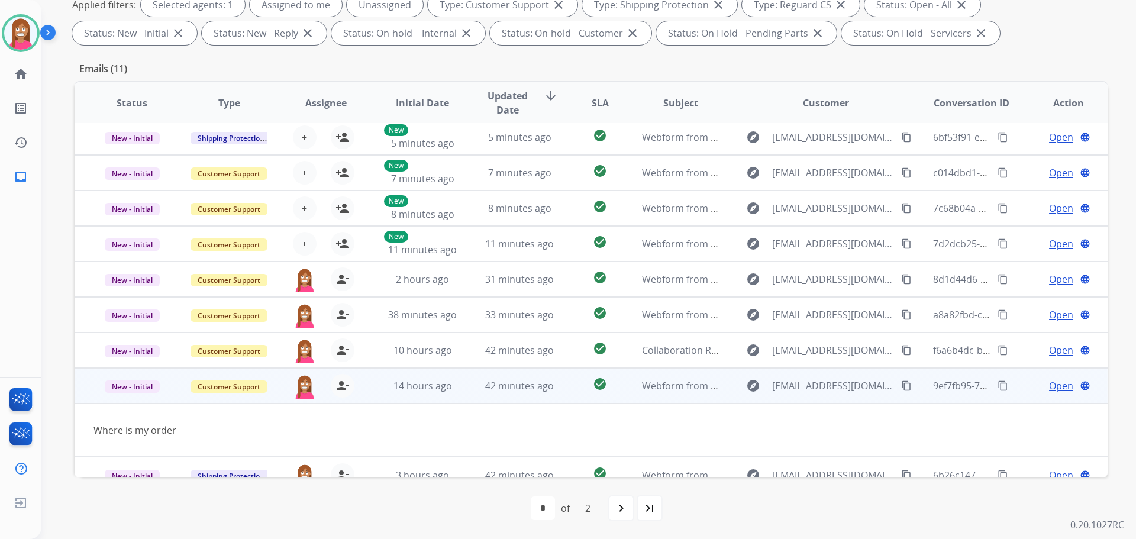
scroll to position [54, 0]
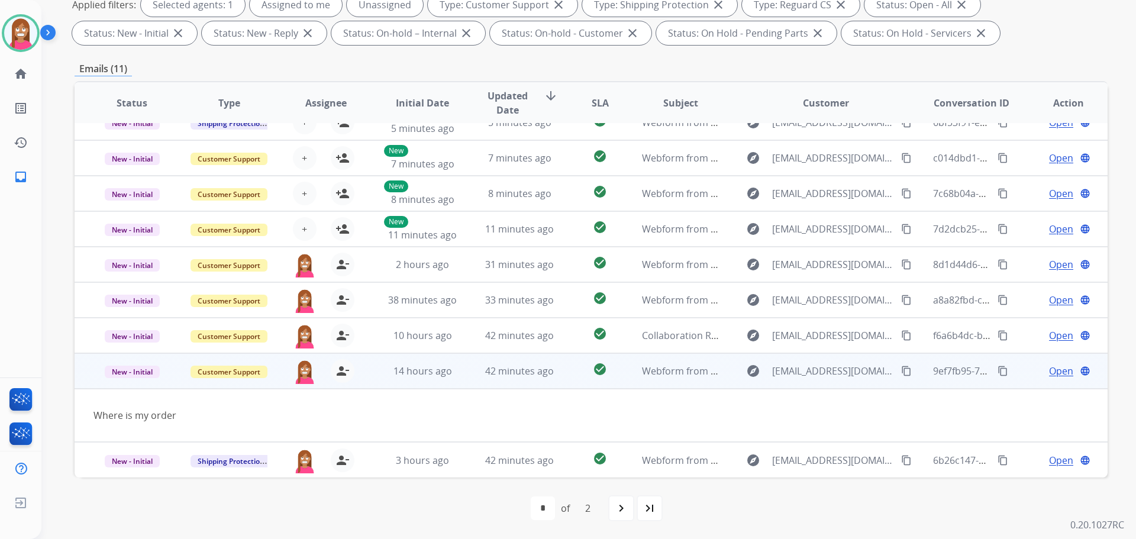
click at [1050, 374] on span "Open" at bounding box center [1061, 371] width 24 height 14
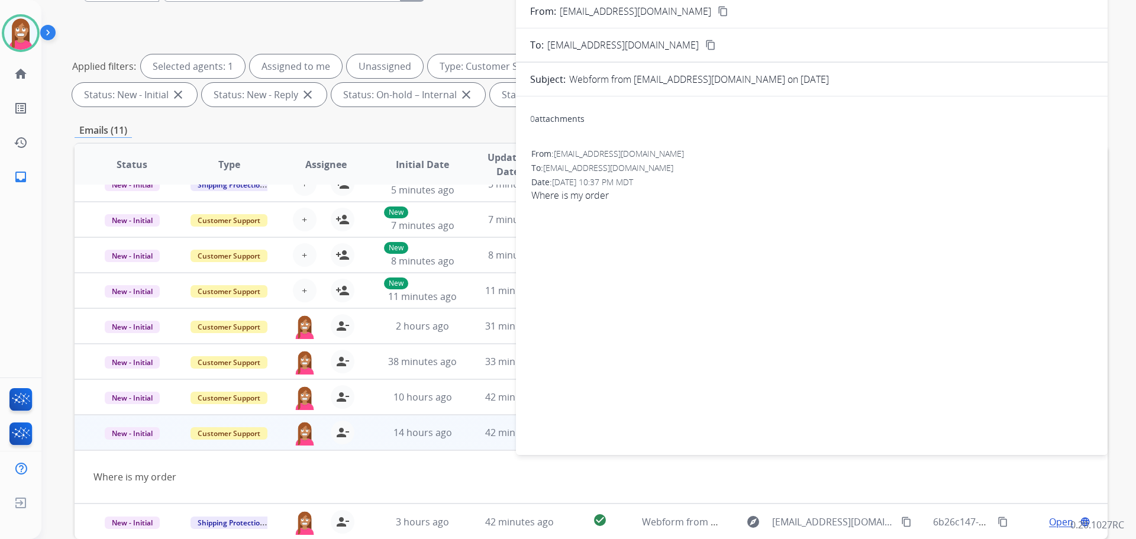
scroll to position [73, 0]
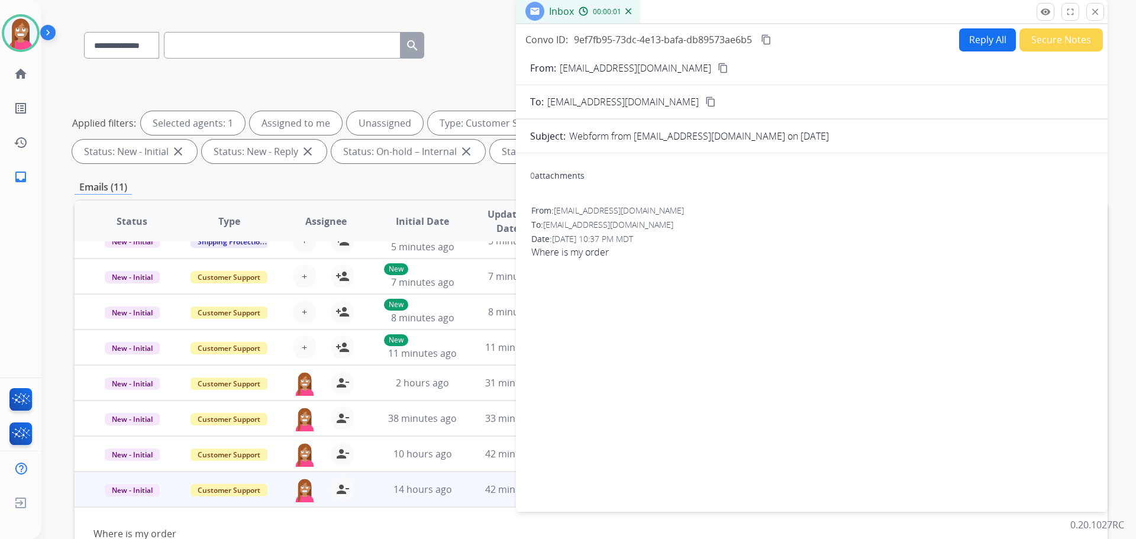
click at [970, 46] on button "Reply All" at bounding box center [987, 39] width 57 height 23
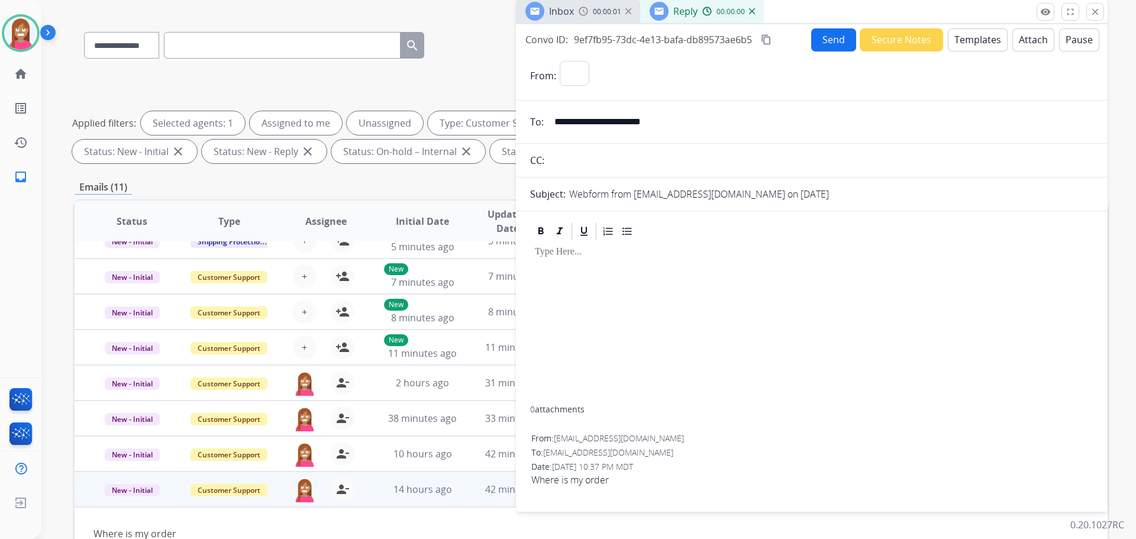
select select "**********"
click at [967, 43] on button "Templates" at bounding box center [978, 39] width 60 height 23
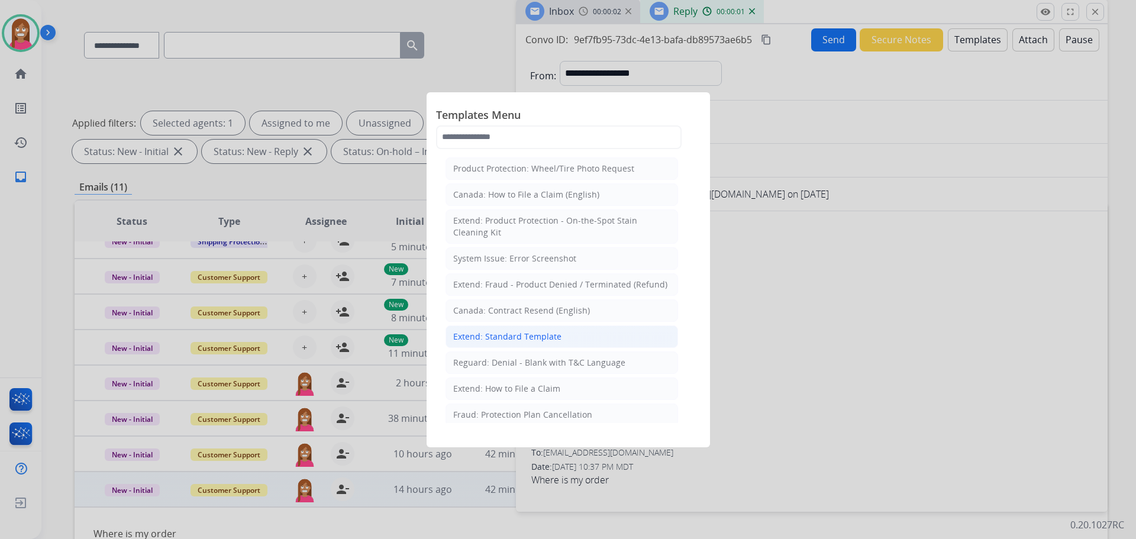
click at [472, 331] on div "Extend: Standard Template" at bounding box center [507, 337] width 108 height 12
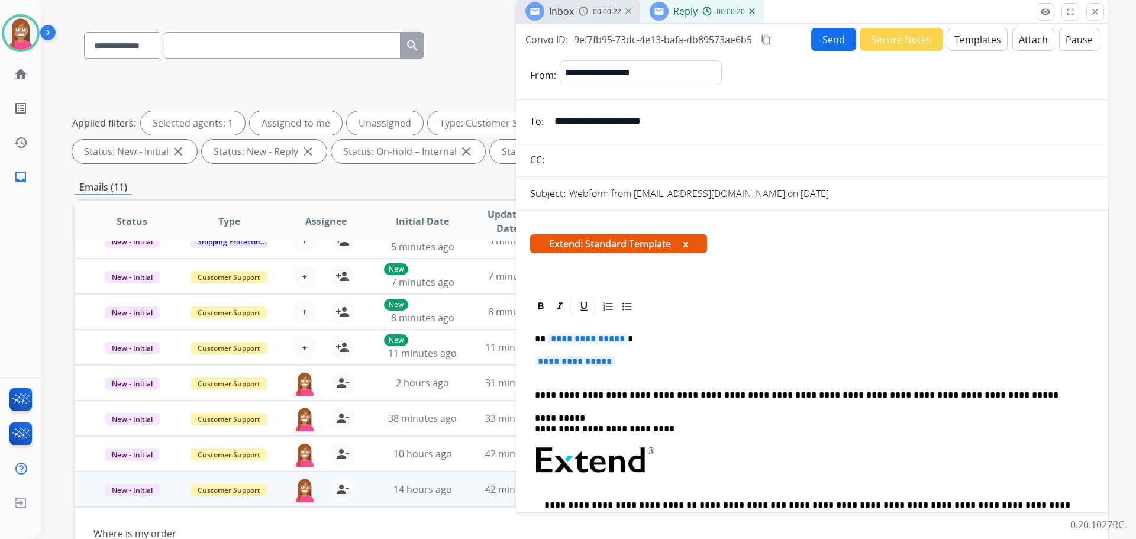
drag, startPoint x: 642, startPoint y: 364, endPoint x: 556, endPoint y: 361, distance: 86.4
click at [553, 359] on p "**********" at bounding box center [812, 367] width 554 height 22
drag, startPoint x: 637, startPoint y: 359, endPoint x: 524, endPoint y: 338, distance: 114.2
click at [524, 338] on div "**********" at bounding box center [812, 530] width 592 height 469
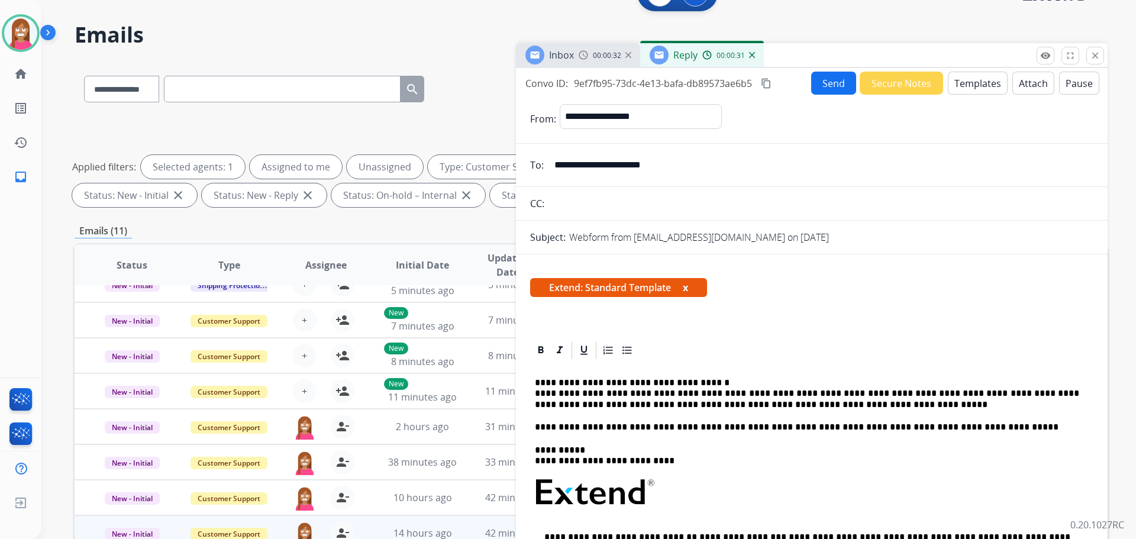
scroll to position [0, 0]
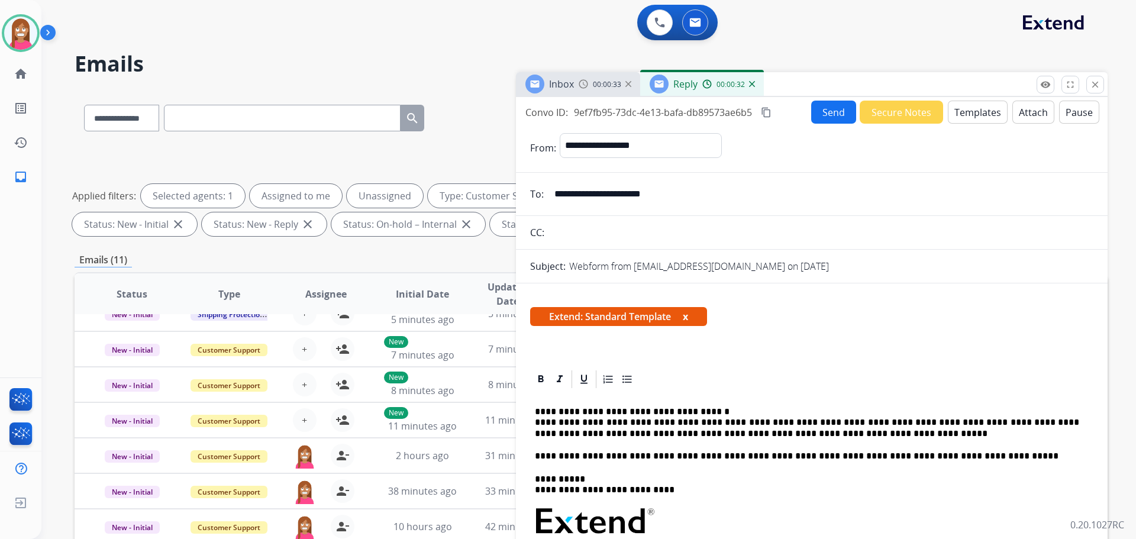
click at [823, 102] on button "Send" at bounding box center [833, 112] width 45 height 23
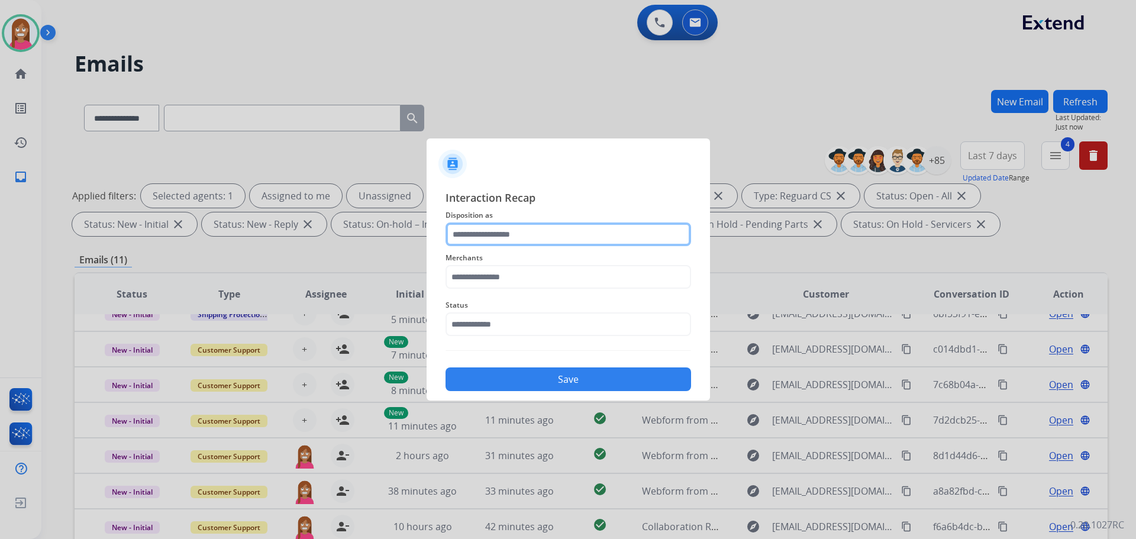
click at [478, 244] on input "text" at bounding box center [569, 234] width 246 height 24
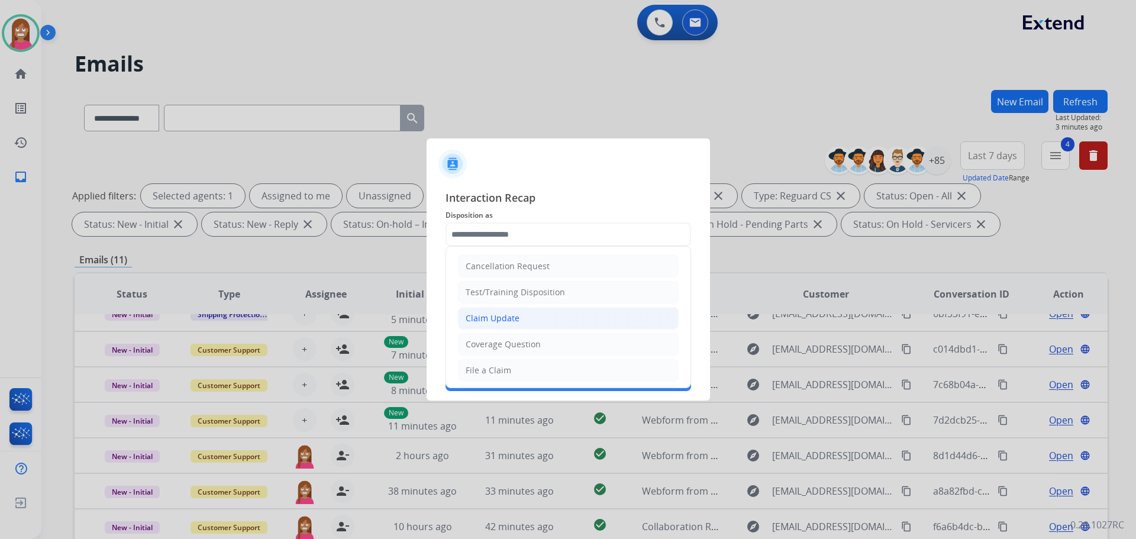
click at [480, 322] on div "Claim Update" at bounding box center [493, 318] width 54 height 12
type input "**********"
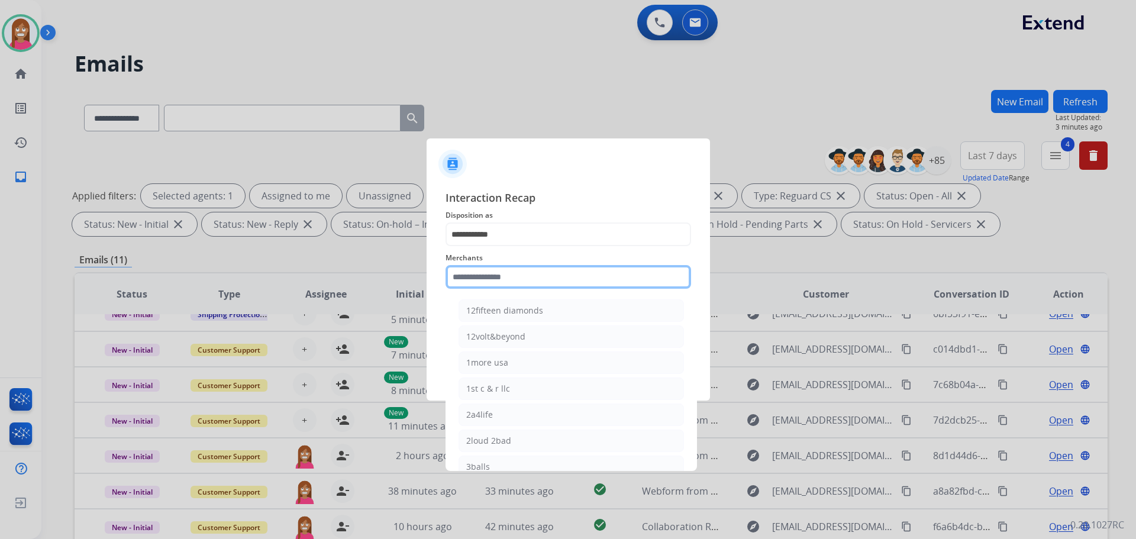
click at [473, 283] on input "text" at bounding box center [569, 277] width 246 height 24
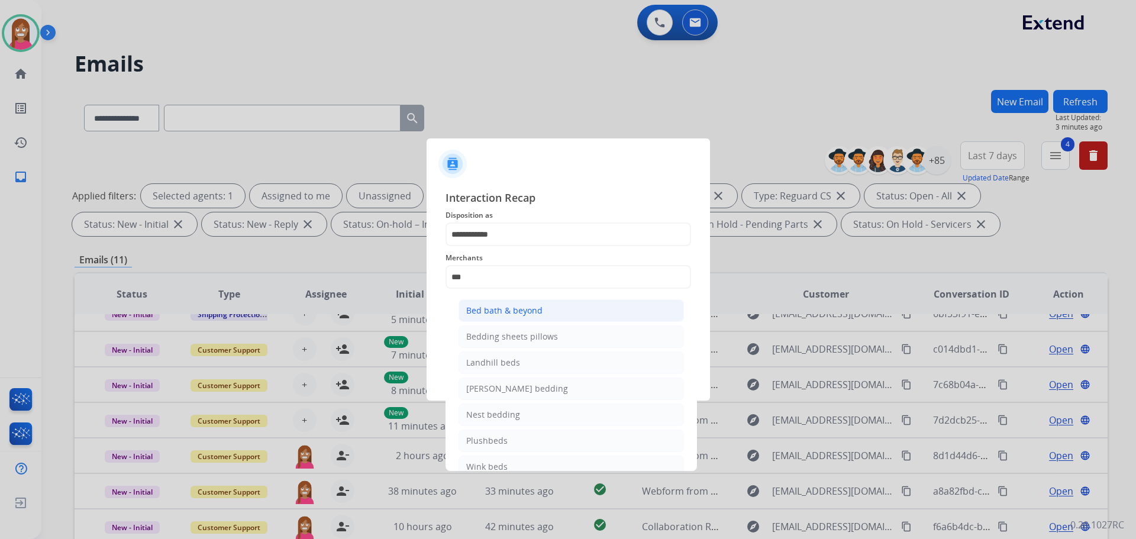
click at [490, 308] on div "Bed bath & beyond" at bounding box center [504, 311] width 76 height 12
type input "**********"
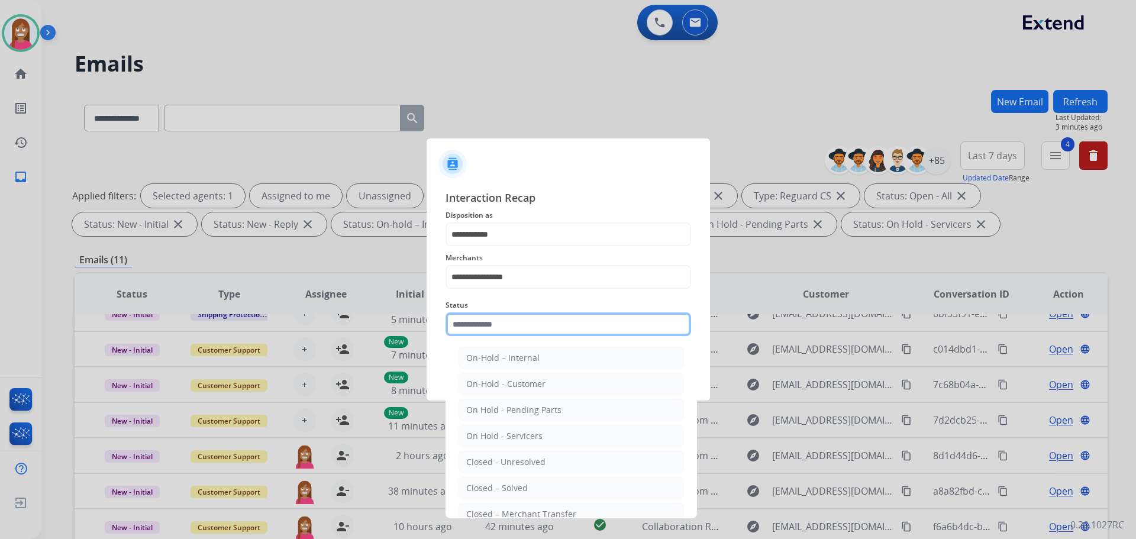
click at [482, 322] on input "text" at bounding box center [569, 324] width 246 height 24
drag, startPoint x: 483, startPoint y: 486, endPoint x: 467, endPoint y: 404, distance: 83.2
click at [483, 486] on div "Closed – Solved" at bounding box center [497, 488] width 62 height 12
type input "**********"
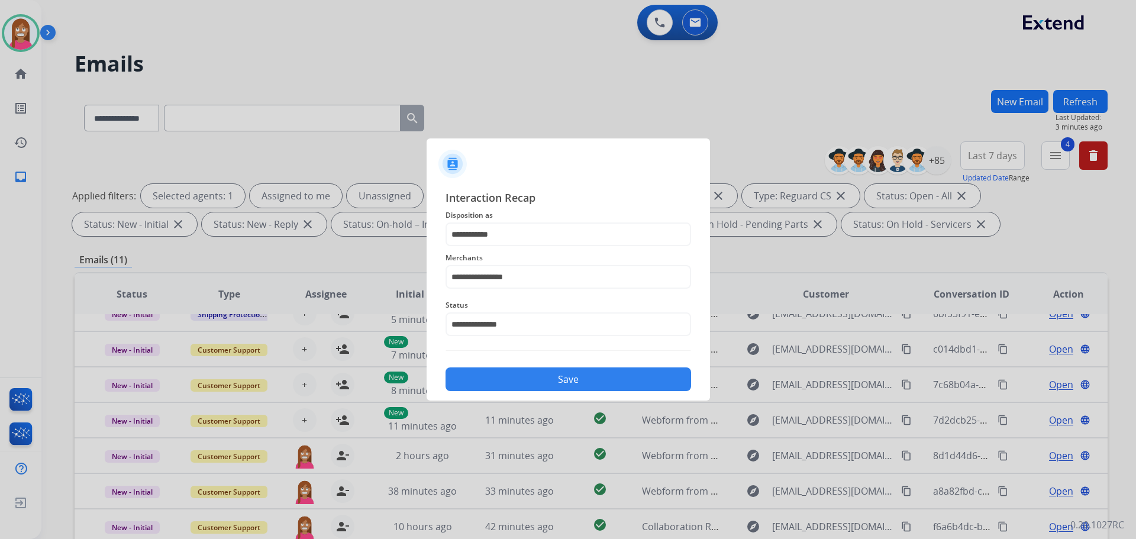
click at [461, 373] on button "Save" at bounding box center [569, 379] width 246 height 24
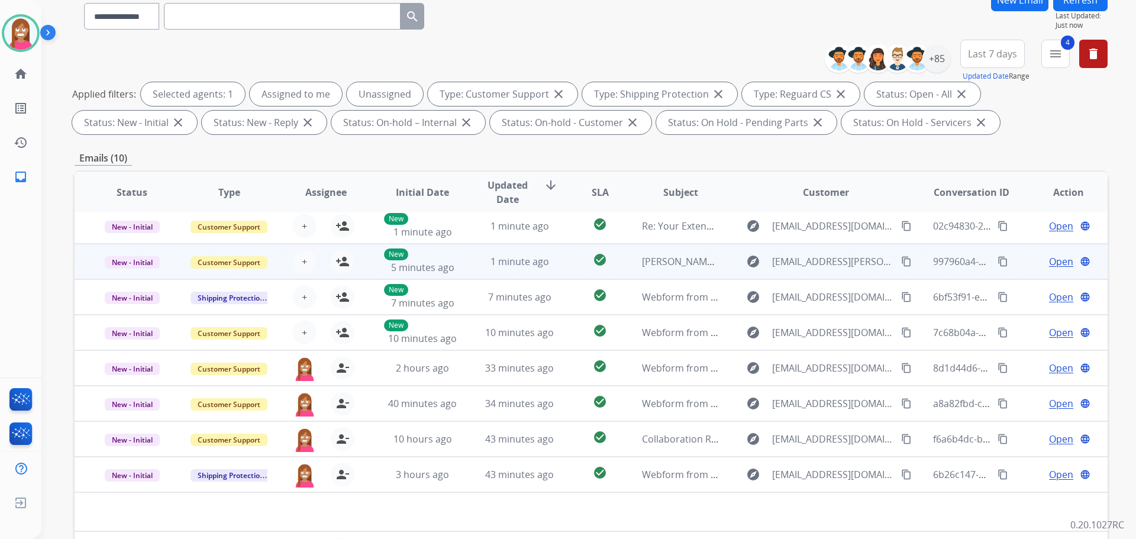
scroll to position [191, 0]
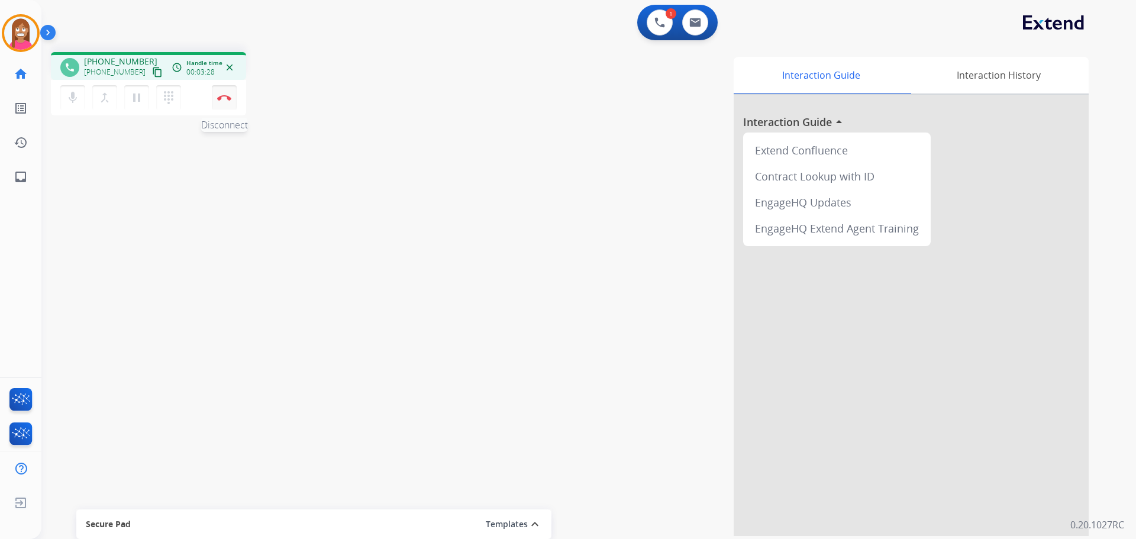
click at [224, 101] on button "Disconnect" at bounding box center [224, 97] width 25 height 25
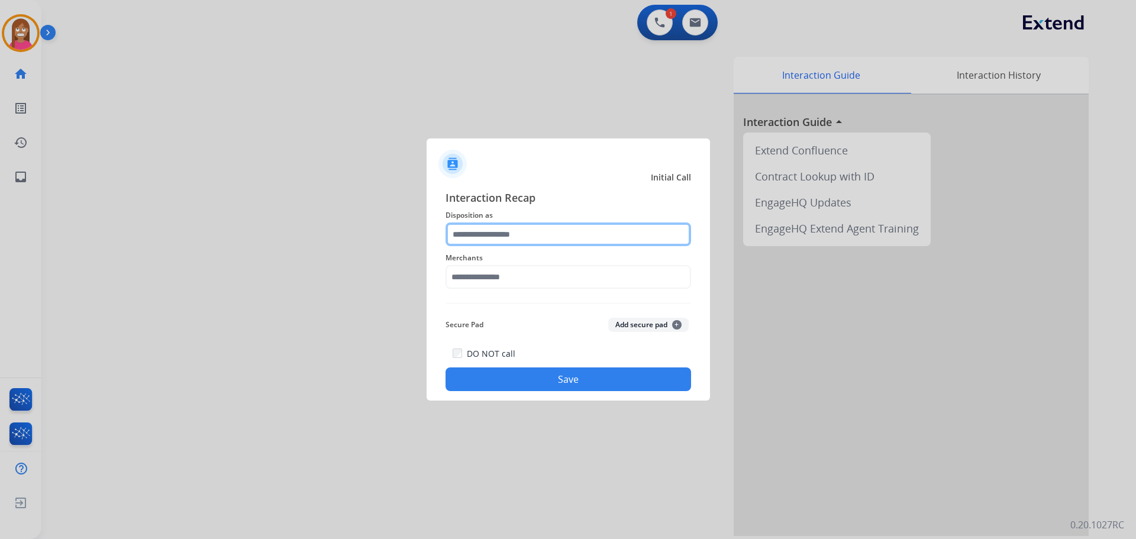
click at [473, 234] on input "text" at bounding box center [569, 234] width 246 height 24
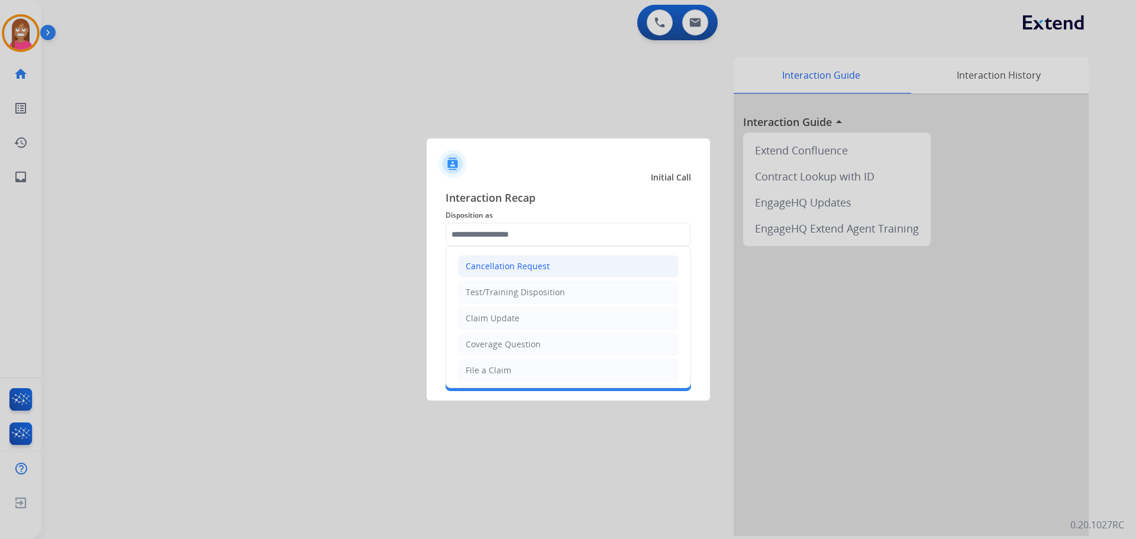
click at [491, 262] on div "Cancellation Request" at bounding box center [508, 266] width 84 height 12
type input "**********"
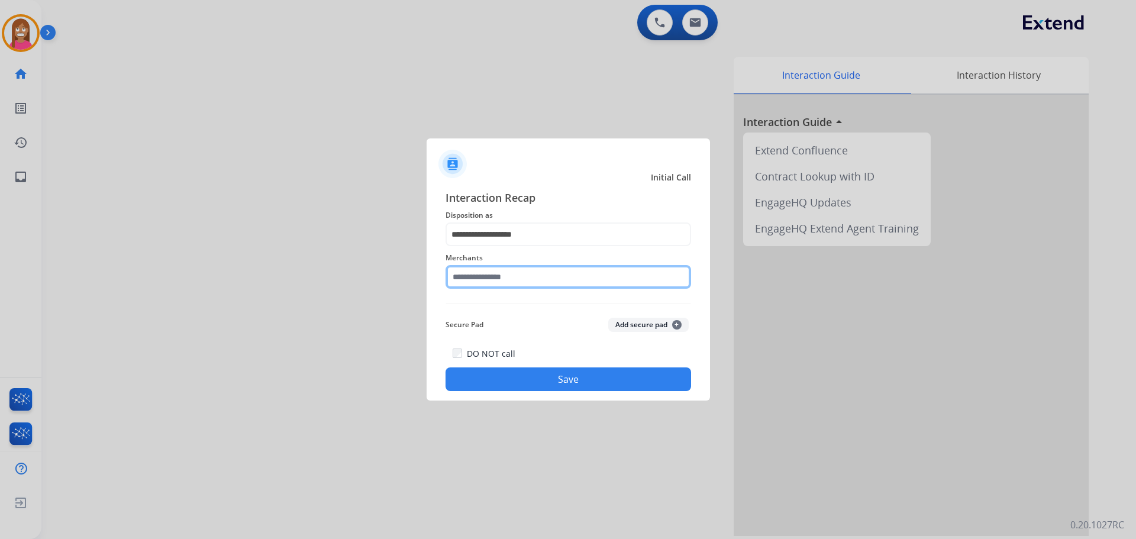
click at [482, 280] on input "text" at bounding box center [569, 277] width 246 height 24
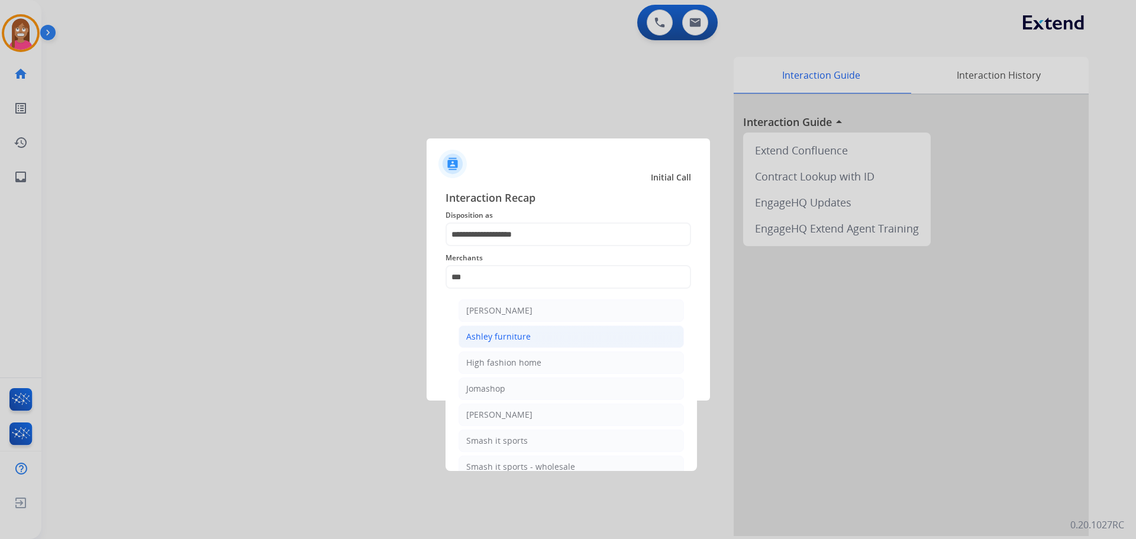
click at [479, 334] on div "Ashley furniture" at bounding box center [498, 337] width 64 height 12
type input "**********"
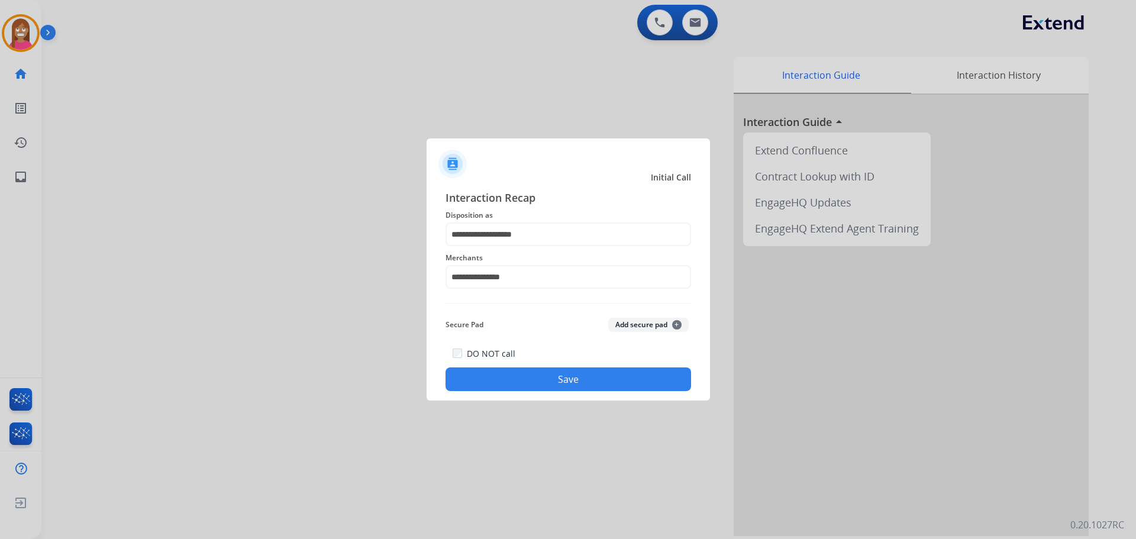
click at [495, 382] on button "Save" at bounding box center [569, 379] width 246 height 24
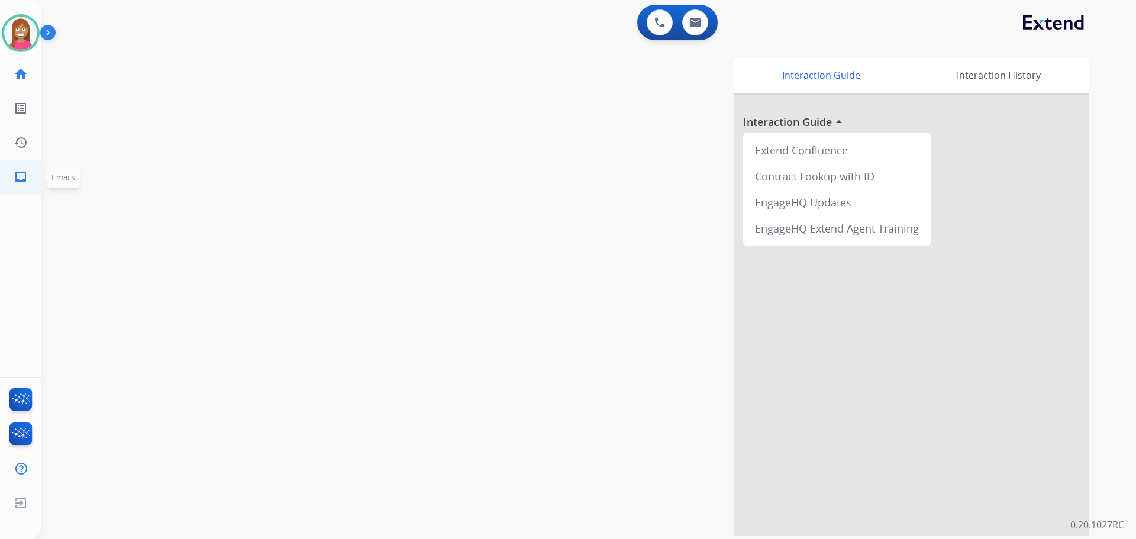
click at [17, 178] on mat-icon "inbox" at bounding box center [21, 177] width 14 height 14
select select "**********"
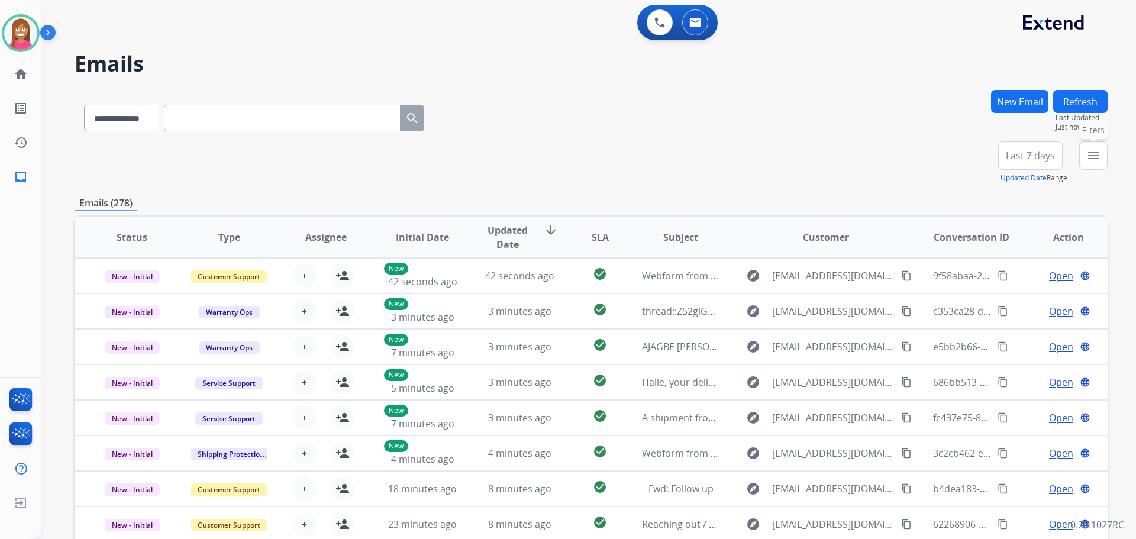
click at [1083, 162] on button "menu Filters" at bounding box center [1093, 155] width 28 height 28
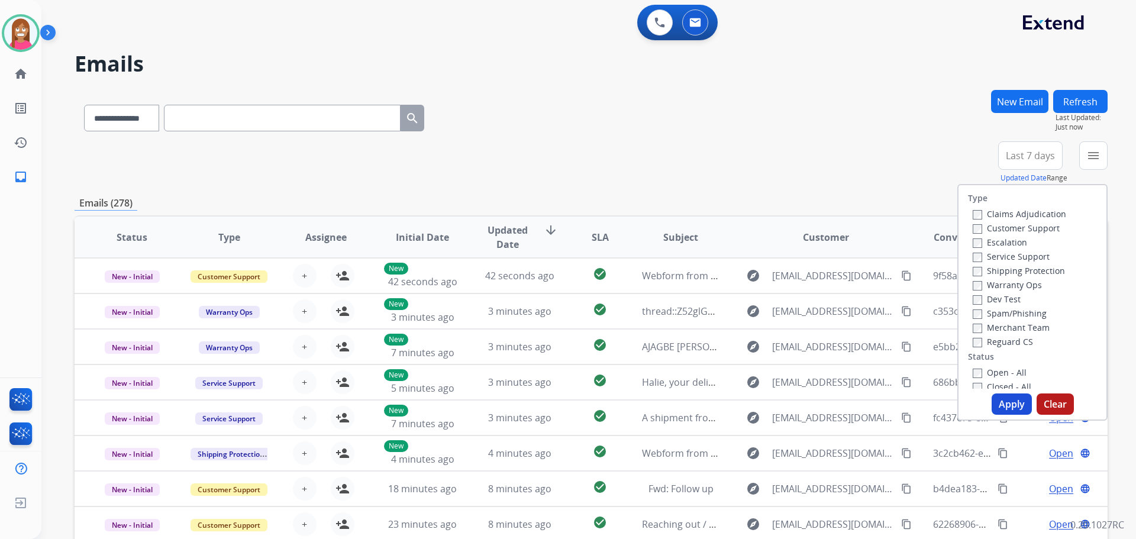
click at [992, 230] on label "Customer Support" at bounding box center [1016, 227] width 87 height 11
click at [986, 272] on label "Shipping Protection" at bounding box center [1019, 270] width 92 height 11
click at [978, 344] on label "Reguard CS" at bounding box center [1003, 341] width 60 height 11
click at [983, 369] on label "Open - All" at bounding box center [1000, 372] width 54 height 11
click at [998, 402] on button "Apply" at bounding box center [1012, 403] width 40 height 21
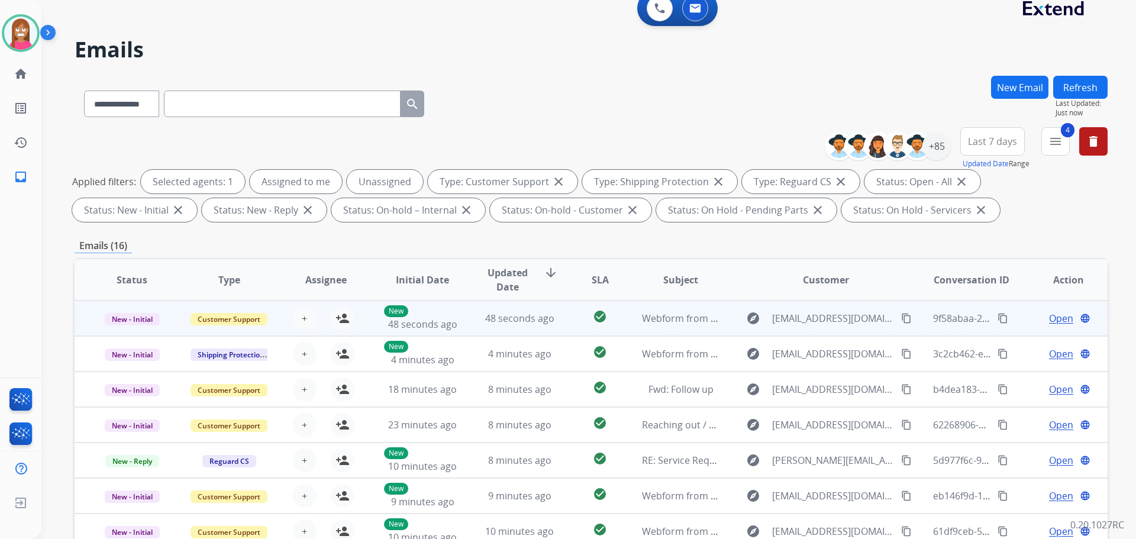
scroll to position [14, 0]
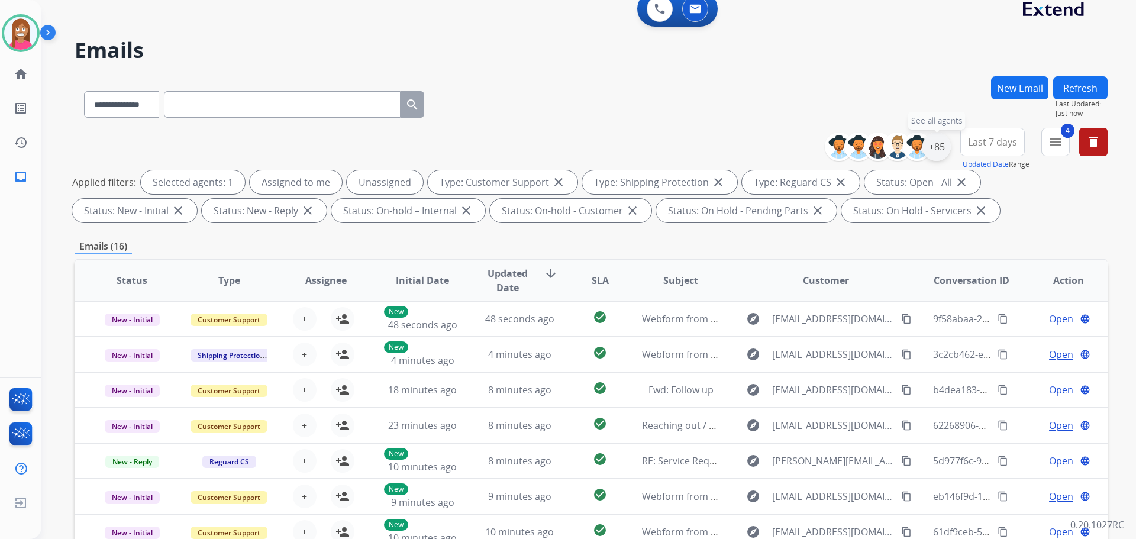
click at [931, 149] on div "+85" at bounding box center [936, 147] width 28 height 28
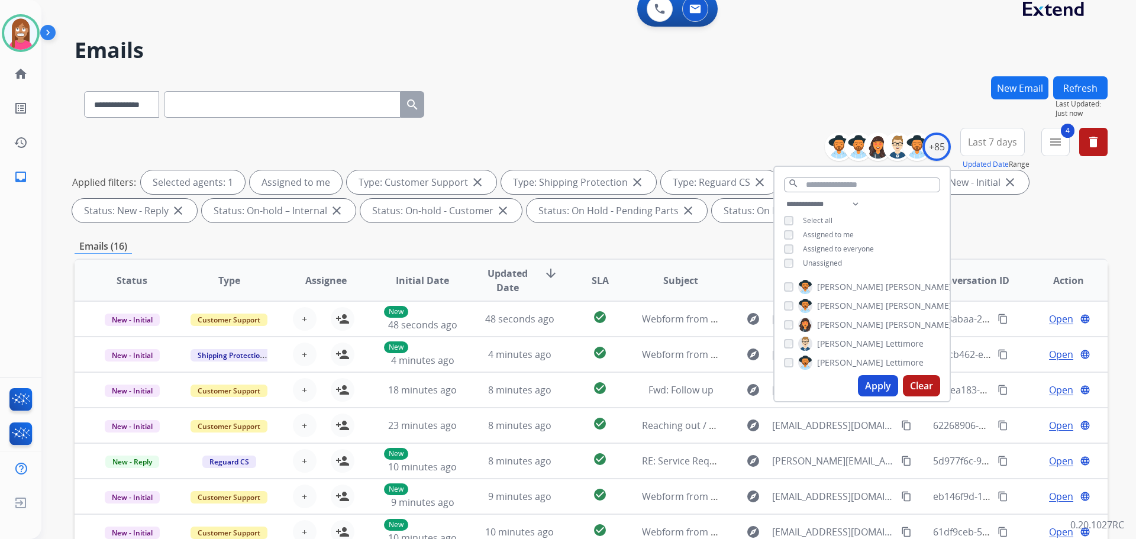
click at [883, 393] on button "Apply" at bounding box center [878, 385] width 40 height 21
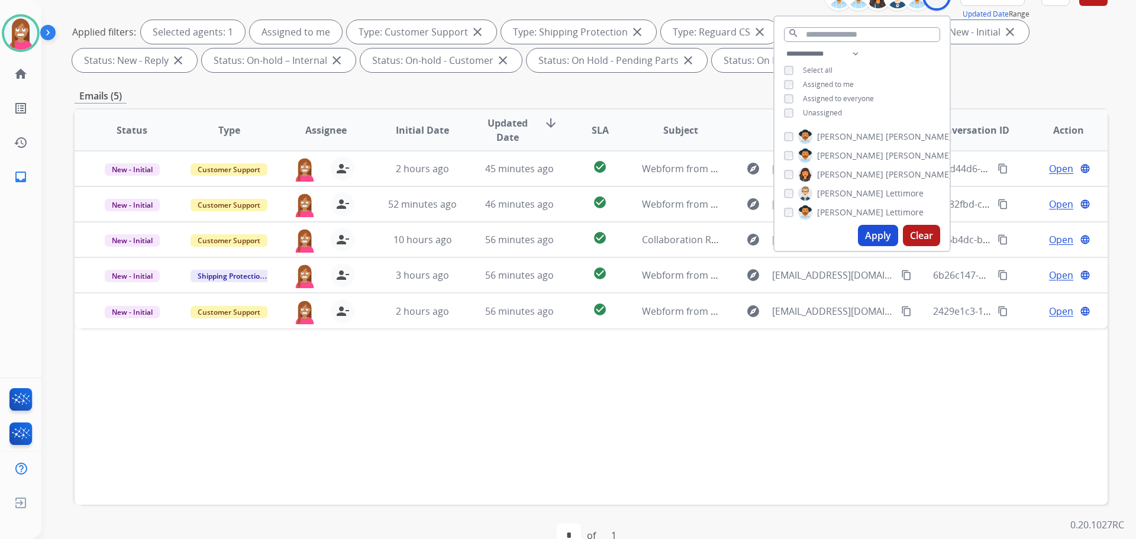
scroll to position [178, 0]
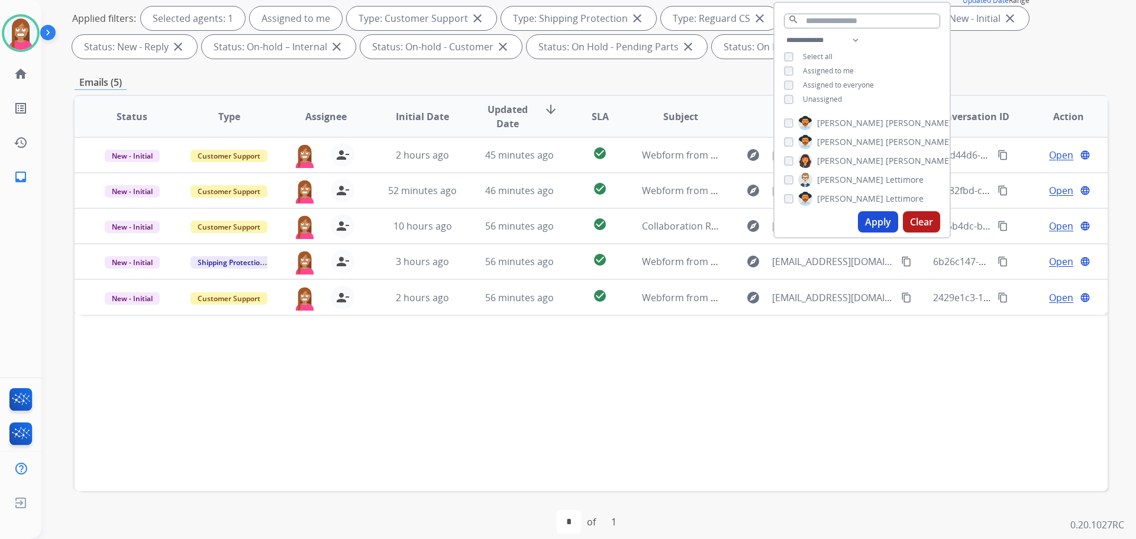
drag, startPoint x: 540, startPoint y: 405, endPoint x: 538, endPoint y: 394, distance: 10.8
click at [539, 404] on div "Status Type Assignee Initial Date Updated Date arrow_downward SLA Subject Custo…" at bounding box center [591, 293] width 1033 height 396
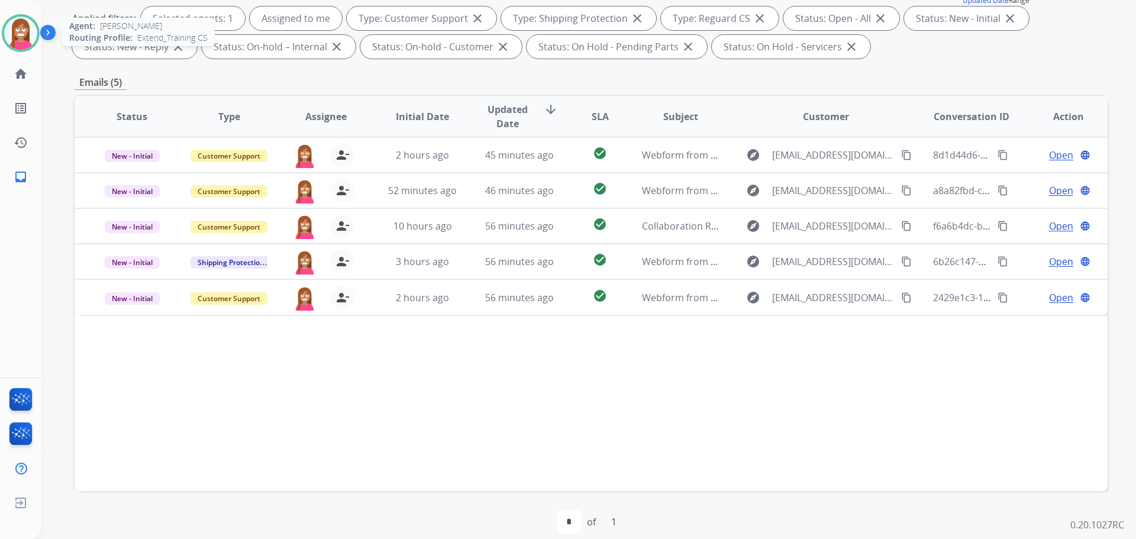
click at [11, 40] on img at bounding box center [20, 33] width 33 height 33
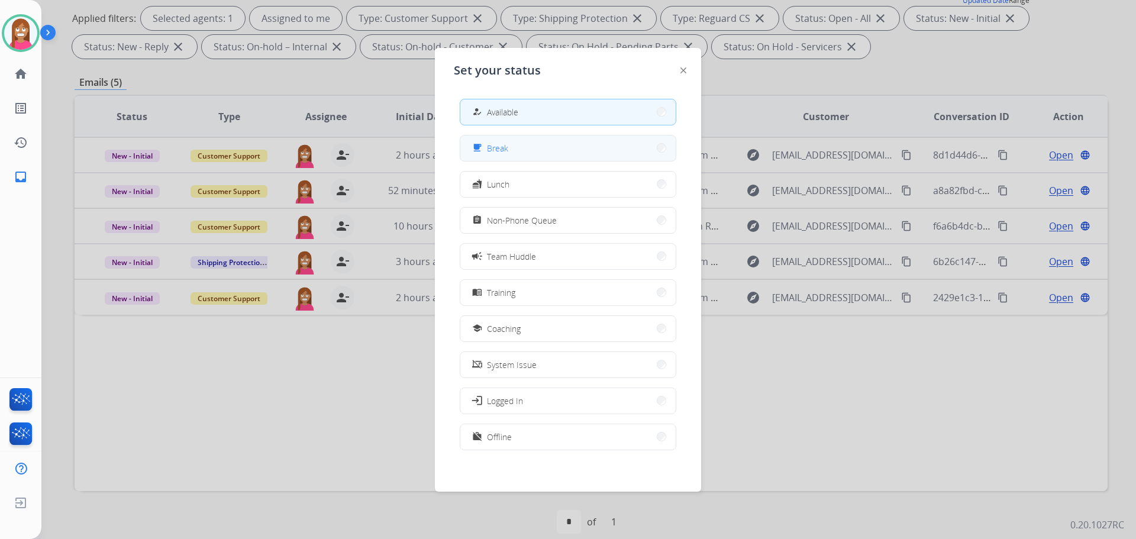
click at [479, 159] on button "free_breakfast Break" at bounding box center [567, 148] width 215 height 25
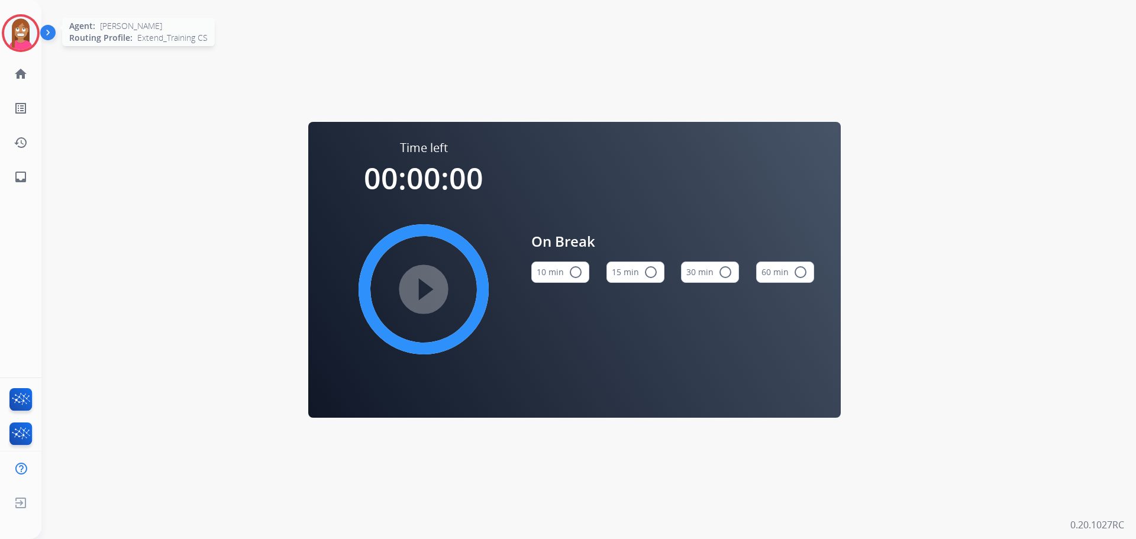
click at [16, 41] on img at bounding box center [20, 33] width 33 height 33
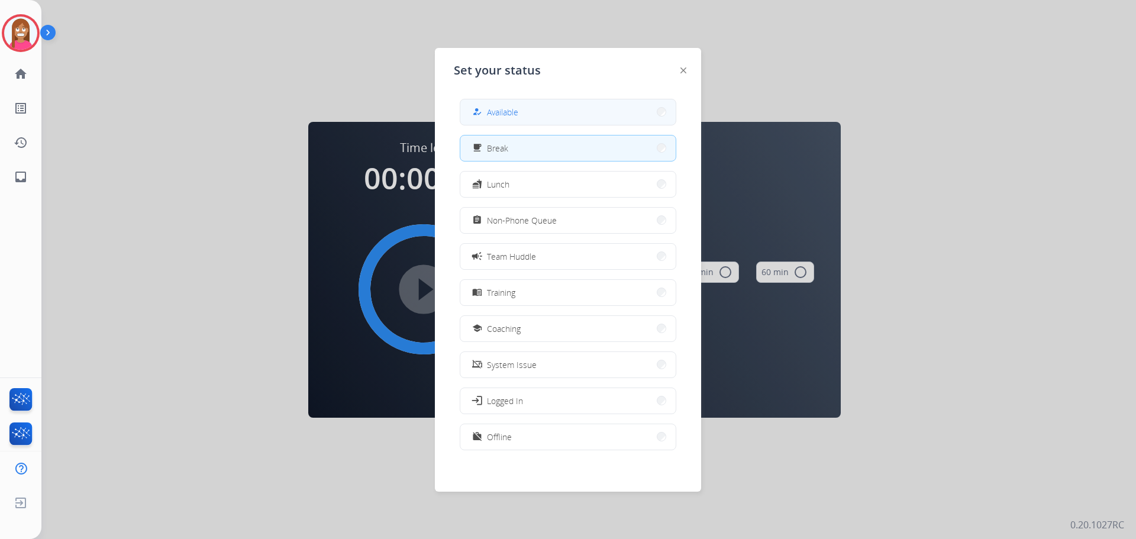
click at [496, 109] on span "Available" at bounding box center [502, 112] width 31 height 12
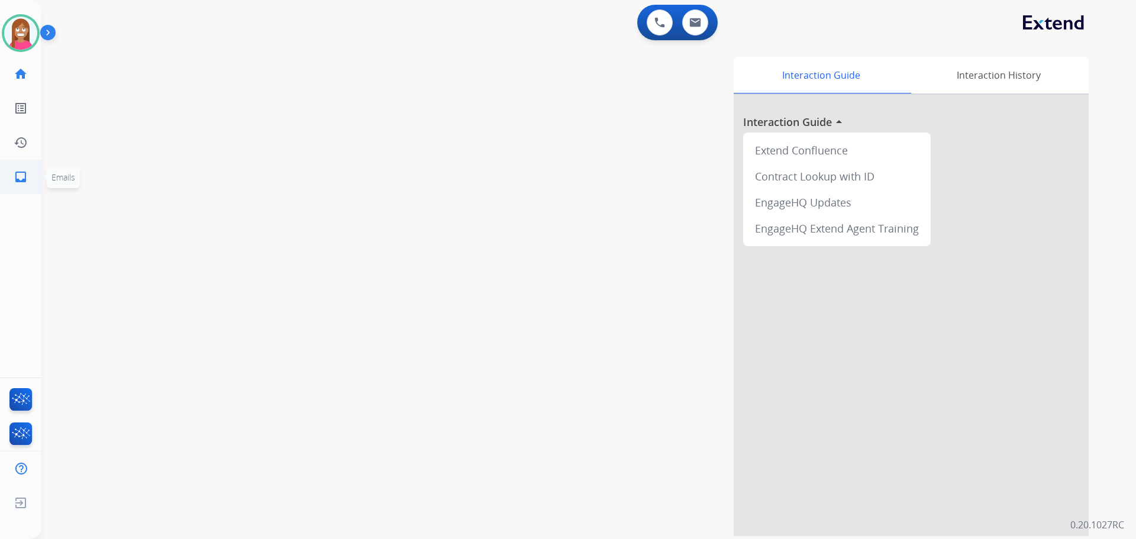
click at [12, 178] on link "inbox Emails" at bounding box center [20, 176] width 33 height 33
select select "**********"
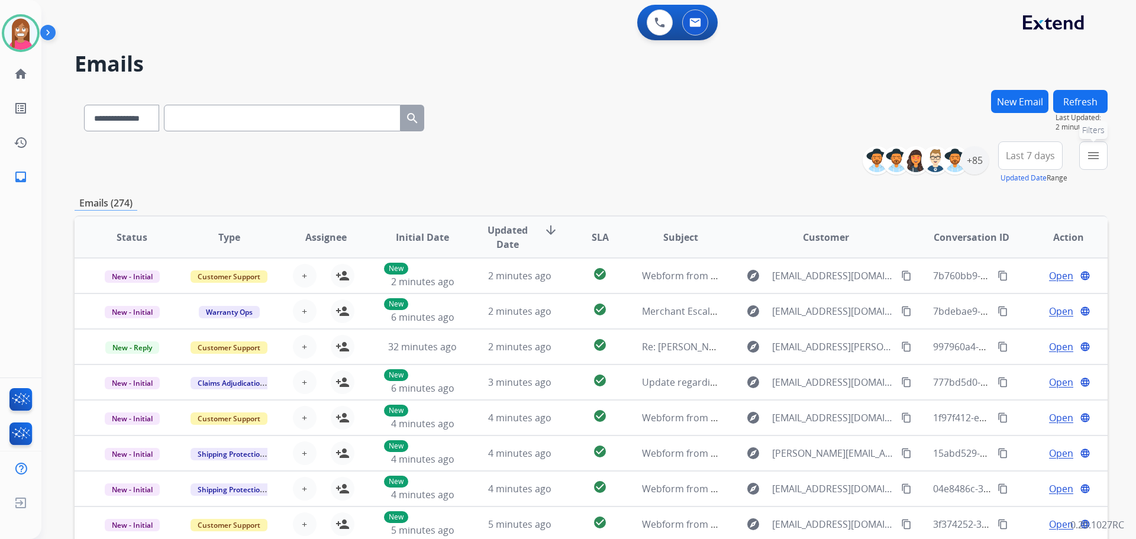
drag, startPoint x: 1095, startPoint y: 167, endPoint x: 1060, endPoint y: 166, distance: 34.3
click at [1088, 163] on button "menu Filters" at bounding box center [1093, 155] width 28 height 28
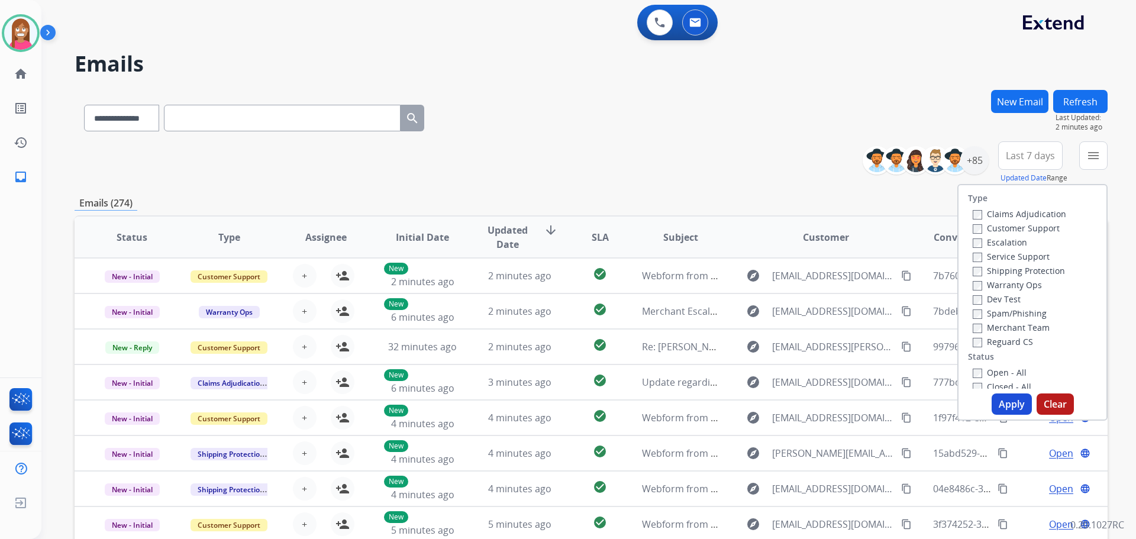
click at [995, 229] on label "Customer Support" at bounding box center [1016, 227] width 87 height 11
click at [994, 270] on label "Shipping Protection" at bounding box center [1019, 270] width 92 height 11
click at [976, 344] on label "Reguard CS" at bounding box center [1003, 341] width 60 height 11
drag, startPoint x: 982, startPoint y: 371, endPoint x: 991, endPoint y: 377, distance: 10.7
click at [983, 372] on label "Open - All" at bounding box center [1000, 372] width 54 height 11
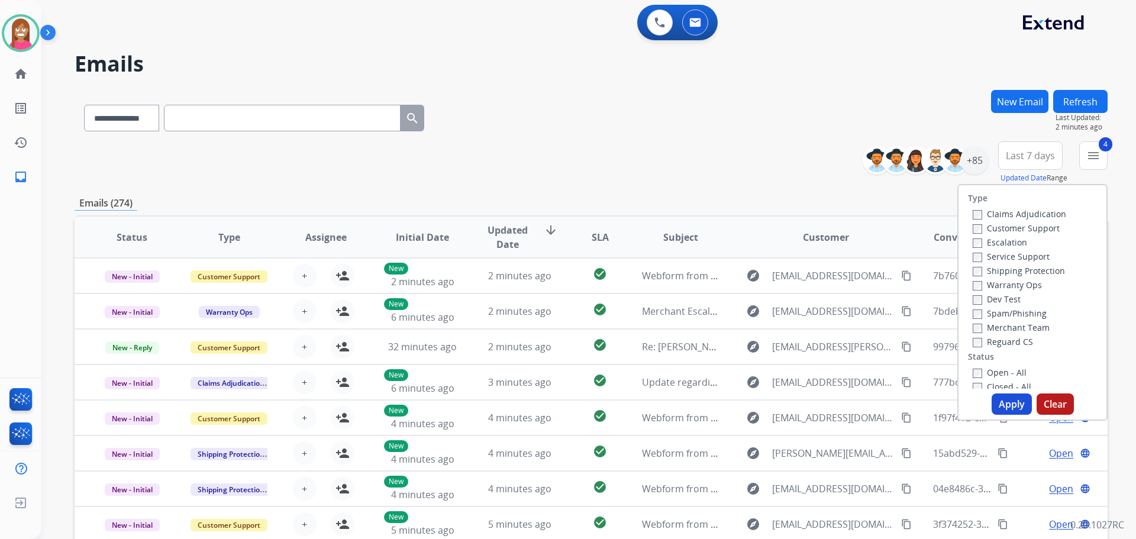
click at [1003, 398] on button "Apply" at bounding box center [1012, 403] width 40 height 21
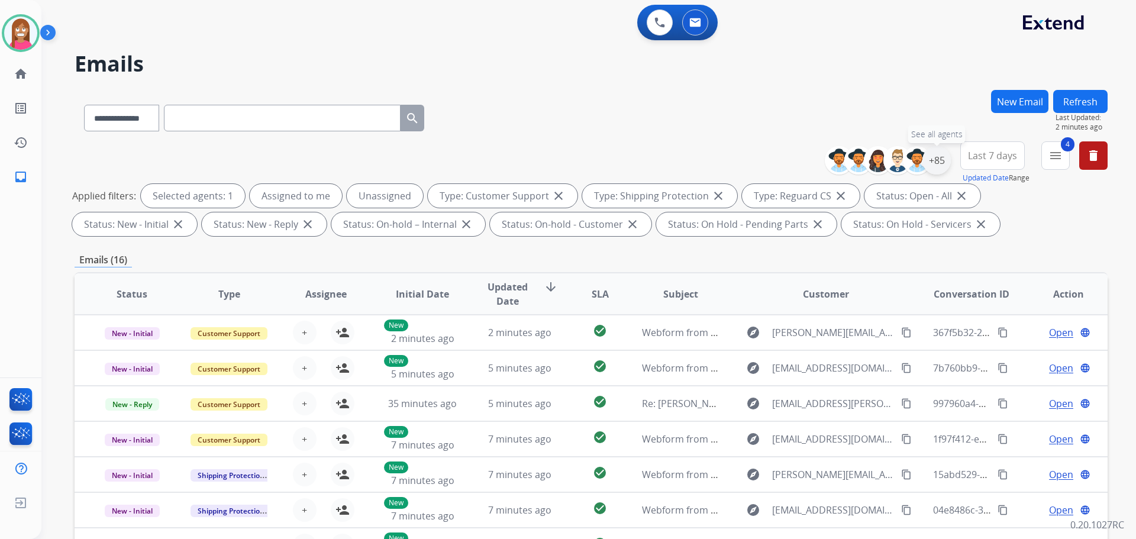
click at [941, 165] on div "+85" at bounding box center [936, 160] width 28 height 28
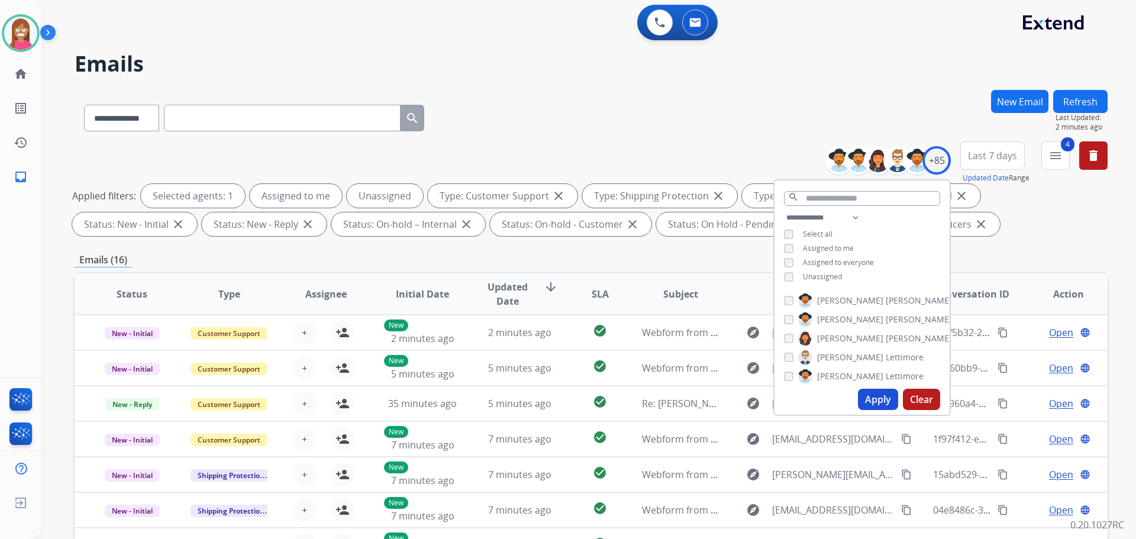
click at [674, 62] on h2 "Emails" at bounding box center [591, 64] width 1033 height 24
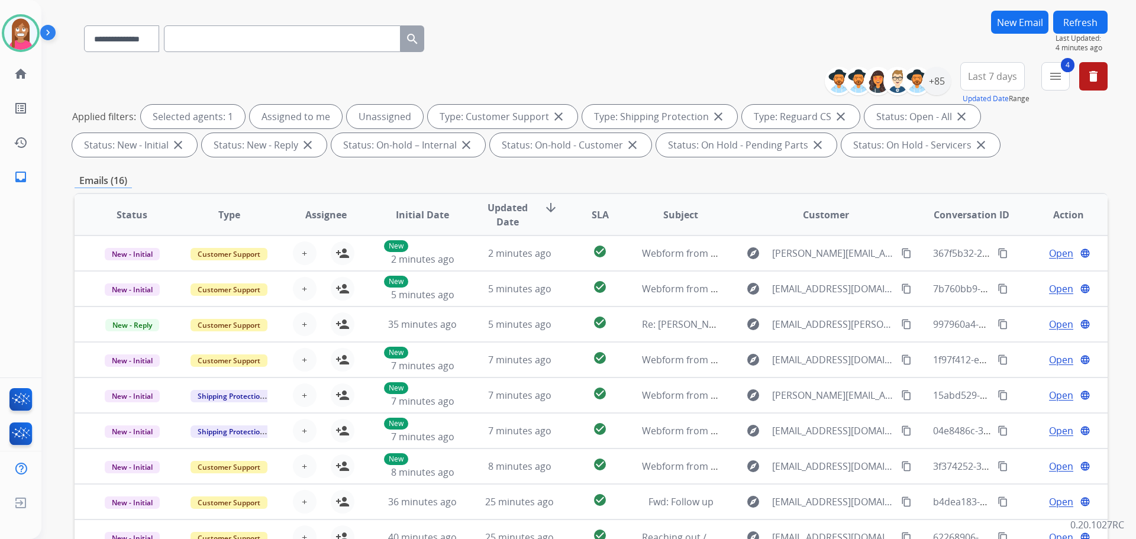
scroll to position [191, 0]
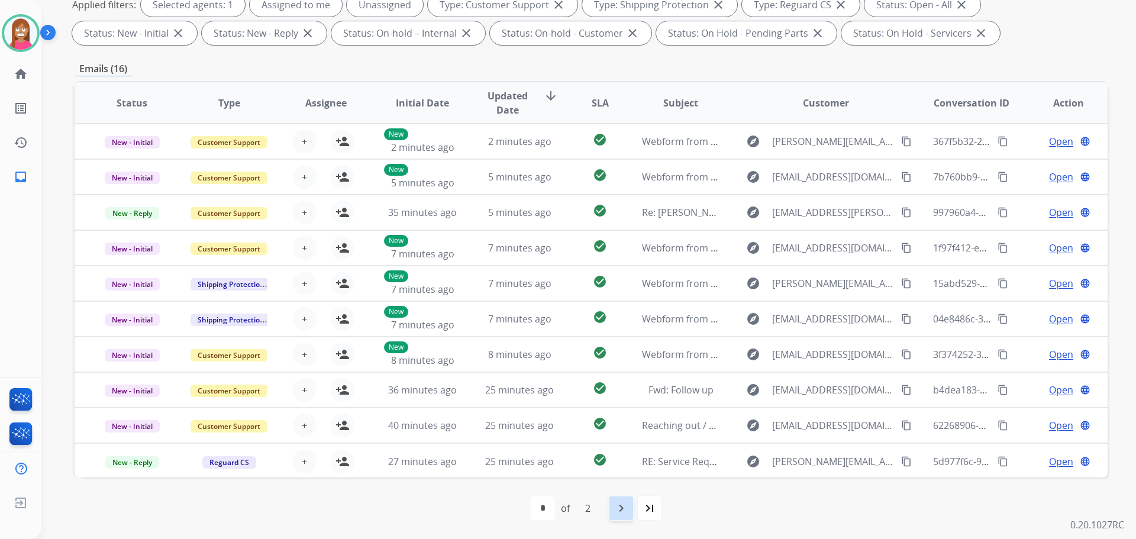
click at [628, 508] on mat-icon "navigate_next" at bounding box center [621, 508] width 14 height 14
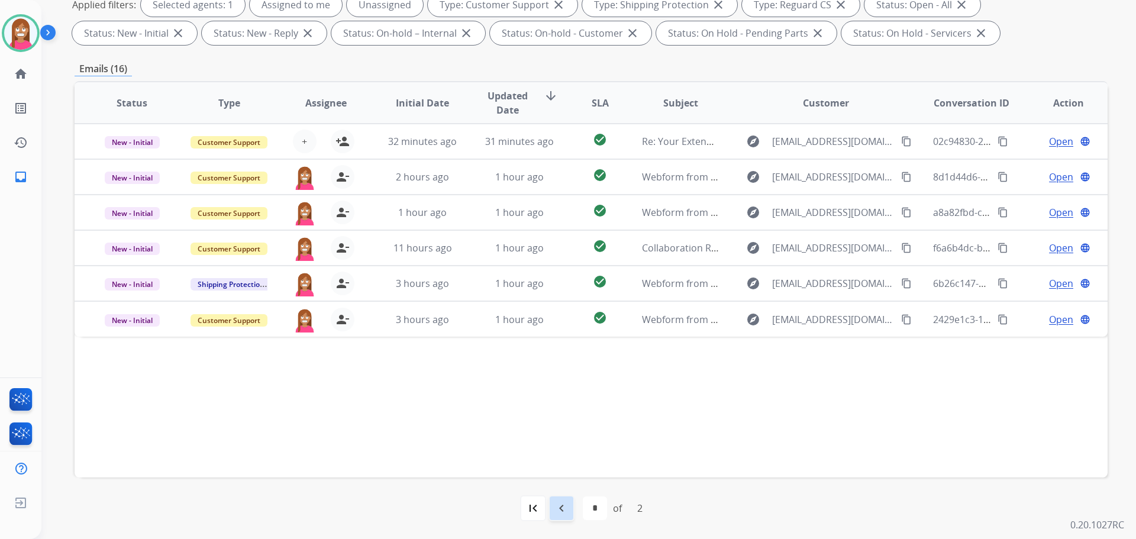
click at [563, 512] on mat-icon "navigate_before" at bounding box center [561, 508] width 14 height 14
select select "*"
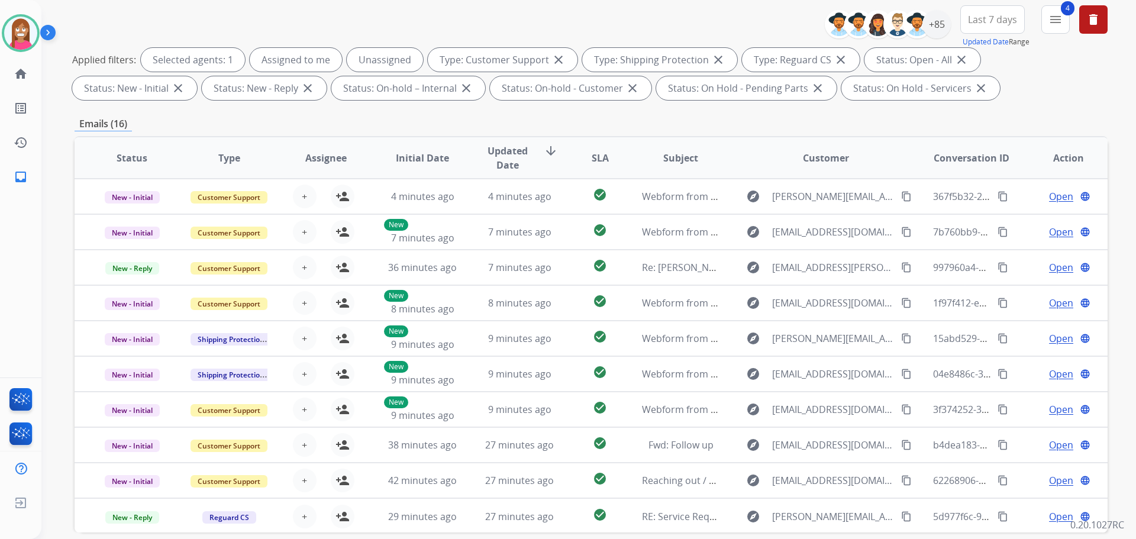
scroll to position [14, 0]
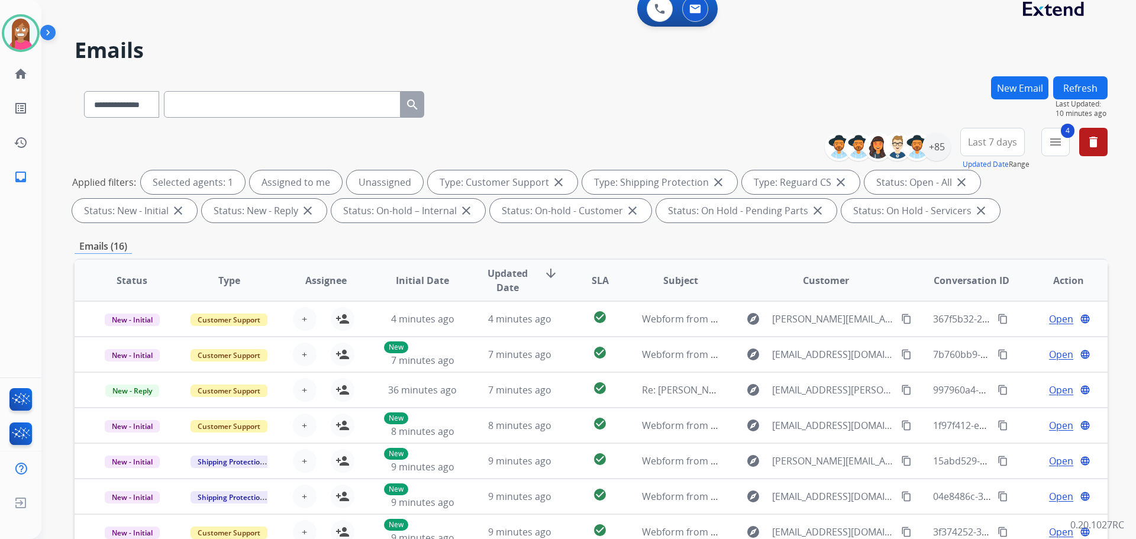
click at [1075, 92] on button "Refresh" at bounding box center [1080, 87] width 54 height 23
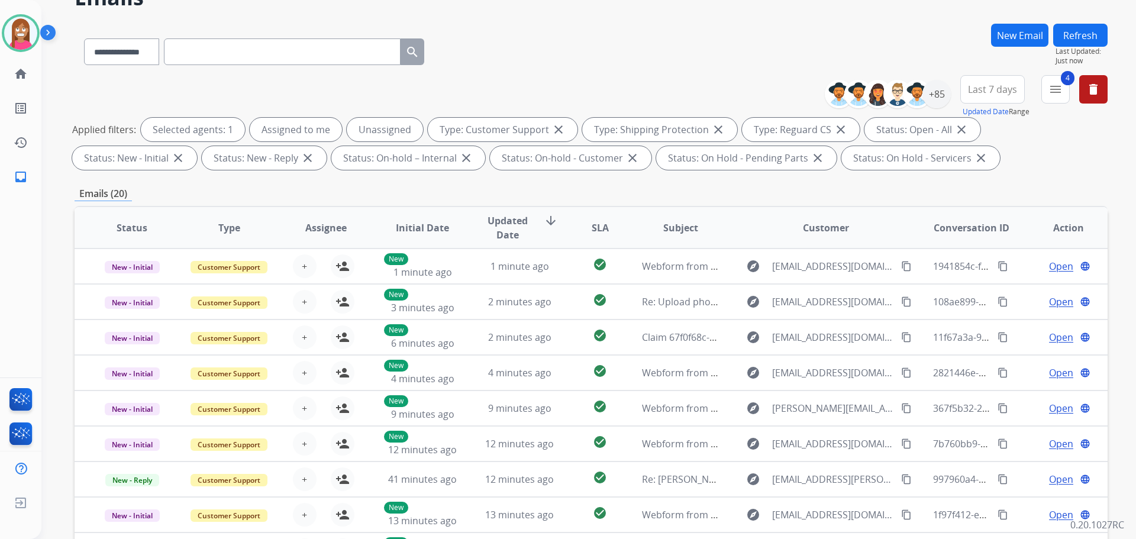
scroll to position [178, 0]
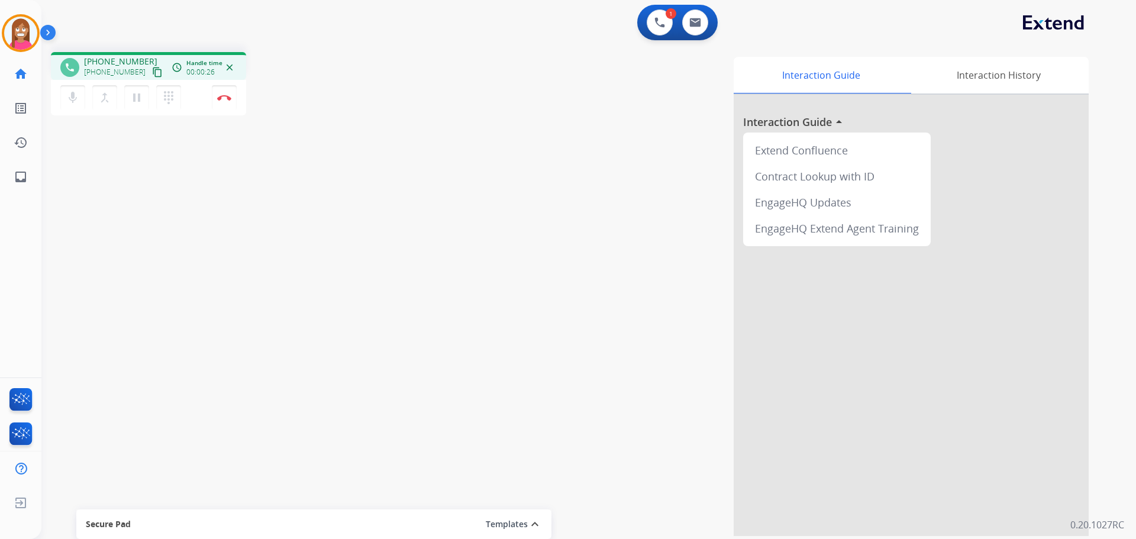
click at [152, 73] on mat-icon "content_copy" at bounding box center [157, 72] width 11 height 11
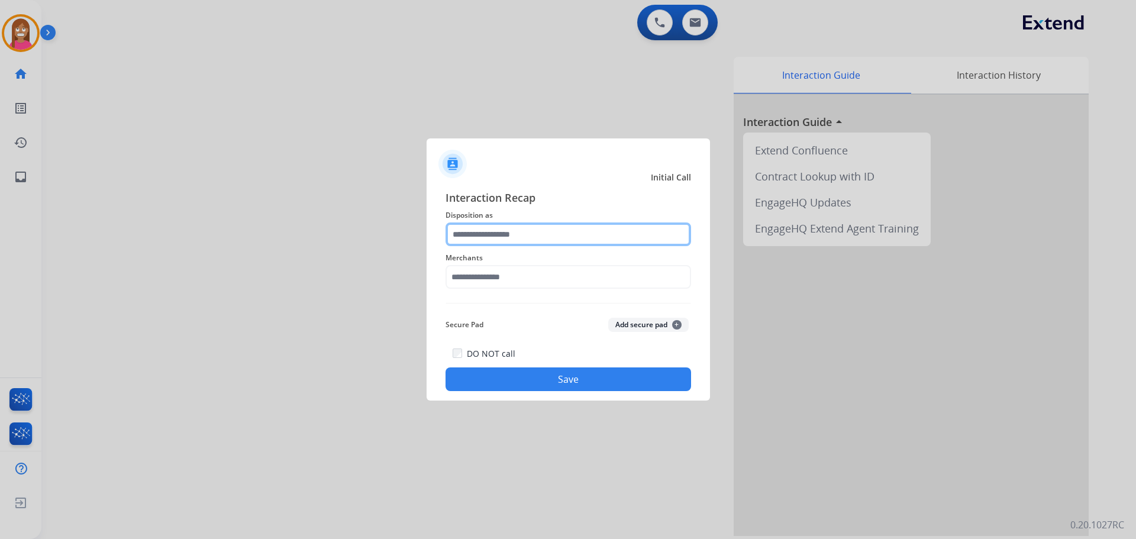
click at [471, 241] on input "text" at bounding box center [569, 234] width 246 height 24
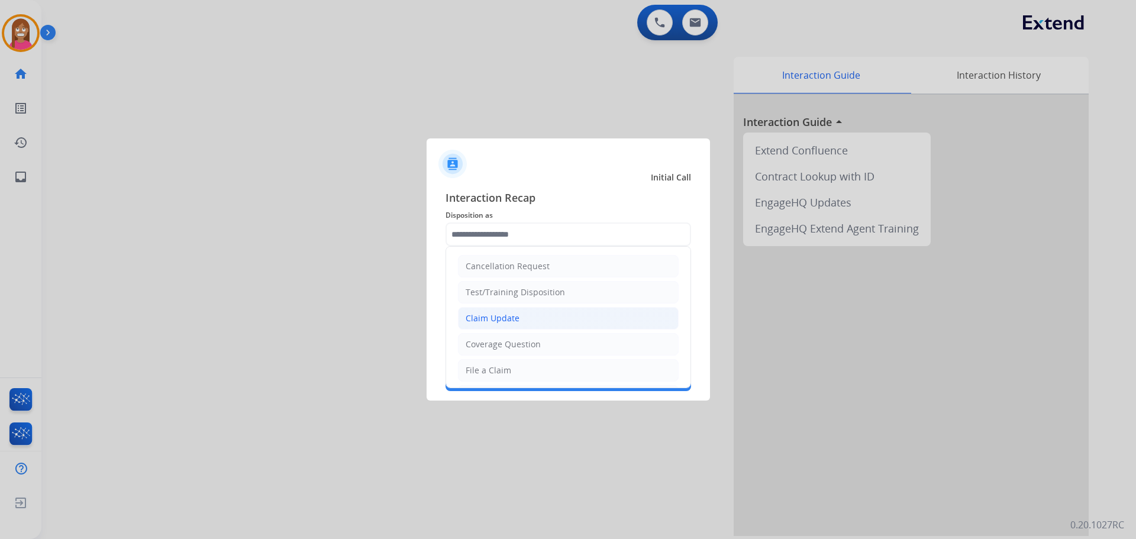
click at [491, 325] on li "Claim Update" at bounding box center [568, 318] width 221 height 22
type input "**********"
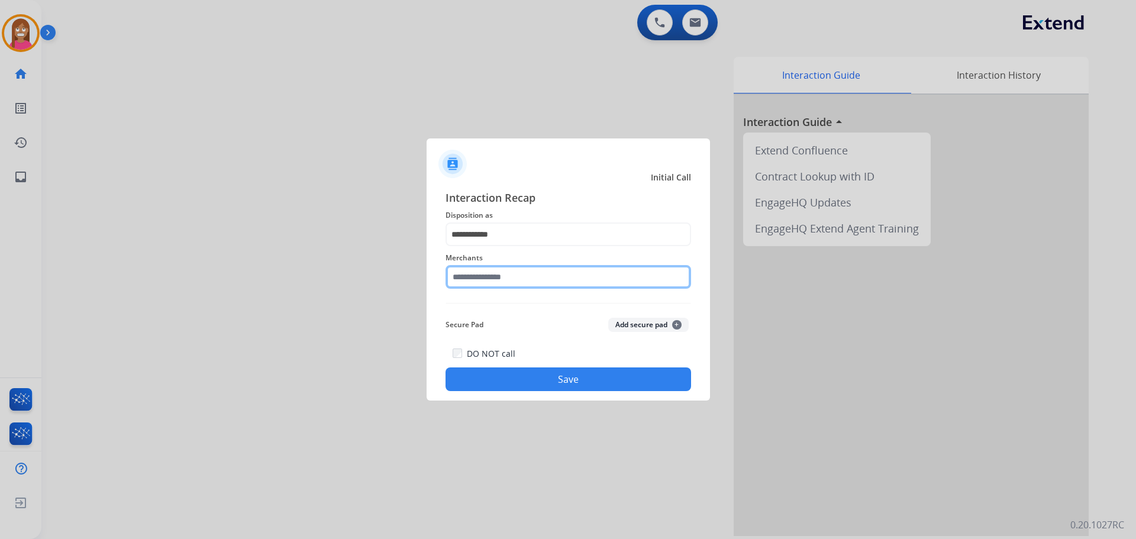
click at [476, 285] on input "text" at bounding box center [569, 277] width 246 height 24
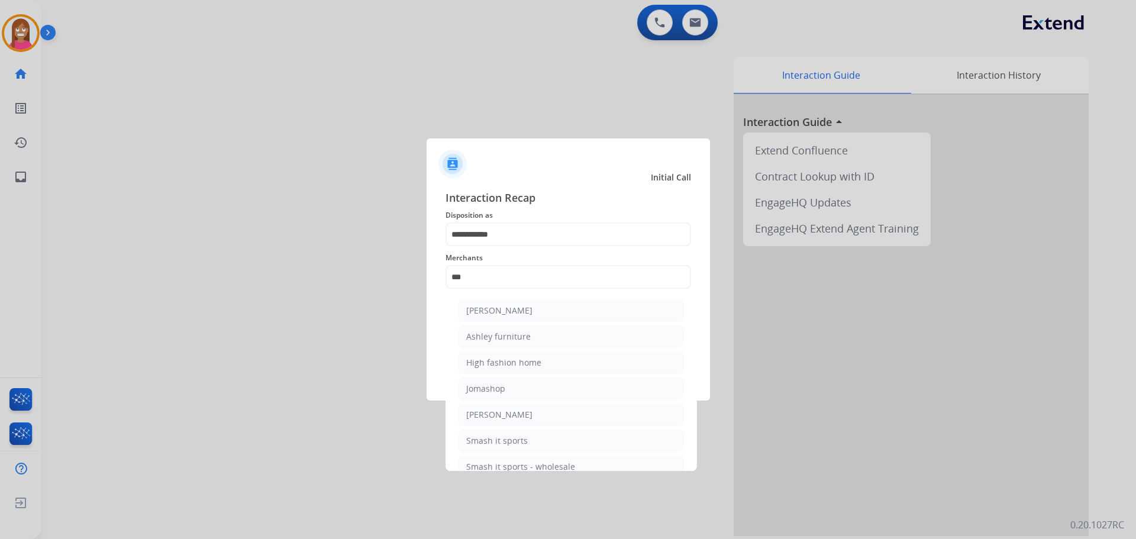
drag, startPoint x: 514, startPoint y: 332, endPoint x: 516, endPoint y: 340, distance: 7.9
click at [516, 340] on div "Ashley furniture" at bounding box center [498, 337] width 64 height 12
type input "**********"
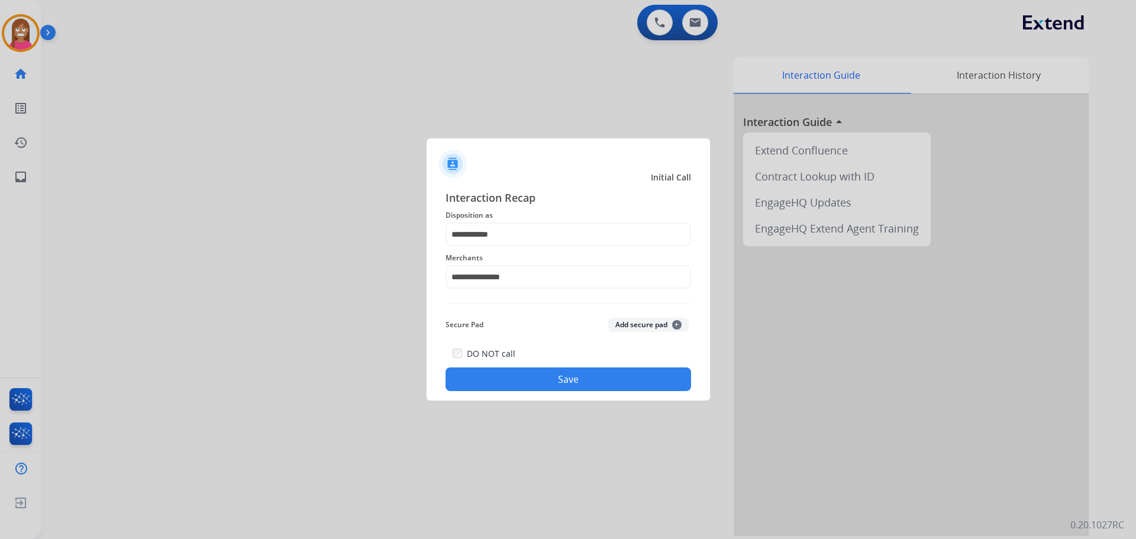
click at [489, 382] on button "Save" at bounding box center [569, 379] width 246 height 24
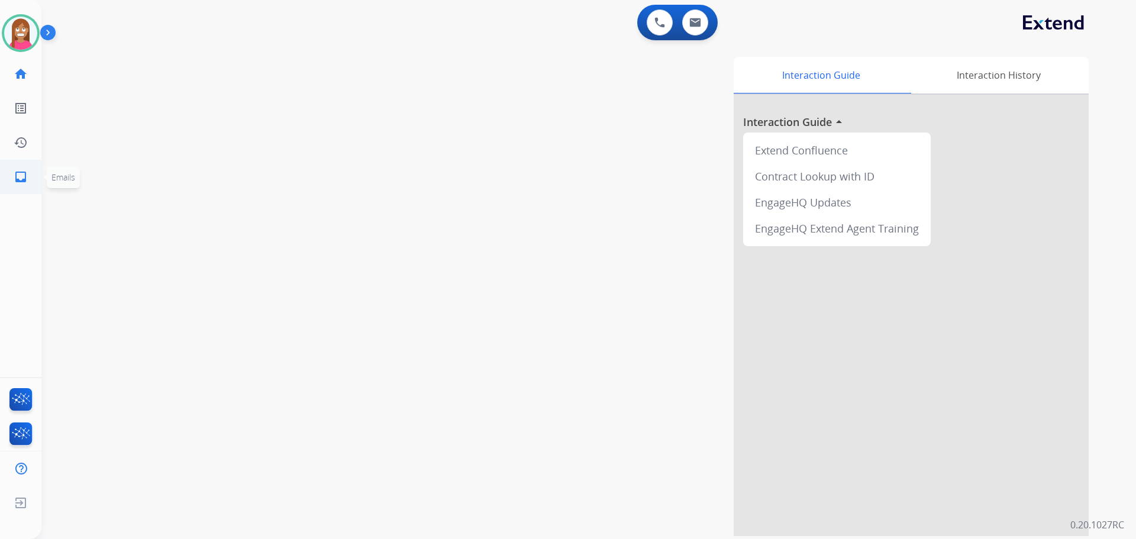
click at [14, 178] on mat-icon "inbox" at bounding box center [21, 177] width 14 height 14
select select "**********"
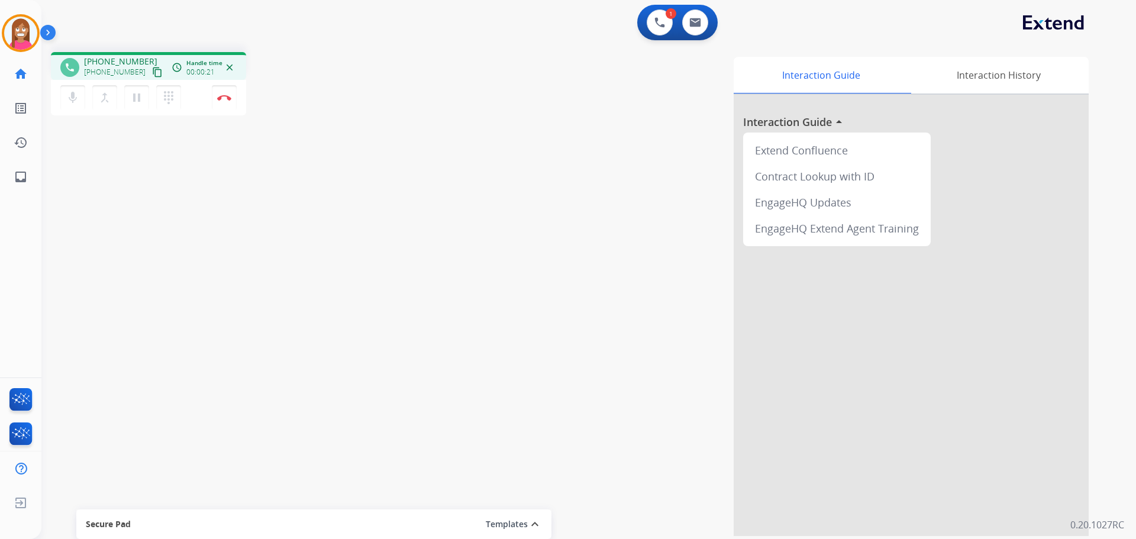
click at [152, 74] on mat-icon "content_copy" at bounding box center [157, 72] width 11 height 11
click at [229, 98] on img at bounding box center [224, 98] width 14 height 6
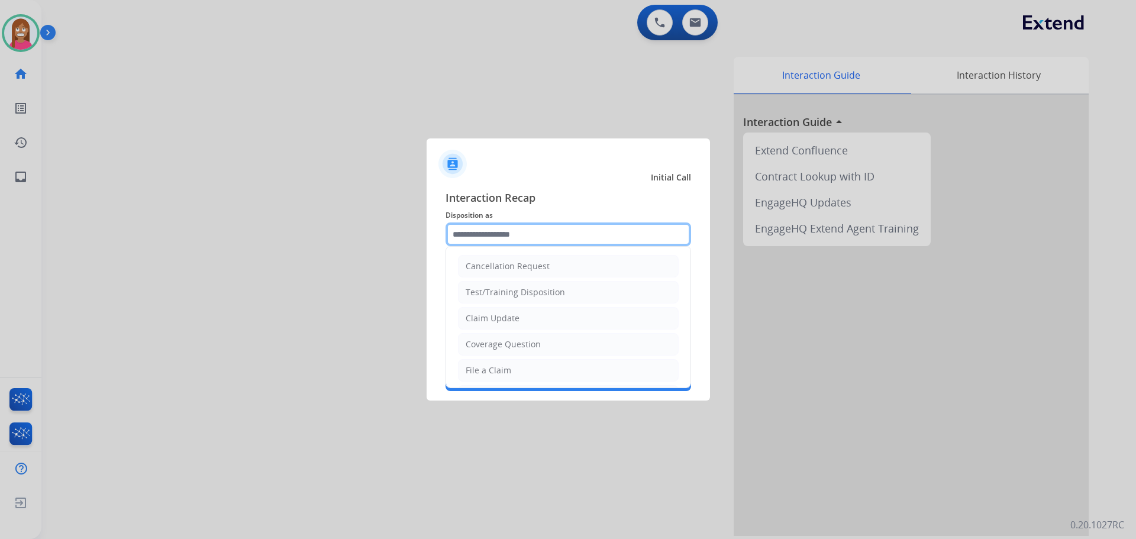
click at [469, 230] on input "text" at bounding box center [569, 234] width 246 height 24
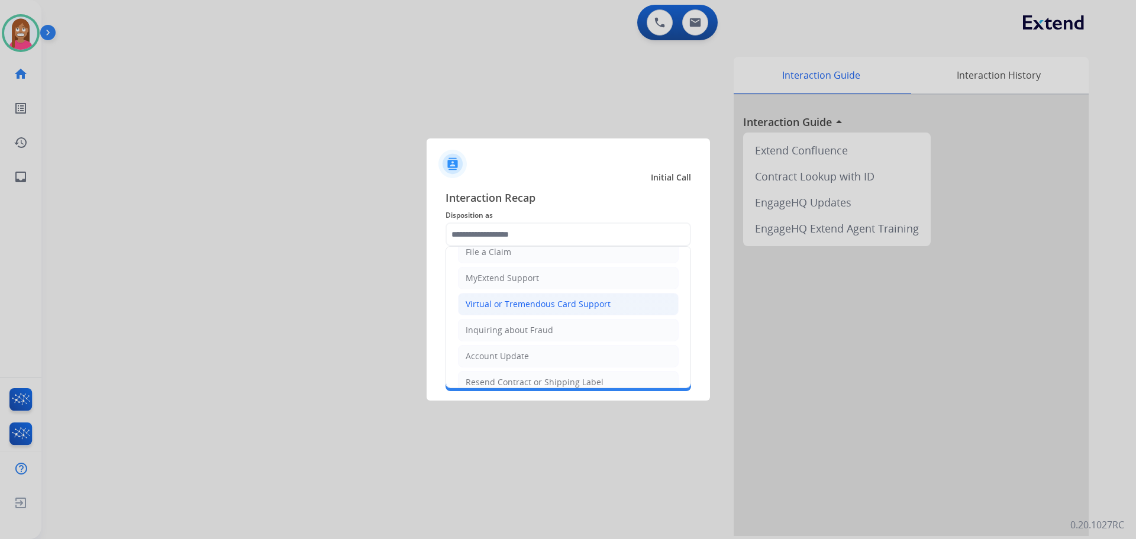
click at [506, 296] on li "Virtual or Tremendous Card Support" at bounding box center [568, 304] width 221 height 22
type input "**********"
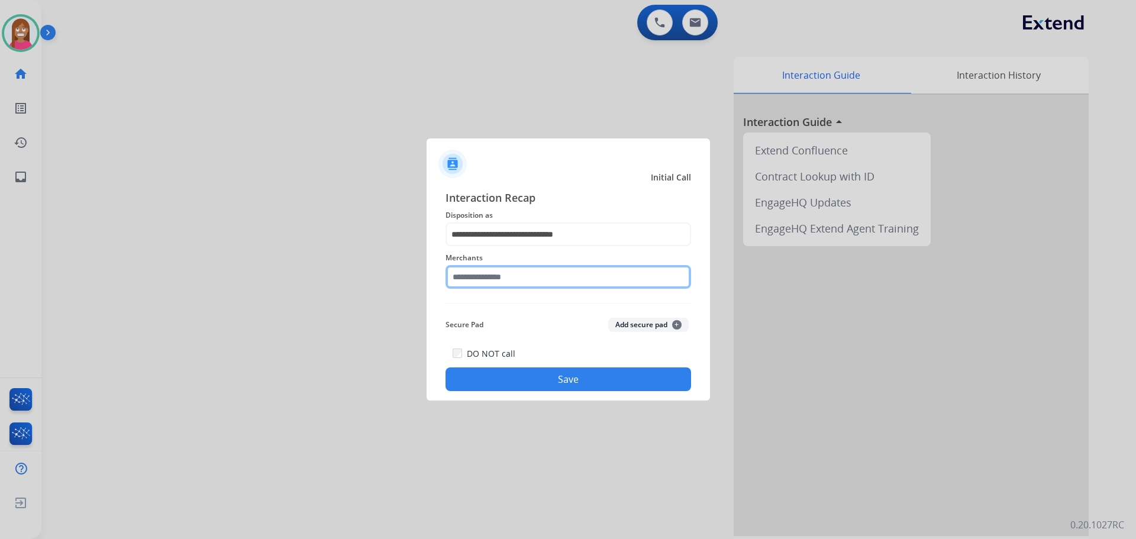
click at [478, 282] on input "text" at bounding box center [569, 277] width 246 height 24
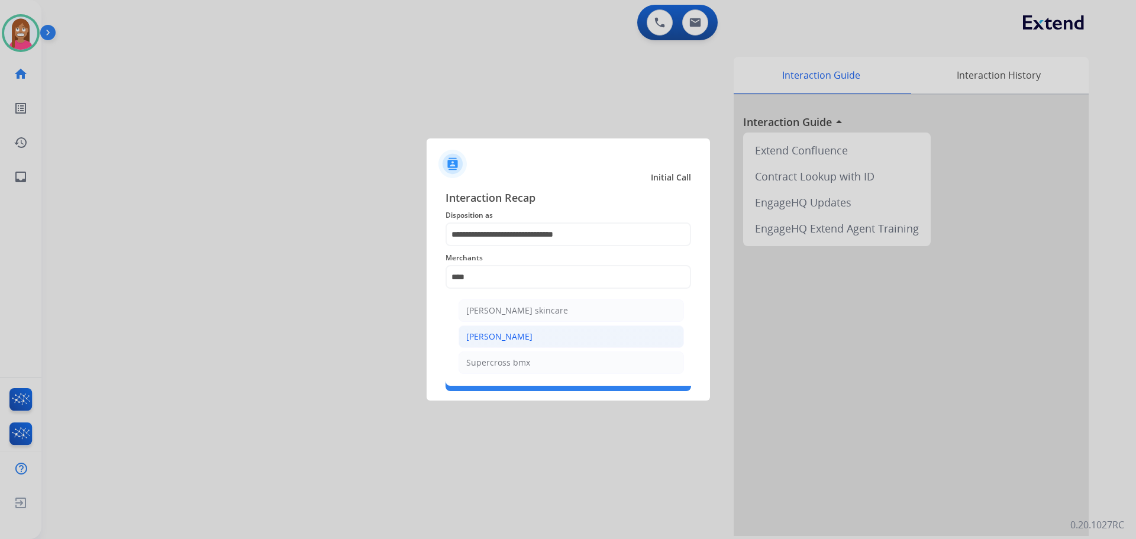
click at [513, 347] on li "[PERSON_NAME]" at bounding box center [571, 336] width 225 height 22
type input "**********"
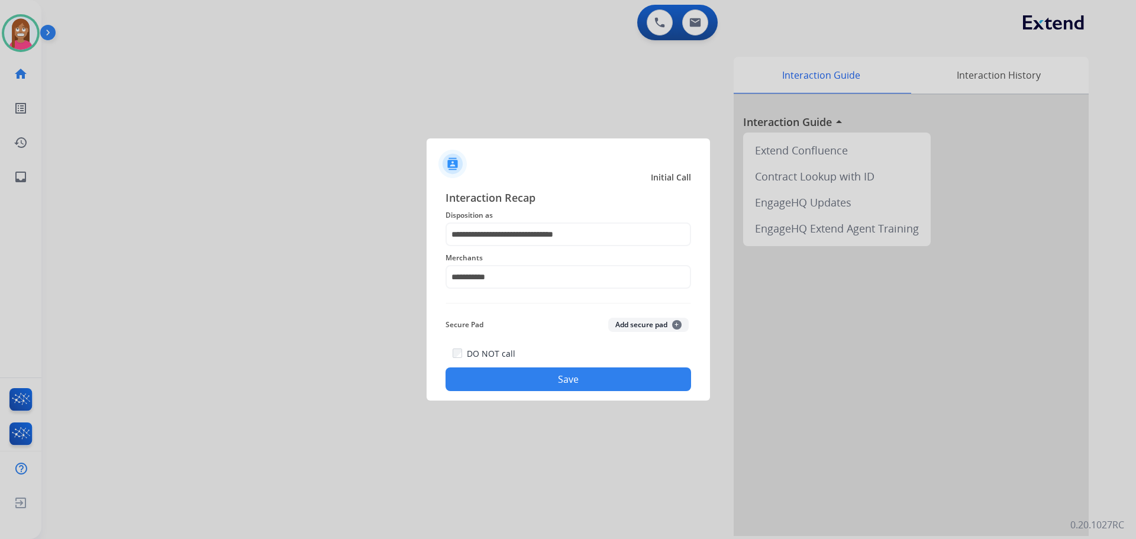
click at [507, 377] on button "Save" at bounding box center [569, 379] width 246 height 24
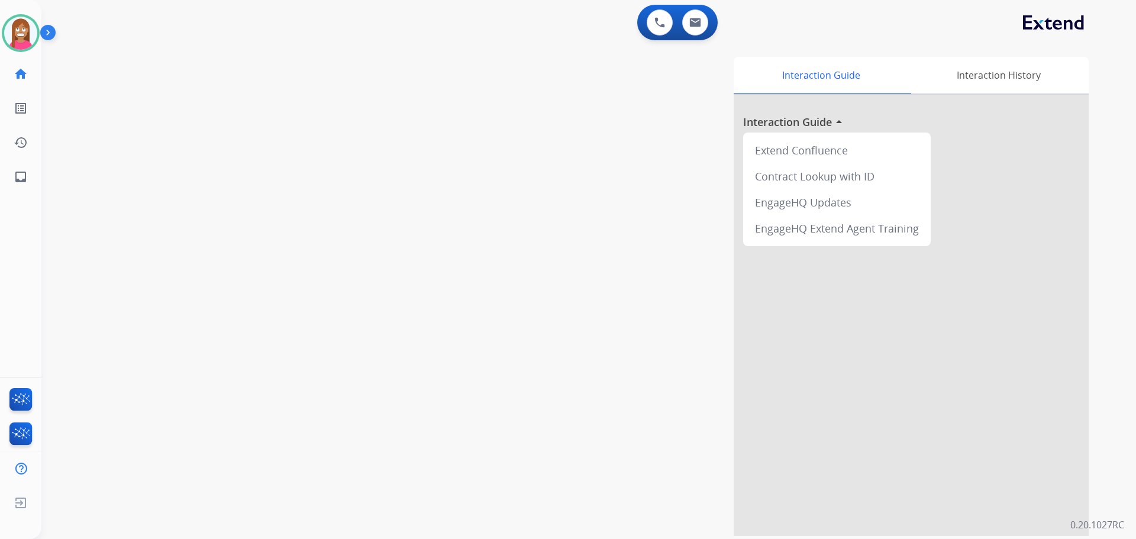
drag, startPoint x: 19, startPoint y: 41, endPoint x: 40, endPoint y: 45, distance: 21.6
click at [19, 41] on img at bounding box center [20, 33] width 33 height 33
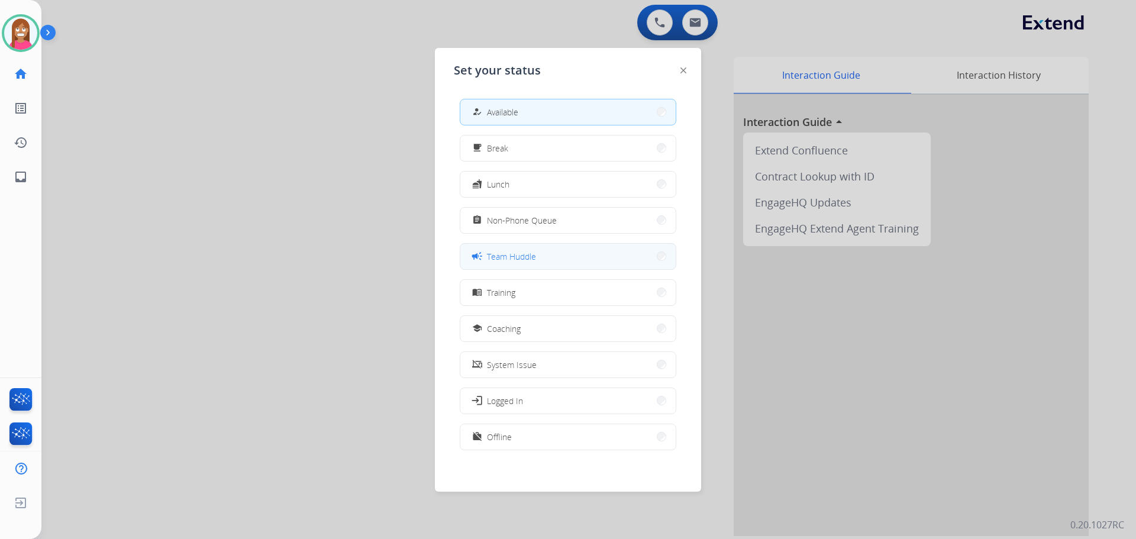
click at [511, 262] on span "Team Huddle" at bounding box center [511, 256] width 49 height 12
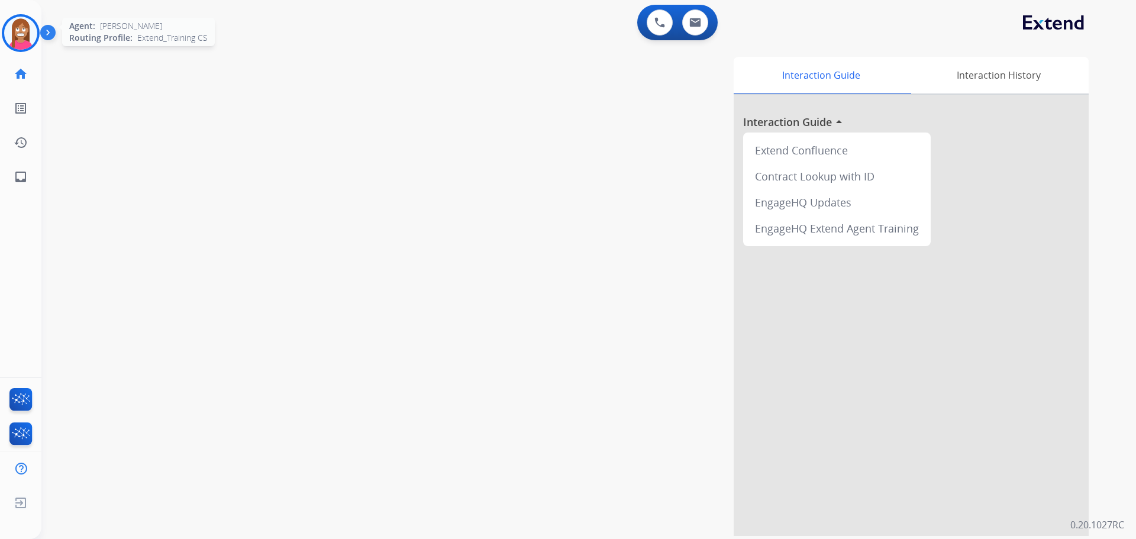
click at [25, 33] on img at bounding box center [20, 33] width 33 height 33
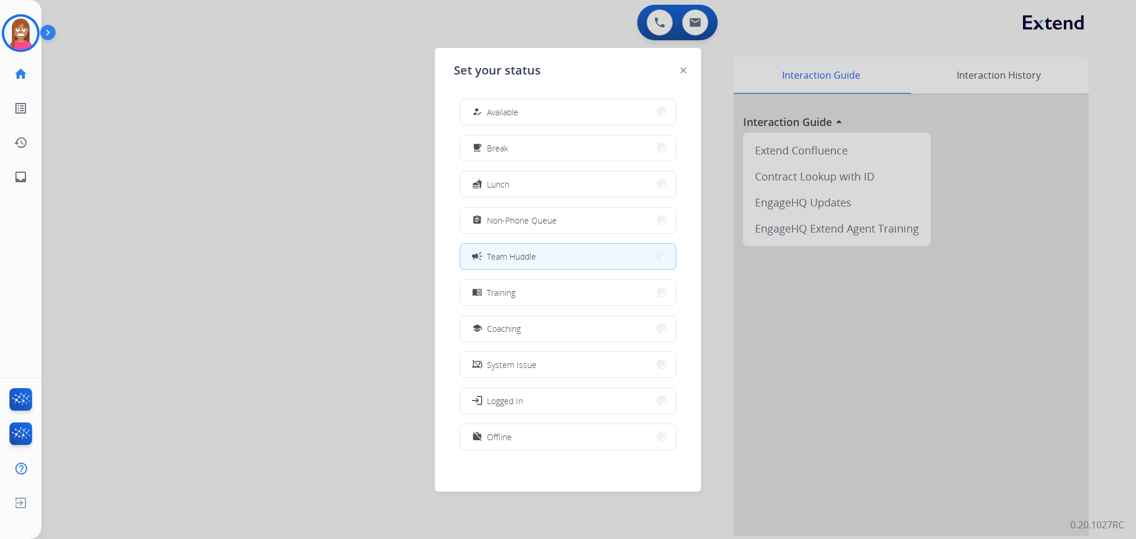
click at [554, 122] on button "how_to_reg Available" at bounding box center [567, 111] width 215 height 25
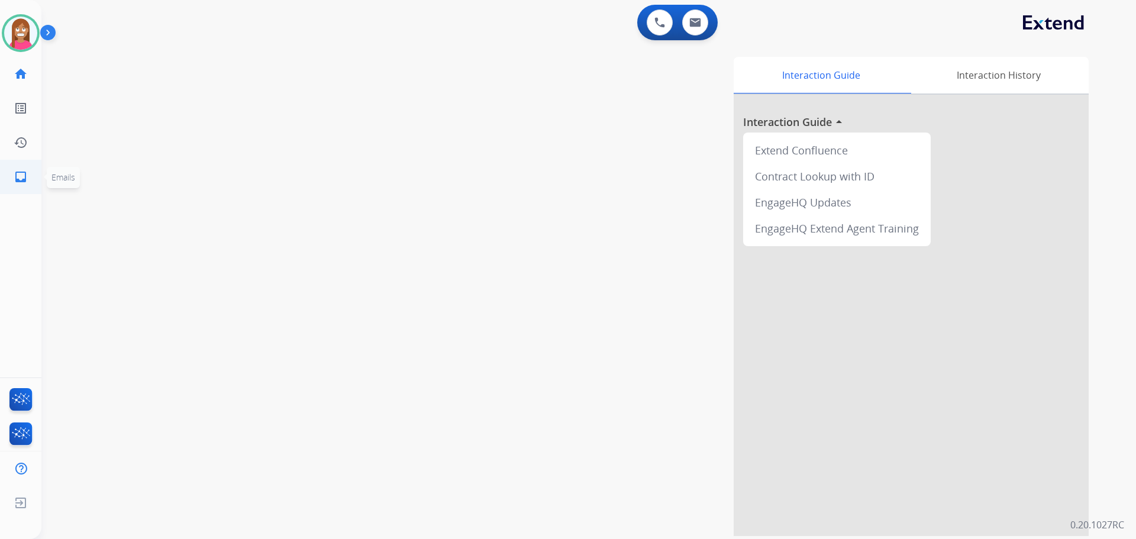
click at [11, 185] on link "inbox Emails" at bounding box center [20, 176] width 33 height 33
select select "**********"
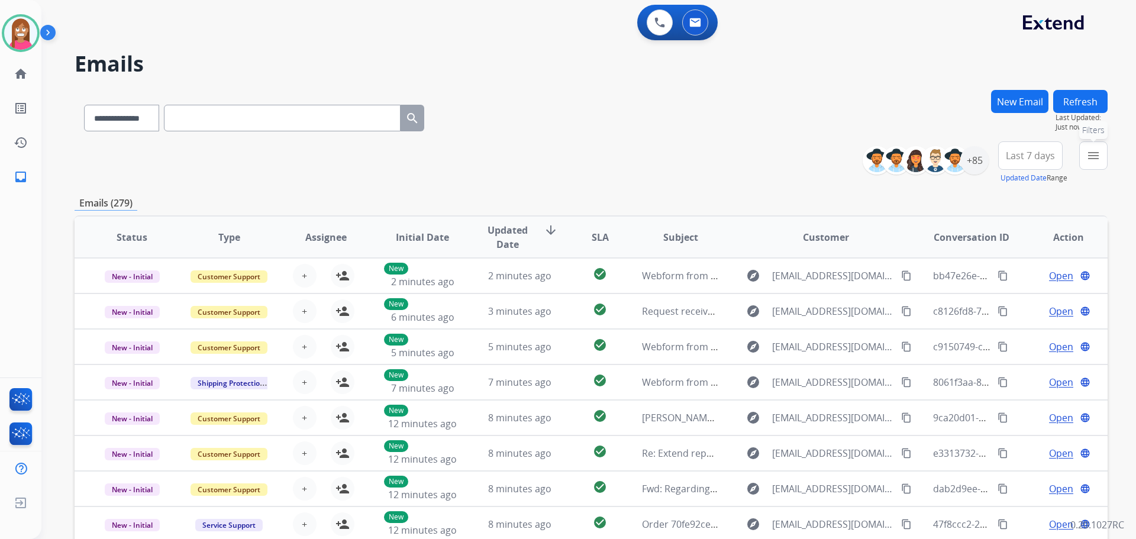
drag, startPoint x: 1093, startPoint y: 160, endPoint x: 1021, endPoint y: 177, distance: 74.1
click at [1096, 162] on mat-icon "menu" at bounding box center [1093, 156] width 14 height 14
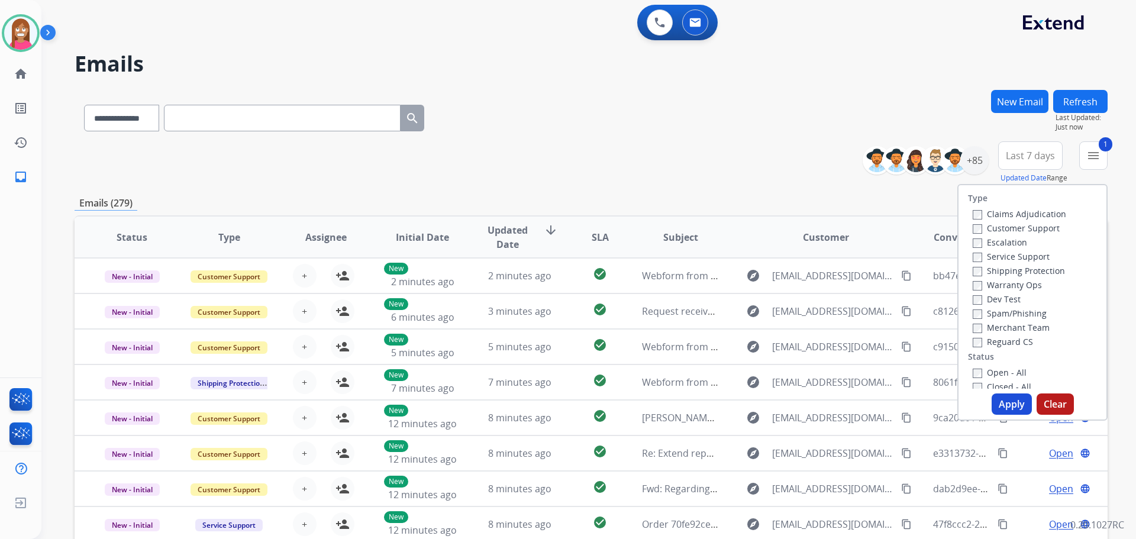
click at [978, 270] on label "Shipping Protection" at bounding box center [1019, 270] width 92 height 11
click at [973, 336] on div "Reguard CS" at bounding box center [1019, 341] width 93 height 14
click at [1015, 409] on button "Apply" at bounding box center [1012, 403] width 40 height 21
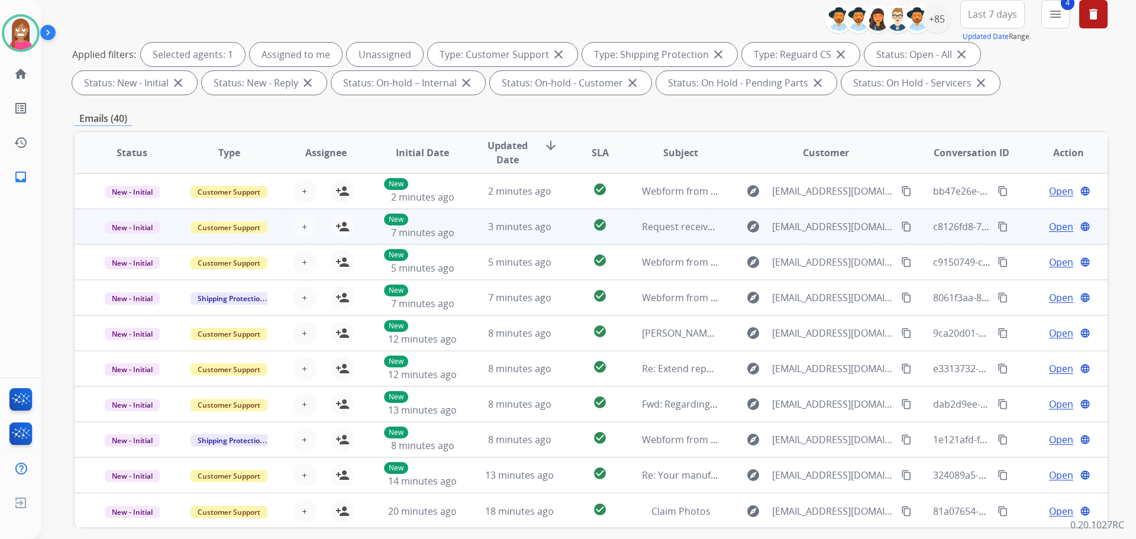
scroll to position [178, 0]
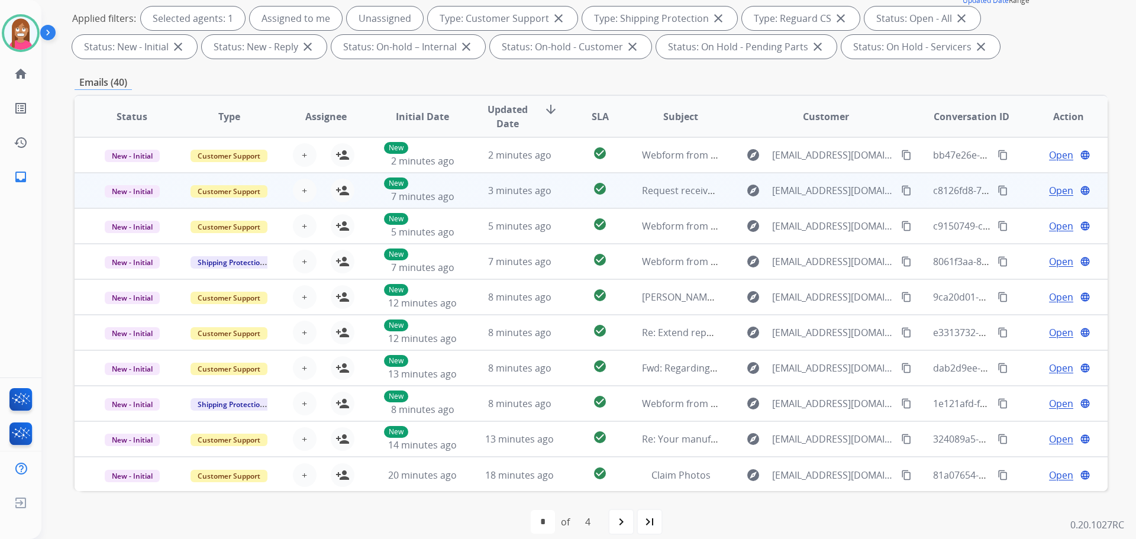
click at [479, 204] on td "3 minutes ago" at bounding box center [510, 191] width 97 height 36
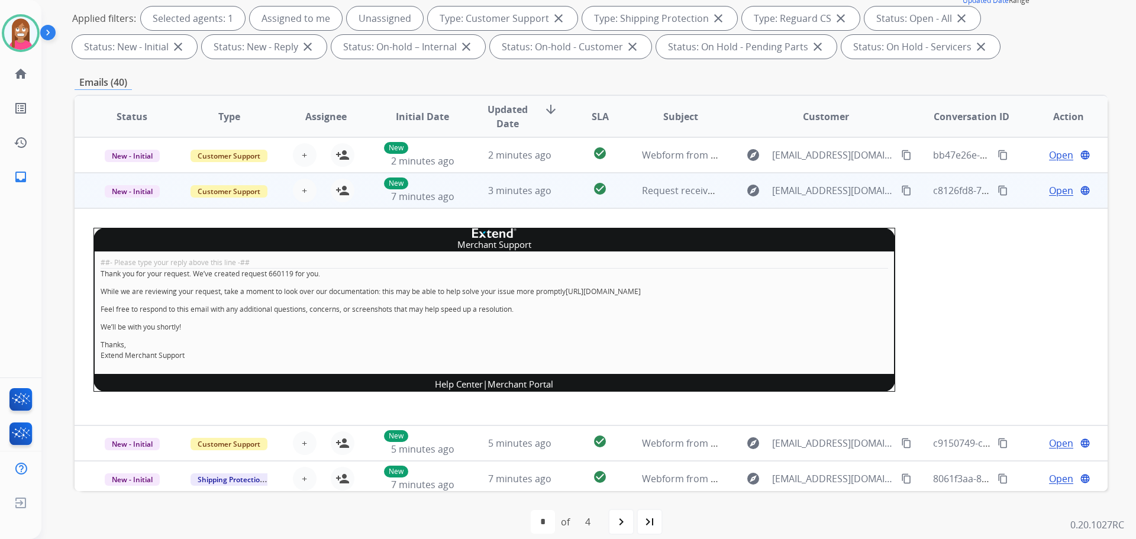
scroll to position [36, 0]
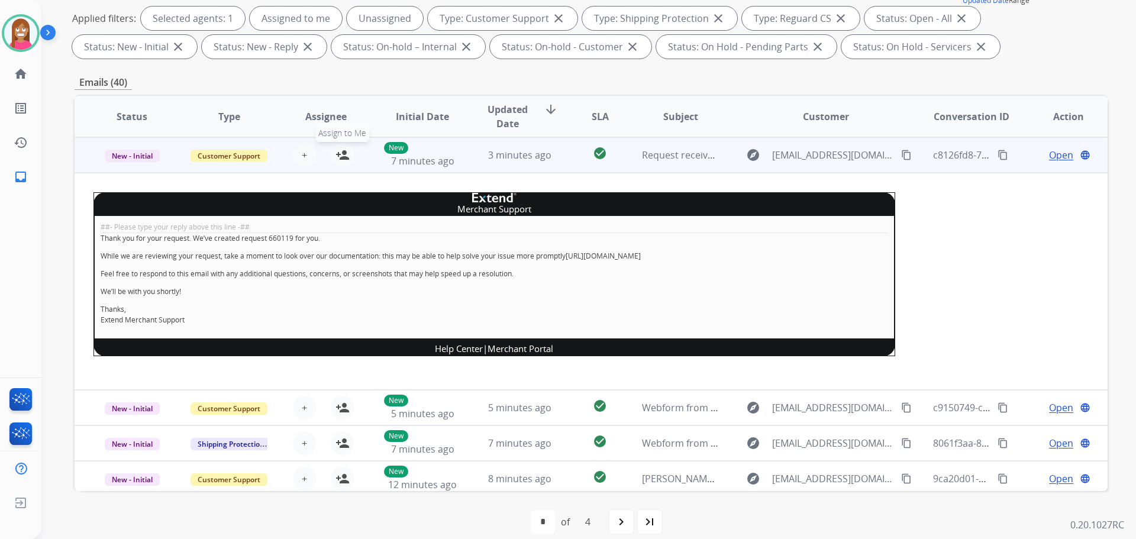
click at [344, 156] on mat-icon "person_add" at bounding box center [343, 155] width 14 height 14
click at [130, 156] on span "New - Initial" at bounding box center [132, 156] width 55 height 12
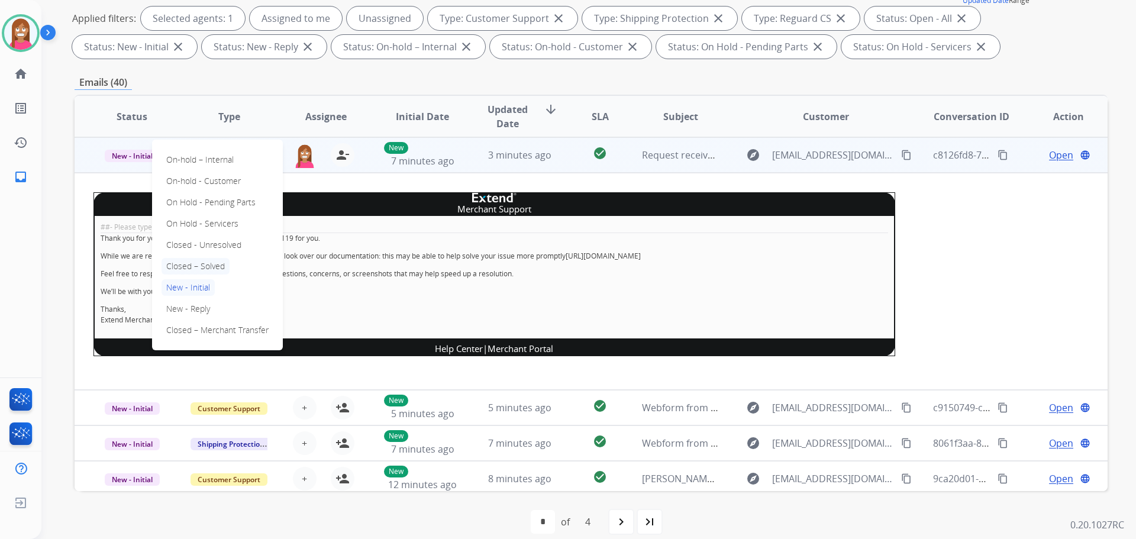
click at [196, 266] on p "Closed – Solved" at bounding box center [196, 266] width 68 height 17
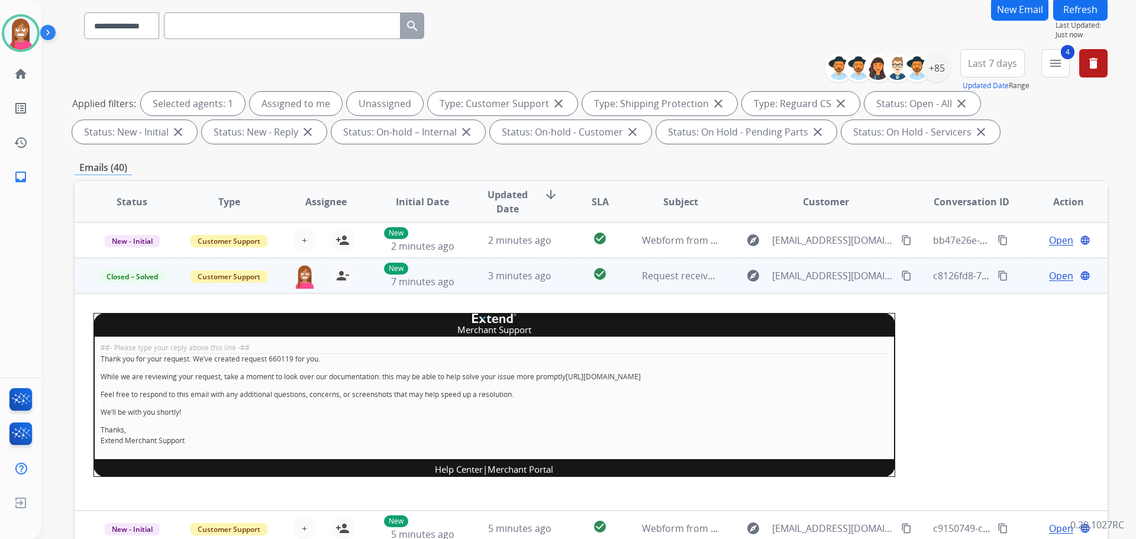
scroll to position [0, 0]
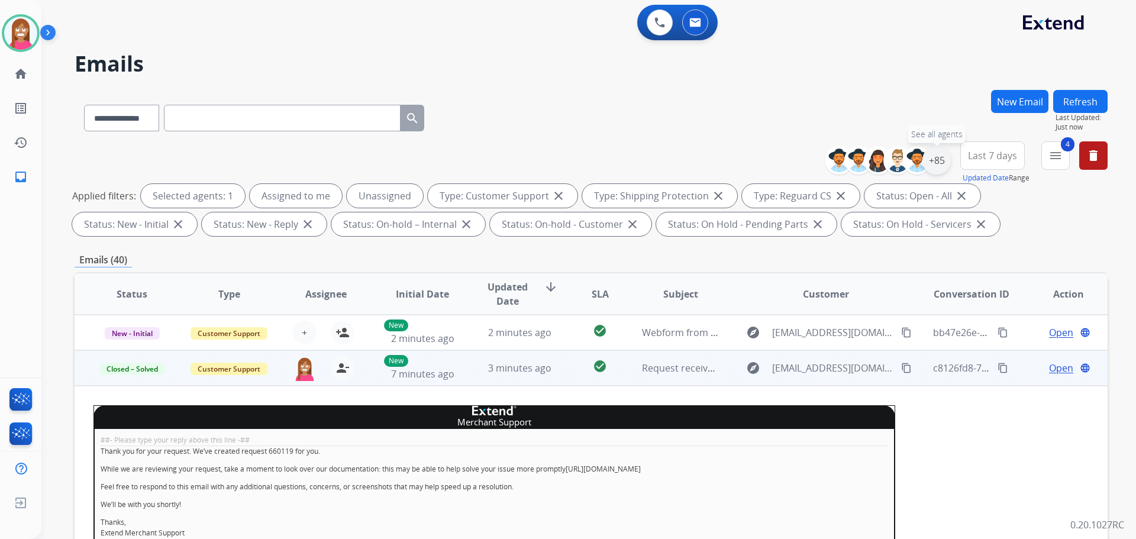
drag, startPoint x: 944, startPoint y: 165, endPoint x: 917, endPoint y: 178, distance: 29.9
click at [944, 164] on div "+85" at bounding box center [936, 160] width 28 height 28
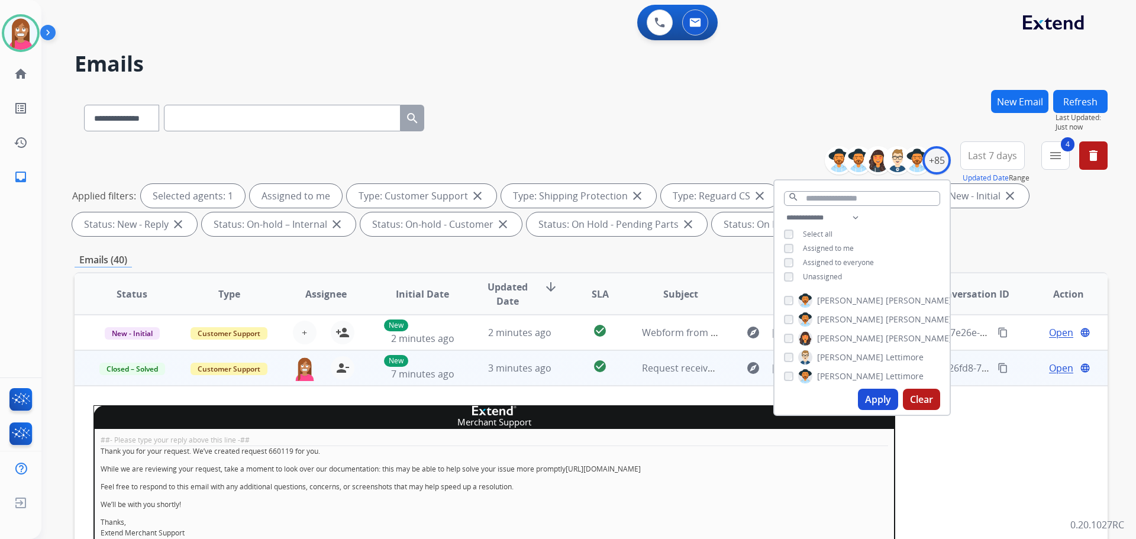
click at [864, 397] on button "Apply" at bounding box center [878, 399] width 40 height 21
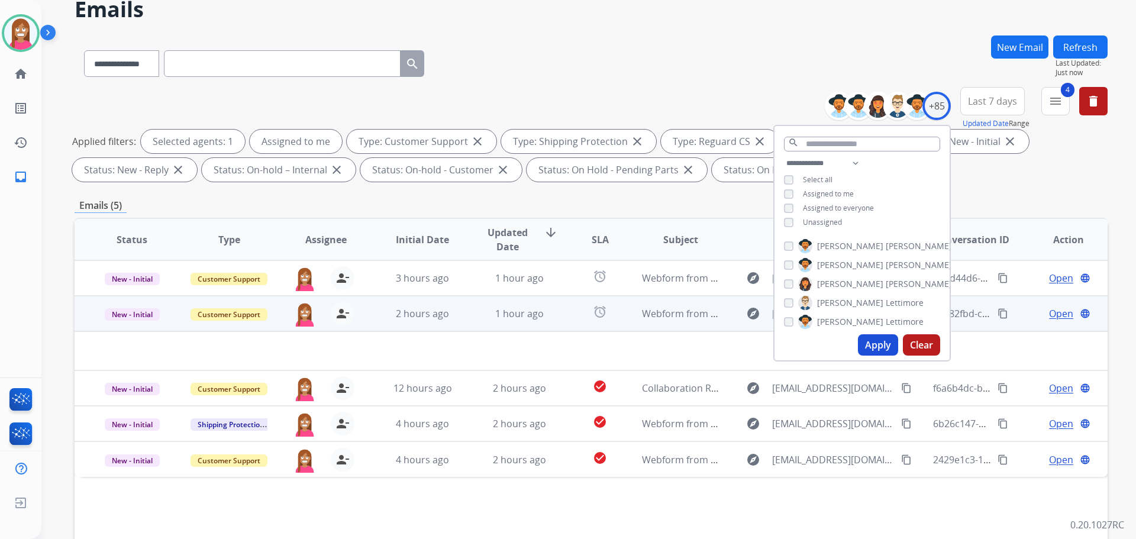
scroll to position [191, 0]
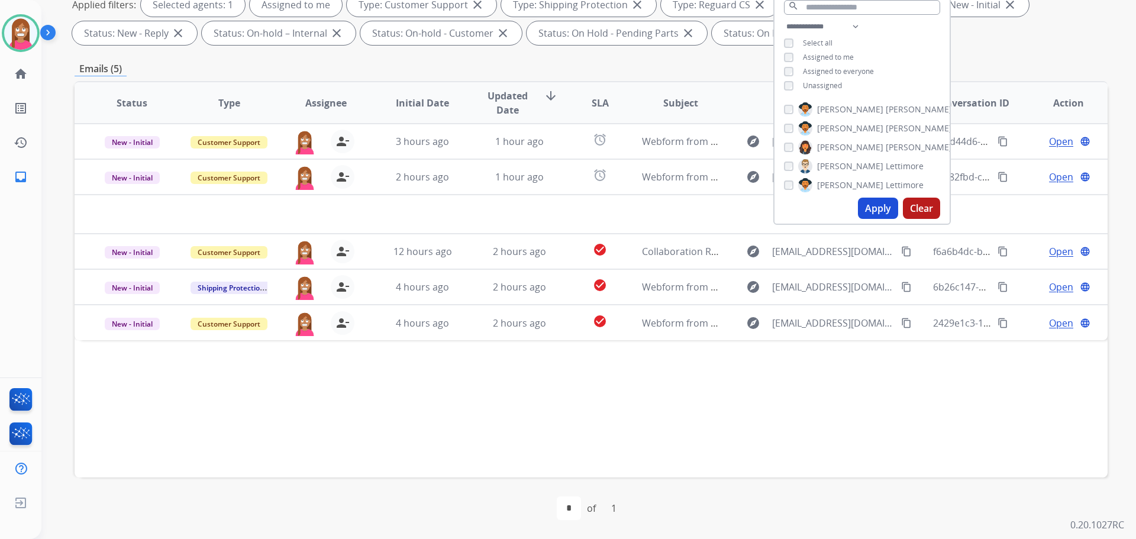
click at [429, 412] on div "Status Type Assignee Initial Date Updated Date arrow_downward SLA Subject Custo…" at bounding box center [591, 279] width 1033 height 396
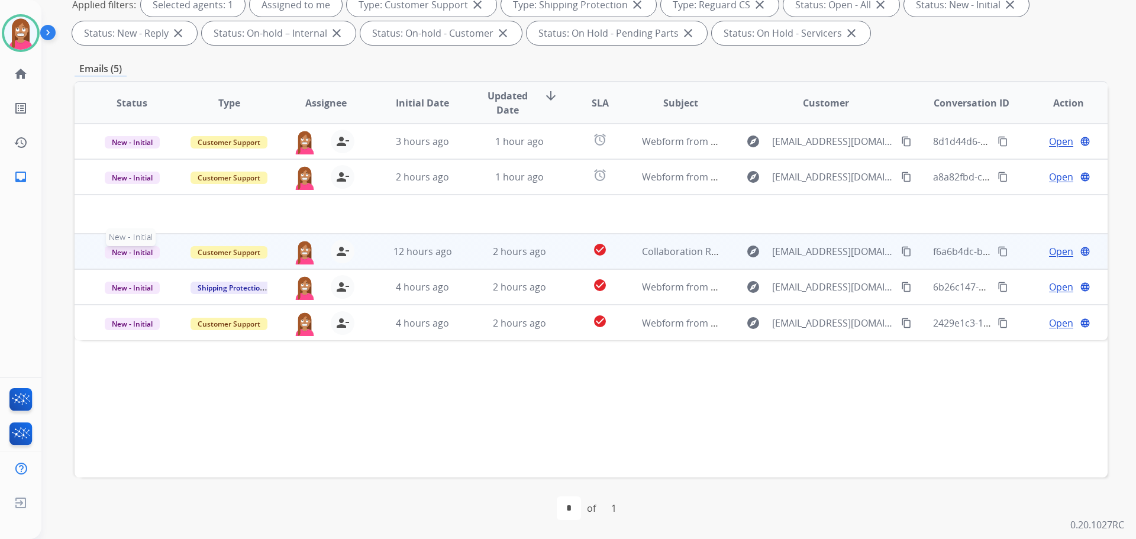
click at [124, 255] on span "New - Initial" at bounding box center [132, 252] width 55 height 12
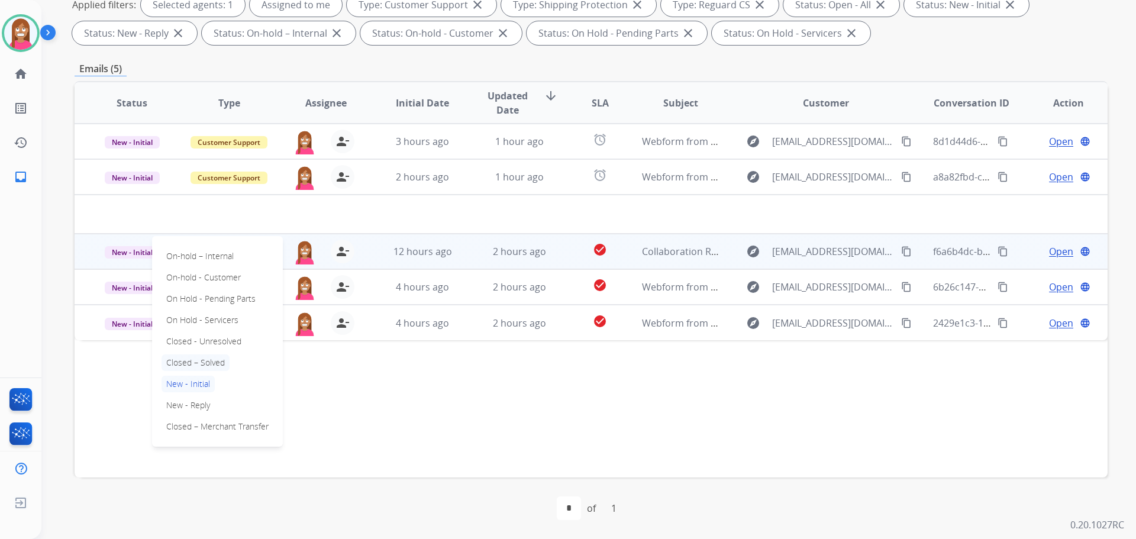
click at [189, 366] on p "Closed – Solved" at bounding box center [196, 362] width 68 height 17
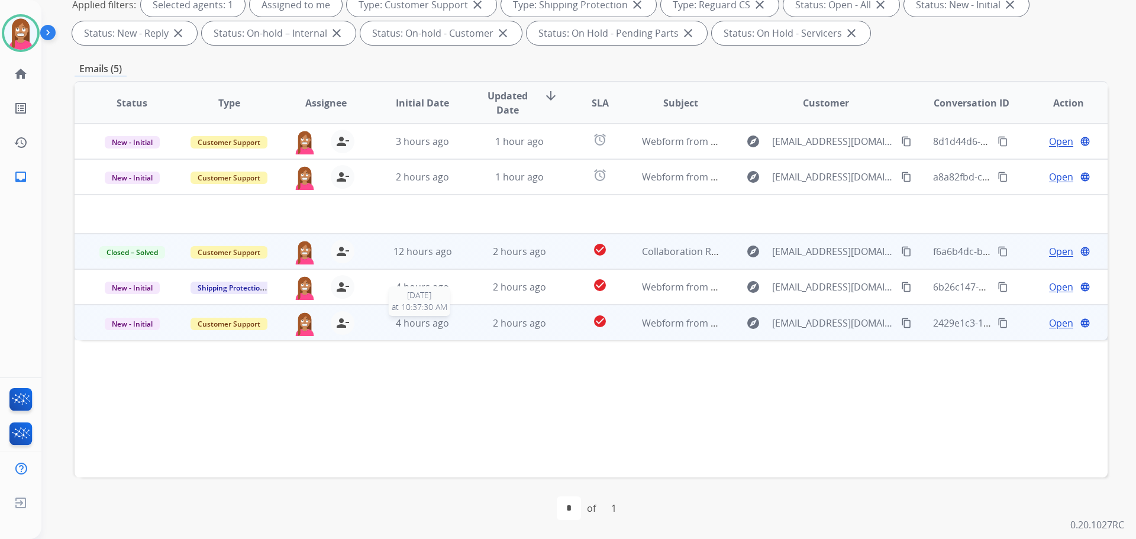
click at [453, 327] on div "4 hours ago" at bounding box center [423, 323] width 78 height 14
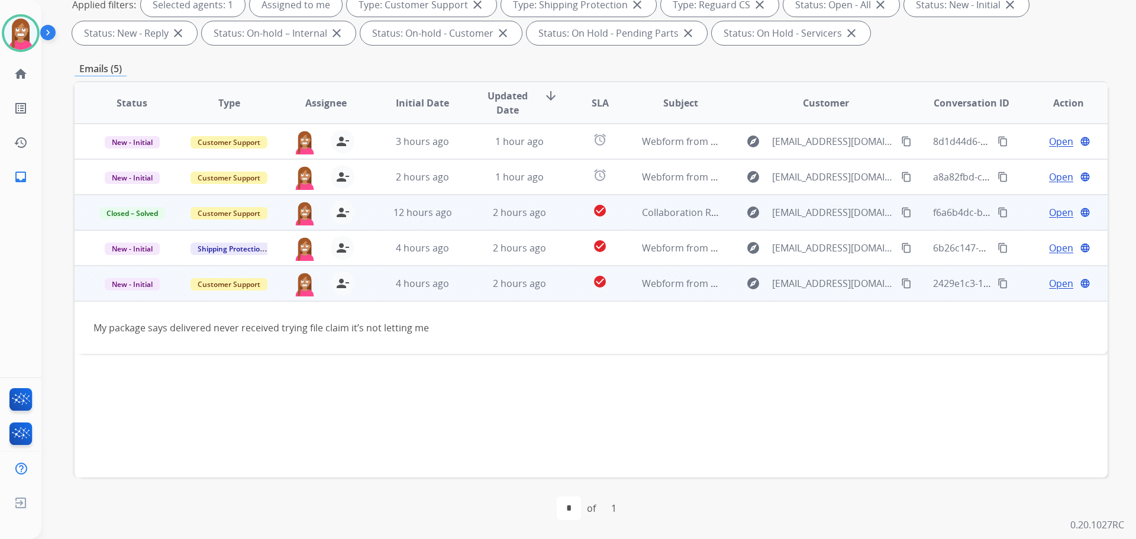
click at [1053, 288] on span "Open" at bounding box center [1061, 283] width 24 height 14
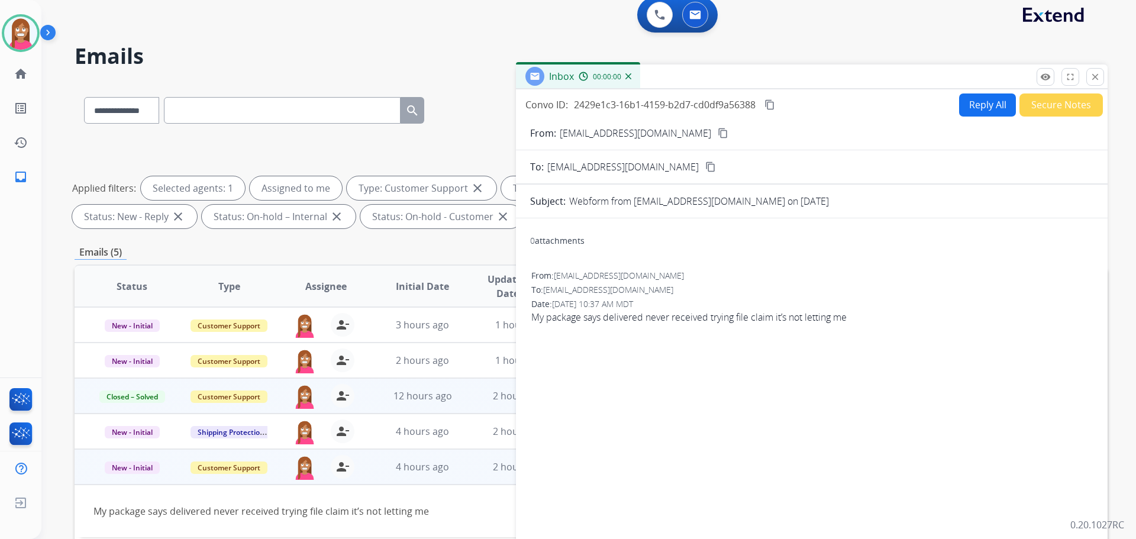
scroll to position [0, 0]
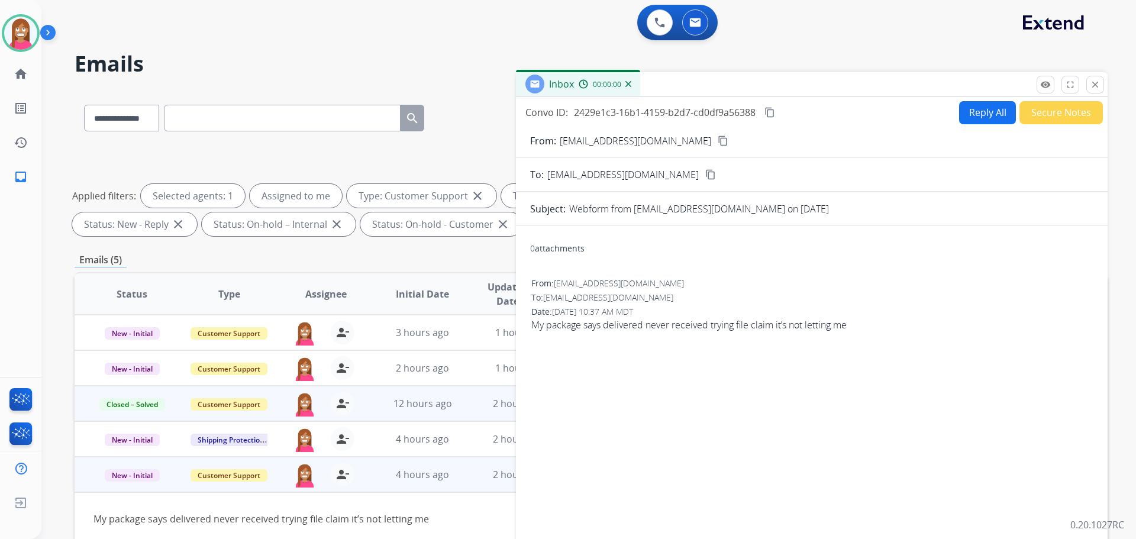
click at [982, 112] on button "Reply All" at bounding box center [987, 112] width 57 height 23
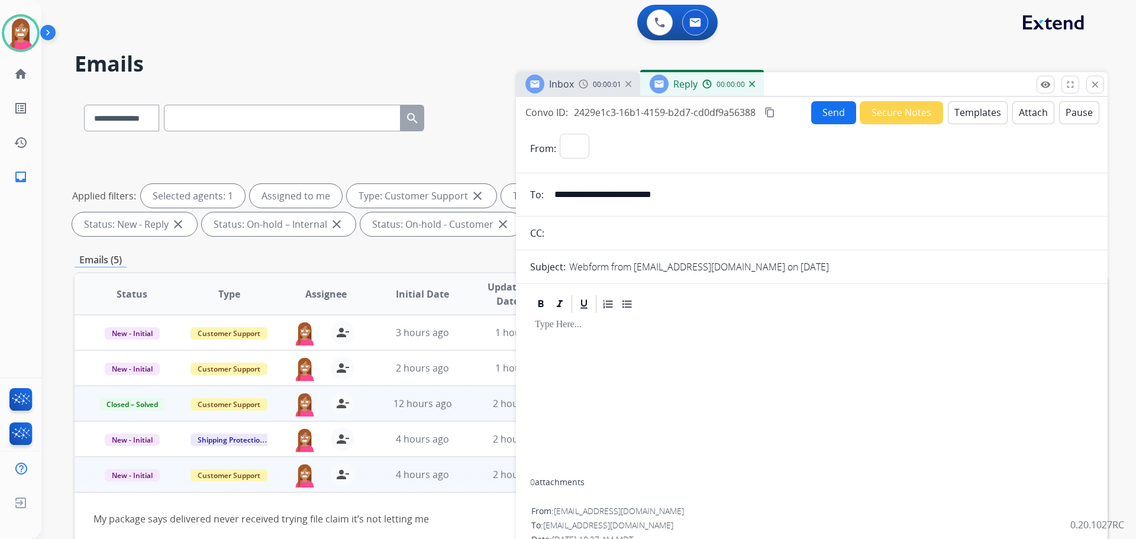
click at [982, 112] on button "Templates" at bounding box center [978, 112] width 60 height 23
select select "**********"
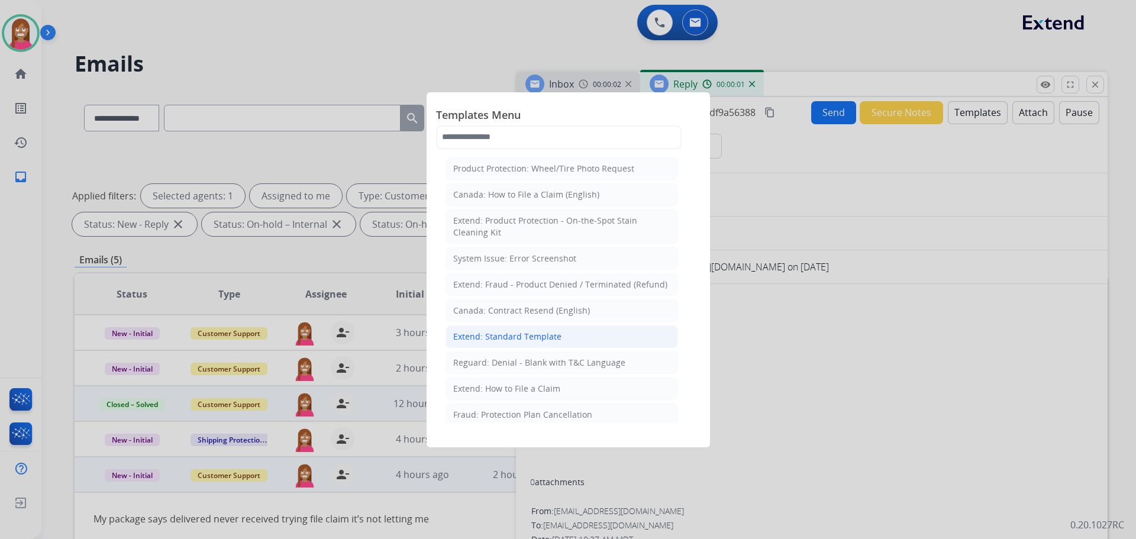
click at [505, 339] on div "Extend: Standard Template" at bounding box center [507, 337] width 108 height 12
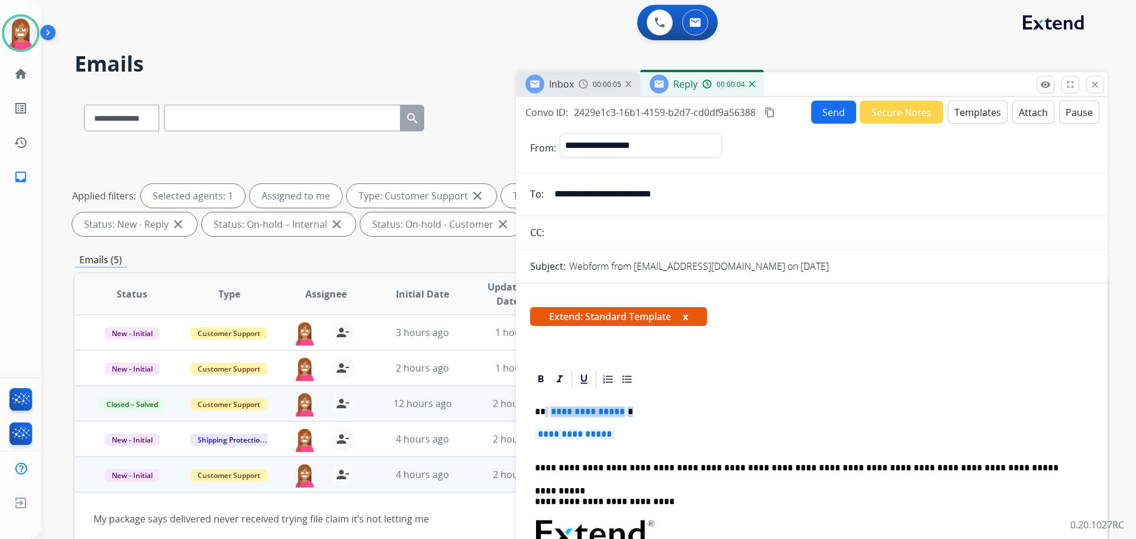
drag, startPoint x: 628, startPoint y: 437, endPoint x: 546, endPoint y: 414, distance: 85.8
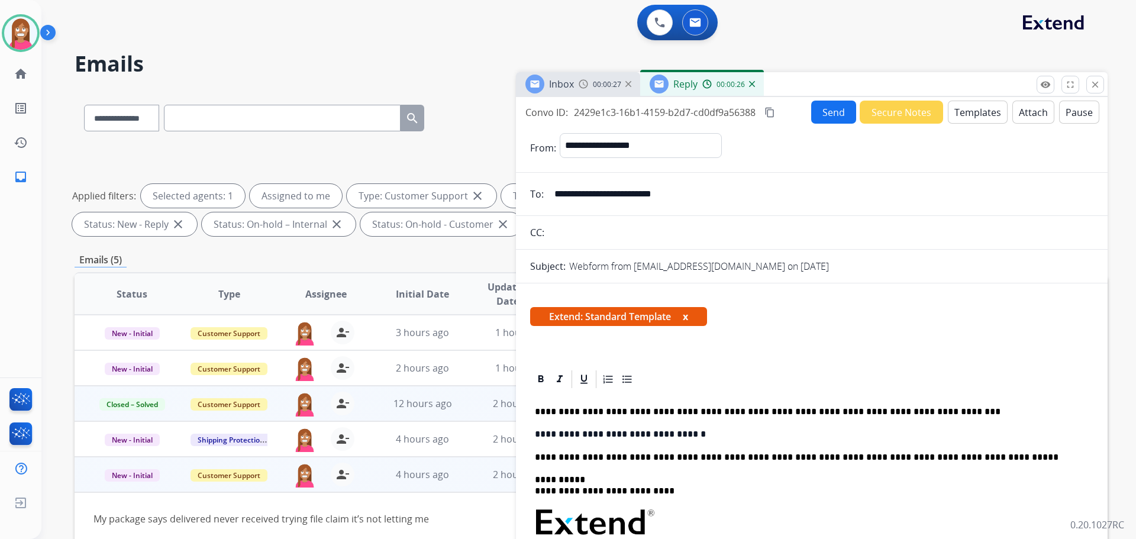
click at [544, 411] on p "**********" at bounding box center [807, 412] width 544 height 11
drag, startPoint x: 692, startPoint y: 431, endPoint x: 520, endPoint y: 440, distance: 171.8
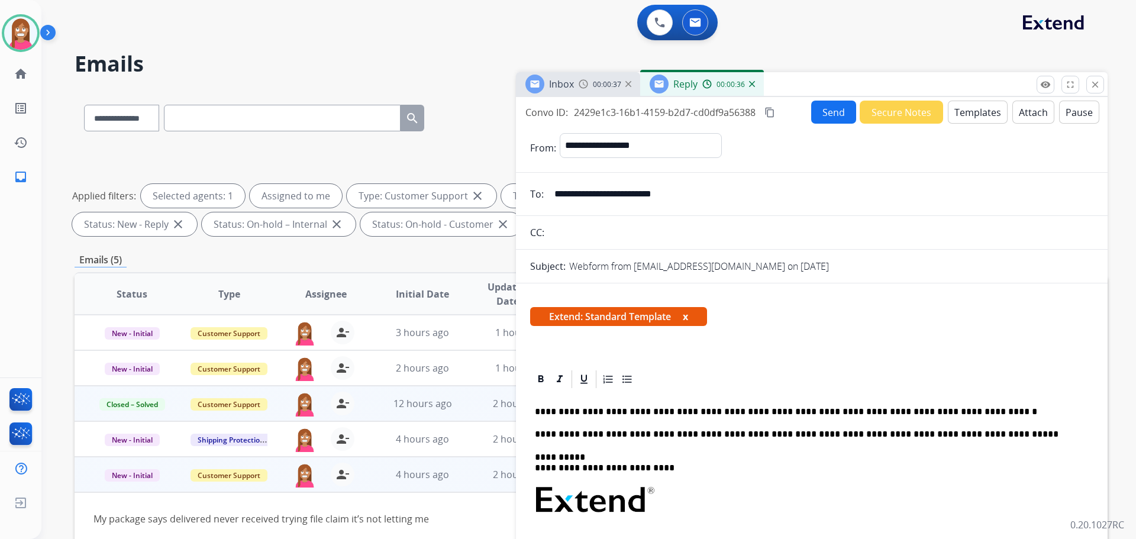
click at [822, 113] on button "Send" at bounding box center [833, 112] width 45 height 23
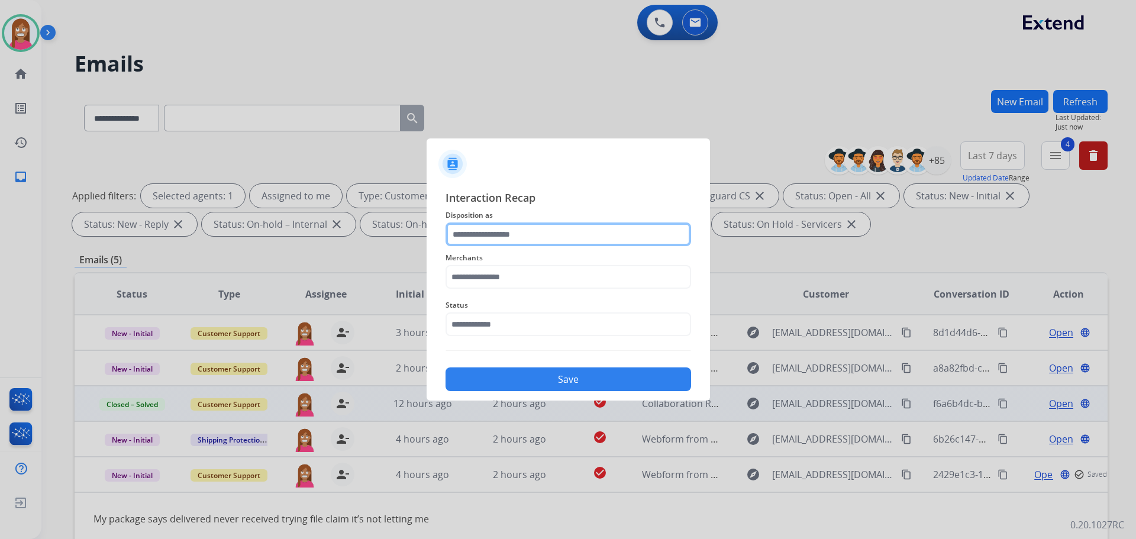
click at [456, 228] on input "text" at bounding box center [569, 234] width 246 height 24
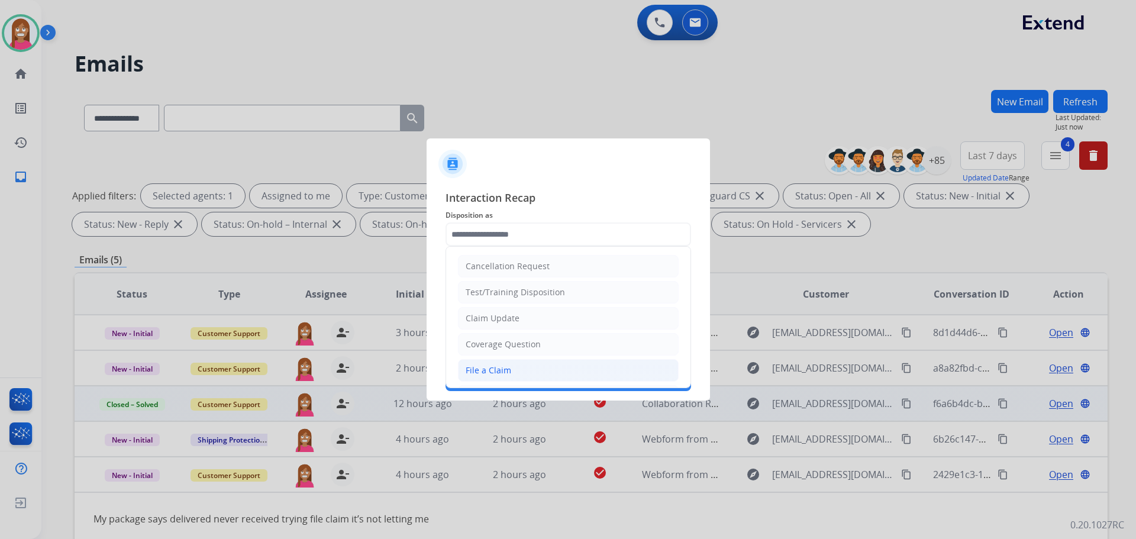
click at [511, 369] on li "File a Claim" at bounding box center [568, 370] width 221 height 22
type input "**********"
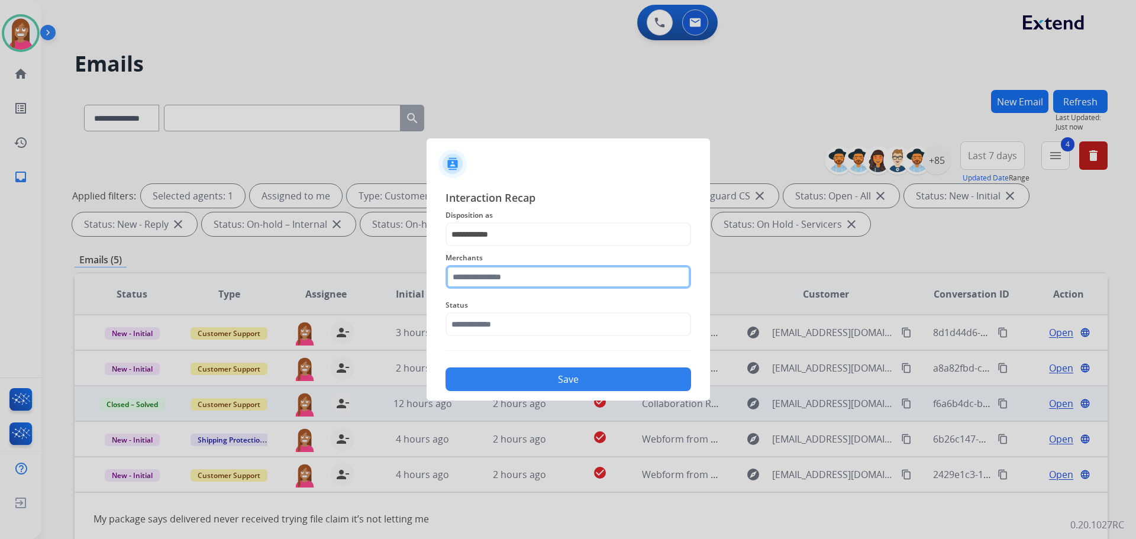
click at [491, 282] on input "text" at bounding box center [569, 277] width 246 height 24
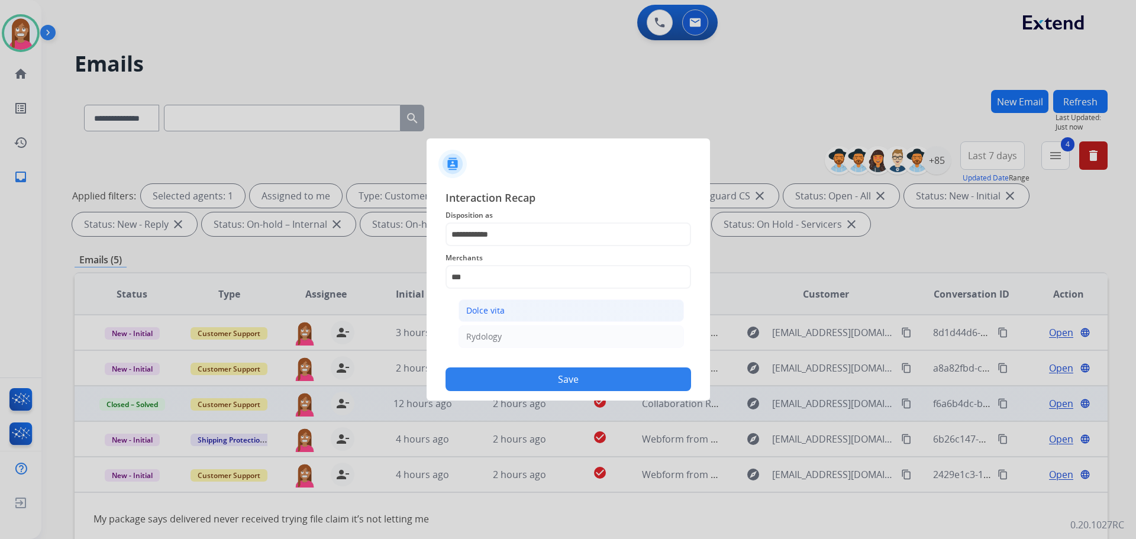
click at [492, 311] on div "Dolce vita" at bounding box center [485, 311] width 38 height 12
type input "**********"
click at [484, 325] on input "text" at bounding box center [569, 324] width 246 height 24
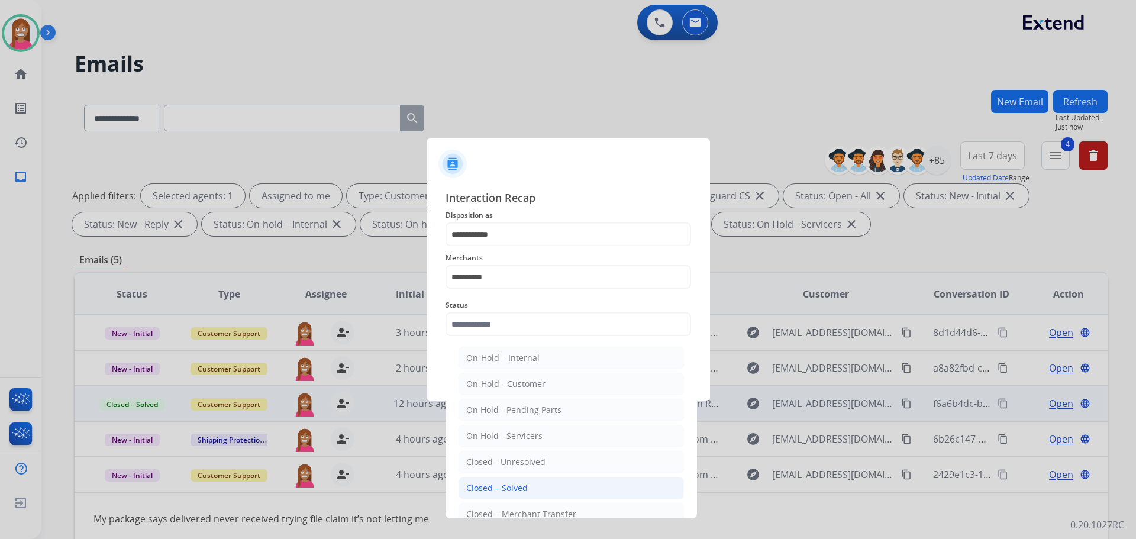
click at [486, 488] on div "Closed – Solved" at bounding box center [497, 488] width 62 height 12
type input "**********"
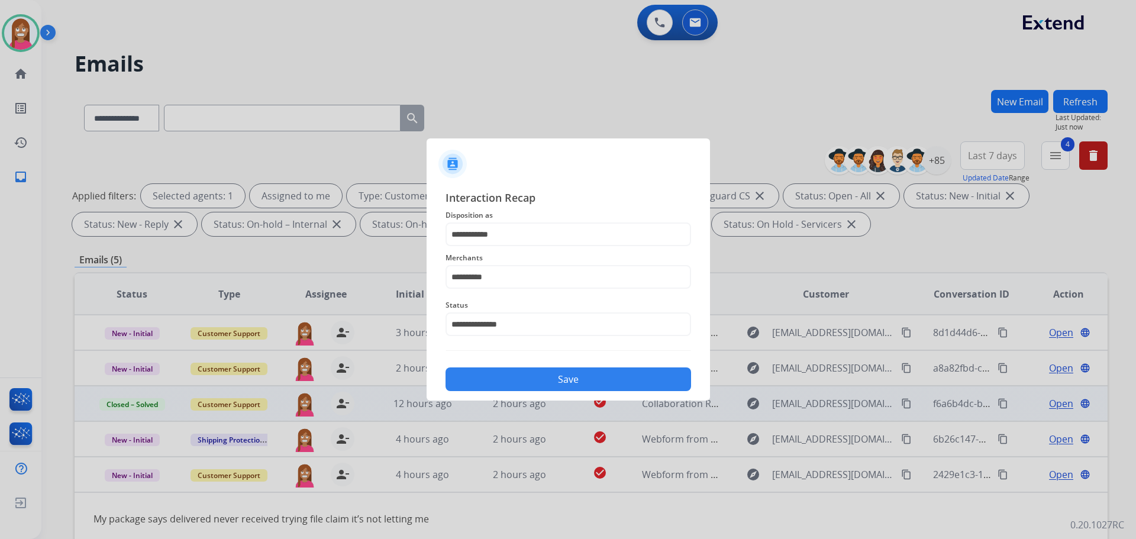
click at [494, 386] on button "Save" at bounding box center [569, 379] width 246 height 24
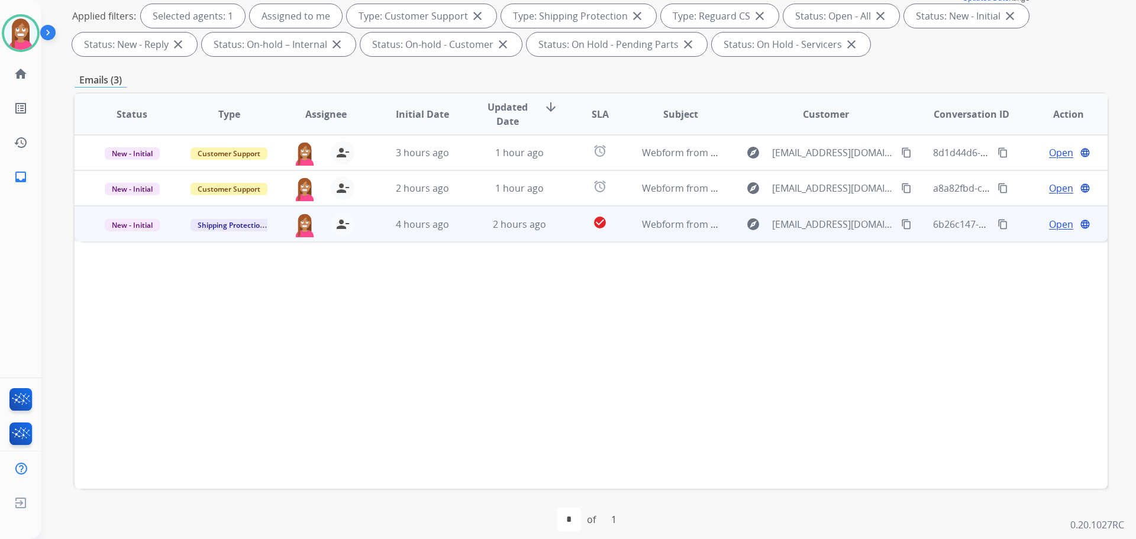
scroll to position [191, 0]
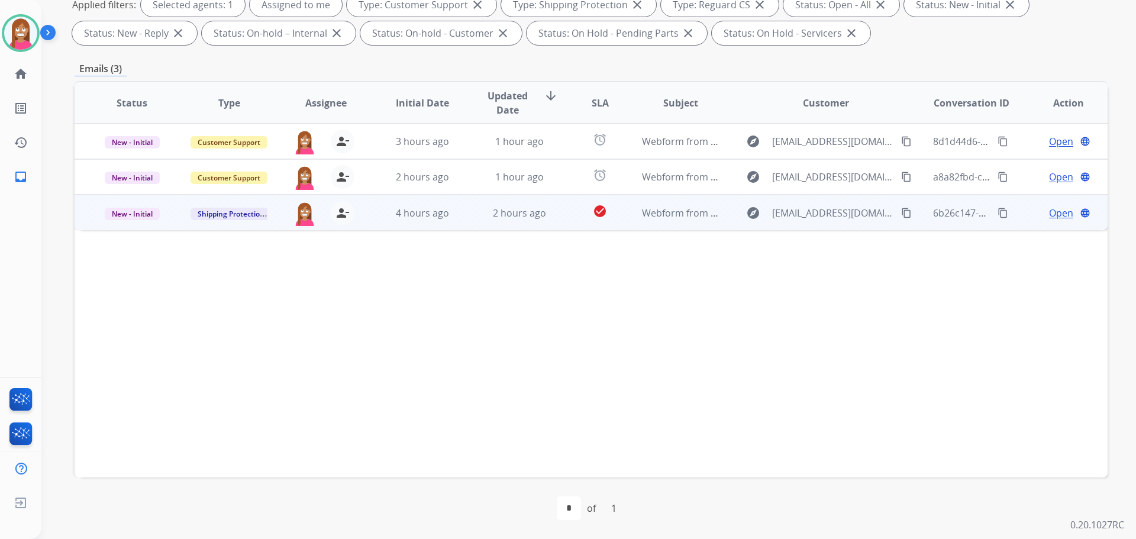
click at [456, 227] on td "4 hours ago" at bounding box center [413, 213] width 97 height 36
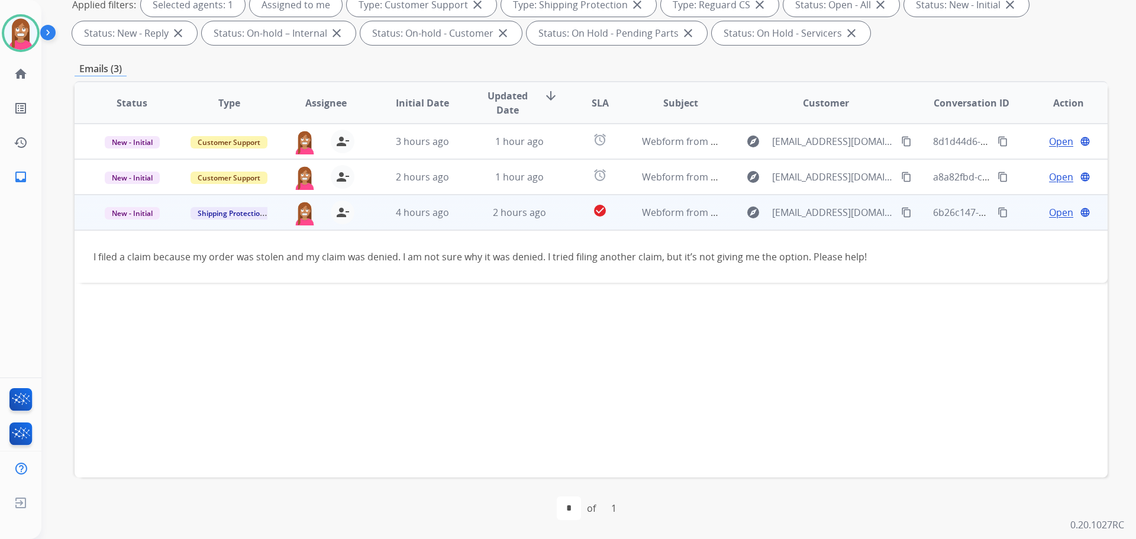
click at [1053, 213] on span "Open" at bounding box center [1061, 212] width 24 height 14
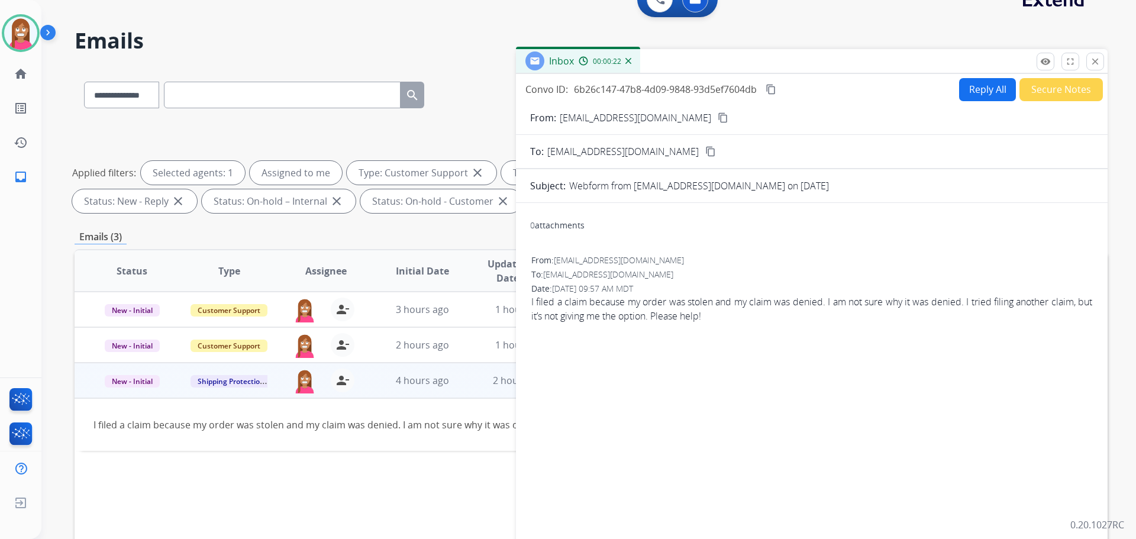
scroll to position [14, 0]
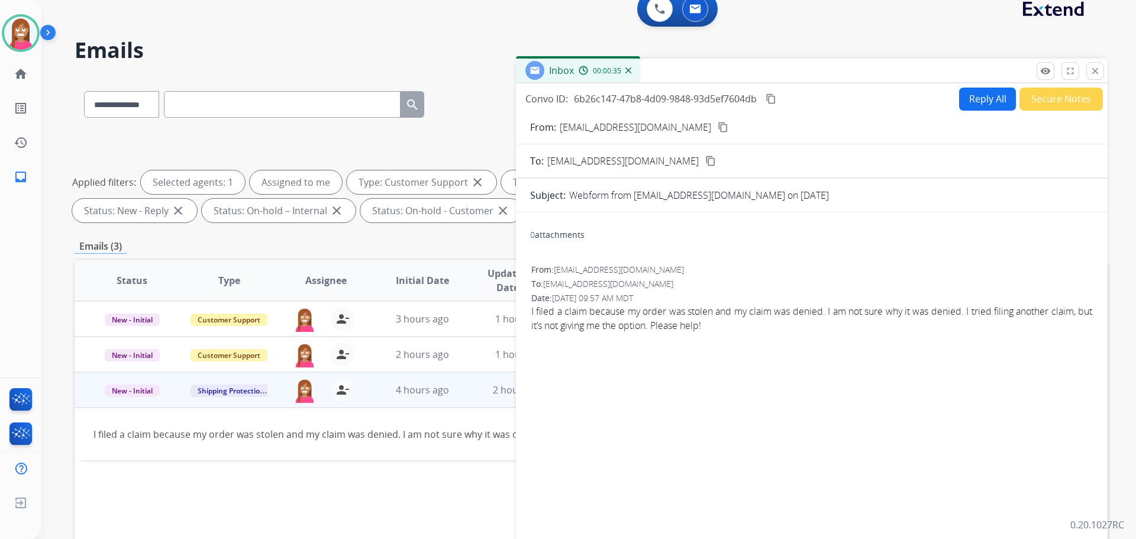
click at [972, 106] on button "Reply All" at bounding box center [987, 99] width 57 height 23
select select "**********"
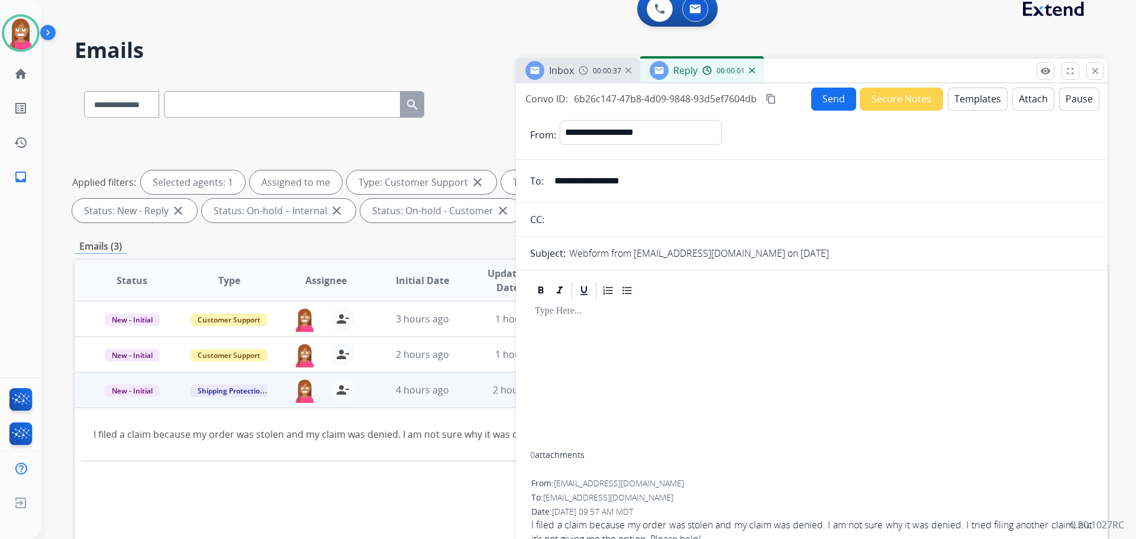
click at [978, 102] on button "Templates" at bounding box center [978, 99] width 60 height 23
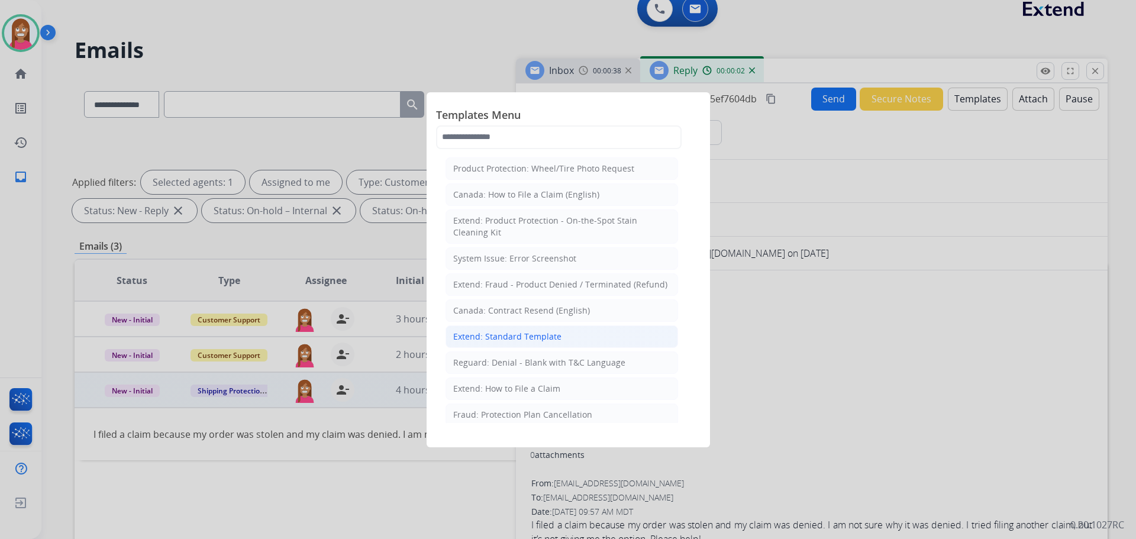
click at [473, 341] on div "Extend: Standard Template" at bounding box center [507, 337] width 108 height 12
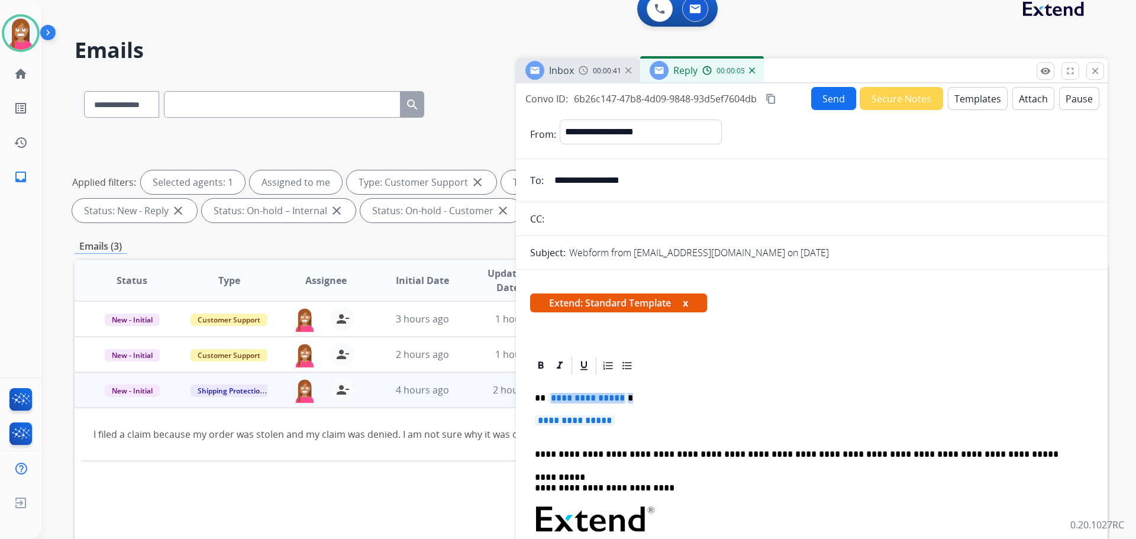
drag, startPoint x: 633, startPoint y: 426, endPoint x: 548, endPoint y: 396, distance: 89.8
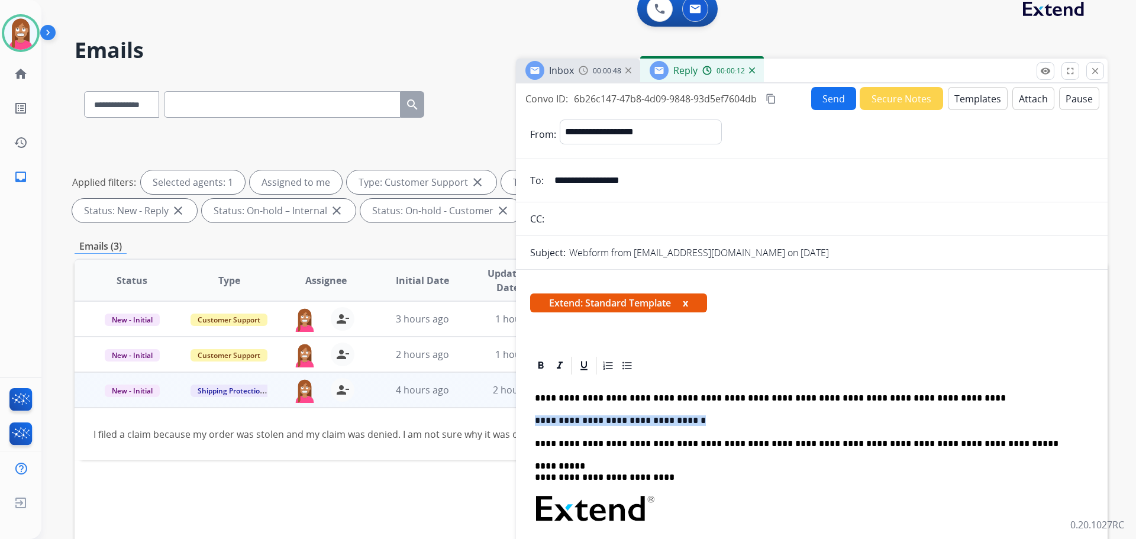
drag, startPoint x: 695, startPoint y: 424, endPoint x: 536, endPoint y: 417, distance: 159.9
click at [536, 417] on p "**********" at bounding box center [807, 420] width 544 height 11
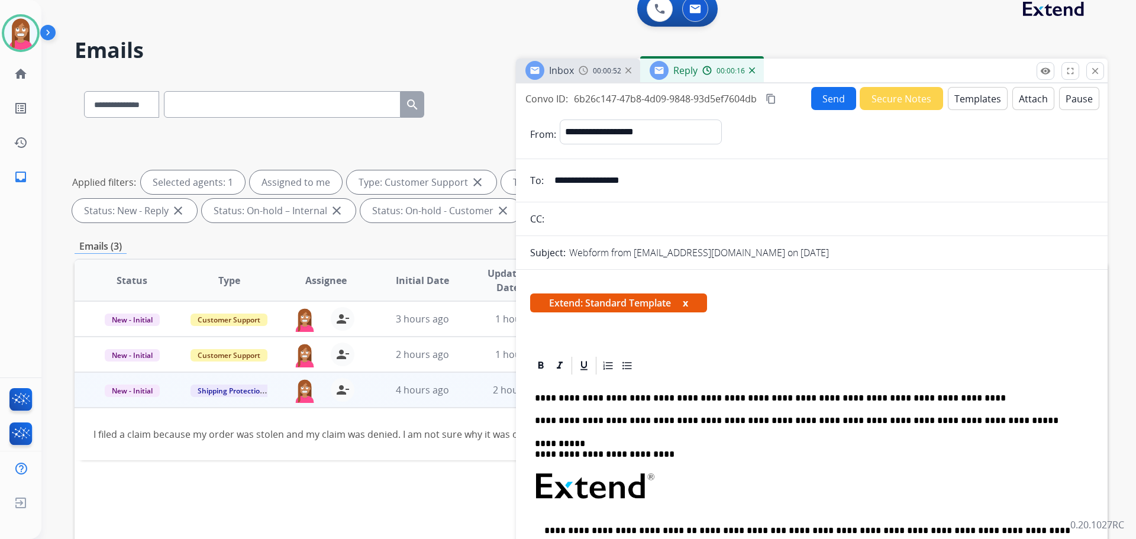
click at [545, 394] on p "**********" at bounding box center [807, 398] width 544 height 11
click at [821, 101] on button "Send" at bounding box center [833, 98] width 45 height 23
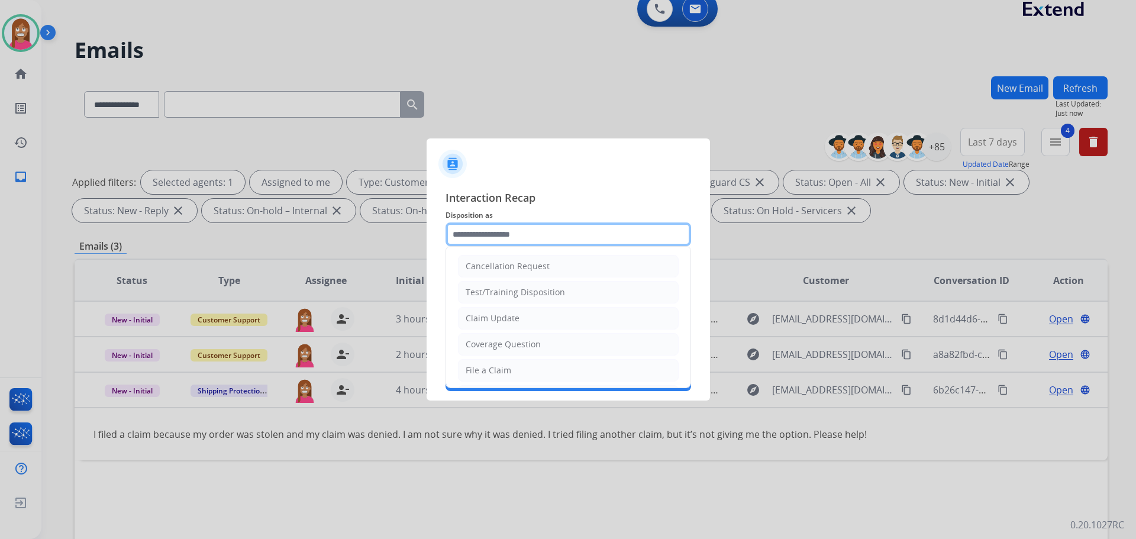
drag, startPoint x: 468, startPoint y: 229, endPoint x: 469, endPoint y: 240, distance: 10.7
click at [469, 237] on input "text" at bounding box center [569, 234] width 246 height 24
click at [491, 317] on div "Claim Update" at bounding box center [493, 318] width 54 height 12
type input "**********"
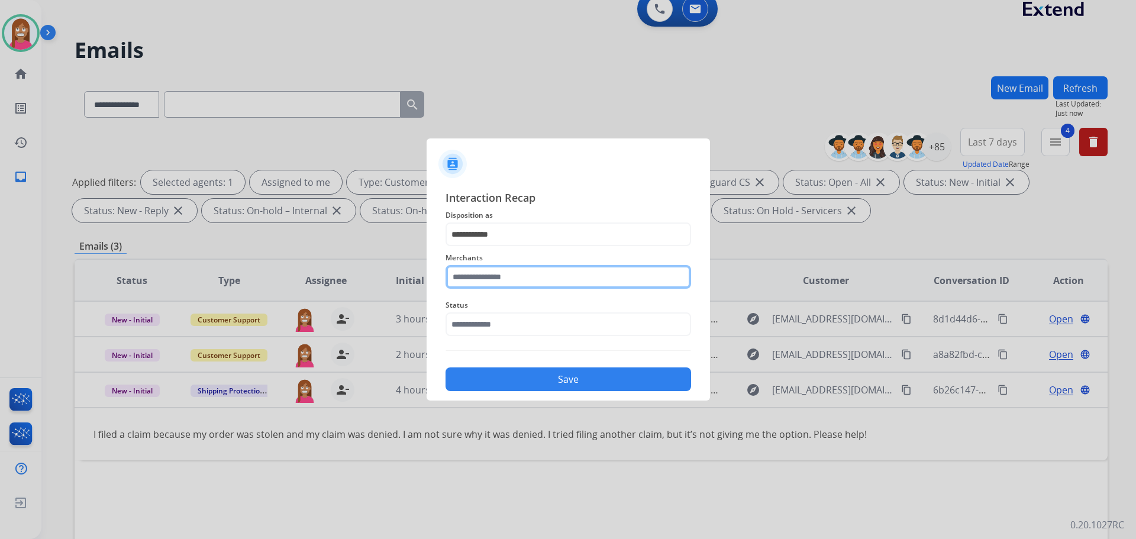
drag, startPoint x: 487, startPoint y: 279, endPoint x: 428, endPoint y: 258, distance: 62.9
click at [487, 279] on input "text" at bounding box center [569, 277] width 246 height 24
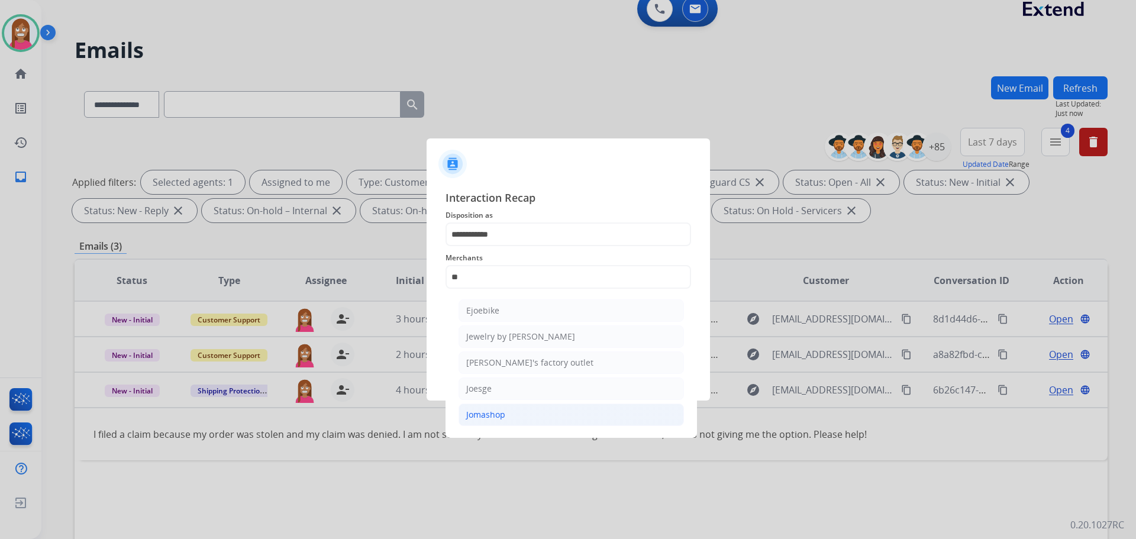
click at [473, 423] on li "Jomashop" at bounding box center [571, 415] width 225 height 22
type input "********"
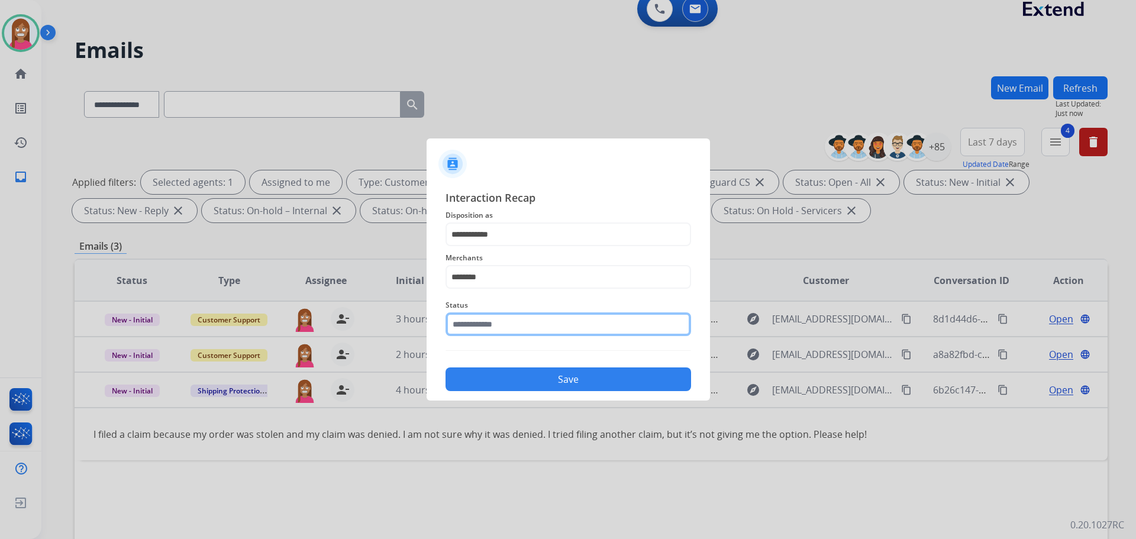
click at [488, 324] on input "text" at bounding box center [569, 324] width 246 height 24
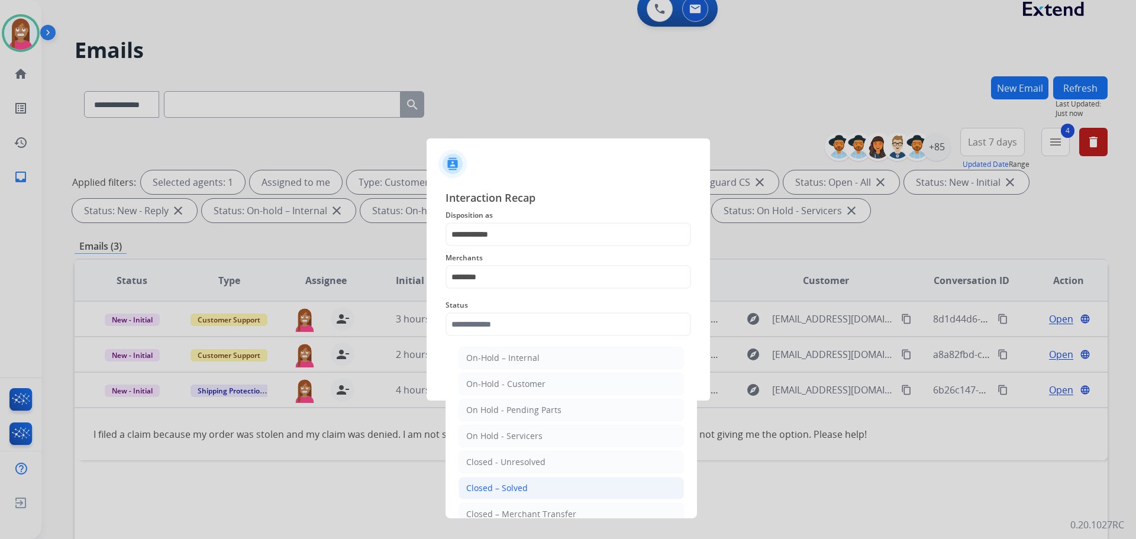
click at [495, 492] on div "Closed – Solved" at bounding box center [497, 488] width 62 height 12
type input "**********"
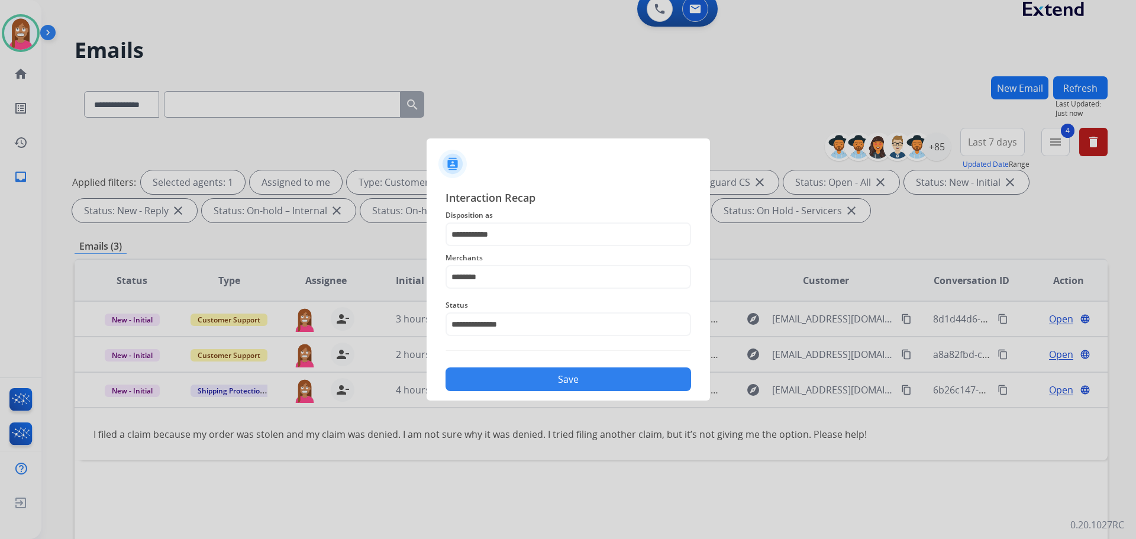
click at [505, 373] on button "Save" at bounding box center [569, 379] width 246 height 24
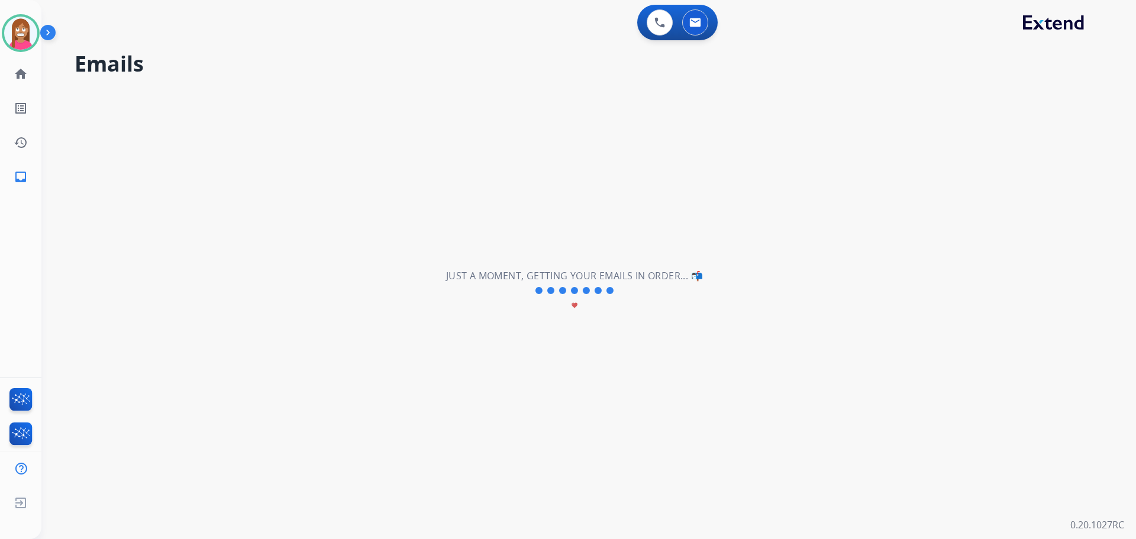
scroll to position [0, 0]
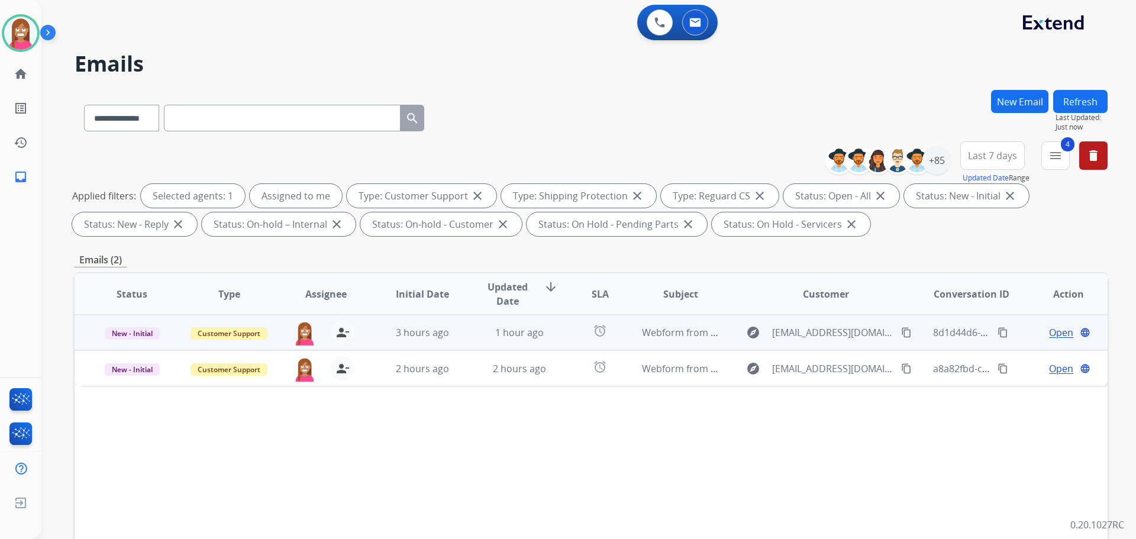
click at [484, 346] on td "1 hour ago" at bounding box center [510, 333] width 97 height 36
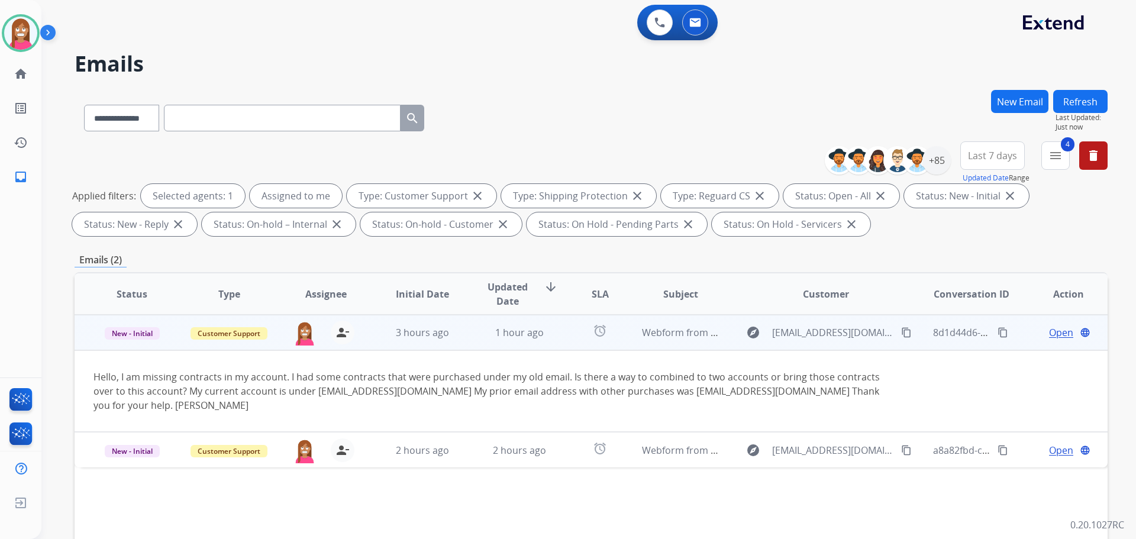
click at [1049, 336] on span "Open" at bounding box center [1061, 332] width 24 height 14
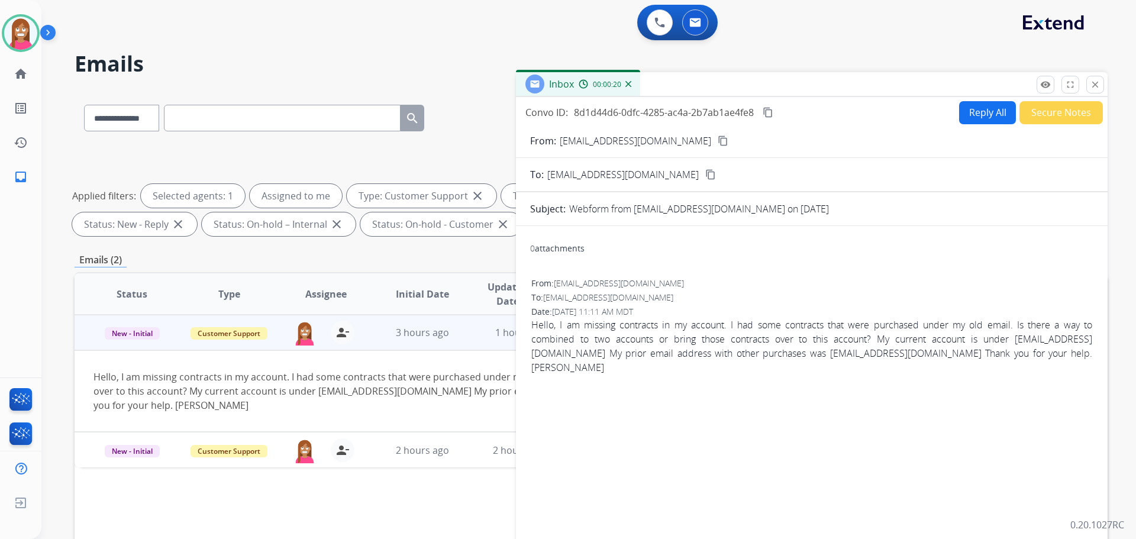
click at [959, 115] on button "Reply All" at bounding box center [987, 112] width 57 height 23
select select "**********"
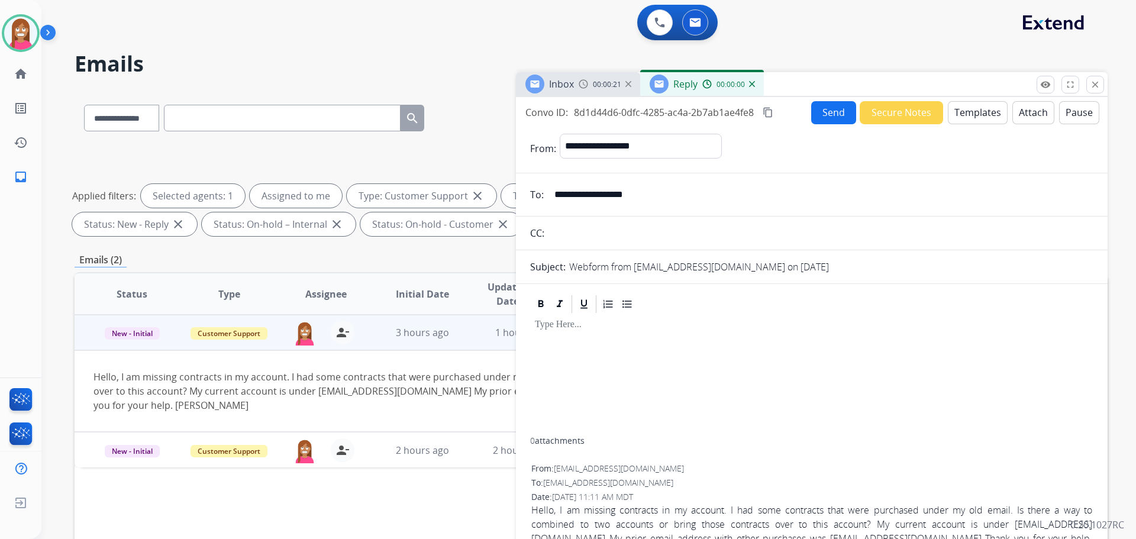
click at [953, 116] on button "Templates" at bounding box center [978, 112] width 60 height 23
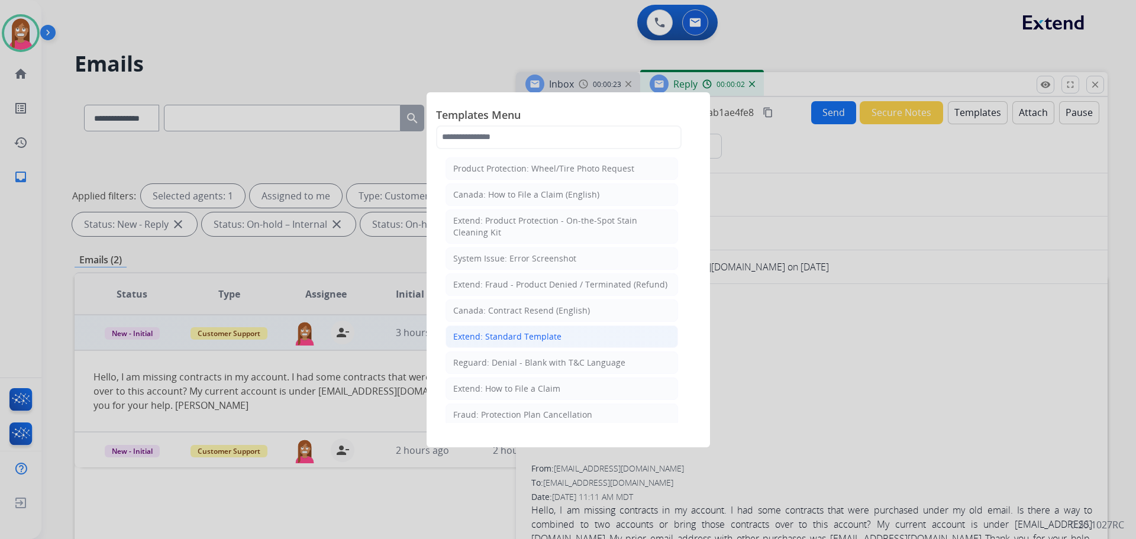
click at [475, 336] on div "Extend: Standard Template" at bounding box center [507, 337] width 108 height 12
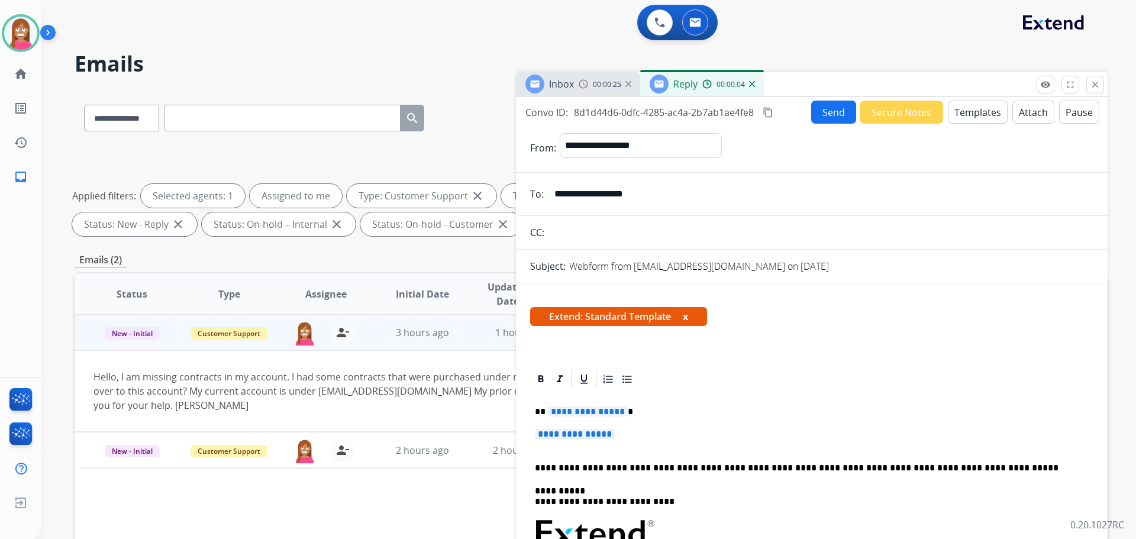
click at [582, 409] on span "**********" at bounding box center [588, 412] width 80 height 10
click at [591, 432] on span "**********" at bounding box center [575, 434] width 80 height 10
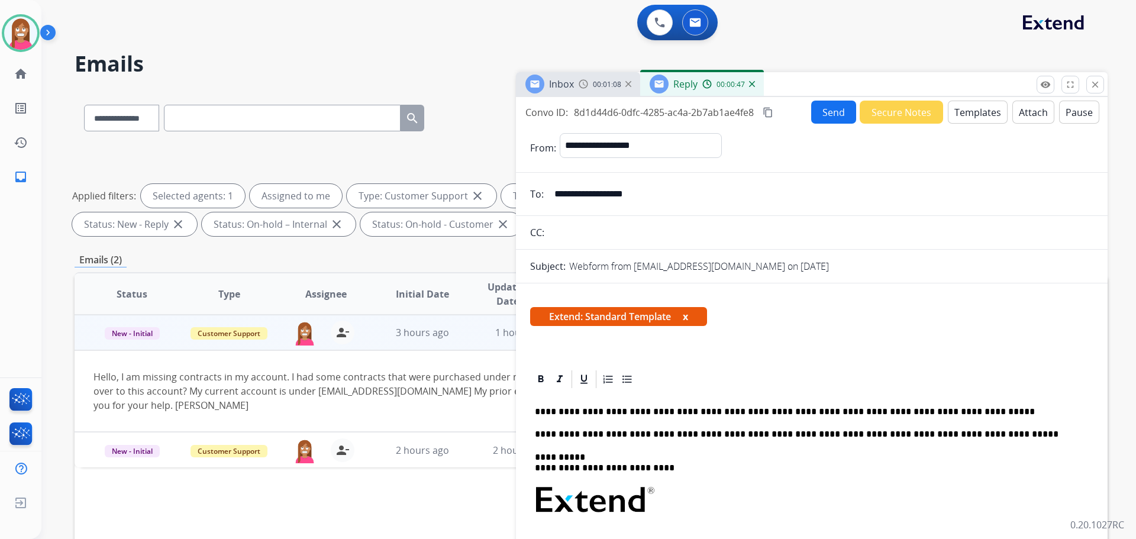
click at [833, 112] on button "Send" at bounding box center [833, 112] width 45 height 23
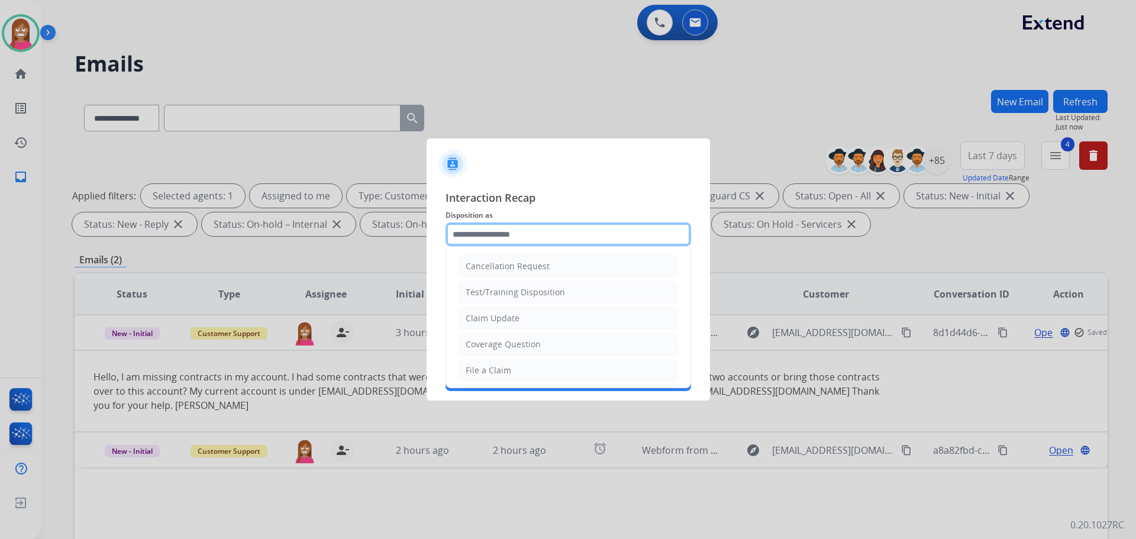
click at [462, 242] on input "text" at bounding box center [569, 234] width 246 height 24
click at [495, 346] on div "Coverage Question" at bounding box center [503, 344] width 75 height 12
type input "**********"
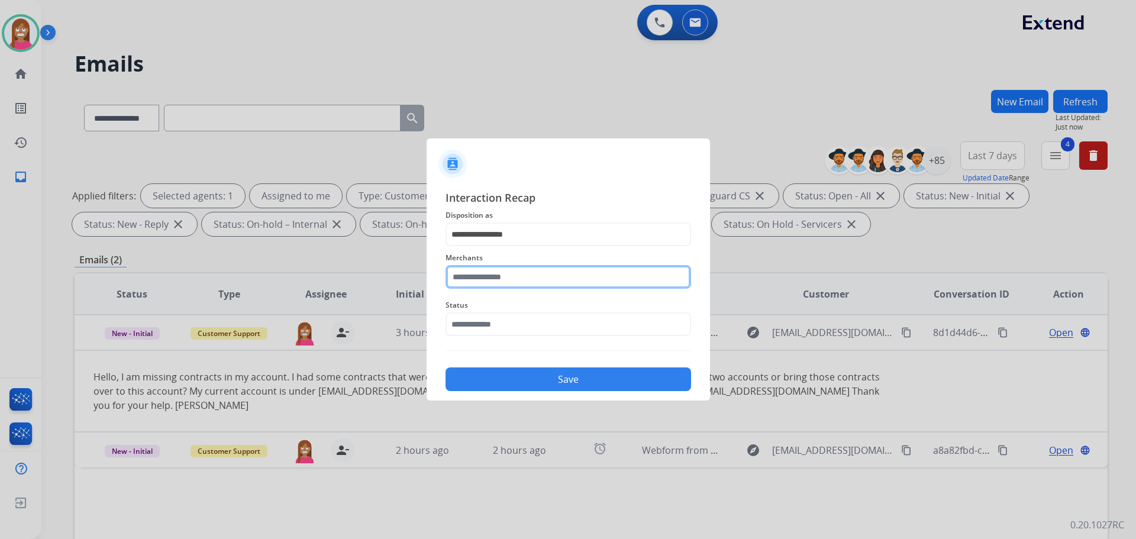
click at [486, 276] on input "text" at bounding box center [569, 277] width 246 height 24
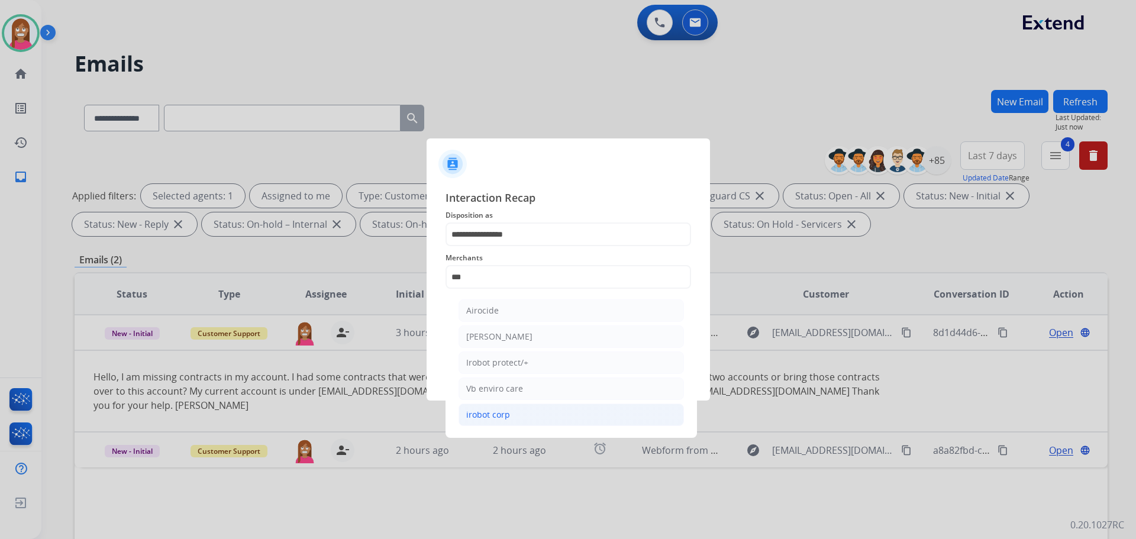
click at [503, 417] on div "irobot corp" at bounding box center [488, 415] width 44 height 12
type input "**********"
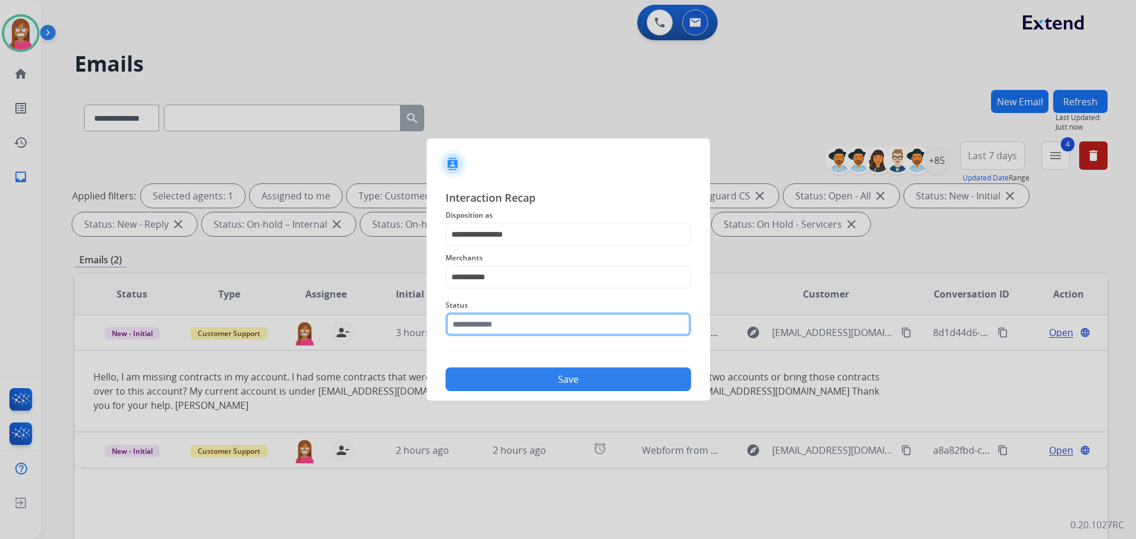
click at [512, 328] on input "text" at bounding box center [569, 324] width 246 height 24
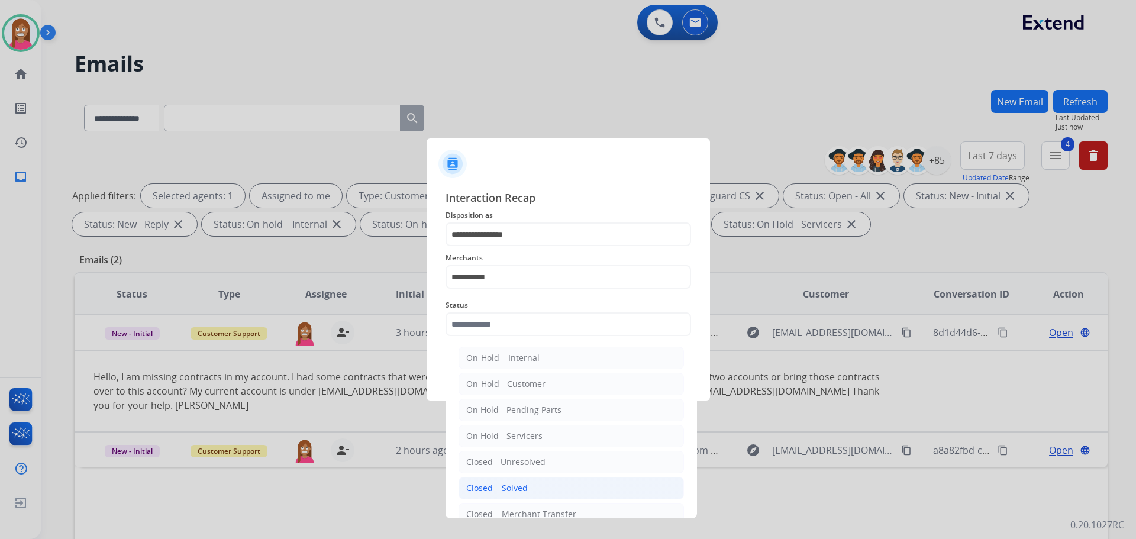
click at [488, 489] on div "Closed – Solved" at bounding box center [497, 488] width 62 height 12
type input "**********"
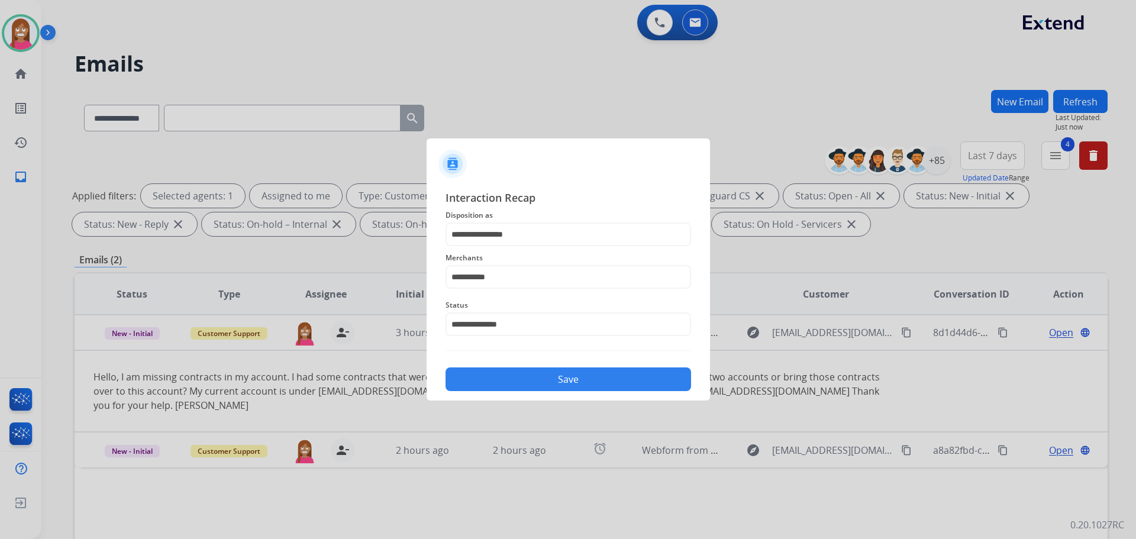
click at [508, 380] on button "Save" at bounding box center [569, 379] width 246 height 24
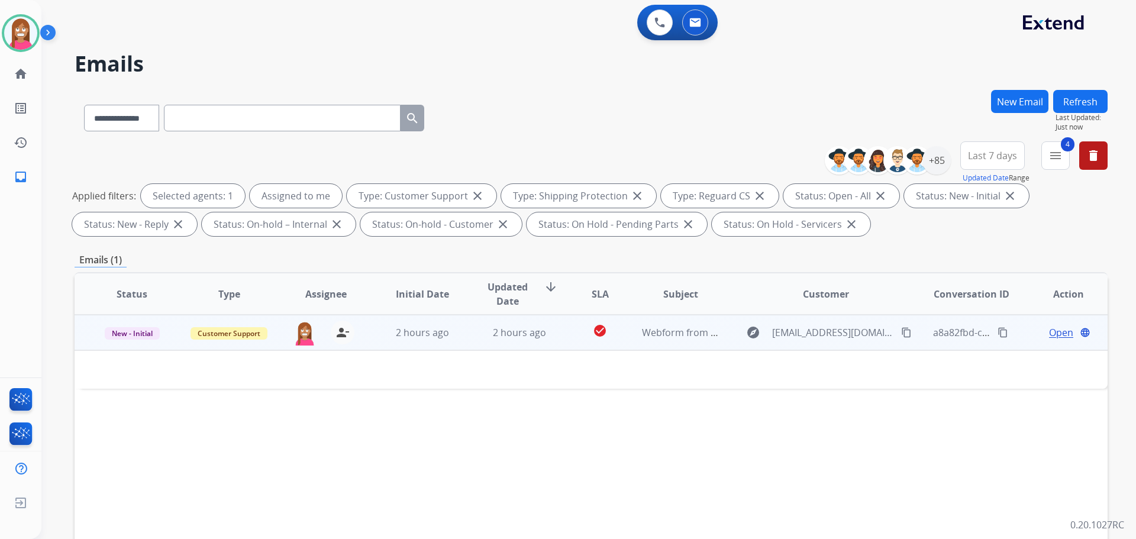
click at [476, 341] on td "2 hours ago" at bounding box center [510, 333] width 97 height 36
click at [469, 349] on td "2 hours ago" at bounding box center [510, 333] width 97 height 36
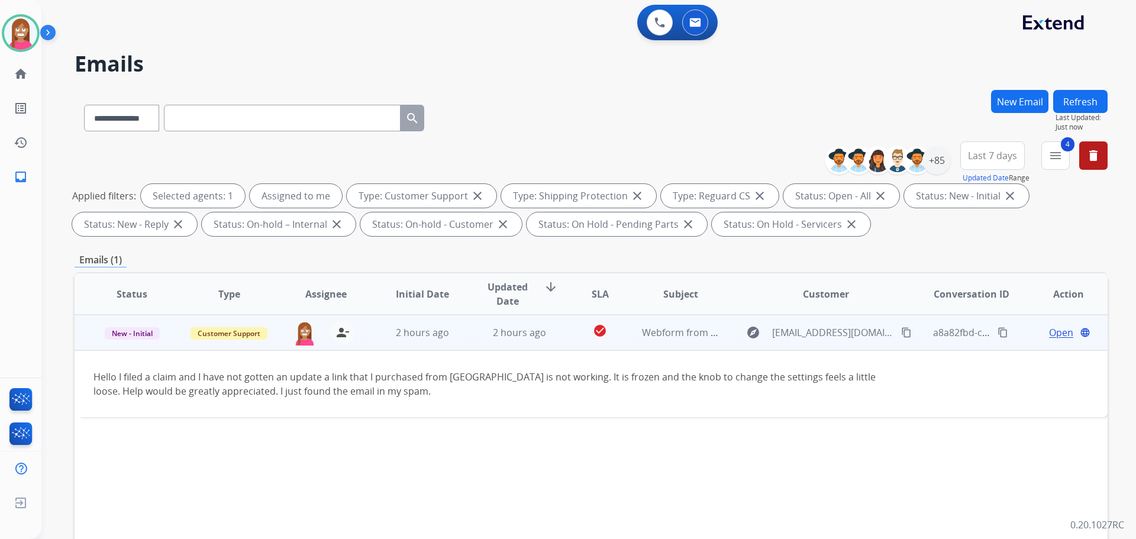
click at [901, 332] on mat-icon "content_copy" at bounding box center [906, 332] width 11 height 11
click at [1049, 336] on span "Open" at bounding box center [1061, 332] width 24 height 14
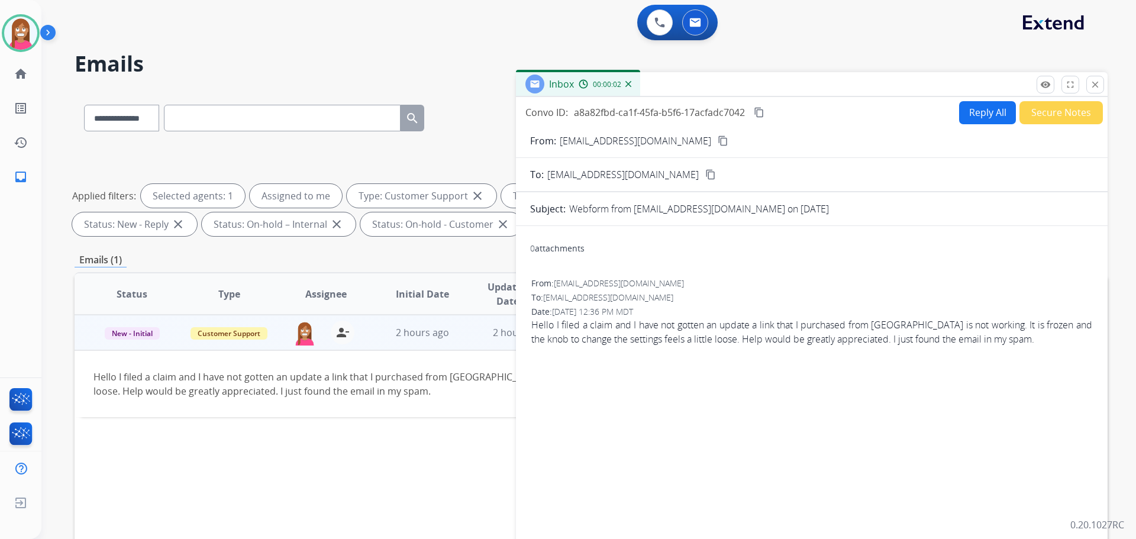
click at [966, 127] on form "From: [EMAIL_ADDRESS][DOMAIN_NAME] content_copy To: [EMAIL_ADDRESS][DOMAIN_NAME…" at bounding box center [812, 352] width 592 height 456
click at [966, 120] on button "Reply All" at bounding box center [987, 112] width 57 height 23
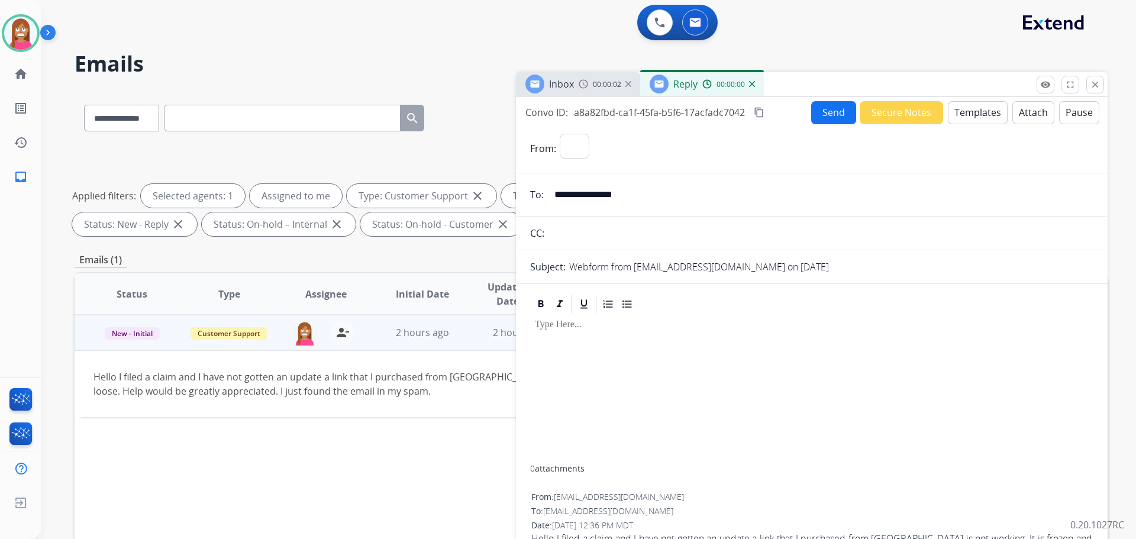
select select "**********"
click at [973, 117] on button "Templates" at bounding box center [978, 112] width 60 height 23
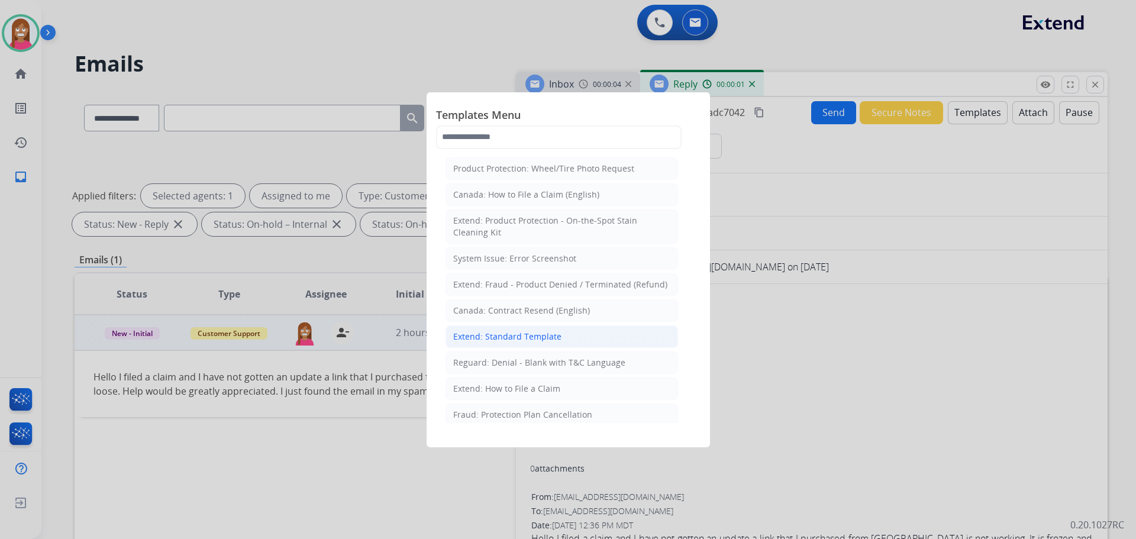
click at [496, 338] on div "Extend: Standard Template" at bounding box center [507, 337] width 108 height 12
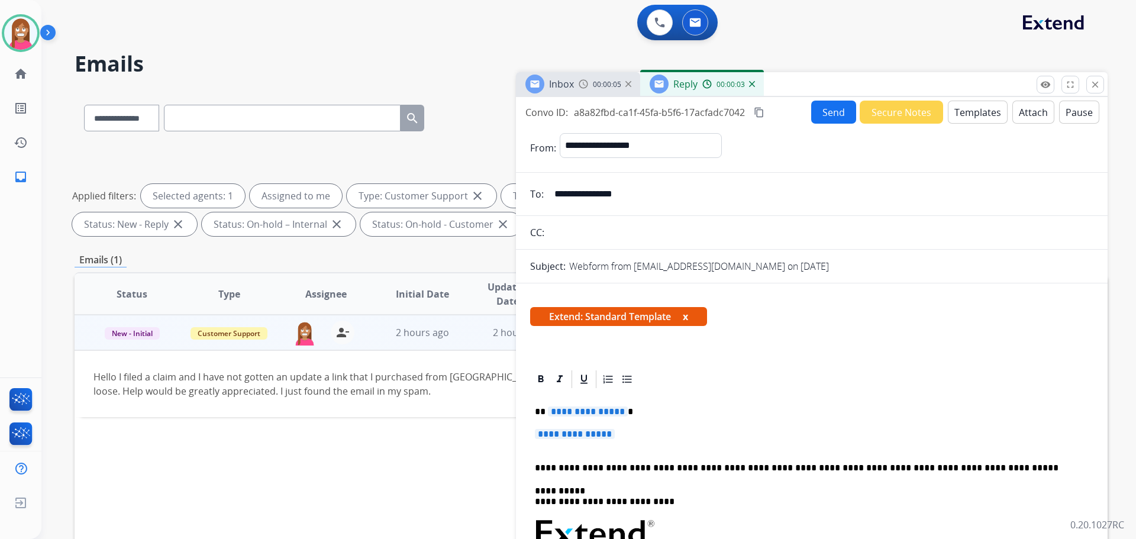
click at [575, 415] on span "**********" at bounding box center [588, 412] width 80 height 10
click at [578, 436] on span "**********" at bounding box center [575, 434] width 80 height 10
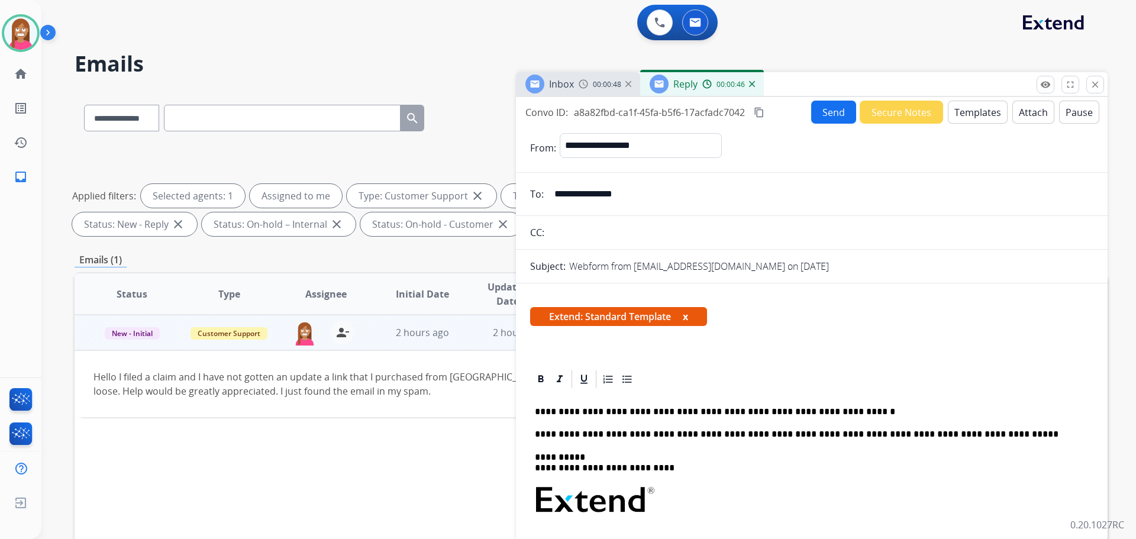
click at [822, 107] on button "Send" at bounding box center [833, 112] width 45 height 23
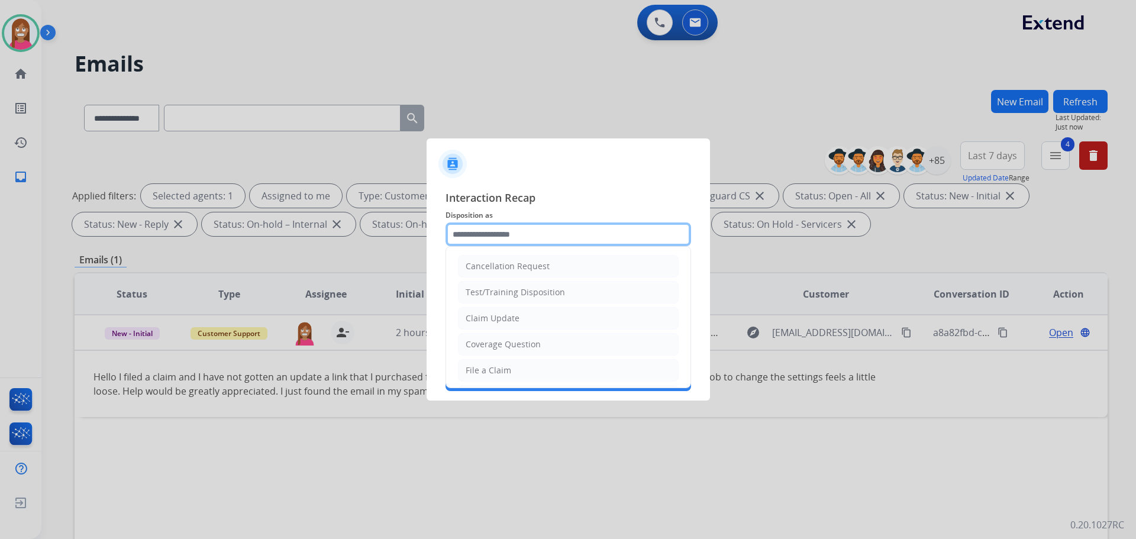
click at [484, 235] on input "text" at bounding box center [569, 234] width 246 height 24
click at [475, 312] on li "Claim Update" at bounding box center [568, 318] width 221 height 22
type input "**********"
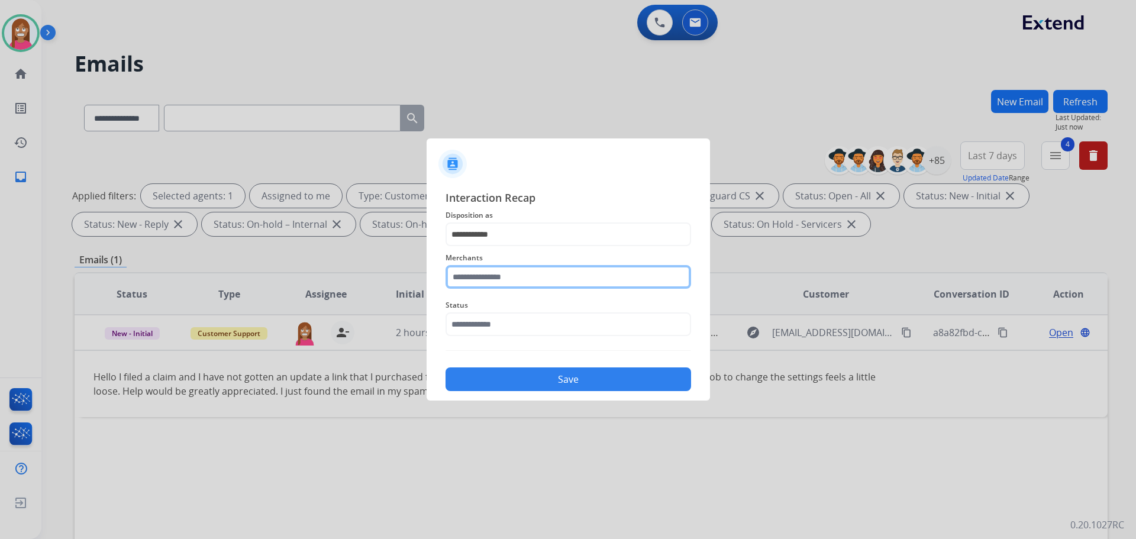
click at [475, 274] on input "text" at bounding box center [569, 277] width 246 height 24
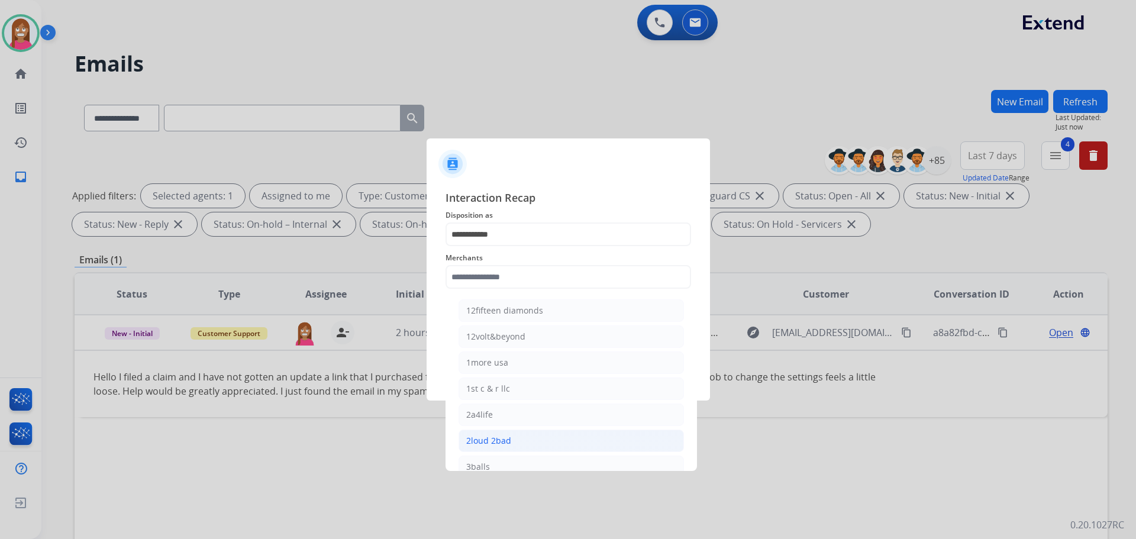
click at [495, 440] on div "2loud 2bad" at bounding box center [488, 441] width 45 height 12
type input "**********"
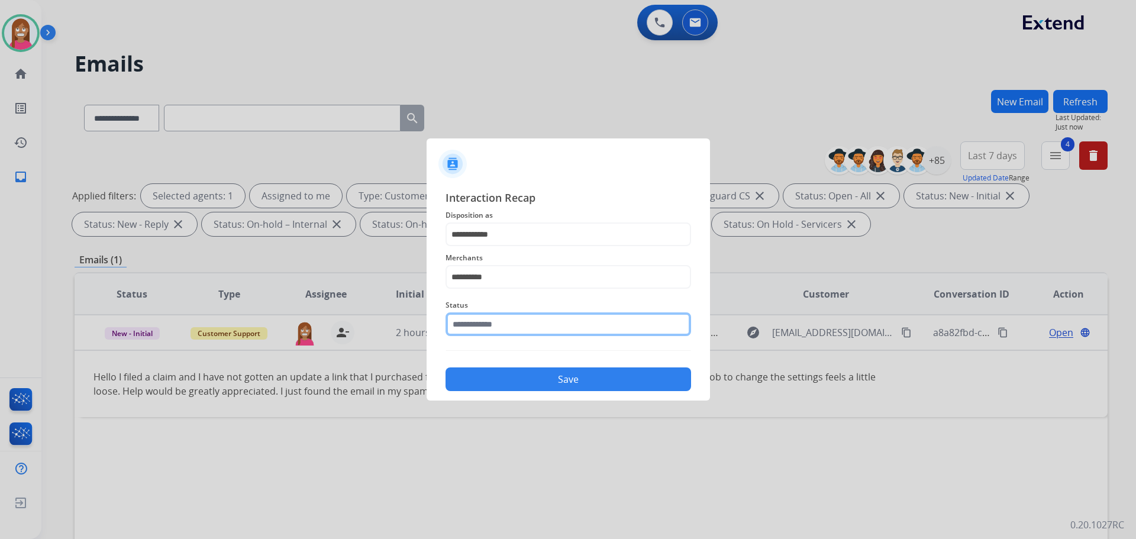
click at [489, 330] on input "text" at bounding box center [569, 324] width 246 height 24
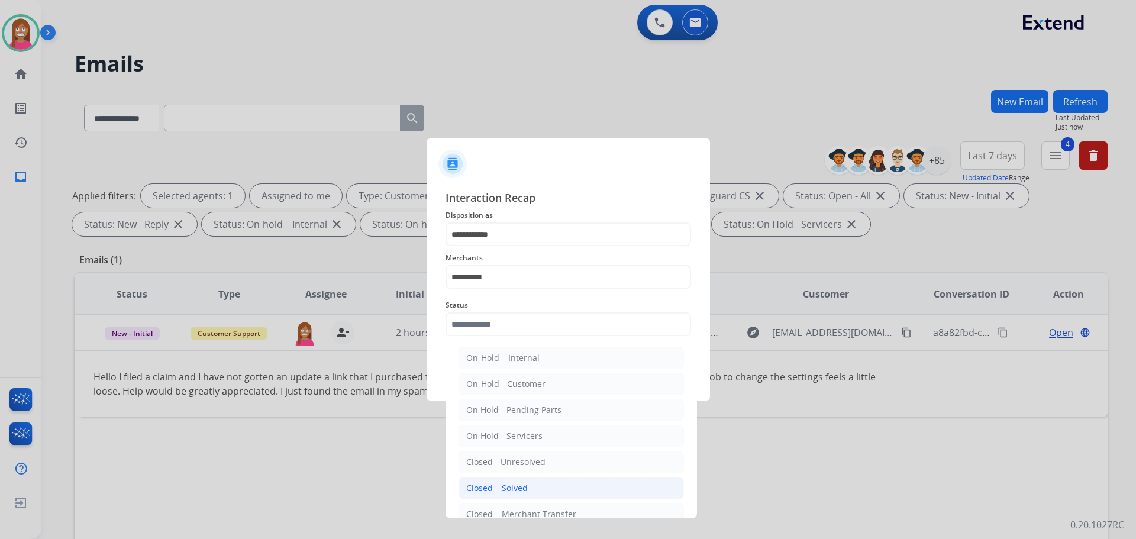
click at [496, 487] on div "Closed – Solved" at bounding box center [497, 488] width 62 height 12
type input "**********"
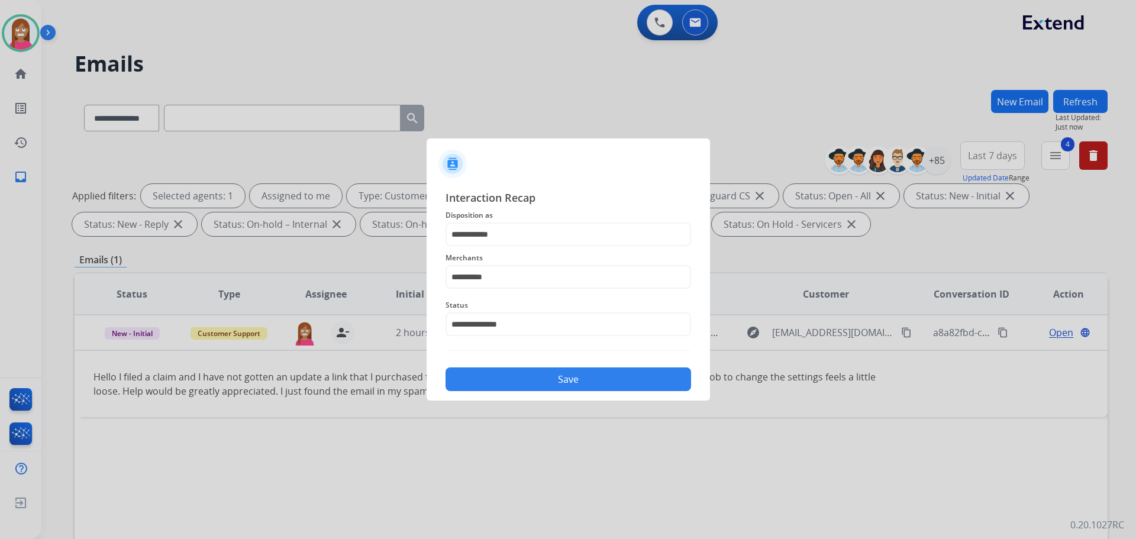
drag, startPoint x: 504, startPoint y: 374, endPoint x: 512, endPoint y: 377, distance: 8.2
click at [504, 375] on button "Save" at bounding box center [569, 379] width 246 height 24
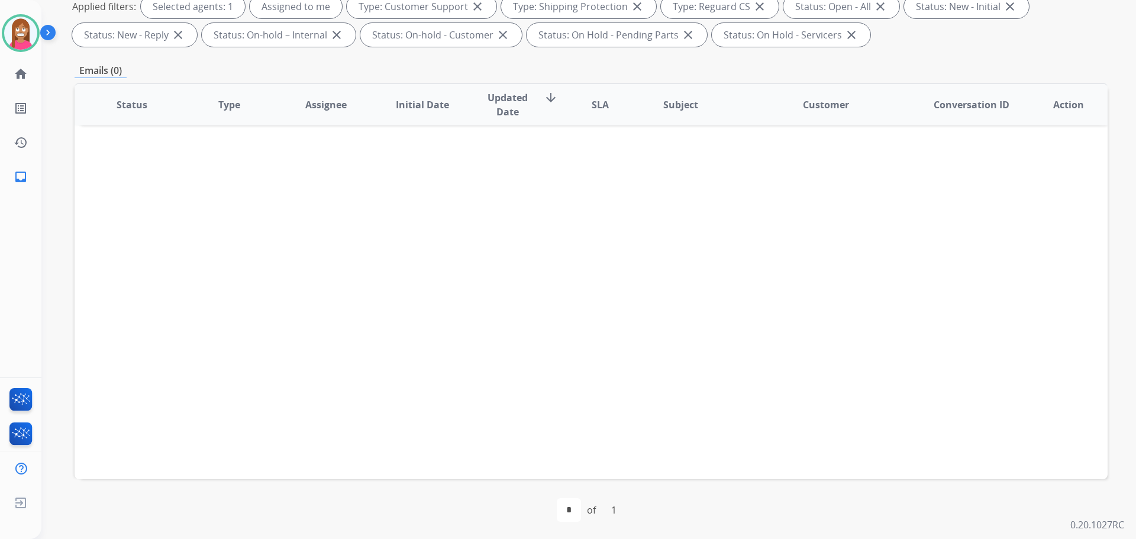
scroll to position [191, 0]
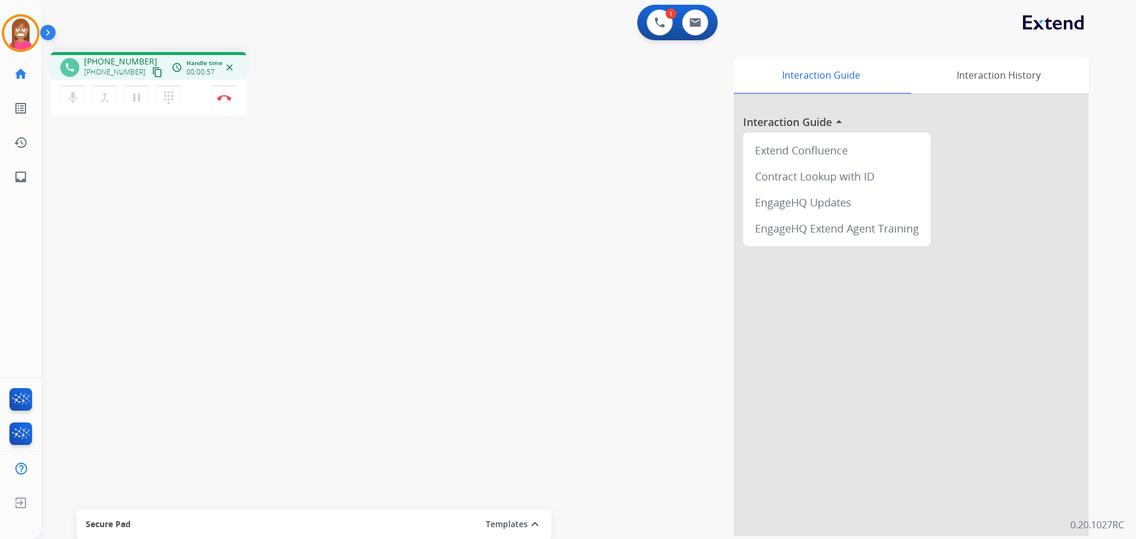
click at [152, 73] on mat-icon "content_copy" at bounding box center [157, 72] width 11 height 11
drag, startPoint x: 144, startPoint y: 69, endPoint x: 396, endPoint y: 95, distance: 252.9
click at [152, 69] on mat-icon "content_copy" at bounding box center [157, 72] width 11 height 11
click at [221, 103] on button "Disconnect" at bounding box center [224, 97] width 25 height 25
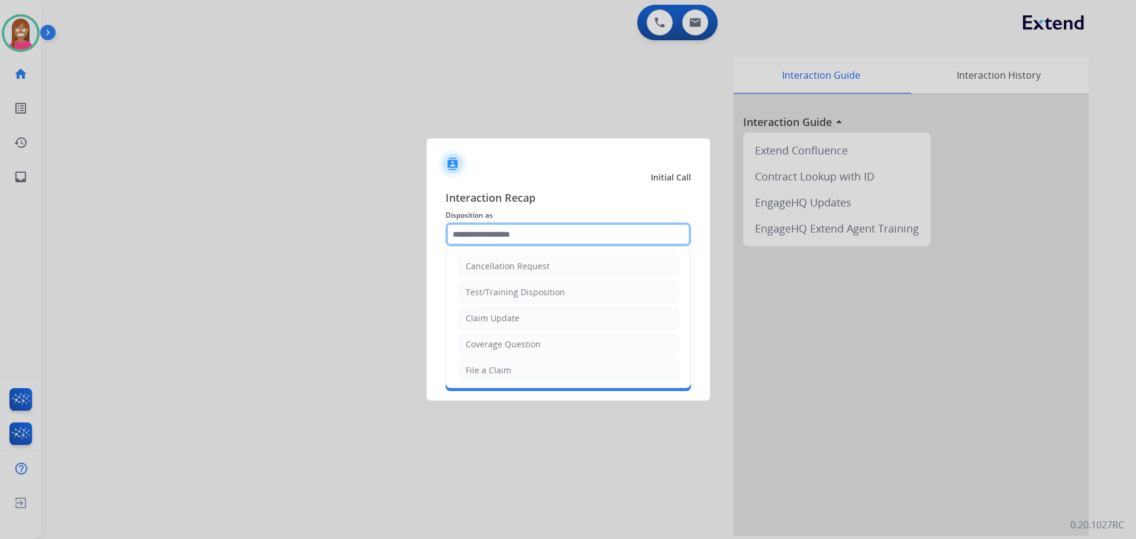
click at [469, 236] on input "text" at bounding box center [569, 234] width 246 height 24
click at [496, 350] on div "Coverage Question" at bounding box center [503, 344] width 75 height 12
type input "**********"
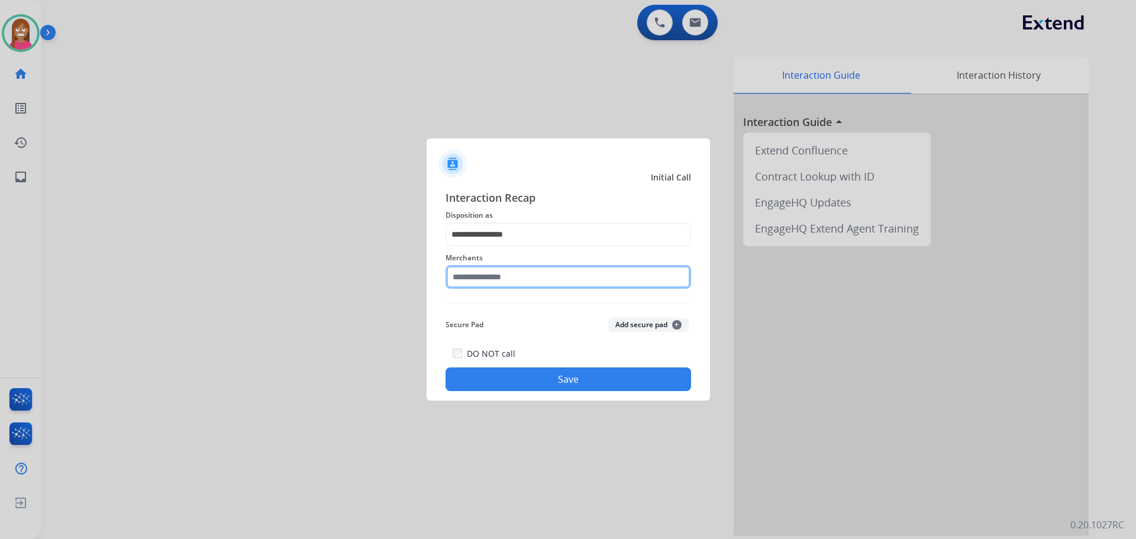
click at [490, 283] on input "text" at bounding box center [569, 277] width 246 height 24
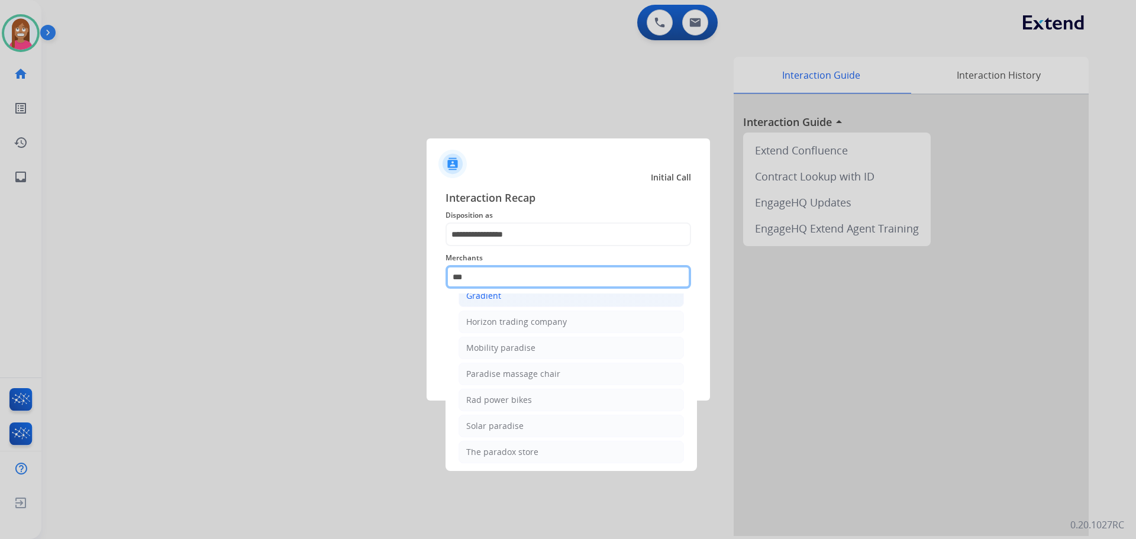
scroll to position [97, 0]
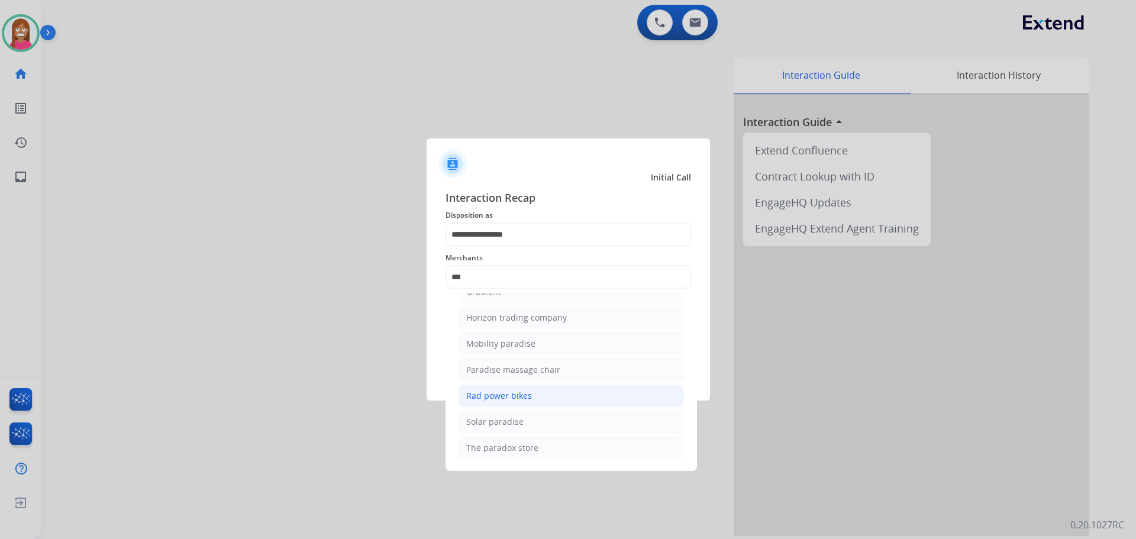
click at [487, 397] on div "Rad power bikes" at bounding box center [499, 396] width 66 height 12
type input "**********"
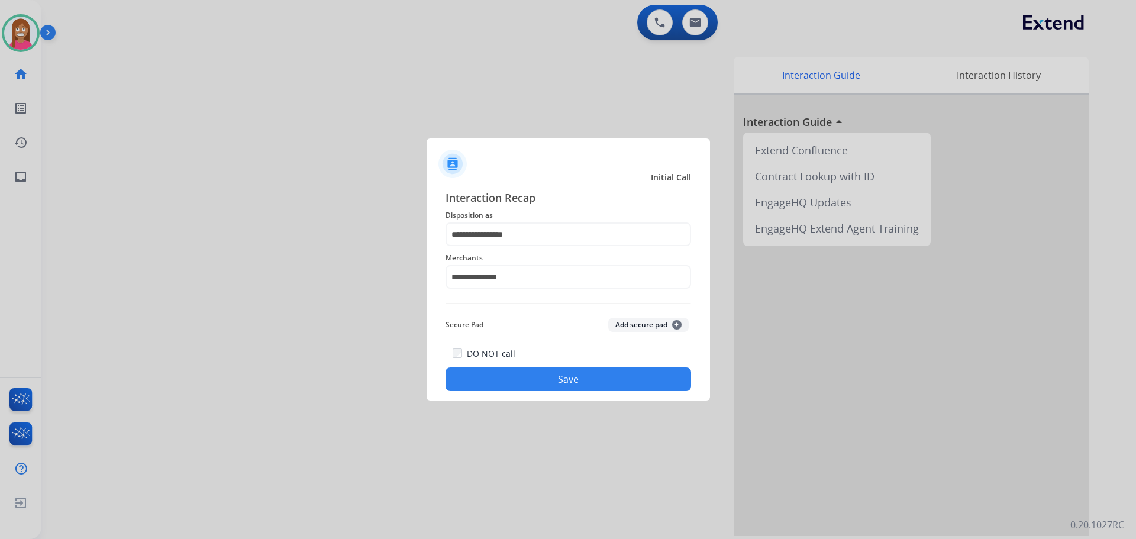
click at [495, 380] on button "Save" at bounding box center [569, 379] width 246 height 24
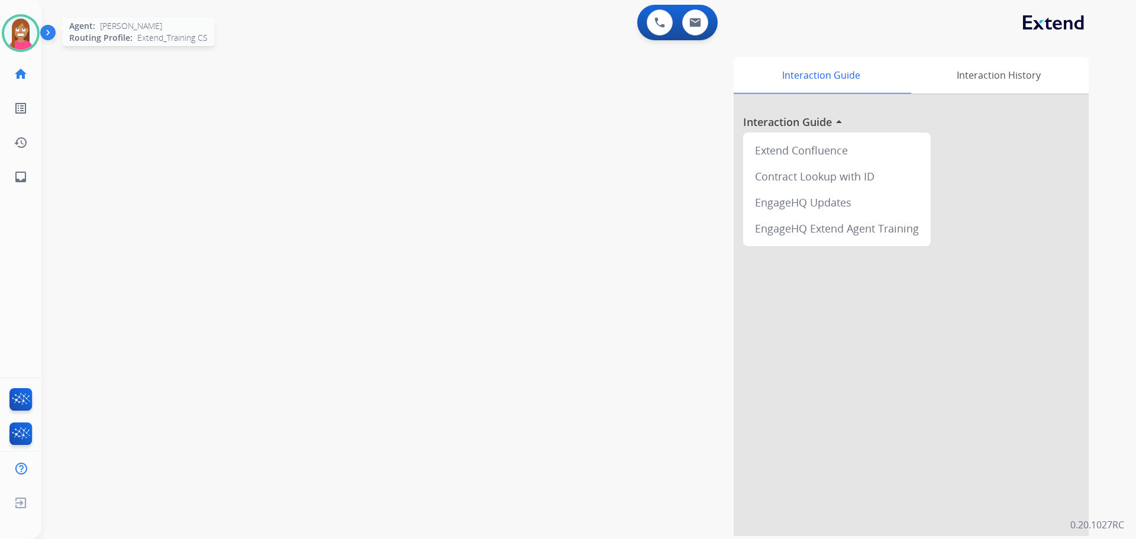
click at [5, 22] on div at bounding box center [21, 33] width 38 height 38
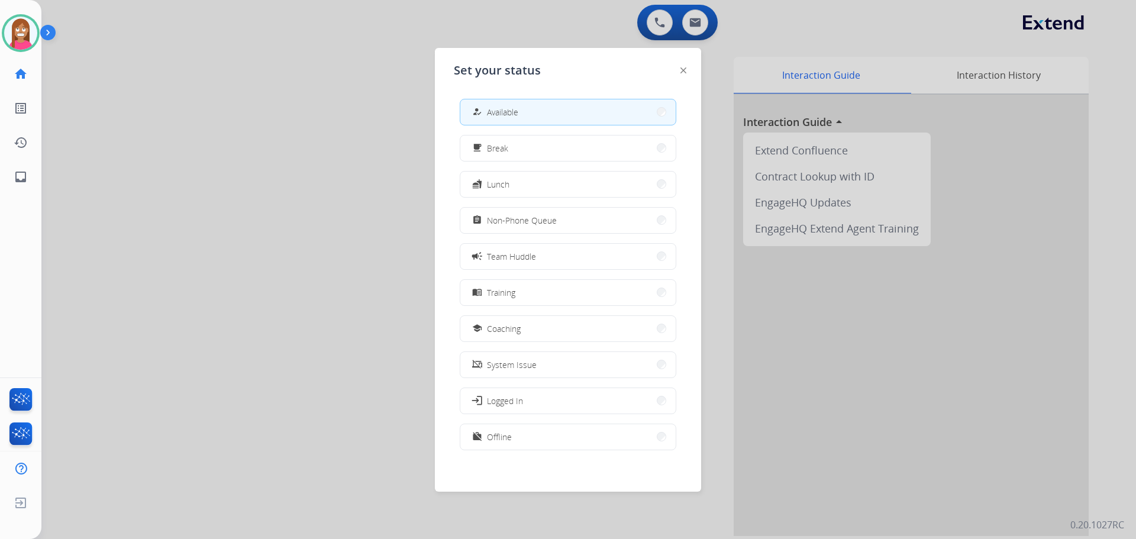
drag, startPoint x: 488, startPoint y: 329, endPoint x: 459, endPoint y: 346, distance: 33.4
click at [487, 330] on div "school Coaching" at bounding box center [495, 328] width 51 height 14
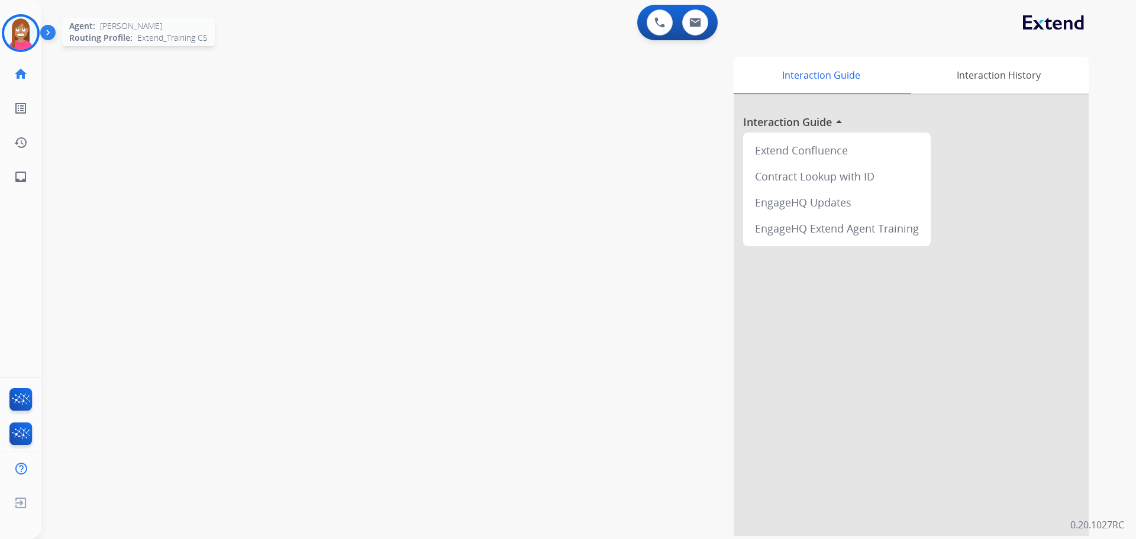
click at [25, 48] on img at bounding box center [20, 33] width 33 height 33
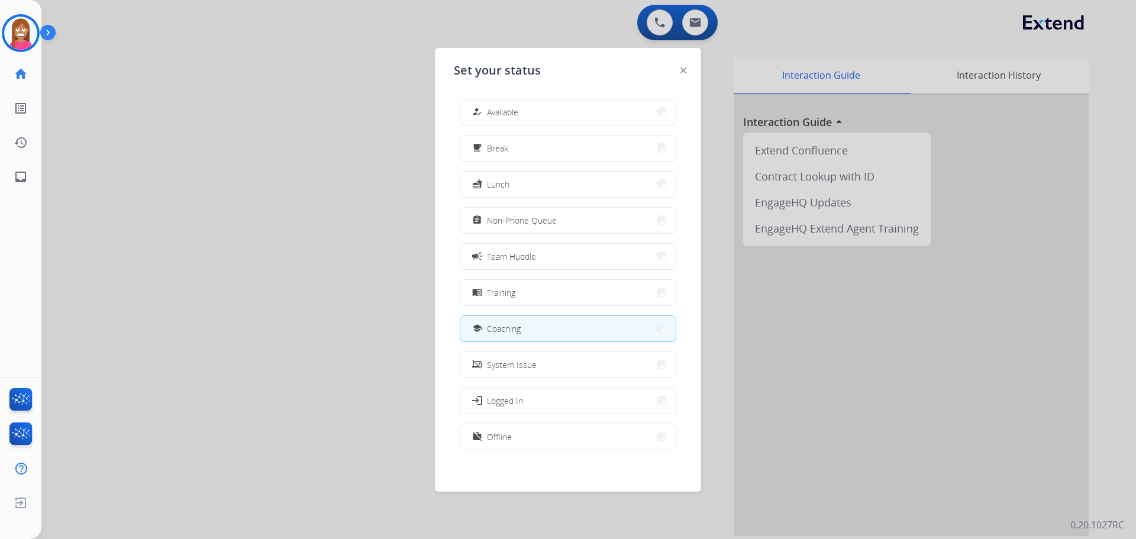
click at [472, 130] on div "how_to_reg Available free_breakfast Break fastfood Lunch assignment Non-Phone Q…" at bounding box center [568, 275] width 228 height 373
click at [491, 117] on span "Available" at bounding box center [502, 112] width 31 height 12
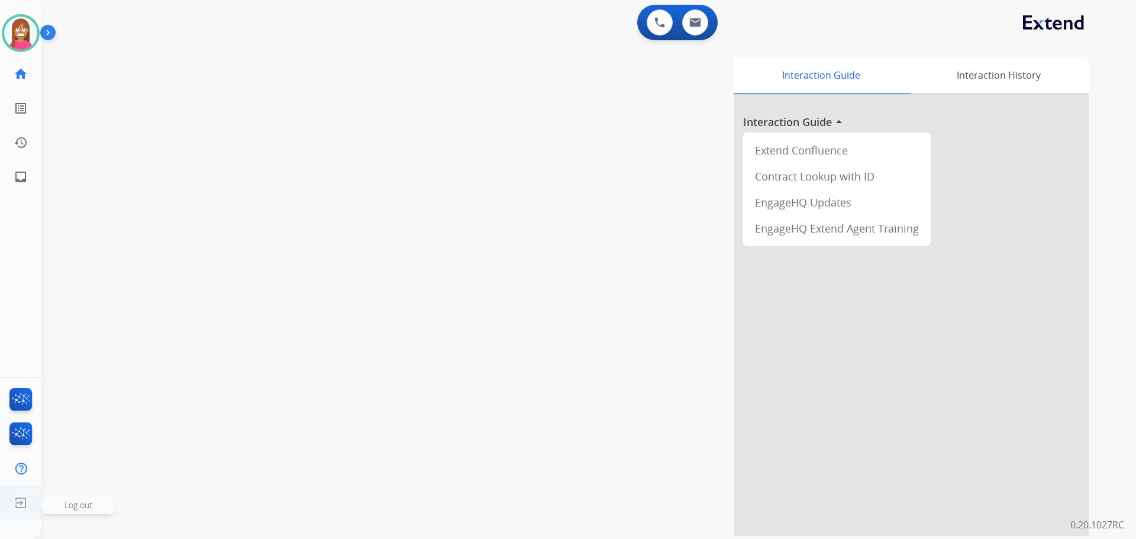
click at [15, 502] on img at bounding box center [20, 503] width 21 height 22
